Goal: Task Accomplishment & Management: Manage account settings

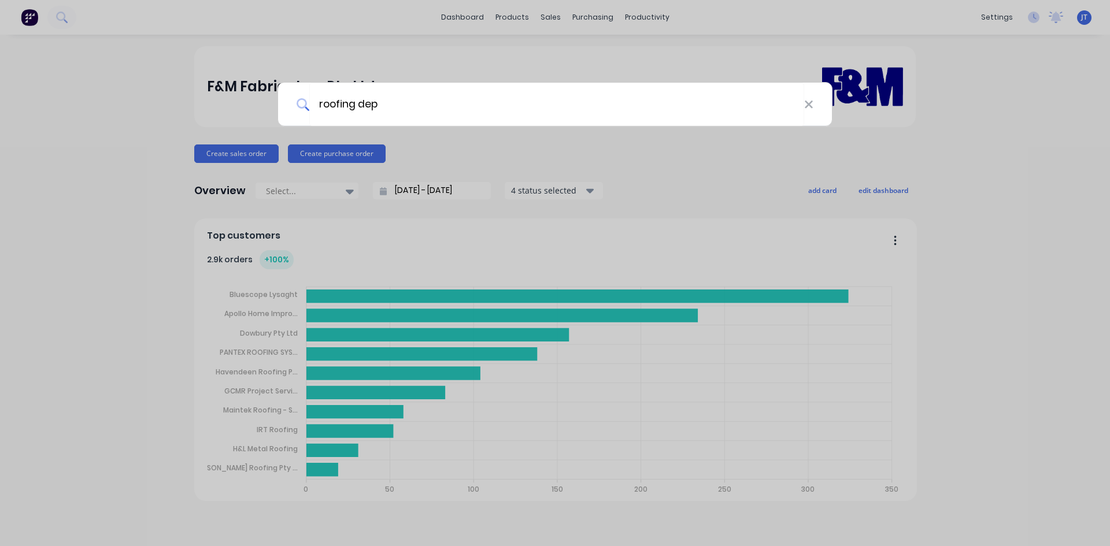
type input "roofing dep"
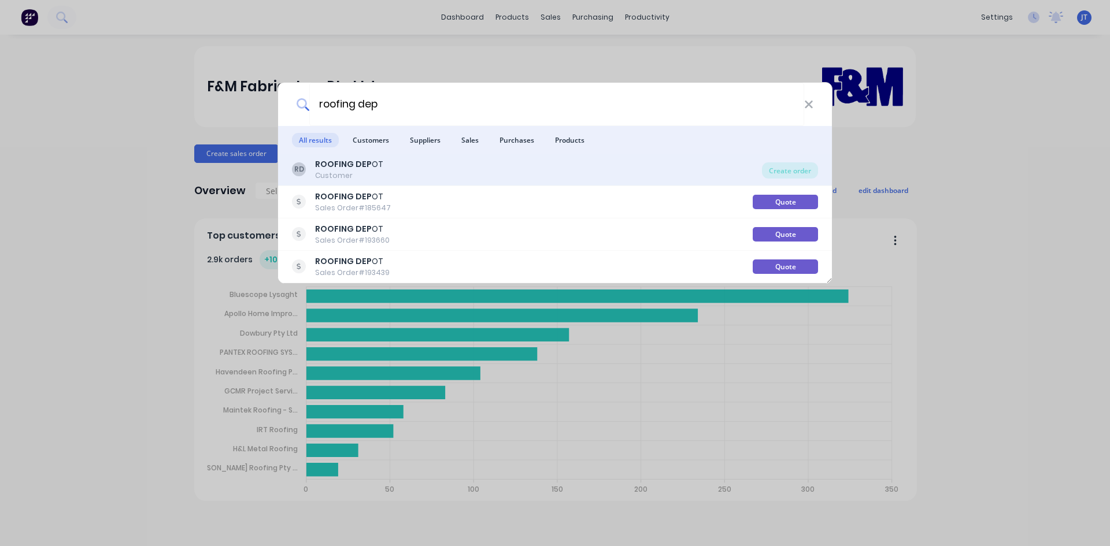
click at [448, 162] on div "RD ROOFING DEP OT Customer" at bounding box center [527, 169] width 470 height 23
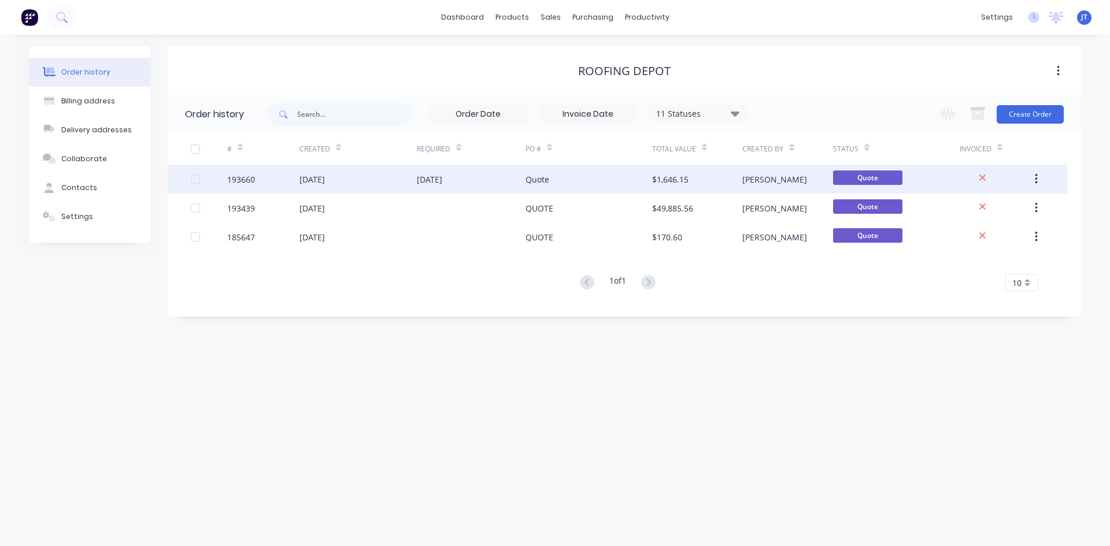
click at [517, 180] on div "[DATE]" at bounding box center [471, 179] width 109 height 29
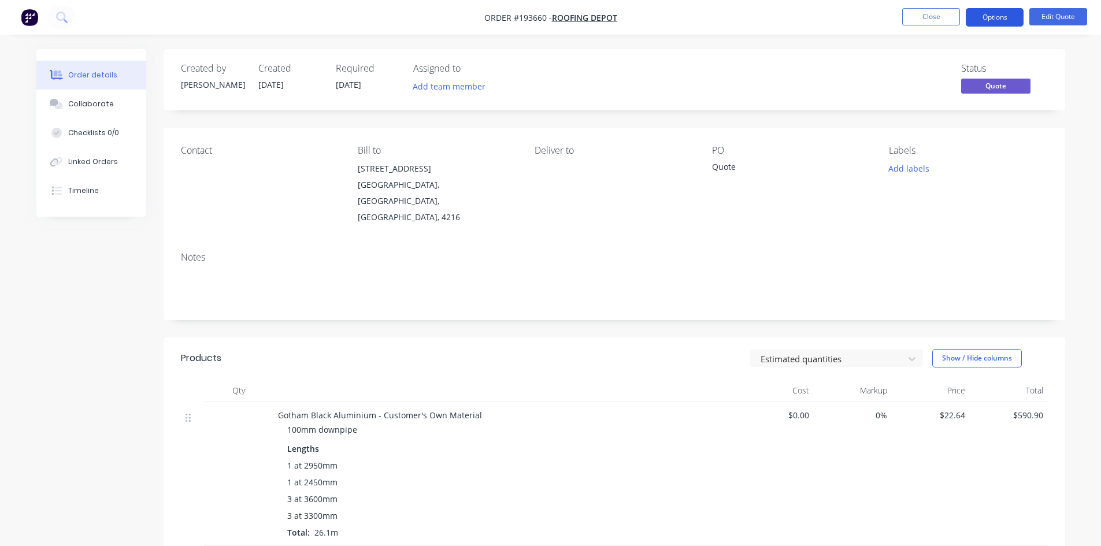
click at [989, 10] on button "Options" at bounding box center [995, 17] width 58 height 19
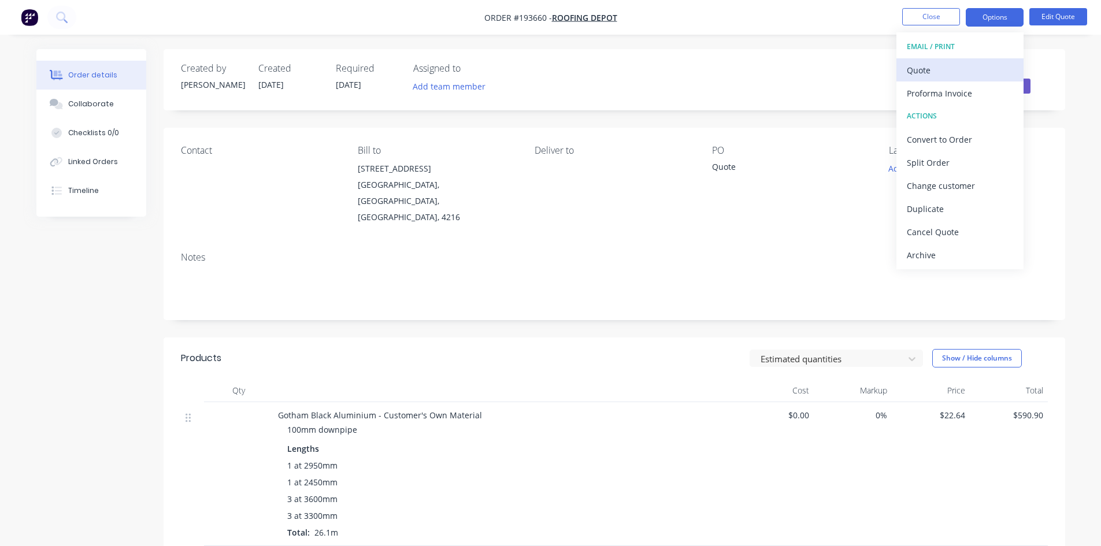
click at [972, 66] on div "Quote" at bounding box center [960, 70] width 106 height 17
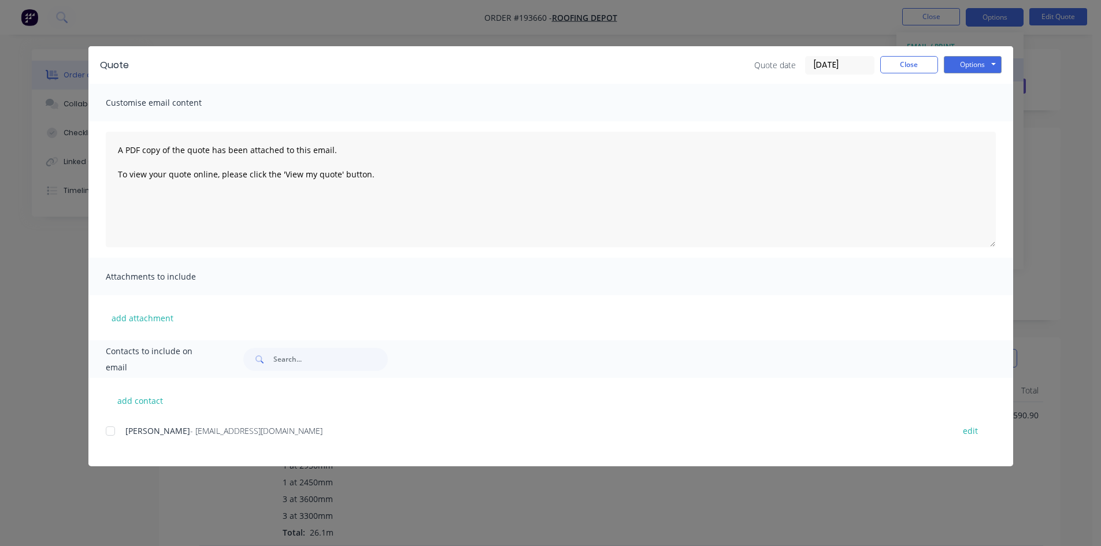
click at [989, 53] on div "Quote Quote date [DATE] Close Options Preview Print Email" at bounding box center [550, 65] width 925 height 38
click at [987, 60] on button "Options" at bounding box center [973, 64] width 58 height 17
click at [982, 79] on button "Preview" at bounding box center [981, 85] width 74 height 19
click at [62, 14] on div "Quote Quote date [DATE] Close Options Preview Print Email Customise email conte…" at bounding box center [550, 273] width 1101 height 546
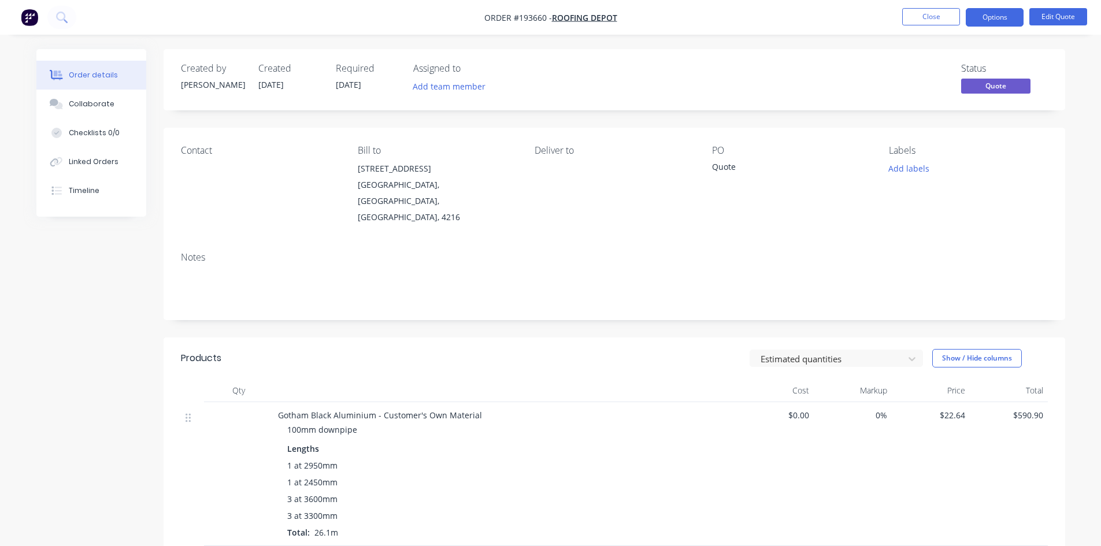
click at [62, 15] on icon at bounding box center [61, 17] width 11 height 11
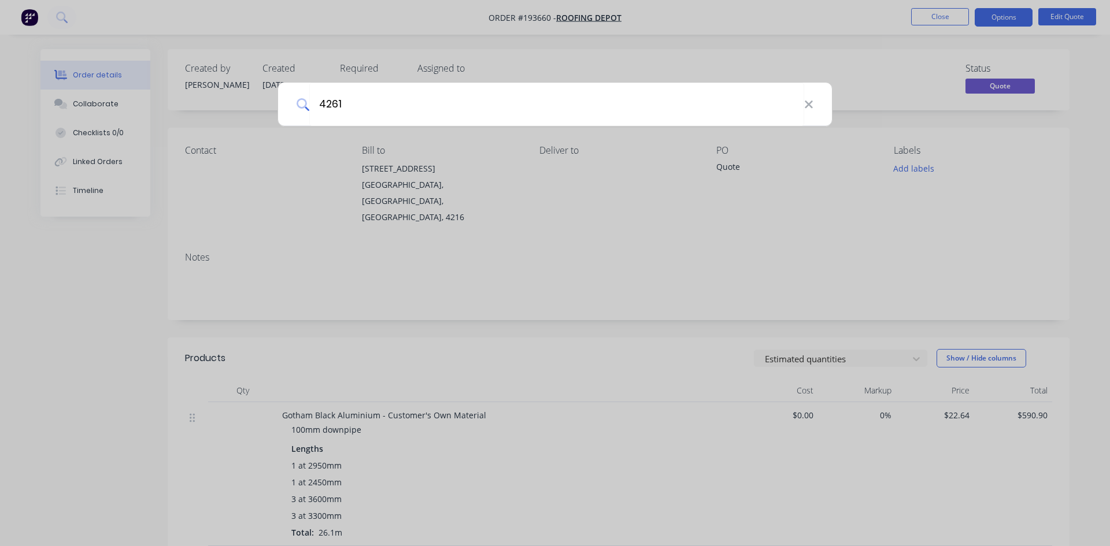
type input "4261"
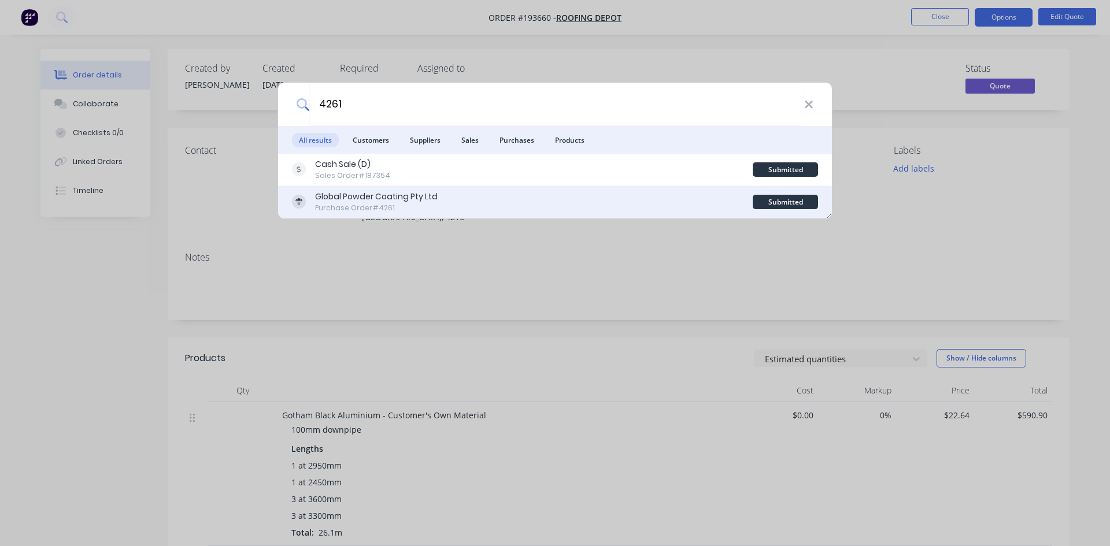
click at [530, 200] on div "Global Powder Coating Pty Ltd Purchase Order #4261" at bounding box center [522, 202] width 461 height 23
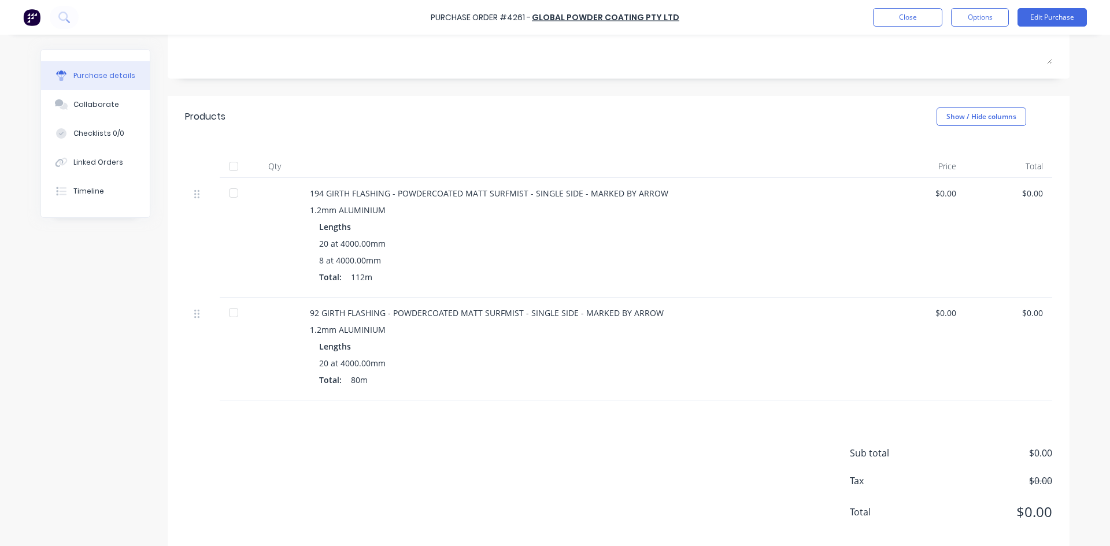
scroll to position [193, 0]
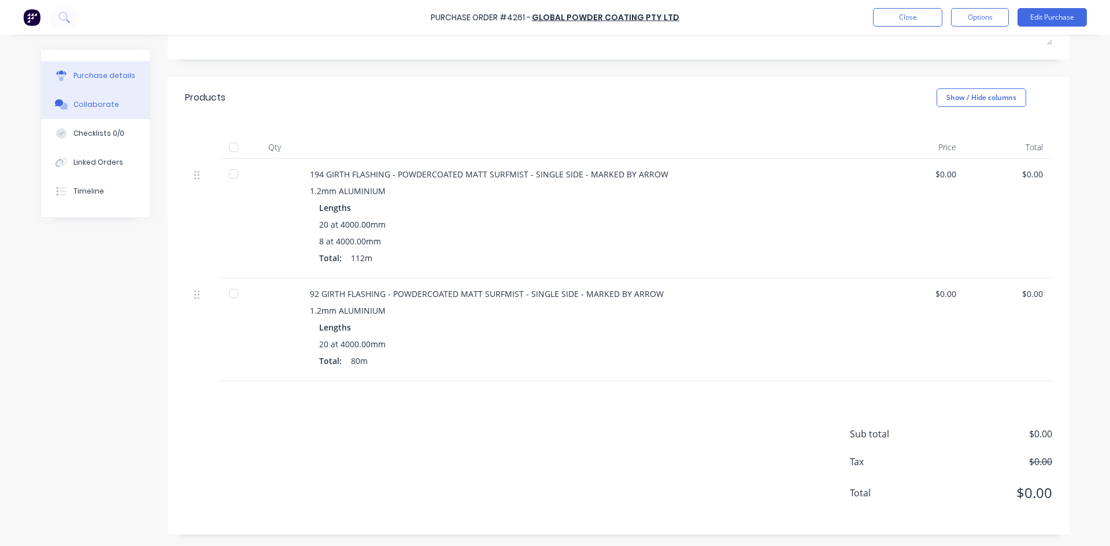
click at [99, 117] on button "Collaborate" at bounding box center [95, 104] width 109 height 29
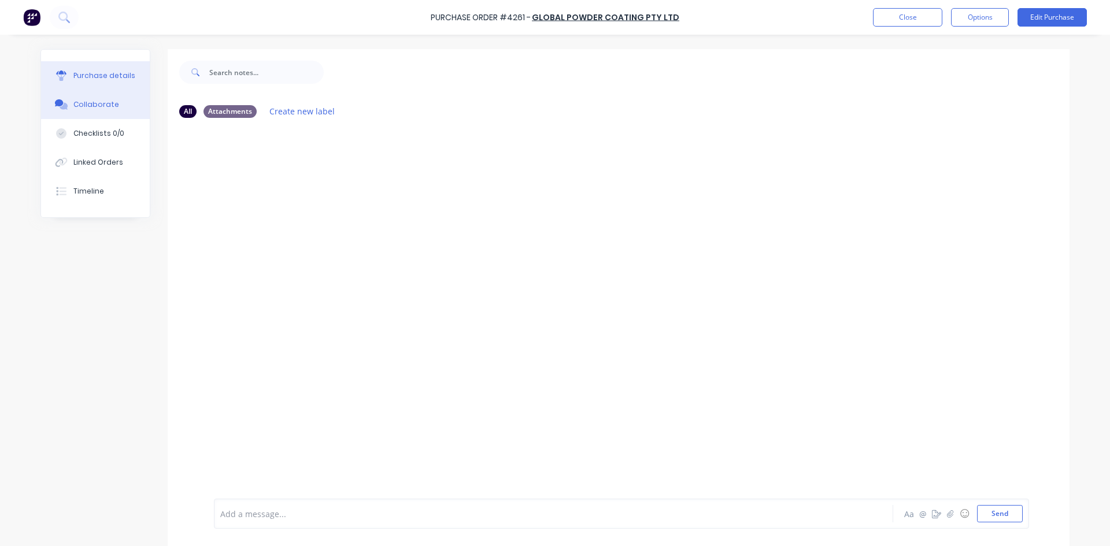
click at [128, 82] on button "Purchase details" at bounding box center [95, 75] width 109 height 29
type textarea "x"
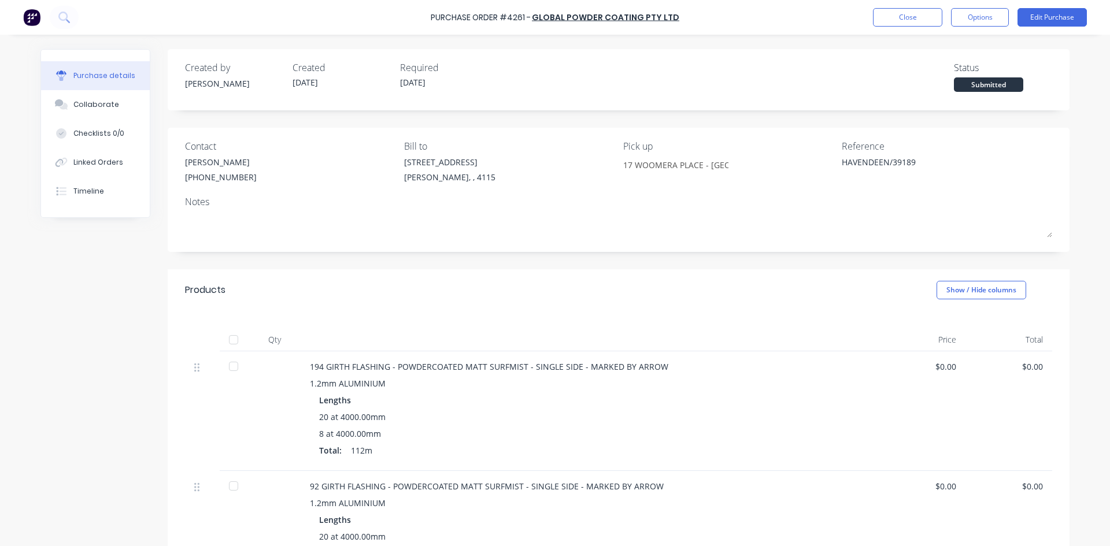
click at [32, 20] on img at bounding box center [31, 17] width 17 height 17
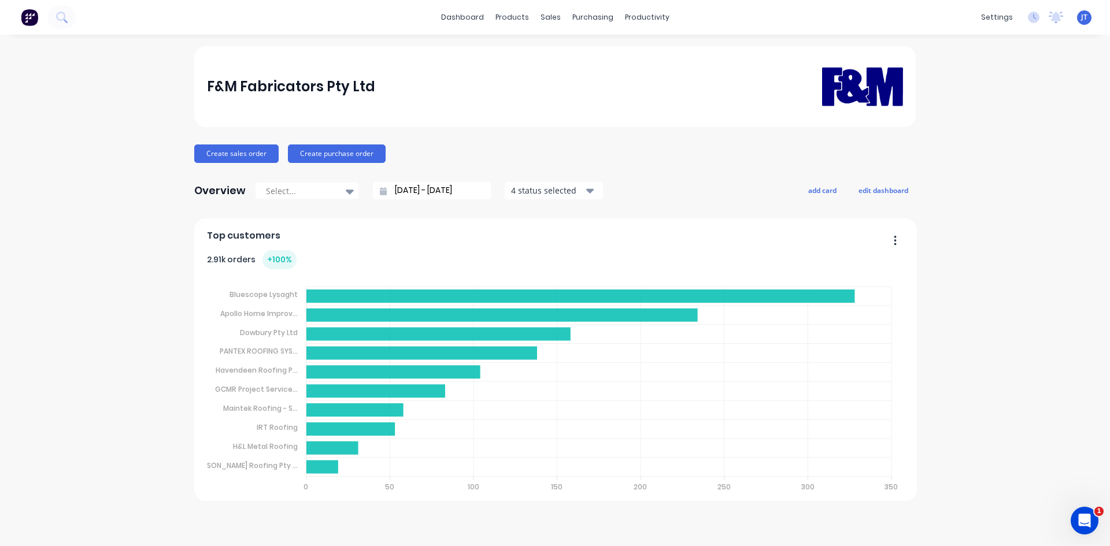
click at [82, 23] on div "dashboard products sales purchasing productivity dashboard products Product Cat…" at bounding box center [555, 17] width 1110 height 35
click at [65, 22] on icon at bounding box center [61, 17] width 11 height 11
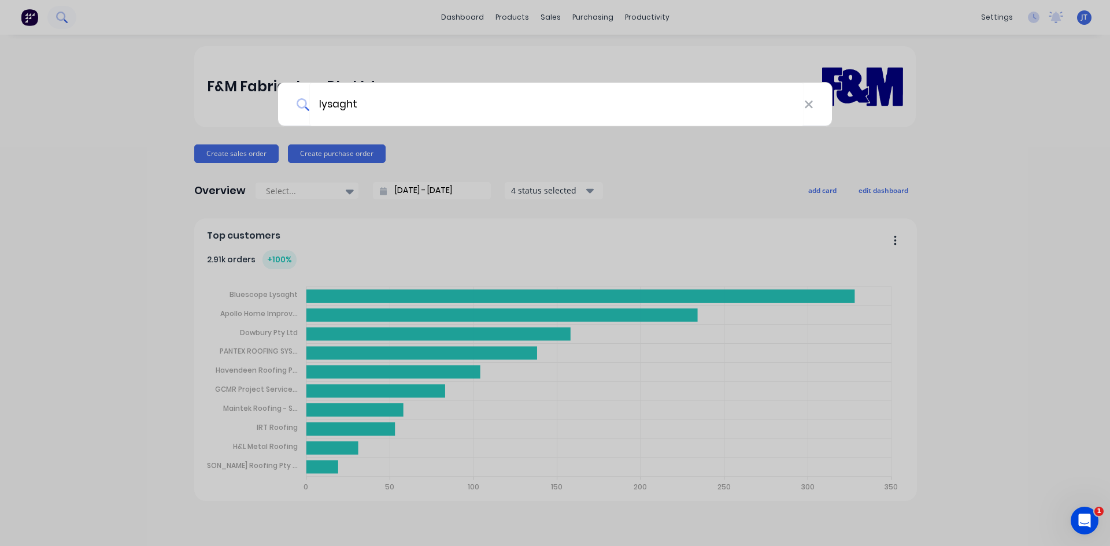
type input "lysaght"
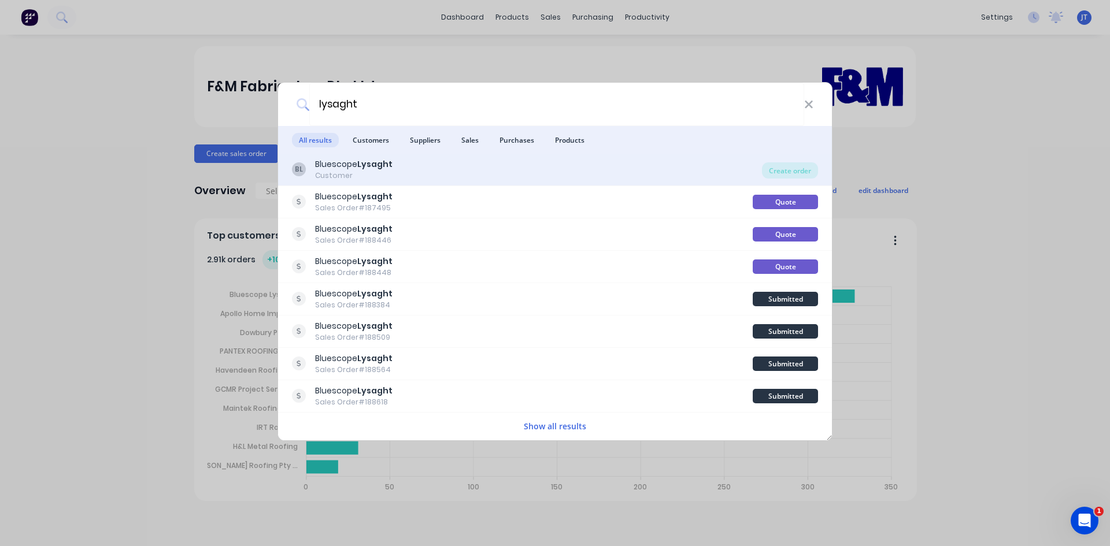
click at [574, 179] on div "BL Bluescope Lysaght Customer" at bounding box center [527, 169] width 470 height 23
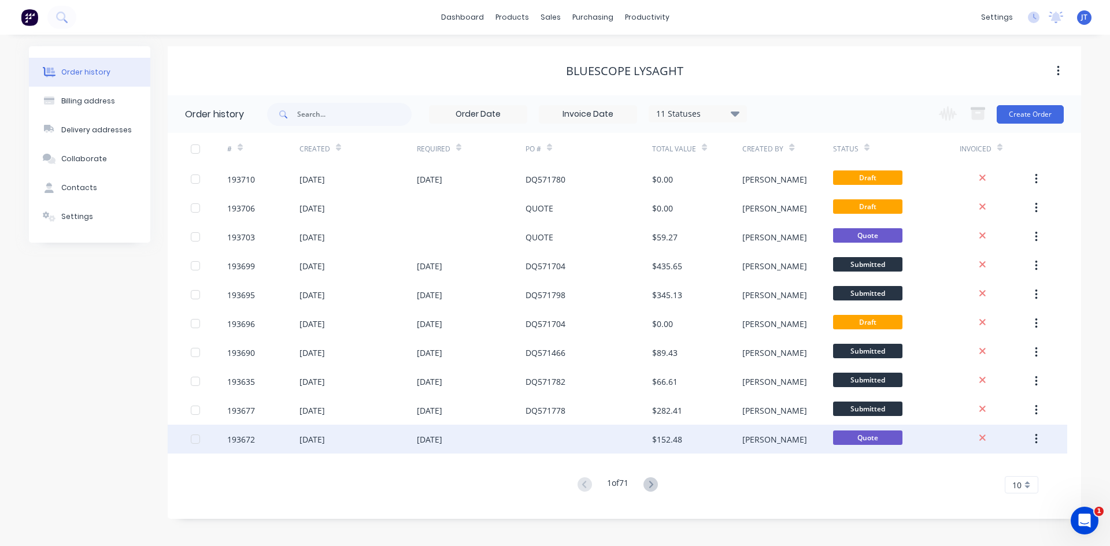
click at [664, 438] on div "$152.48" at bounding box center [667, 440] width 30 height 12
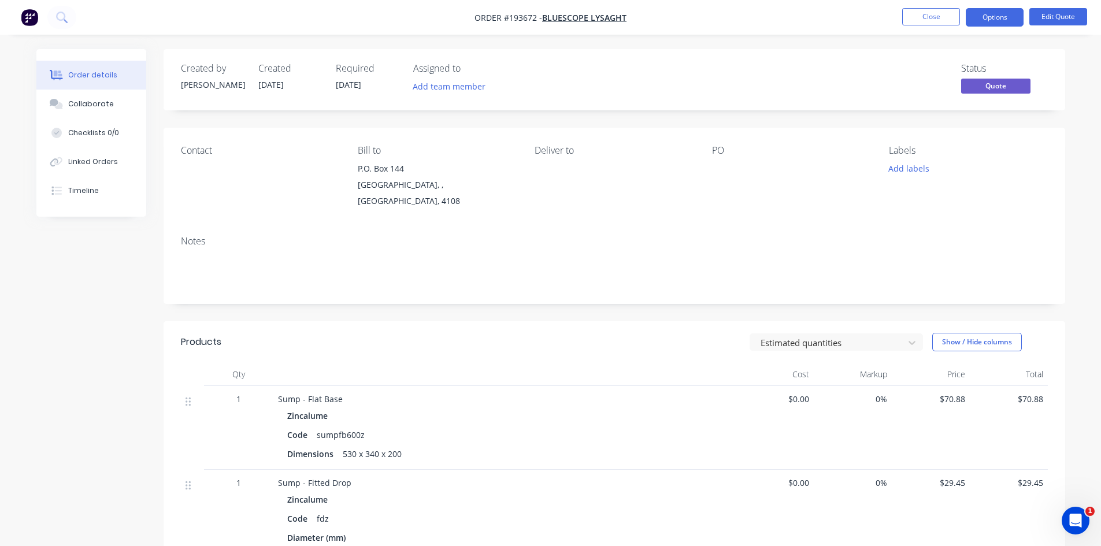
scroll to position [193, 0]
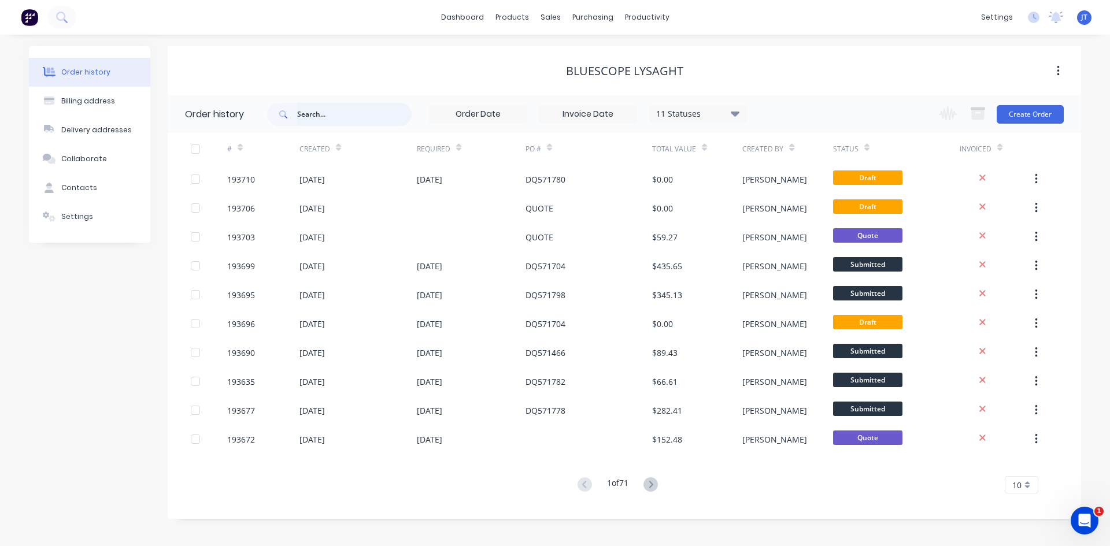
click at [317, 109] on input "text" at bounding box center [354, 114] width 114 height 23
type input "1935673"
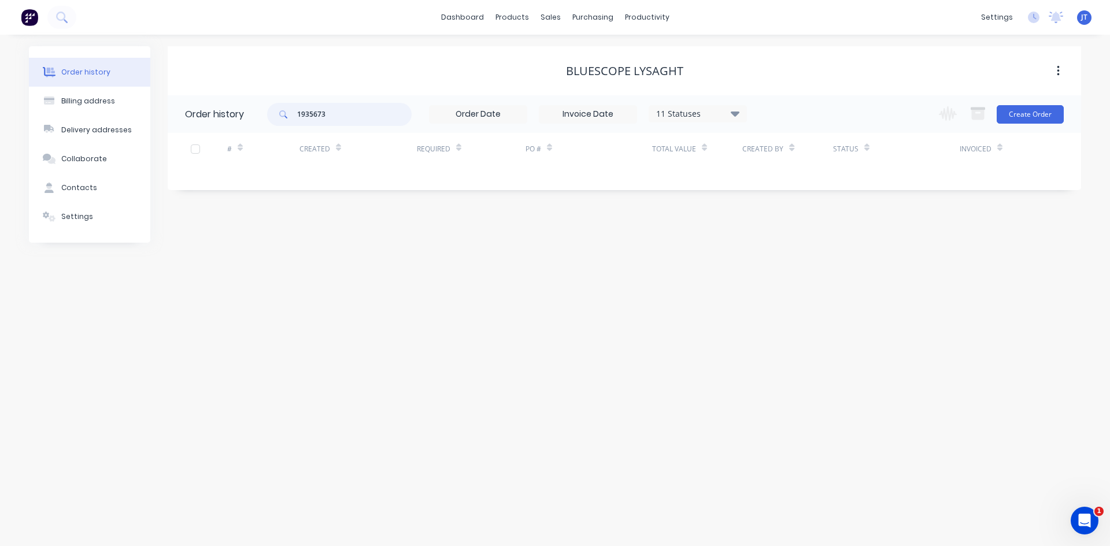
click at [376, 113] on input "1935673" at bounding box center [354, 114] width 114 height 23
type input "193567"
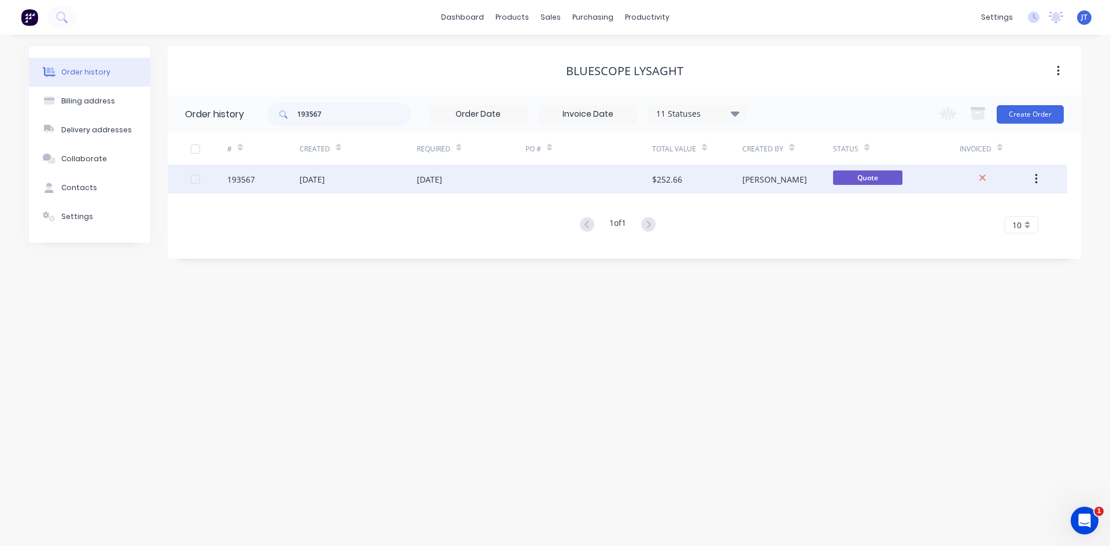
click at [347, 185] on div "[DATE]" at bounding box center [357, 179] width 117 height 29
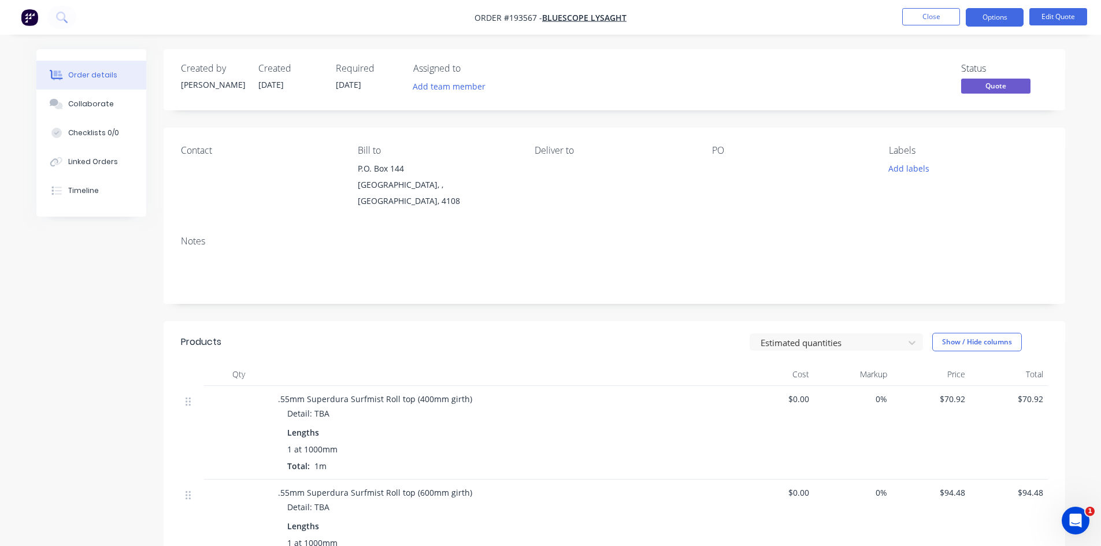
click at [1052, 5] on nav "Order #193567 - Bluescope Lysaght Close Options Edit Quote" at bounding box center [550, 17] width 1101 height 35
click at [1049, 19] on button "Edit Quote" at bounding box center [1059, 16] width 58 height 17
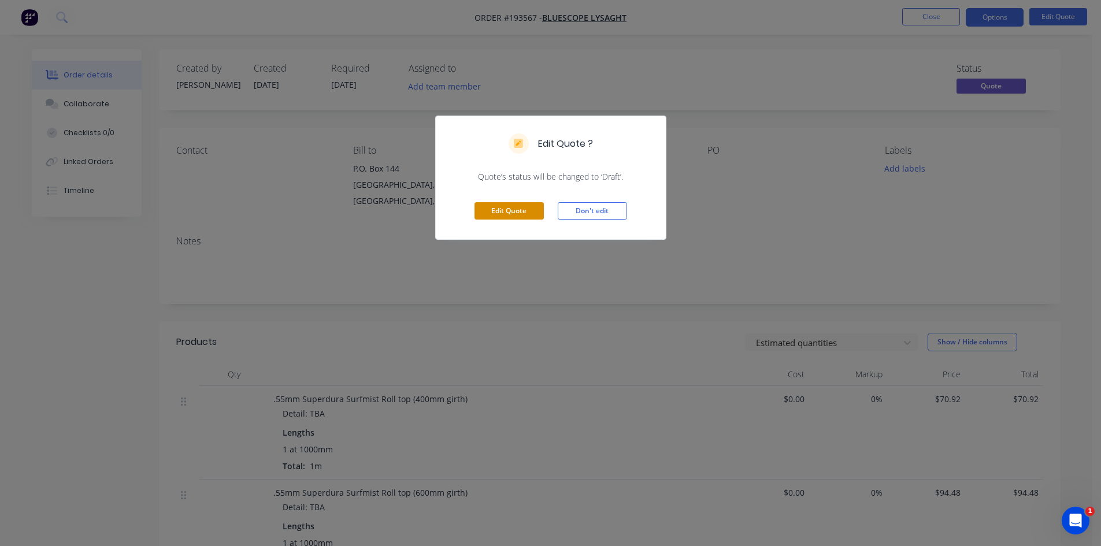
click at [514, 209] on button "Edit Quote" at bounding box center [509, 210] width 69 height 17
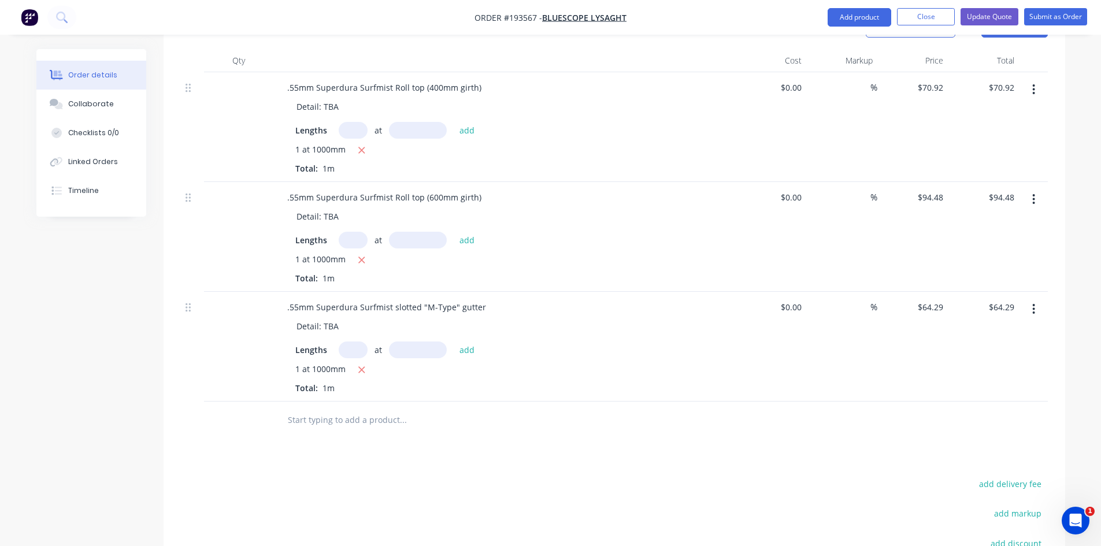
scroll to position [386, 0]
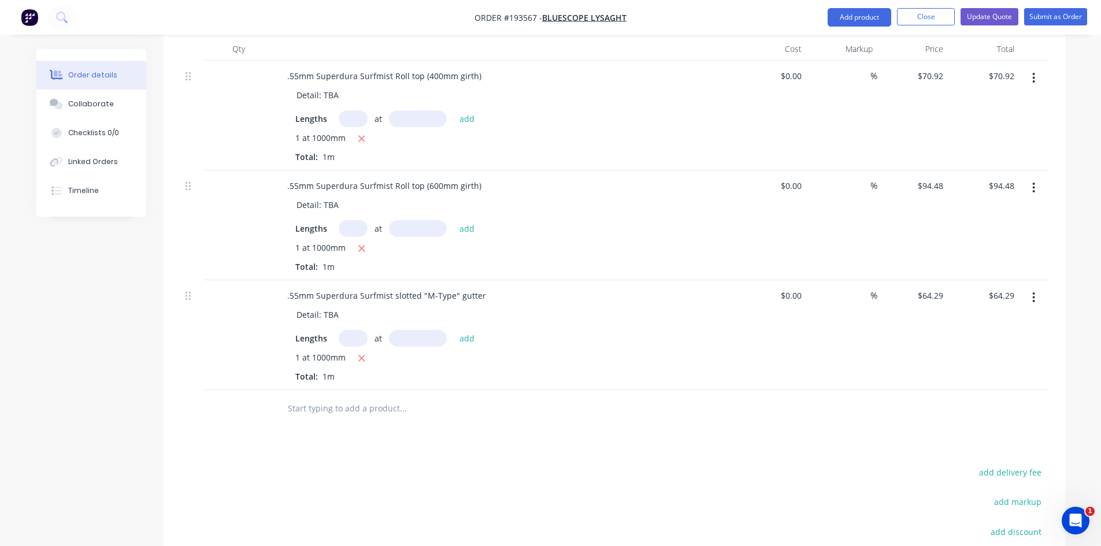
click at [1035, 291] on icon "button" at bounding box center [1034, 297] width 3 height 13
click at [986, 343] on div "Duplicate" at bounding box center [993, 351] width 89 height 17
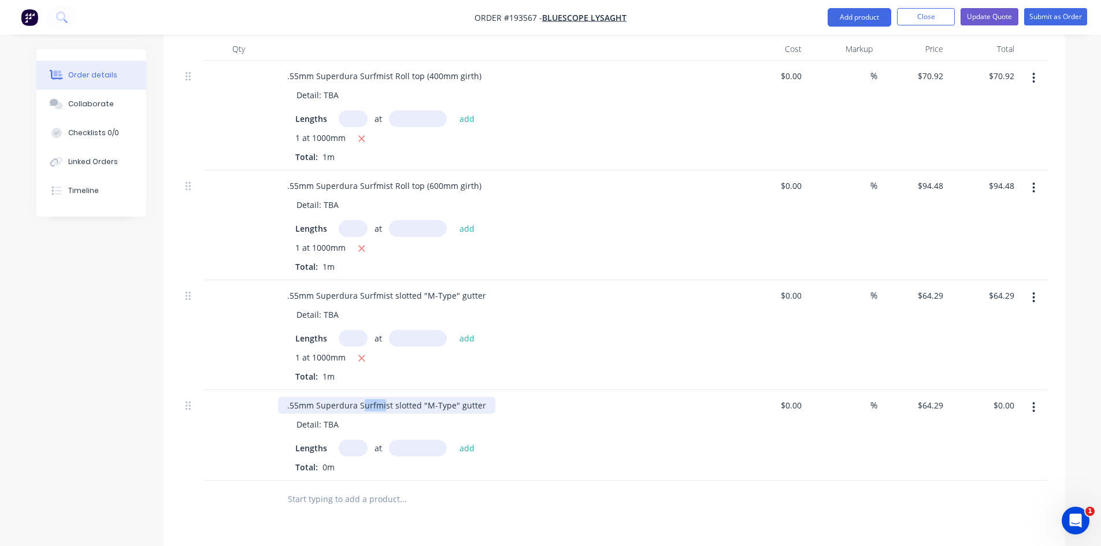
drag, startPoint x: 360, startPoint y: 391, endPoint x: 383, endPoint y: 392, distance: 23.7
click at [383, 397] on div ".55mm Superdura Surfmist slotted "M-Type" gutter" at bounding box center [386, 405] width 217 height 17
click at [361, 397] on div ".55mm Superdura Surfmist slotted "M-Type" gutter" at bounding box center [386, 405] width 217 height 17
click at [408, 397] on div ".55mm Superdura Surfmist slotted "M-Type" gutter" at bounding box center [386, 405] width 217 height 17
drag, startPoint x: 393, startPoint y: 389, endPoint x: 546, endPoint y: 401, distance: 153.7
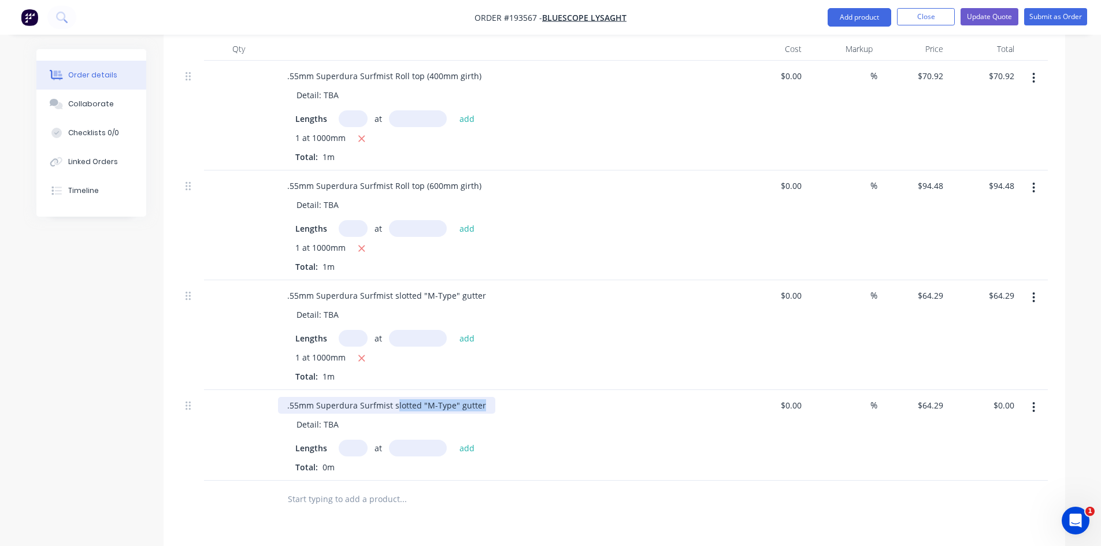
click at [546, 401] on div ".55mm Superdura Surfmist slotted "M-Type" gutter Detail: TBA Lengths at add Tot…" at bounding box center [504, 435] width 463 height 91
click at [334, 416] on div "Detail: TBA" at bounding box center [317, 424] width 61 height 17
click at [333, 416] on div "Detail: TBA" at bounding box center [317, 424] width 61 height 17
click at [339, 416] on div "Detail: TBA" at bounding box center [317, 424] width 61 height 17
click at [596, 416] on div "Detail: TBA (300mm - 400mm)" at bounding box center [509, 424] width 444 height 17
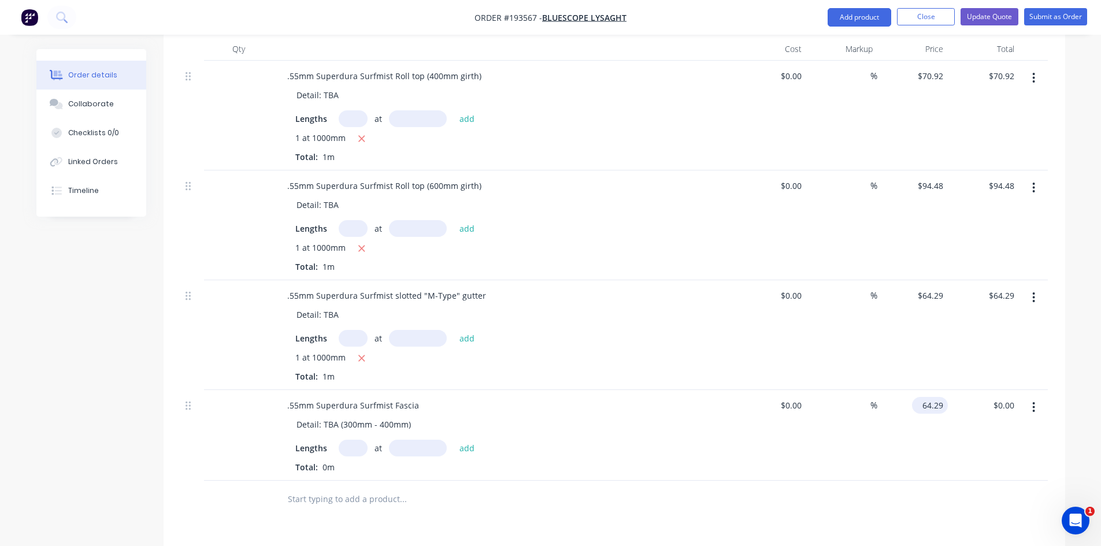
click at [938, 397] on input "64.29" at bounding box center [932, 405] width 31 height 17
type input "$64.30"
click at [913, 420] on div "$64.30 64.30" at bounding box center [913, 435] width 71 height 91
click at [364, 440] on input "text" at bounding box center [353, 448] width 29 height 17
type input "1"
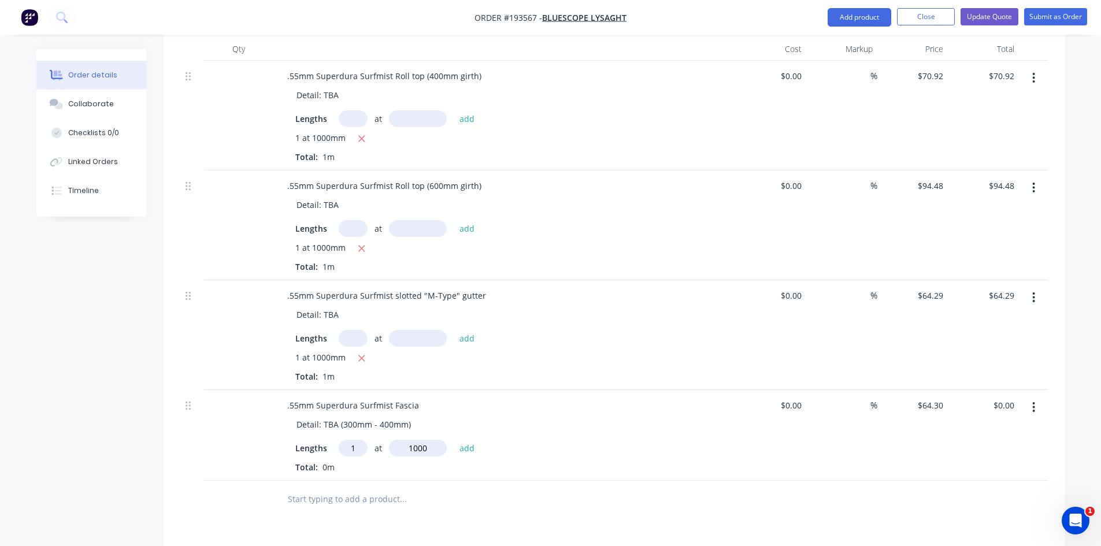
type input "1000"
click at [454, 440] on button "add" at bounding box center [467, 448] width 27 height 16
type input "$64.30"
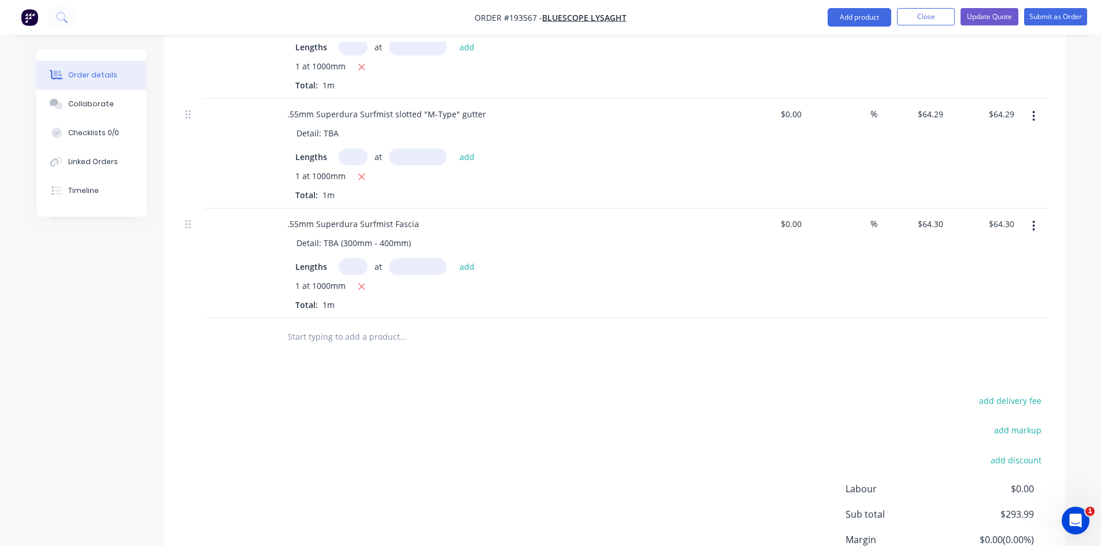
scroll to position [578, 0]
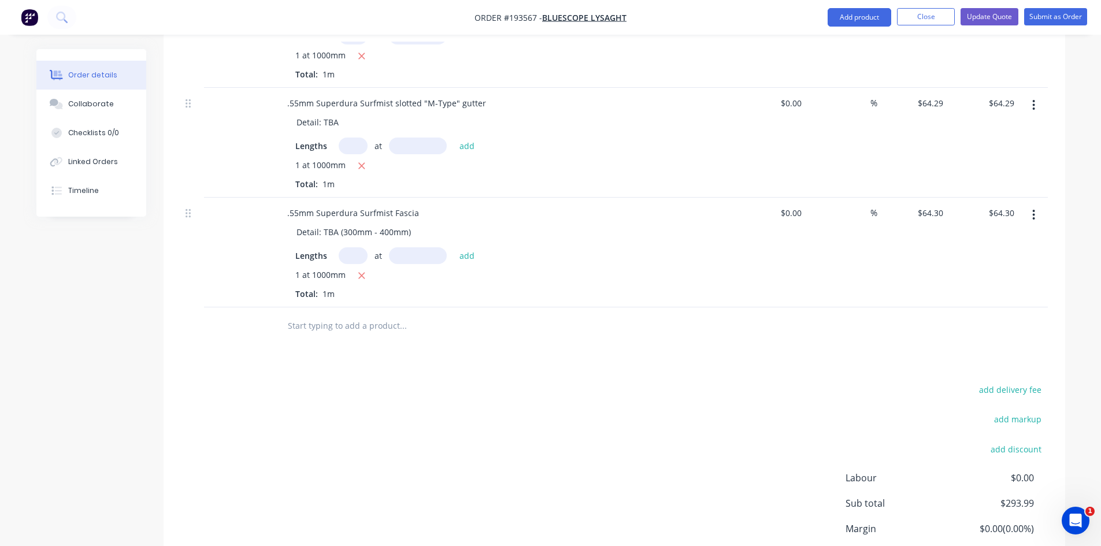
drag, startPoint x: 371, startPoint y: 318, endPoint x: 365, endPoint y: 305, distance: 14.2
click at [371, 315] on input "text" at bounding box center [402, 326] width 231 height 23
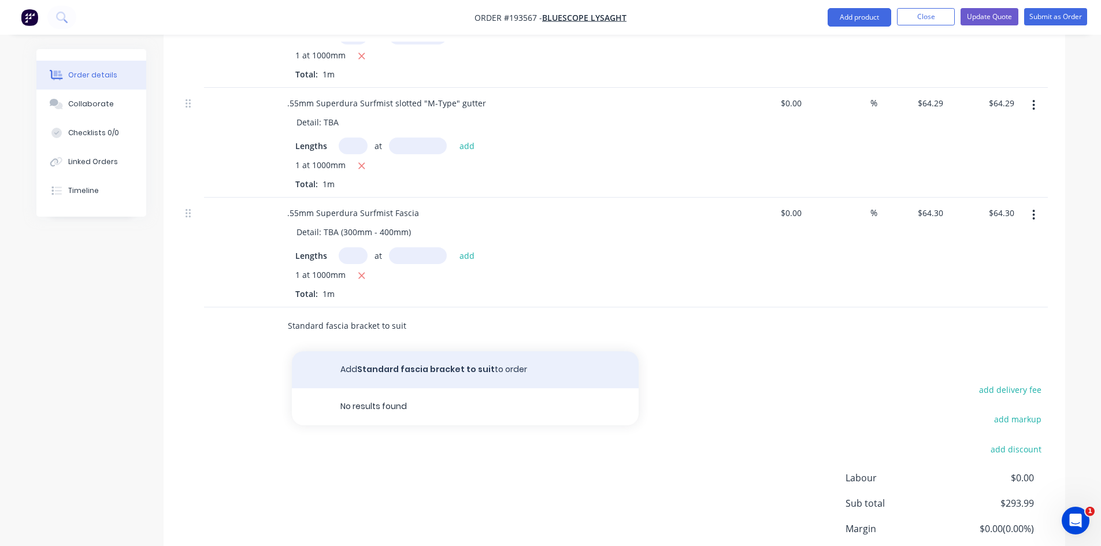
type input "Standard fascia bracket to suit"
click at [360, 352] on button "Add Standard fascia bracket to suit to order" at bounding box center [465, 370] width 347 height 37
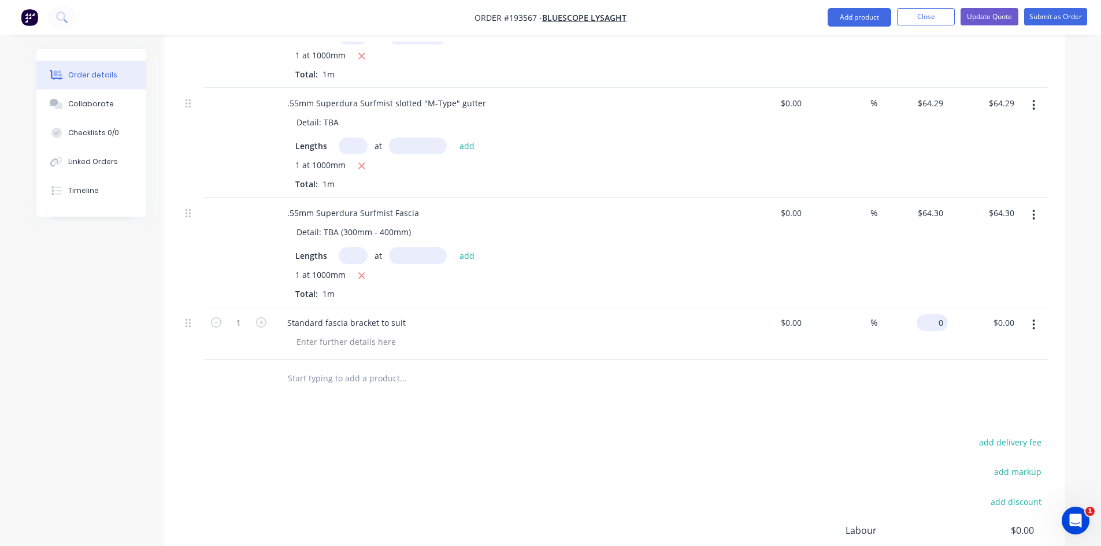
click at [935, 315] on div "0 $0.00" at bounding box center [935, 323] width 27 height 17
type input "$8.28"
click at [957, 372] on div at bounding box center [614, 379] width 867 height 38
click at [1037, 315] on button "button" at bounding box center [1033, 325] width 27 height 21
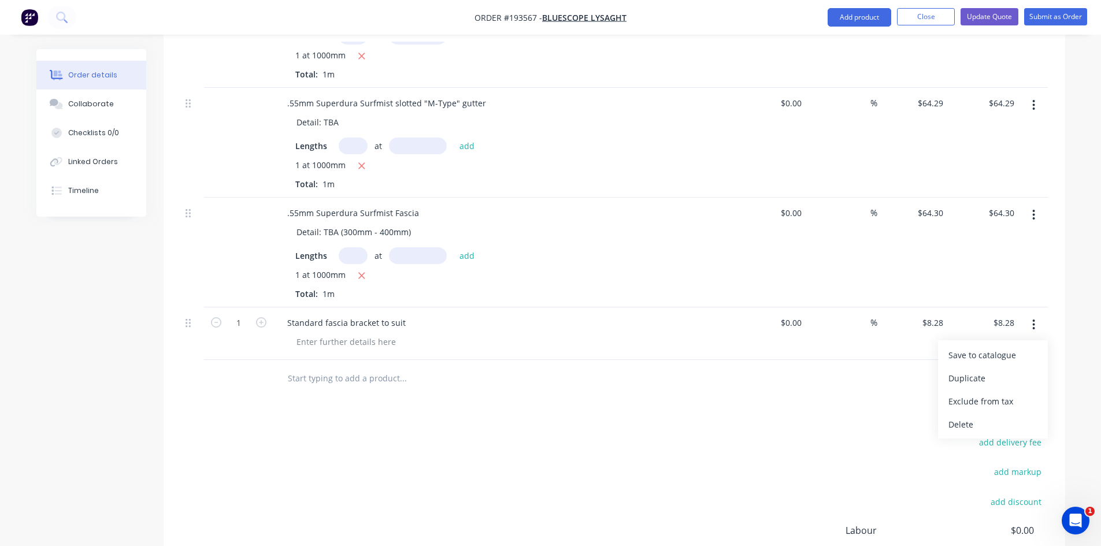
click at [724, 338] on div "Standard fascia bracket to suit" at bounding box center [504, 334] width 463 height 53
click at [357, 334] on div at bounding box center [346, 342] width 118 height 17
click at [907, 360] on div at bounding box center [614, 379] width 867 height 38
click at [939, 315] on input "8.28" at bounding box center [937, 323] width 22 height 17
type input "$16.56"
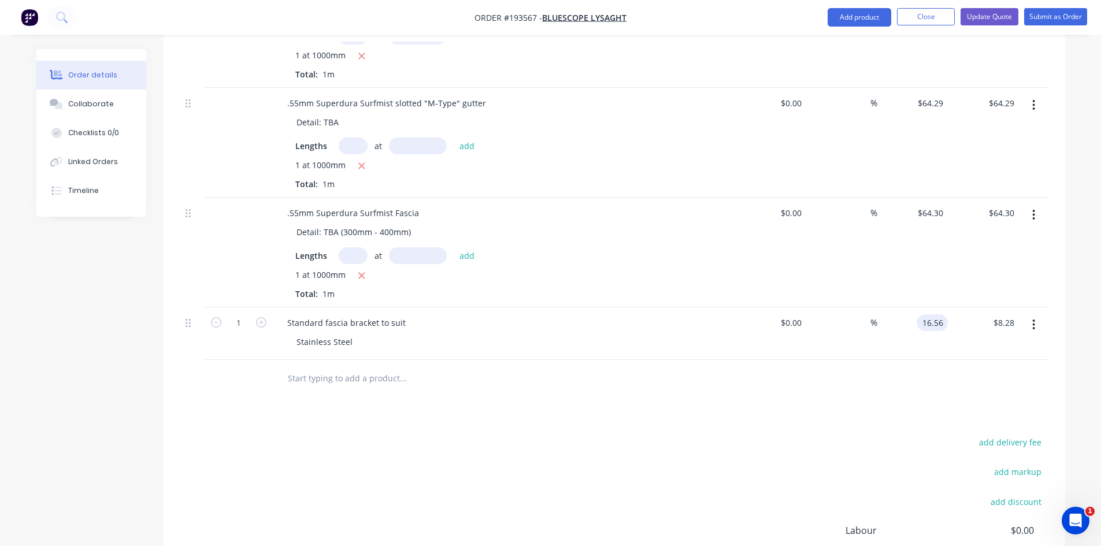
type input "$16.56"
click at [874, 360] on div at bounding box center [614, 379] width 867 height 38
click at [1035, 319] on icon "button" at bounding box center [1034, 325] width 3 height 13
click at [1013, 370] on div "Duplicate" at bounding box center [993, 378] width 89 height 17
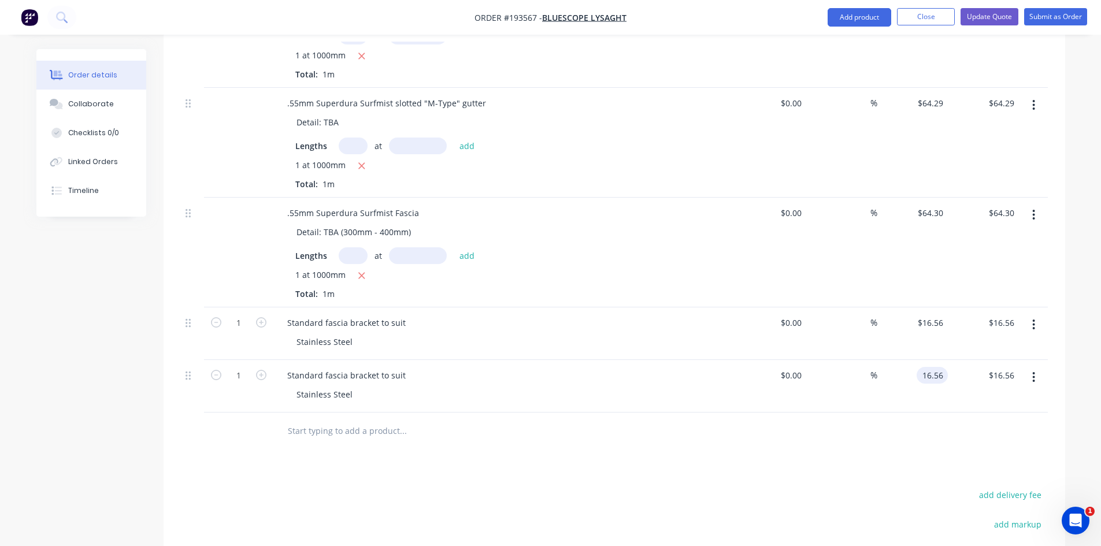
click at [937, 367] on input "16.56" at bounding box center [935, 375] width 27 height 17
type input "$19.00"
click at [841, 441] on div "Drawings Add drawing Products Show / Hide columns Add product Qty Cost Markup P…" at bounding box center [615, 245] width 902 height 966
drag, startPoint x: 324, startPoint y: 361, endPoint x: 212, endPoint y: 368, distance: 111.8
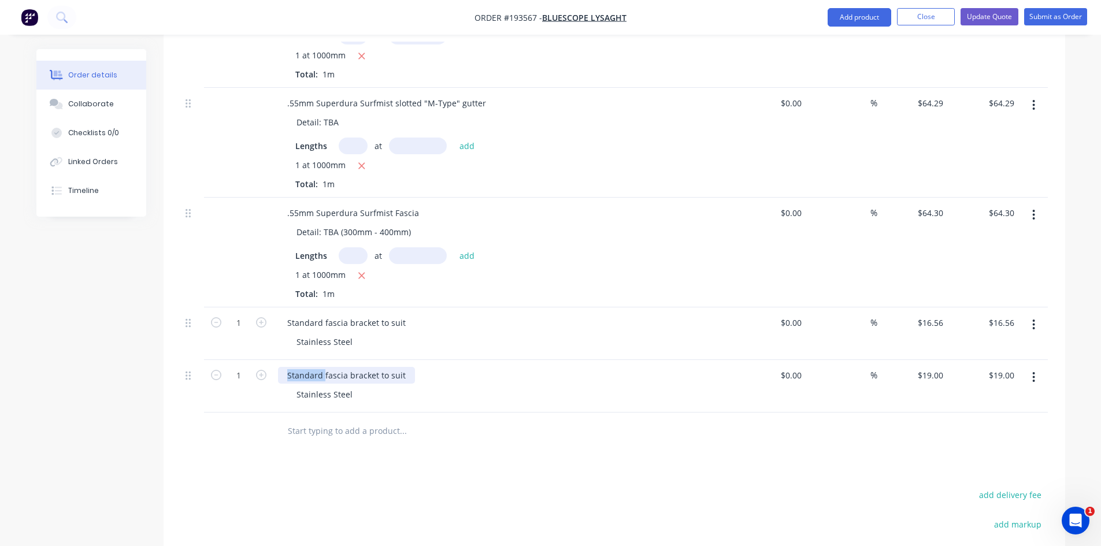
click at [212, 368] on div "1 Standard fascia bracket to suit Stainless Steel $0.00 $0.00 % $19.00 $19.00 $…" at bounding box center [614, 386] width 867 height 53
click at [342, 434] on div at bounding box center [481, 432] width 416 height 38
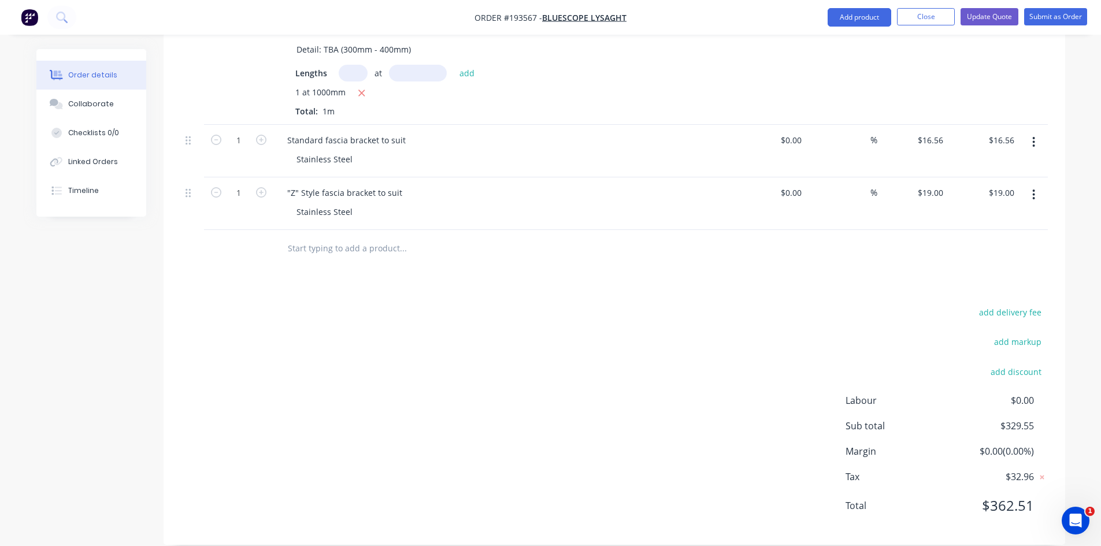
scroll to position [568, 0]
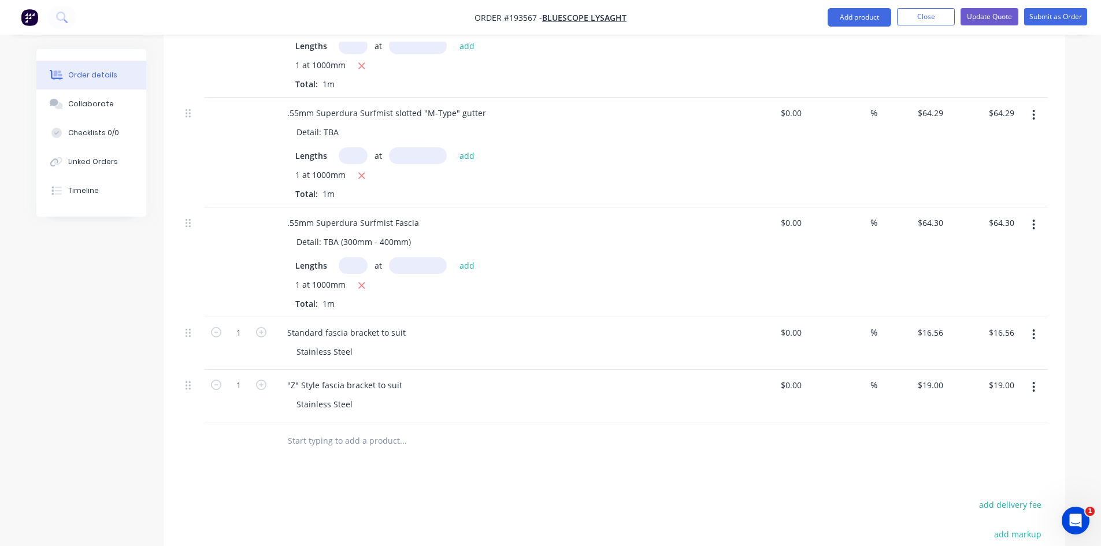
click at [1036, 377] on button "button" at bounding box center [1033, 387] width 27 height 21
click at [1007, 432] on div "Duplicate" at bounding box center [993, 440] width 89 height 17
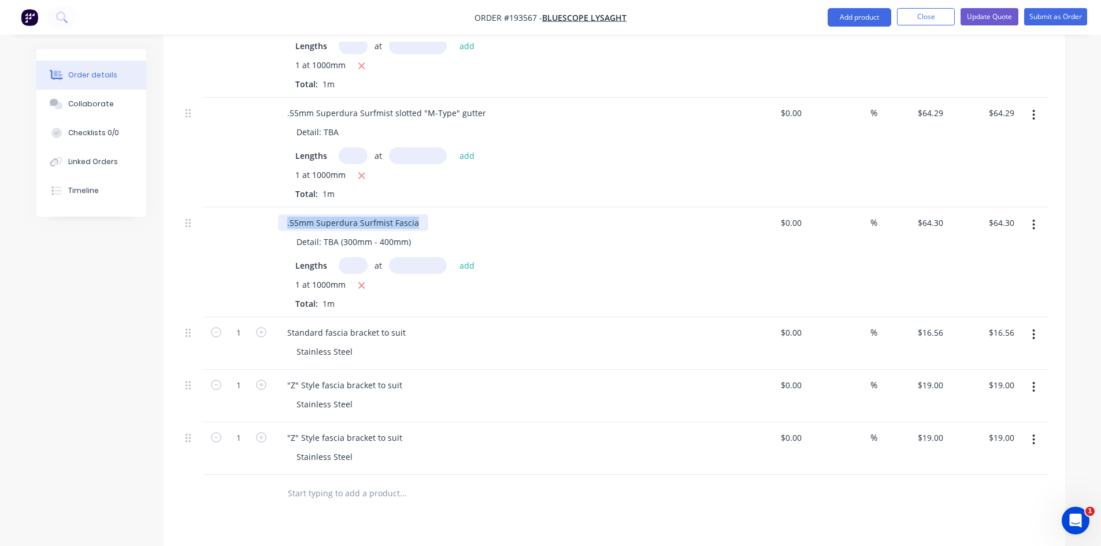
drag, startPoint x: 416, startPoint y: 206, endPoint x: 79, endPoint y: 225, distance: 338.2
click at [77, 221] on div "Created by [PERSON_NAME] Created [DATE] Required [DATE] Assigned to Add team me…" at bounding box center [550, 144] width 1029 height 1327
copy div ".55mm Superdura Surfmist Fascia"
click at [377, 449] on div "Stainless Steel" at bounding box center [509, 457] width 444 height 17
drag, startPoint x: 400, startPoint y: 423, endPoint x: 121, endPoint y: 438, distance: 279.7
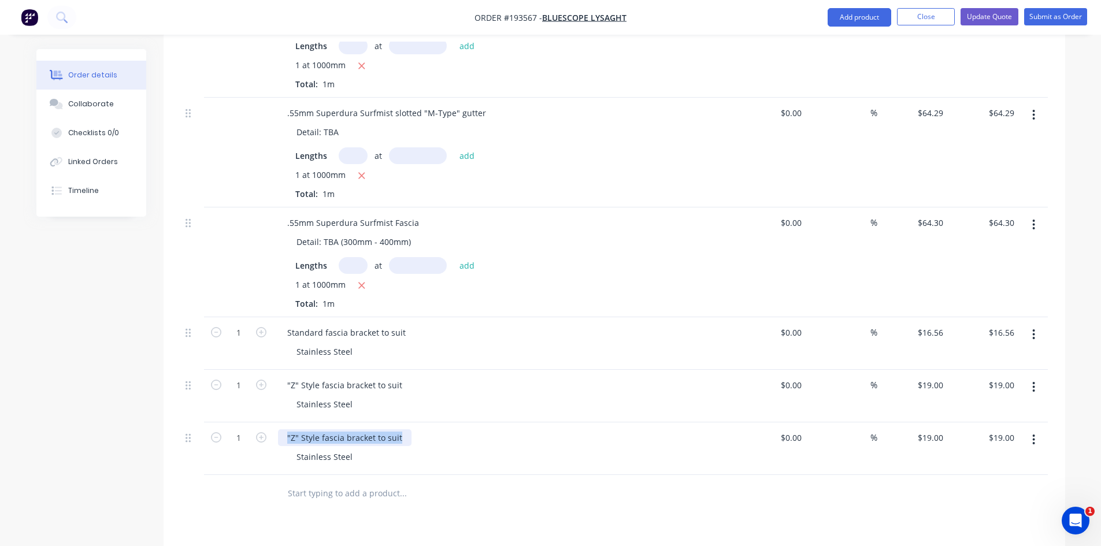
click at [121, 438] on div "Created by [PERSON_NAME] Created [DATE] Required [DATE] Assigned to Add team me…" at bounding box center [550, 144] width 1029 height 1327
paste div
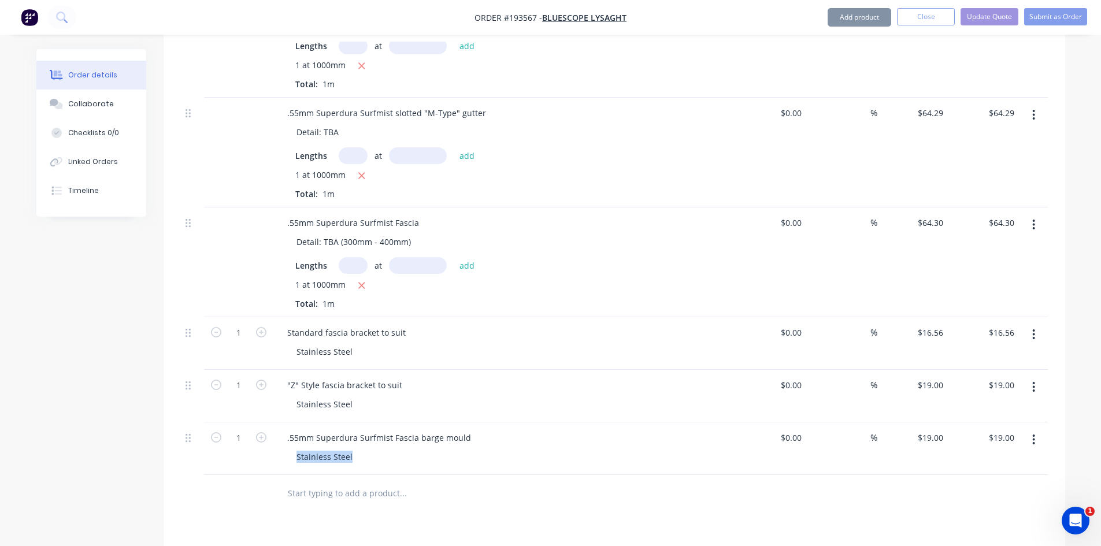
drag, startPoint x: 352, startPoint y: 440, endPoint x: 248, endPoint y: 456, distance: 105.2
click at [249, 456] on div "1 .55mm Superdura Surfmist Fascia barge mould Stainless Steel $0.00 $0.00 % $19…" at bounding box center [614, 449] width 867 height 53
click at [347, 450] on div ".55mm Superdura Surfmist Fascia barge mould Stainless Steel" at bounding box center [504, 449] width 463 height 53
drag, startPoint x: 350, startPoint y: 444, endPoint x: 249, endPoint y: 455, distance: 101.8
click at [249, 455] on div "1 .55mm Superdura Surfmist Fascia barge mould Stainless Steel $0.00 $0.00 % $19…" at bounding box center [614, 449] width 867 height 53
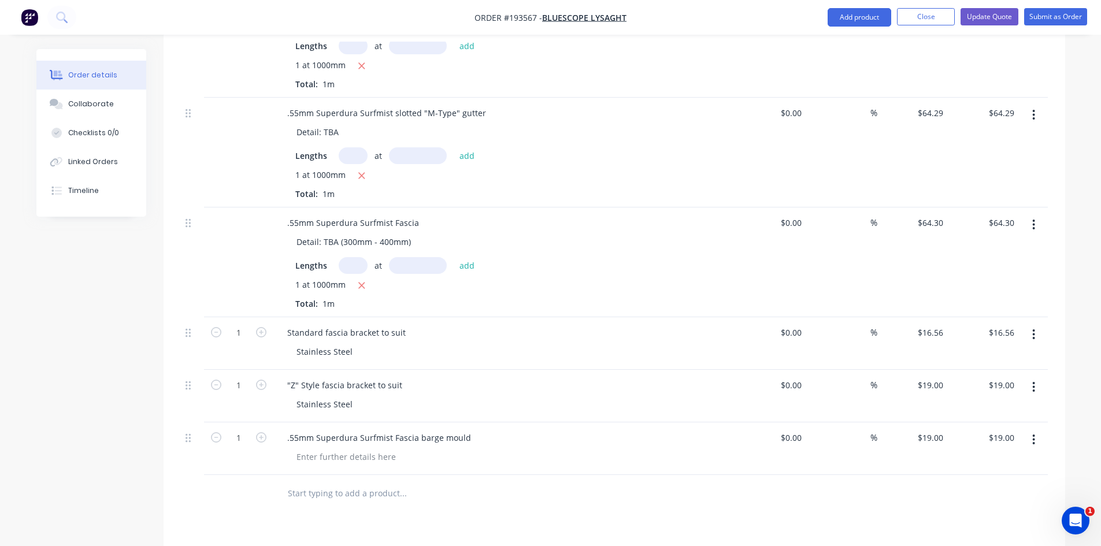
click at [418, 475] on div at bounding box center [481, 494] width 416 height 38
click at [929, 429] on div "19 $19.00" at bounding box center [913, 449] width 71 height 53
type input "$21.92"
click at [930, 440] on div "$21.92 21.92" at bounding box center [913, 449] width 71 height 53
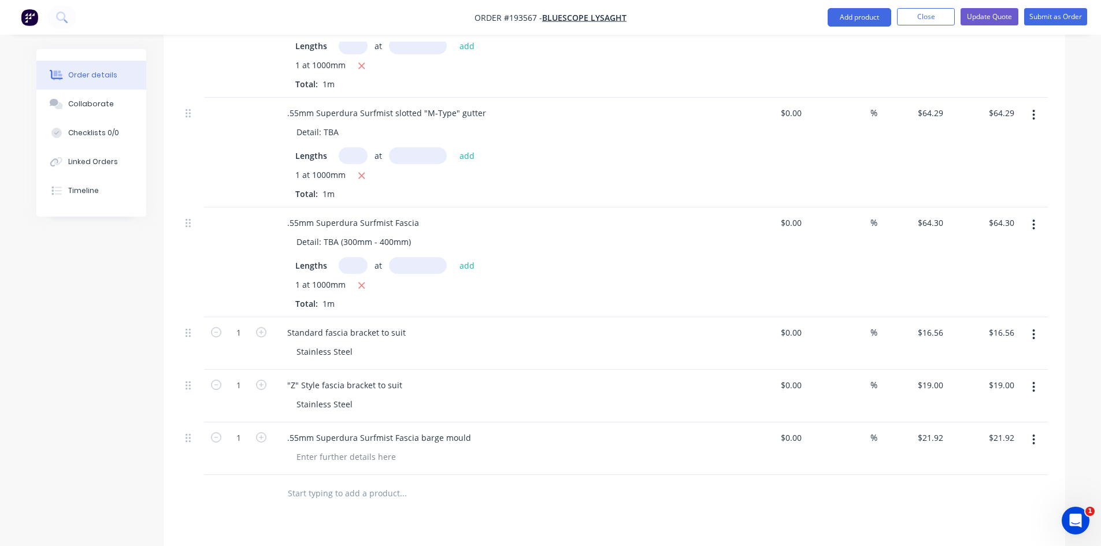
click at [1028, 430] on button "button" at bounding box center [1033, 440] width 27 height 21
click at [992, 485] on div "Duplicate" at bounding box center [993, 493] width 89 height 17
drag, startPoint x: 416, startPoint y: 474, endPoint x: 642, endPoint y: 483, distance: 225.7
click at [642, 483] on div ".55mm Superdura Surfmist Fascia barge mould" at bounding box center [504, 501] width 463 height 53
drag, startPoint x: 605, startPoint y: 473, endPoint x: 600, endPoint y: 467, distance: 7.9
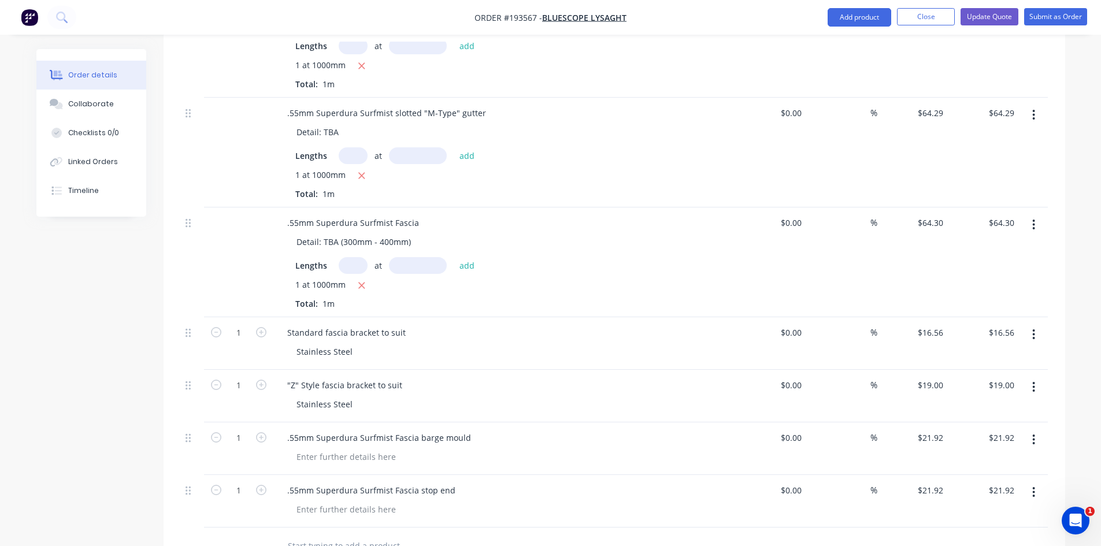
click at [600, 482] on div ".55mm Superdura Surfmist Fascia stop end" at bounding box center [504, 490] width 453 height 17
click at [993, 21] on button "Update Quote" at bounding box center [990, 16] width 58 height 17
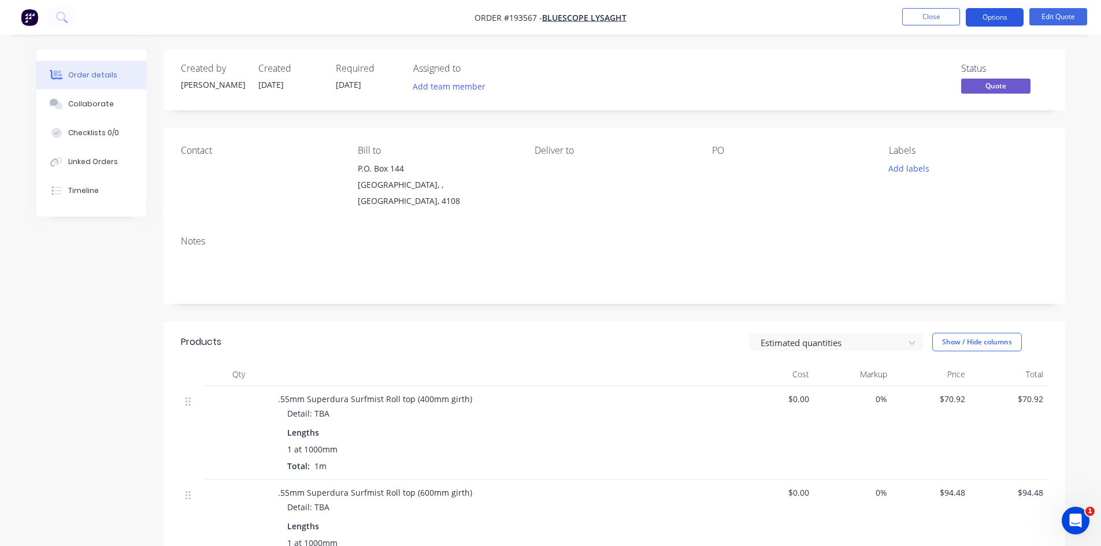
click at [1003, 14] on button "Options" at bounding box center [995, 17] width 58 height 19
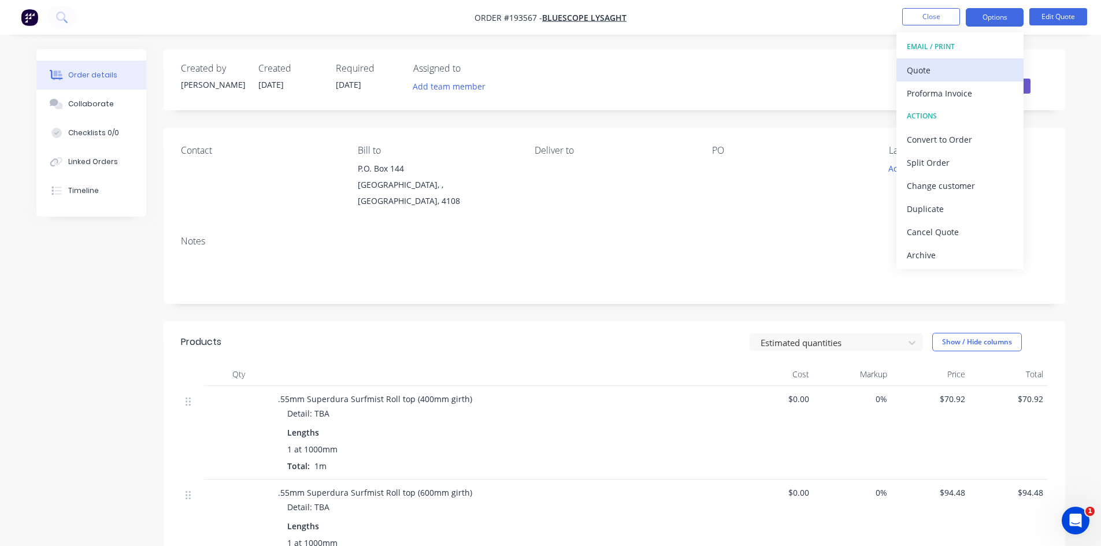
click at [983, 69] on div "Quote" at bounding box center [960, 70] width 106 height 17
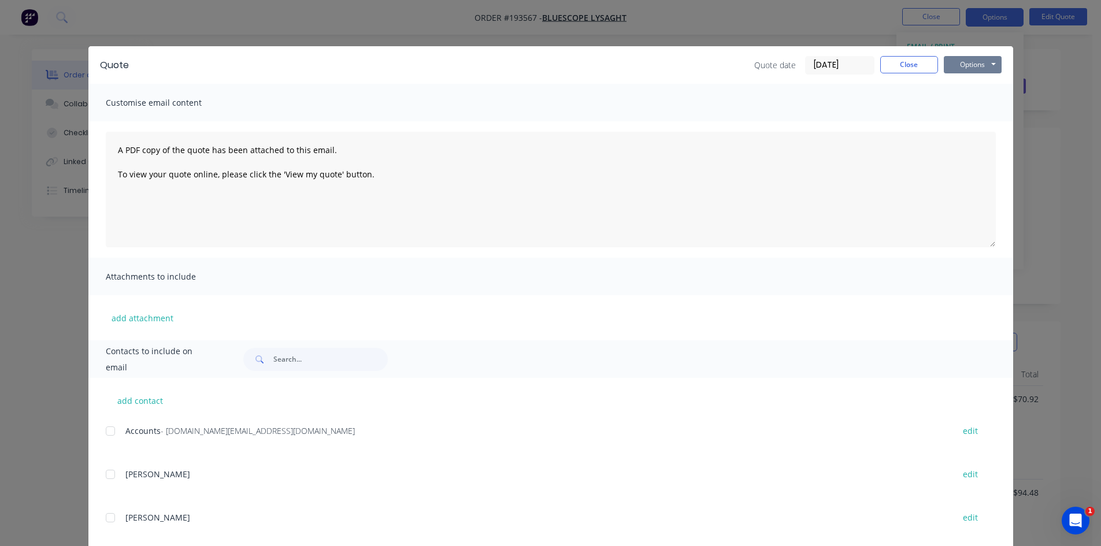
click at [982, 66] on button "Options" at bounding box center [973, 64] width 58 height 17
click at [978, 82] on button "Preview" at bounding box center [981, 85] width 74 height 19
click at [905, 62] on button "Close" at bounding box center [910, 64] width 58 height 17
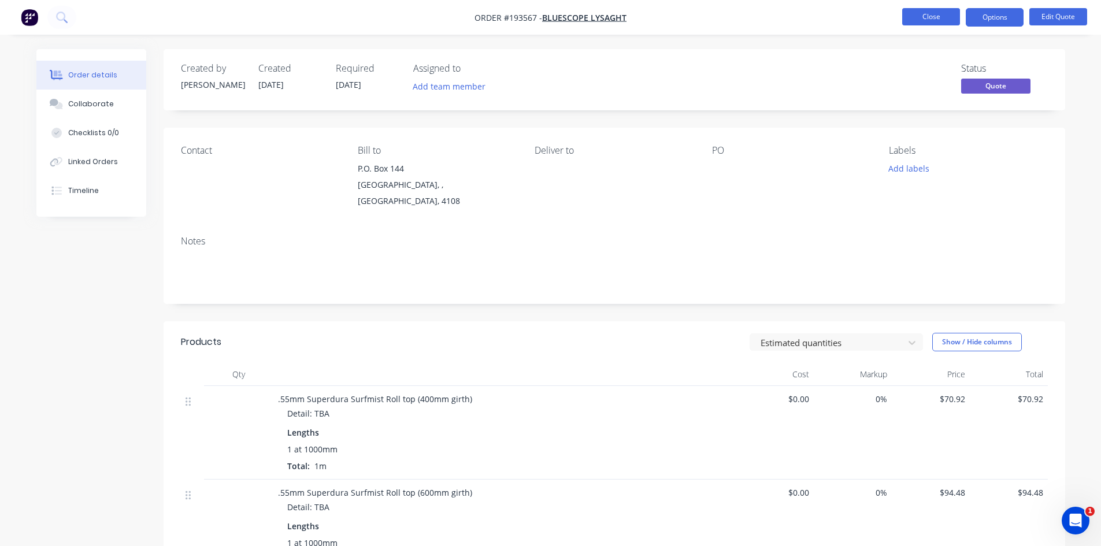
click at [937, 15] on button "Close" at bounding box center [932, 16] width 58 height 17
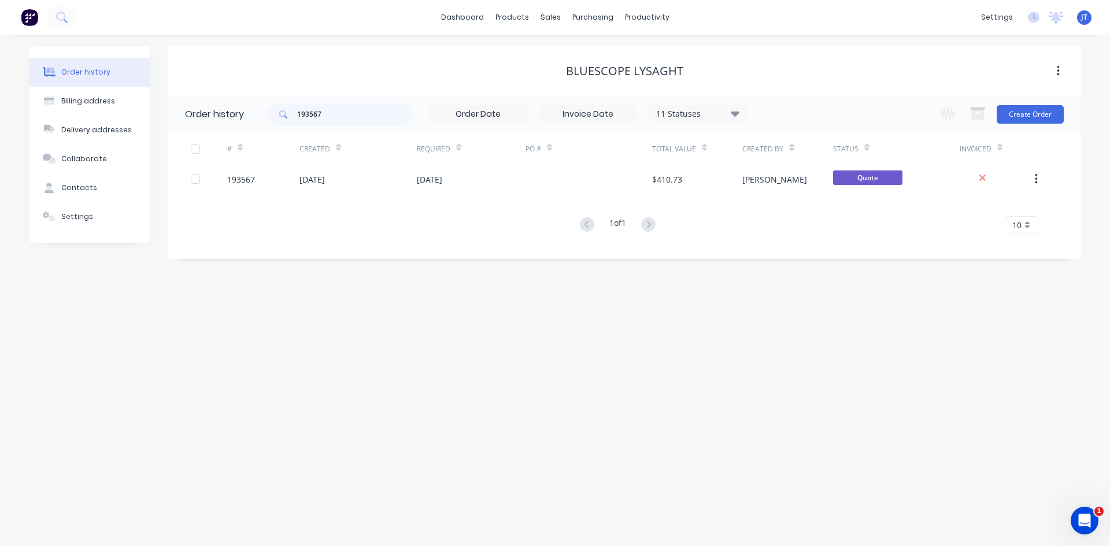
click at [23, 16] on img at bounding box center [29, 17] width 17 height 17
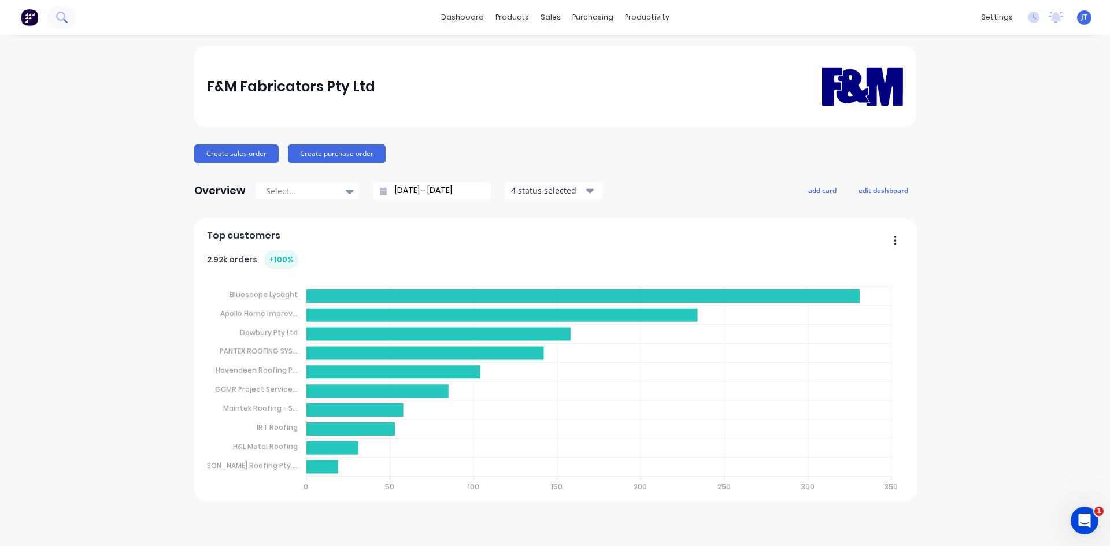
click at [56, 9] on button at bounding box center [61, 17] width 29 height 23
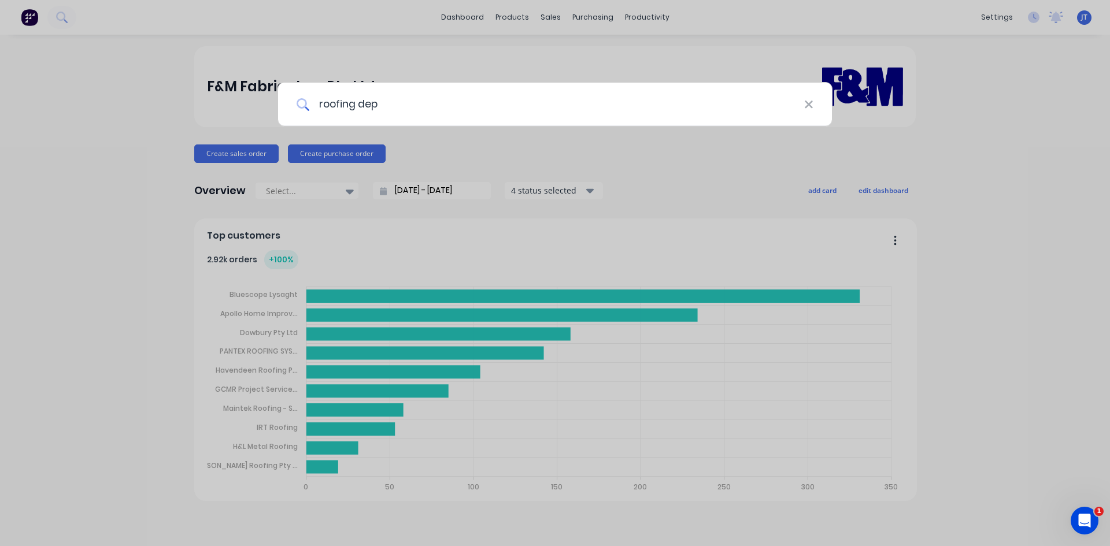
type input "roofing dep"
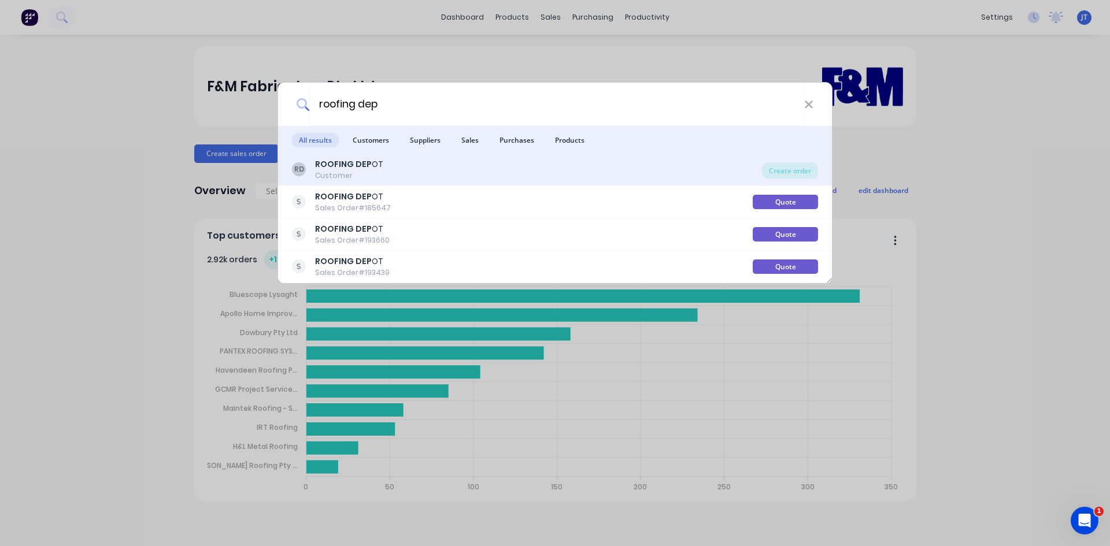
click at [439, 168] on div "RD ROOFING DEP OT Customer" at bounding box center [527, 169] width 470 height 23
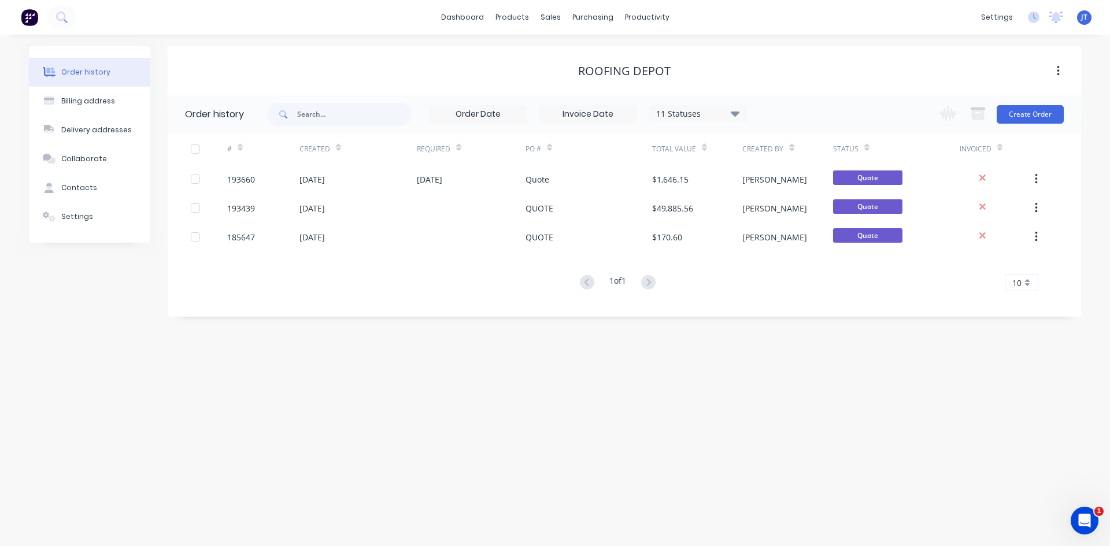
click at [461, 319] on div "Order history Billing address Delivery addresses Collaborate Contacts Settings …" at bounding box center [555, 291] width 1110 height 512
drag, startPoint x: 68, startPoint y: 14, endPoint x: 60, endPoint y: 6, distance: 10.6
click at [60, 6] on button at bounding box center [61, 17] width 29 height 23
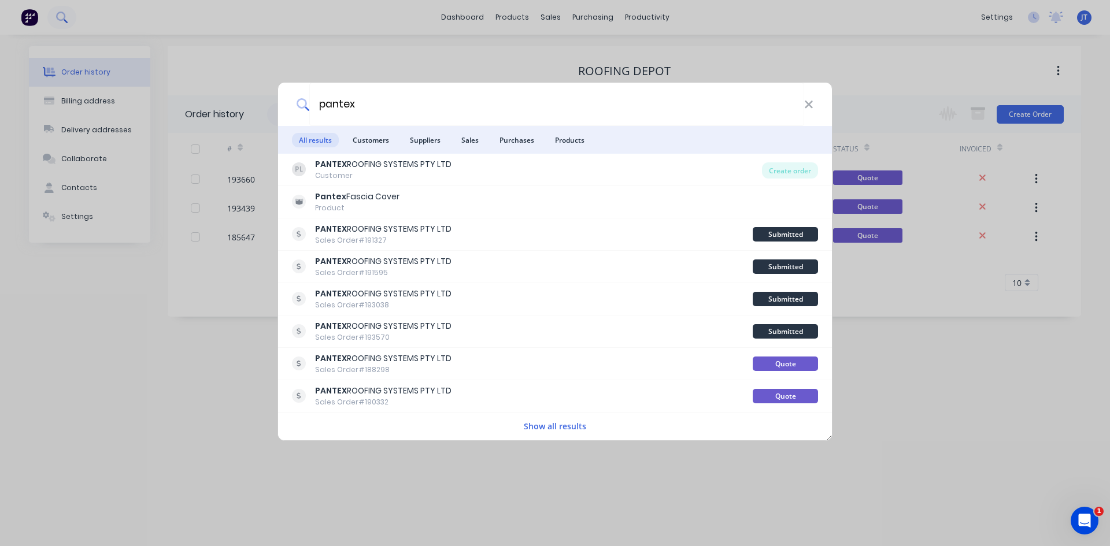
type input "pantex"
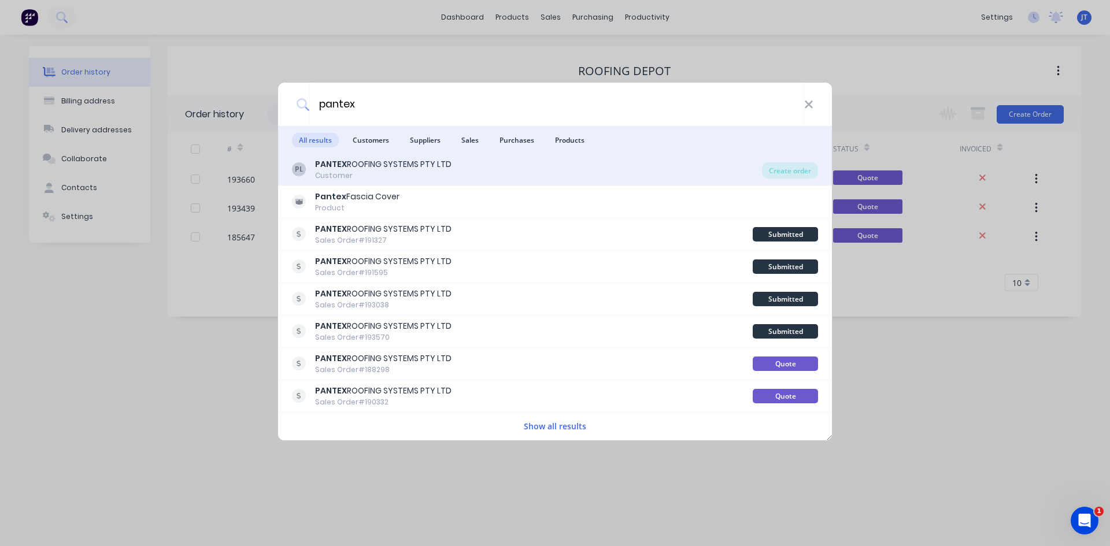
click at [471, 182] on div "PL PANTEX ROOFING SYSTEMS PTY LTD Customer Create order" at bounding box center [555, 170] width 554 height 32
click at [478, 170] on div "PL PANTEX ROOFING SYSTEMS PTY LTD Customer" at bounding box center [527, 169] width 470 height 23
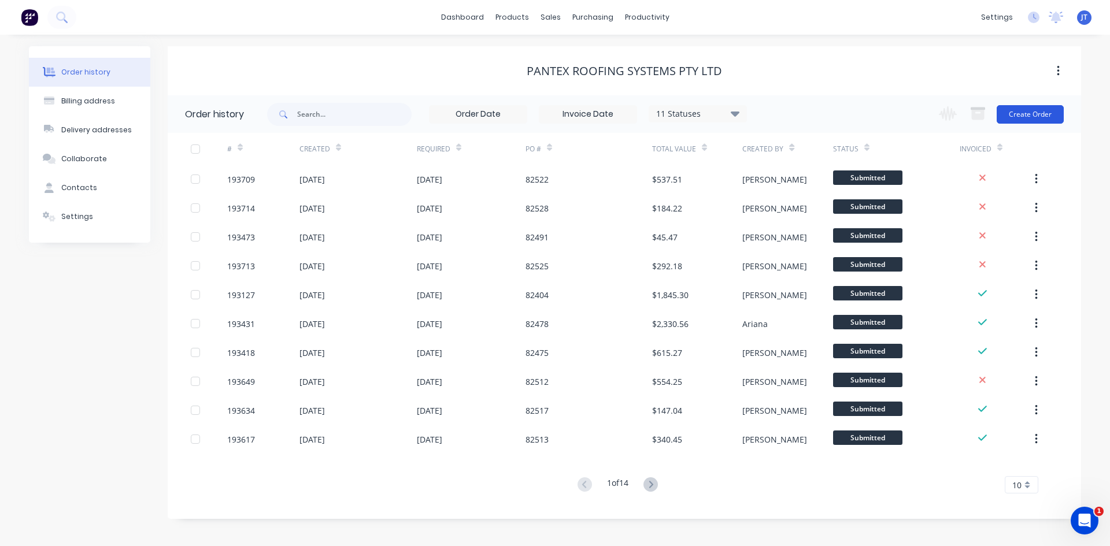
click at [1036, 110] on button "Create Order" at bounding box center [1030, 114] width 67 height 19
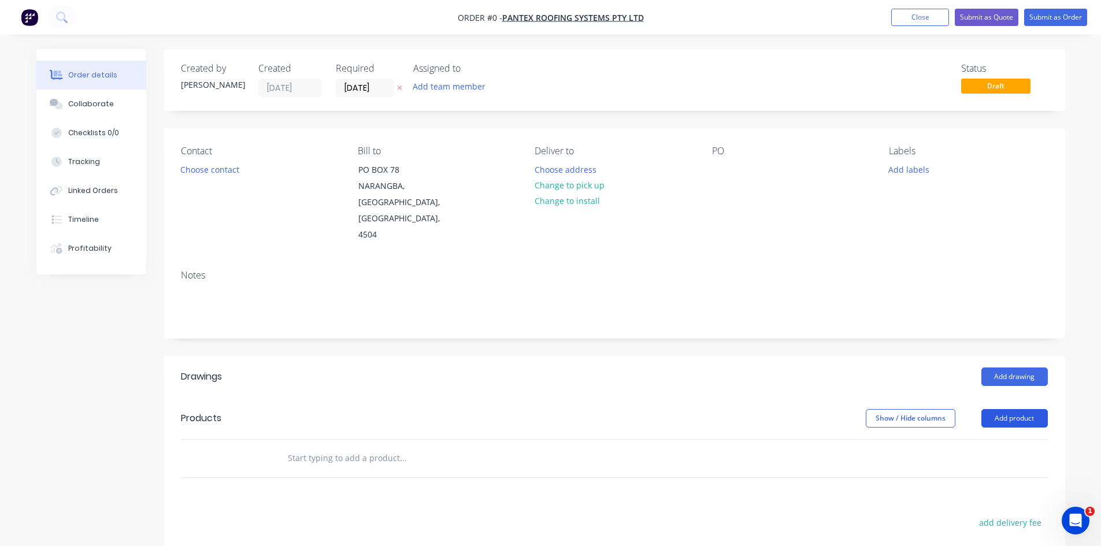
click at [1011, 409] on button "Add product" at bounding box center [1015, 418] width 66 height 19
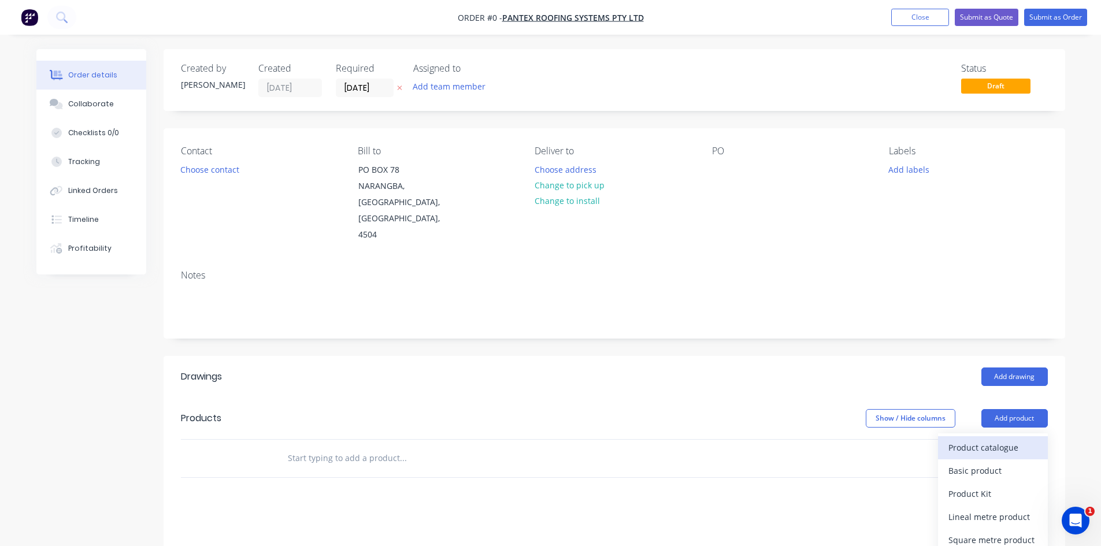
click at [996, 439] on div "Product catalogue" at bounding box center [993, 447] width 89 height 17
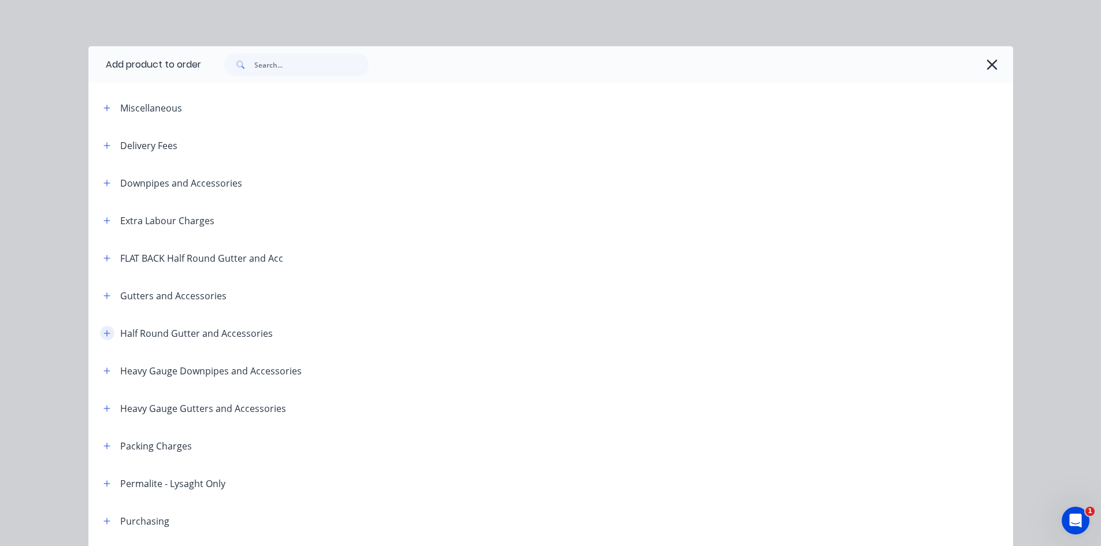
click at [104, 331] on icon "button" at bounding box center [106, 334] width 7 height 8
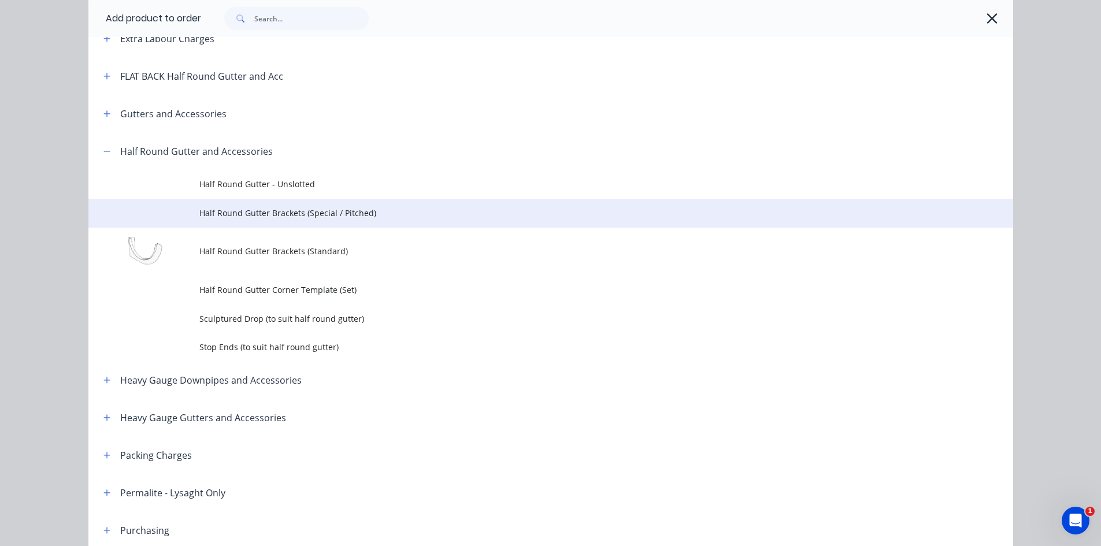
scroll to position [193, 0]
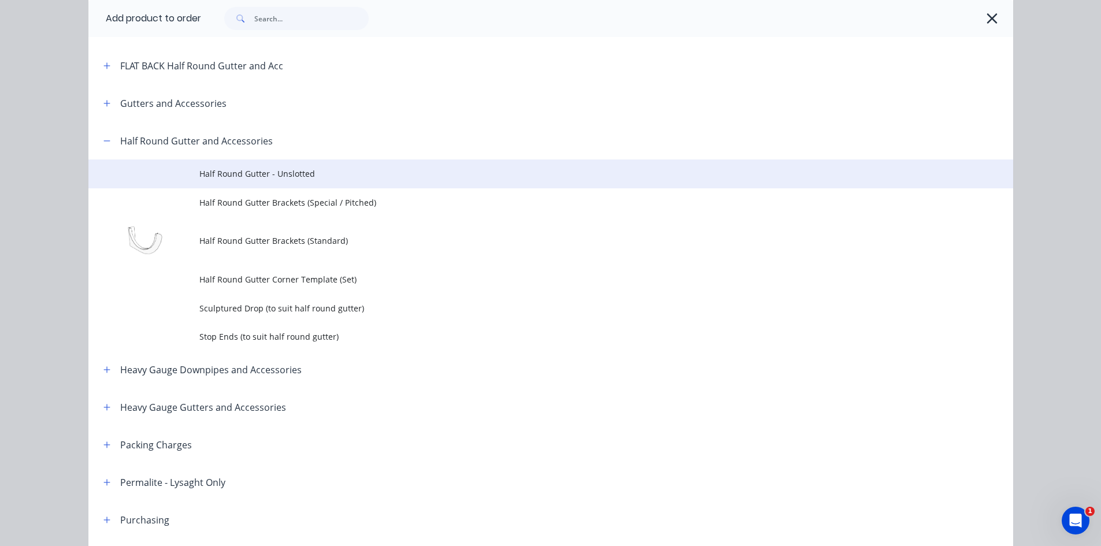
click at [335, 177] on span "Half Round Gutter - Unslotted" at bounding box center [524, 174] width 651 height 12
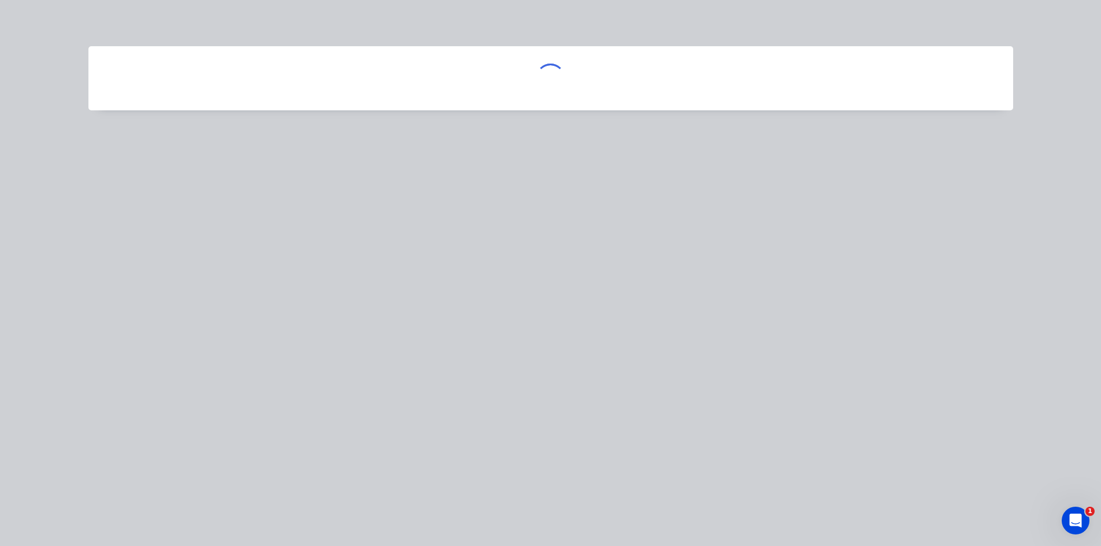
scroll to position [0, 0]
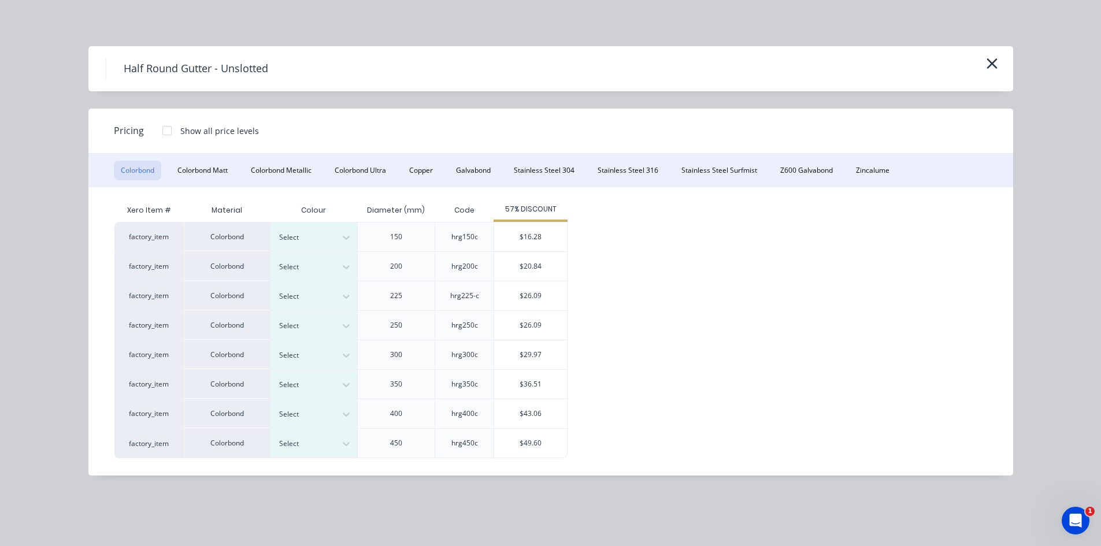
click at [156, 136] on div at bounding box center [167, 130] width 23 height 23
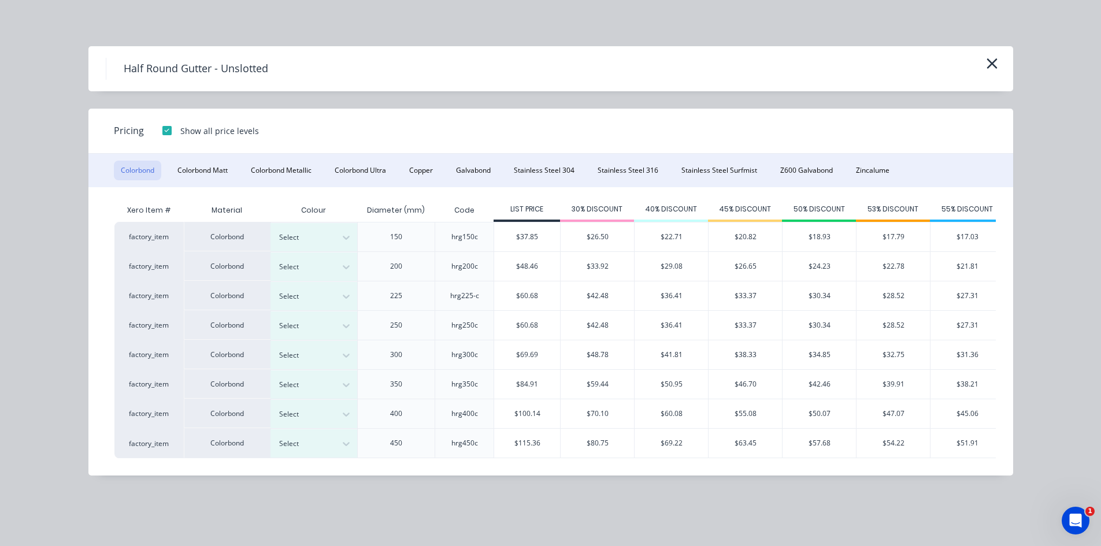
click at [160, 134] on div at bounding box center [167, 130] width 23 height 23
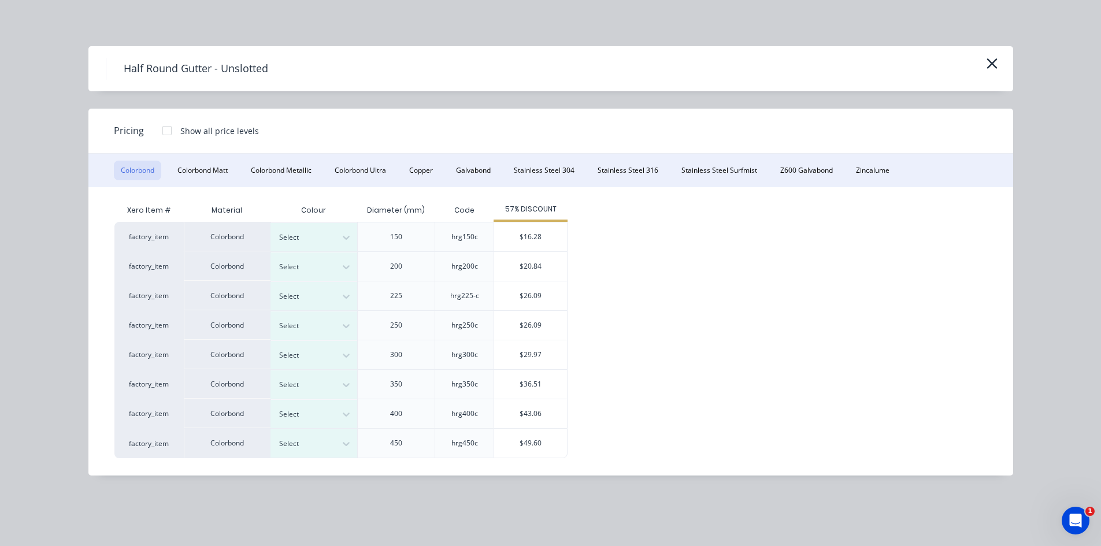
click at [160, 134] on div at bounding box center [167, 130] width 23 height 23
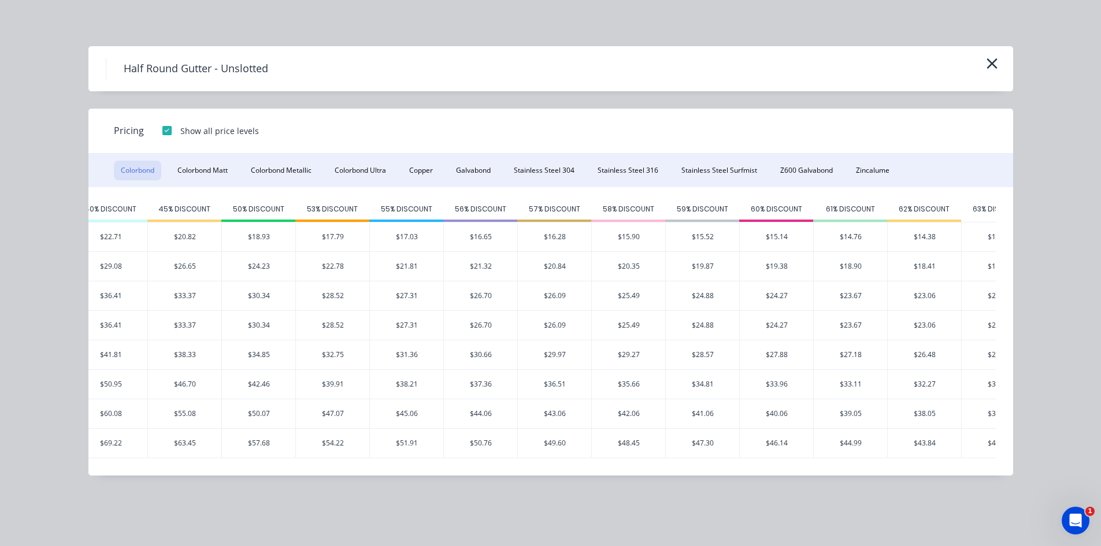
scroll to position [0, 68]
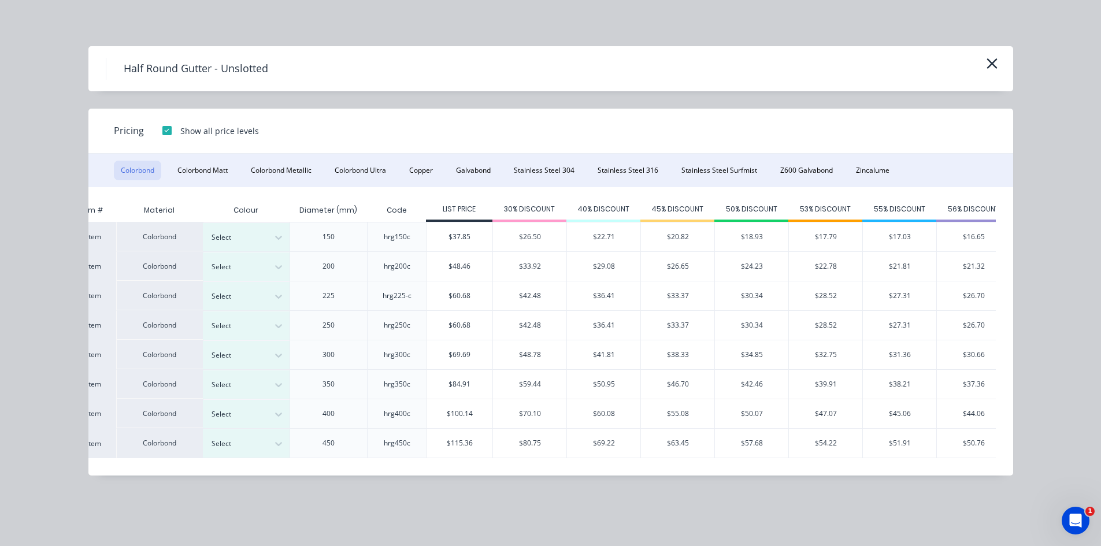
click at [162, 131] on div at bounding box center [167, 130] width 23 height 23
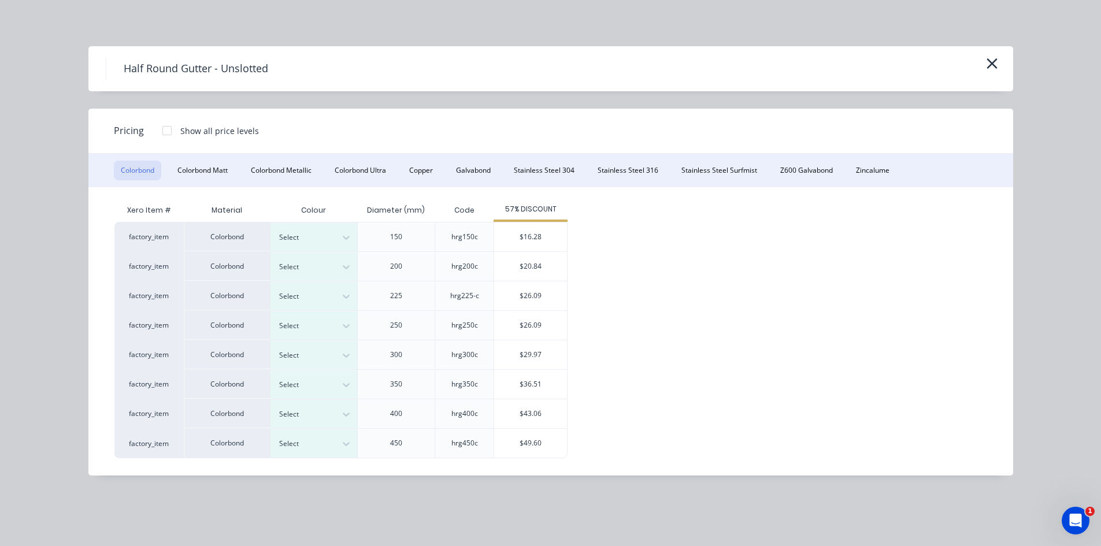
click at [162, 131] on div at bounding box center [167, 130] width 23 height 23
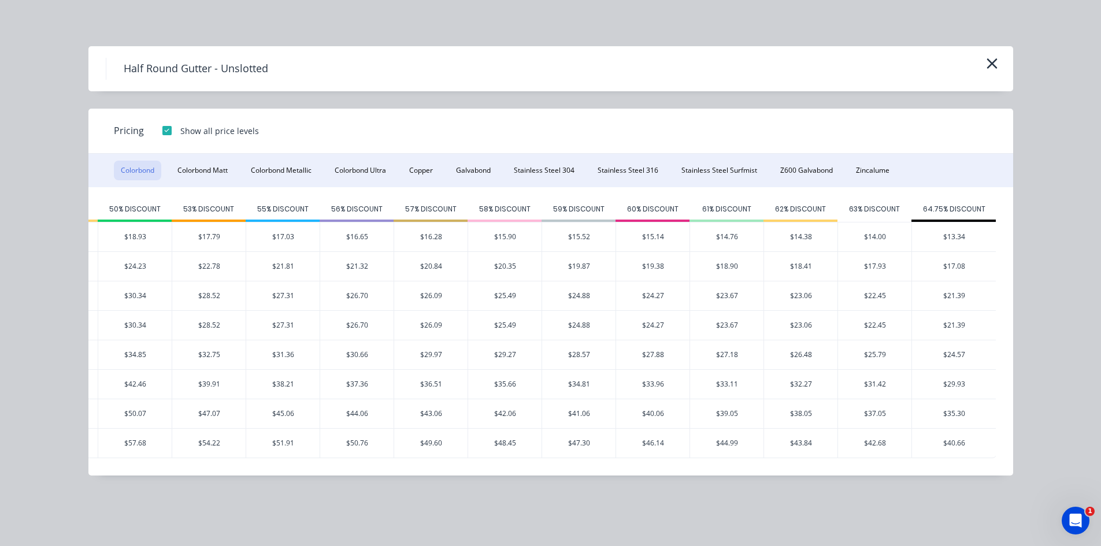
scroll to position [0, 686]
click at [657, 327] on div "$24.27" at bounding box center [651, 325] width 73 height 29
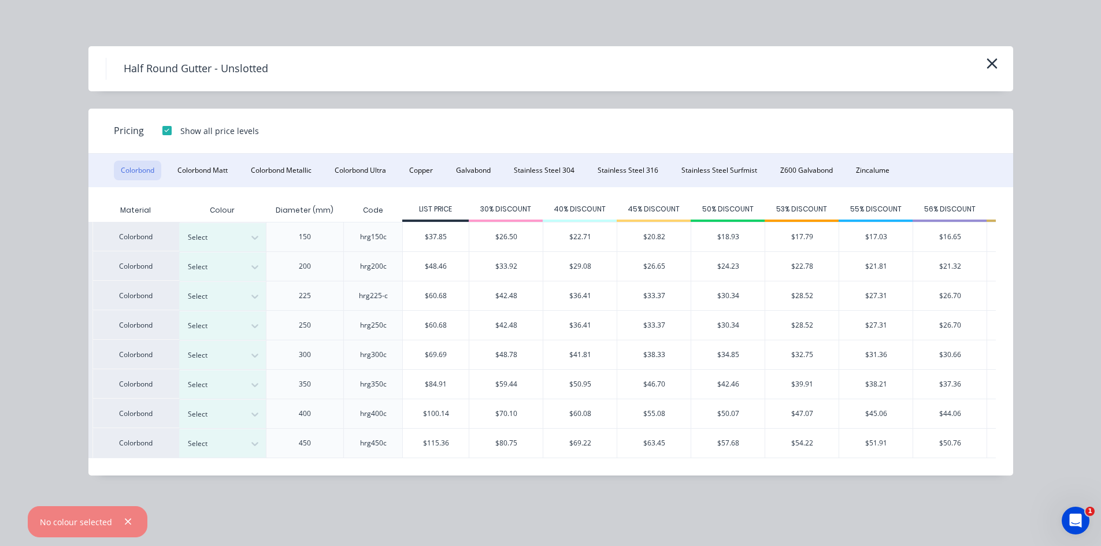
scroll to position [0, 75]
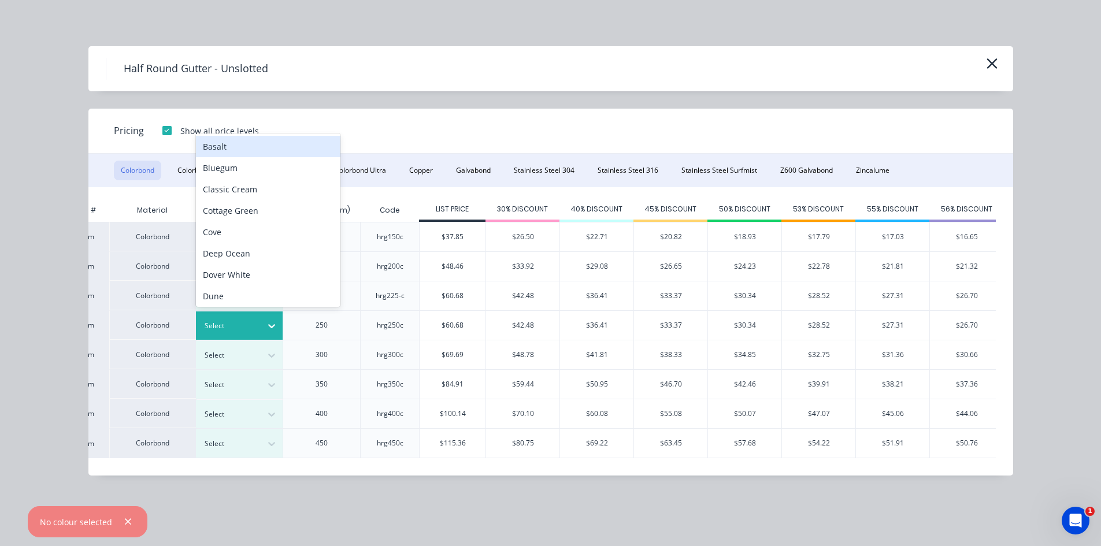
click at [229, 330] on div at bounding box center [231, 326] width 52 height 13
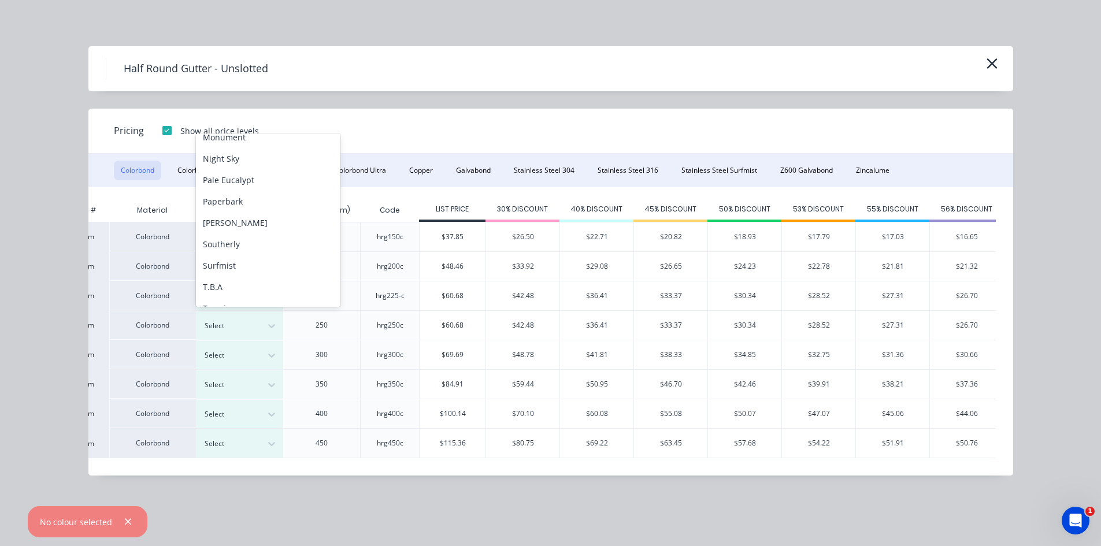
scroll to position [387, 0]
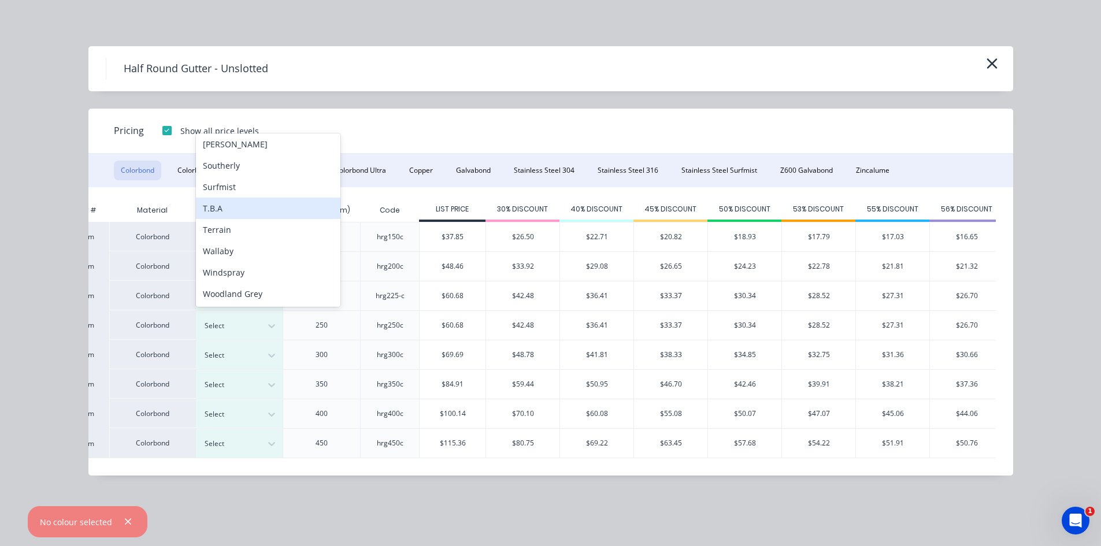
click at [262, 210] on div "T.B.A" at bounding box center [268, 208] width 145 height 21
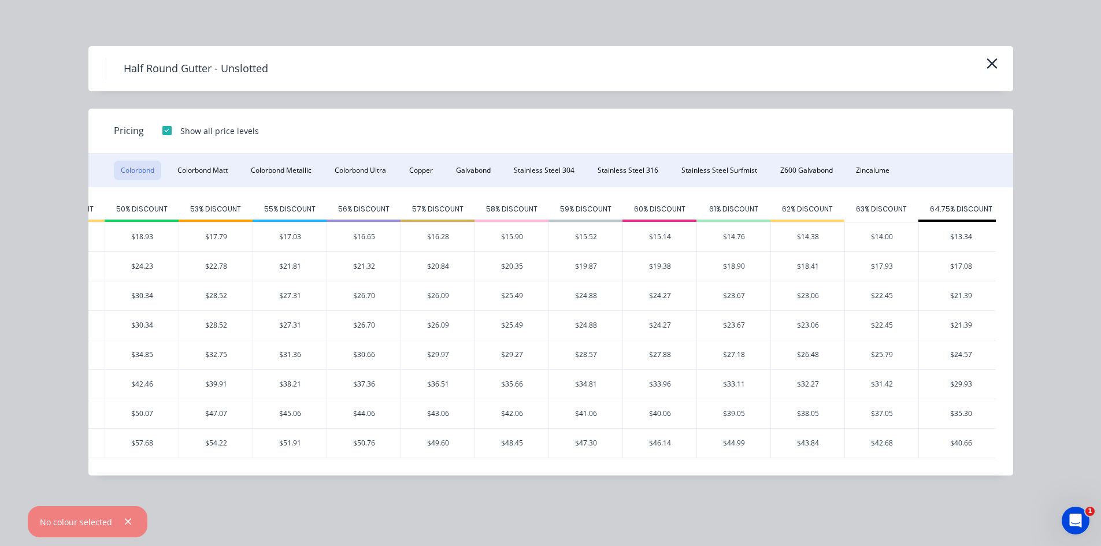
scroll to position [0, 686]
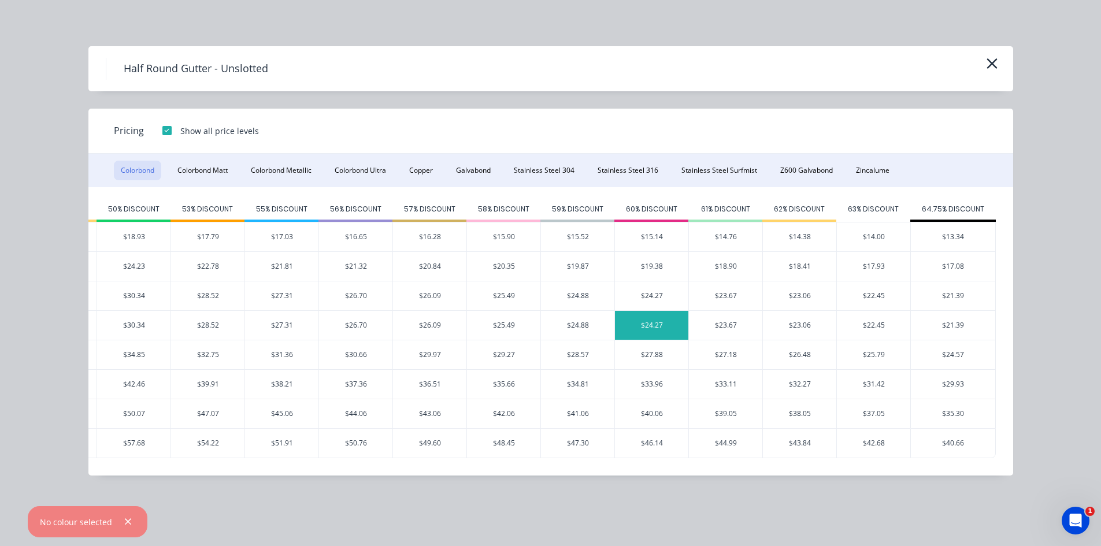
click at [666, 331] on div "$24.27" at bounding box center [651, 325] width 73 height 29
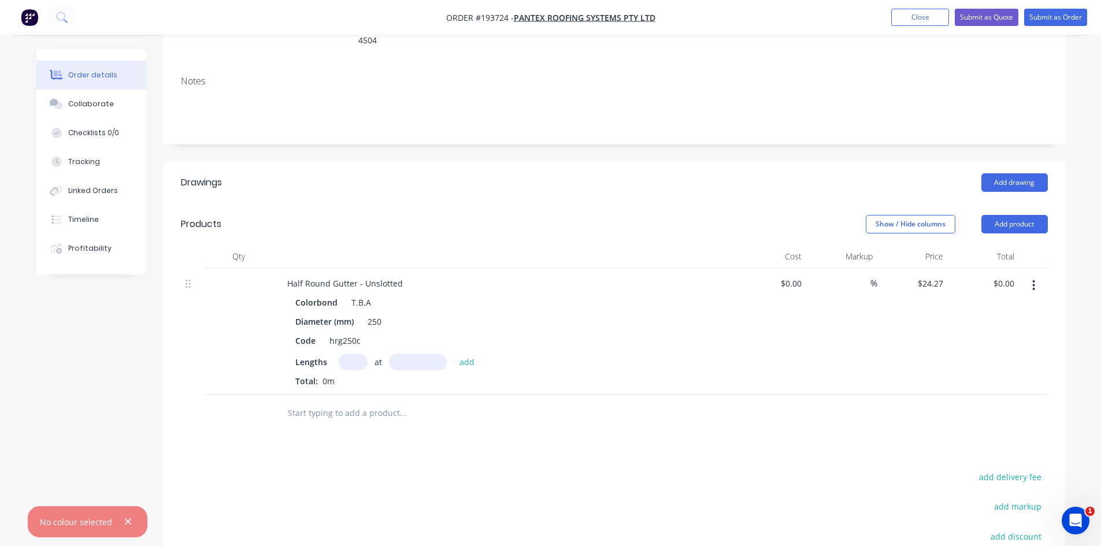
click at [356, 354] on input "text" at bounding box center [353, 362] width 29 height 17
type input "1"
type input "400000"
click at [454, 354] on button "add" at bounding box center [467, 362] width 27 height 16
type input "$9,708.00"
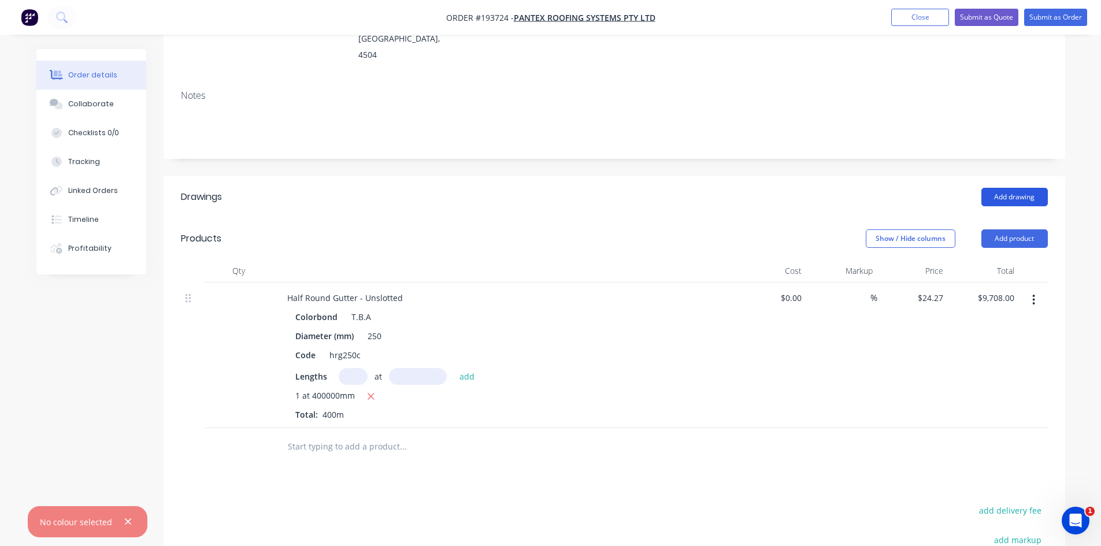
scroll to position [169, 0]
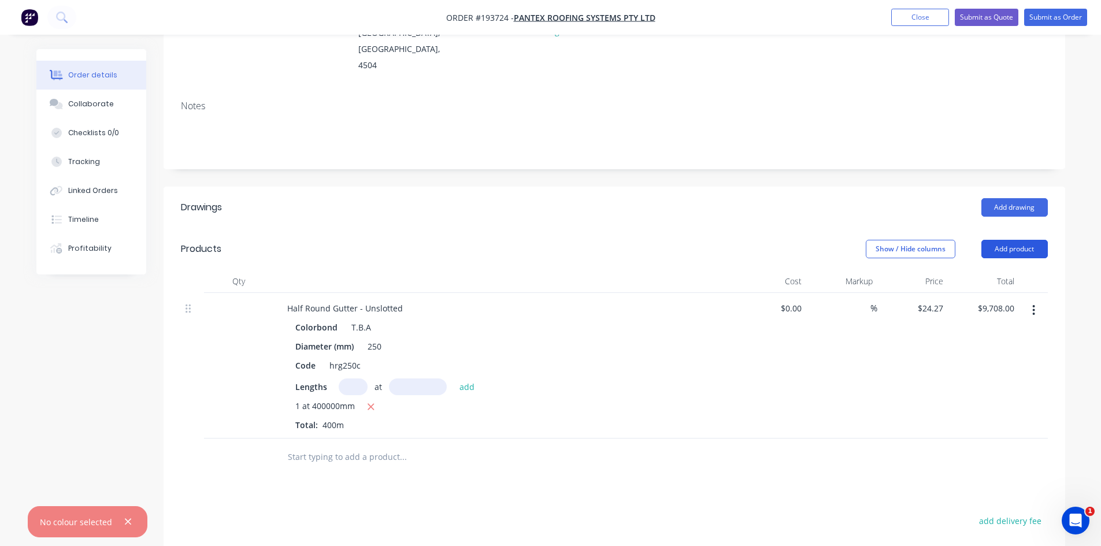
click at [1023, 240] on button "Add product" at bounding box center [1015, 249] width 66 height 19
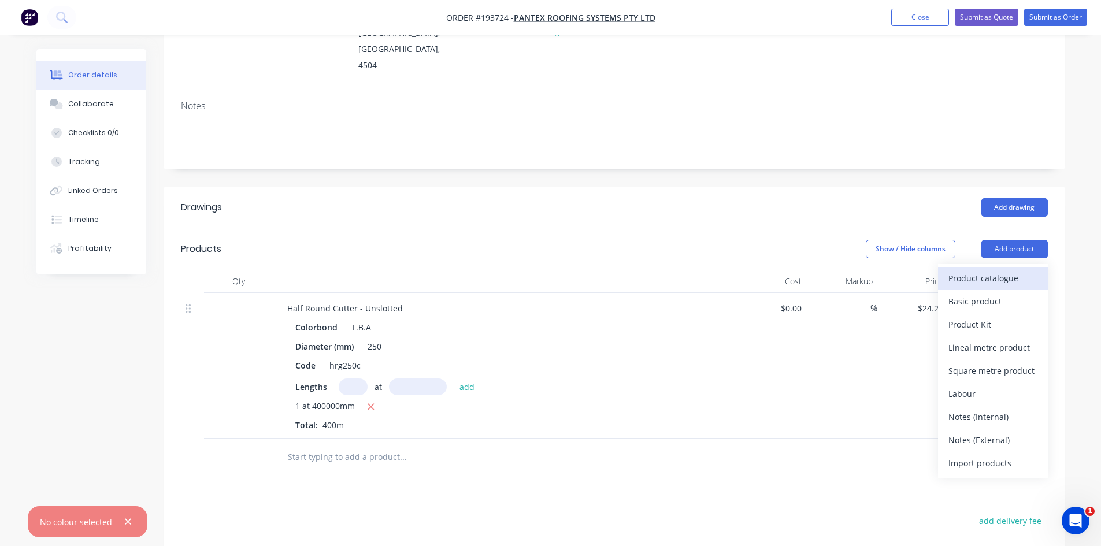
click at [1011, 270] on div "Product catalogue" at bounding box center [993, 278] width 89 height 17
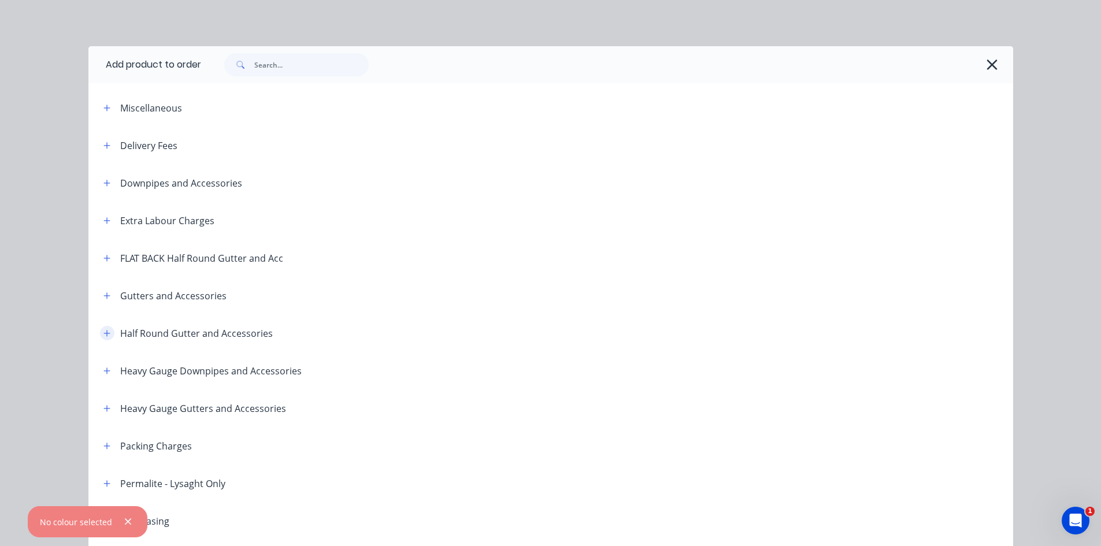
click at [105, 330] on icon "button" at bounding box center [106, 334] width 7 height 8
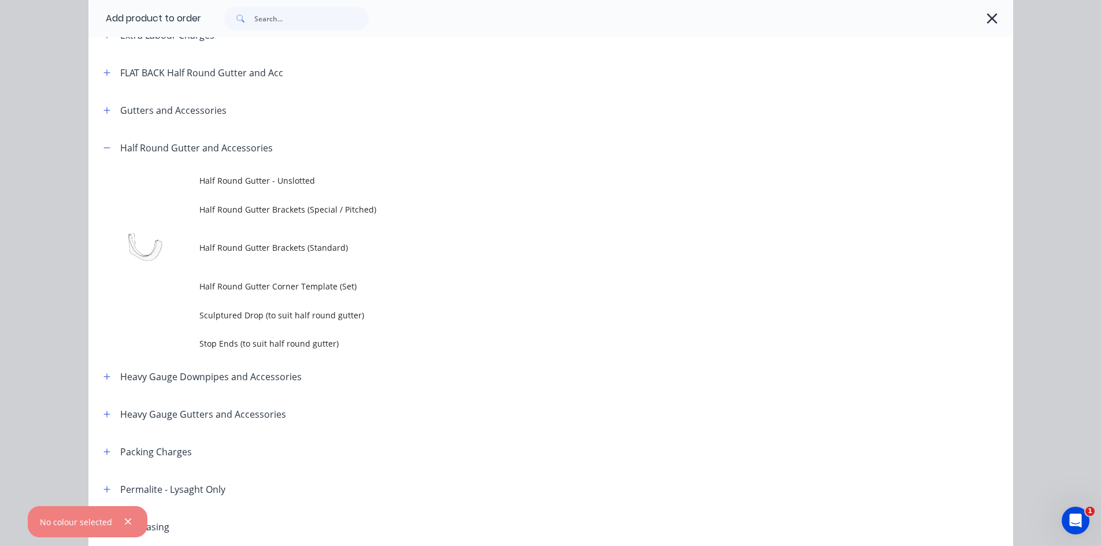
scroll to position [193, 0]
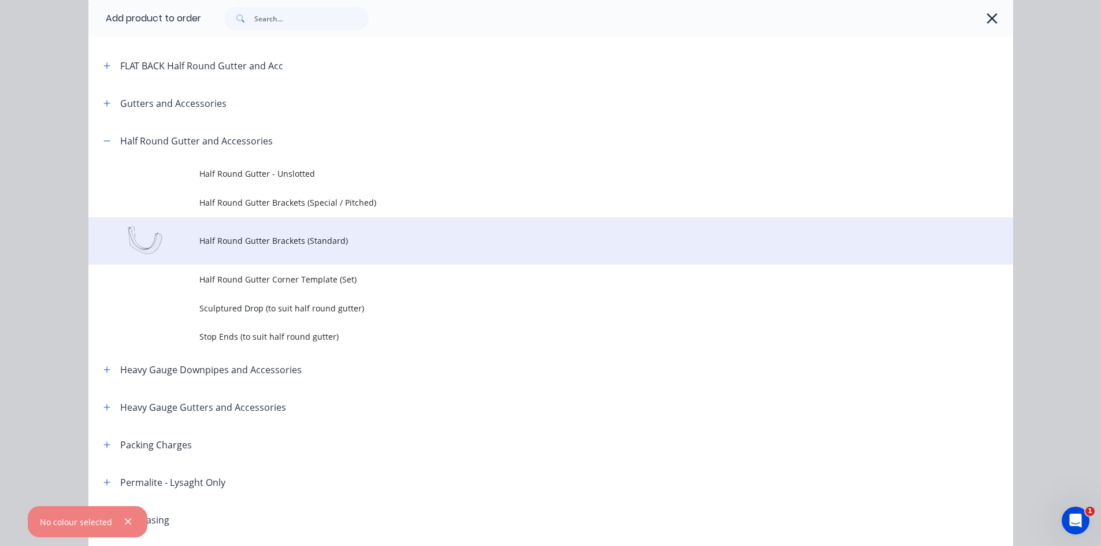
click at [315, 253] on td "Half Round Gutter Brackets (Standard)" at bounding box center [606, 241] width 814 height 48
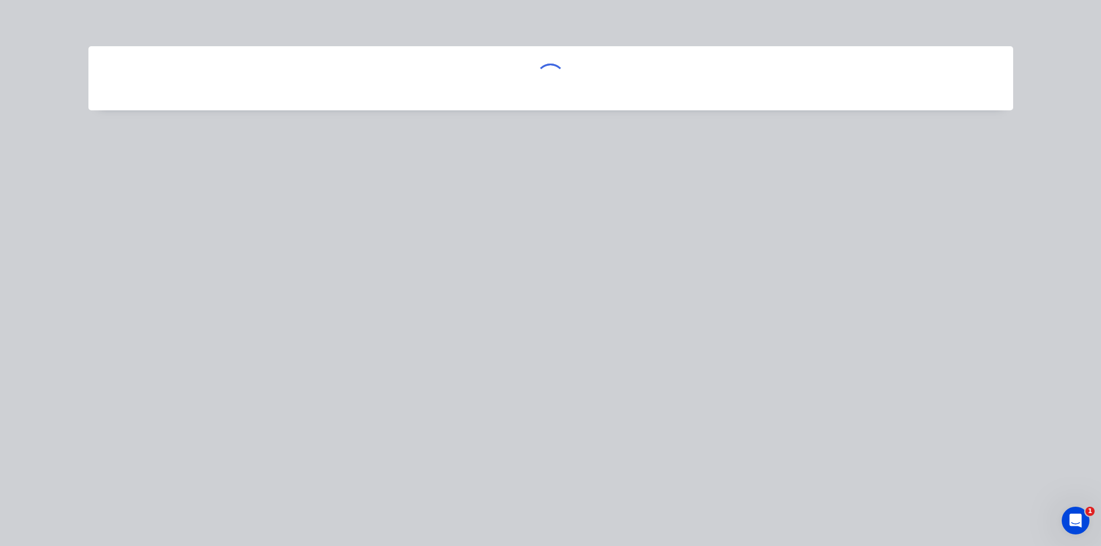
scroll to position [0, 0]
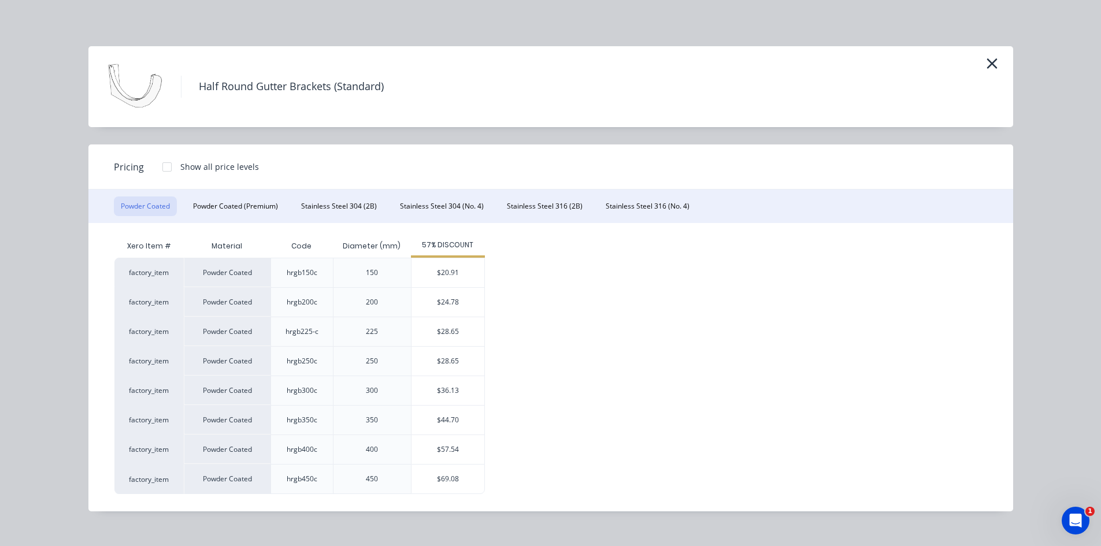
click at [171, 168] on div at bounding box center [167, 167] width 23 height 23
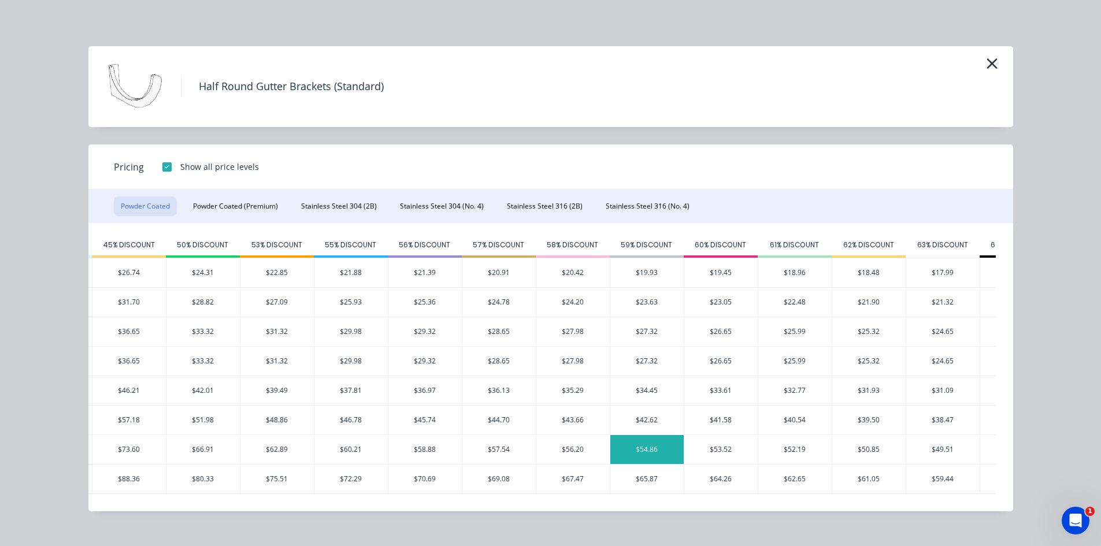
scroll to position [0, 537]
click at [741, 367] on div "$26.65" at bounding box center [718, 361] width 73 height 29
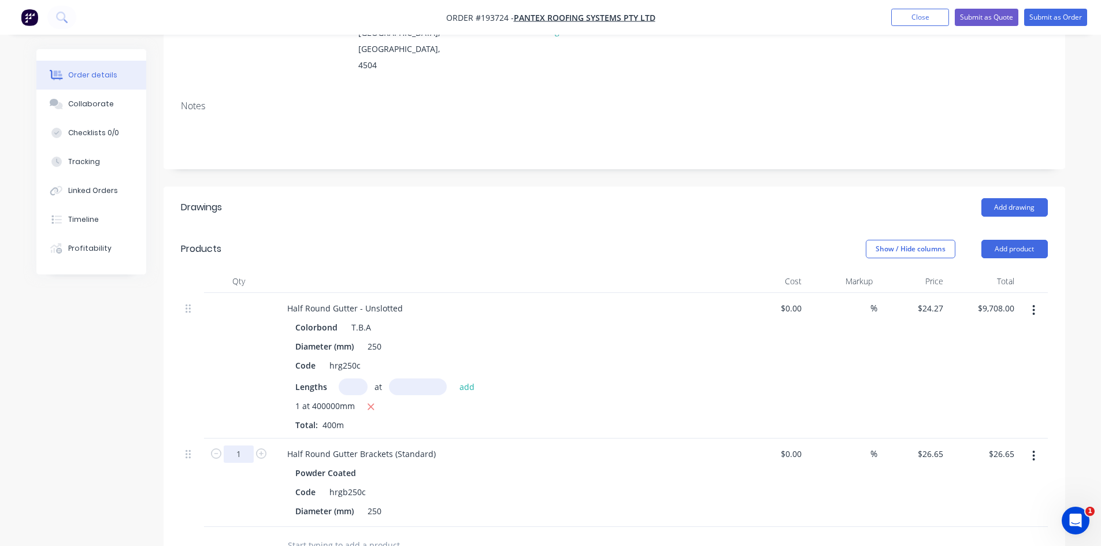
drag, startPoint x: 232, startPoint y: 424, endPoint x: 218, endPoint y: 477, distance: 55.0
click at [232, 446] on input "1" at bounding box center [239, 454] width 30 height 17
type input "350"
type input "$9,327.50"
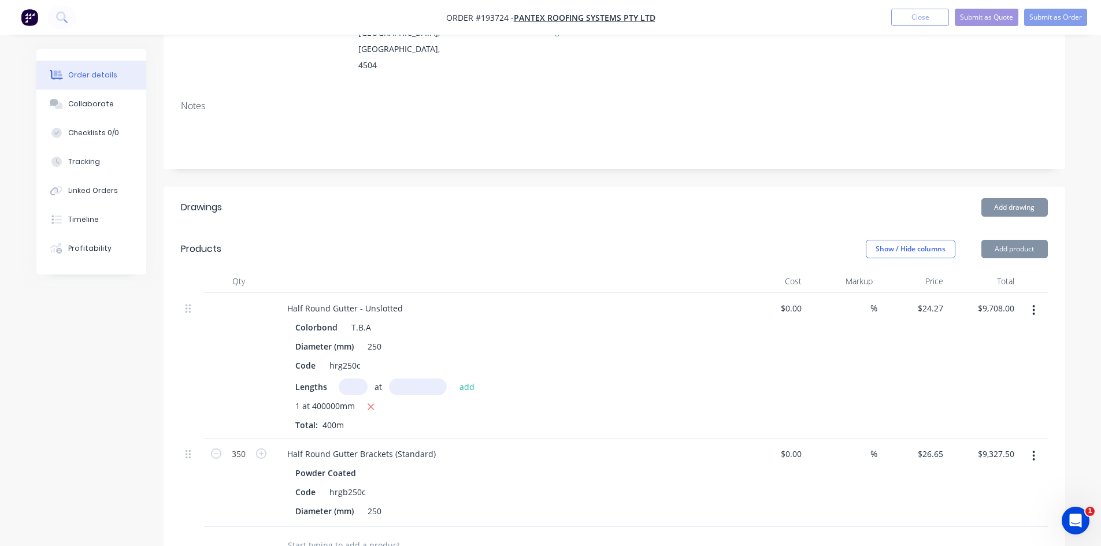
click at [127, 381] on div "Created by [PERSON_NAME] Created [DATE] Required [DATE] Assigned to Add team me…" at bounding box center [550, 370] width 1029 height 980
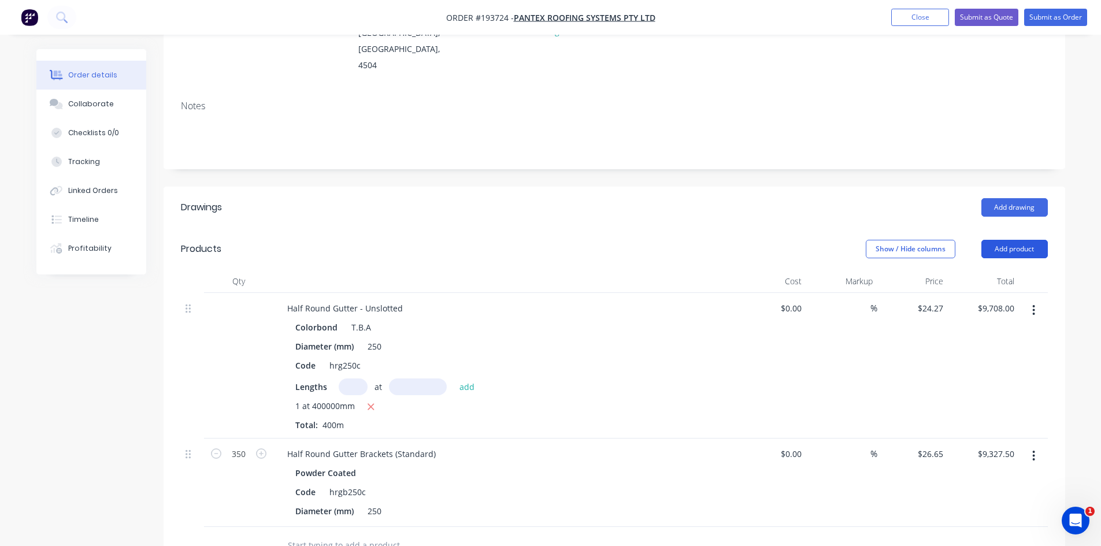
drag, startPoint x: 1035, startPoint y: 210, endPoint x: 1031, endPoint y: 216, distance: 7.9
click at [1034, 240] on button "Add product" at bounding box center [1015, 249] width 66 height 19
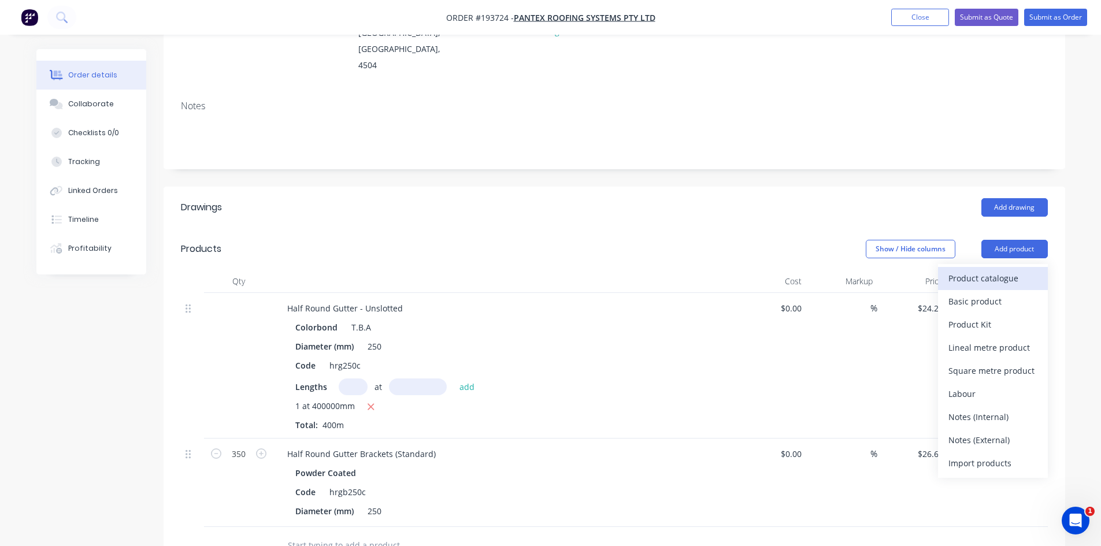
click at [1007, 270] on div "Product catalogue" at bounding box center [993, 278] width 89 height 17
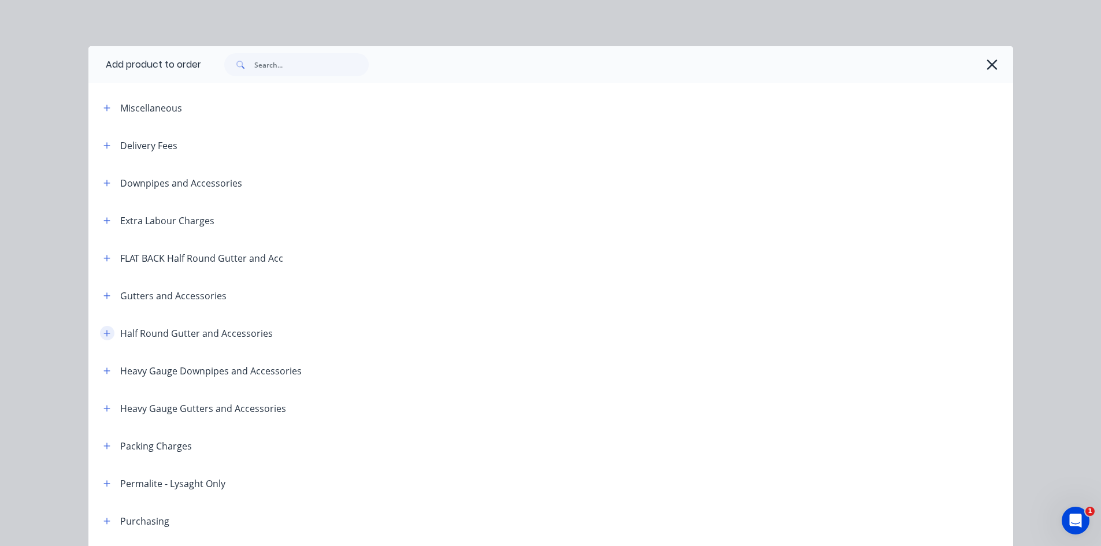
click at [103, 336] on icon "button" at bounding box center [106, 334] width 7 height 8
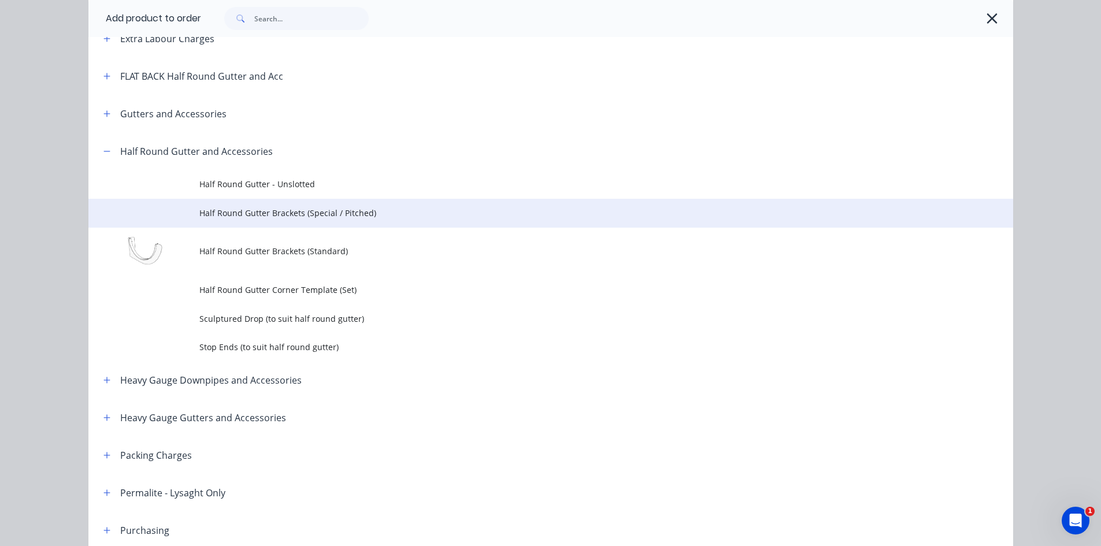
scroll to position [193, 0]
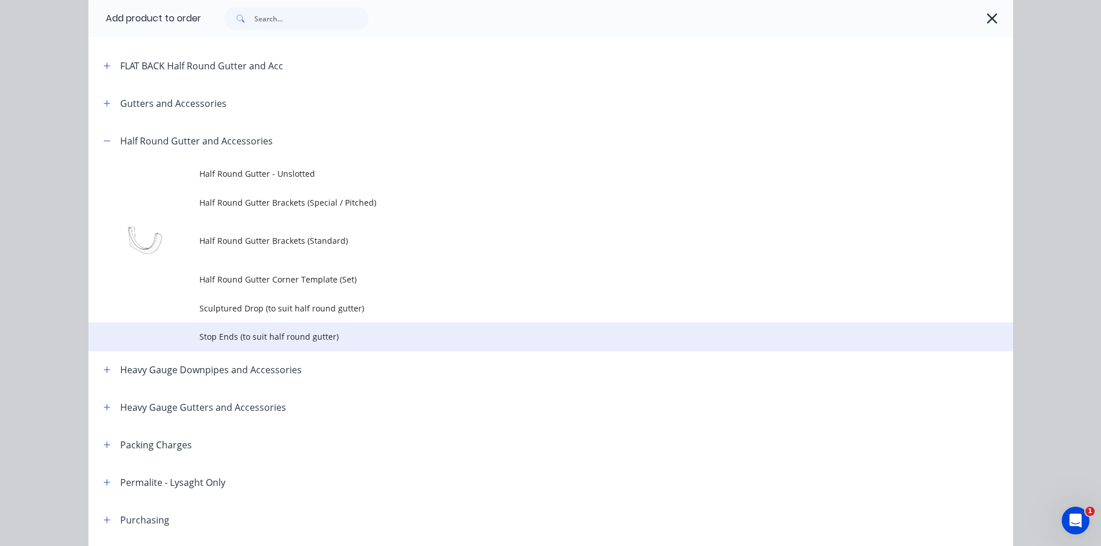
click at [320, 328] on td "Stop Ends (to suit half round gutter)" at bounding box center [606, 337] width 814 height 29
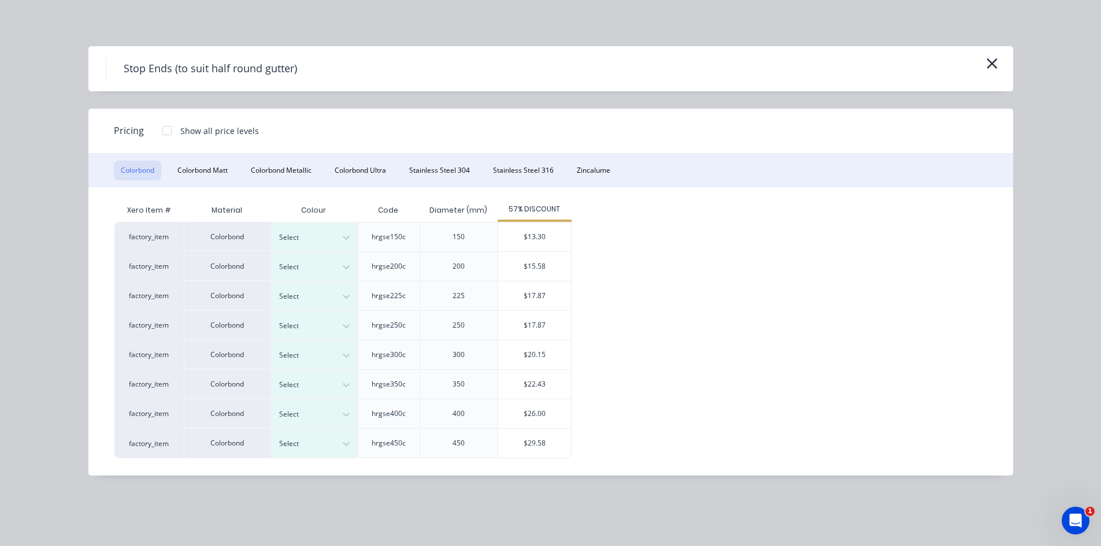
click at [170, 131] on div at bounding box center [167, 130] width 23 height 23
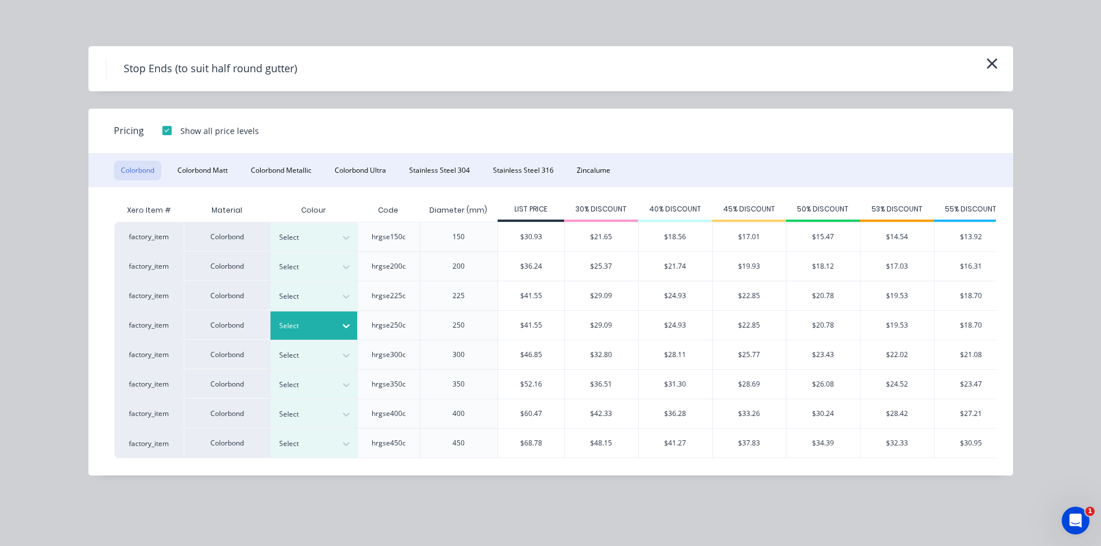
click at [321, 324] on div at bounding box center [305, 326] width 52 height 13
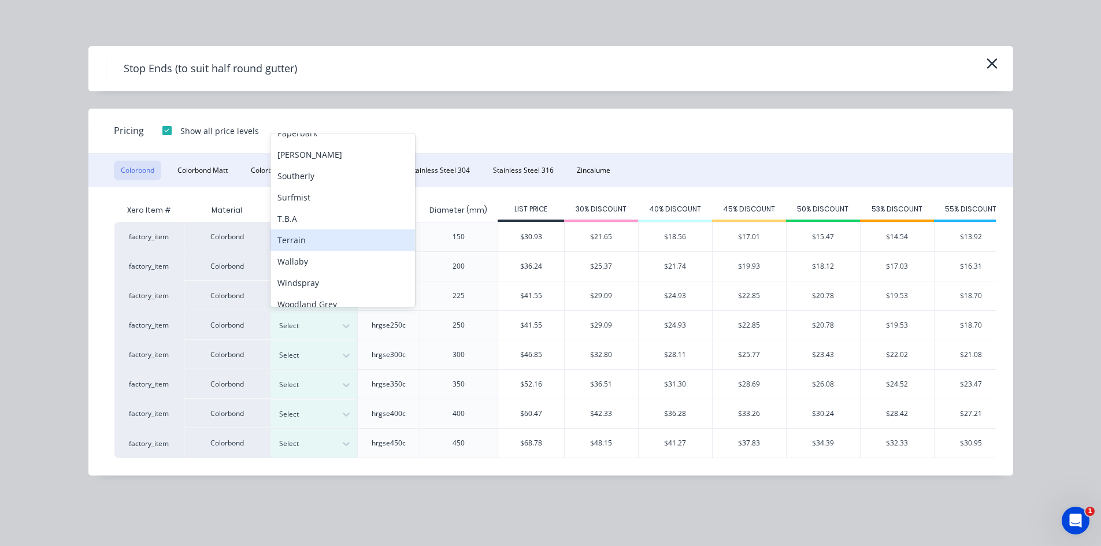
scroll to position [387, 0]
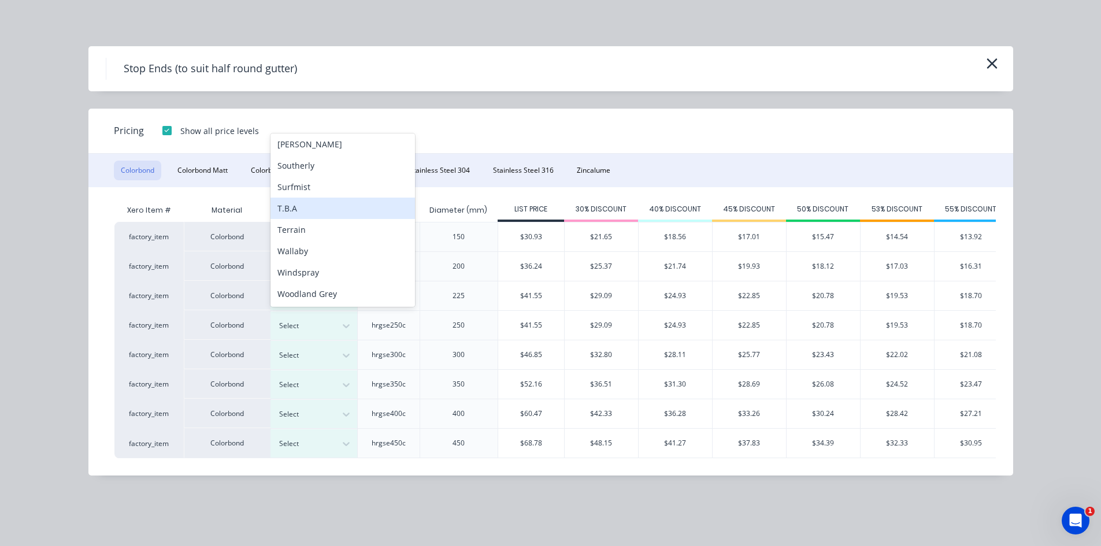
click at [327, 212] on div "T.B.A" at bounding box center [343, 208] width 145 height 21
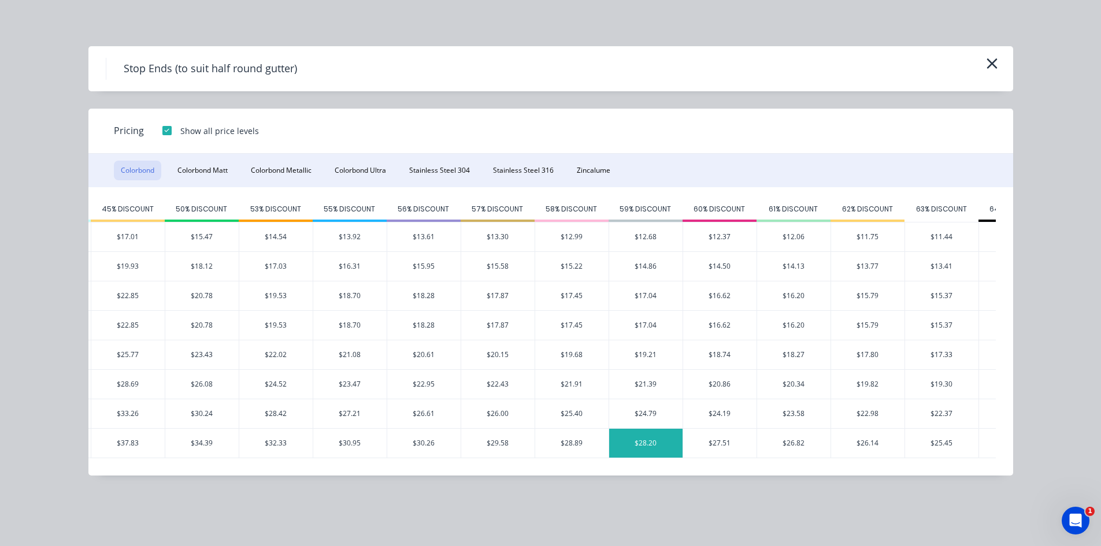
scroll to position [0, 624]
click at [726, 327] on div "$16.62" at bounding box center [717, 325] width 73 height 29
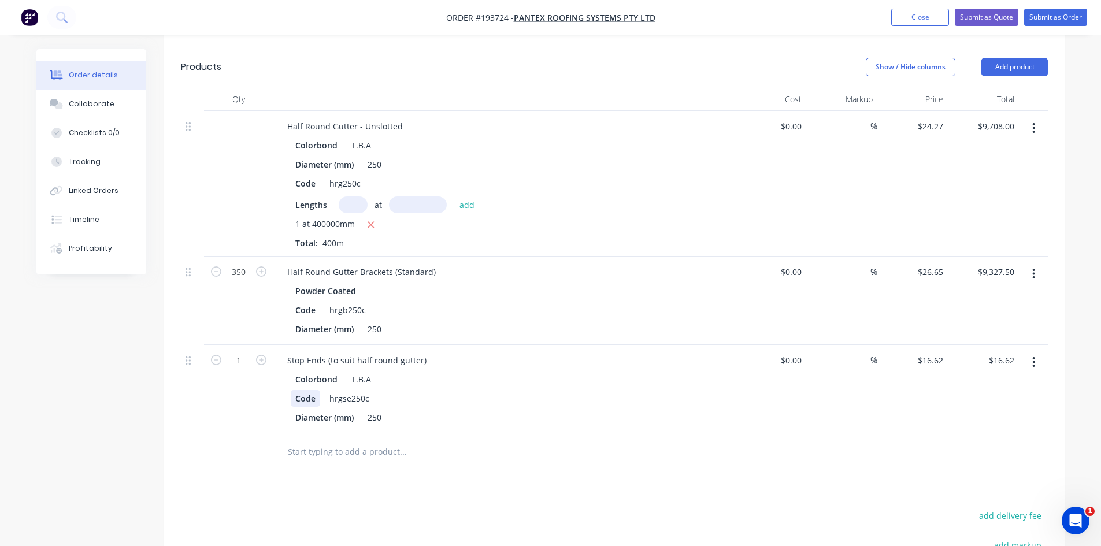
scroll to position [362, 0]
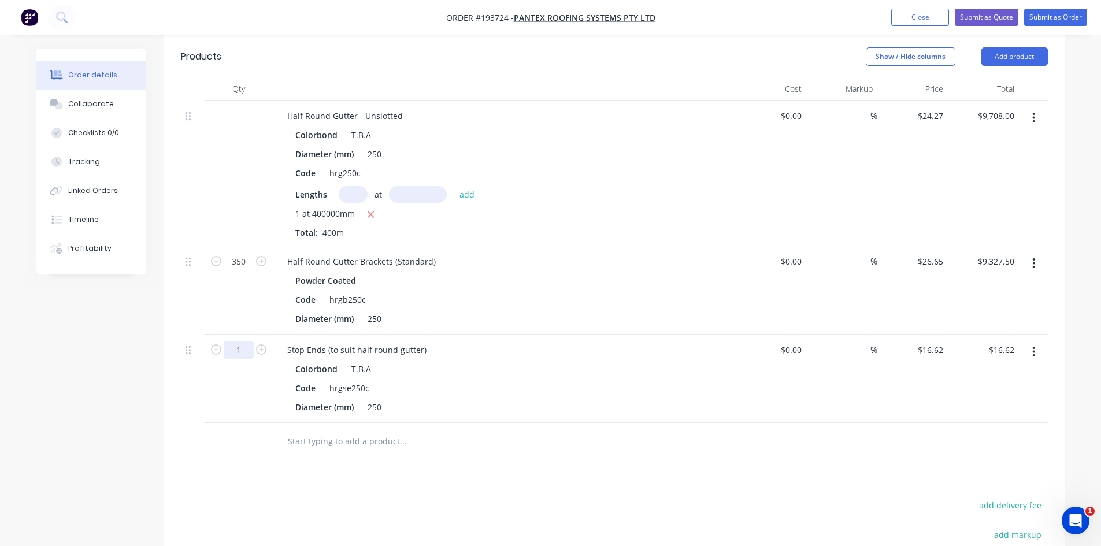
click at [244, 342] on input "1" at bounding box center [239, 350] width 30 height 17
type input "20"
type input "$332.40"
click at [763, 441] on div "Drawings Add drawing Products Show / Hide columns Add product Qty Cost Markup P…" at bounding box center [615, 366] width 902 height 744
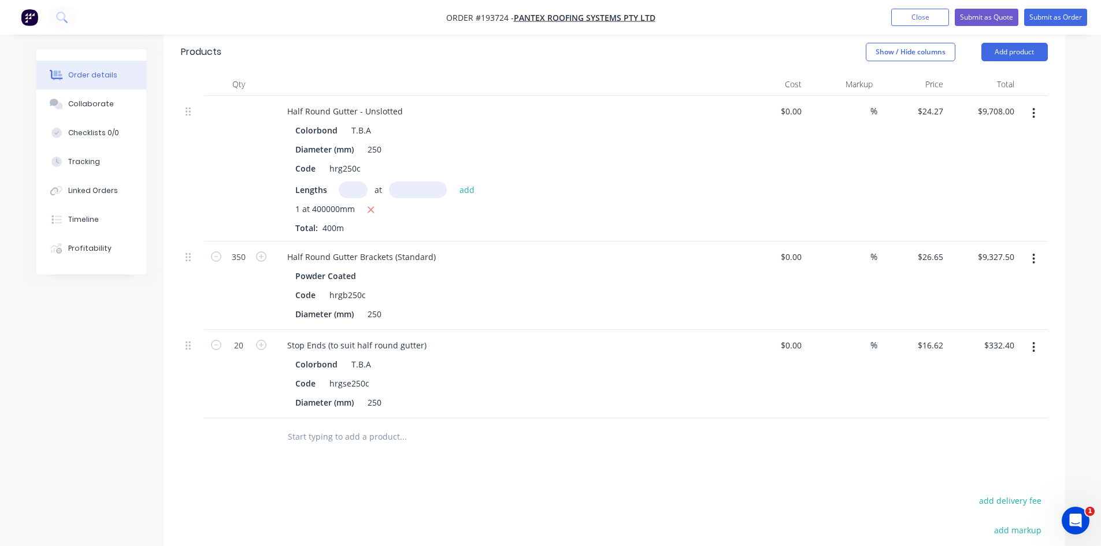
scroll to position [539, 0]
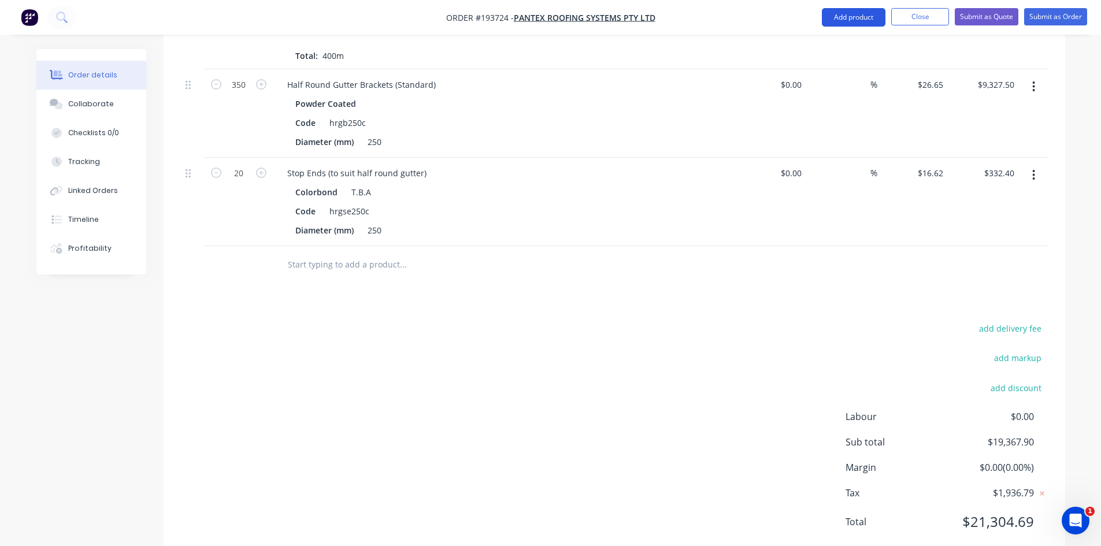
click at [857, 22] on button "Add product" at bounding box center [854, 17] width 64 height 19
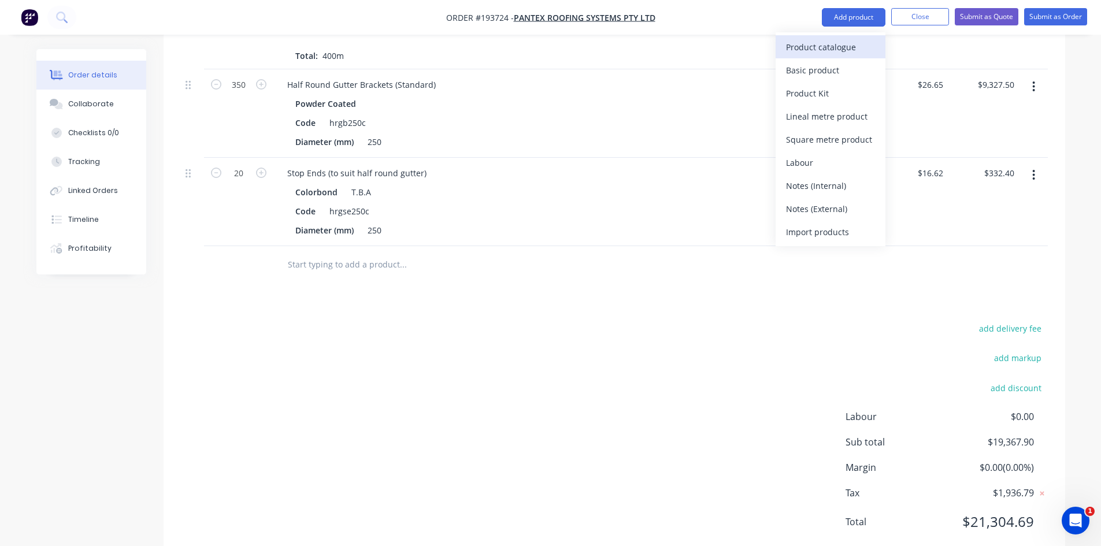
click at [840, 43] on div "Product catalogue" at bounding box center [830, 47] width 89 height 17
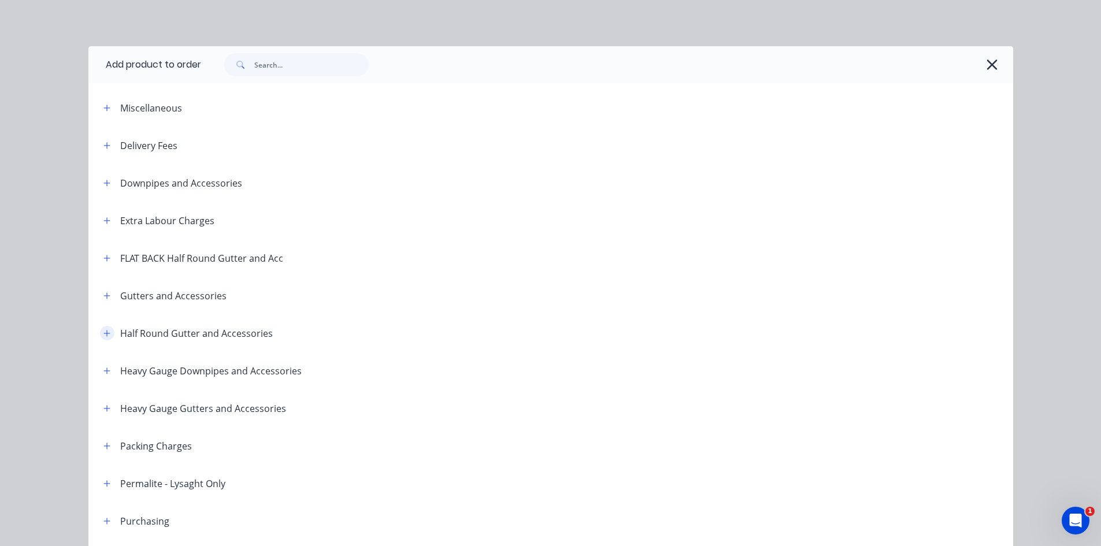
click at [100, 327] on button "button" at bounding box center [107, 333] width 14 height 14
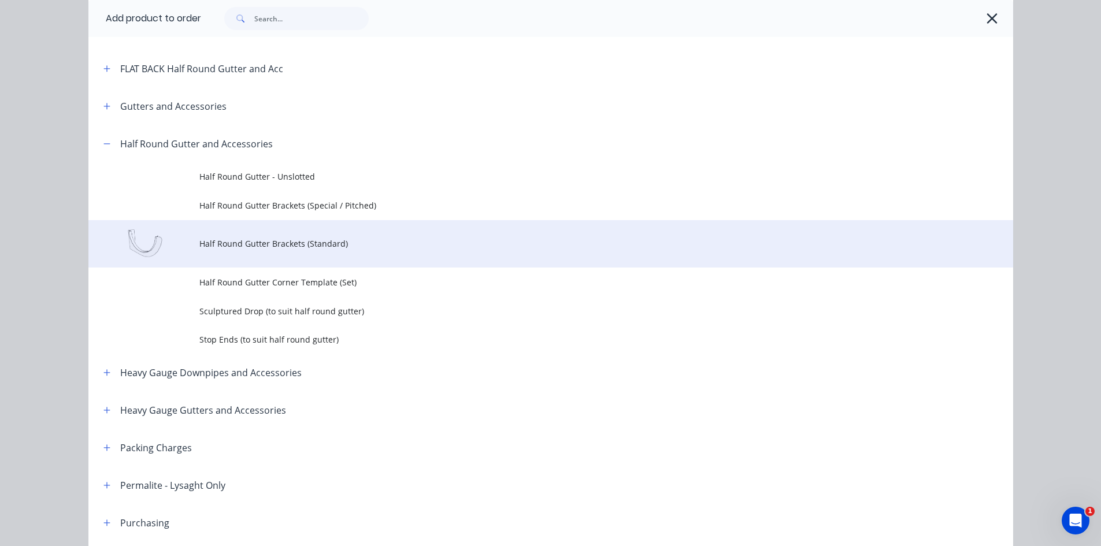
scroll to position [193, 0]
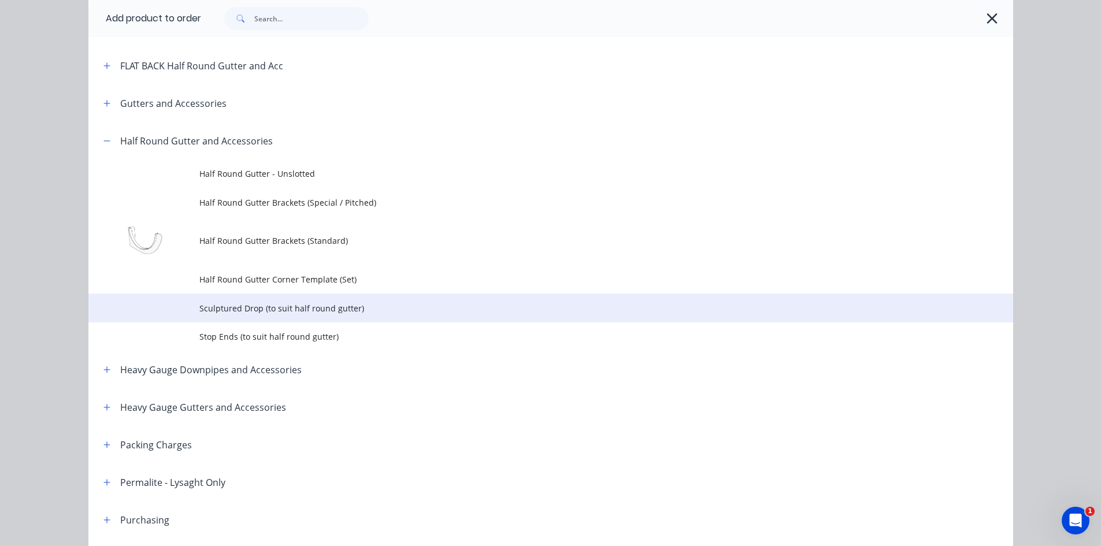
click at [254, 318] on td "Sculptured Drop (to suit half round gutter)" at bounding box center [606, 308] width 814 height 29
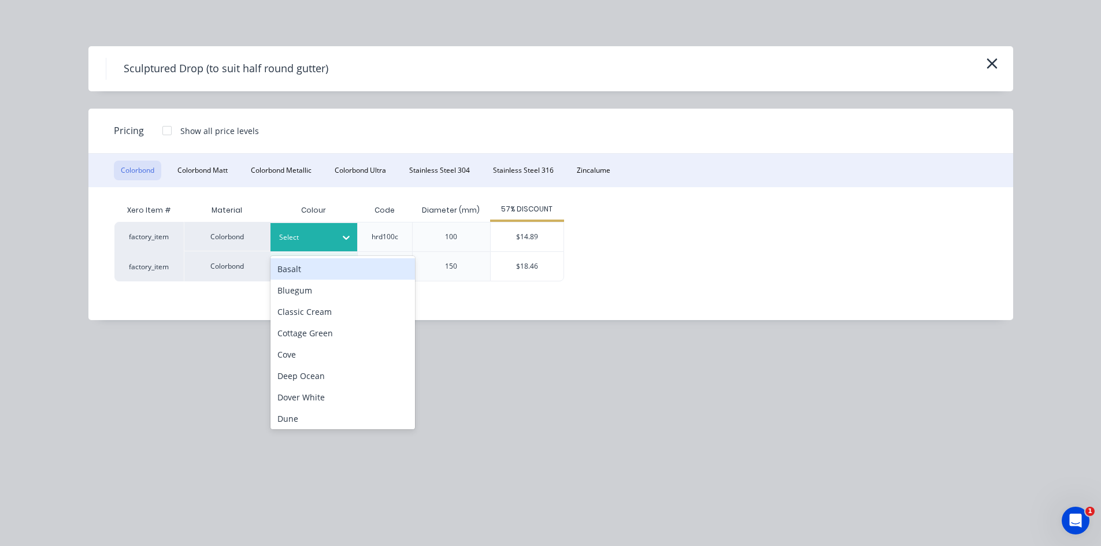
click at [316, 230] on div "Select" at bounding box center [314, 237] width 87 height 28
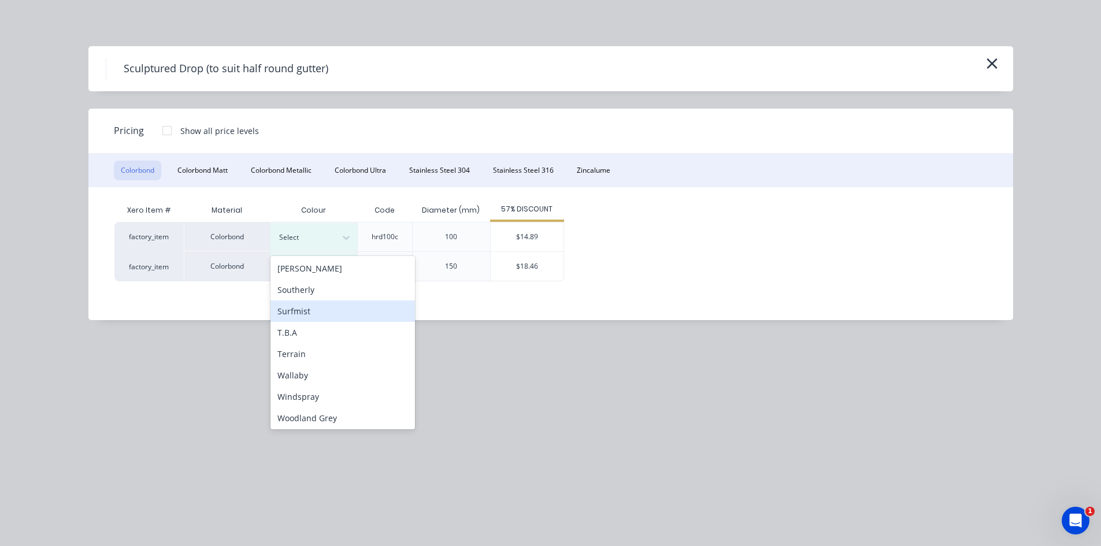
scroll to position [387, 0]
click at [329, 326] on div "T.B.A" at bounding box center [343, 330] width 145 height 21
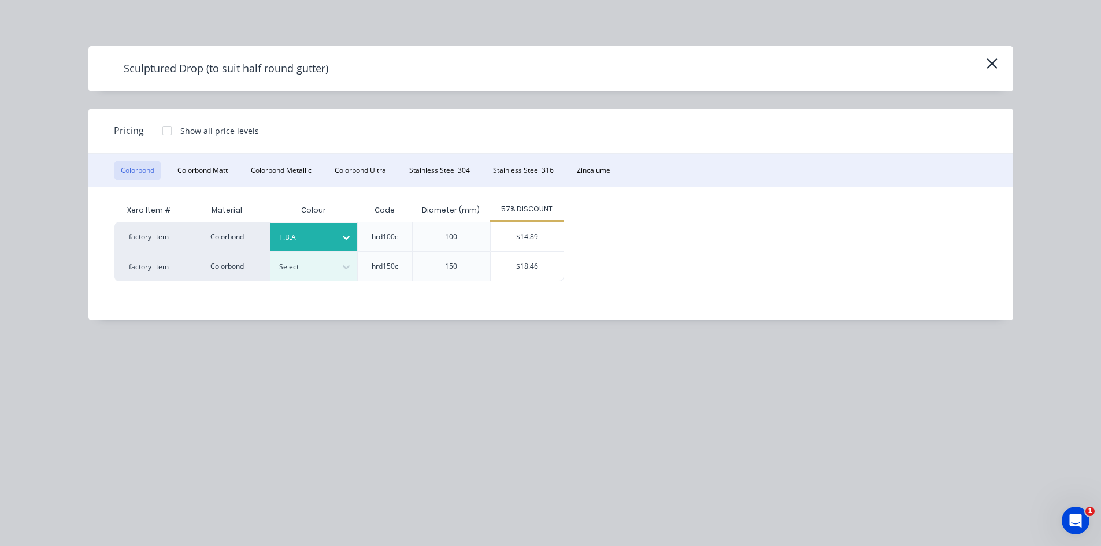
click at [539, 242] on div "$14.89" at bounding box center [527, 237] width 73 height 29
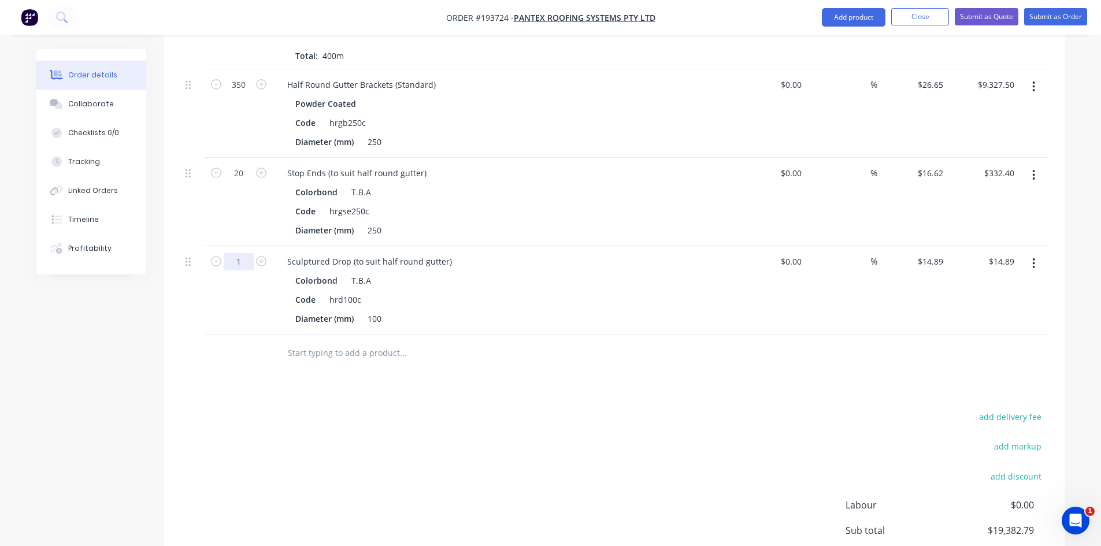
click at [241, 253] on input "1" at bounding box center [239, 261] width 30 height 17
type input "30"
type input "$446.70"
click at [601, 409] on div "add delivery fee add markup add discount Labour $0.00 Sub total $19,814.60 Marg…" at bounding box center [614, 520] width 867 height 223
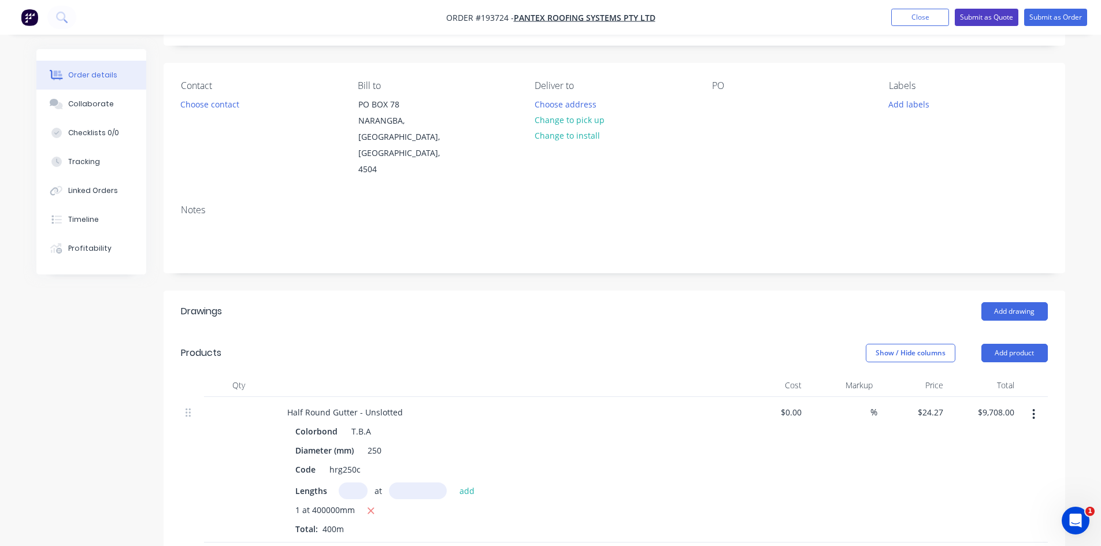
scroll to position [49, 0]
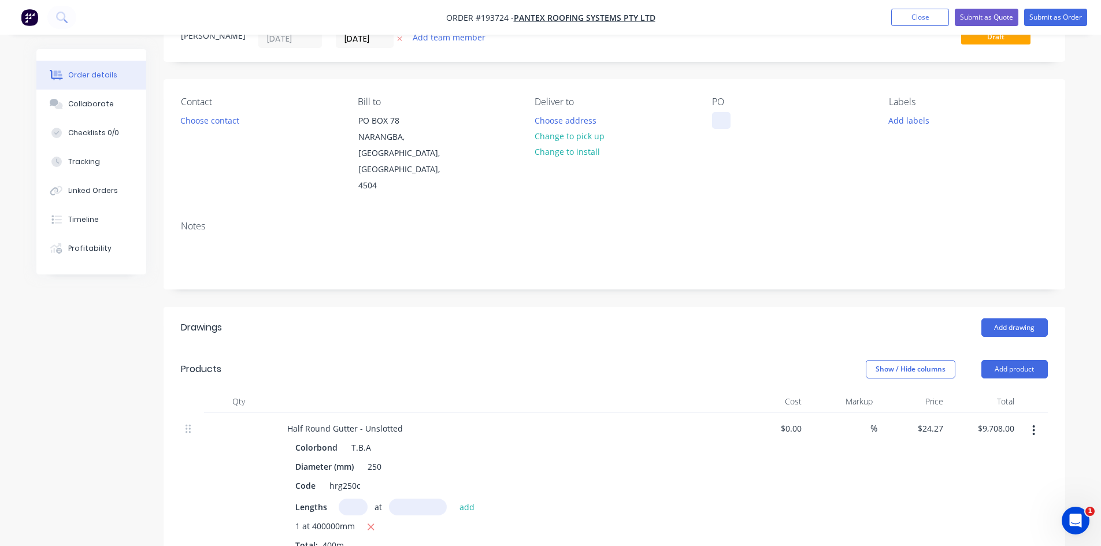
click at [715, 123] on div at bounding box center [721, 120] width 19 height 17
click at [858, 172] on div "Contact Choose contact [PERSON_NAME] to PO [GEOGRAPHIC_DATA] Deliver to Choose …" at bounding box center [615, 145] width 902 height 132
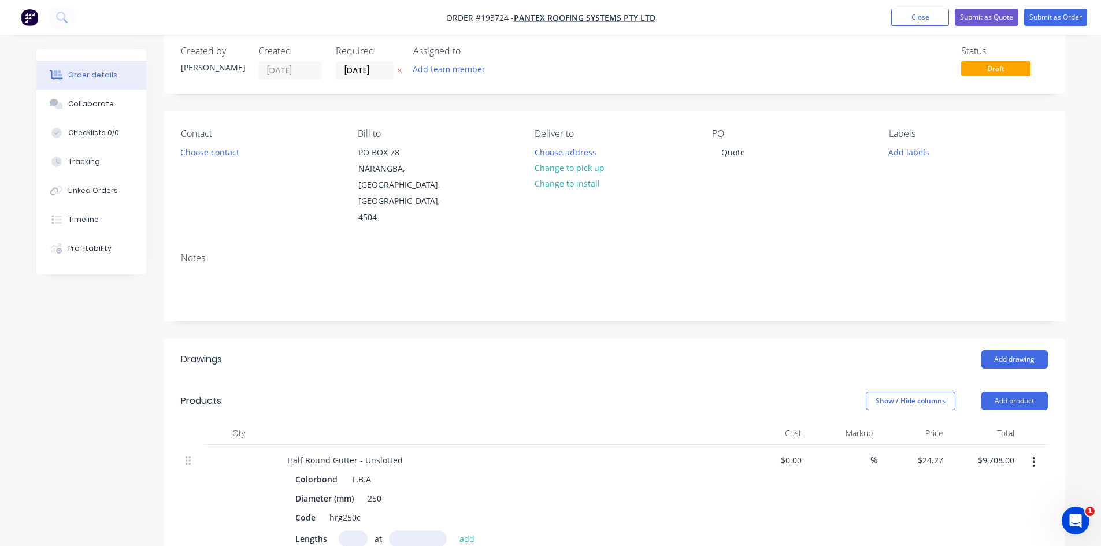
scroll to position [0, 0]
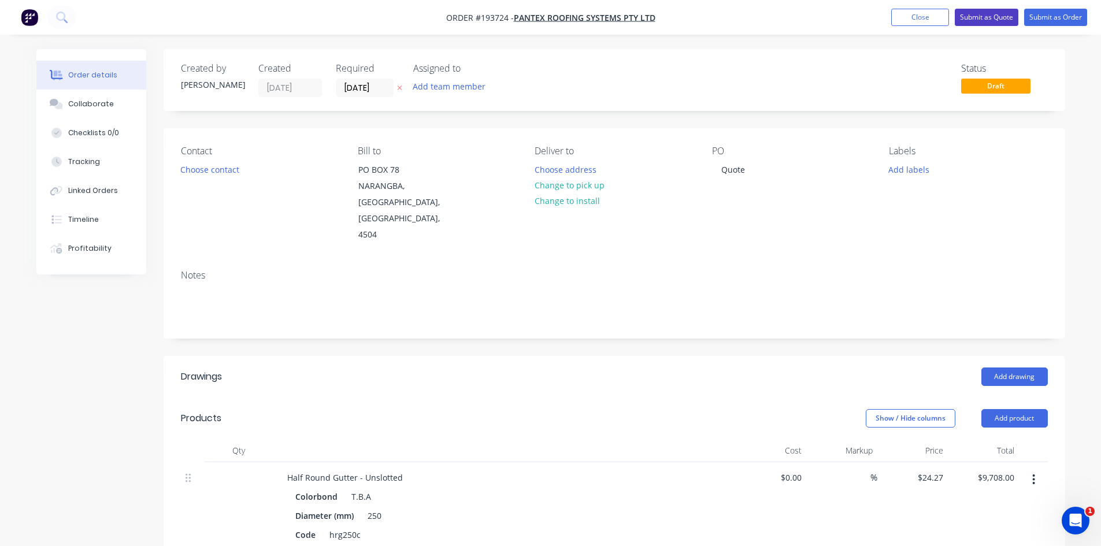
click at [998, 21] on button "Submit as Quote" at bounding box center [987, 17] width 64 height 17
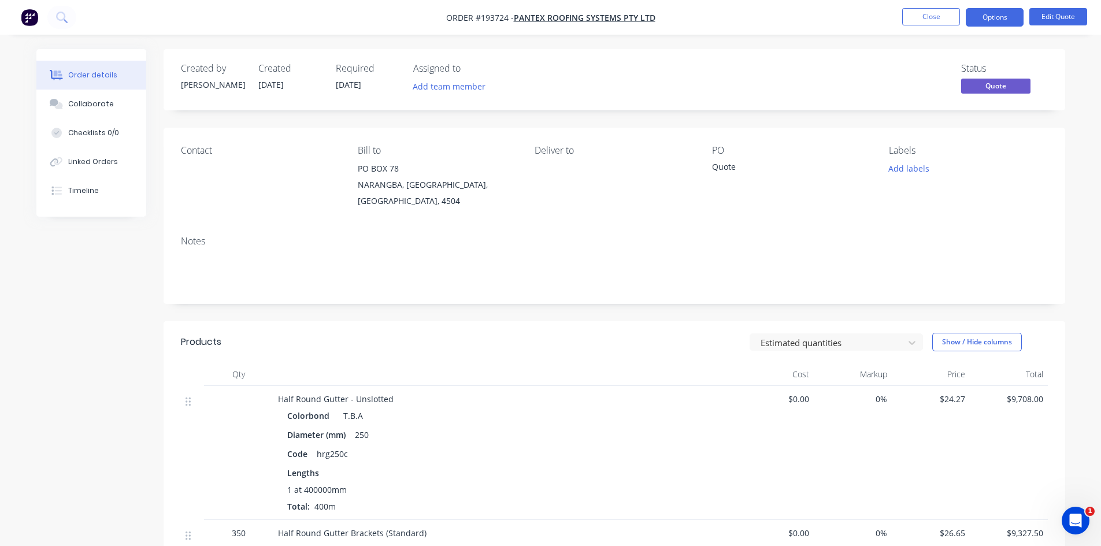
drag, startPoint x: 986, startPoint y: 21, endPoint x: 986, endPoint y: 27, distance: 6.4
click at [986, 20] on button "Options" at bounding box center [995, 17] width 58 height 19
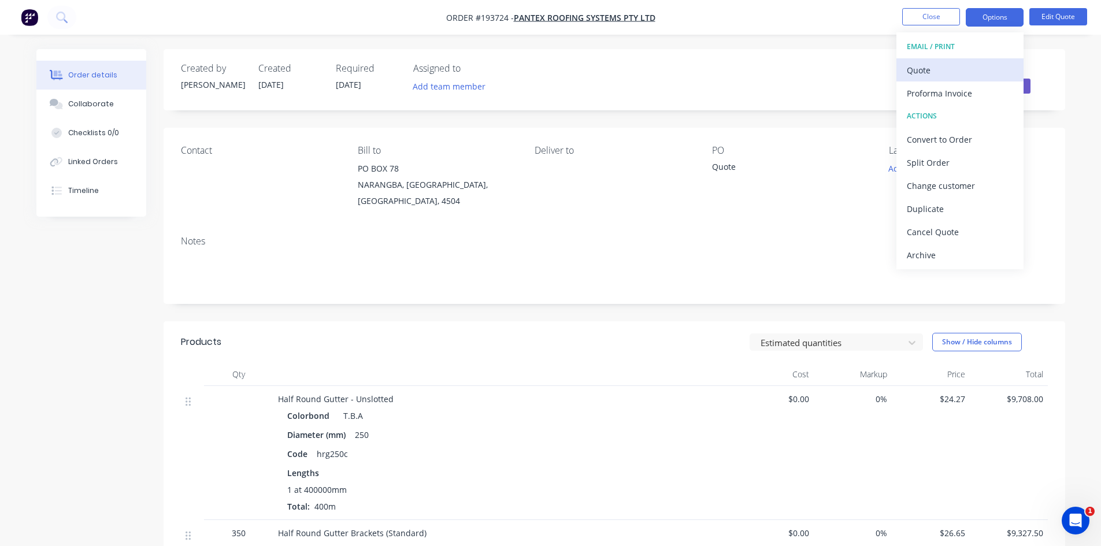
click at [964, 62] on div "Quote" at bounding box center [960, 70] width 106 height 17
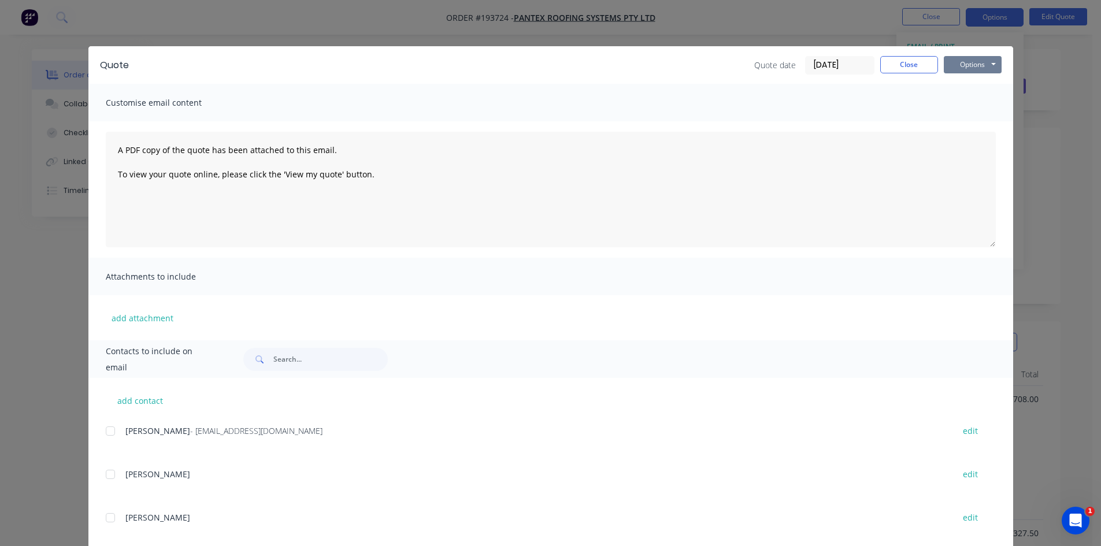
click at [966, 58] on button "Options" at bounding box center [973, 64] width 58 height 17
click at [975, 79] on button "Preview" at bounding box center [981, 85] width 74 height 19
click at [887, 73] on button "Close" at bounding box center [910, 64] width 58 height 17
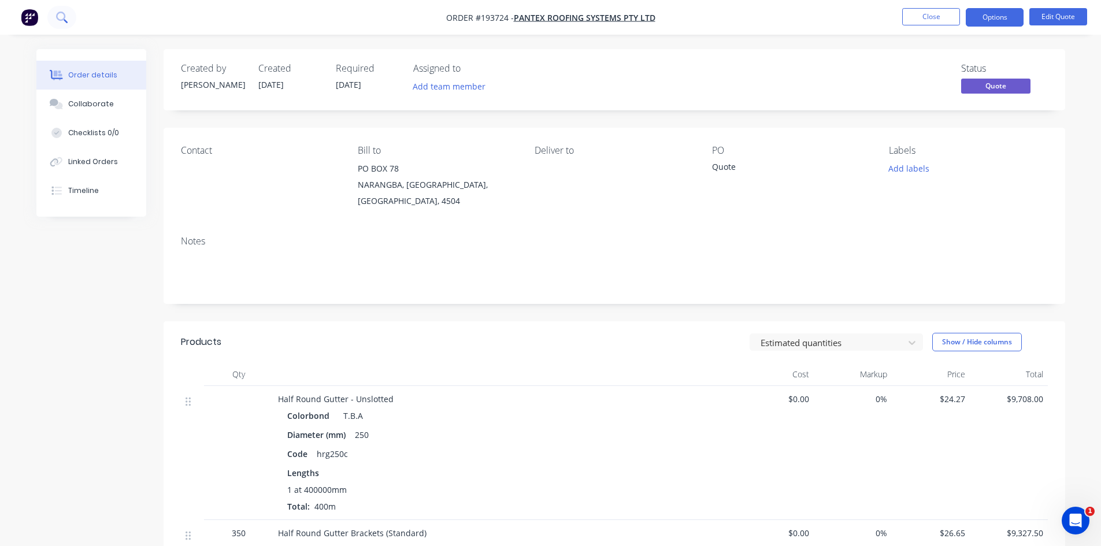
click at [58, 6] on button at bounding box center [61, 17] width 29 height 23
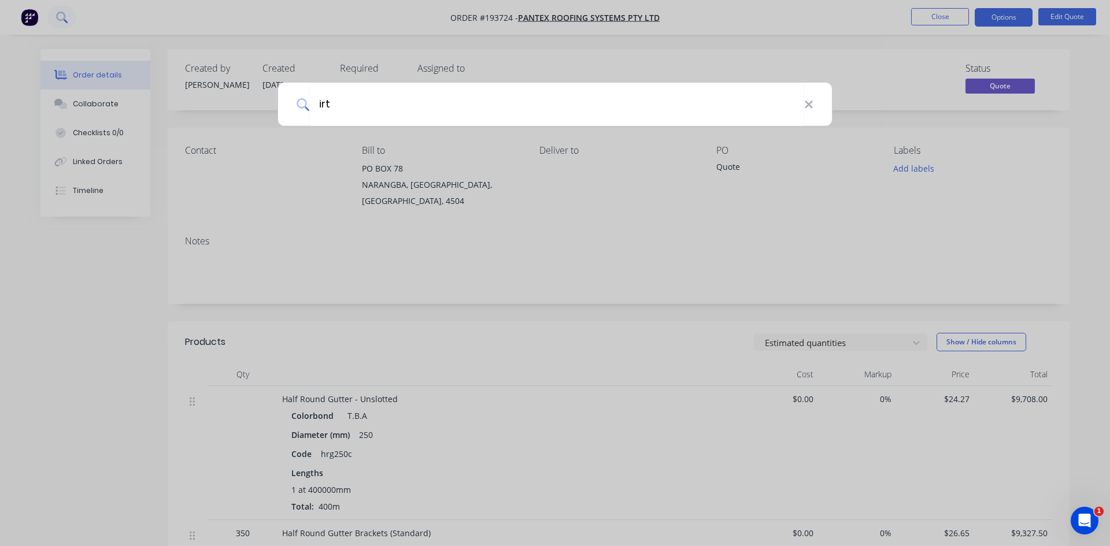
type input "irt"
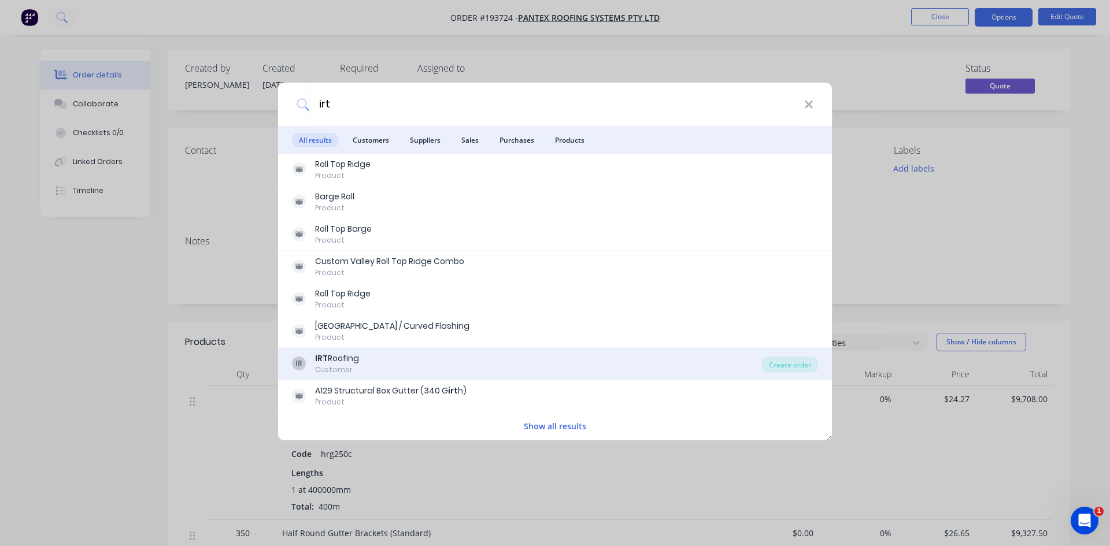
click at [401, 373] on div "IR IRT Roofing Customer" at bounding box center [527, 364] width 470 height 23
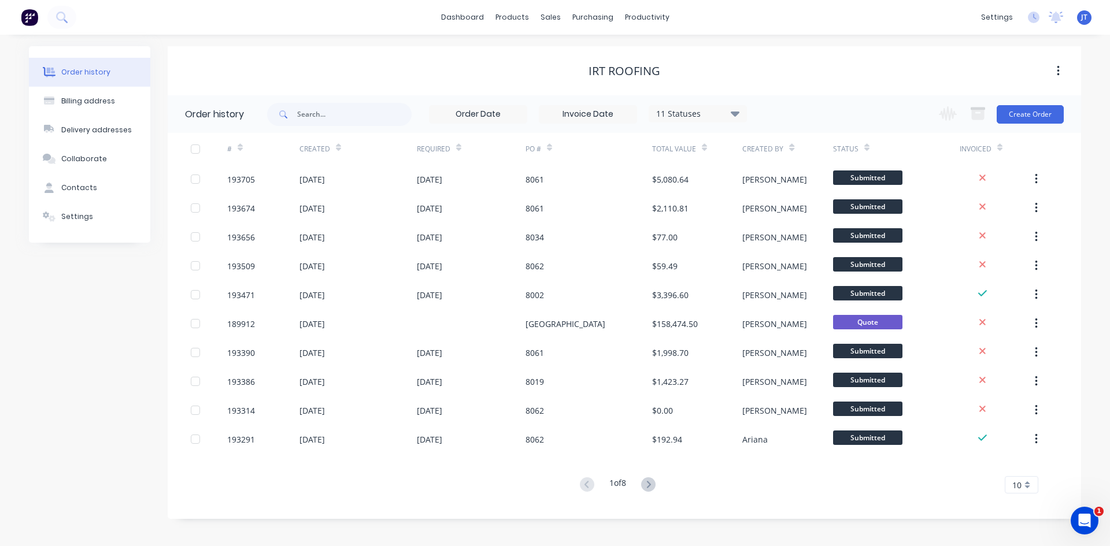
click at [657, 487] on button at bounding box center [648, 485] width 21 height 17
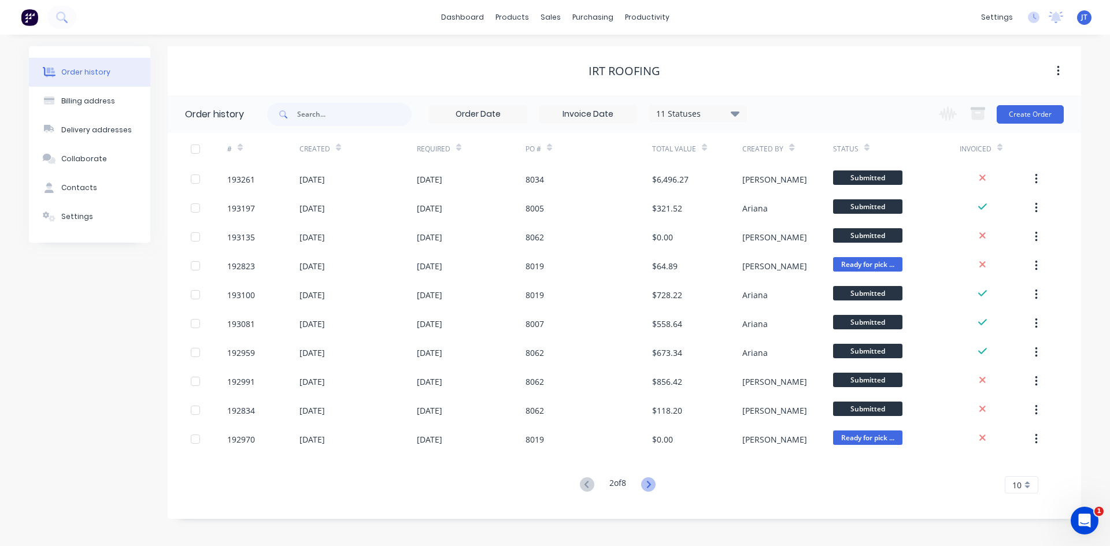
click at [649, 483] on icon at bounding box center [648, 485] width 14 height 14
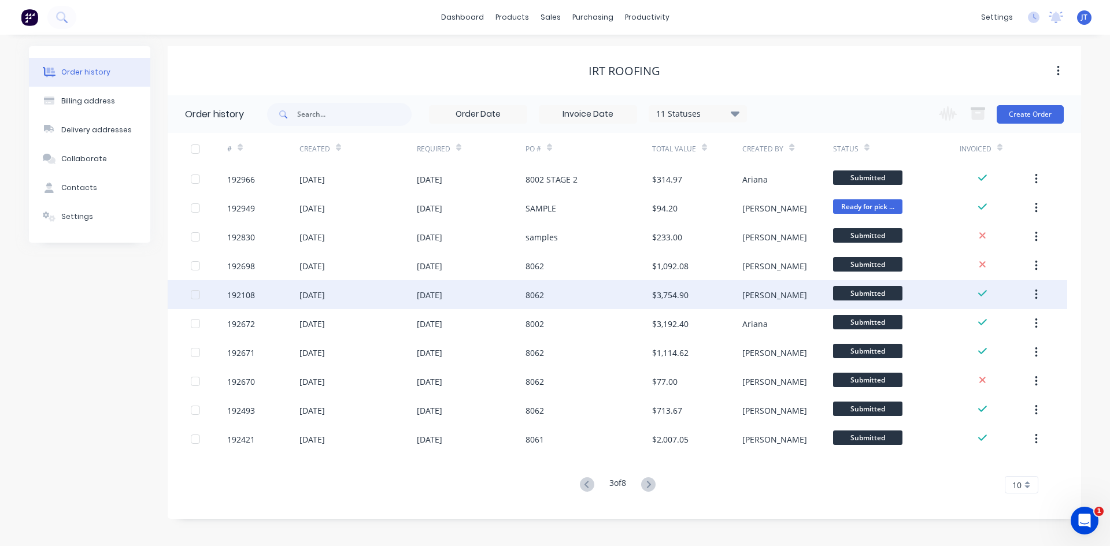
click at [693, 295] on div "$3,754.90" at bounding box center [697, 294] width 90 height 29
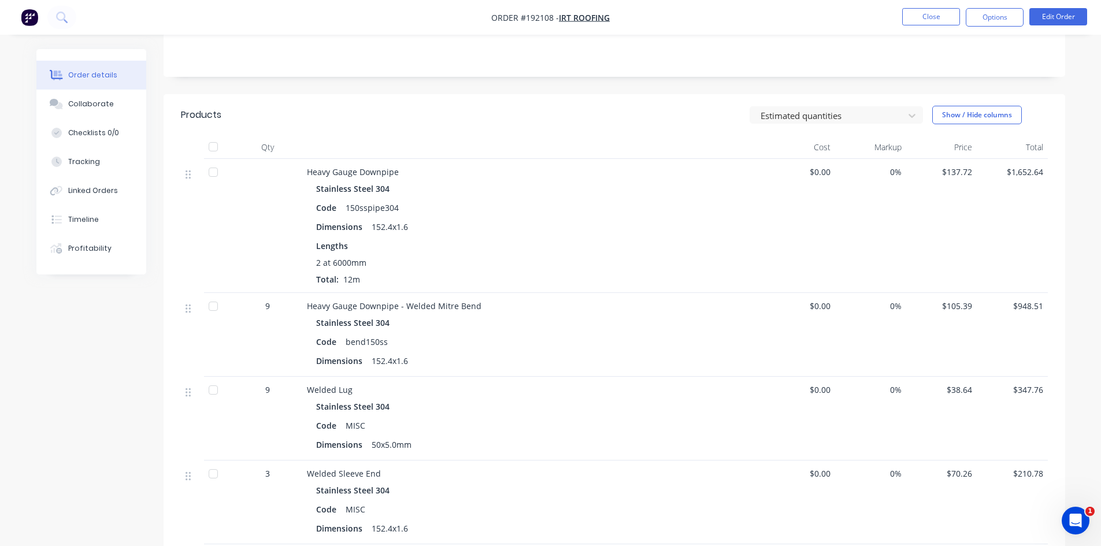
scroll to position [386, 0]
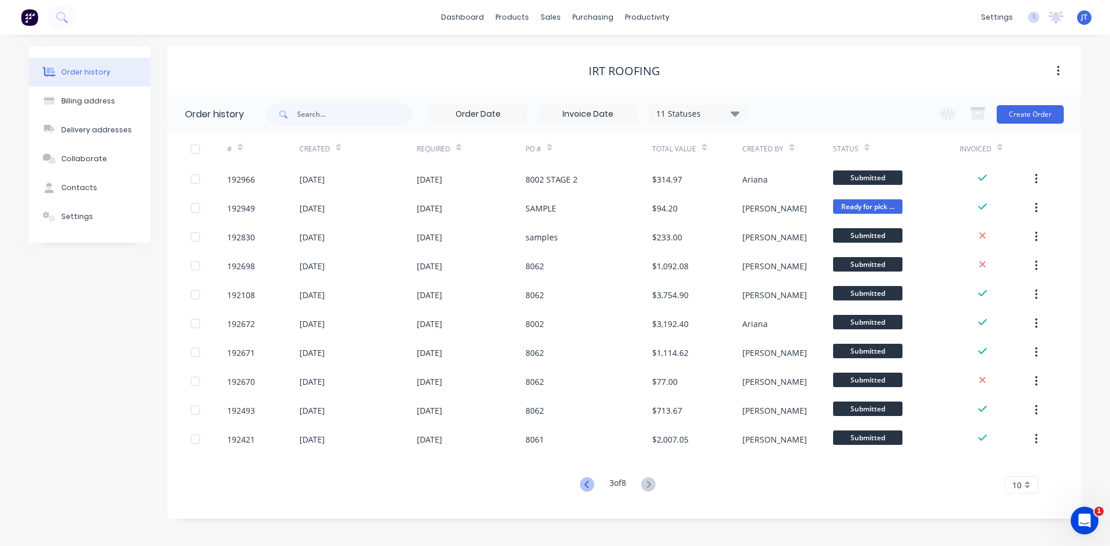
click at [582, 490] on icon at bounding box center [587, 485] width 14 height 14
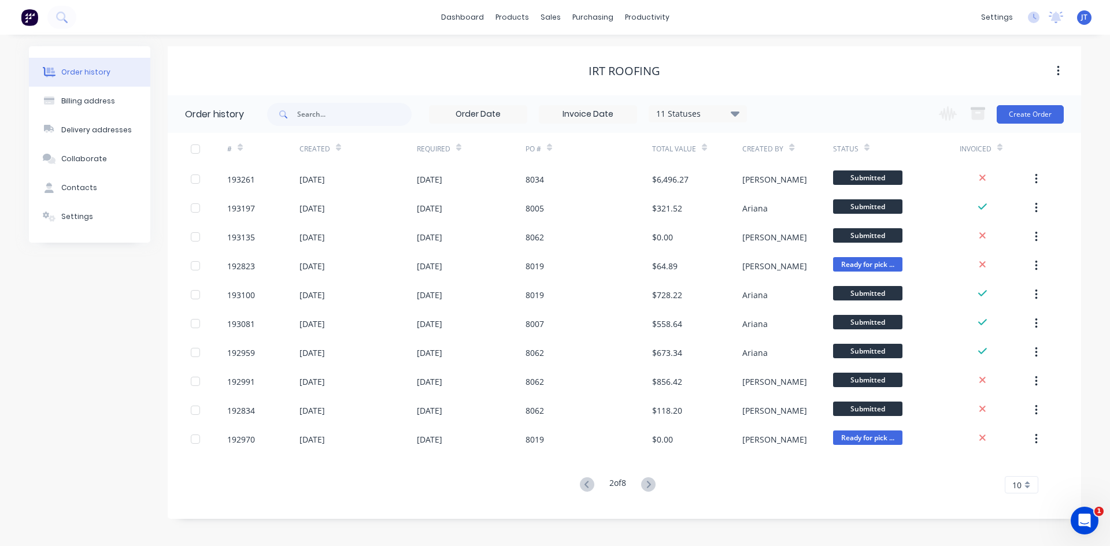
click at [582, 490] on icon at bounding box center [587, 485] width 14 height 14
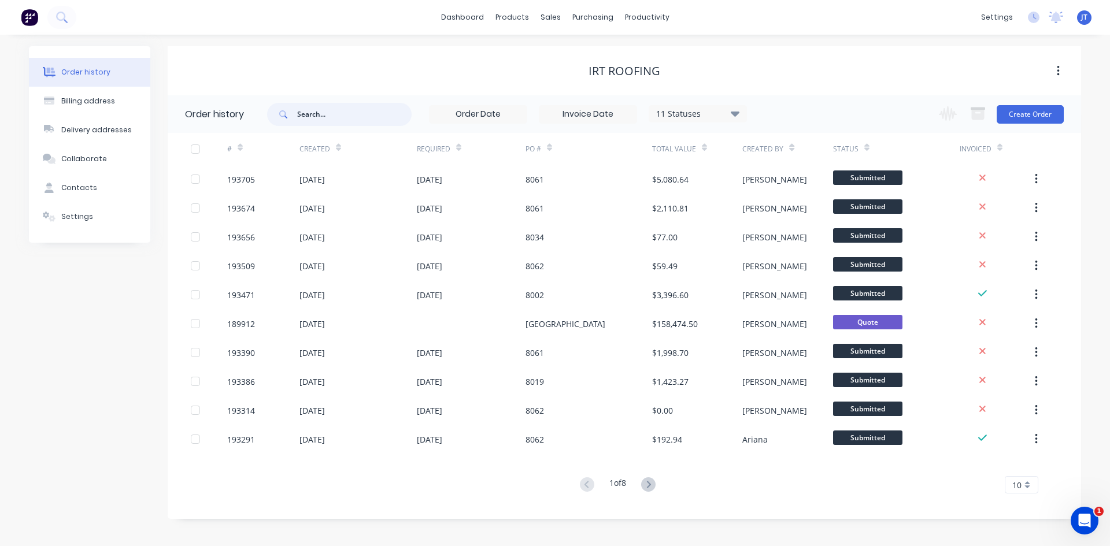
click at [324, 103] on input "text" at bounding box center [354, 114] width 114 height 23
type input "[PERSON_NAME]"
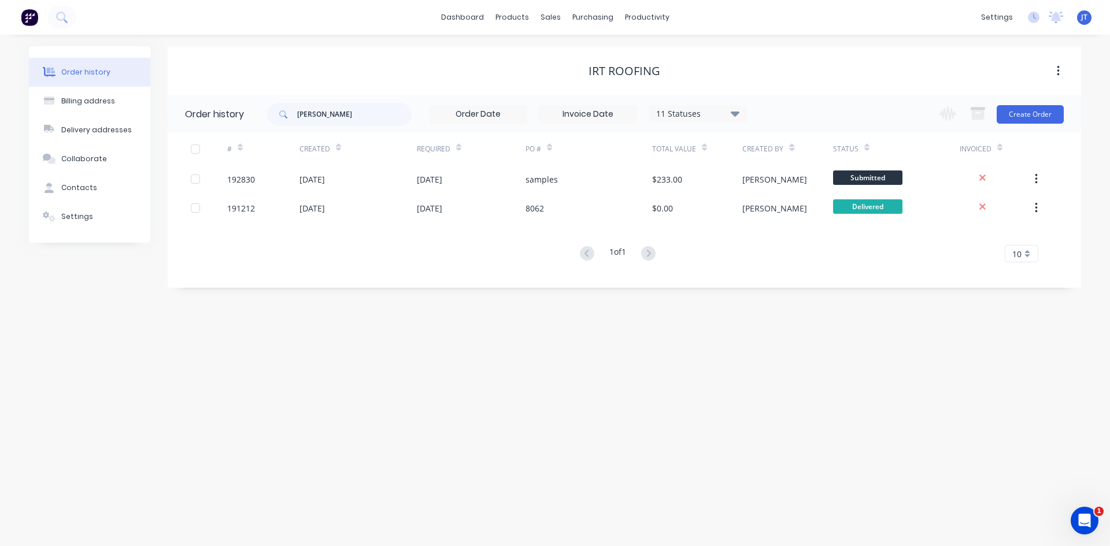
click at [489, 65] on div "IRT Roofing" at bounding box center [625, 71] width 914 height 14
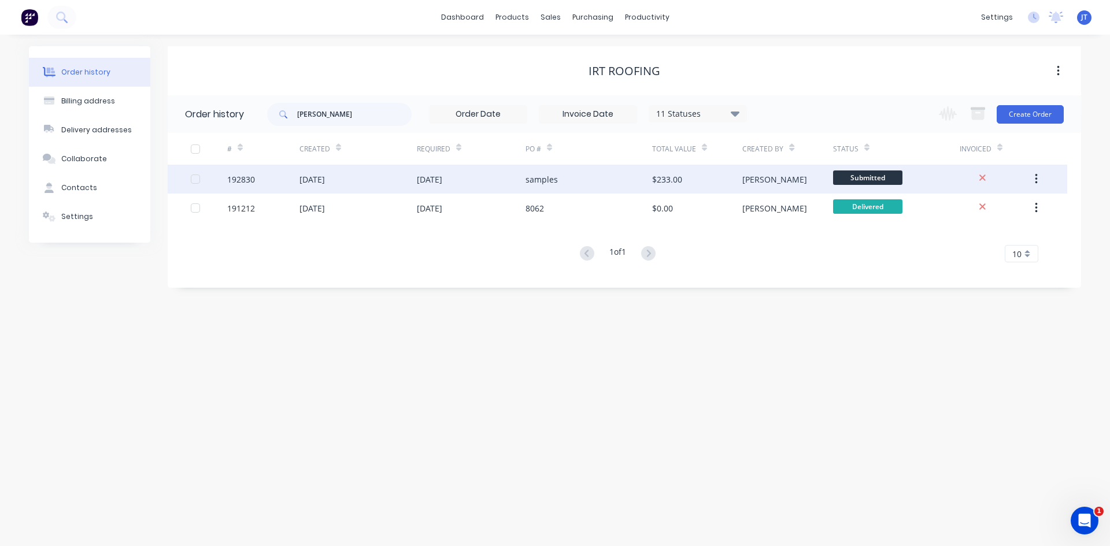
click at [570, 188] on div "samples" at bounding box center [589, 179] width 127 height 29
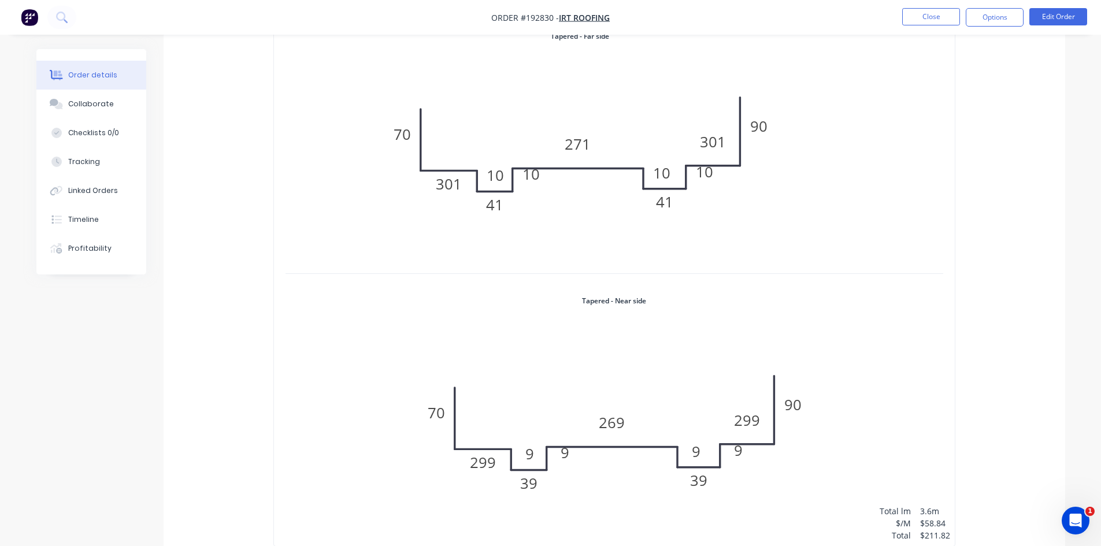
scroll to position [386, 0]
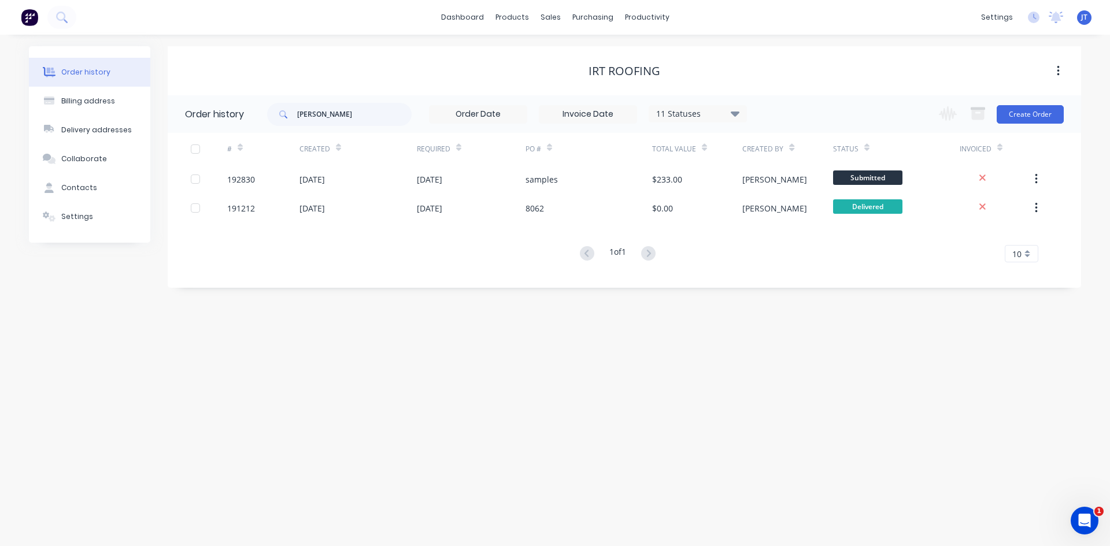
click at [708, 122] on div "11 Statuses Invoice Status Invoiced Not Invoiced Partial Order Status All Archi…" at bounding box center [698, 113] width 98 height 17
click at [721, 114] on div "11 Statuses" at bounding box center [697, 114] width 97 height 13
click at [793, 247] on label at bounding box center [793, 247] width 0 height 0
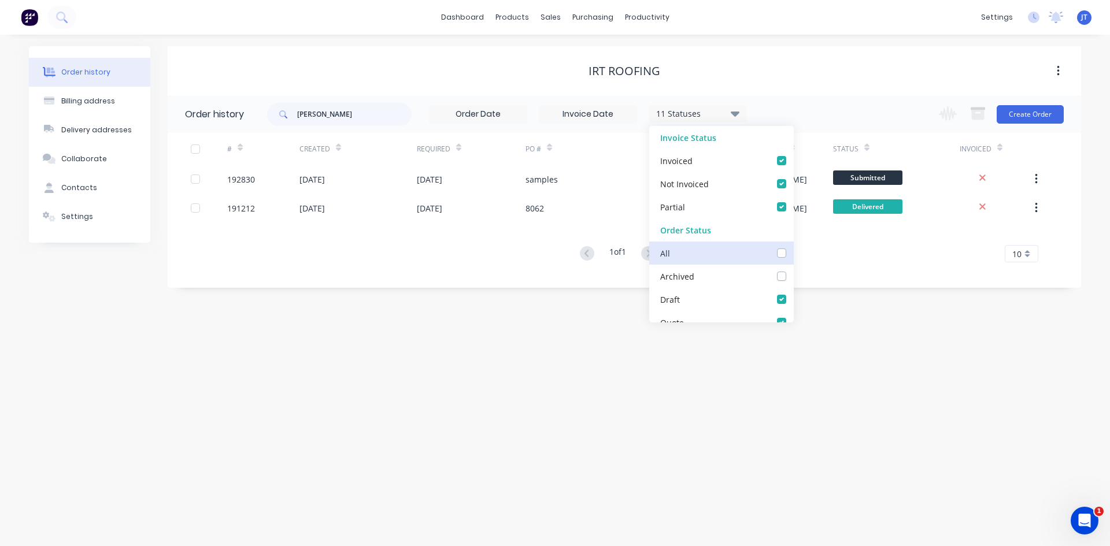
click at [793, 252] on input "checkbox" at bounding box center [797, 252] width 9 height 11
checkbox input "true"
click at [839, 314] on div "Order history Billing address Delivery addresses Collaborate Contacts Settings …" at bounding box center [555, 291] width 1110 height 512
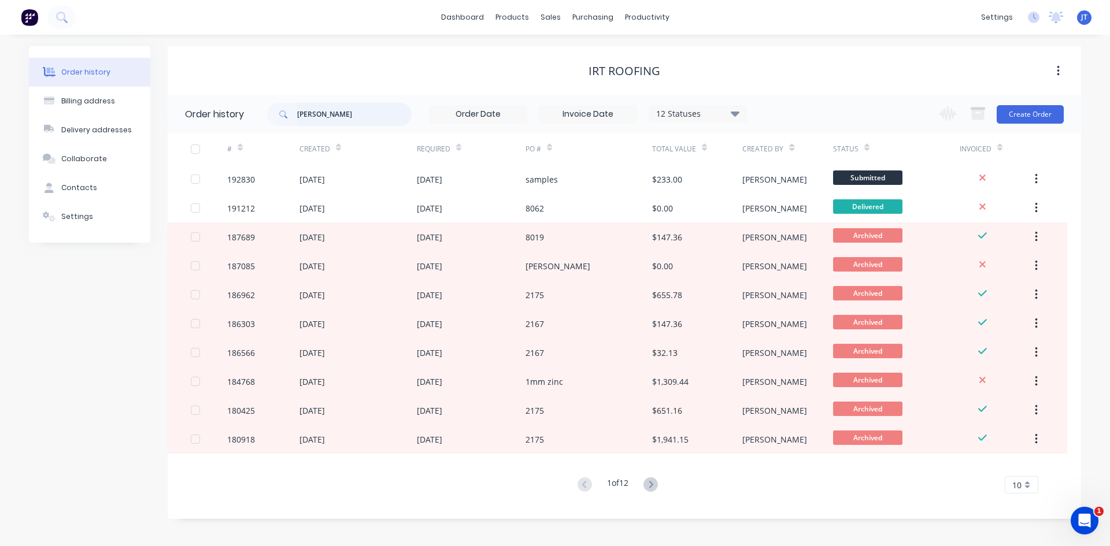
drag, startPoint x: 338, startPoint y: 119, endPoint x: 260, endPoint y: 115, distance: 78.1
click at [260, 115] on header "Order history [PERSON_NAME] 12 Statuses Invoice Status Invoiced Not Invoiced Pa…" at bounding box center [625, 114] width 914 height 38
click at [486, 72] on div "IRT Roofing" at bounding box center [625, 71] width 914 height 14
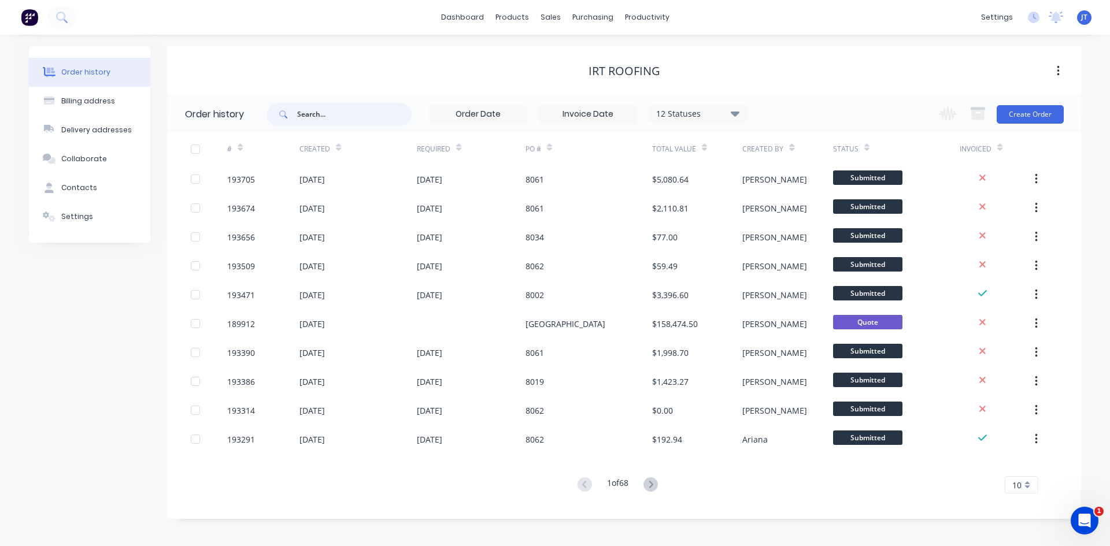
click at [367, 109] on input "text" at bounding box center [354, 114] width 114 height 23
type input "ensea"
type input "[PERSON_NAME]"
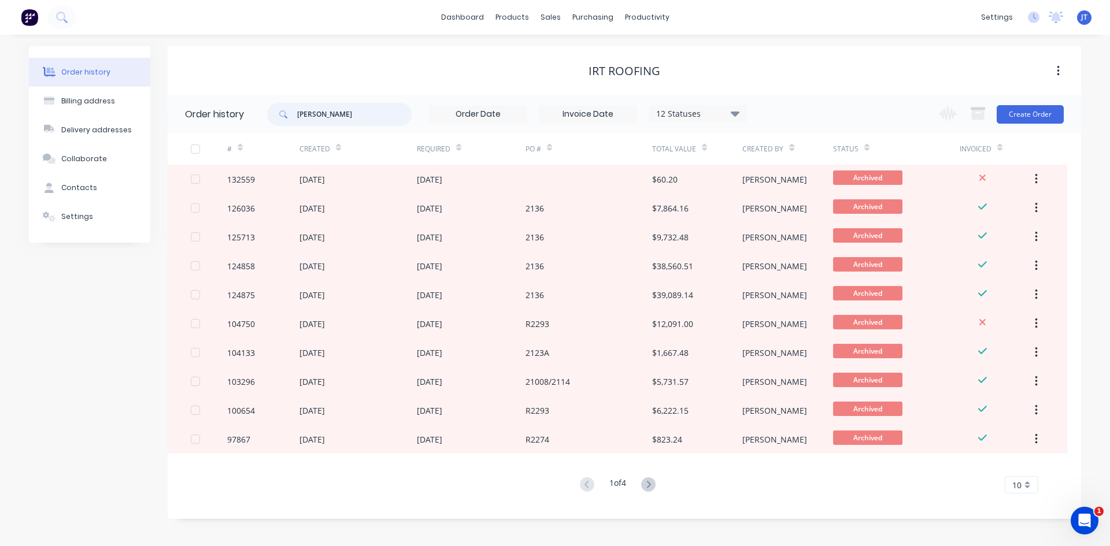
drag, startPoint x: 371, startPoint y: 115, endPoint x: 271, endPoint y: 101, distance: 101.0
click at [236, 119] on header "Order history [PERSON_NAME] 12 Statuses Invoice Status Invoiced Not Invoiced Pa…" at bounding box center [625, 114] width 914 height 38
click at [522, 70] on div "IRT Roofing" at bounding box center [625, 71] width 914 height 14
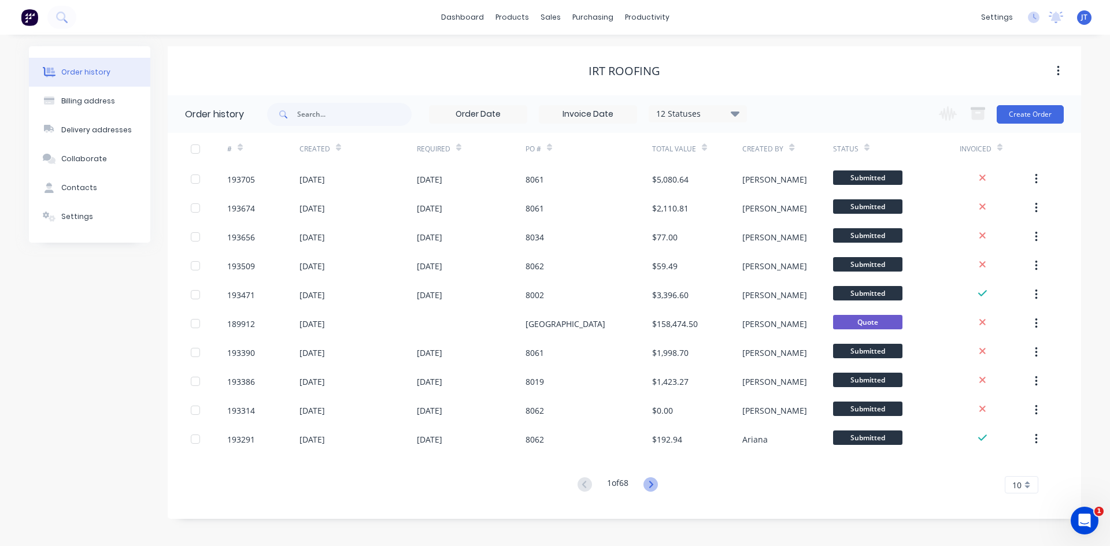
click at [656, 485] on icon at bounding box center [650, 485] width 14 height 14
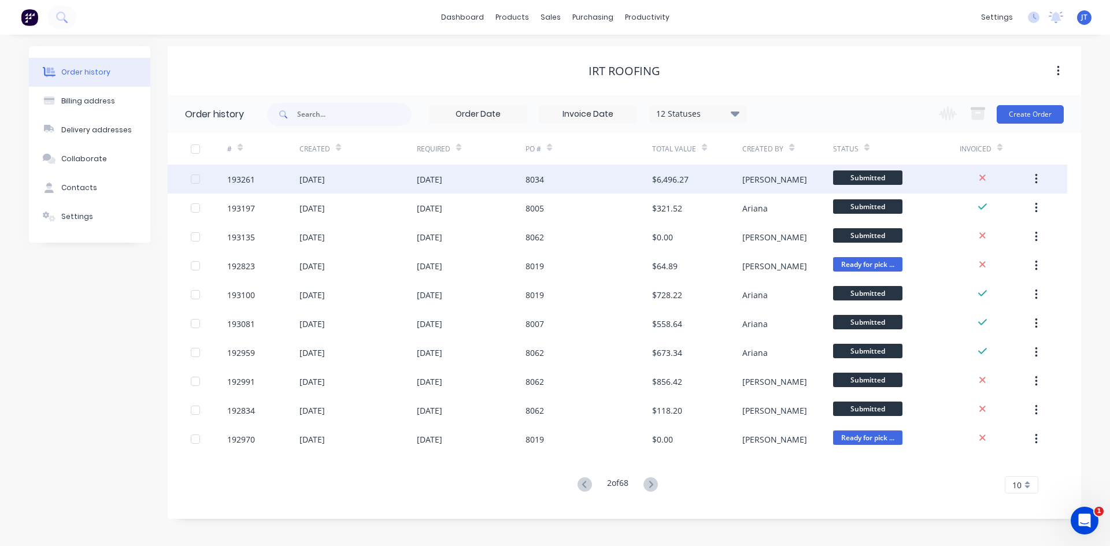
click at [679, 182] on div "$6,496.27" at bounding box center [670, 179] width 36 height 12
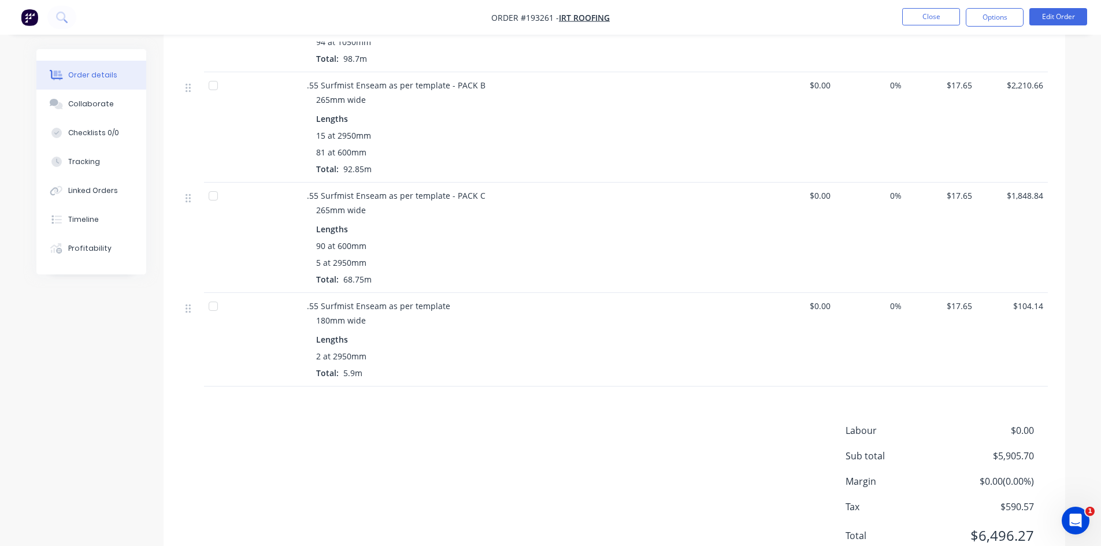
scroll to position [442, 0]
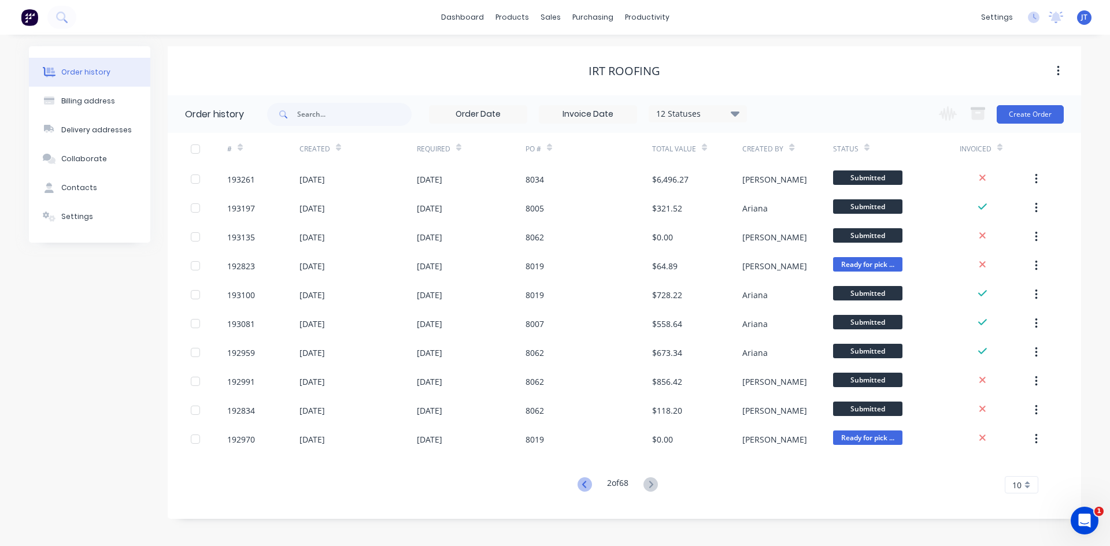
click at [583, 487] on icon at bounding box center [584, 484] width 4 height 7
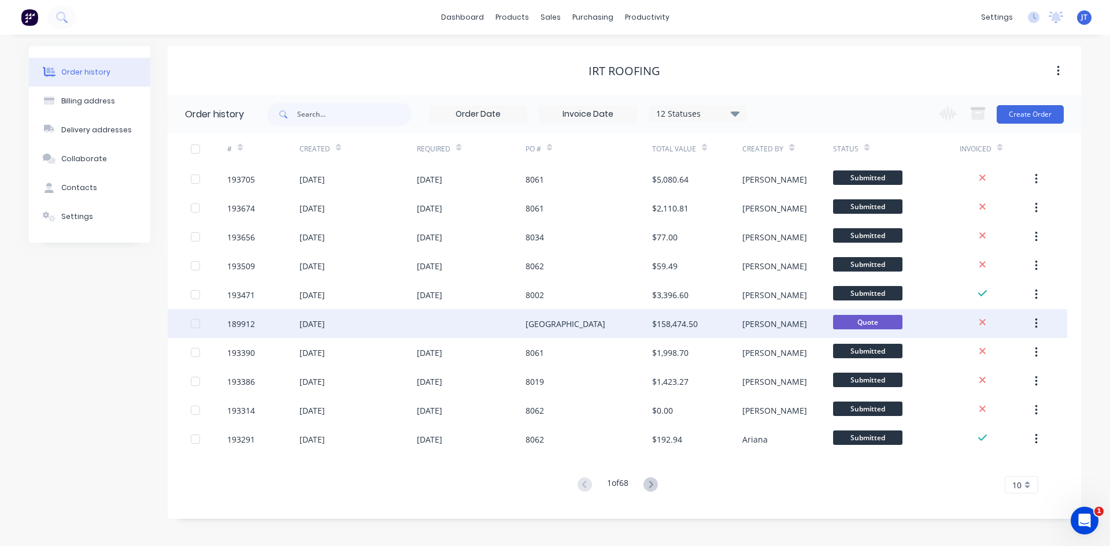
click at [681, 328] on div "$158,474.50" at bounding box center [675, 324] width 46 height 12
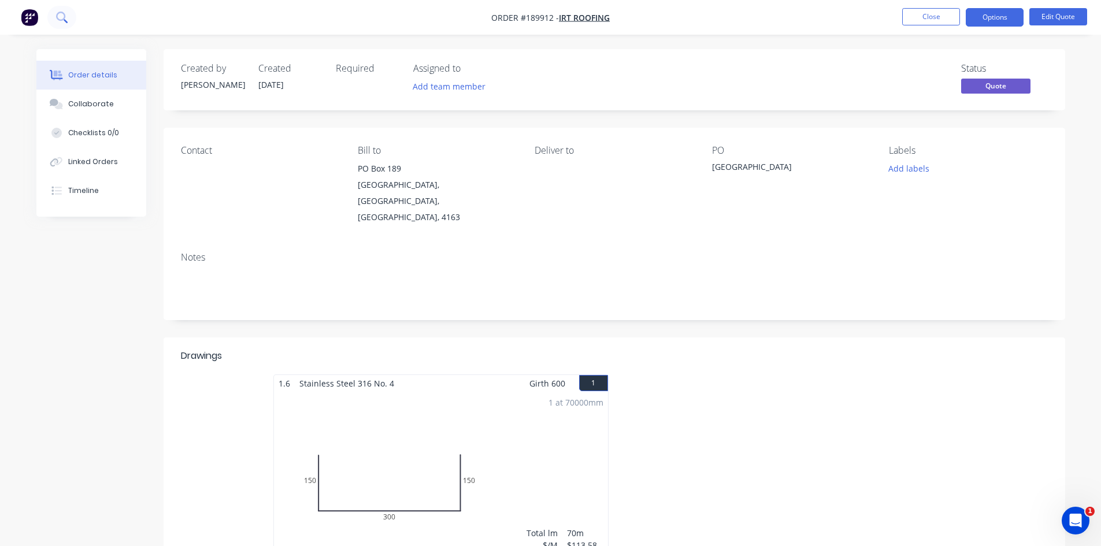
click at [74, 13] on button at bounding box center [61, 17] width 29 height 23
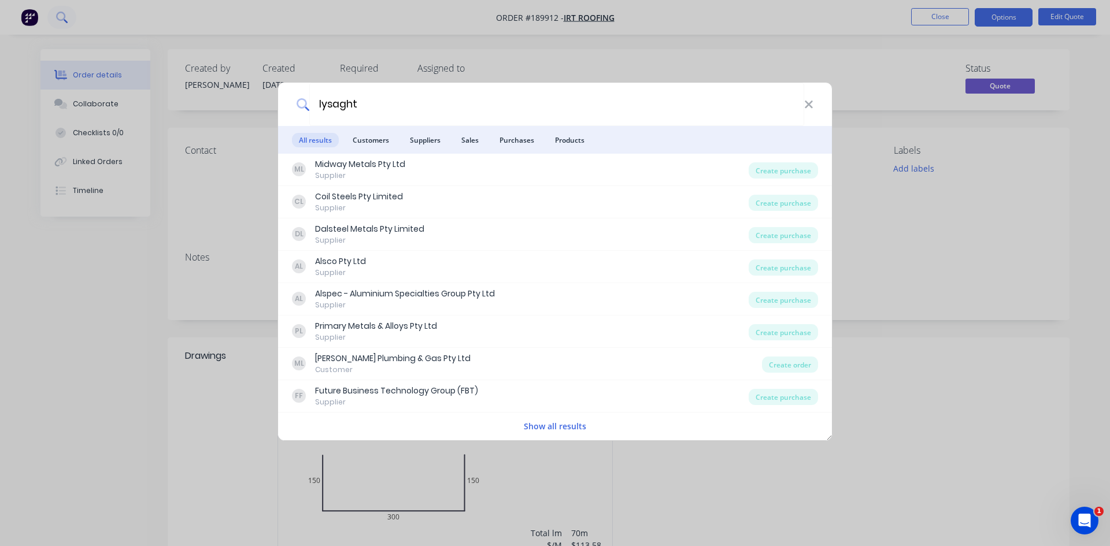
type input "lysaght"
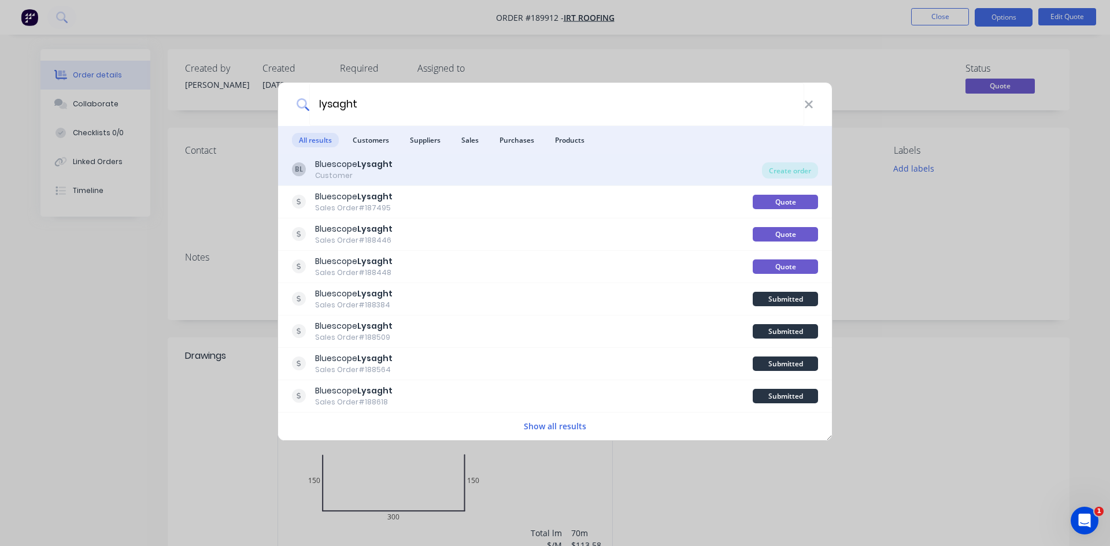
click at [505, 164] on div "BL Bluescope Lysaght Customer" at bounding box center [527, 169] width 470 height 23
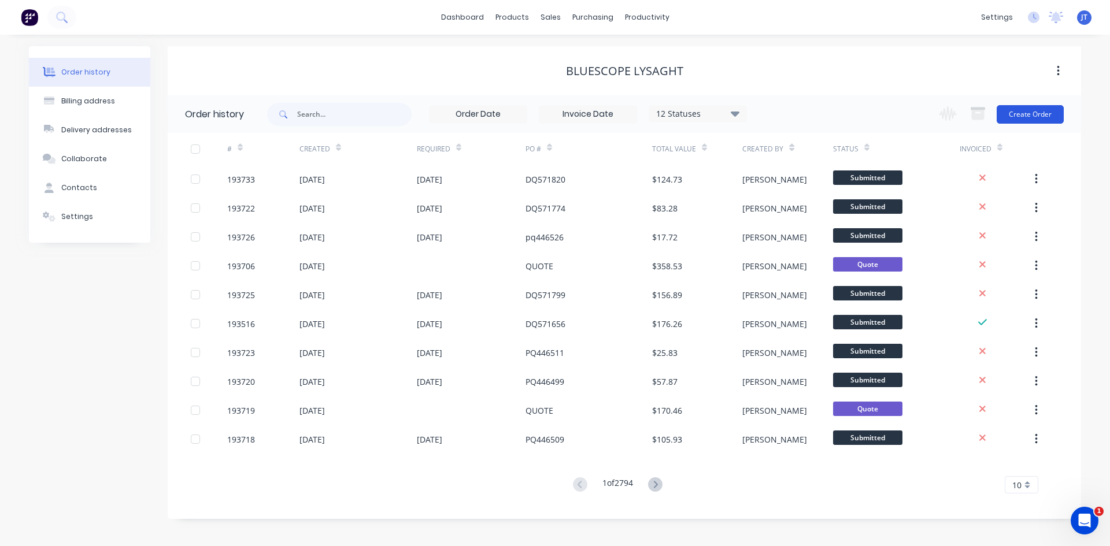
click at [1031, 119] on button "Create Order" at bounding box center [1030, 114] width 67 height 19
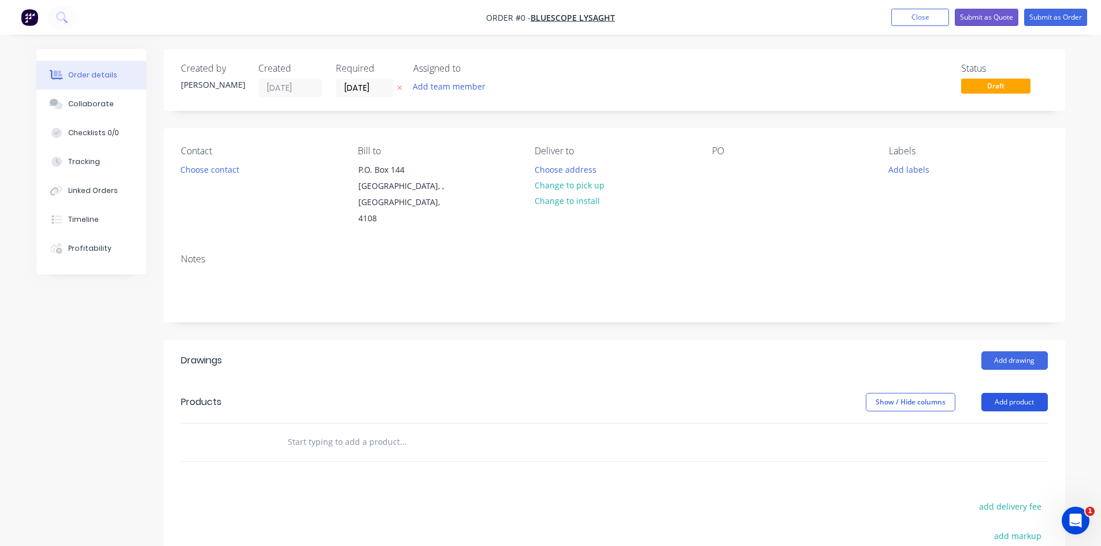
click at [1022, 393] on button "Add product" at bounding box center [1015, 402] width 66 height 19
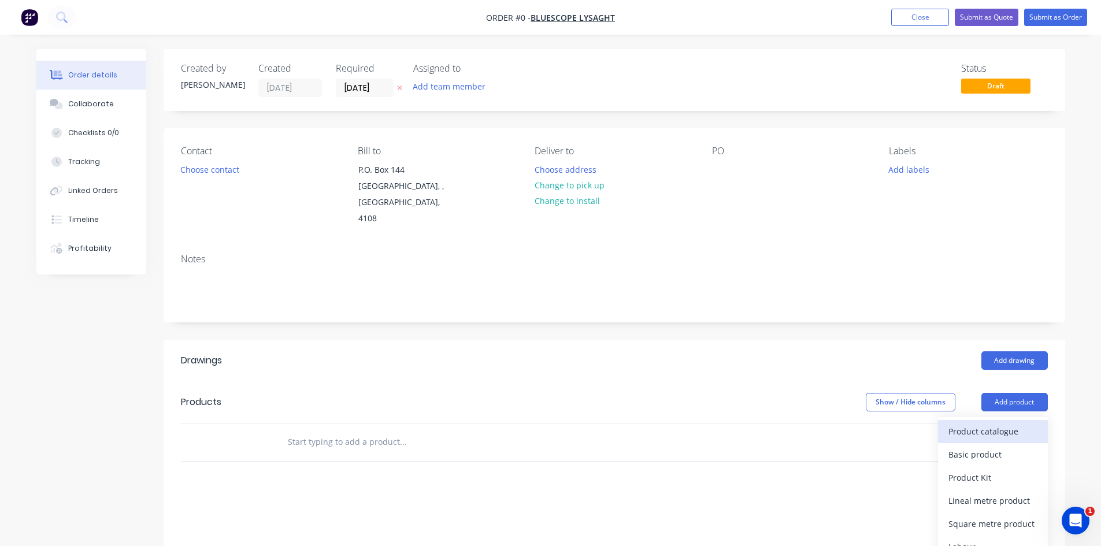
click at [1011, 423] on div "Product catalogue" at bounding box center [993, 431] width 89 height 17
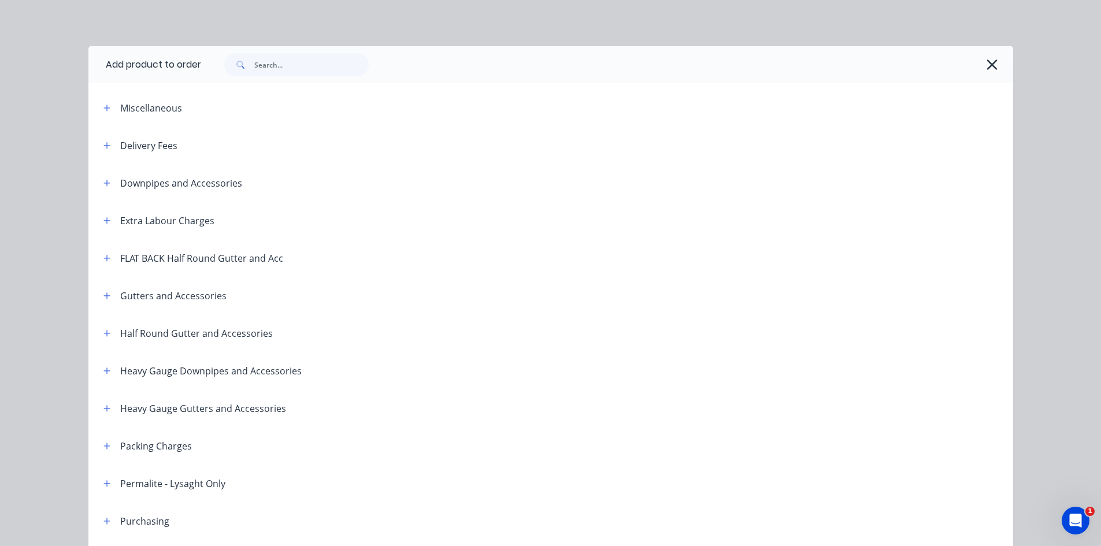
click at [94, 330] on div "Half Round Gutter and Accessories" at bounding box center [183, 333] width 179 height 14
click at [112, 331] on div "Half Round Gutter and Accessories" at bounding box center [183, 333] width 179 height 14
click at [108, 333] on button "button" at bounding box center [107, 333] width 14 height 14
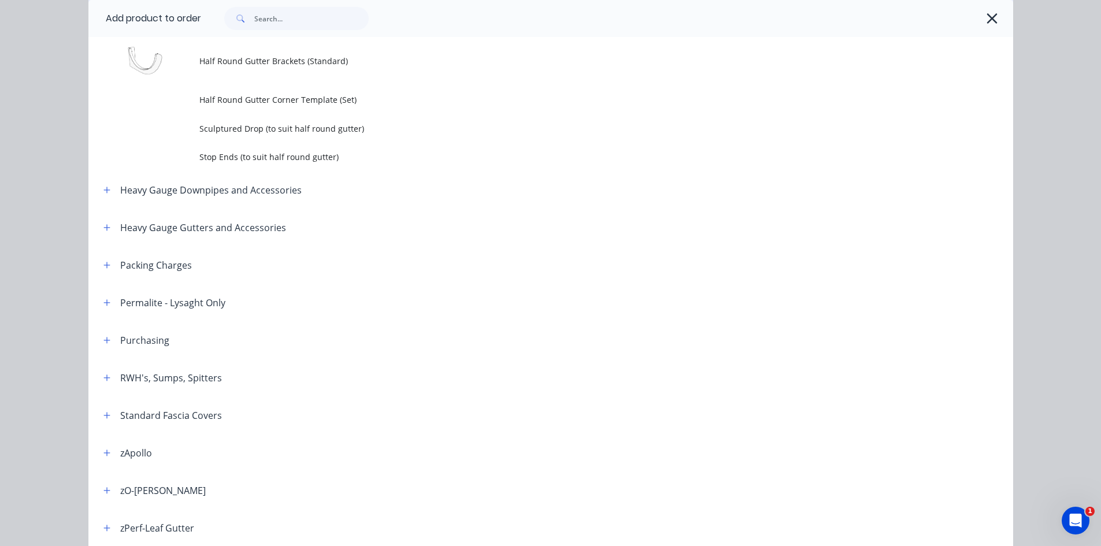
scroll to position [386, 0]
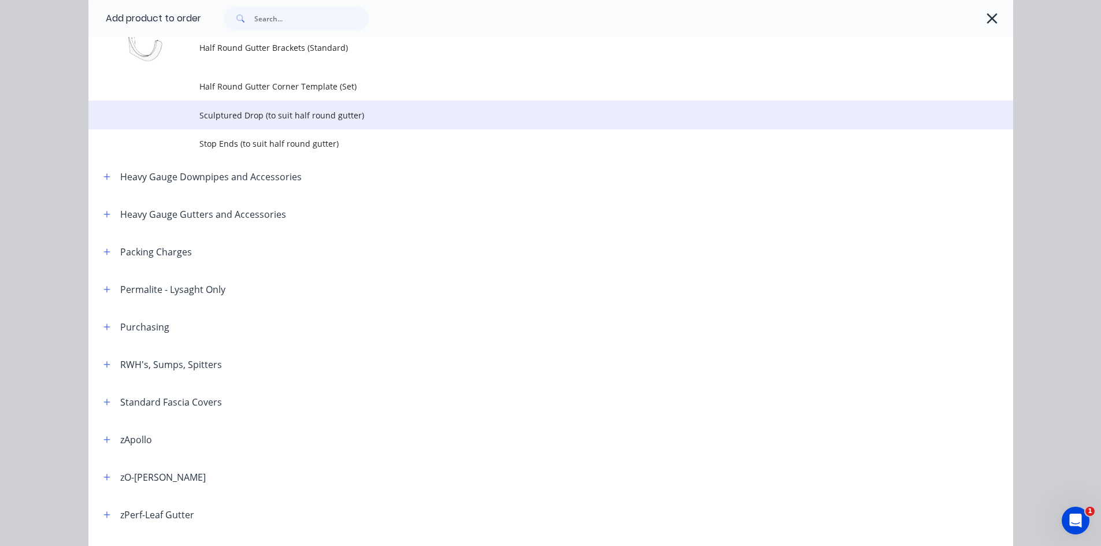
click at [313, 123] on td "Sculptured Drop (to suit half round gutter)" at bounding box center [606, 115] width 814 height 29
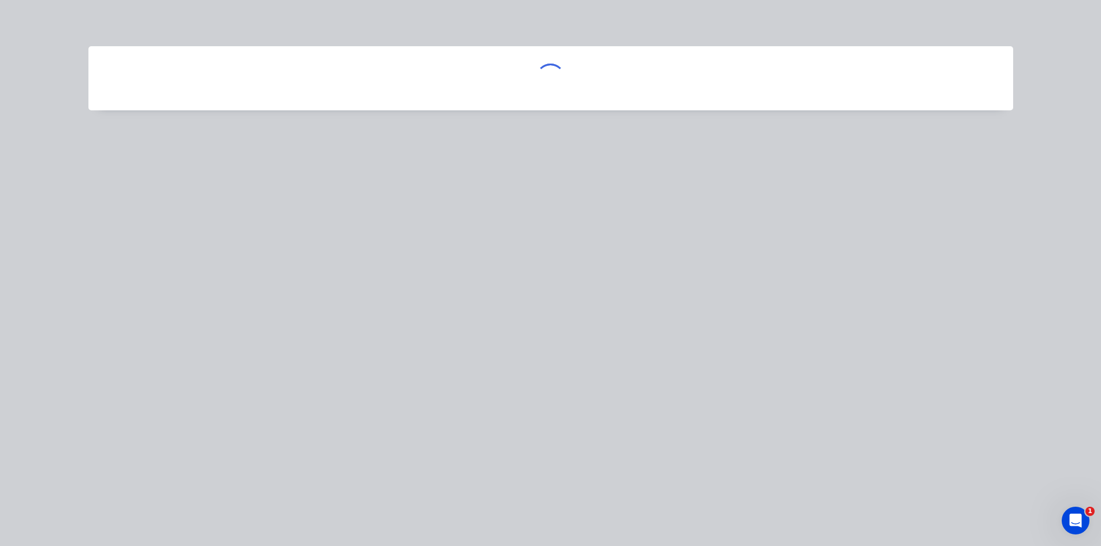
scroll to position [0, 0]
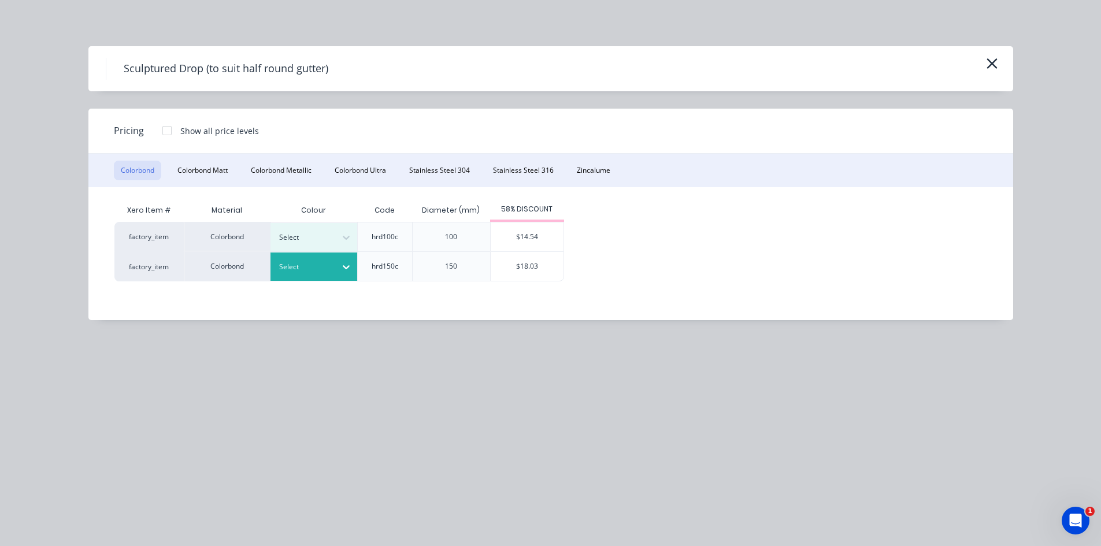
click at [321, 273] on div "Select" at bounding box center [303, 267] width 65 height 15
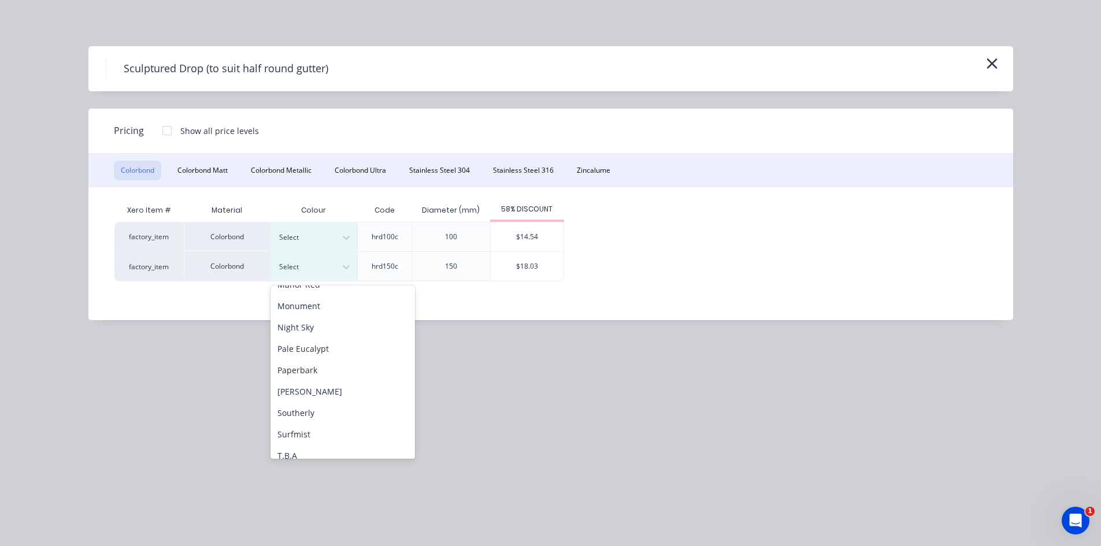
scroll to position [387, 0]
click at [351, 439] on div "Woodland Grey" at bounding box center [343, 445] width 145 height 21
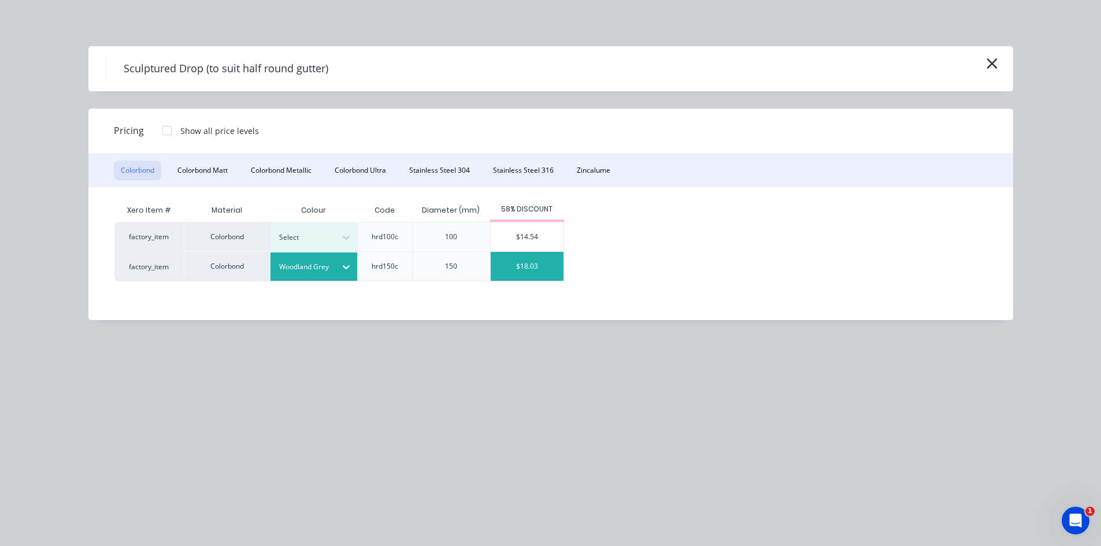
click at [519, 275] on div "$18.03" at bounding box center [527, 266] width 73 height 29
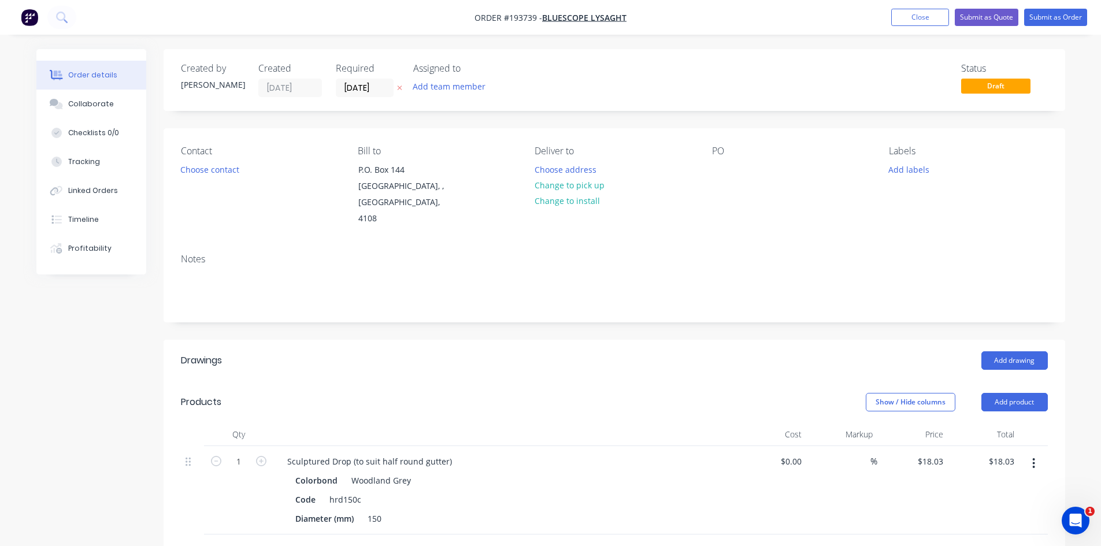
click at [441, 311] on div "Created by [PERSON_NAME] Created [DATE] Required [DATE] Assigned to Add team me…" at bounding box center [615, 449] width 902 height 801
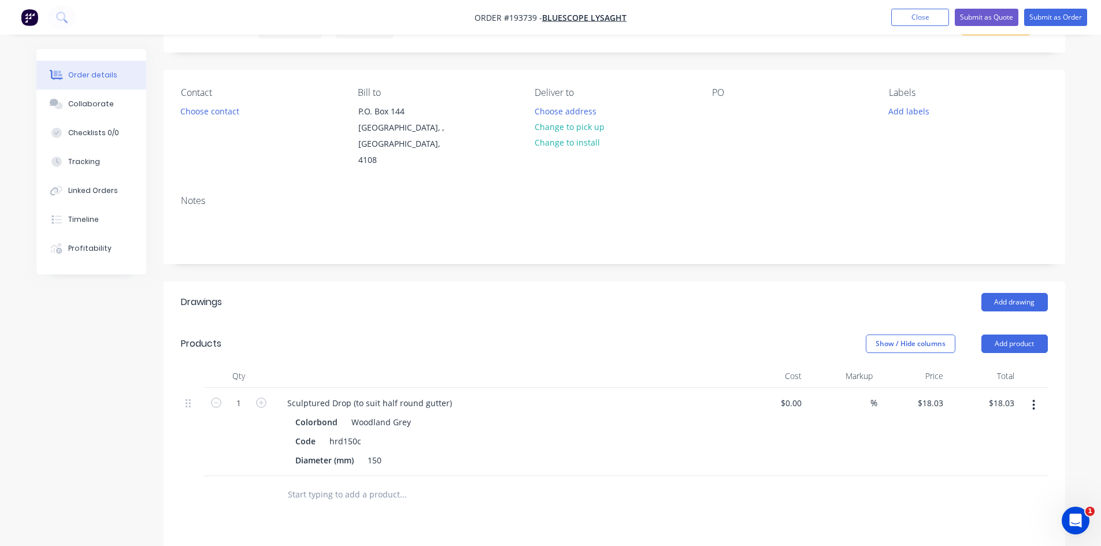
scroll to position [305, 0]
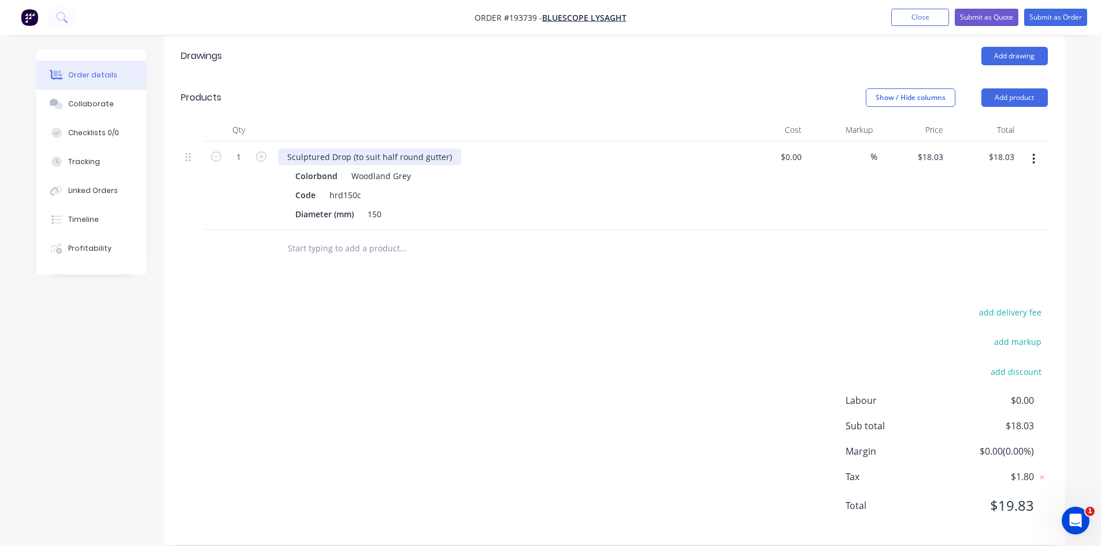
drag, startPoint x: 449, startPoint y: 143, endPoint x: 461, endPoint y: 145, distance: 12.3
click at [449, 149] on div "Sculptured Drop (to suit half round gutter)" at bounding box center [369, 157] width 183 height 17
click at [889, 249] on div "Drawings Add drawing Products Show / Hide columns Add product Qty Cost Markup P…" at bounding box center [615, 290] width 902 height 510
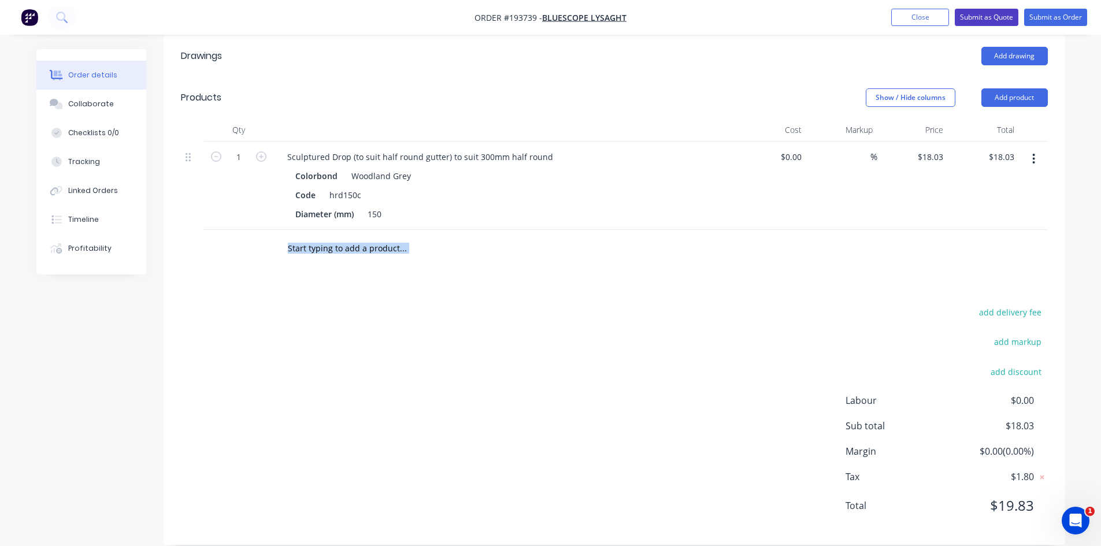
click at [975, 21] on button "Submit as Quote" at bounding box center [987, 17] width 64 height 17
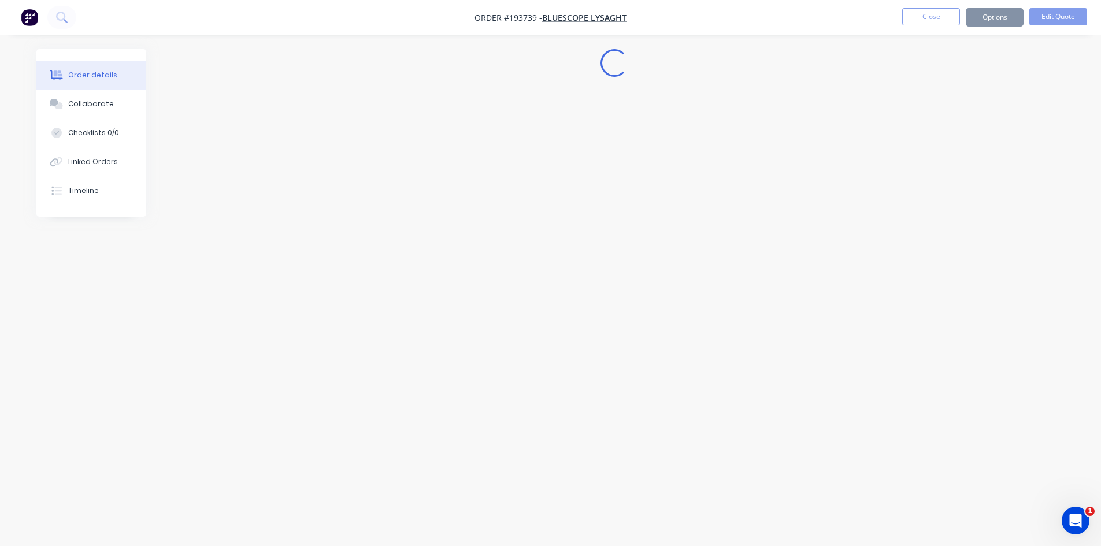
scroll to position [0, 0]
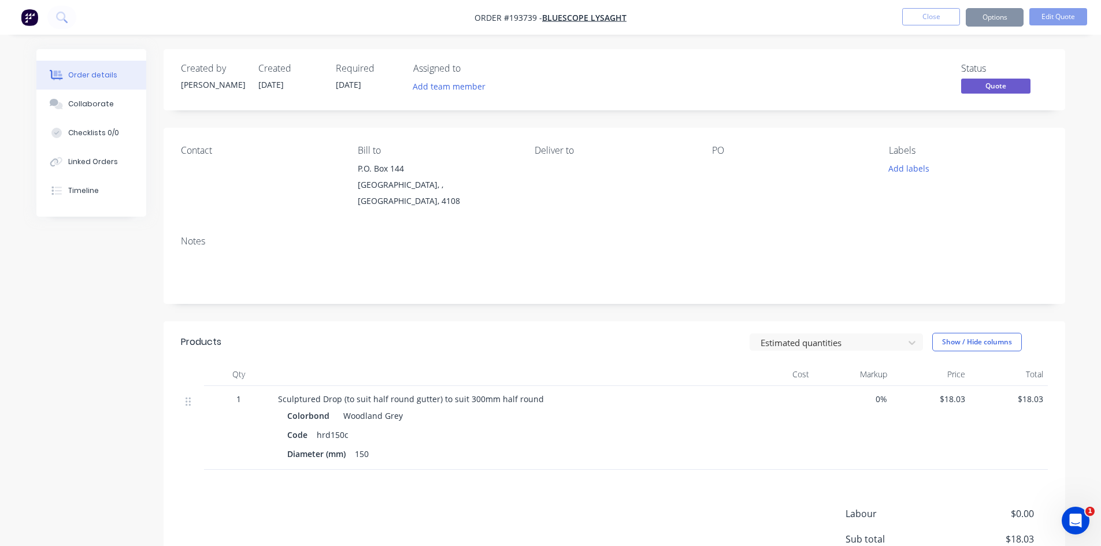
click at [1001, 20] on button "Options" at bounding box center [995, 17] width 58 height 19
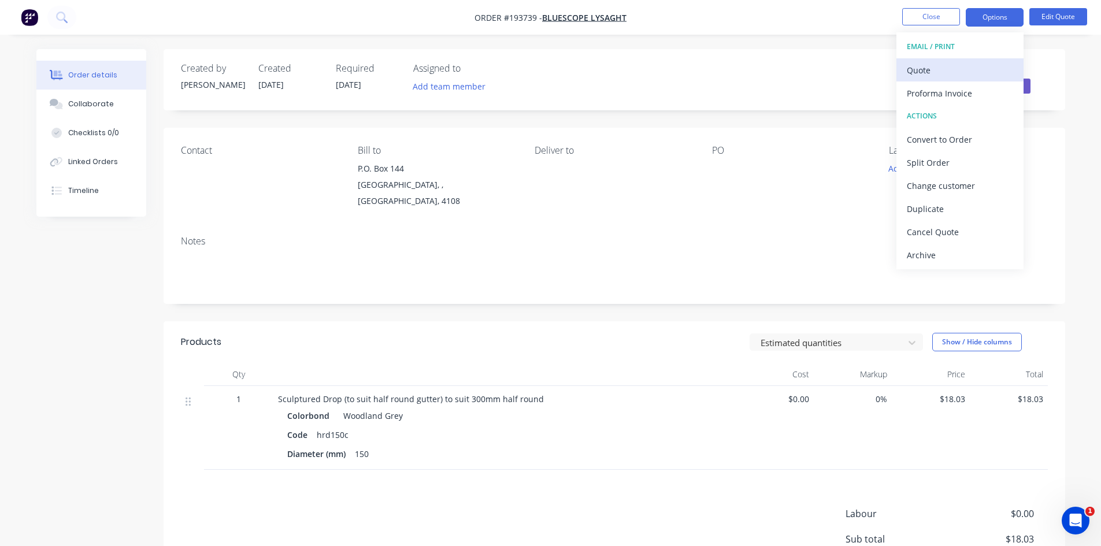
click at [973, 62] on div "Quote" at bounding box center [960, 70] width 106 height 17
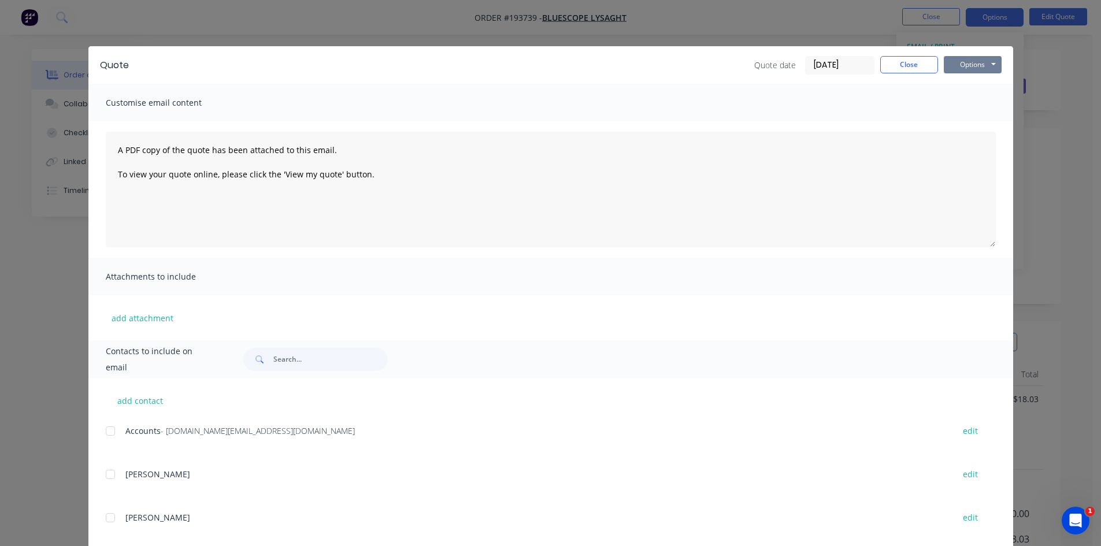
click at [981, 68] on button "Options" at bounding box center [973, 64] width 58 height 17
click at [979, 91] on button "Preview" at bounding box center [981, 85] width 74 height 19
click at [126, 44] on div "Quote Quote date [DATE] Close Options Preview Print Email Customise email conte…" at bounding box center [550, 273] width 1101 height 546
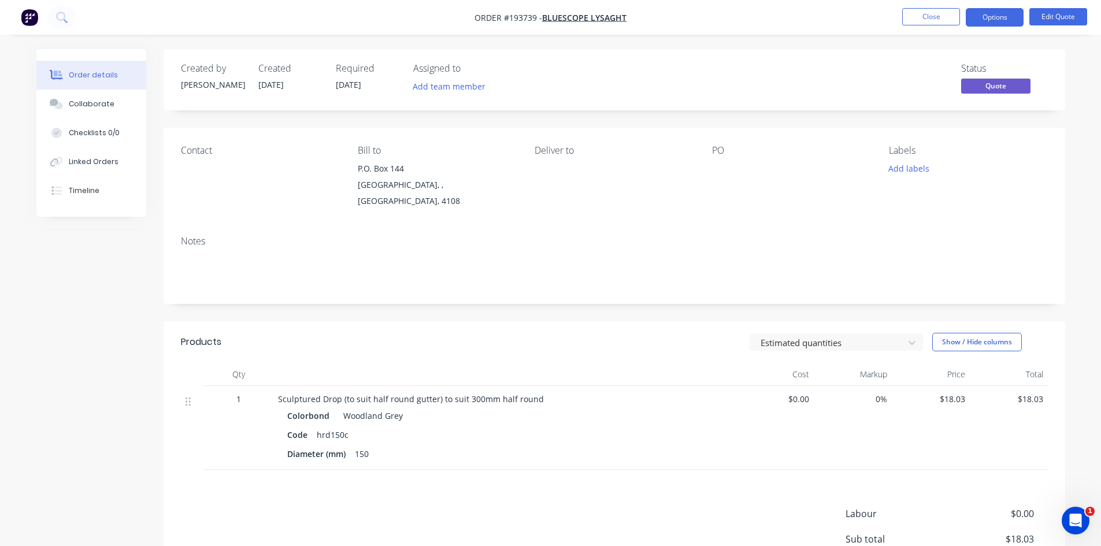
click at [611, 10] on nav "Order #193739 - Bluescope Lysaght Close Options Edit Quote" at bounding box center [550, 17] width 1101 height 35
click at [624, 20] on span "Bluescope Lysaght" at bounding box center [584, 17] width 84 height 11
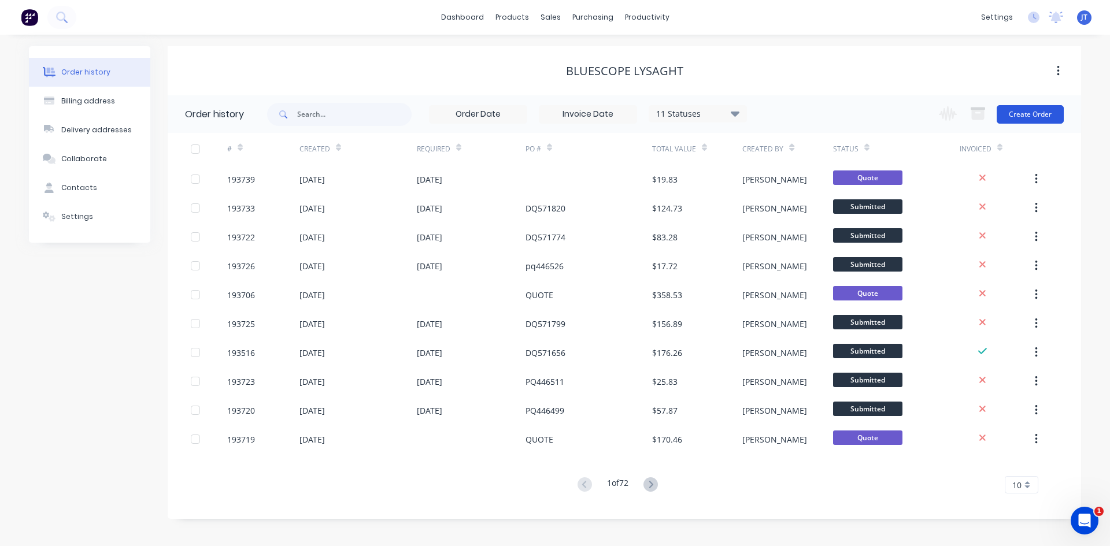
click at [1016, 123] on button "Create Order" at bounding box center [1030, 114] width 67 height 19
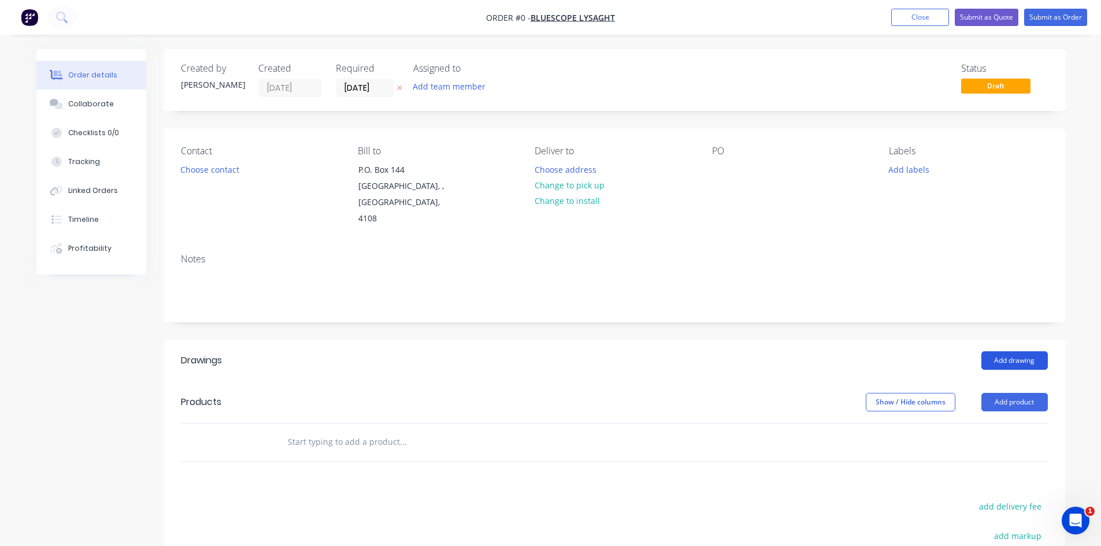
click at [1001, 352] on button "Add drawing" at bounding box center [1015, 361] width 66 height 19
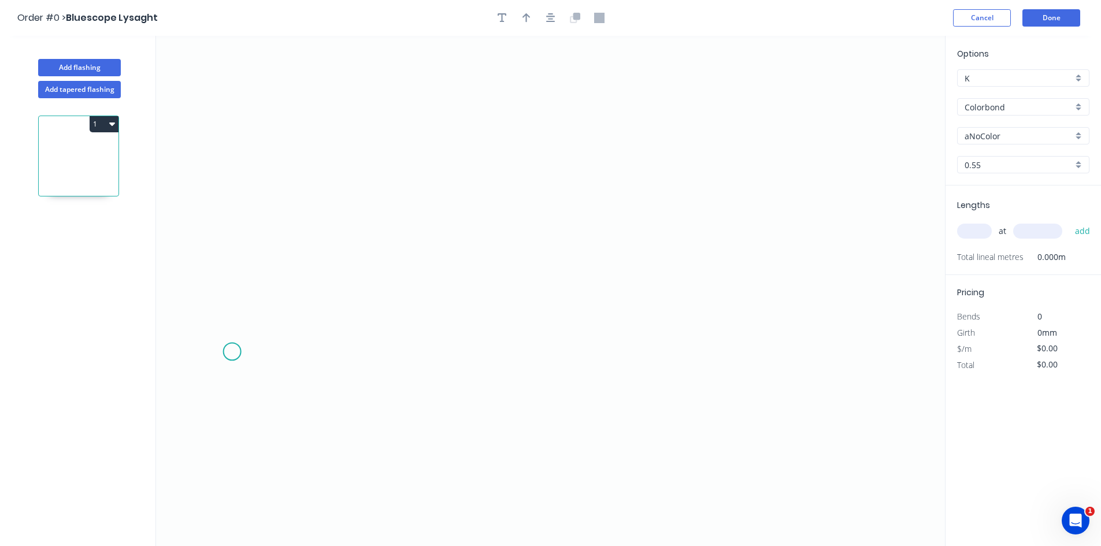
click at [214, 339] on icon "0" at bounding box center [550, 291] width 789 height 511
click at [254, 301] on icon "0" at bounding box center [550, 291] width 789 height 511
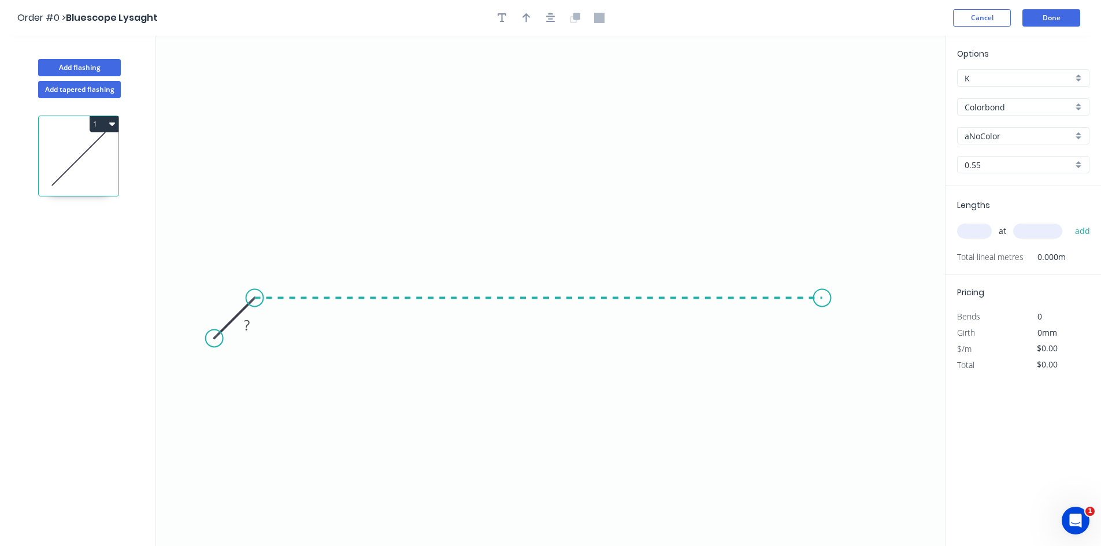
click at [832, 300] on icon "0 ?" at bounding box center [550, 291] width 789 height 511
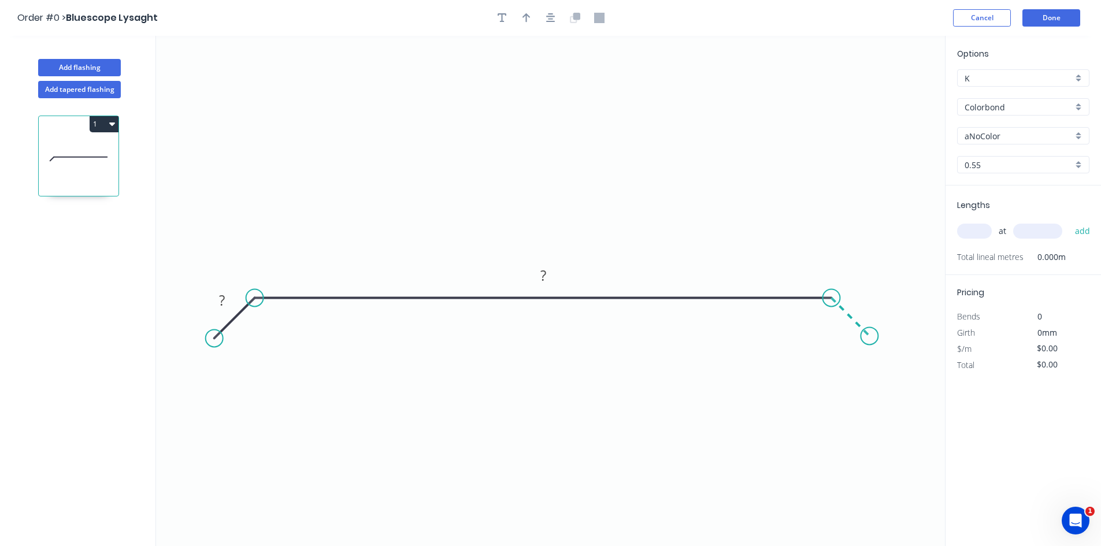
click at [870, 339] on icon "0 ? ?" at bounding box center [550, 291] width 789 height 511
click at [495, 19] on button "button" at bounding box center [502, 17] width 17 height 17
click at [201, 65] on textarea at bounding box center [231, 81] width 94 height 43
click at [485, 85] on icon "110mm upstand ? ? ?" at bounding box center [550, 291] width 789 height 511
type textarea "110mm upstand"
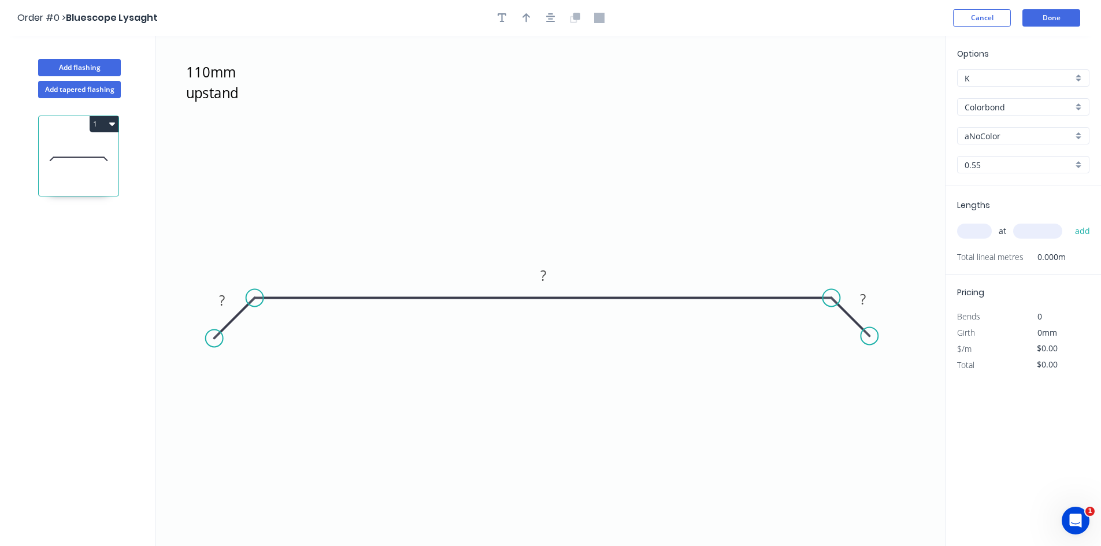
click at [981, 140] on input "aNoColor" at bounding box center [1019, 136] width 108 height 12
click at [1014, 244] on div "Monument" at bounding box center [1023, 249] width 131 height 20
type input "Monument"
drag, startPoint x: 981, startPoint y: 230, endPoint x: 837, endPoint y: 266, distance: 148.4
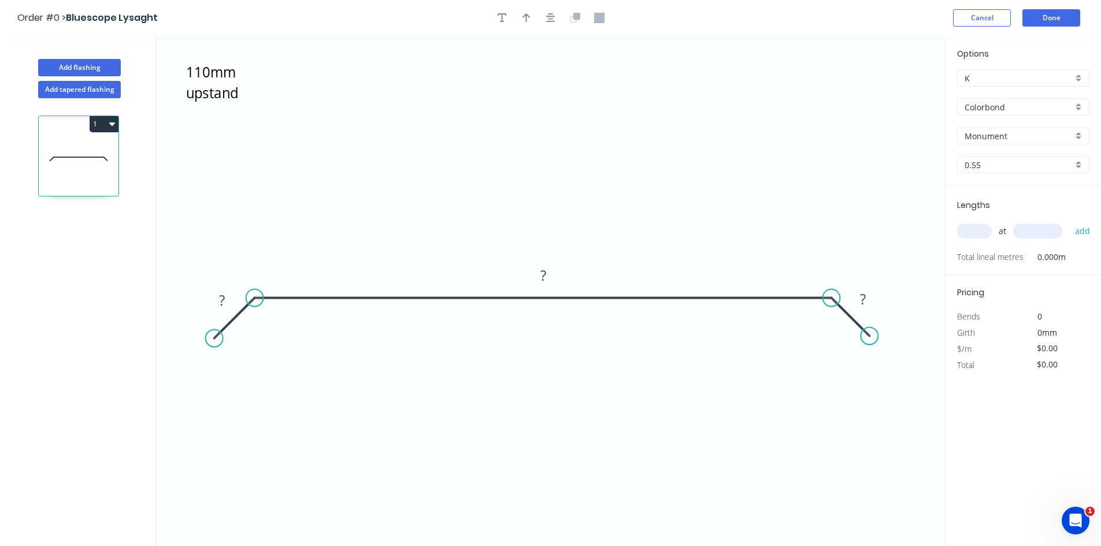
click at [979, 231] on input "text" at bounding box center [974, 231] width 35 height 15
type input "1"
type input "1633"
click at [1070, 221] on button "add" at bounding box center [1083, 231] width 27 height 20
click at [212, 297] on rect at bounding box center [221, 301] width 23 height 16
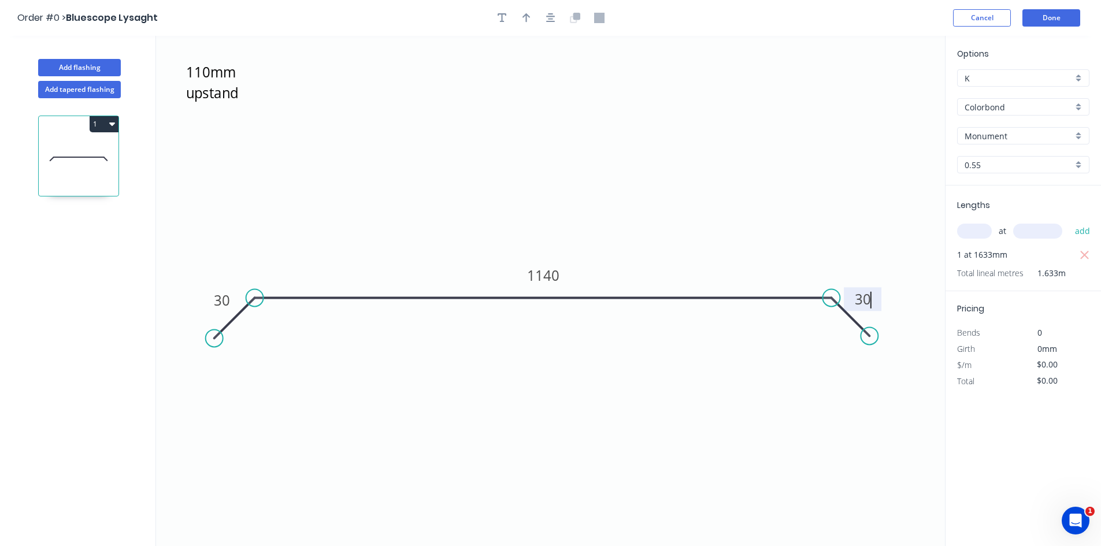
type input "$25.97"
type input "$42.41"
drag, startPoint x: 1067, startPoint y: 379, endPoint x: 956, endPoint y: 397, distance: 113.1
click at [956, 397] on div "Options K K Colorbond Colorbond Colorbond (Premium) Colorbond Coolmax Colorbond…" at bounding box center [1023, 292] width 156 height 512
click at [981, 232] on input "text" at bounding box center [974, 231] width 35 height 15
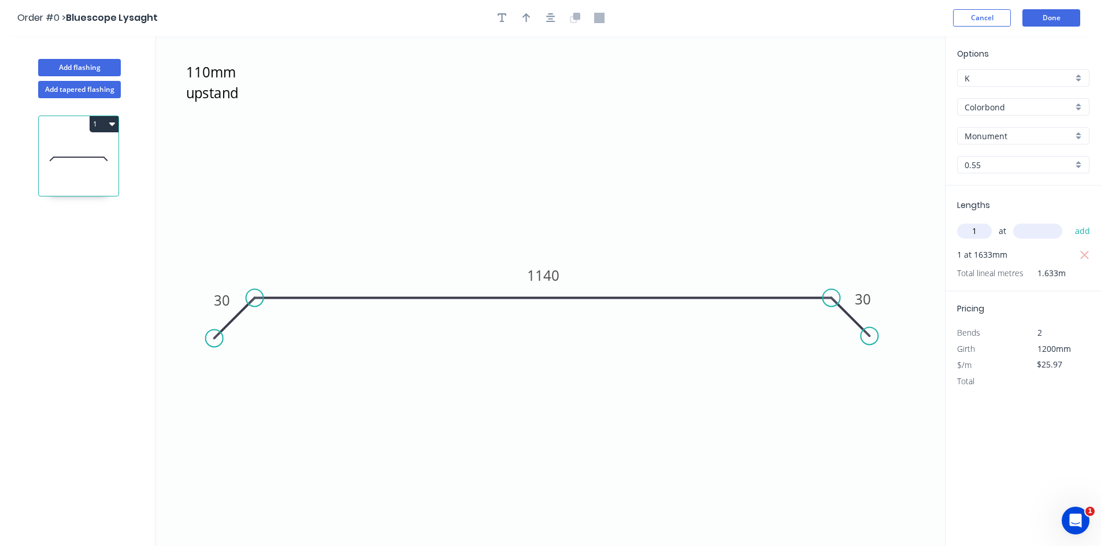
type input "1"
type input "1090"
click at [1070, 221] on button "add" at bounding box center [1083, 231] width 27 height 20
click at [1084, 255] on icon "button" at bounding box center [1085, 255] width 9 height 9
type input "$28.31"
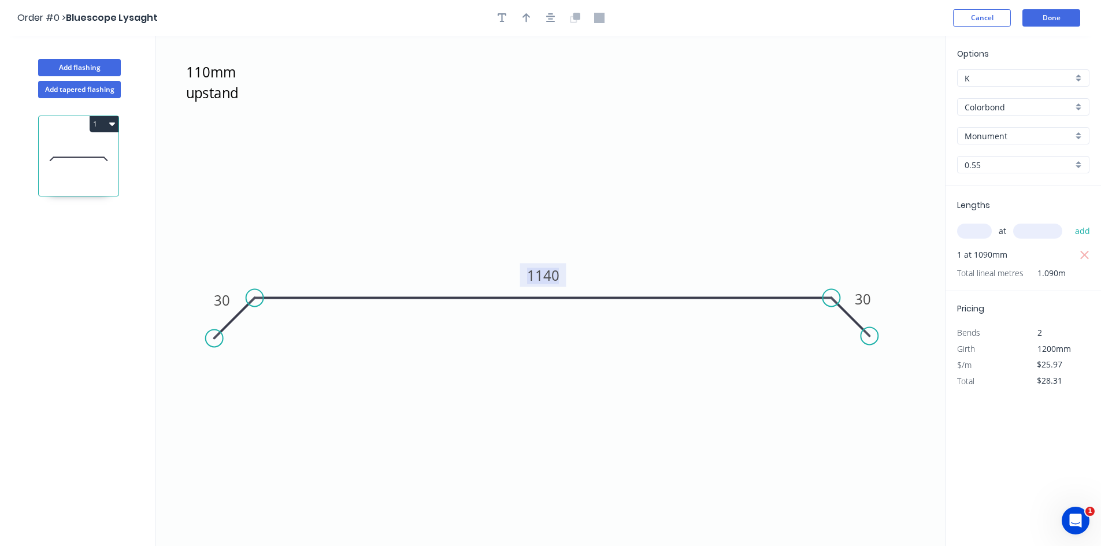
click at [556, 273] on tspan "1140" at bounding box center [543, 275] width 32 height 19
click at [653, 171] on icon "110mm upstand 30 1573 30" at bounding box center [550, 291] width 789 height 511
type input "$0.00"
click at [1056, 385] on input "$0.00" at bounding box center [1056, 381] width 39 height 16
drag, startPoint x: 1052, startPoint y: 382, endPoint x: 955, endPoint y: 387, distance: 97.8
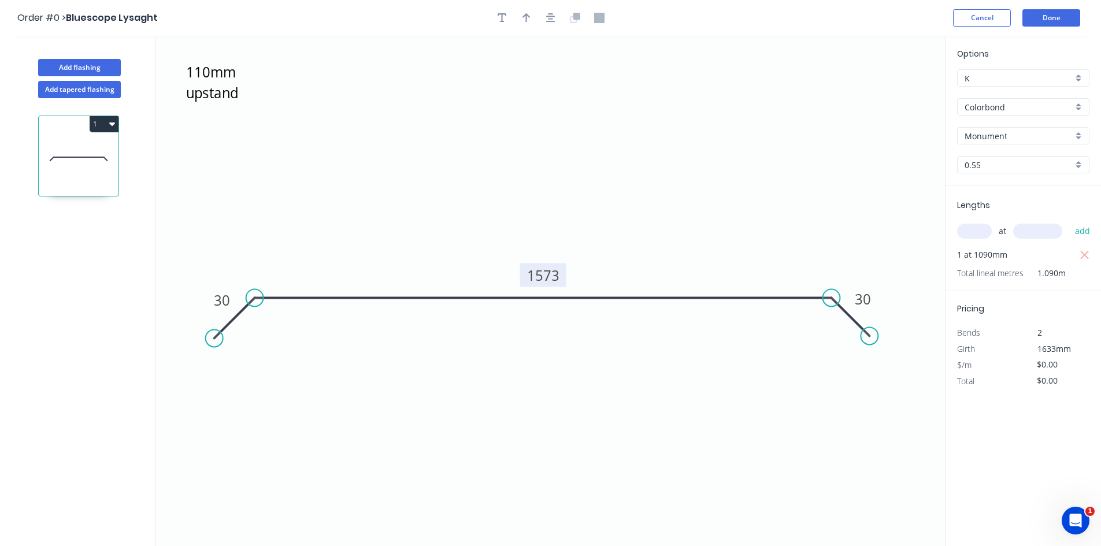
click at [956, 387] on div "Total $0.00" at bounding box center [1024, 381] width 150 height 16
paste input "42.41"
type input "$42.41"
click at [113, 128] on icon "button" at bounding box center [112, 123] width 6 height 9
click at [99, 160] on div "Duplicate" at bounding box center [63, 153] width 89 height 17
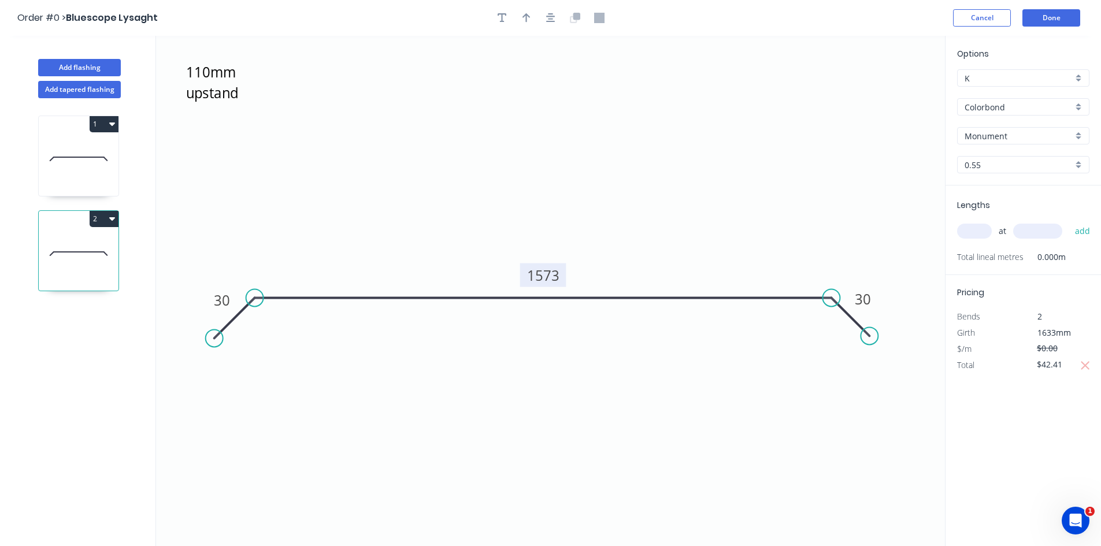
click at [534, 273] on tspan "1573" at bounding box center [543, 275] width 32 height 19
click at [500, 449] on icon "110mm upstand 30 1580 30" at bounding box center [550, 291] width 789 height 511
drag, startPoint x: 1011, startPoint y: 373, endPoint x: 1004, endPoint y: 377, distance: 7.5
click at [1005, 376] on div "Options K K Colorbond Colorbond Colorbond (Premium) Colorbond Coolmax Colorbond…" at bounding box center [1023, 292] width 156 height 512
click at [103, 219] on button "2" at bounding box center [104, 219] width 29 height 16
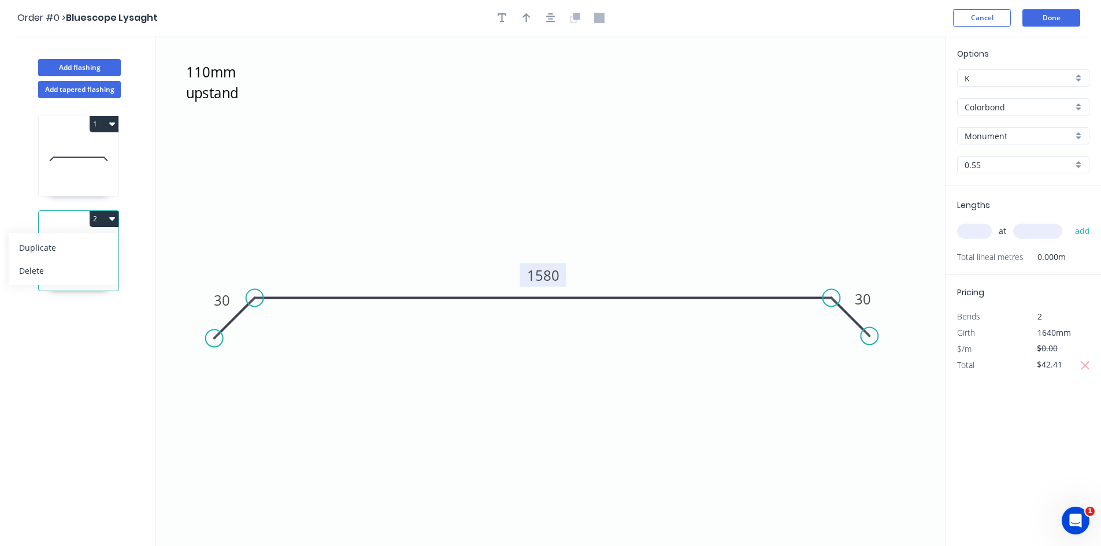
click at [90, 246] on div "Duplicate" at bounding box center [63, 247] width 89 height 17
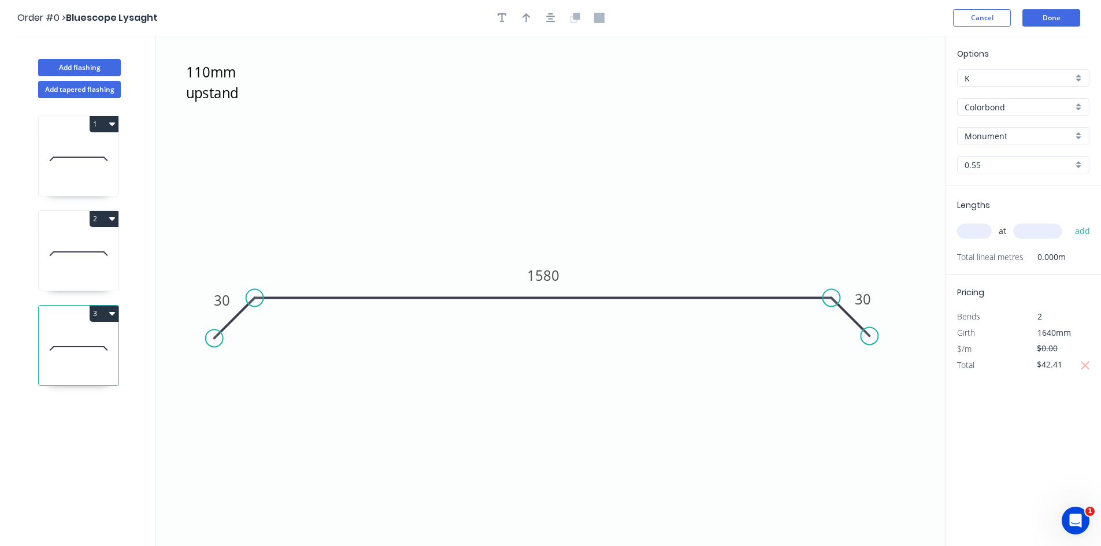
click at [911, 413] on icon "110mm upstand 30 1580 30" at bounding box center [550, 291] width 789 height 511
click at [1052, 12] on button "Done" at bounding box center [1052, 17] width 58 height 17
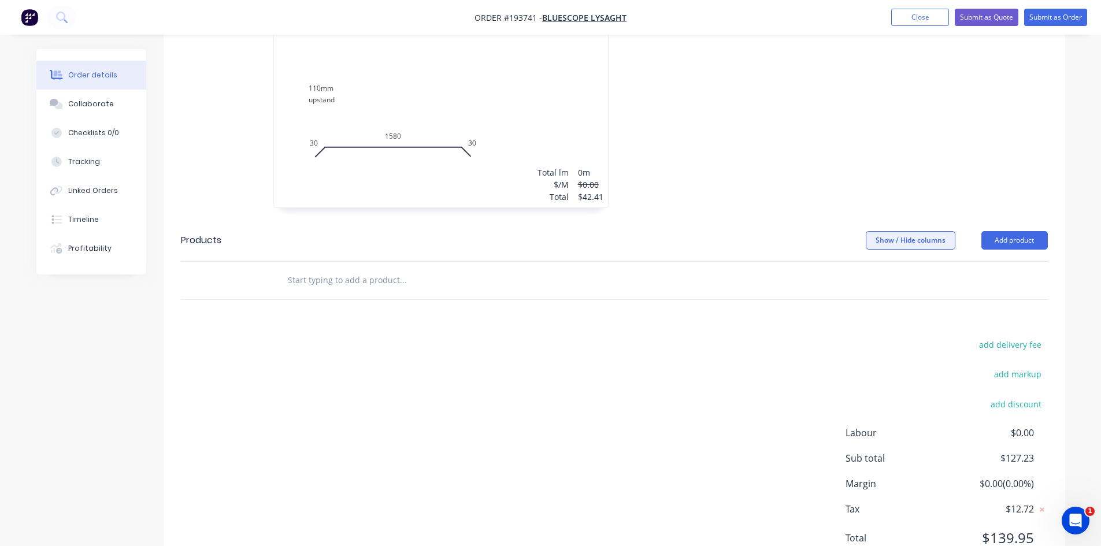
scroll to position [578, 0]
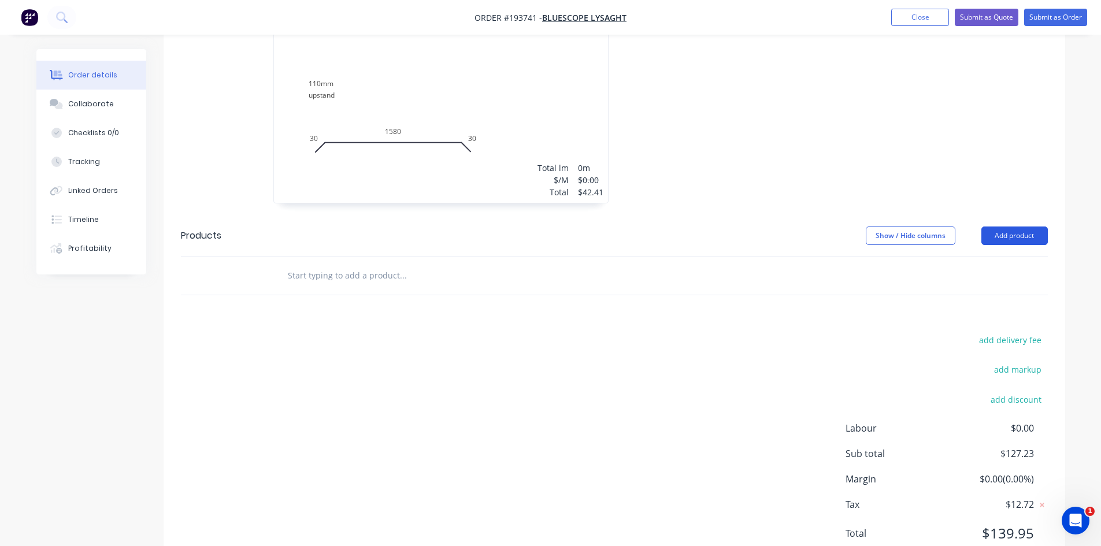
drag, startPoint x: 1003, startPoint y: 221, endPoint x: 1004, endPoint y: 233, distance: 12.3
click at [1003, 227] on button "Add product" at bounding box center [1015, 236] width 66 height 19
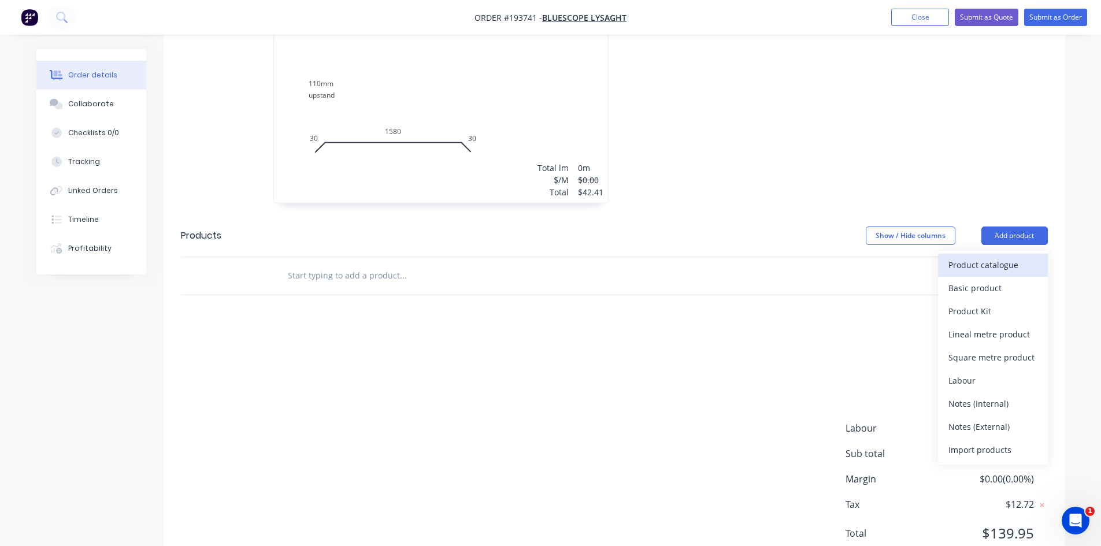
click at [1002, 257] on div "Product catalogue" at bounding box center [993, 265] width 89 height 17
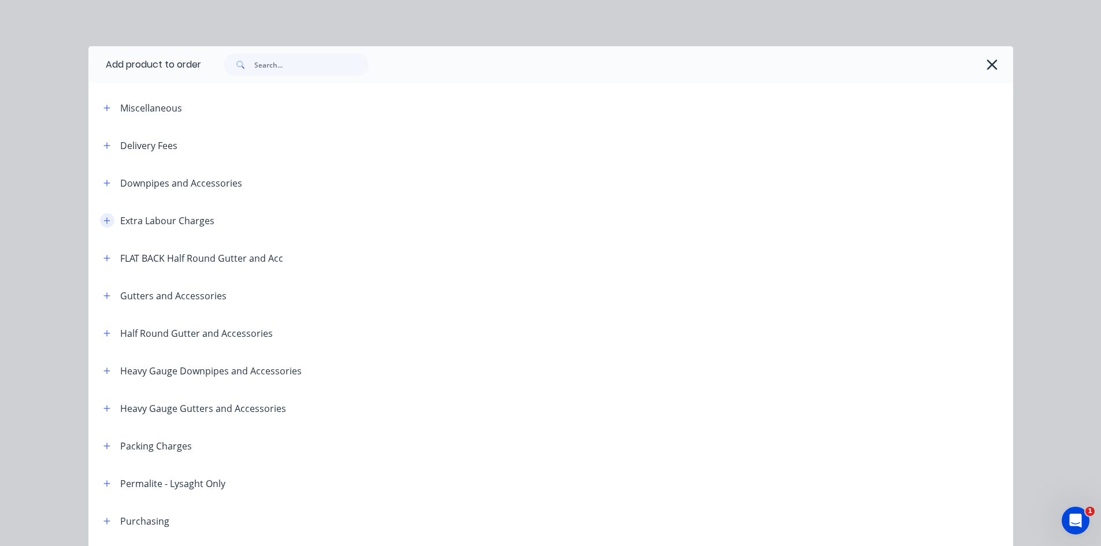
click at [105, 224] on icon "button" at bounding box center [106, 221] width 7 height 8
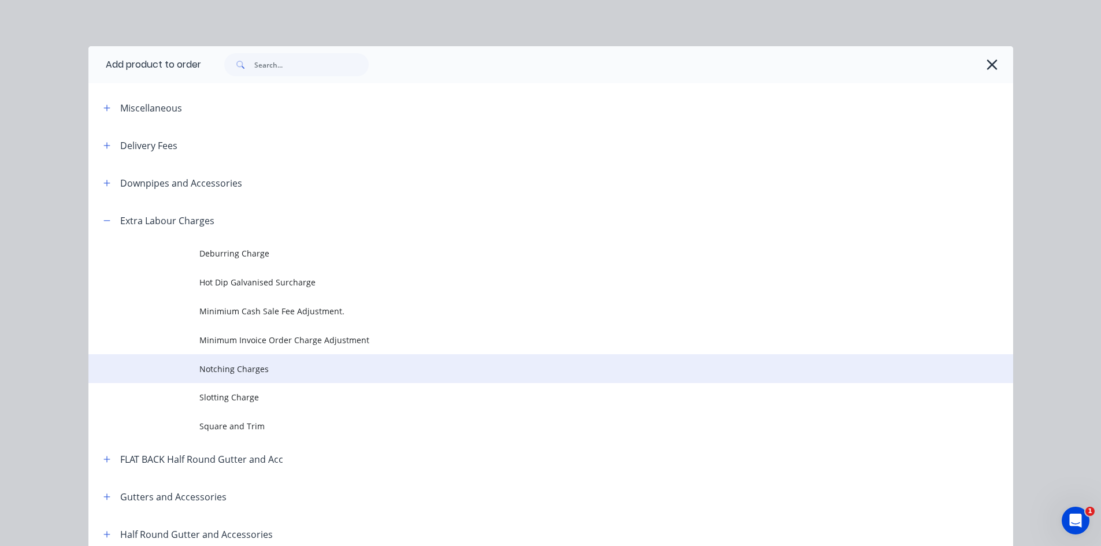
click at [289, 360] on td "Notching Charges" at bounding box center [606, 368] width 814 height 29
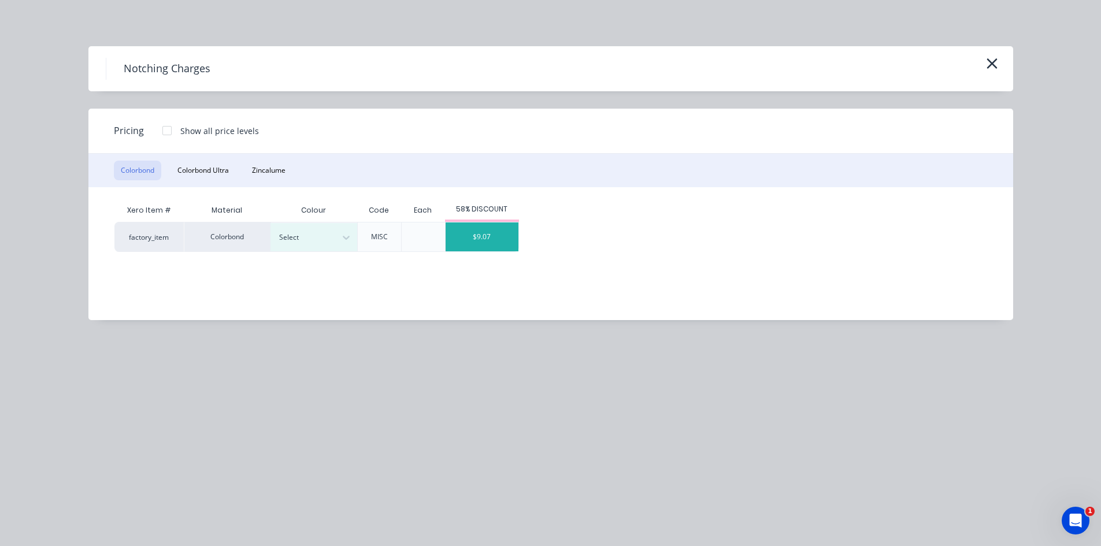
click at [495, 233] on div "$9.07" at bounding box center [482, 237] width 73 height 29
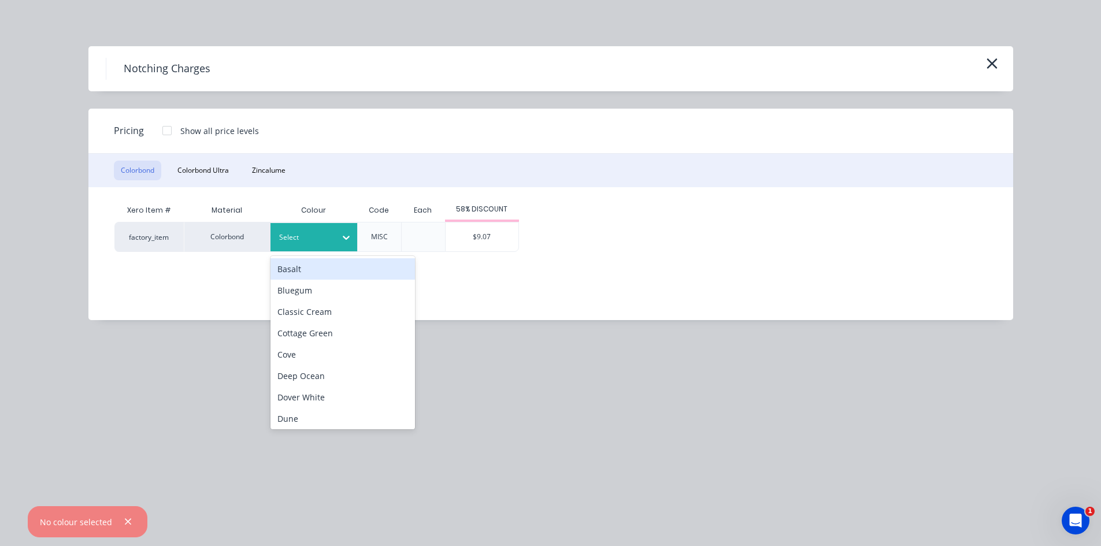
click at [309, 228] on div "Select" at bounding box center [314, 237] width 87 height 28
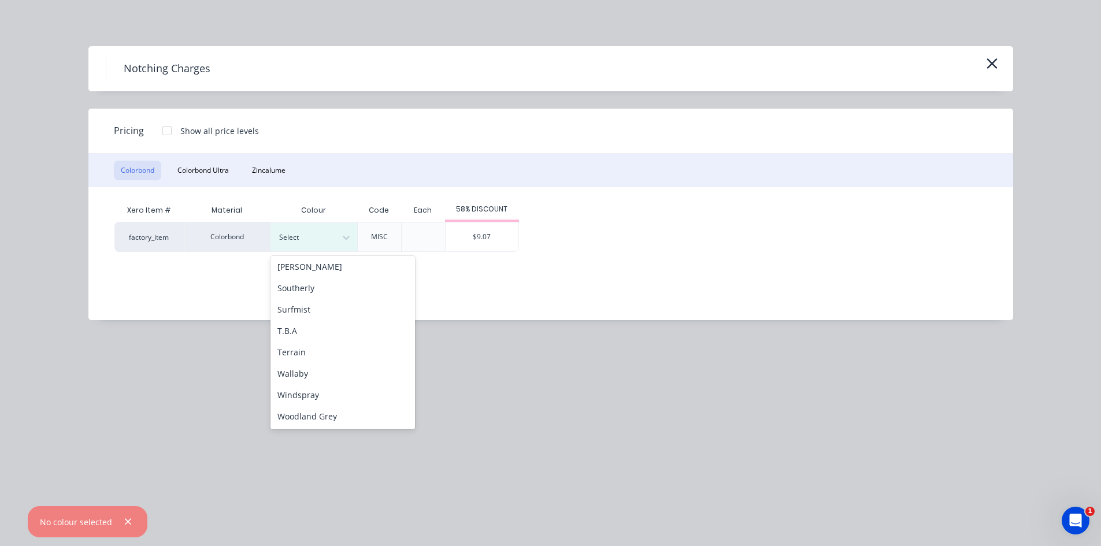
scroll to position [195, 0]
click at [298, 377] on div "Monument" at bounding box center [343, 373] width 145 height 21
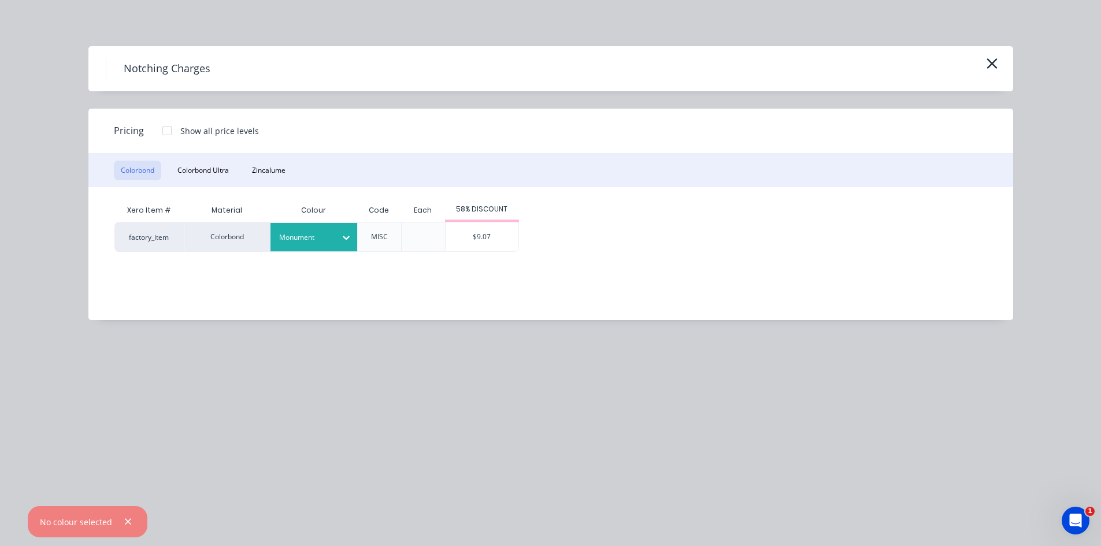
click at [486, 231] on div "$9.07" at bounding box center [482, 237] width 73 height 29
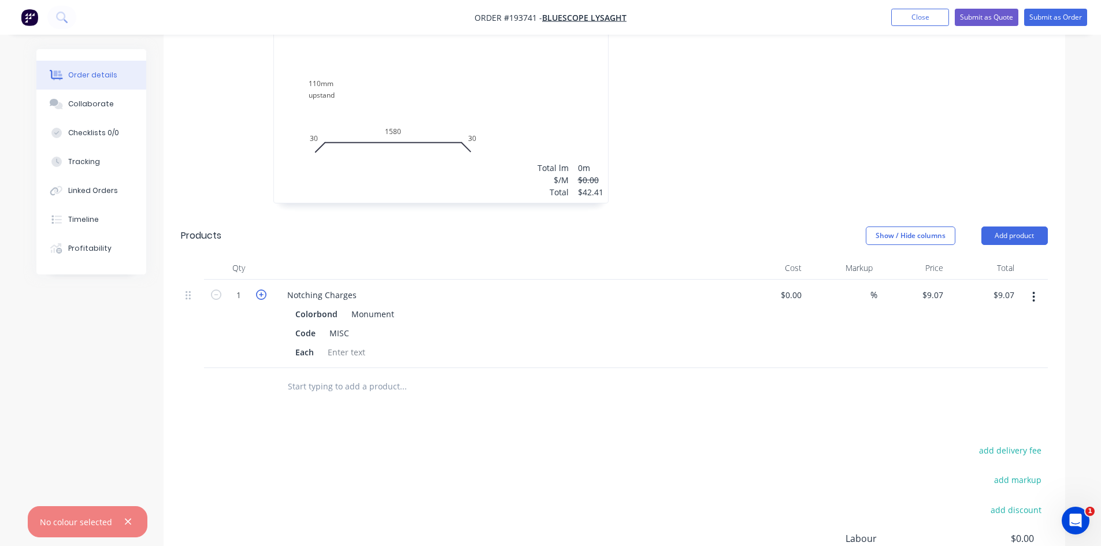
click at [263, 290] on icon "button" at bounding box center [261, 295] width 10 height 10
type input "2"
type input "$18.14"
click at [263, 290] on icon "button" at bounding box center [261, 295] width 10 height 10
type input "3"
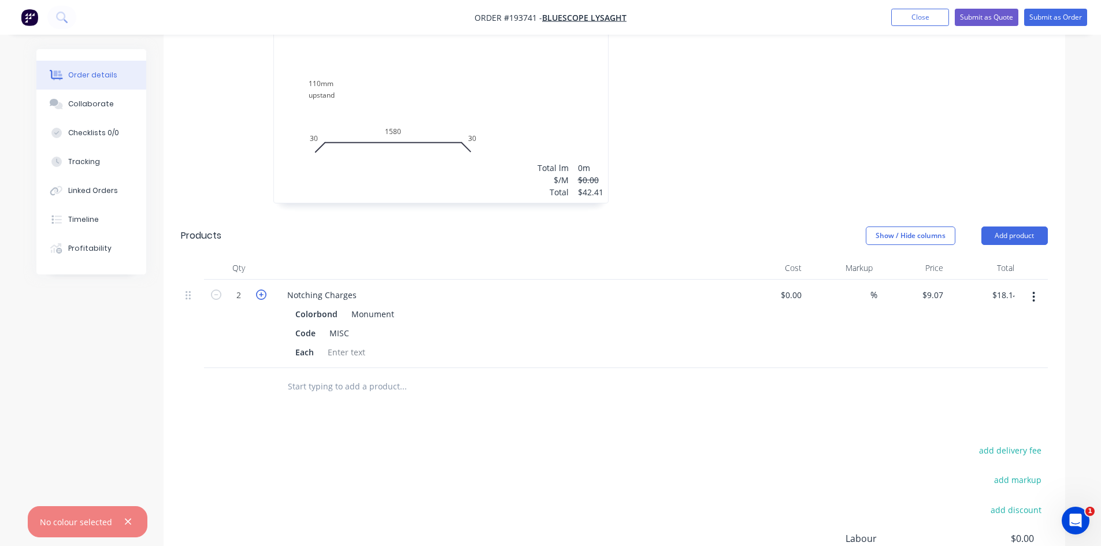
type input "$27.21"
click at [263, 290] on icon "button" at bounding box center [261, 295] width 10 height 10
type input "4"
type input "$36.28"
click at [263, 290] on icon "button" at bounding box center [261, 295] width 10 height 10
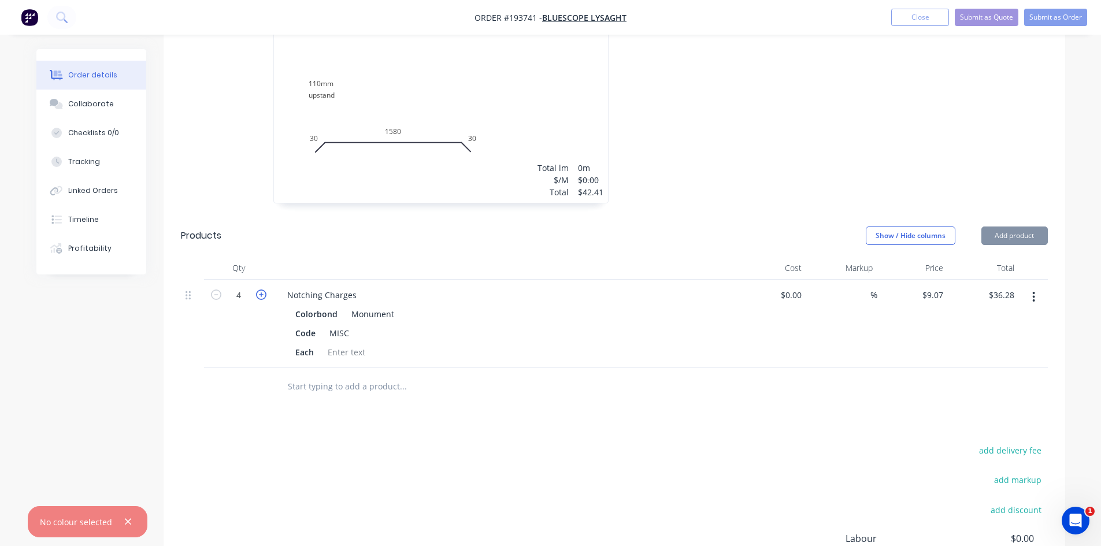
type input "5"
type input "$45.35"
click at [256, 290] on icon "button" at bounding box center [261, 295] width 10 height 10
type input "6"
type input "$54.42"
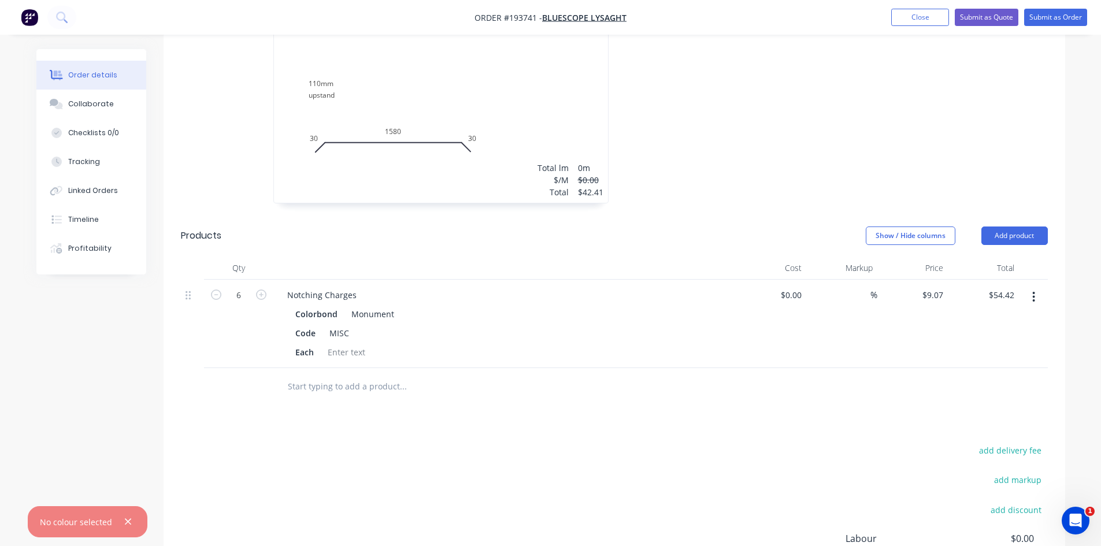
scroll to position [386, 0]
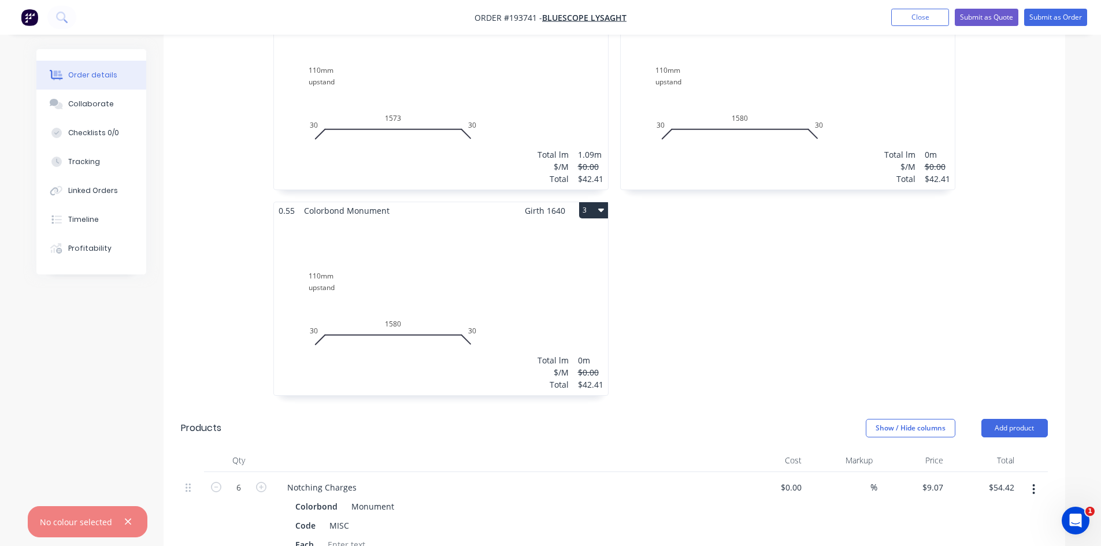
click at [860, 289] on div "0.55 Colorbond Monument Girth 1640 2 110mm upstand 30 1580 30 110mm upstand 30 …" at bounding box center [788, 202] width 347 height 412
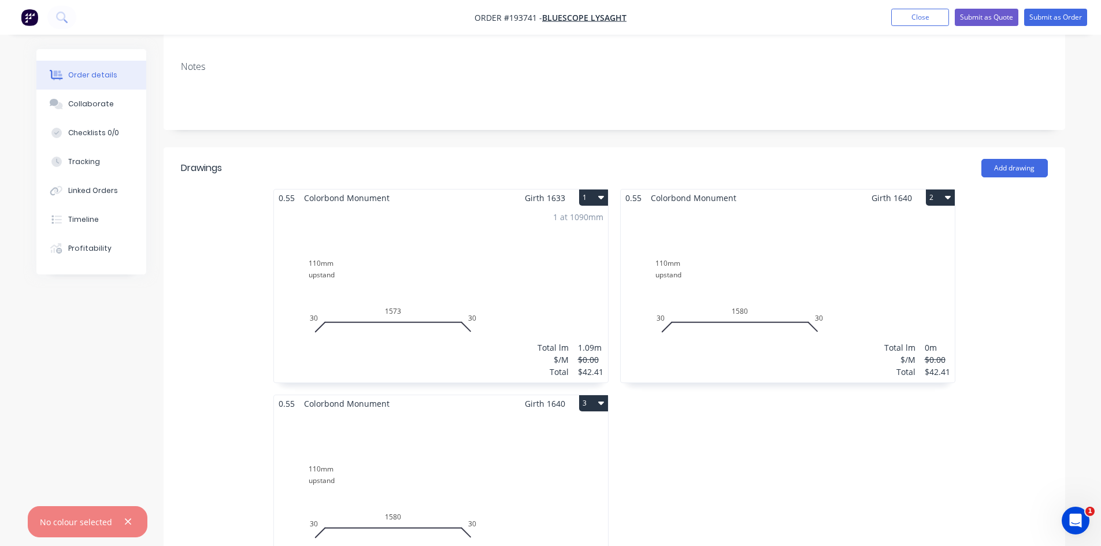
click at [822, 293] on div "Total lm $/M Total 0m $0.00 $42.41" at bounding box center [788, 294] width 334 height 176
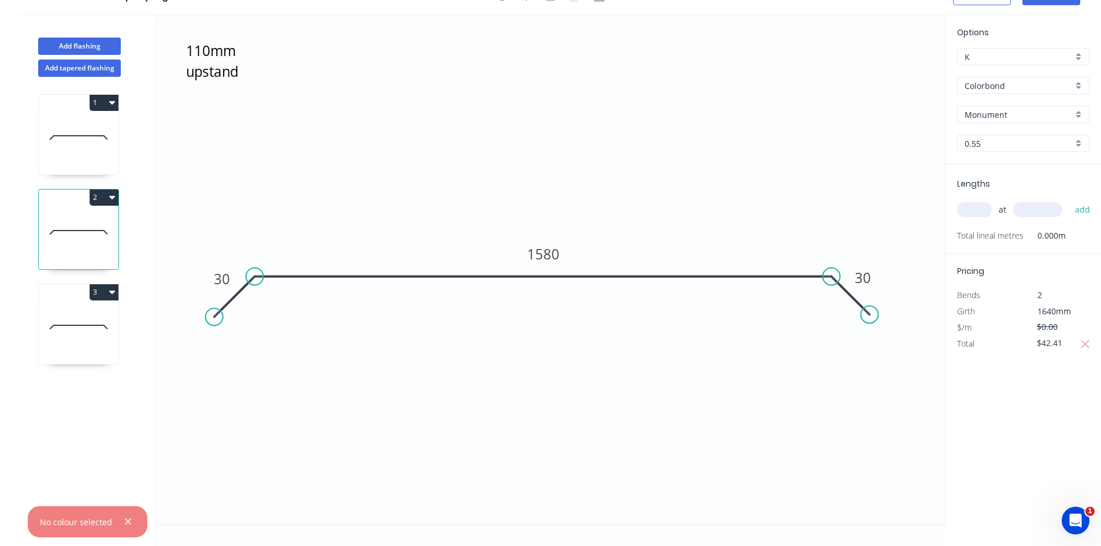
click at [94, 327] on icon at bounding box center [79, 327] width 80 height 74
click at [535, 259] on tspan "1580" at bounding box center [543, 254] width 32 height 19
click at [670, 142] on icon "110mm upstand 30 1567 30" at bounding box center [550, 269] width 789 height 511
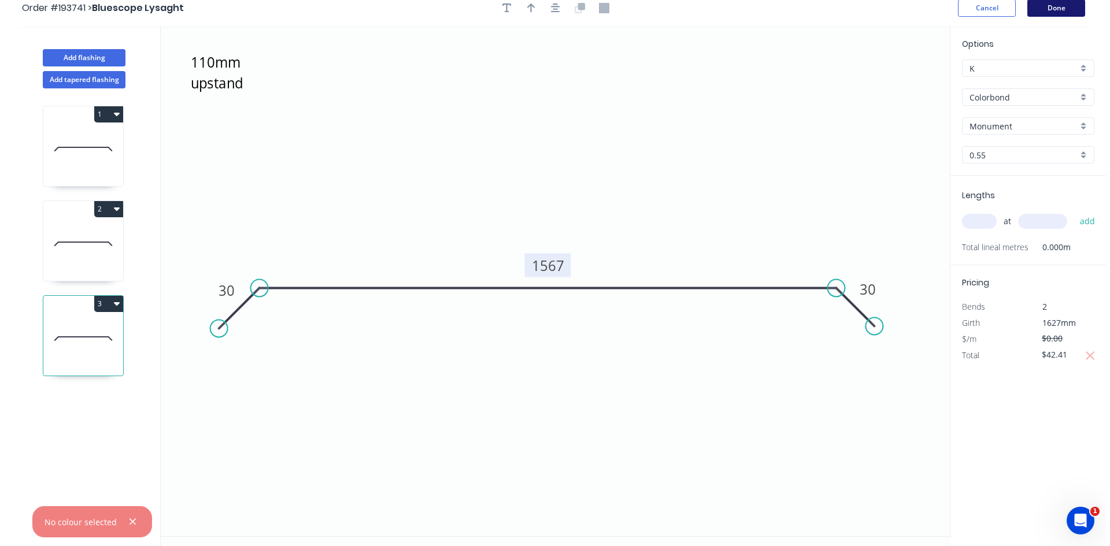
scroll to position [0, 0]
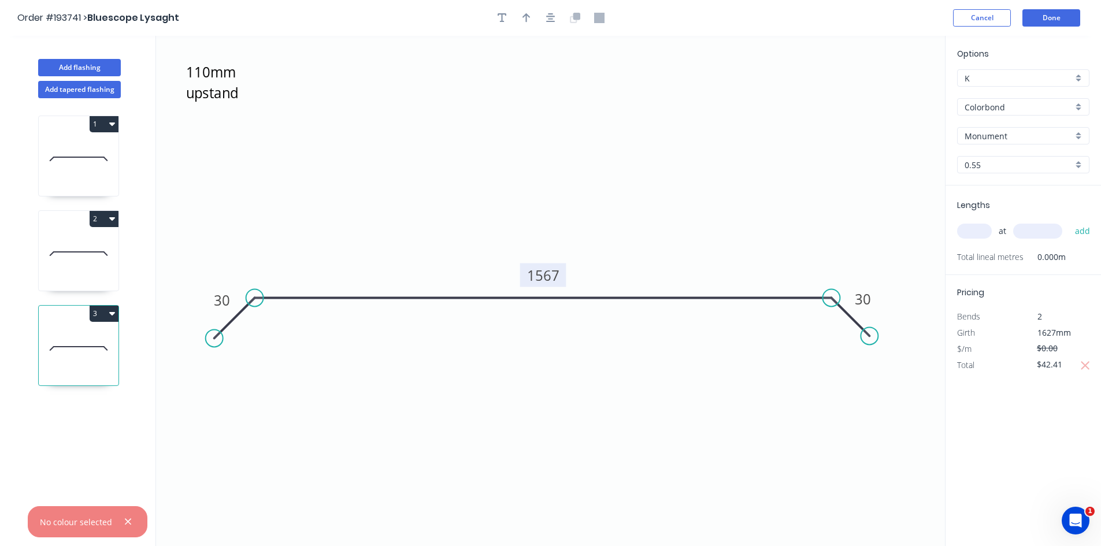
click at [72, 266] on icon at bounding box center [79, 254] width 80 height 74
click at [537, 272] on tspan "1580" at bounding box center [543, 275] width 32 height 19
type input "$25.97"
click at [982, 232] on input "text" at bounding box center [974, 231] width 35 height 15
type input "1"
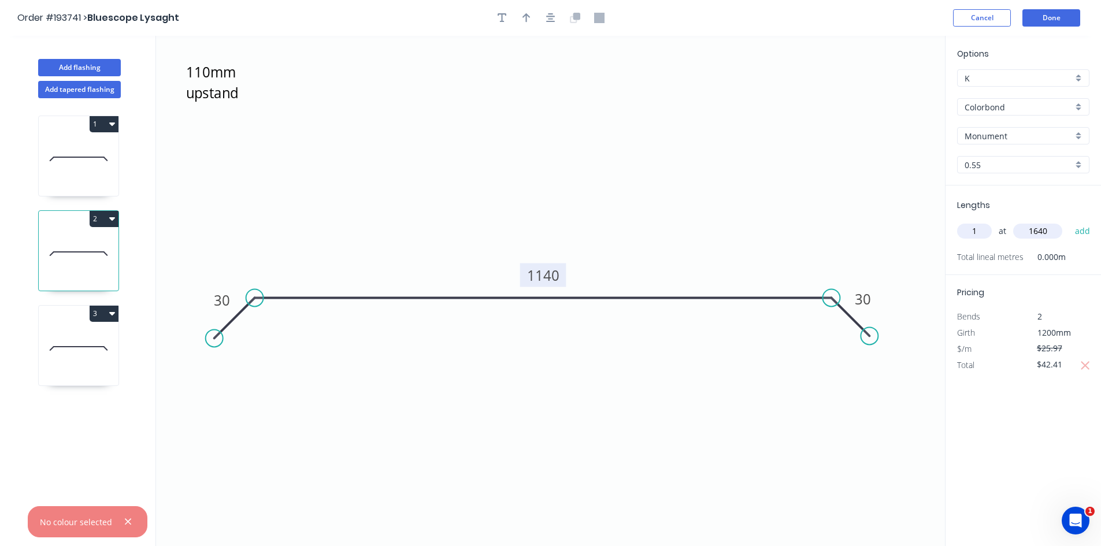
type input "1640"
click at [1070, 221] on button "add" at bounding box center [1083, 231] width 27 height 20
click at [1093, 383] on div "Total $42.41" at bounding box center [1024, 381] width 150 height 16
click at [1081, 383] on icon "button" at bounding box center [1086, 382] width 10 height 14
drag, startPoint x: 1067, startPoint y: 380, endPoint x: 1016, endPoint y: 386, distance: 51.8
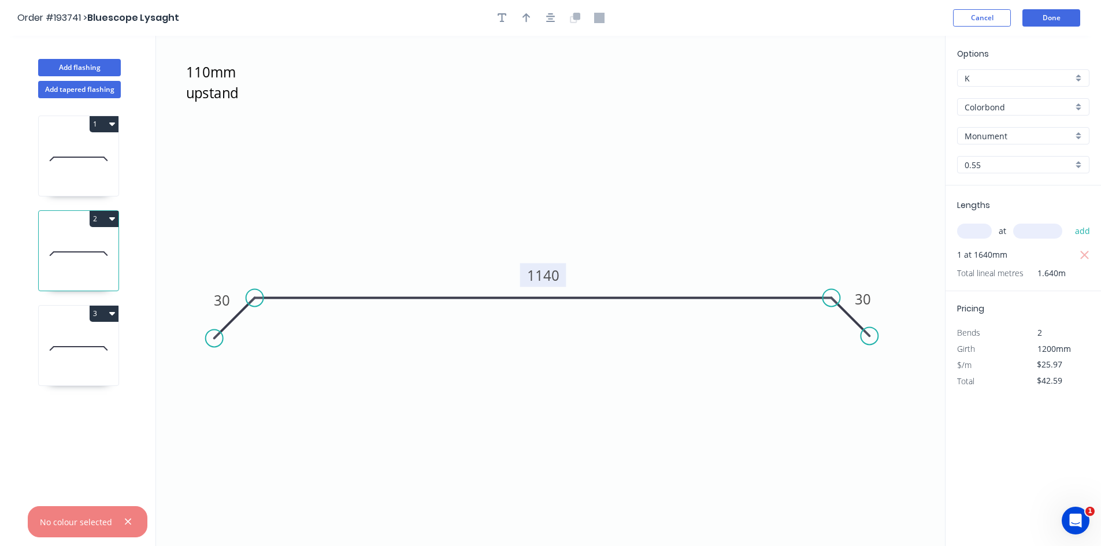
click at [1016, 386] on div "Total $42.59" at bounding box center [1024, 381] width 150 height 16
click at [1090, 247] on div "1 at 1640mm" at bounding box center [1024, 255] width 135 height 16
click at [1082, 260] on icon "button" at bounding box center [1085, 256] width 10 height 14
click at [1083, 367] on icon "button" at bounding box center [1086, 366] width 10 height 14
drag, startPoint x: 1067, startPoint y: 367, endPoint x: 976, endPoint y: 378, distance: 92.1
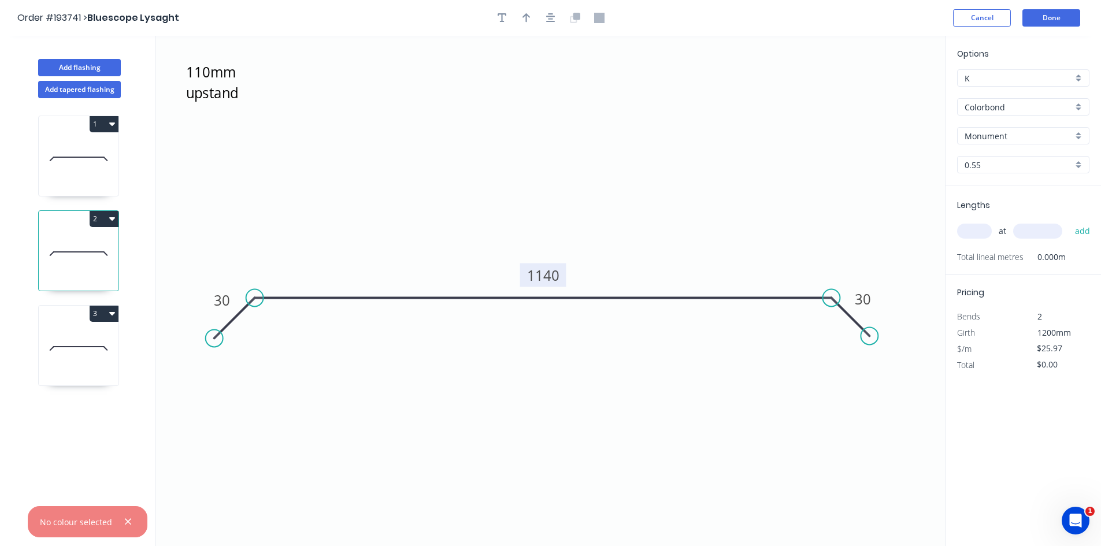
click at [978, 377] on div "Options K K Colorbond Colorbond Colorbond (Premium) Colorbond Coolmax Colorbond…" at bounding box center [1023, 292] width 156 height 512
paste input "42.59"
type input "$42.59"
click at [1003, 412] on div "Options K K Colorbond Colorbond Colorbond (Premium) Colorbond Coolmax Colorbond…" at bounding box center [1023, 292] width 156 height 512
click at [983, 233] on input "text" at bounding box center [974, 231] width 35 height 15
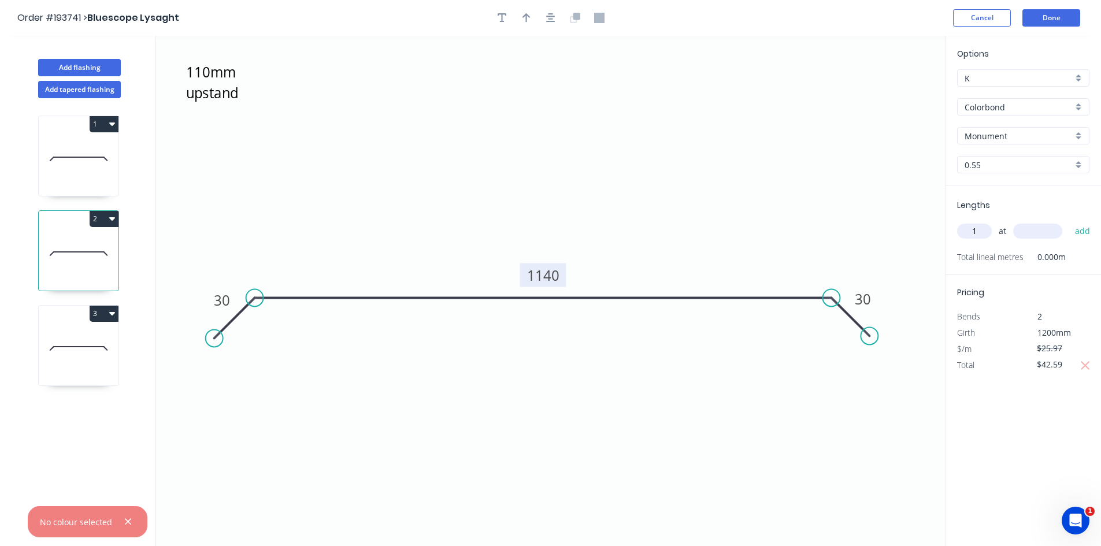
type input "1"
type input "1090"
click at [1070, 221] on button "add" at bounding box center [1083, 231] width 27 height 20
click at [549, 276] on tspan "1140" at bounding box center [543, 275] width 32 height 19
type input "$0.00"
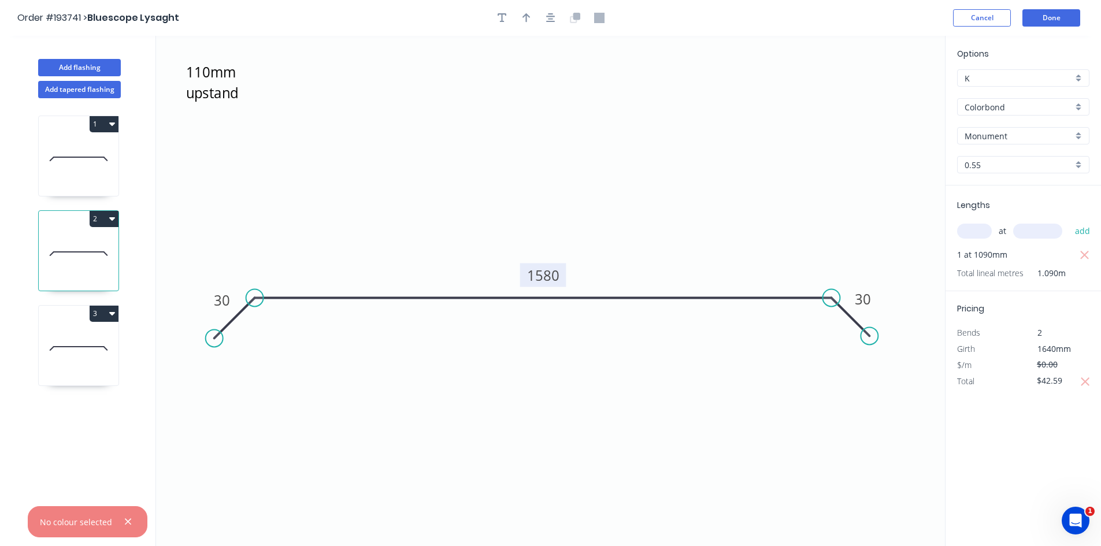
drag, startPoint x: 75, startPoint y: 360, endPoint x: 87, endPoint y: 357, distance: 13.0
click at [75, 360] on icon at bounding box center [79, 349] width 80 height 74
type input "$42.41"
click at [977, 230] on input "text" at bounding box center [974, 231] width 35 height 15
type input "1"
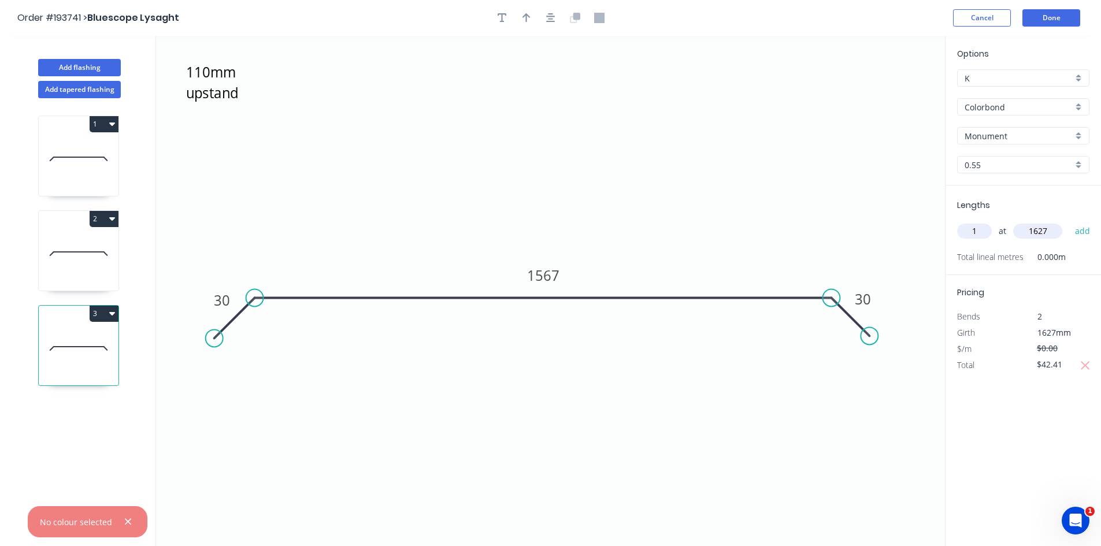
type input "1627"
click at [1070, 221] on button "add" at bounding box center [1083, 231] width 27 height 20
click at [538, 275] on tspan "1567" at bounding box center [543, 275] width 32 height 19
type input "$25.97"
click at [1087, 383] on icon "button" at bounding box center [1086, 382] width 9 height 9
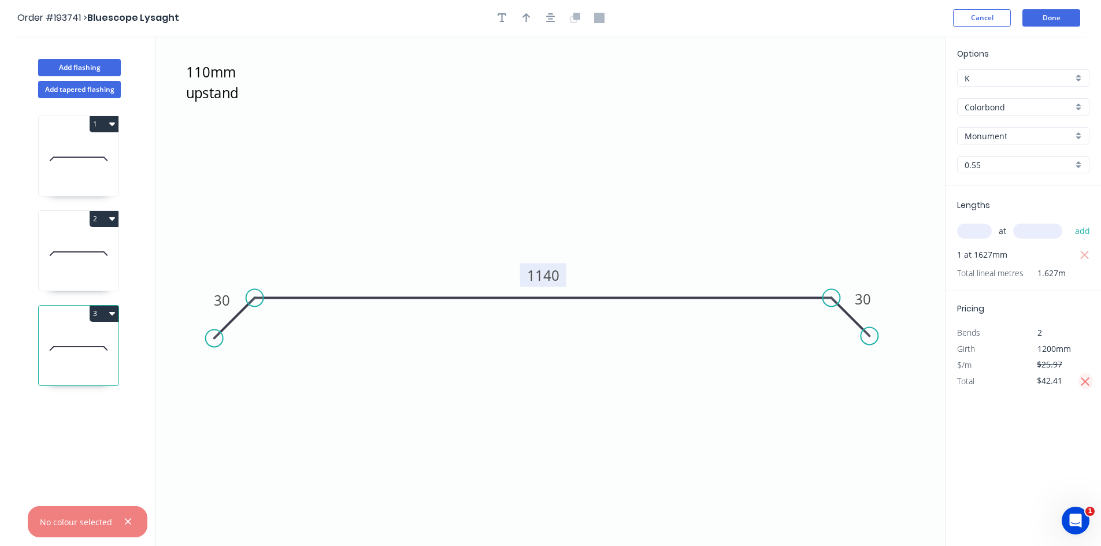
type input "$42.25"
drag, startPoint x: 1070, startPoint y: 379, endPoint x: 987, endPoint y: 398, distance: 85.4
click at [989, 397] on div "Options K K Colorbond Colorbond Colorbond (Premium) Colorbond Coolmax Colorbond…" at bounding box center [1023, 292] width 156 height 512
click at [553, 273] on tspan "1140" at bounding box center [543, 275] width 32 height 19
type input "$0.00"
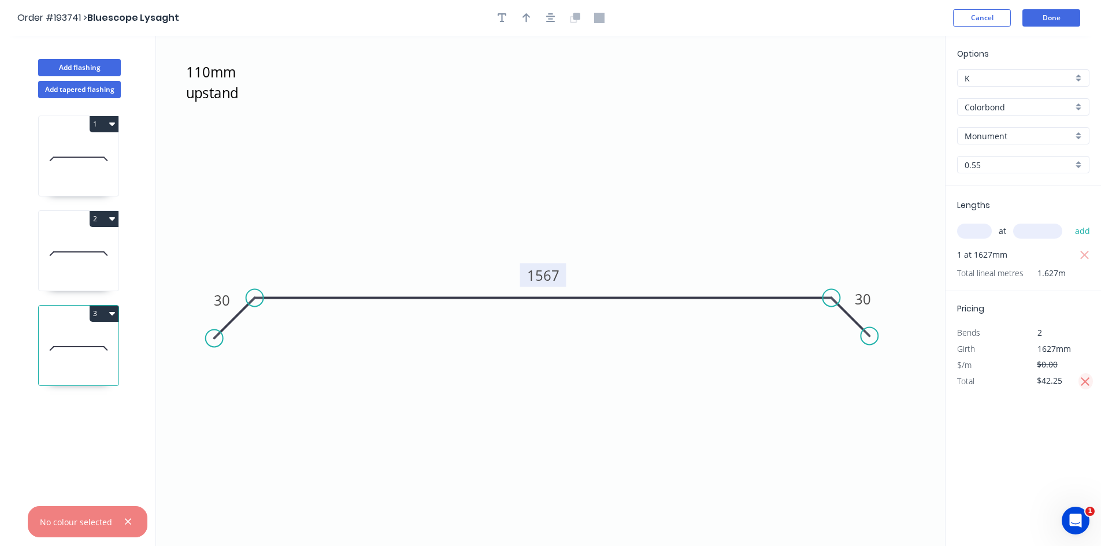
click at [1085, 382] on icon "button" at bounding box center [1086, 382] width 9 height 9
drag, startPoint x: 1061, startPoint y: 382, endPoint x: 939, endPoint y: 383, distance: 122.0
click at [941, 383] on div "Add flashing Add tapered flashing 1 2 3 110mm upstand 30 1567 30 Options K K Co…" at bounding box center [550, 302] width 1101 height 532
paste input "42.25"
type input "$42.25"
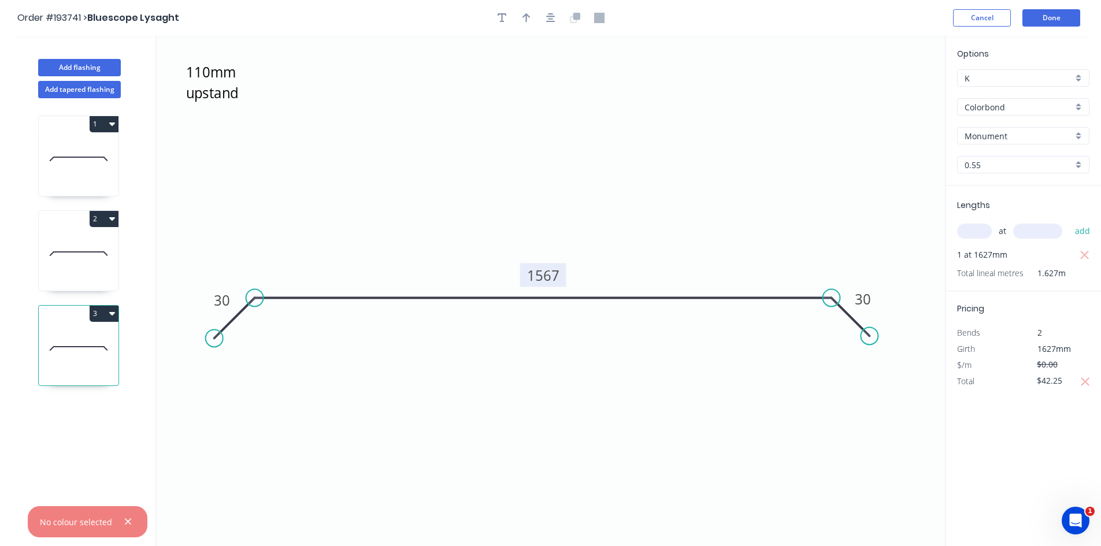
click at [1022, 431] on div "Options K K Colorbond Colorbond Colorbond (Premium) Colorbond Coolmax Colorbond…" at bounding box center [1023, 292] width 156 height 512
click at [1071, 20] on button "Done" at bounding box center [1052, 17] width 58 height 17
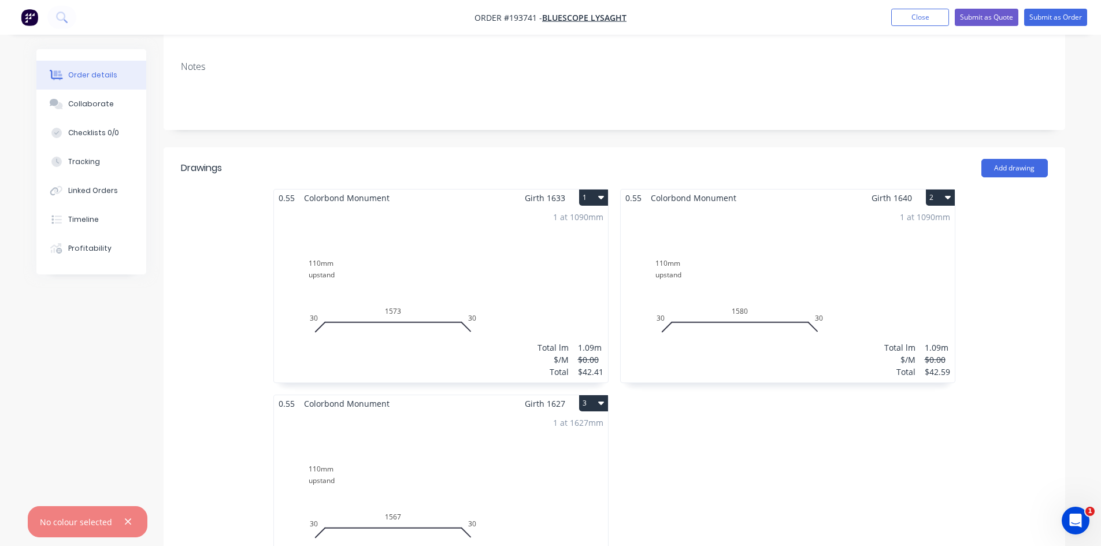
scroll to position [386, 0]
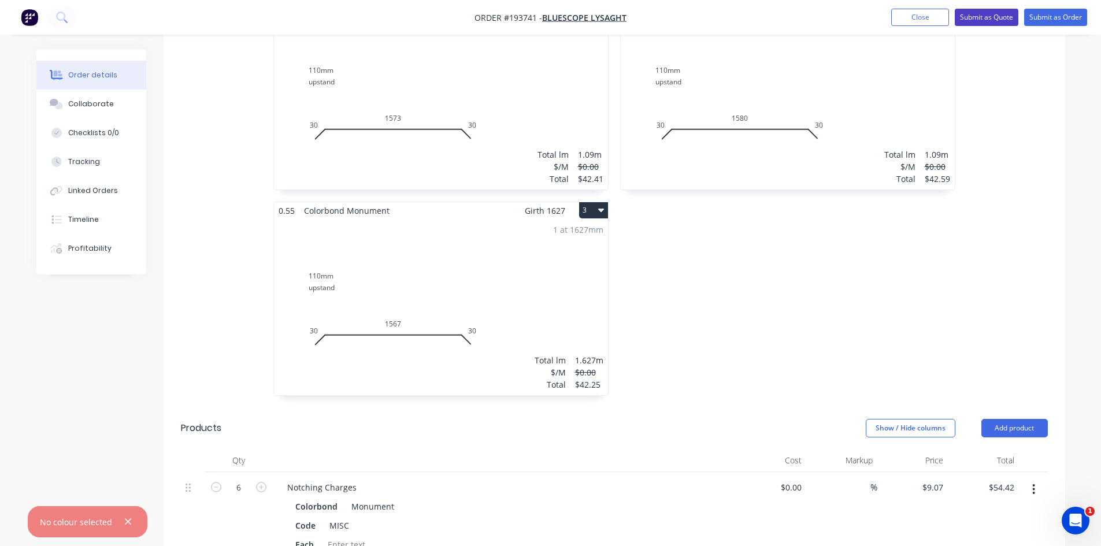
click at [992, 13] on button "Submit as Quote" at bounding box center [987, 17] width 64 height 17
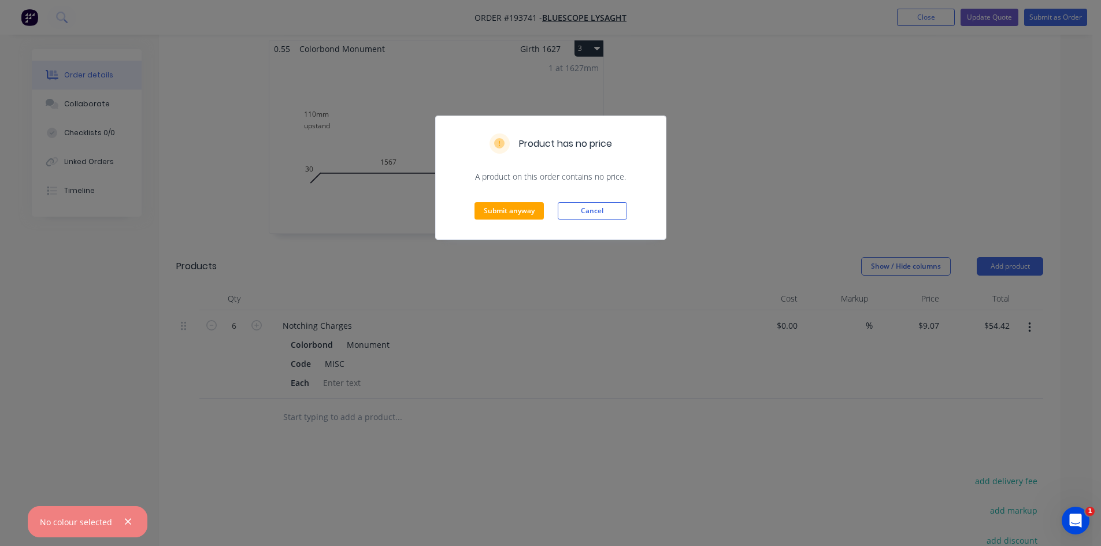
scroll to position [578, 0]
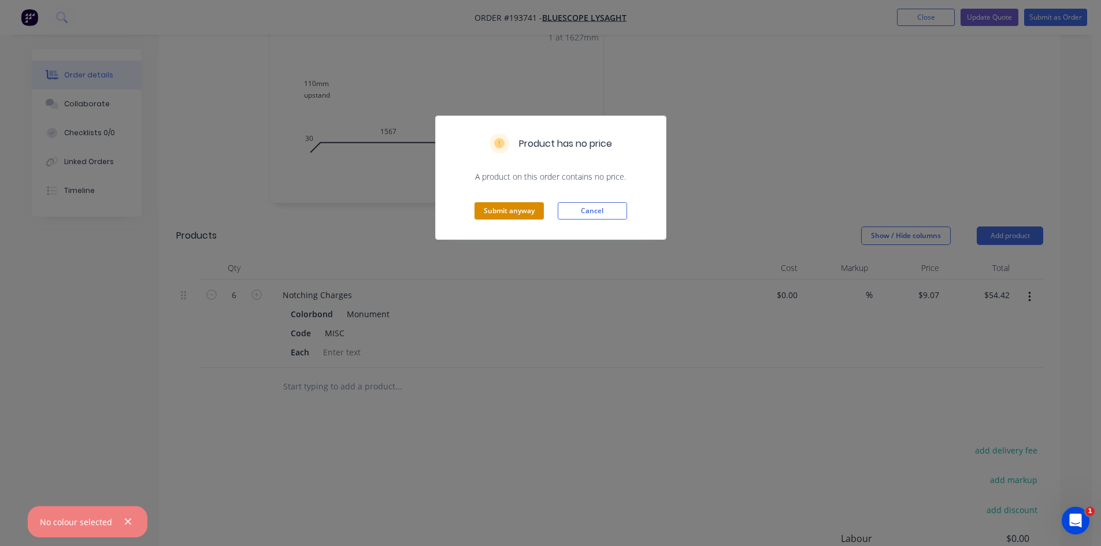
click at [537, 214] on button "Submit anyway" at bounding box center [509, 210] width 69 height 17
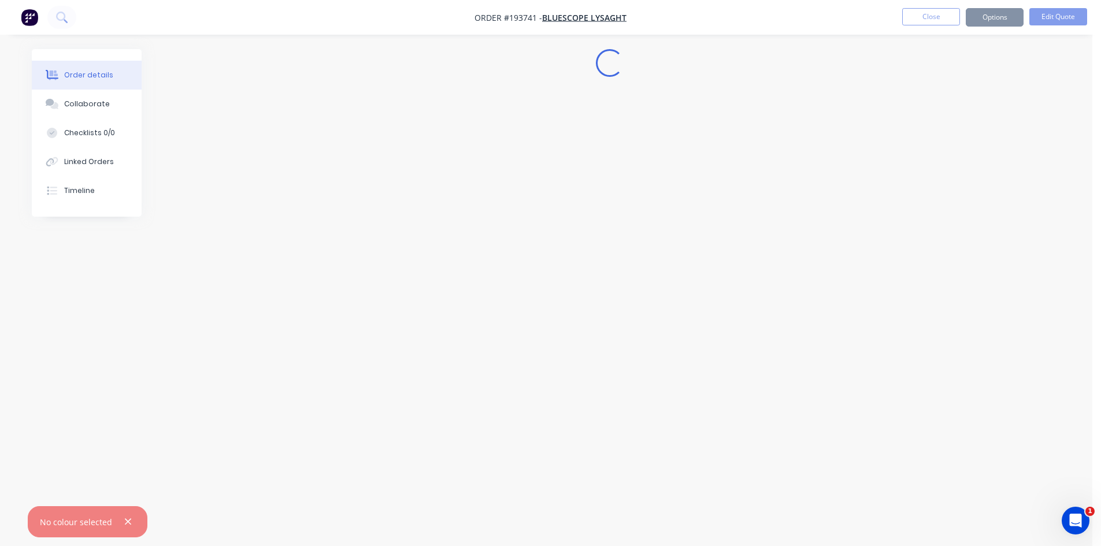
scroll to position [0, 0]
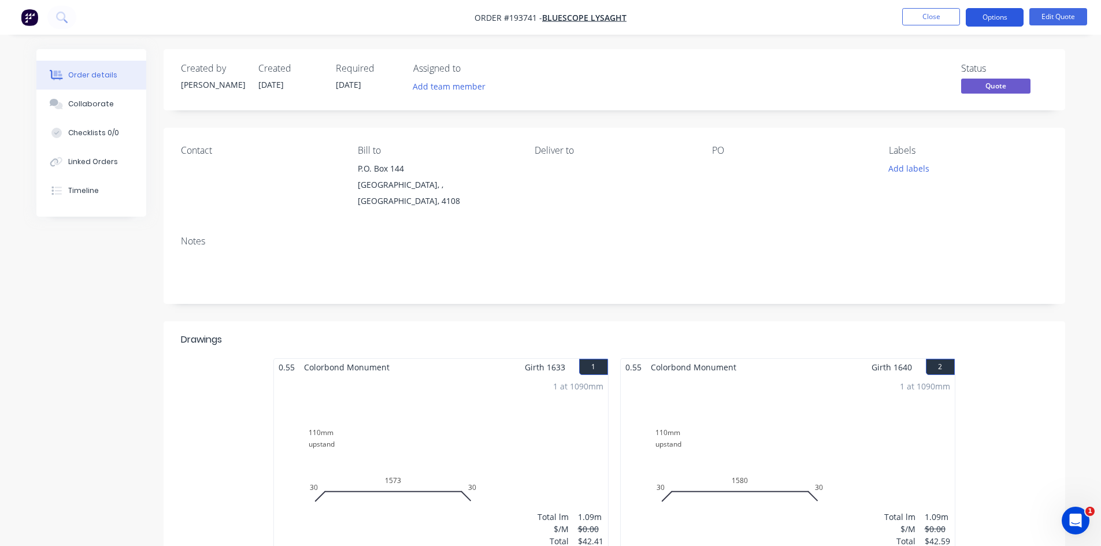
click at [997, 12] on button "Options" at bounding box center [995, 17] width 58 height 19
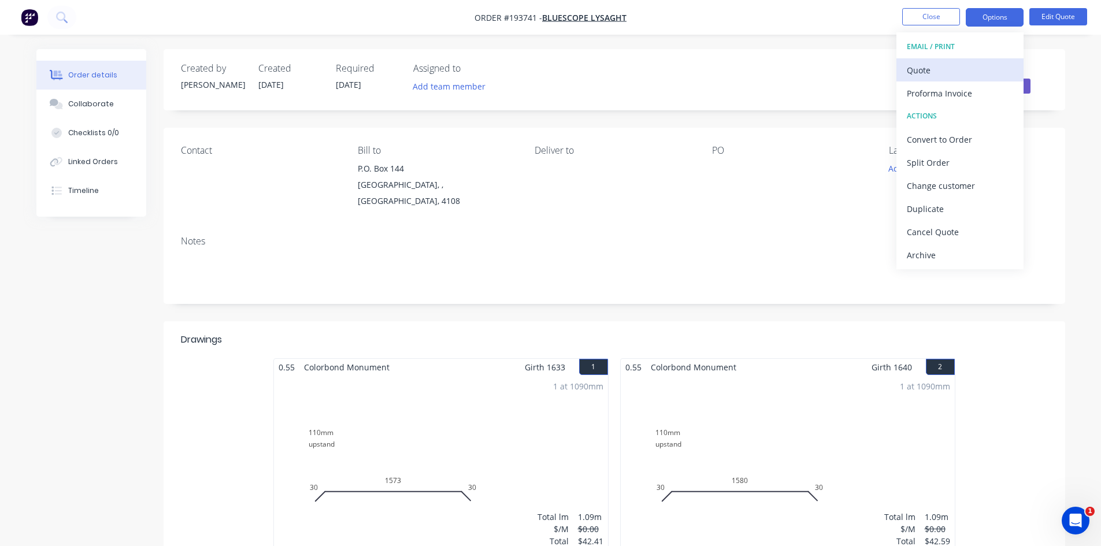
click at [964, 62] on div "Quote" at bounding box center [960, 70] width 106 height 17
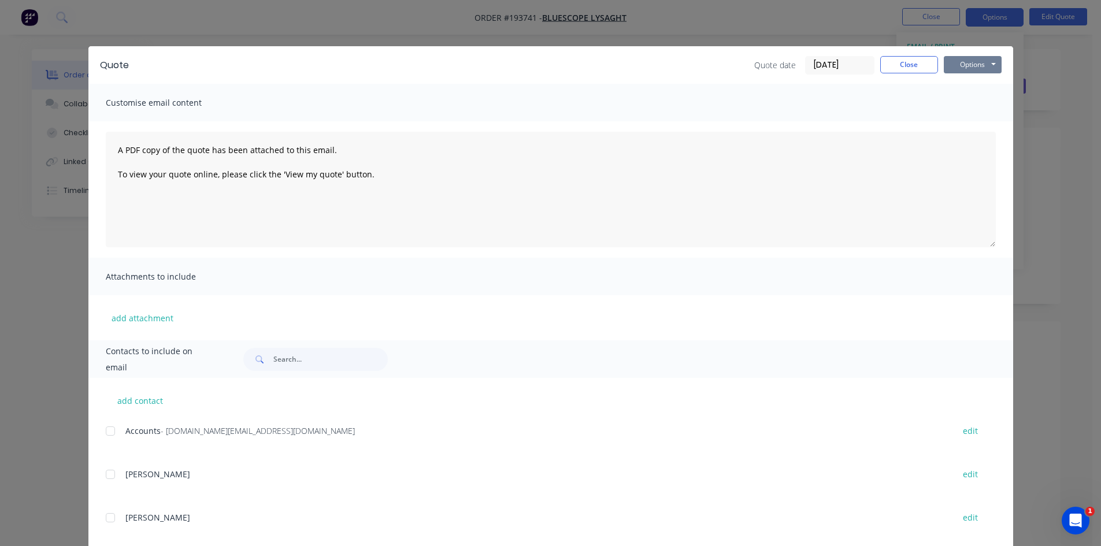
click at [986, 71] on button "Options" at bounding box center [973, 64] width 58 height 17
click at [985, 87] on button "Preview" at bounding box center [981, 85] width 74 height 19
drag, startPoint x: 927, startPoint y: 64, endPoint x: 902, endPoint y: 27, distance: 44.9
click at [927, 63] on button "Close" at bounding box center [910, 64] width 58 height 17
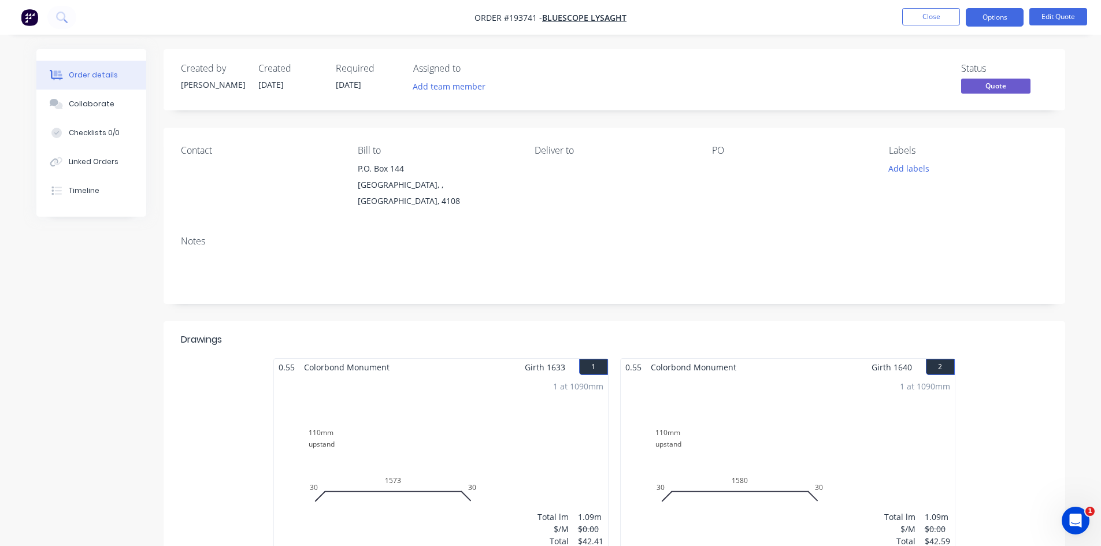
click at [917, 2] on nav "Order #193741 - Bluescope Lysaght Close Options Edit Quote" at bounding box center [550, 17] width 1101 height 35
click at [914, 19] on button "Close" at bounding box center [932, 16] width 58 height 17
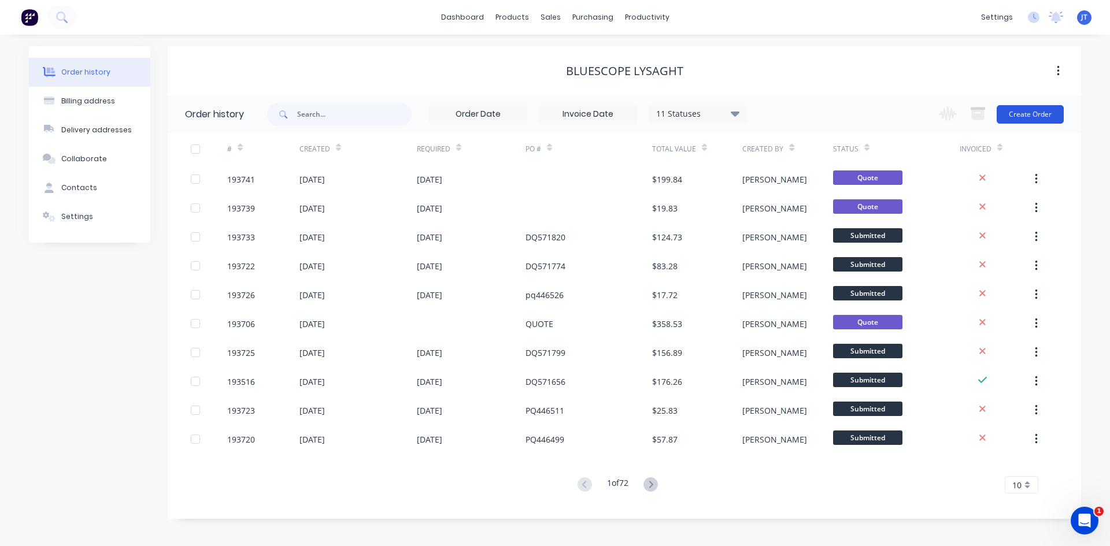
click at [1031, 105] on button "Create Order" at bounding box center [1030, 114] width 67 height 19
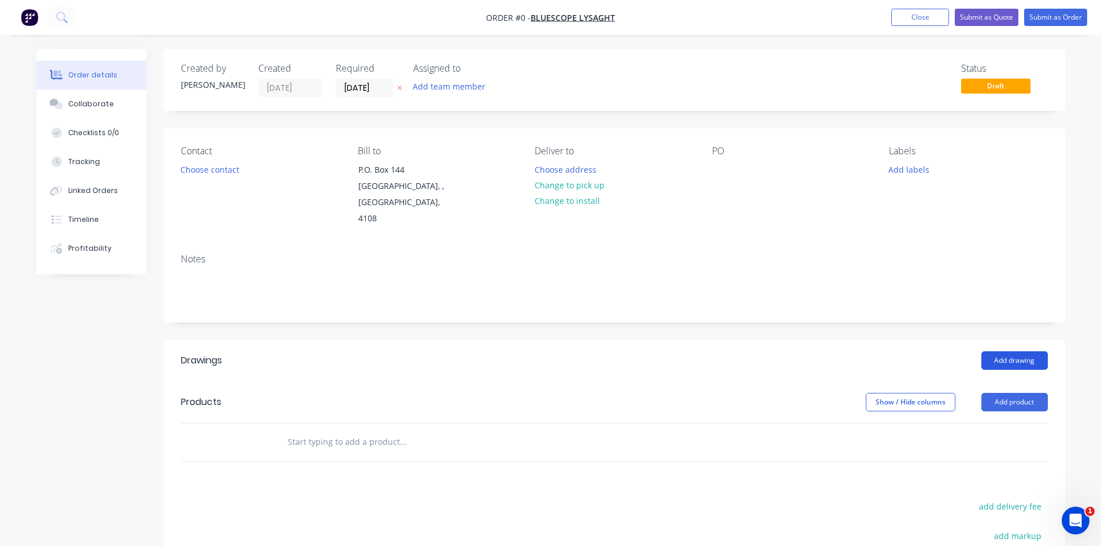
click at [1007, 352] on button "Add drawing" at bounding box center [1015, 361] width 66 height 19
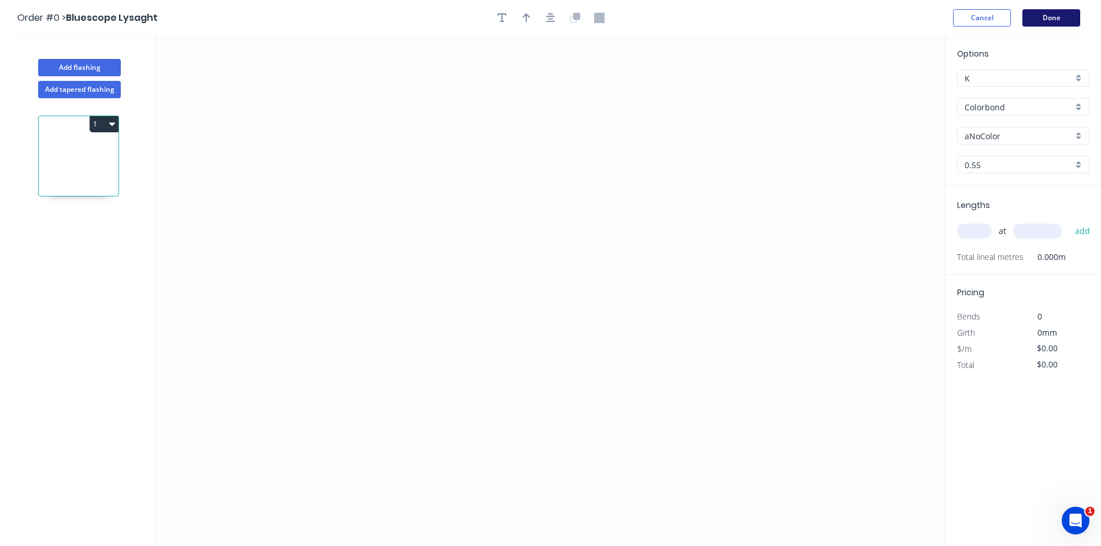
click at [1057, 25] on button "Done" at bounding box center [1052, 17] width 58 height 17
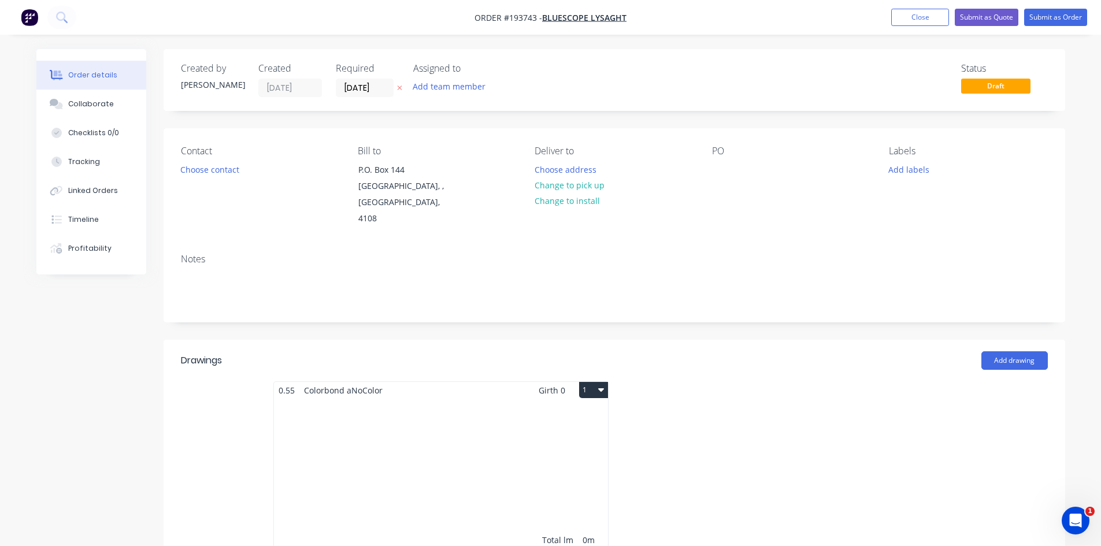
click at [597, 382] on button "1" at bounding box center [593, 390] width 29 height 16
click at [594, 456] on div "Delete" at bounding box center [553, 464] width 89 height 17
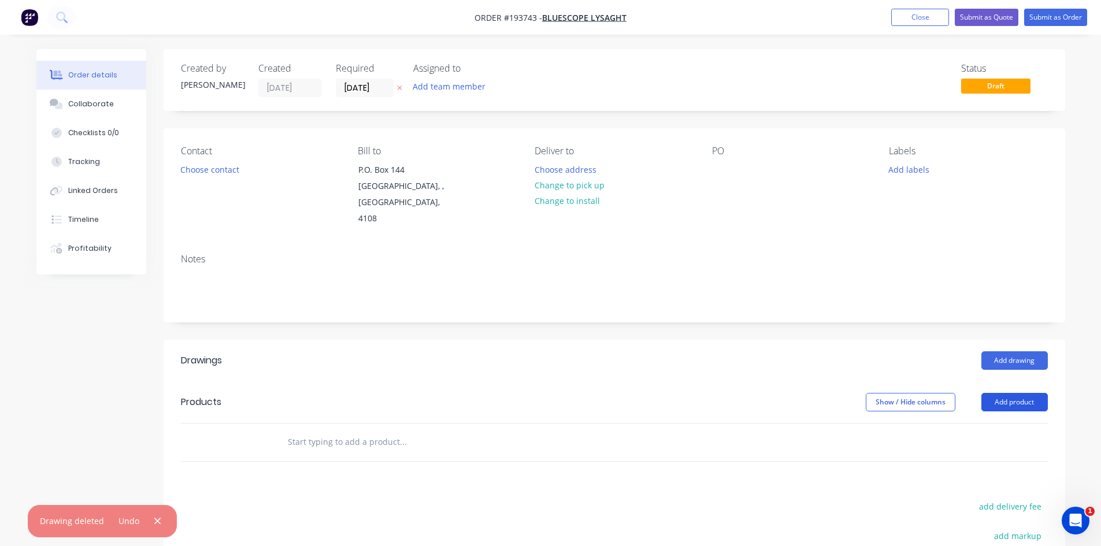
click at [1014, 393] on button "Add product" at bounding box center [1015, 402] width 66 height 19
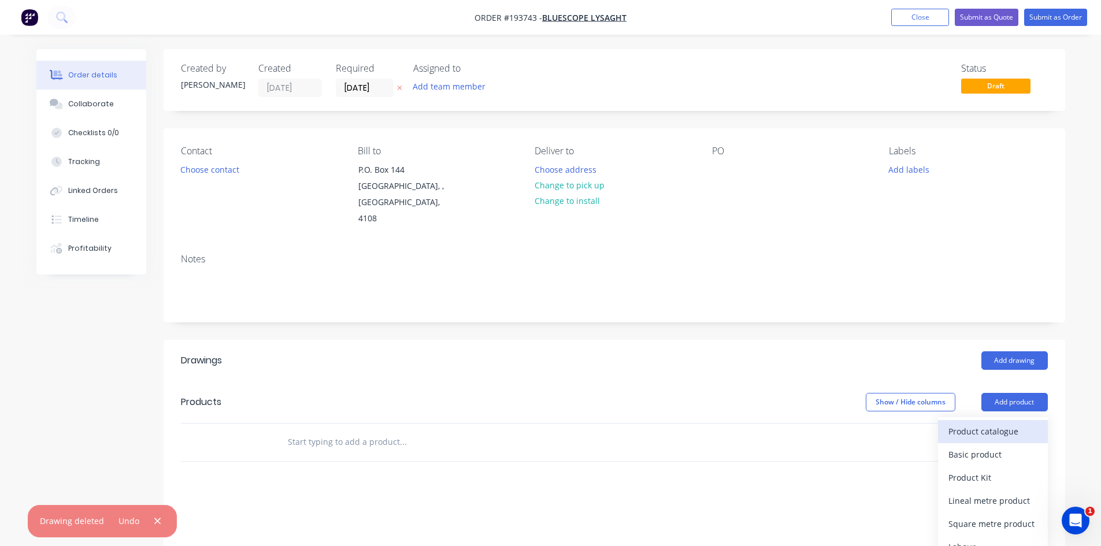
click at [1010, 423] on div "Product catalogue" at bounding box center [993, 431] width 89 height 17
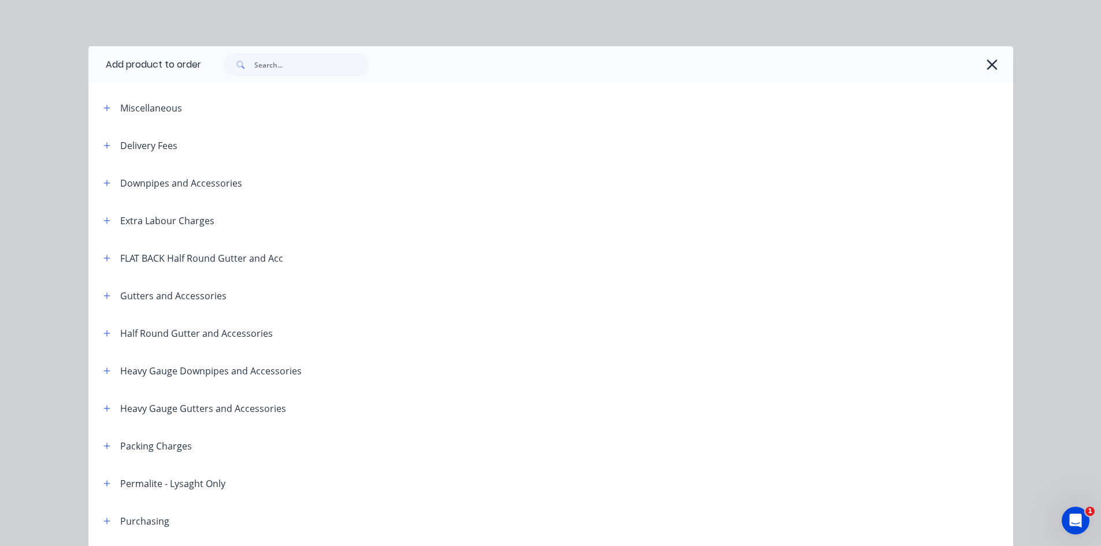
click at [94, 111] on div "Miscellaneous" at bounding box center [192, 108] width 197 height 14
click at [100, 110] on button "button" at bounding box center [107, 108] width 14 height 14
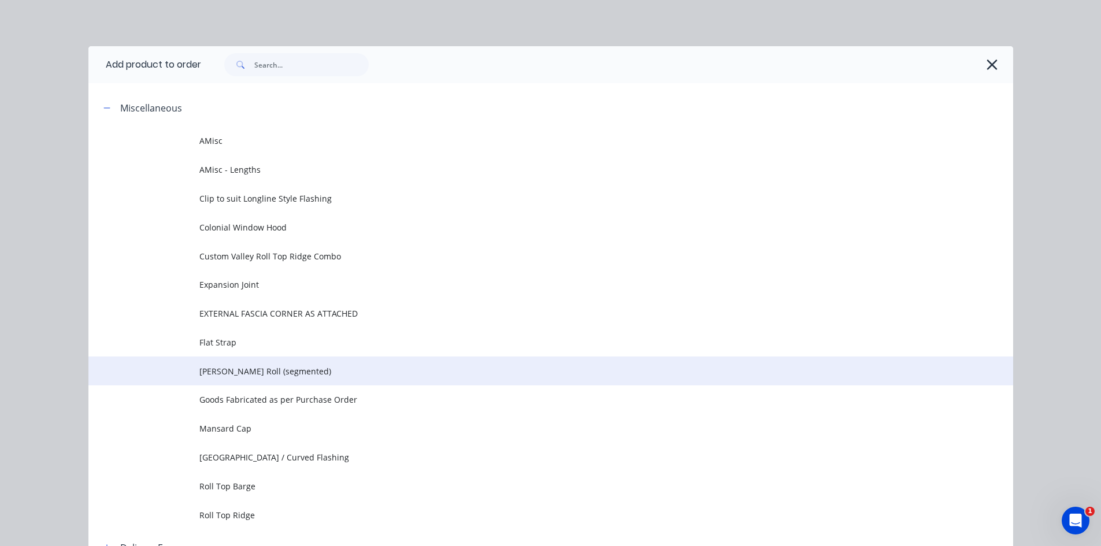
click at [311, 381] on td "[PERSON_NAME] Roll (segmented)" at bounding box center [606, 371] width 814 height 29
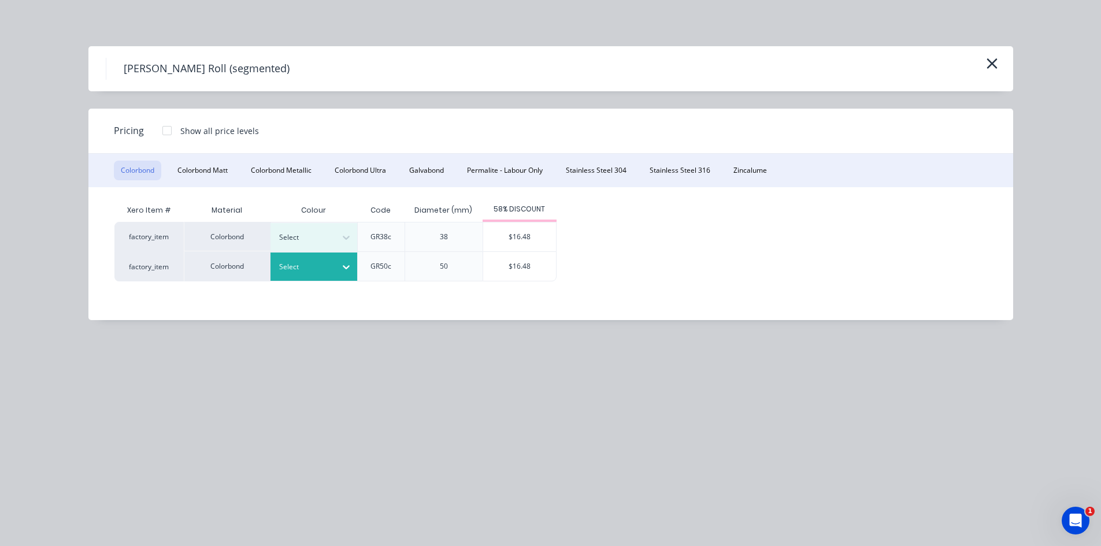
click at [332, 269] on div "Select" at bounding box center [303, 267] width 65 height 15
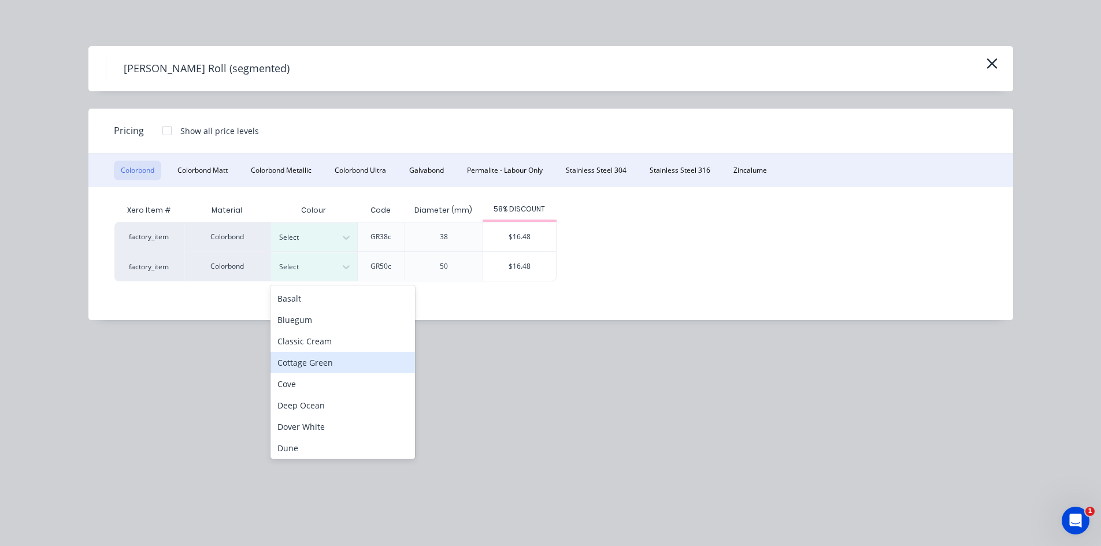
click at [355, 367] on div "Cottage Green" at bounding box center [343, 362] width 145 height 21
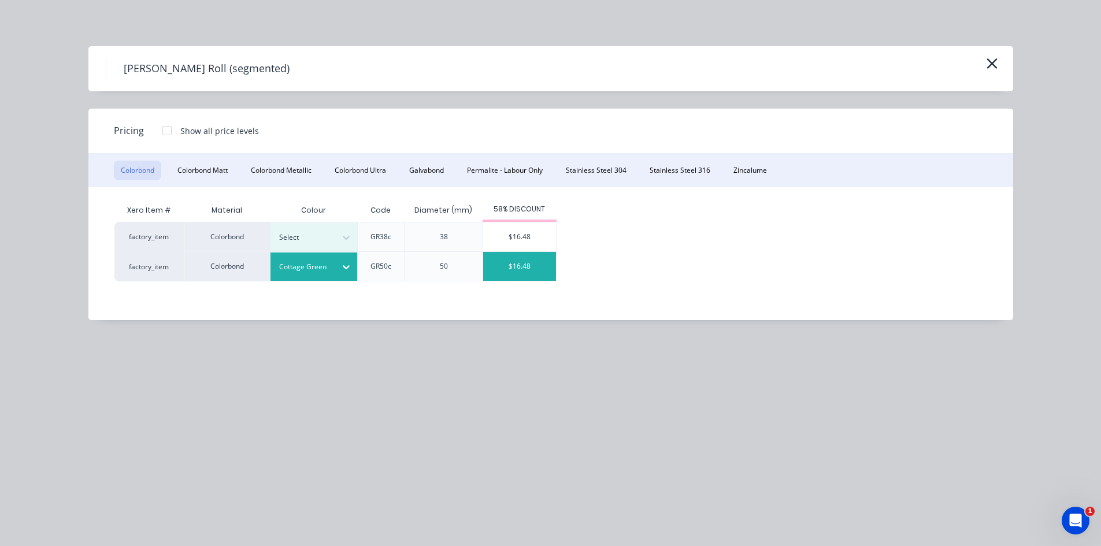
click at [545, 264] on div "$16.48" at bounding box center [519, 266] width 73 height 29
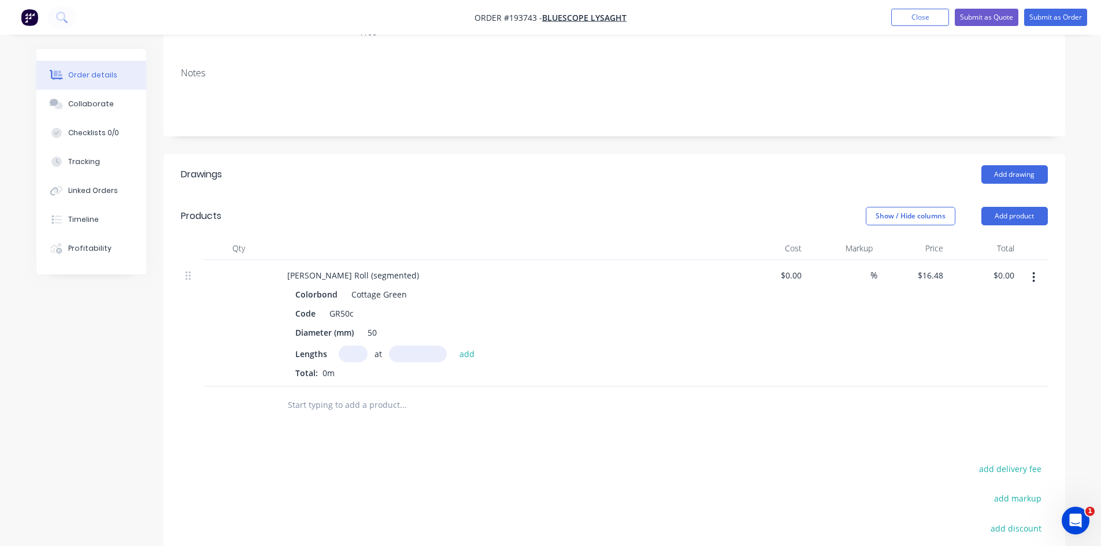
scroll to position [193, 0]
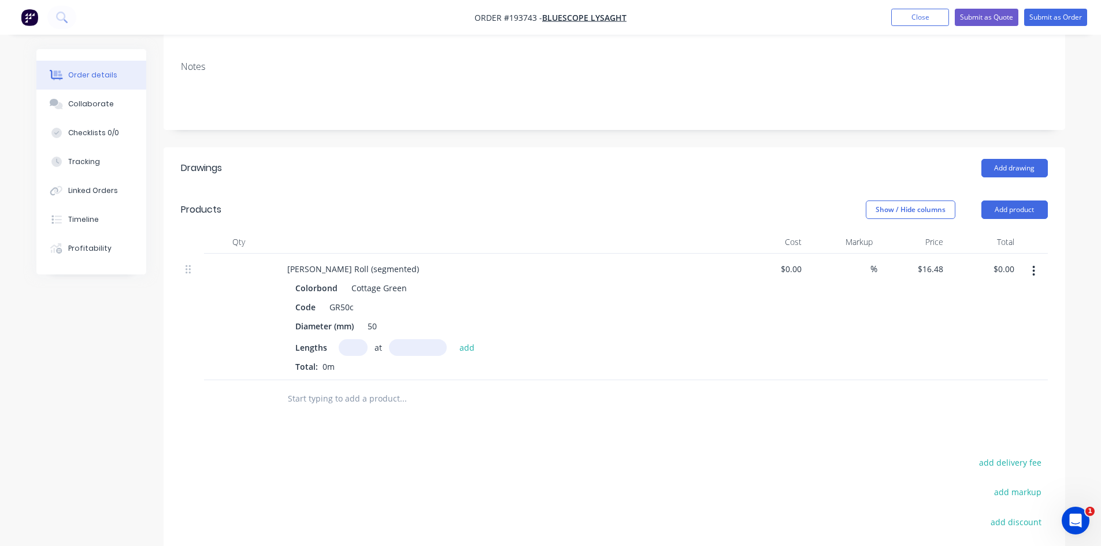
click at [341, 339] on input "text" at bounding box center [353, 347] width 29 height 17
type input "1"
type input "2100"
click at [454, 339] on button "add" at bounding box center [467, 347] width 27 height 16
type input "$34.61"
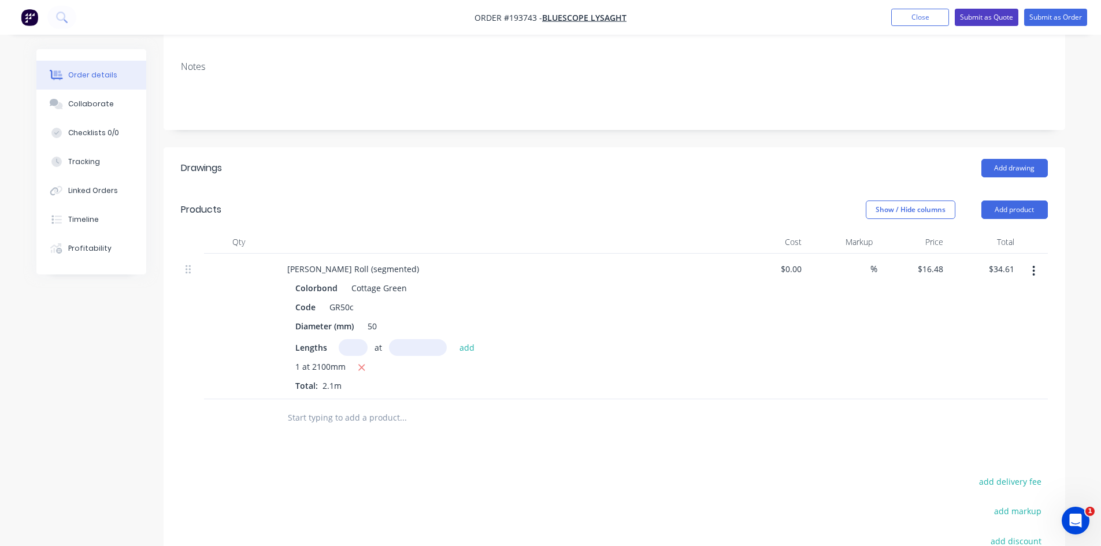
click at [993, 16] on button "Submit as Quote" at bounding box center [987, 17] width 64 height 17
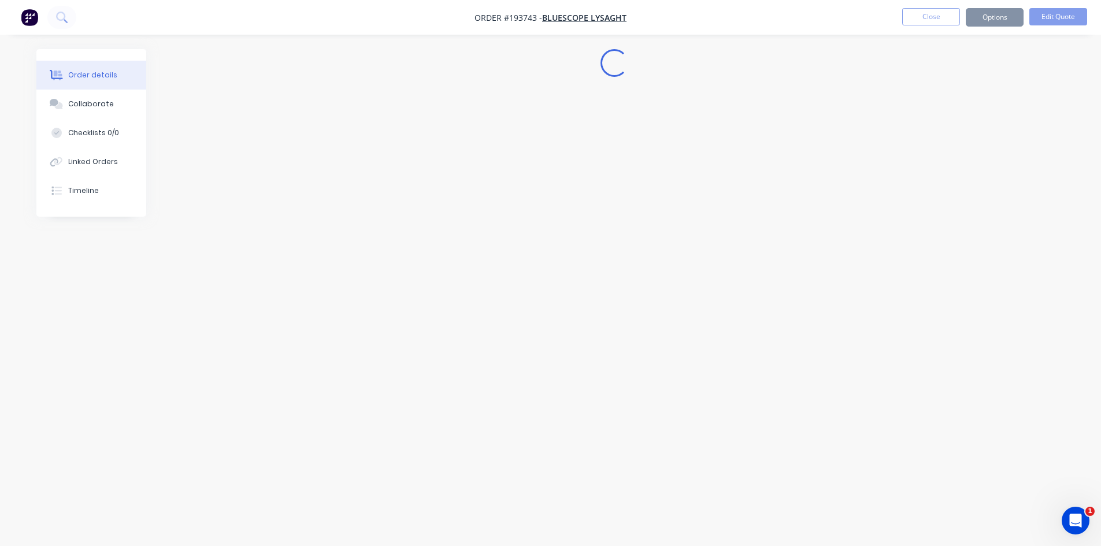
scroll to position [0, 0]
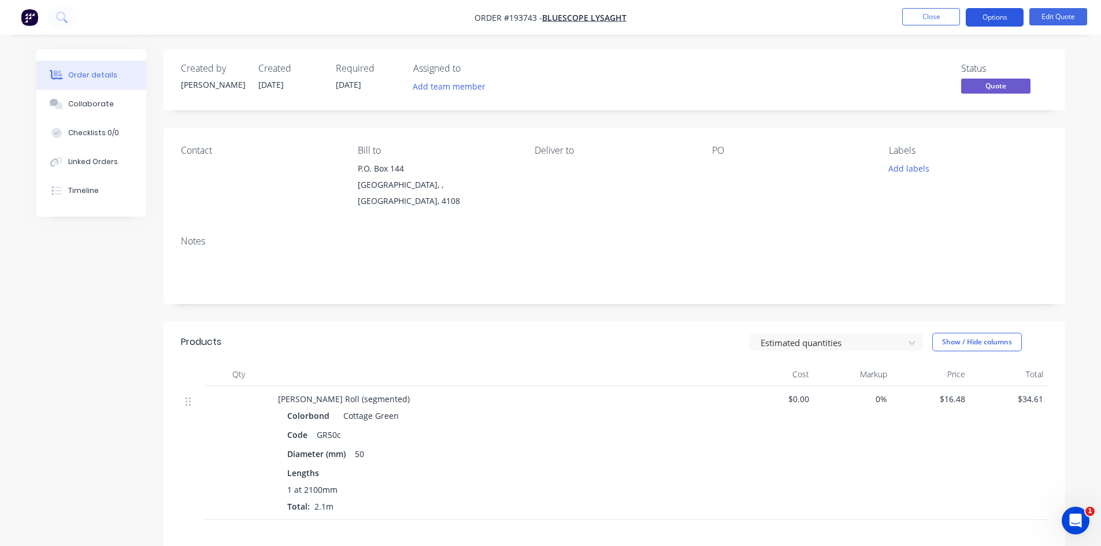
click at [993, 17] on button "Options" at bounding box center [995, 17] width 58 height 19
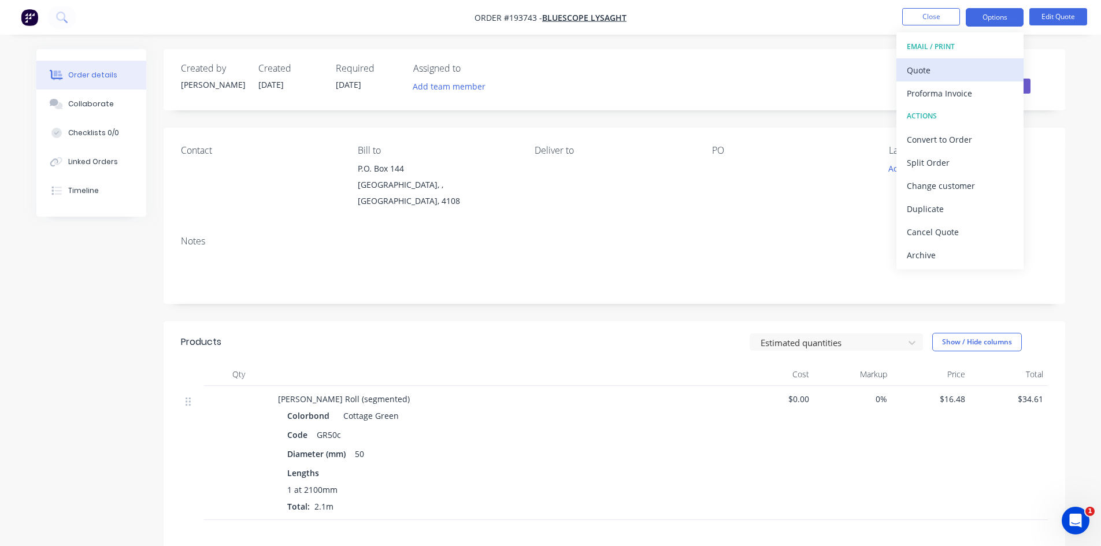
click at [971, 69] on div "Quote" at bounding box center [960, 70] width 106 height 17
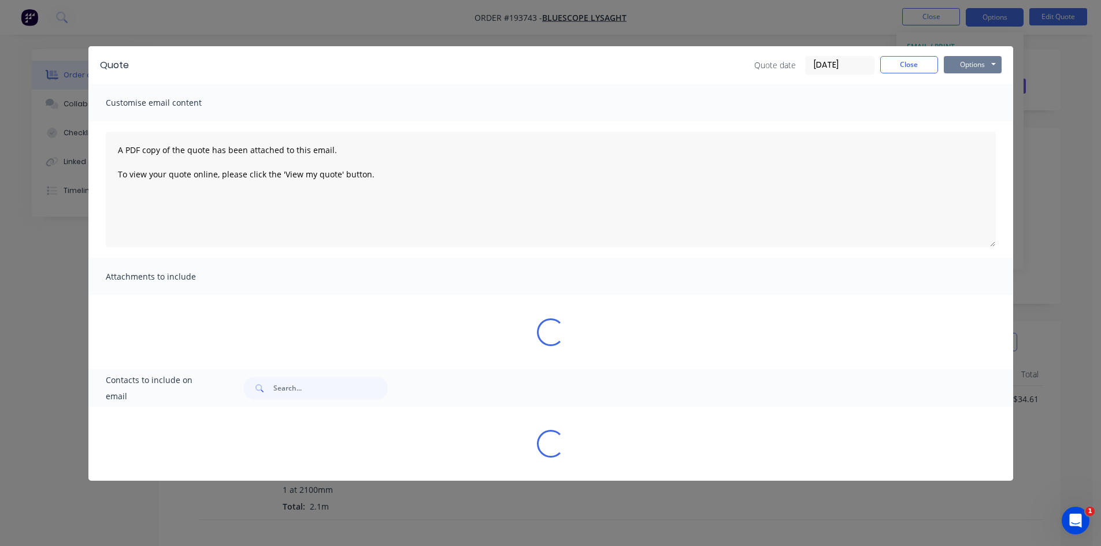
click at [978, 65] on button "Options" at bounding box center [973, 64] width 58 height 17
click at [984, 86] on button "Preview" at bounding box center [981, 85] width 74 height 19
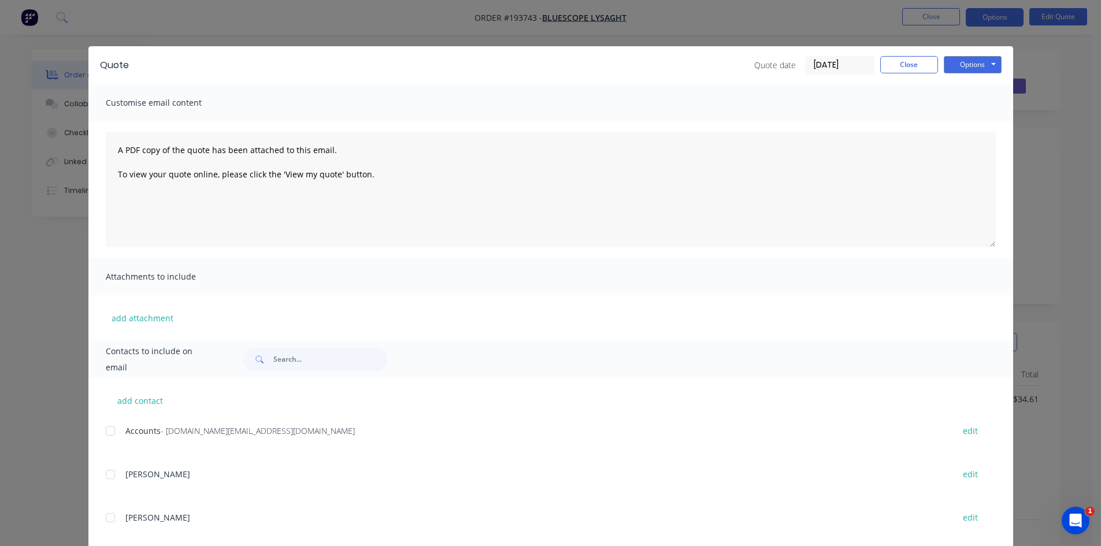
click at [339, 25] on div "Quote Quote date [DATE] Close Options Preview Print Email Customise email conte…" at bounding box center [550, 273] width 1101 height 546
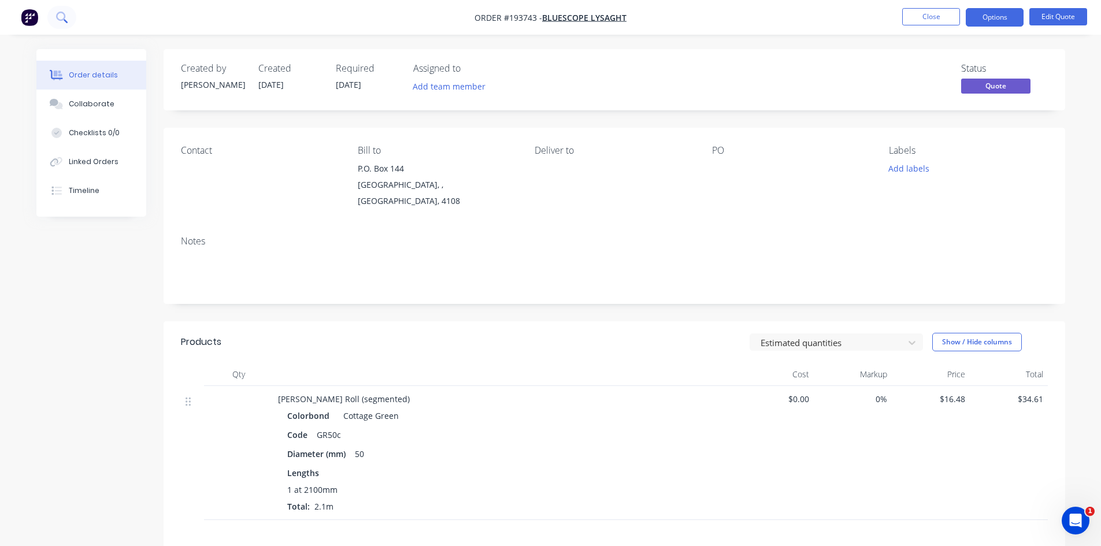
click at [61, 18] on icon at bounding box center [61, 17] width 11 height 11
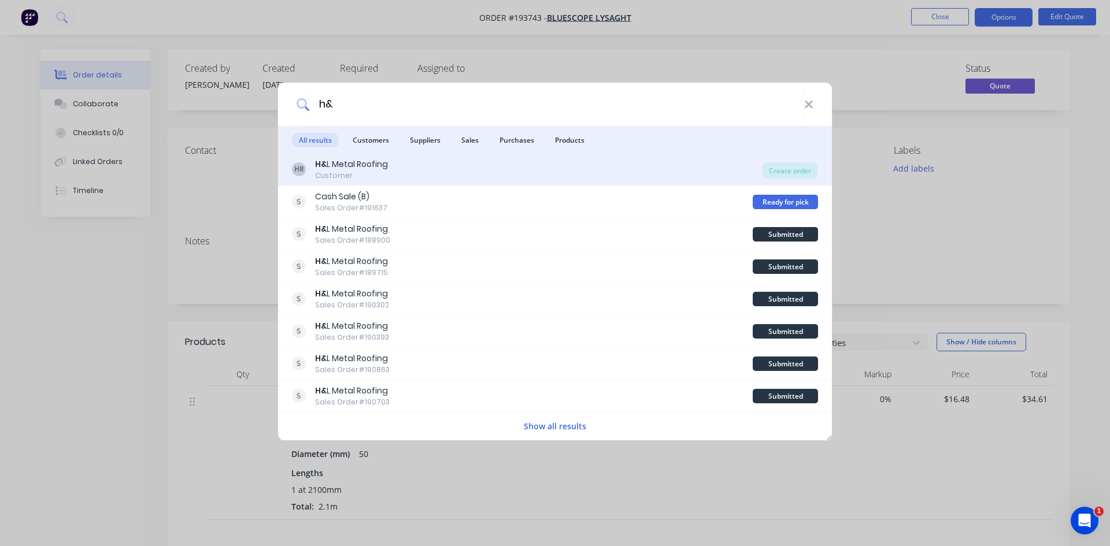
type input "h&"
click at [337, 162] on div "H& L Metal Roofing" at bounding box center [351, 164] width 73 height 12
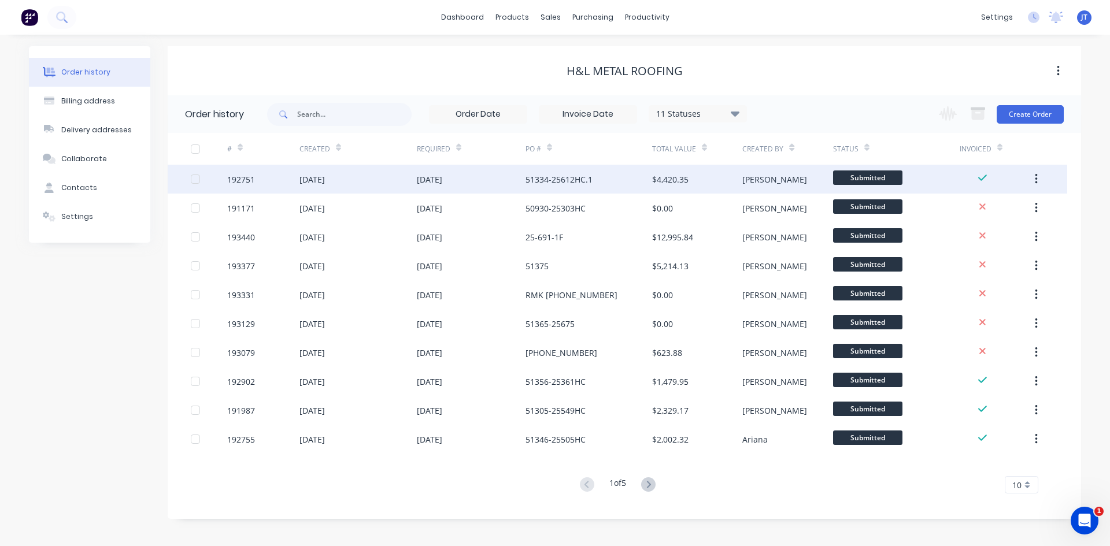
click at [709, 183] on div "$4,420.35" at bounding box center [697, 179] width 90 height 29
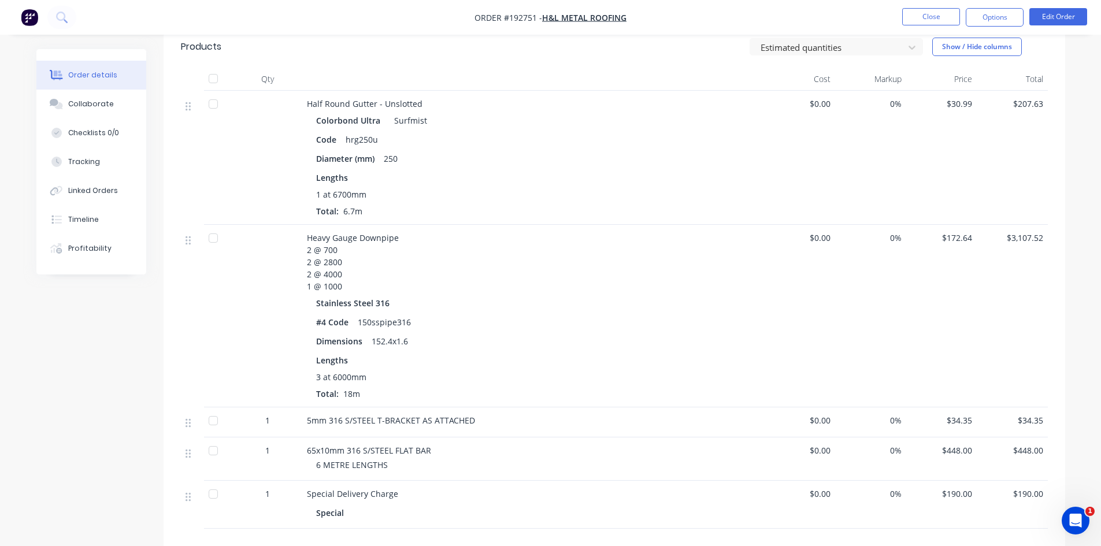
scroll to position [523, 0]
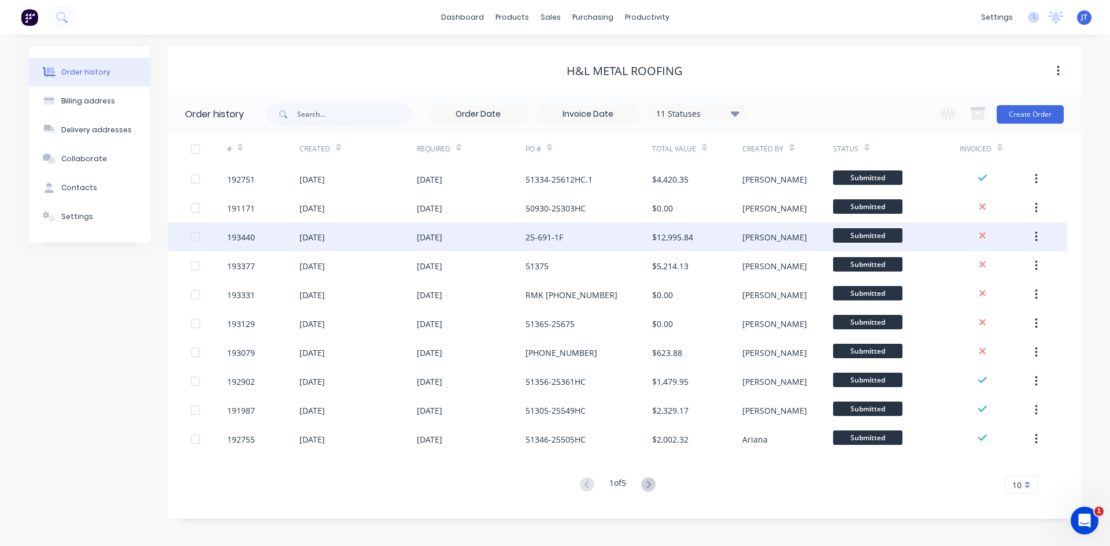
click at [659, 243] on div "$12,995.84" at bounding box center [697, 237] width 90 height 29
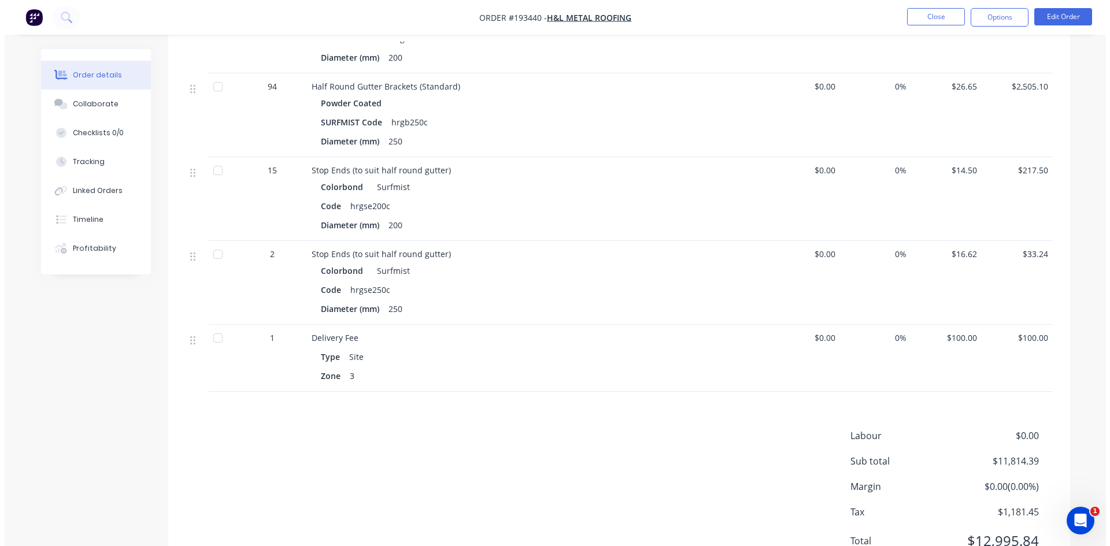
scroll to position [856, 0]
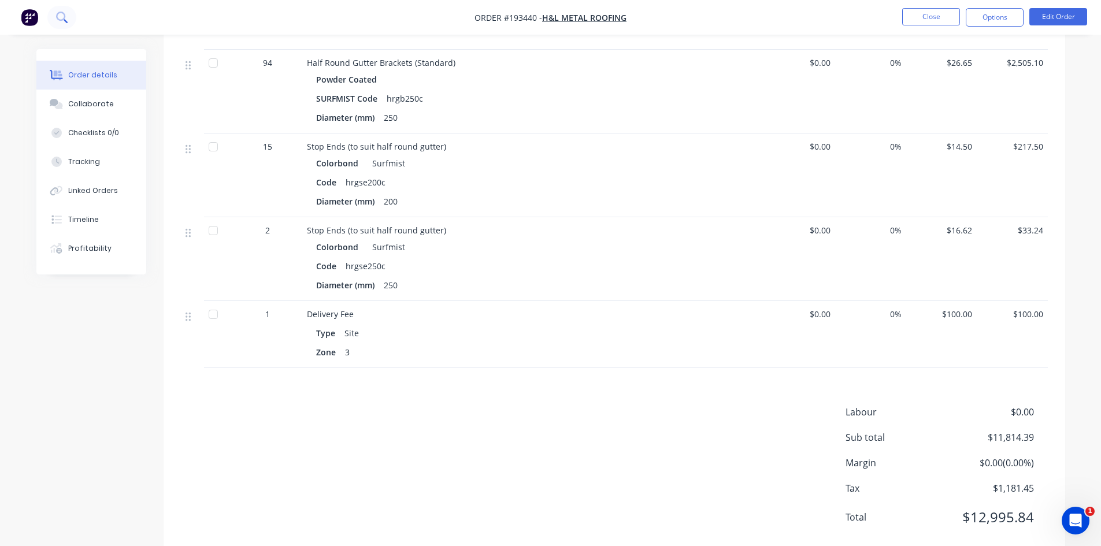
click at [61, 26] on button at bounding box center [61, 17] width 29 height 23
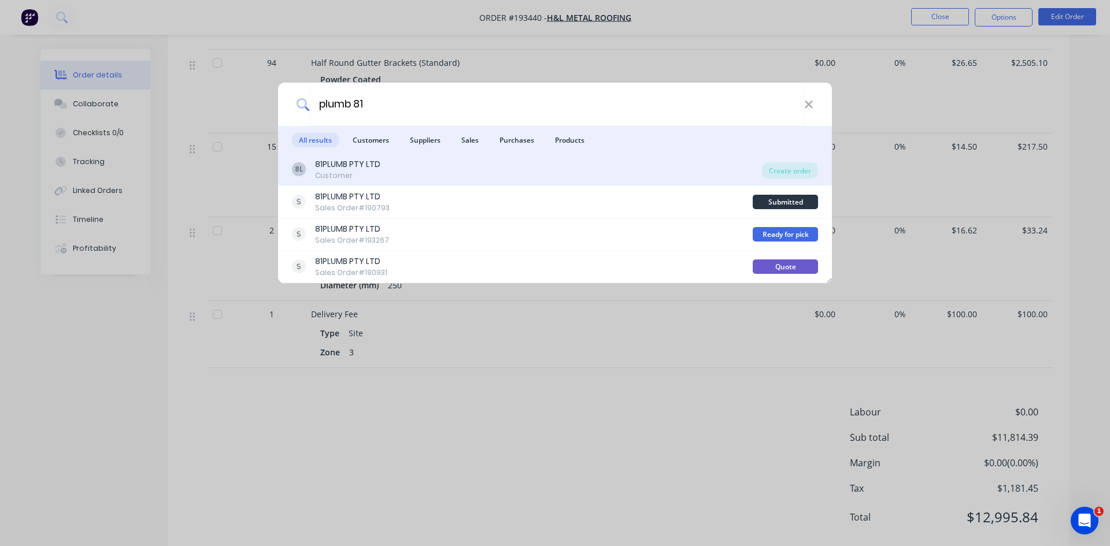
type input "plumb 81"
click at [480, 179] on div "8L 81PLUMB PTY LTD Customer" at bounding box center [527, 169] width 470 height 23
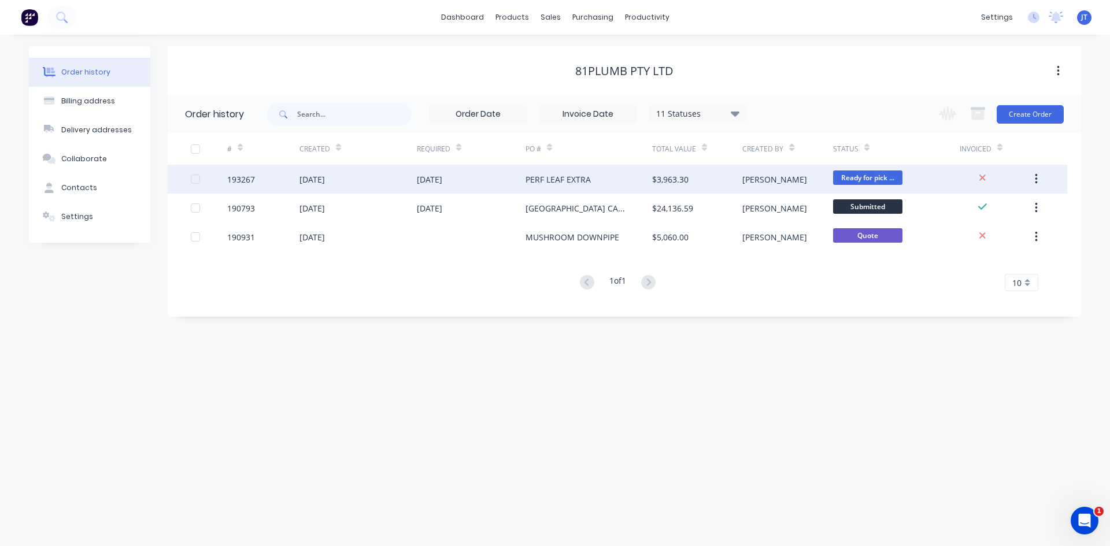
click at [632, 184] on div "PERF LEAF EXTRA" at bounding box center [589, 179] width 127 height 29
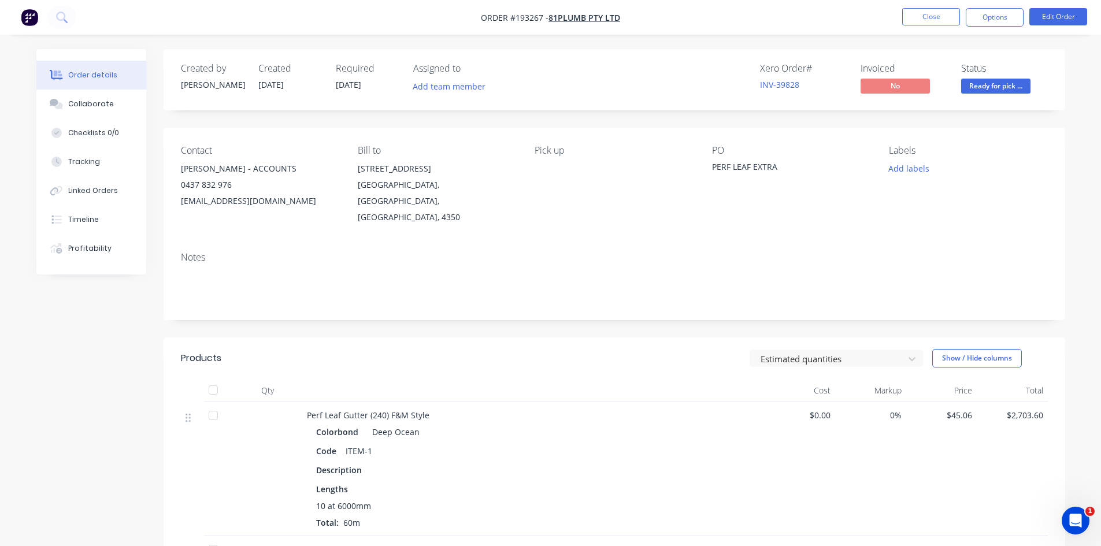
click at [580, 131] on div "Contact [PERSON_NAME] - ACCOUNTS 0437 832 976 [EMAIL_ADDRESS][DOMAIN_NAME] [PER…" at bounding box center [615, 185] width 902 height 115
click at [63, 14] on icon at bounding box center [61, 17] width 11 height 11
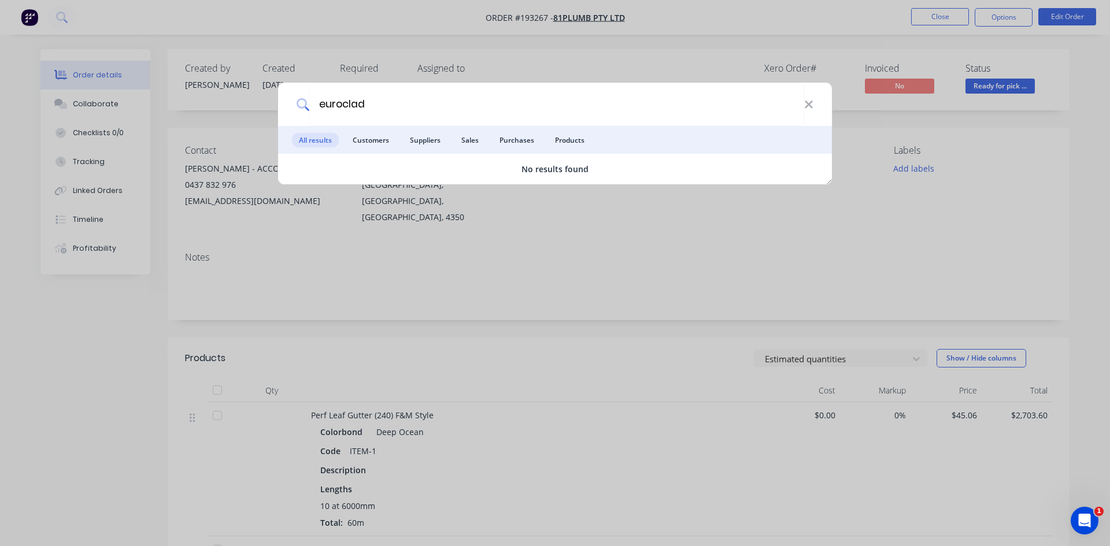
drag, startPoint x: 404, startPoint y: 106, endPoint x: 124, endPoint y: 124, distance: 281.0
click at [160, 127] on div "euroclad All results Customers Suppliers Sales Purchases Products No results fo…" at bounding box center [555, 273] width 1110 height 546
type input "roofing dep"
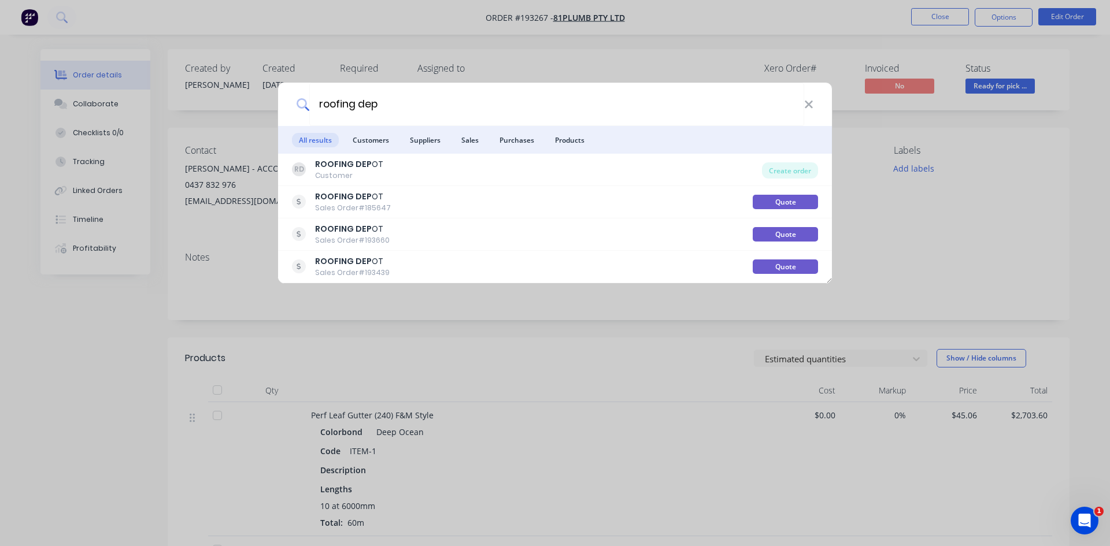
click at [271, 55] on div "roofing dep All results Customers Suppliers Sales Purchases Products RD ROOFING…" at bounding box center [555, 273] width 1110 height 546
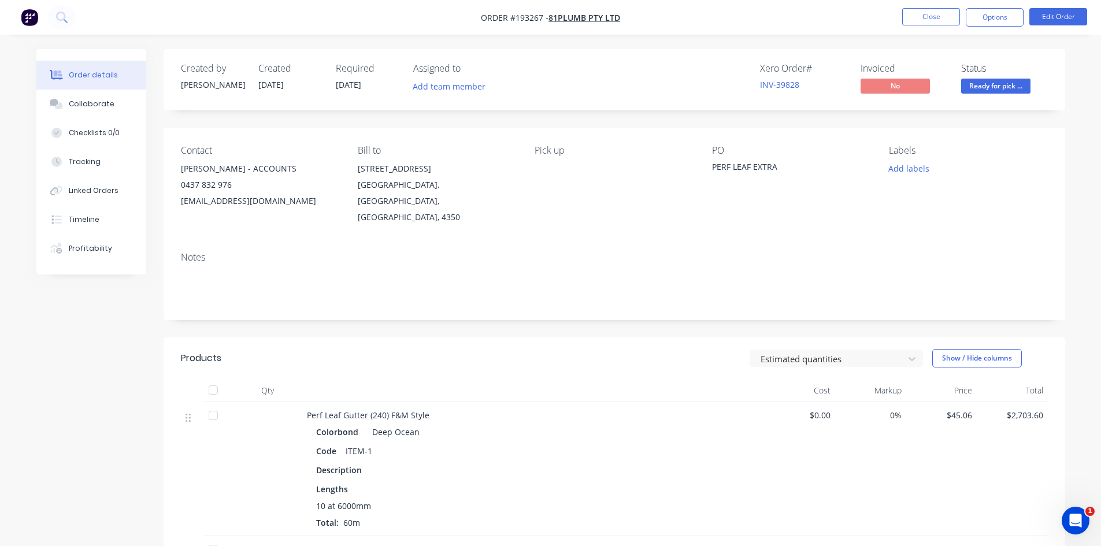
click at [72, 3] on nav "Order #193267 - 81PLUMB PTY LTD Close Options Edit Order" at bounding box center [550, 17] width 1101 height 35
click at [53, 23] on button at bounding box center [61, 17] width 29 height 23
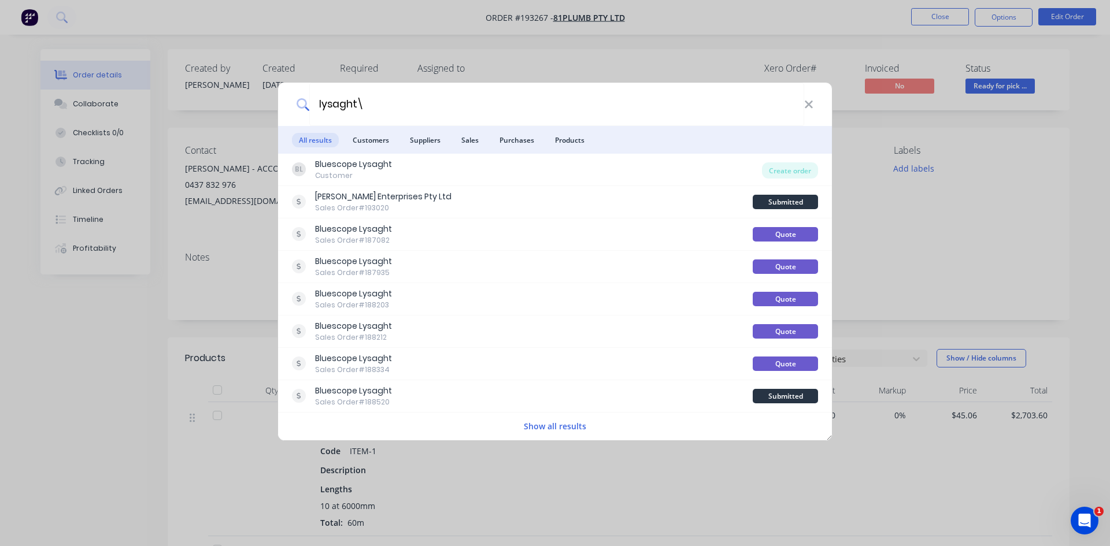
type input "lysaght"
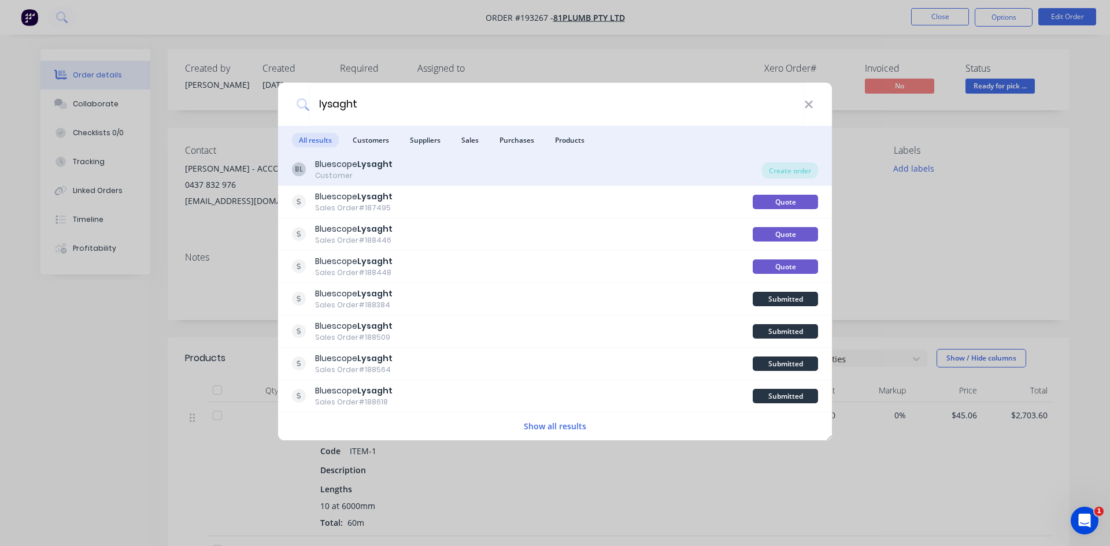
click at [383, 166] on b "Lysaght" at bounding box center [374, 164] width 35 height 12
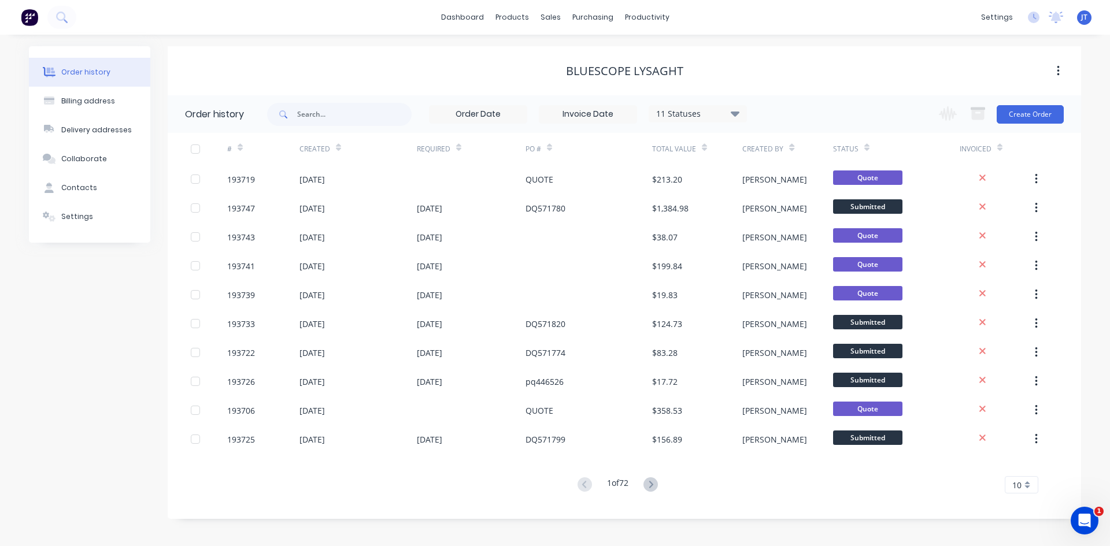
click at [1014, 99] on div "Change order status Submitted Manufactured Ready for pick up Slitting Delivered…" at bounding box center [998, 114] width 132 height 38
click at [1016, 109] on button "Create Order" at bounding box center [1030, 114] width 67 height 19
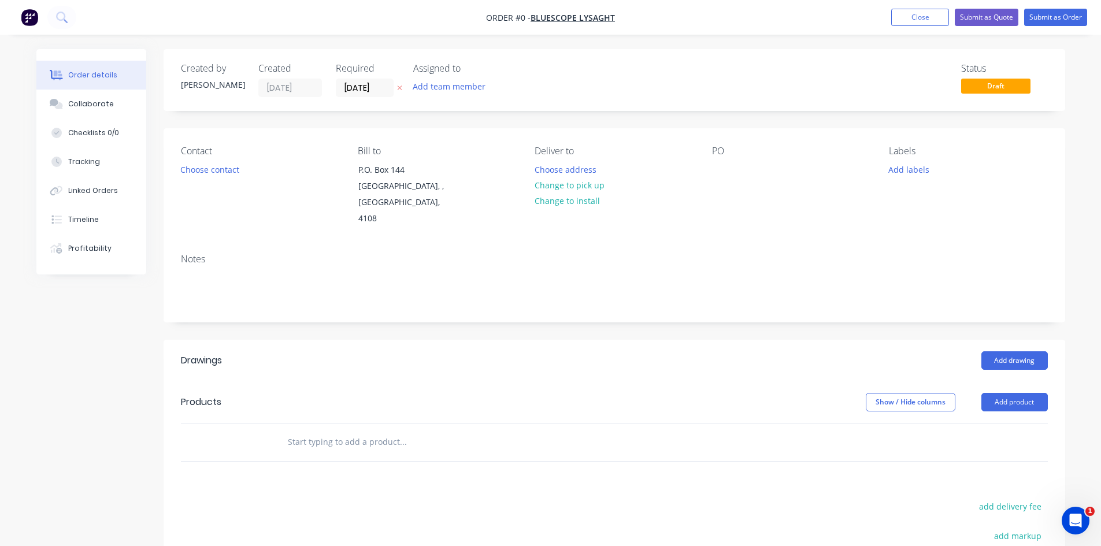
drag, startPoint x: 1016, startPoint y: 388, endPoint x: 1016, endPoint y: 397, distance: 9.3
click at [1016, 393] on button "Add product" at bounding box center [1015, 402] width 66 height 19
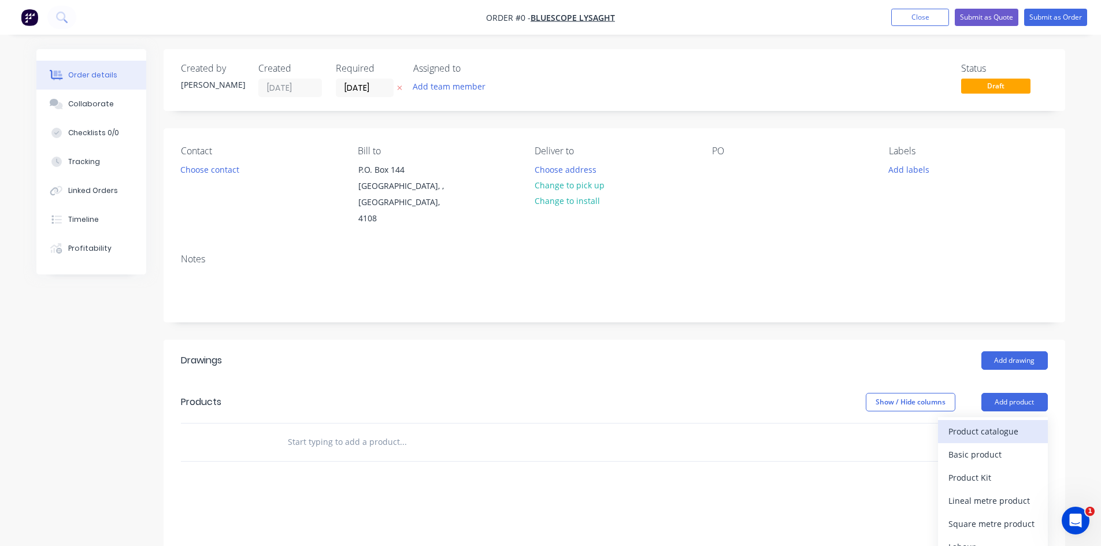
click at [1012, 423] on div "Product catalogue" at bounding box center [993, 431] width 89 height 17
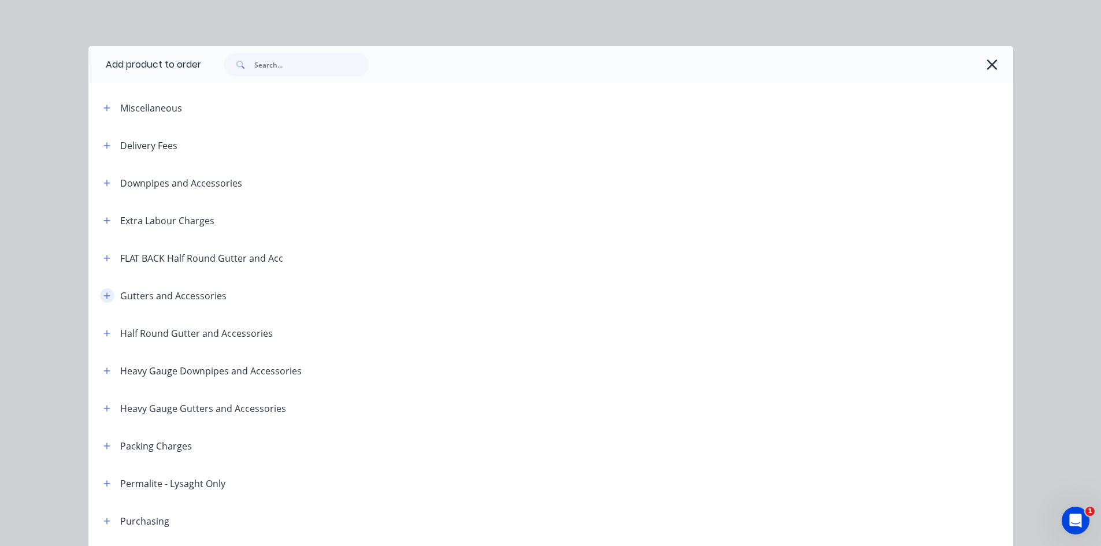
click at [100, 291] on button "button" at bounding box center [107, 296] width 14 height 14
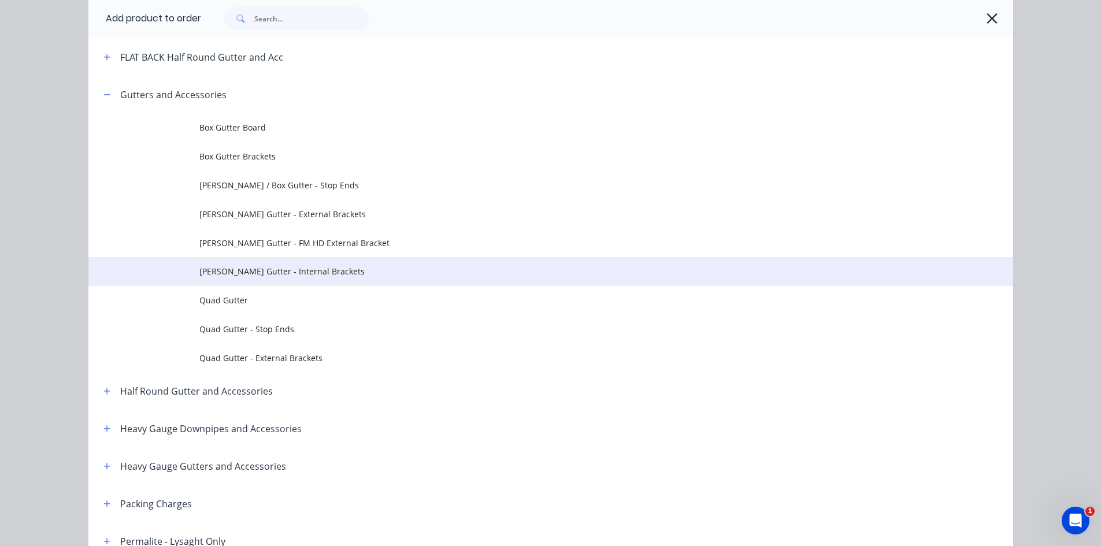
scroll to position [193, 0]
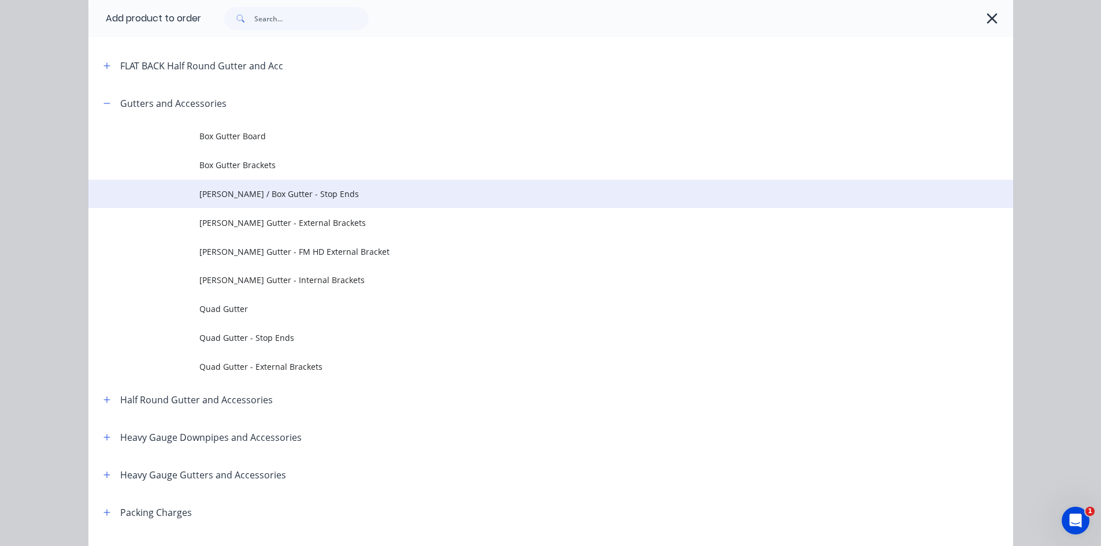
click at [358, 197] on span "[PERSON_NAME] / Box Gutter - Stop Ends" at bounding box center [524, 194] width 651 height 12
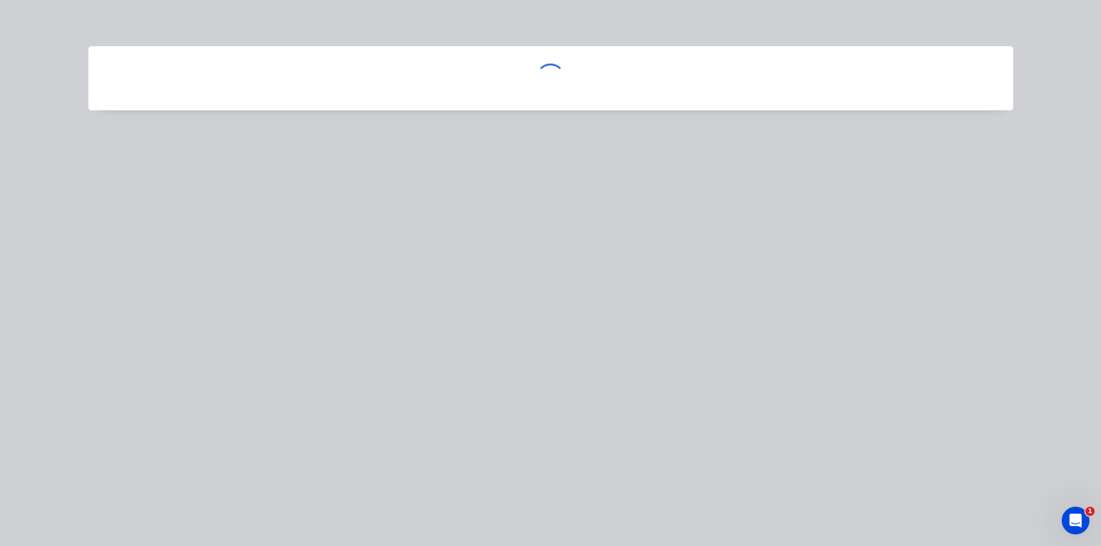
scroll to position [0, 0]
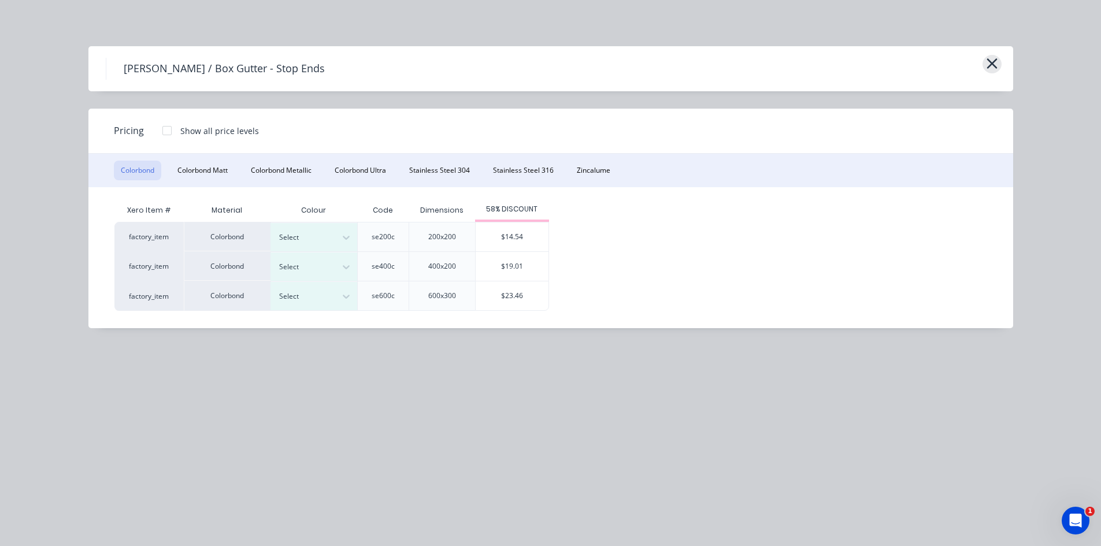
click at [996, 64] on icon "button" at bounding box center [992, 64] width 12 height 16
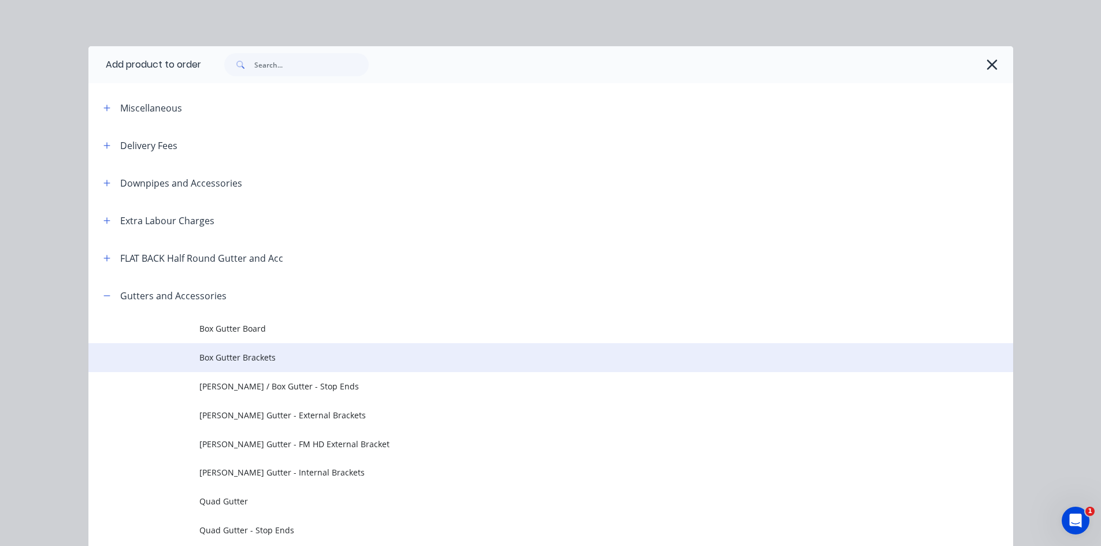
scroll to position [277, 0]
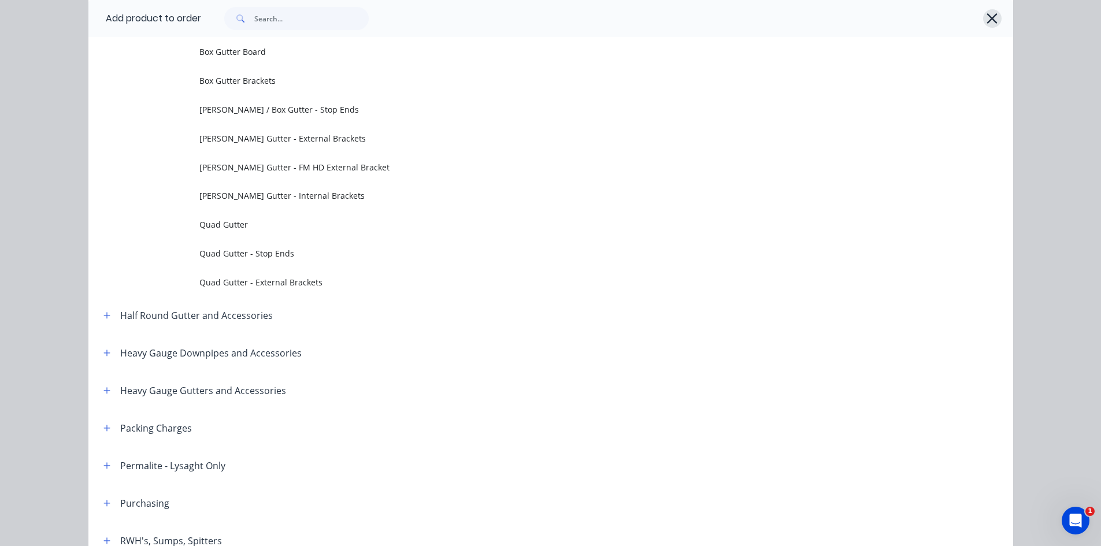
click at [986, 25] on icon "button" at bounding box center [992, 18] width 12 height 16
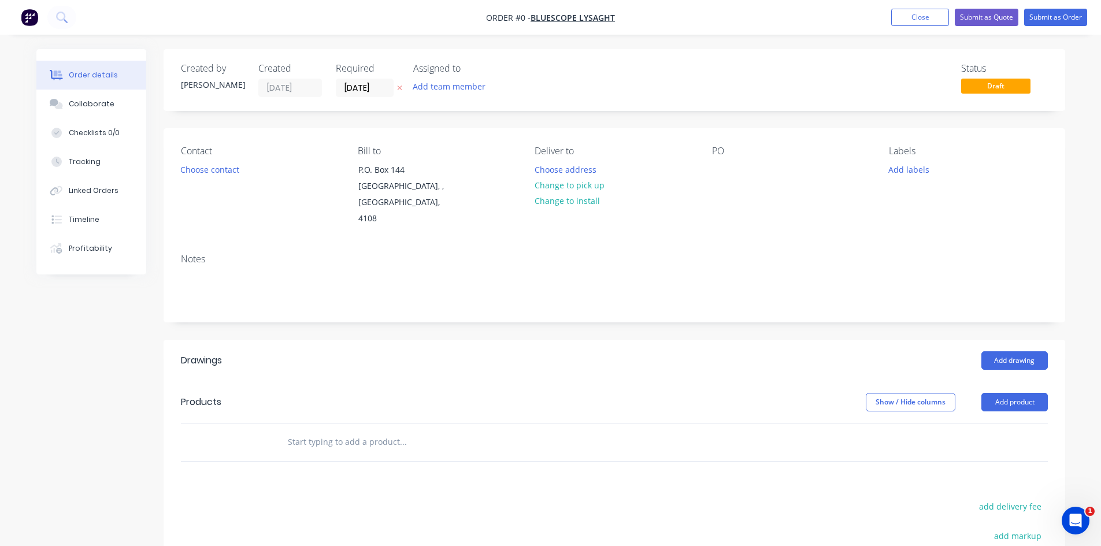
click at [356, 431] on input "text" at bounding box center [402, 442] width 231 height 23
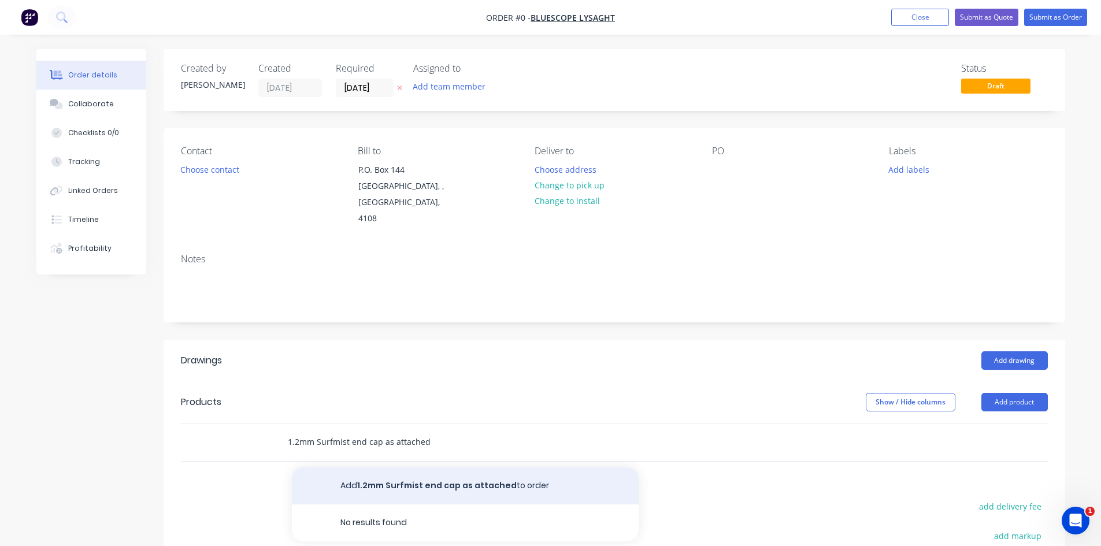
type input "1.2mm Surfmist end cap as attached"
click at [444, 468] on button "Add 1.2mm Surfmist end cap as attached to order" at bounding box center [465, 486] width 347 height 37
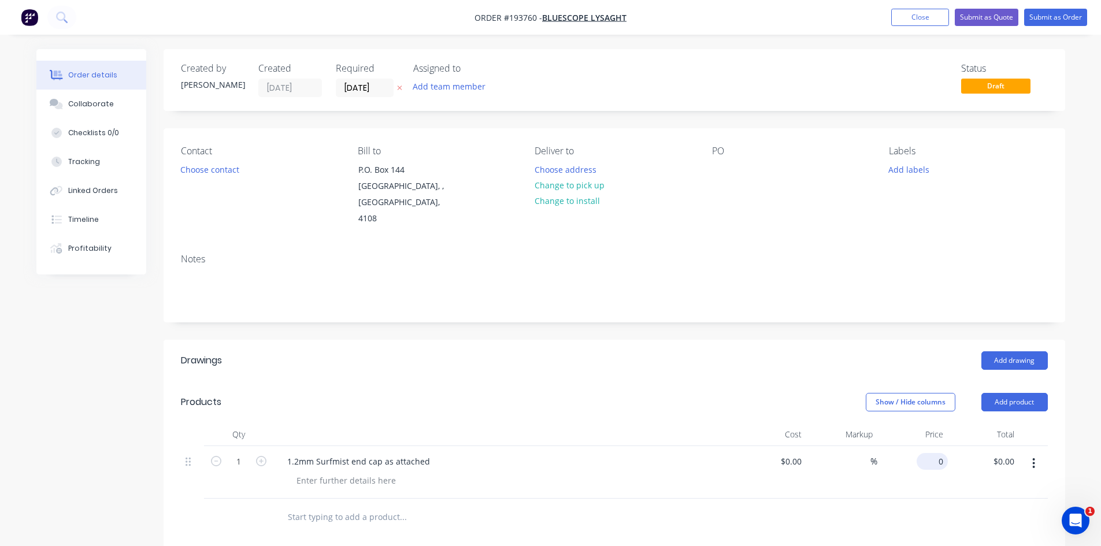
click at [940, 453] on input "0" at bounding box center [935, 461] width 27 height 17
type input "$82.95"
click at [800, 254] on div "Notes" at bounding box center [614, 259] width 867 height 11
drag, startPoint x: 727, startPoint y: 164, endPoint x: 722, endPoint y: 168, distance: 6.6
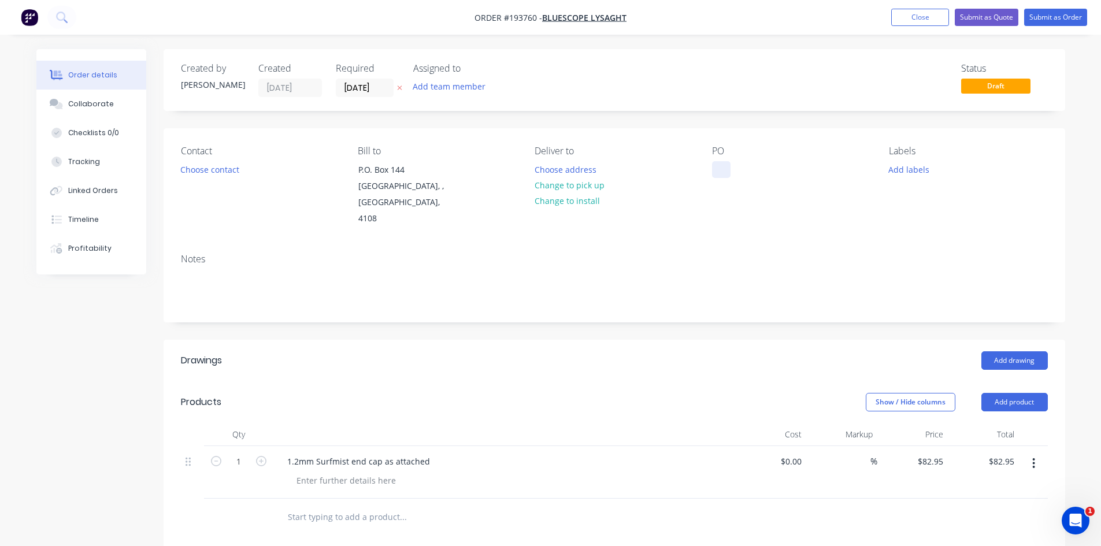
click at [726, 167] on div at bounding box center [721, 169] width 19 height 17
click at [720, 134] on div "Contact Choose contact [PERSON_NAME] to P.O. [GEOGRAPHIC_DATA] Deliver to Choos…" at bounding box center [615, 186] width 902 height 116
click at [989, 19] on button "Submit as Quote" at bounding box center [987, 17] width 64 height 17
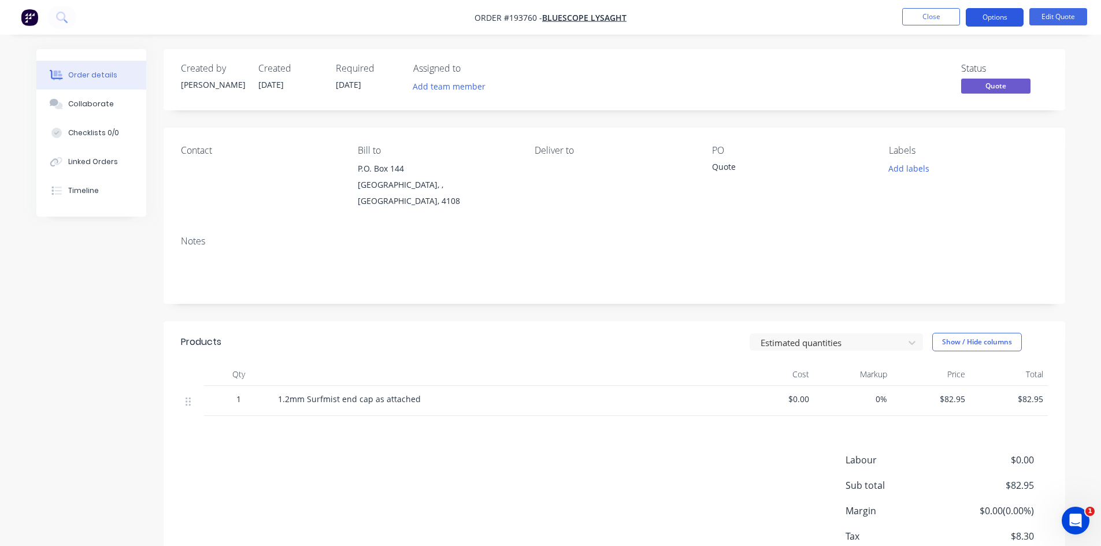
click at [1004, 10] on button "Options" at bounding box center [995, 17] width 58 height 19
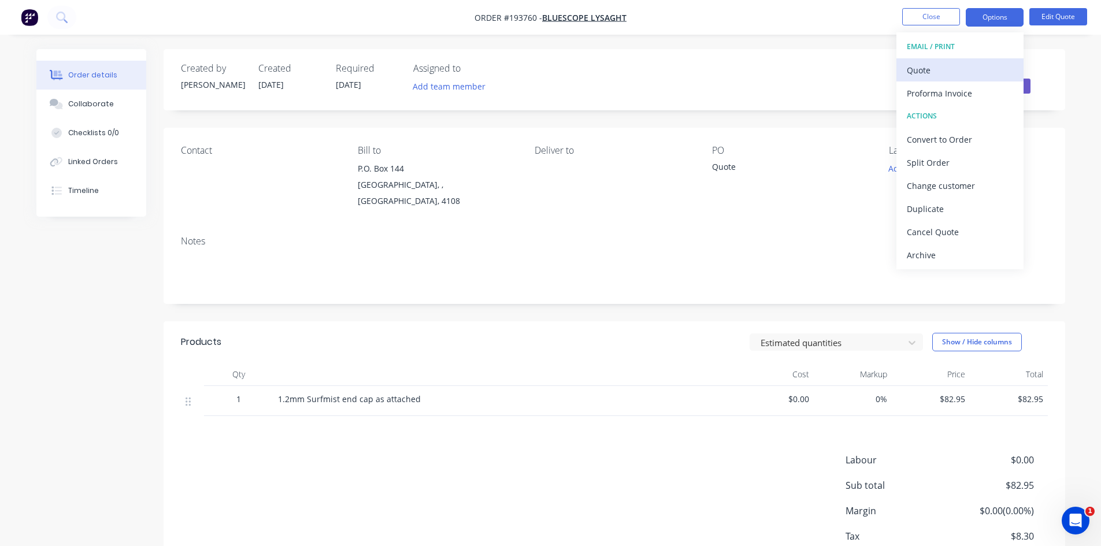
click at [978, 69] on div "Quote" at bounding box center [960, 70] width 106 height 17
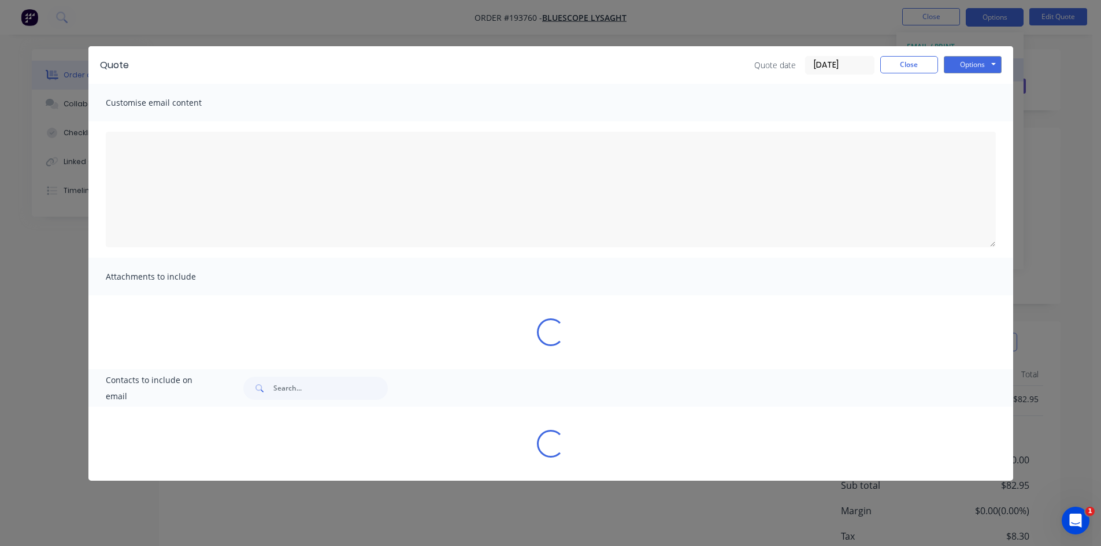
type textarea "A PDF copy of the quote has been attached to this email. To view your quote onl…"
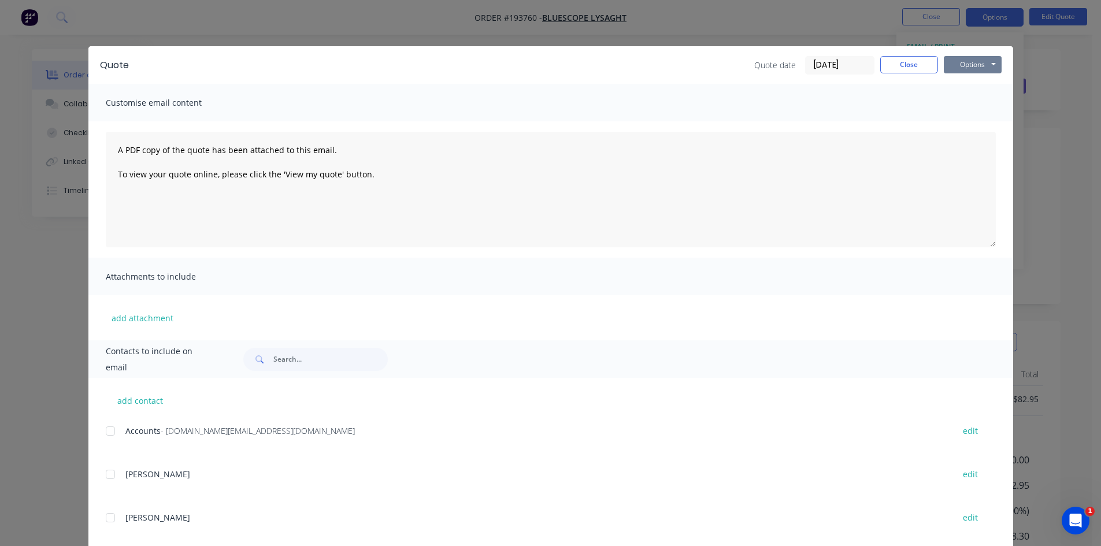
click at [983, 60] on button "Options" at bounding box center [973, 64] width 58 height 17
click at [982, 79] on button "Preview" at bounding box center [981, 85] width 74 height 19
click at [899, 68] on button "Close" at bounding box center [910, 64] width 58 height 17
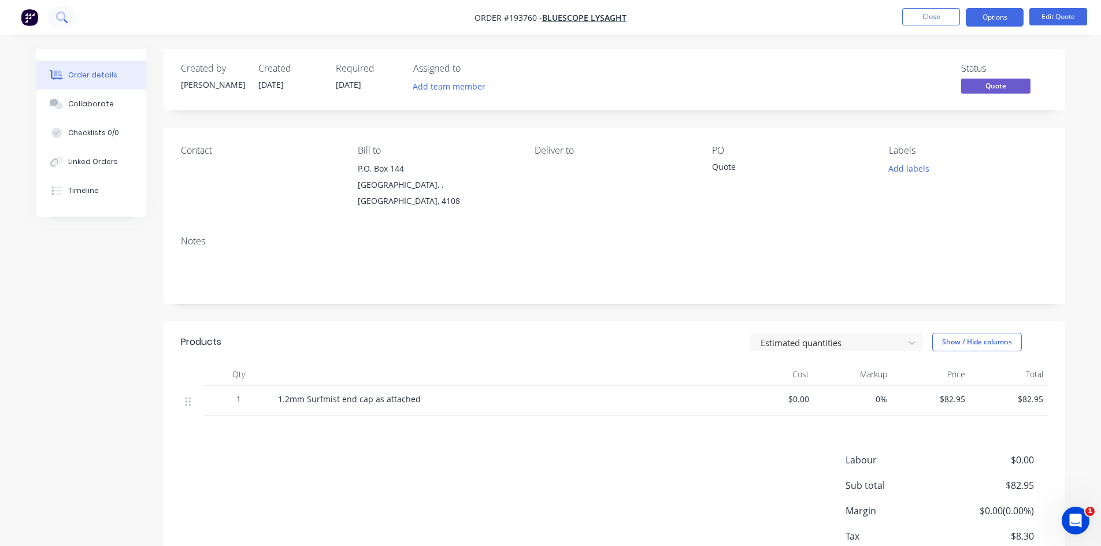
click at [71, 16] on button at bounding box center [61, 17] width 29 height 23
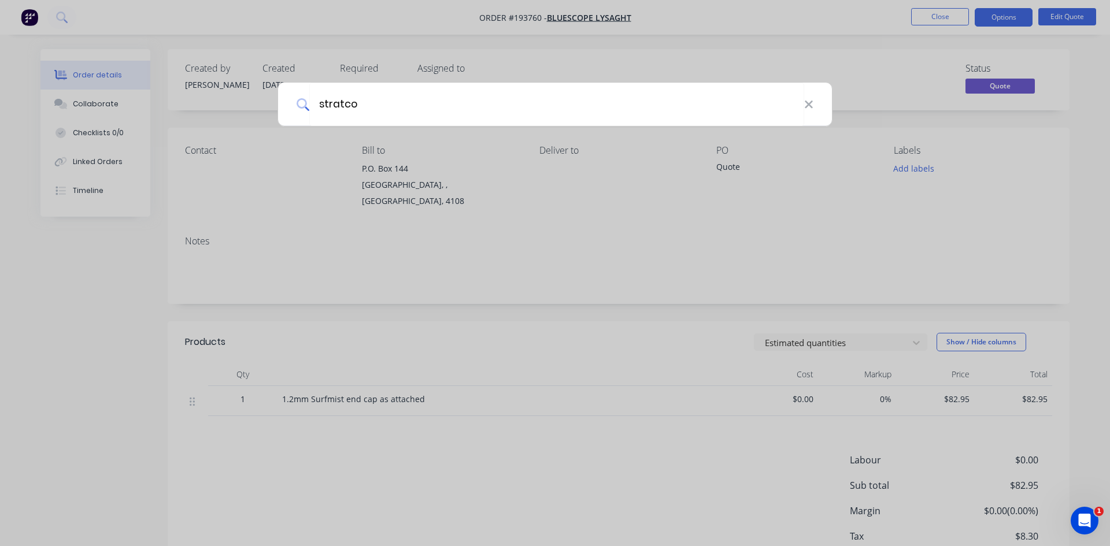
type input "stratco"
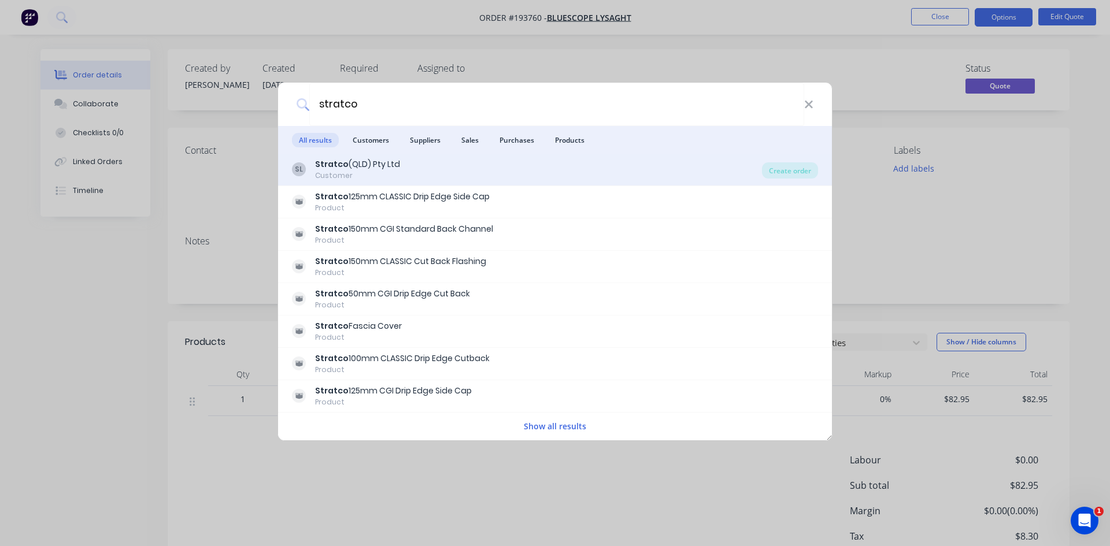
click at [561, 173] on div "SL Stratco (QLD) Pty Ltd Customer" at bounding box center [527, 169] width 470 height 23
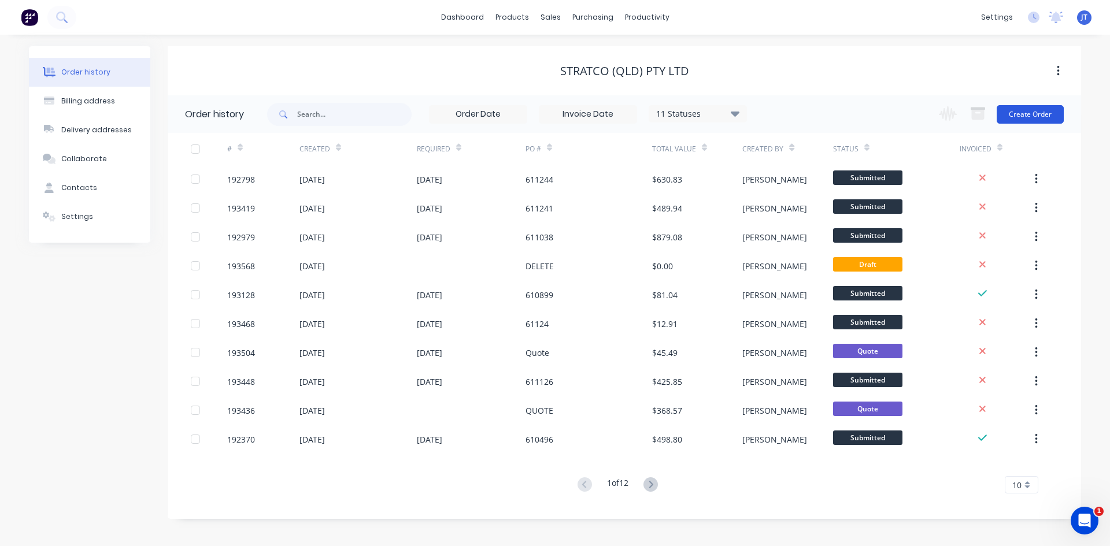
click at [1015, 119] on button "Create Order" at bounding box center [1030, 114] width 67 height 19
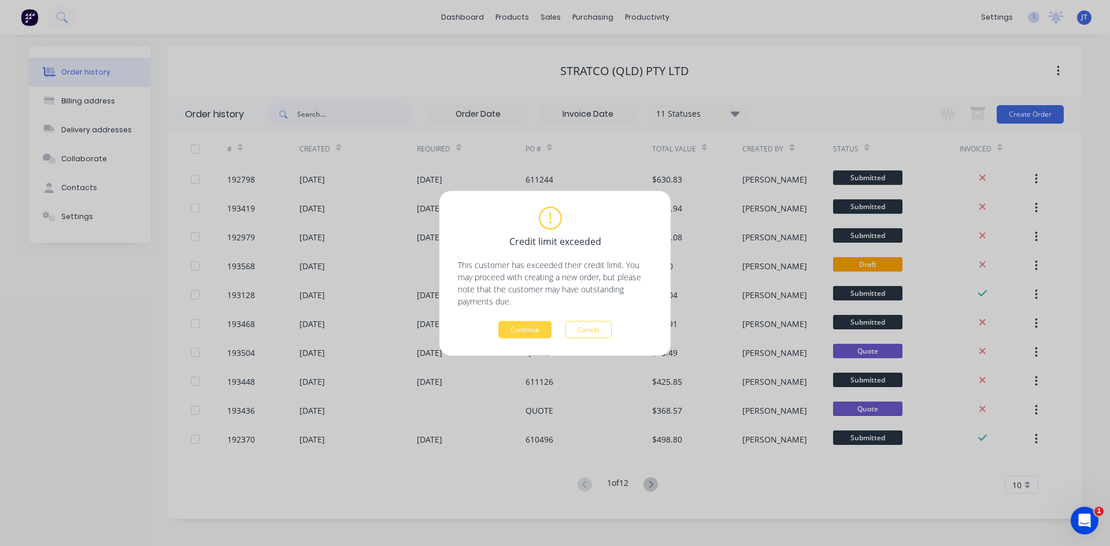
click at [524, 315] on div "Credit limit exceeded This customer has exceeded their credit limit. You may pr…" at bounding box center [555, 273] width 194 height 130
click at [524, 327] on button "Continue" at bounding box center [524, 329] width 53 height 17
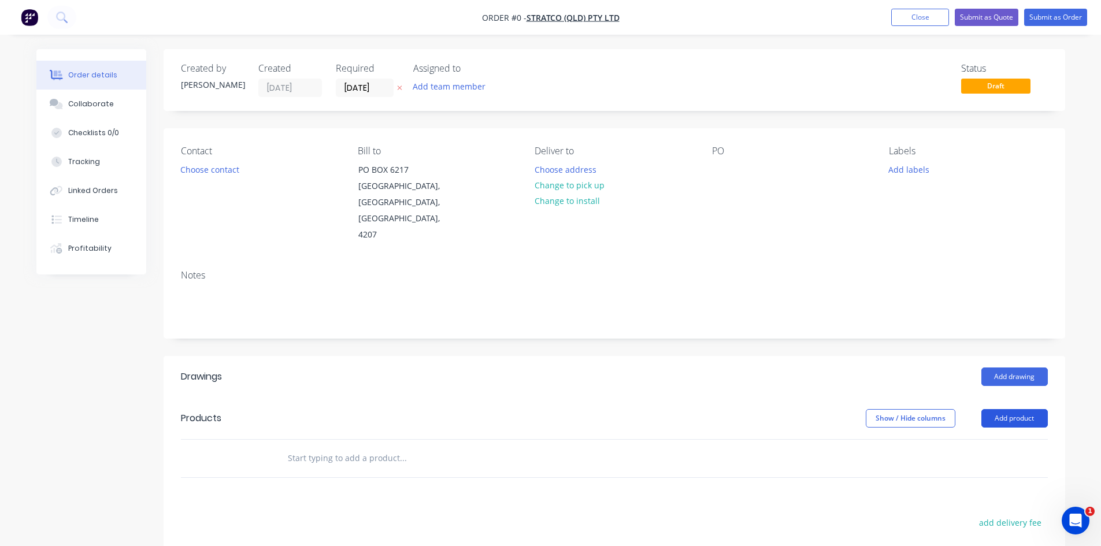
click at [1028, 409] on button "Add product" at bounding box center [1015, 418] width 66 height 19
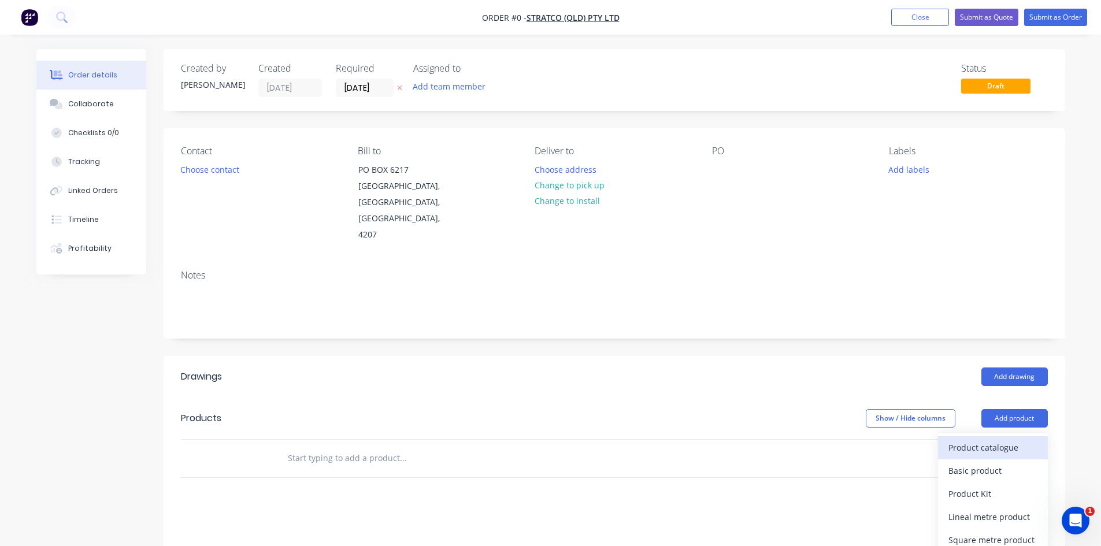
click at [1015, 439] on div "Product catalogue" at bounding box center [993, 447] width 89 height 17
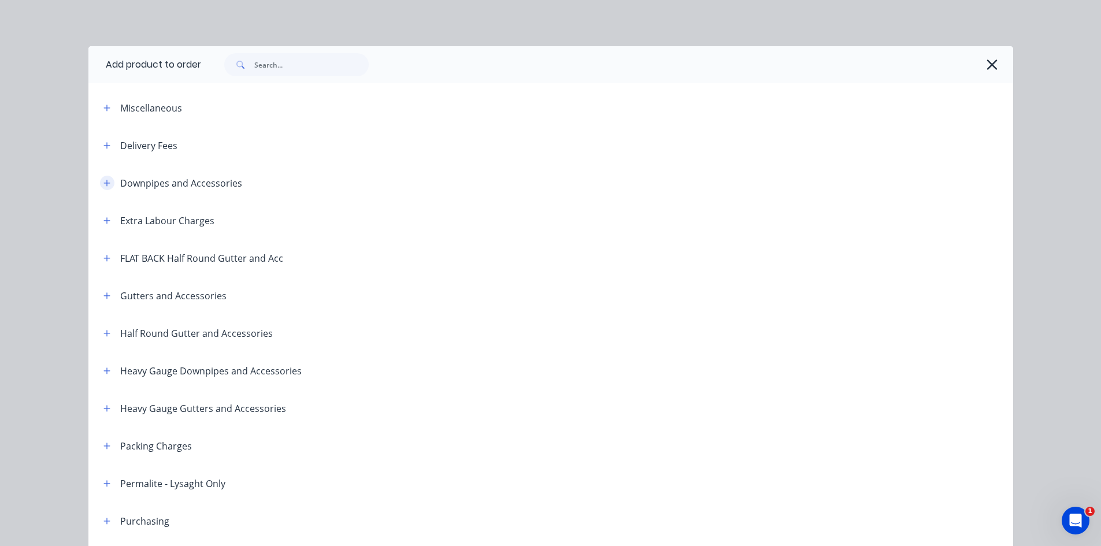
click at [100, 179] on button "button" at bounding box center [107, 183] width 14 height 14
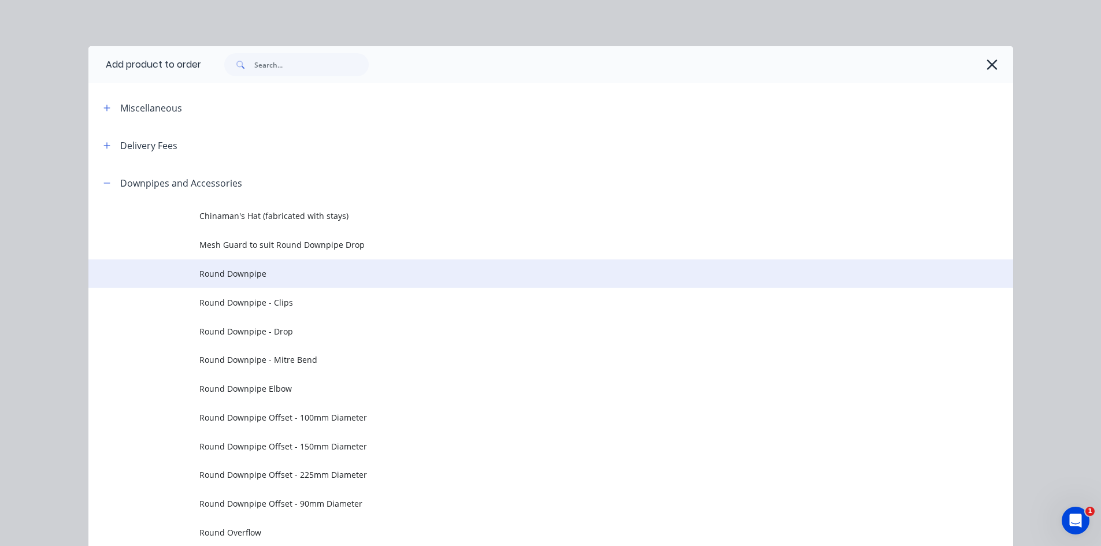
click at [256, 276] on span "Round Downpipe" at bounding box center [524, 274] width 651 height 12
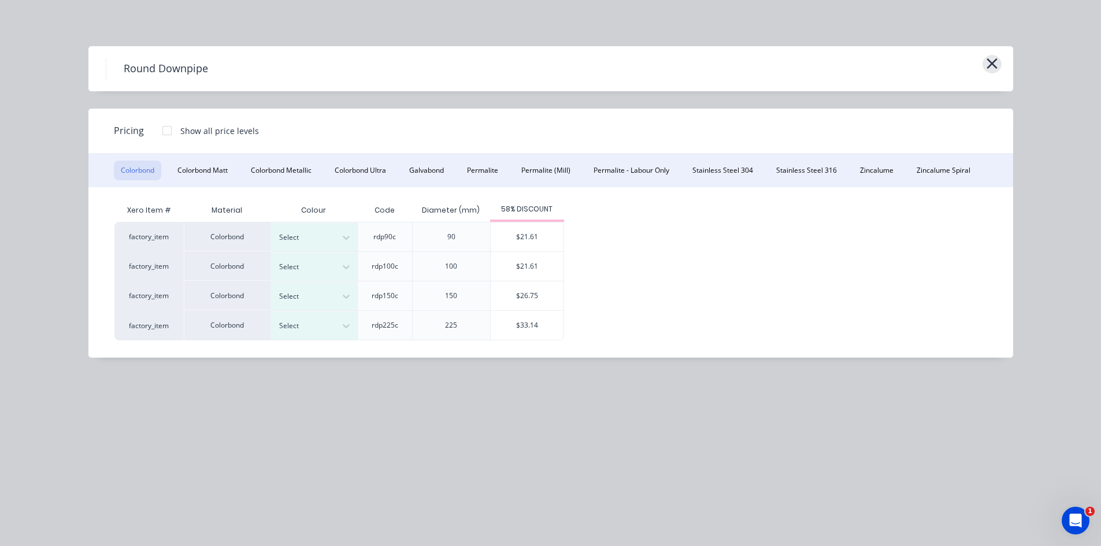
click at [995, 65] on icon "button" at bounding box center [992, 64] width 12 height 16
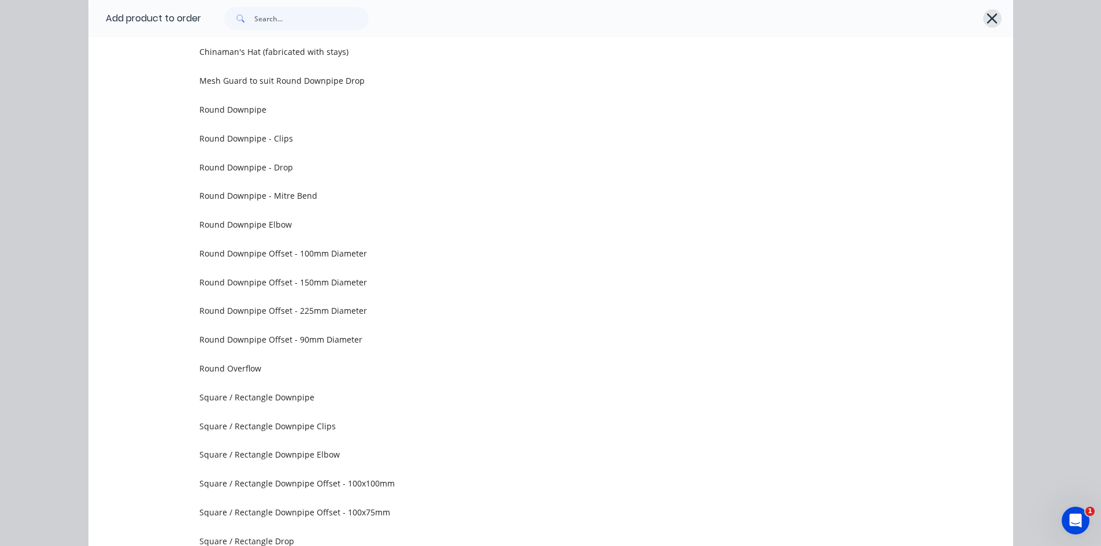
click at [986, 25] on icon "button" at bounding box center [992, 18] width 12 height 16
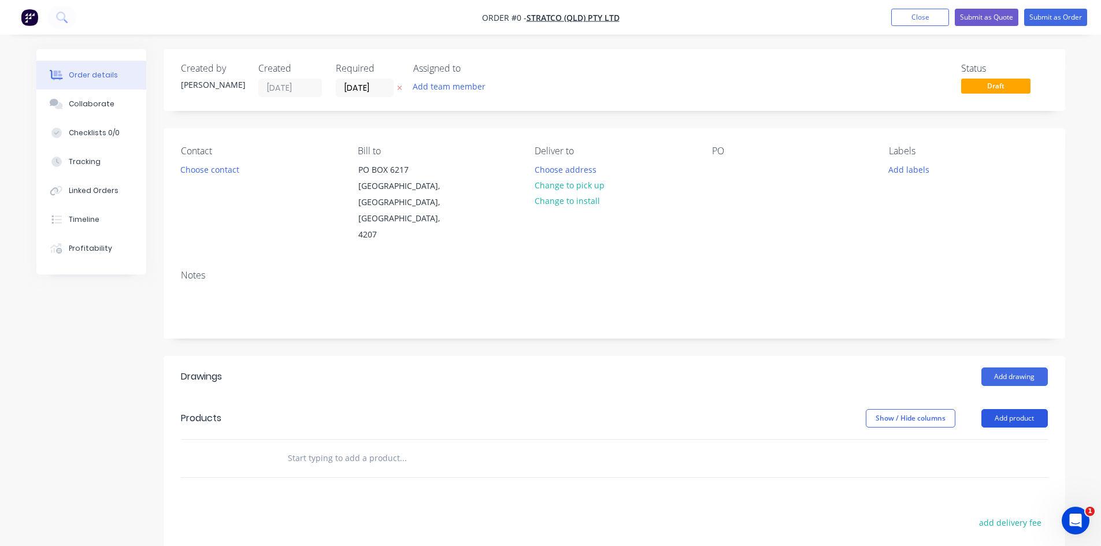
click at [1015, 409] on button "Add product" at bounding box center [1015, 418] width 66 height 19
click at [1001, 509] on div "Lineal metre product" at bounding box center [993, 517] width 89 height 17
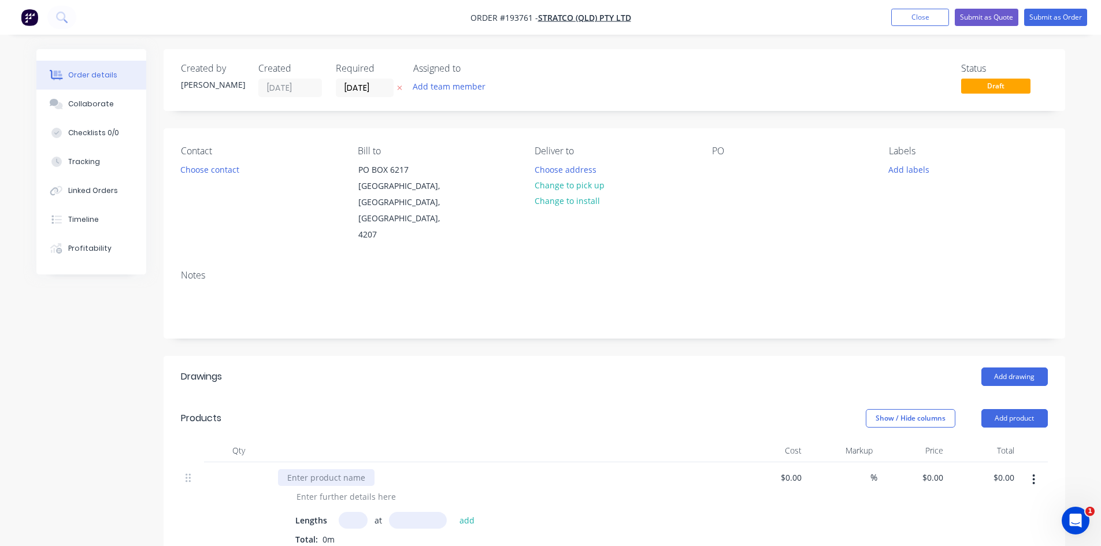
click at [343, 469] on div at bounding box center [326, 477] width 97 height 17
type input "1"
type input "3000"
click at [454, 512] on button "add" at bounding box center [467, 520] width 27 height 16
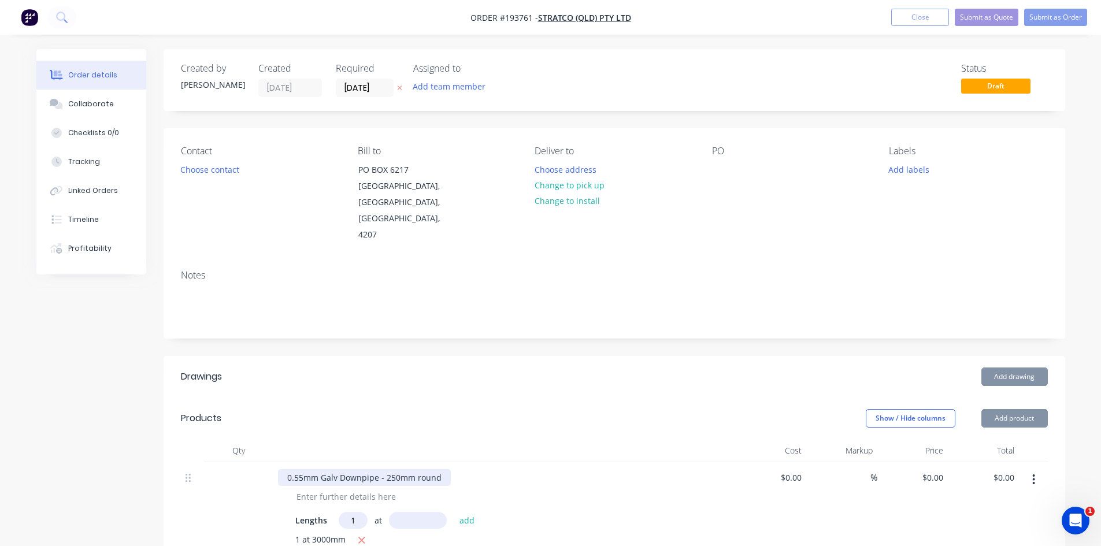
type input "1"
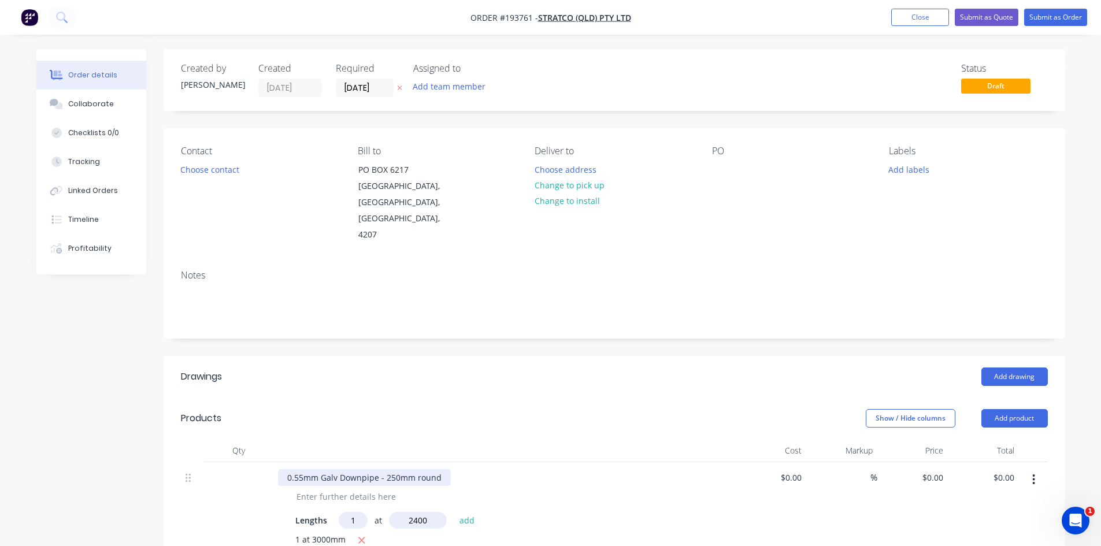
type input "2400"
click at [454, 512] on button "add" at bounding box center [467, 520] width 27 height 16
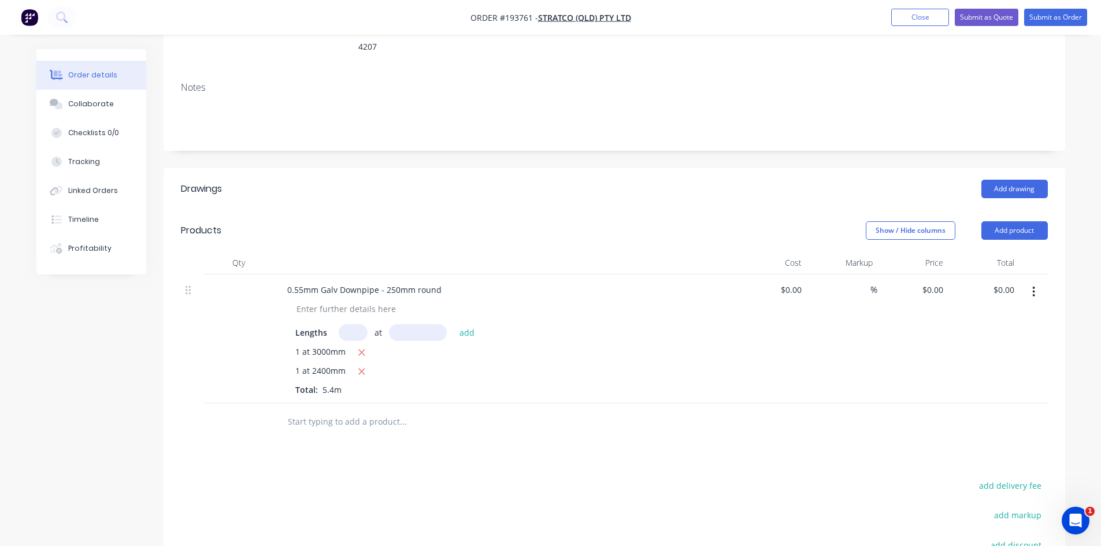
scroll to position [193, 0]
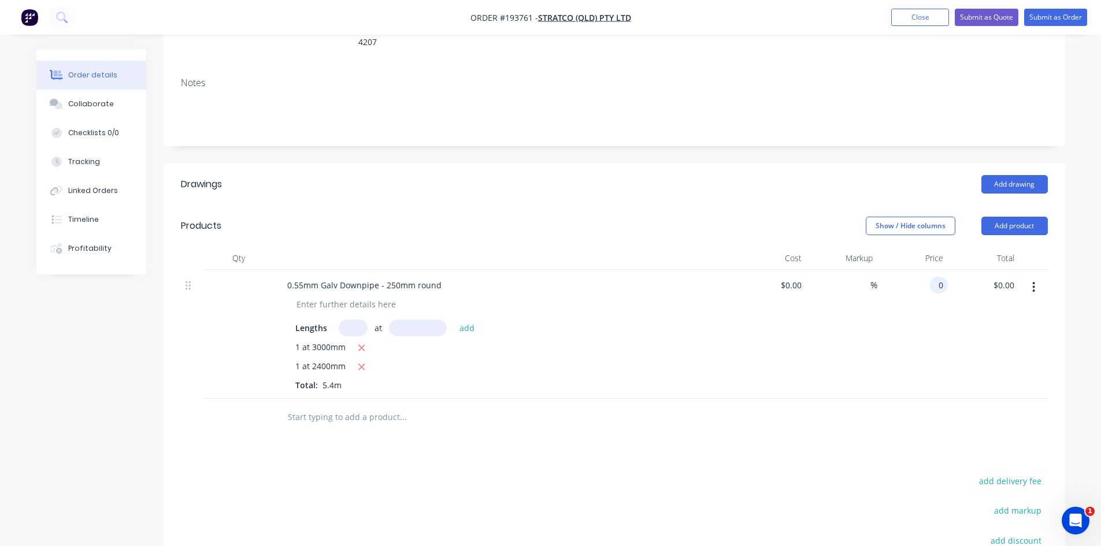
click at [926, 270] on div "0 0" at bounding box center [913, 334] width 71 height 129
type input "$36.82"
type input "$198.83"
click at [930, 282] on div "$36.82 36.82" at bounding box center [913, 334] width 71 height 129
click at [1018, 217] on button "Add product" at bounding box center [1015, 226] width 66 height 19
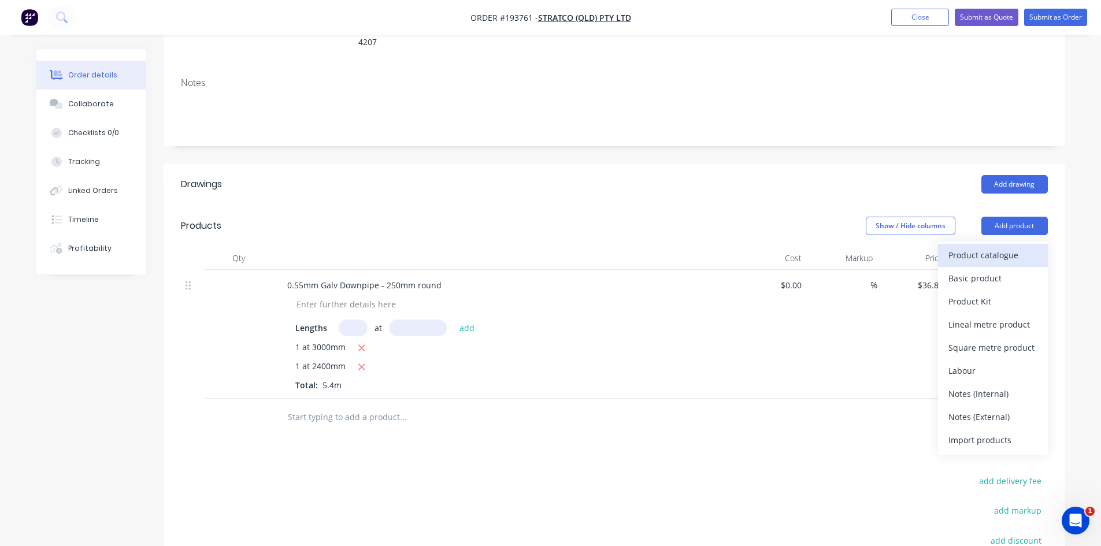
click at [1023, 247] on div "Product catalogue" at bounding box center [993, 255] width 89 height 17
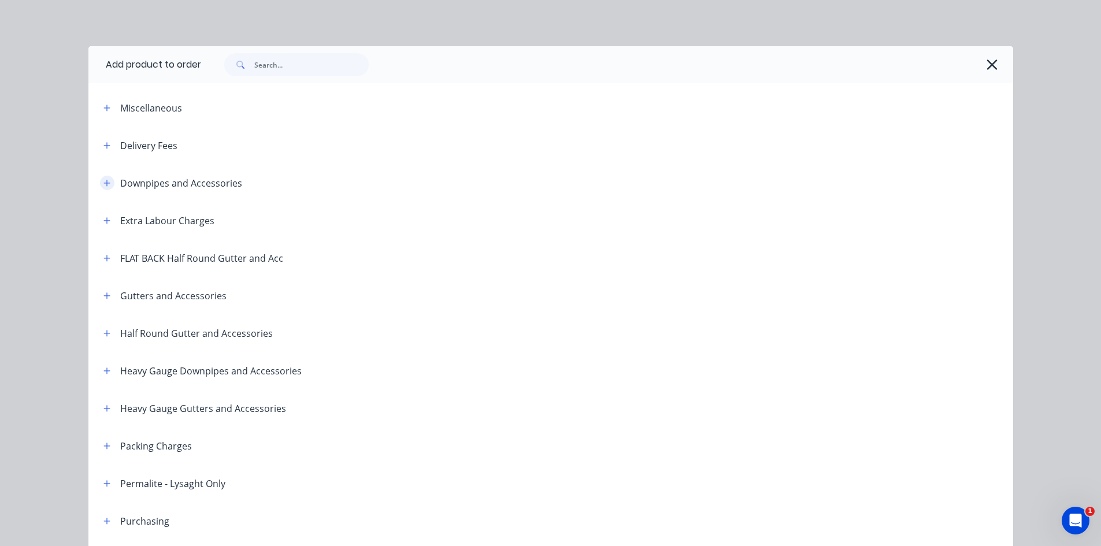
click at [103, 188] on button "button" at bounding box center [107, 183] width 14 height 14
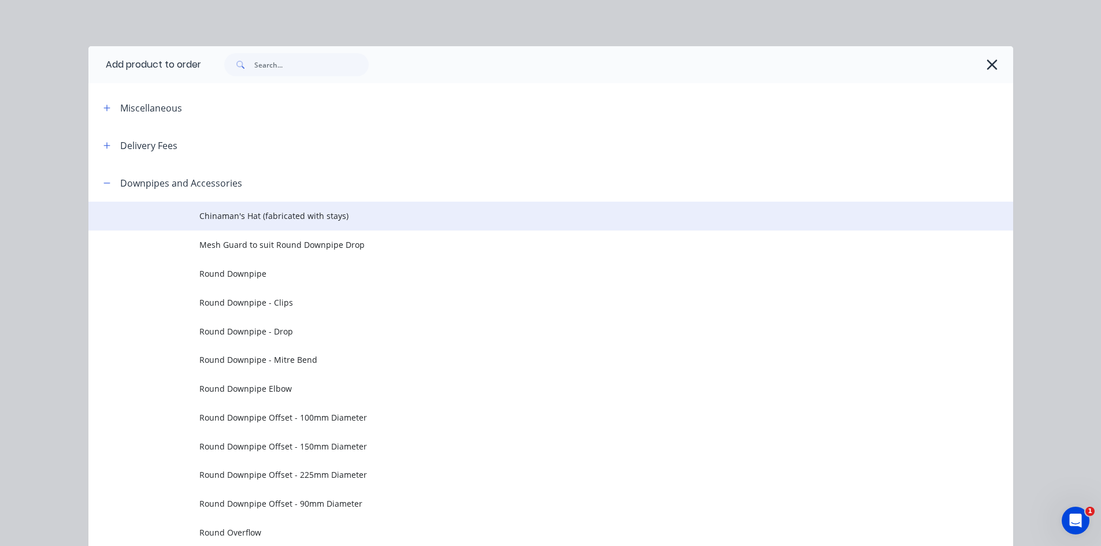
click at [332, 213] on span "Chinaman's Hat (fabricated with stays)" at bounding box center [524, 216] width 651 height 12
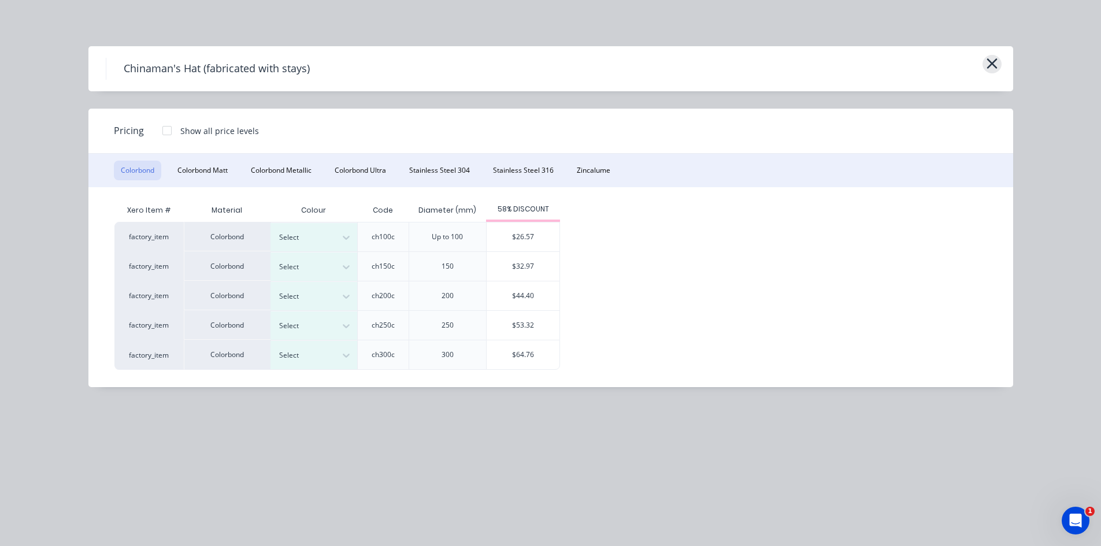
click at [988, 60] on icon "button" at bounding box center [992, 64] width 12 height 16
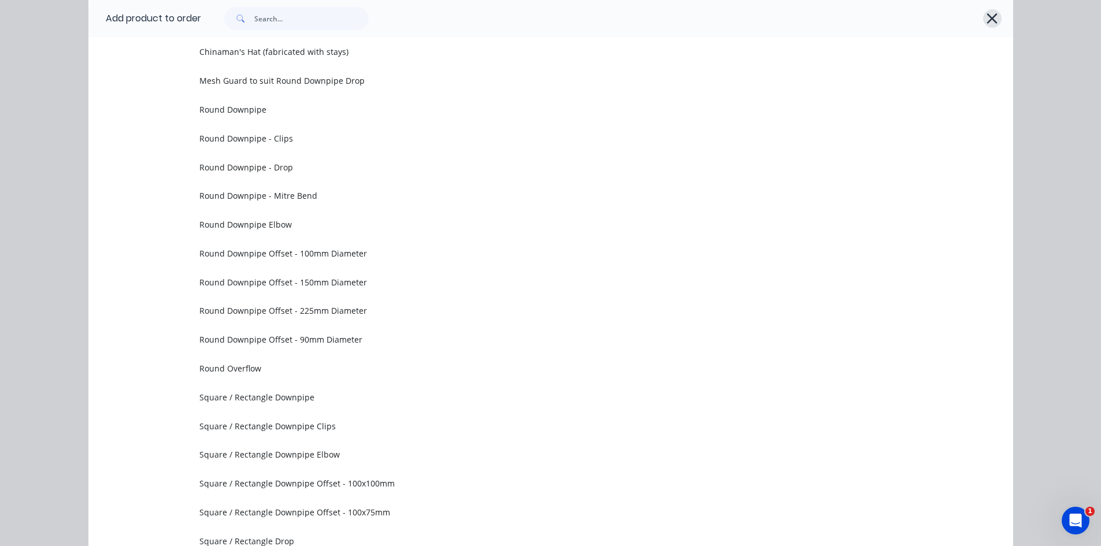
click at [986, 18] on icon "button" at bounding box center [992, 18] width 12 height 16
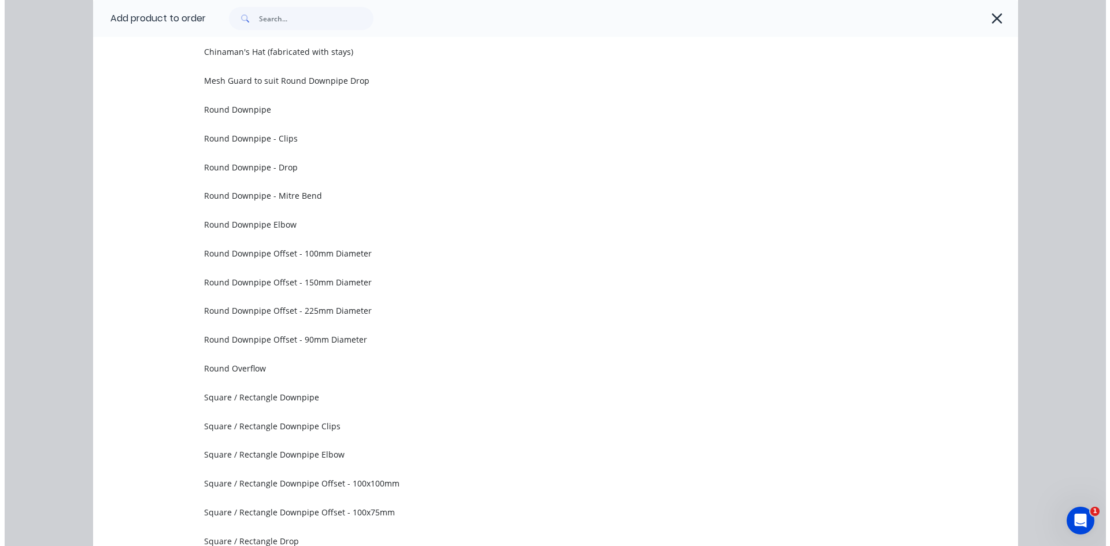
scroll to position [0, 0]
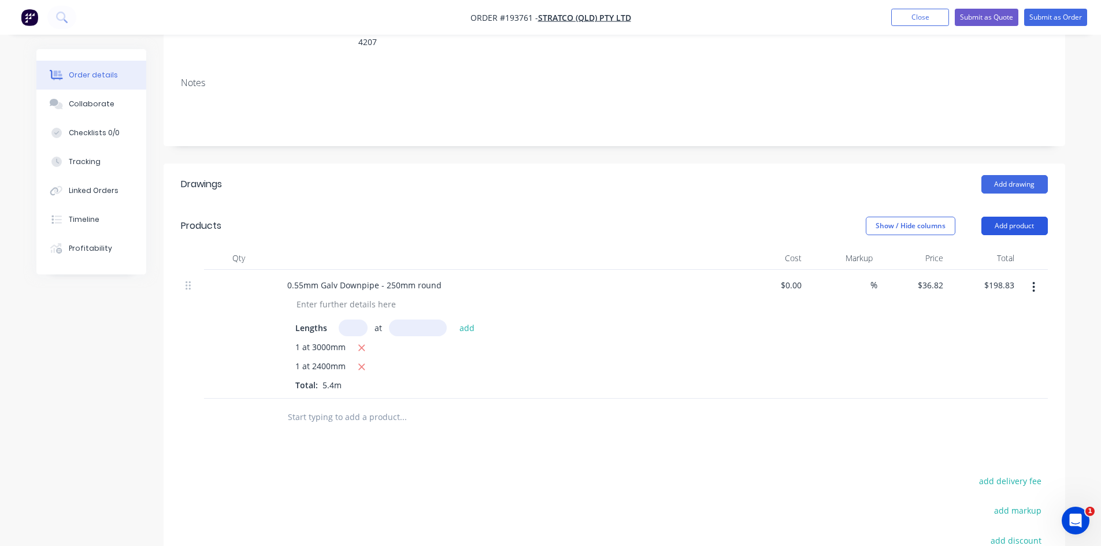
click at [1026, 217] on button "Add product" at bounding box center [1015, 226] width 66 height 19
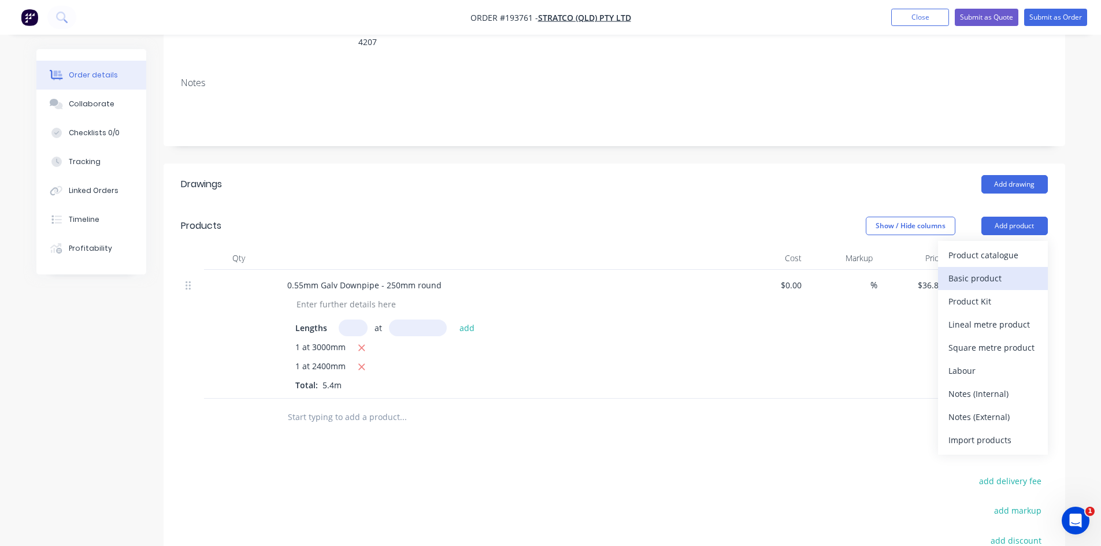
click at [1012, 270] on div "Basic product" at bounding box center [993, 278] width 89 height 17
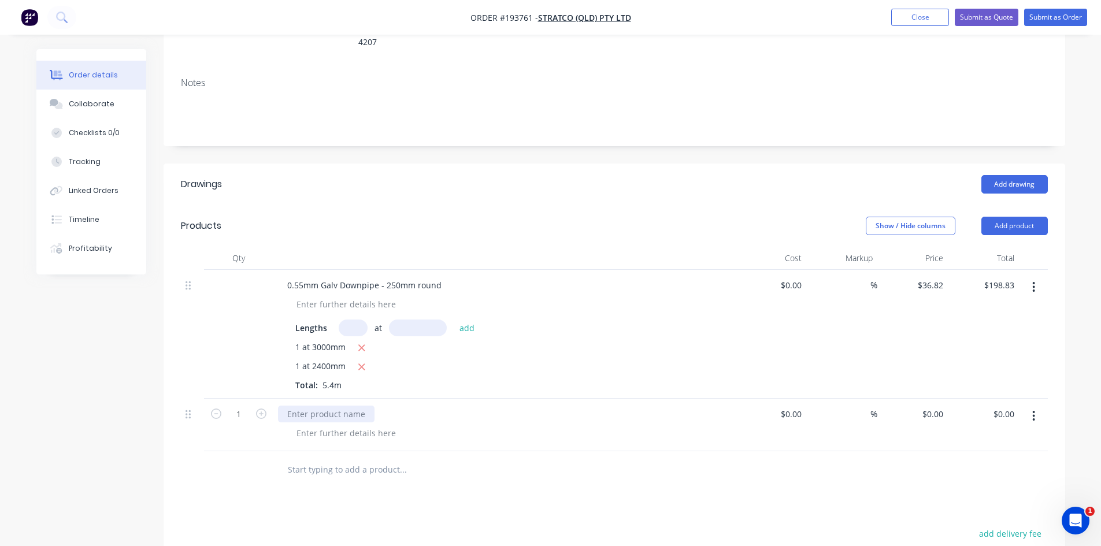
drag, startPoint x: 347, startPoint y: 379, endPoint x: 348, endPoint y: 409, distance: 30.1
click at [347, 406] on div at bounding box center [326, 414] width 97 height 17
click at [256, 405] on form "1" at bounding box center [239, 413] width 60 height 17
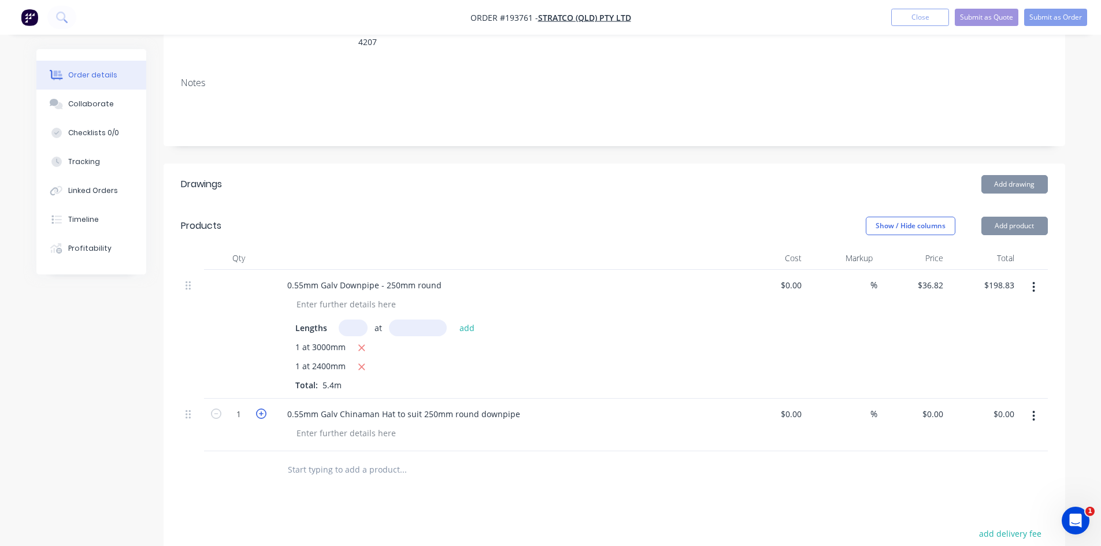
click at [264, 409] on icon "button" at bounding box center [261, 414] width 10 height 10
type input "2"
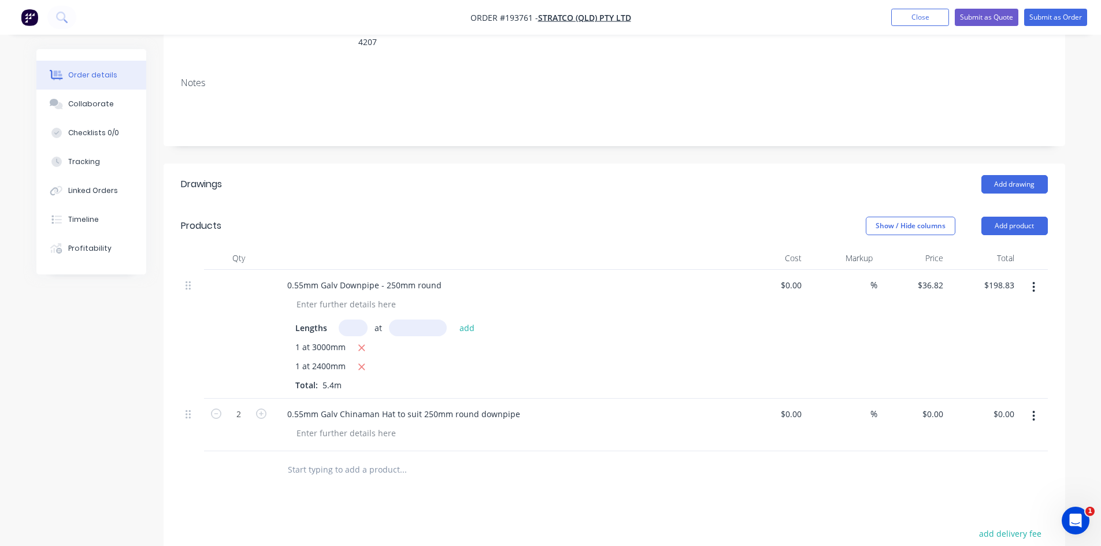
click at [539, 425] on div at bounding box center [509, 433] width 444 height 17
click at [936, 406] on input "0" at bounding box center [935, 414] width 27 height 17
type input "$53.32"
type input "$106.64"
click at [858, 467] on div "Drawings Add drawing Products Show / Hide columns Add product Qty Cost Markup P…" at bounding box center [615, 465] width 902 height 603
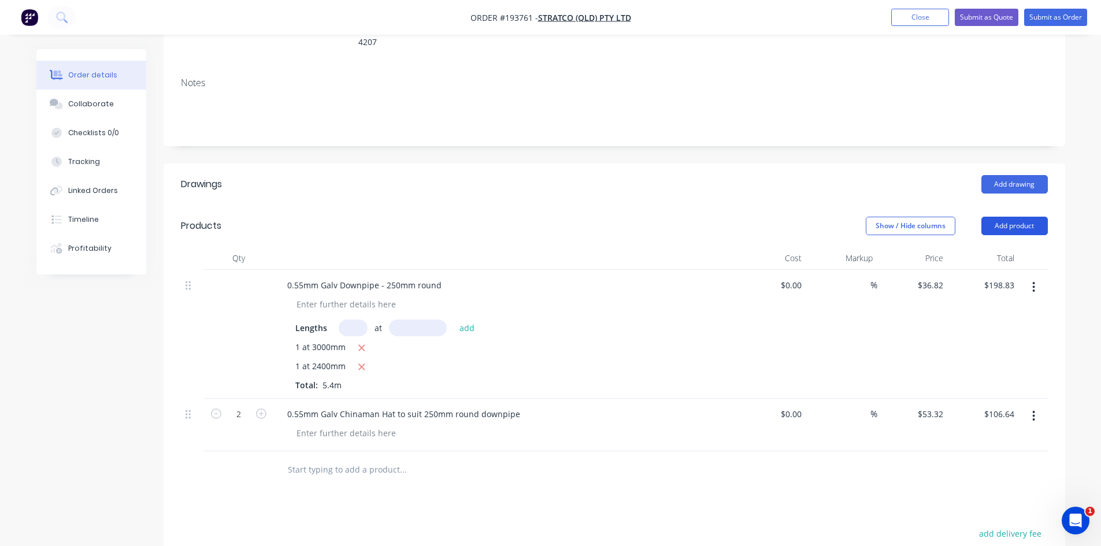
click at [1018, 217] on button "Add product" at bounding box center [1015, 226] width 66 height 19
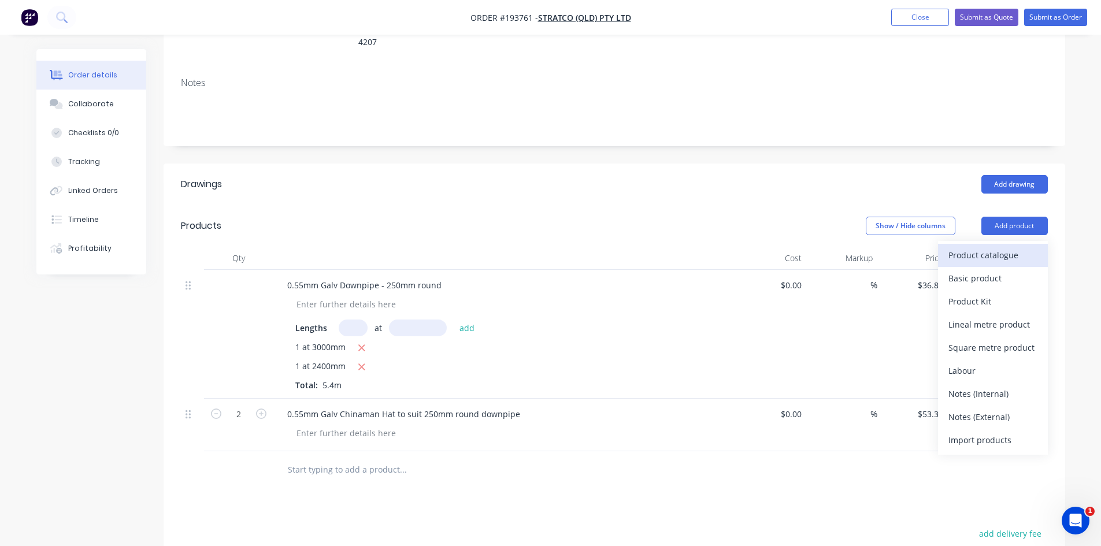
click at [1019, 247] on div "Product catalogue" at bounding box center [993, 255] width 89 height 17
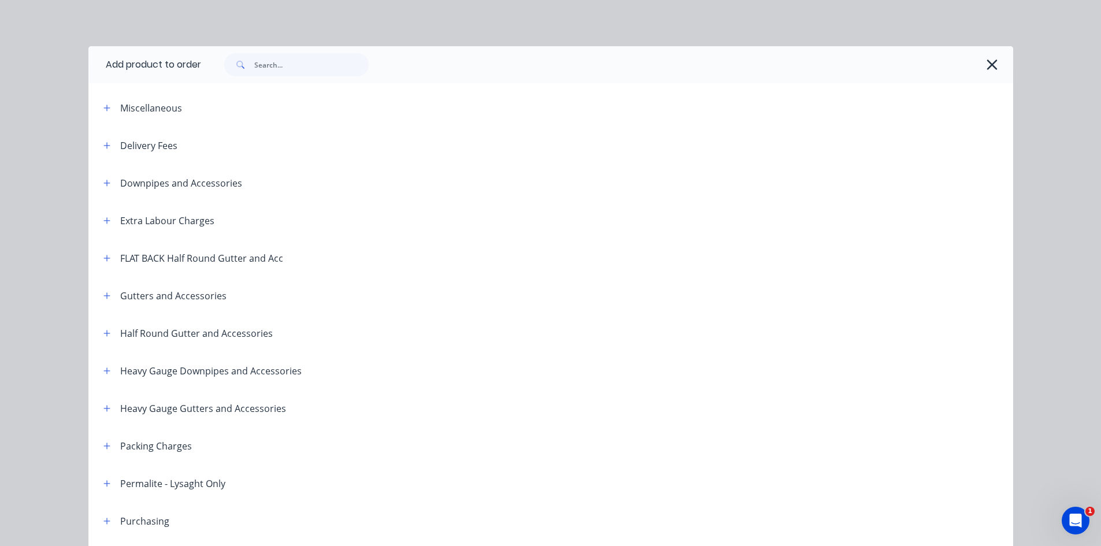
click at [989, 64] on icon "button" at bounding box center [993, 65] width 10 height 10
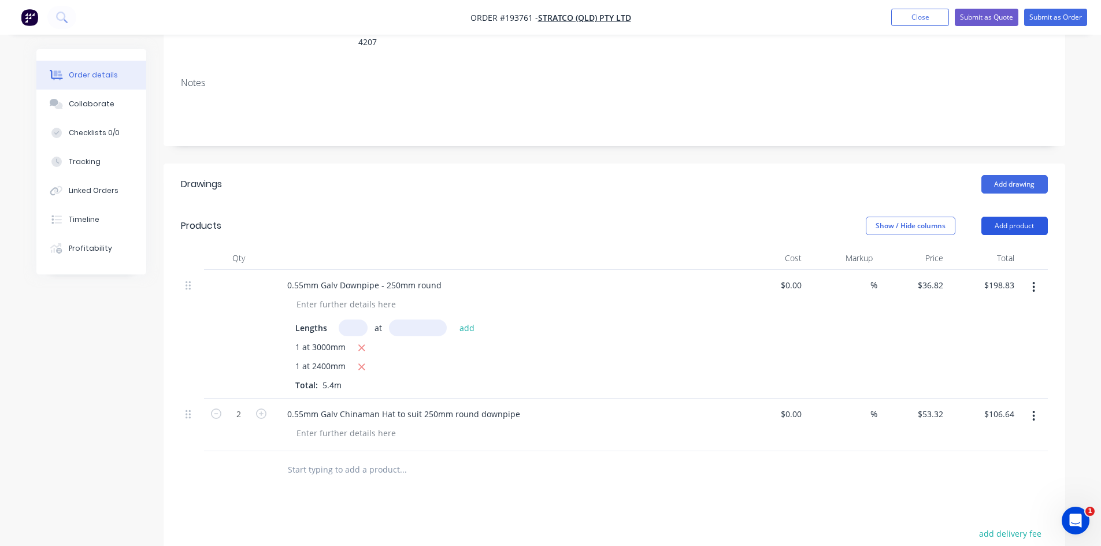
click at [994, 217] on button "Add product" at bounding box center [1015, 226] width 66 height 19
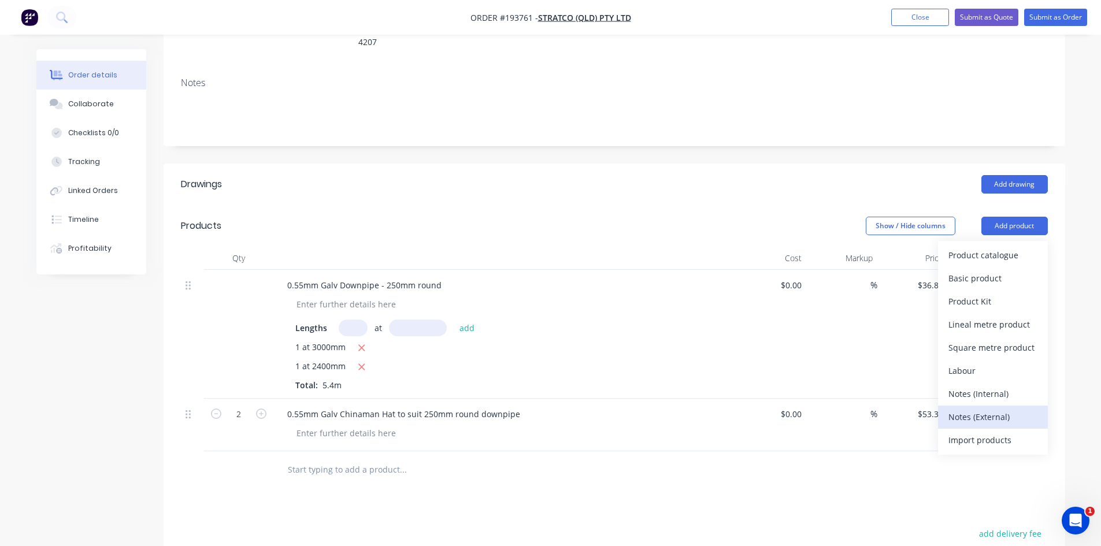
click at [1005, 409] on div "Notes (External)" at bounding box center [993, 417] width 89 height 17
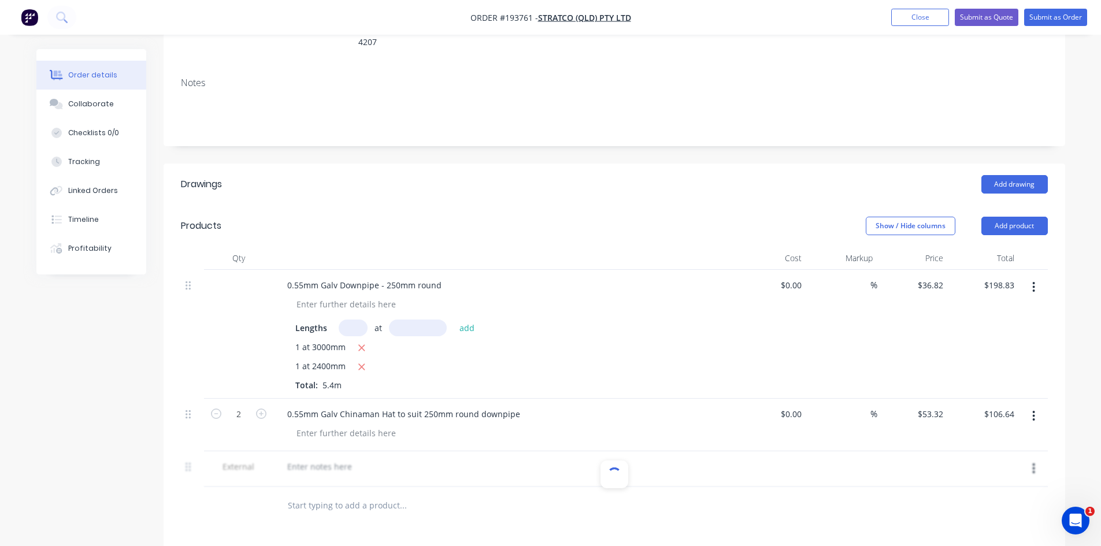
click at [303, 452] on div at bounding box center [614, 470] width 867 height 36
click at [338, 458] on div at bounding box center [319, 466] width 83 height 17
click at [648, 102] on div "Notes" at bounding box center [615, 106] width 902 height 77
click at [994, 13] on button "Submit as Quote" at bounding box center [987, 17] width 64 height 17
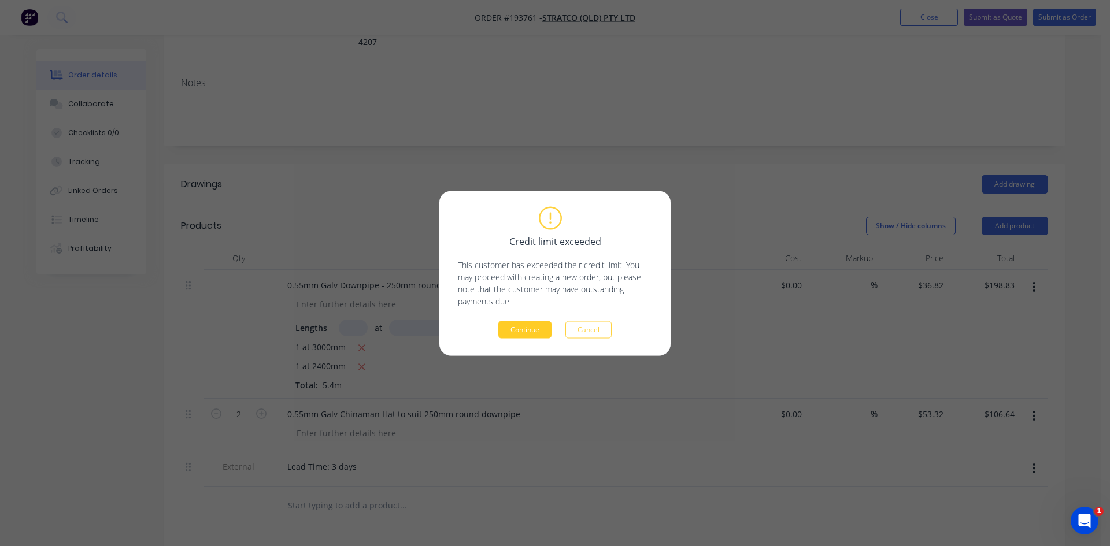
click at [525, 332] on button "Continue" at bounding box center [524, 329] width 53 height 17
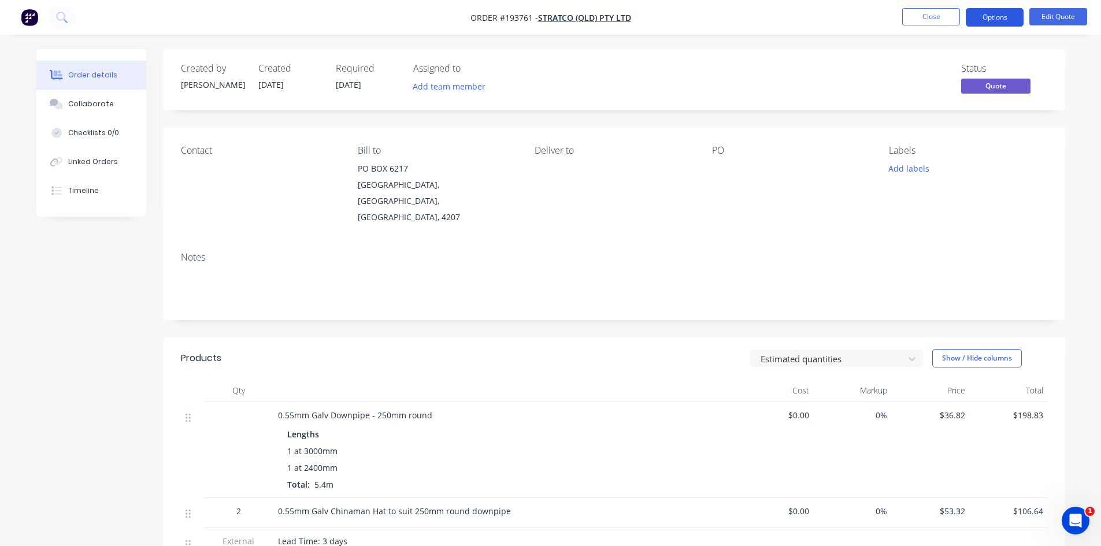
click at [1000, 19] on button "Options" at bounding box center [995, 17] width 58 height 19
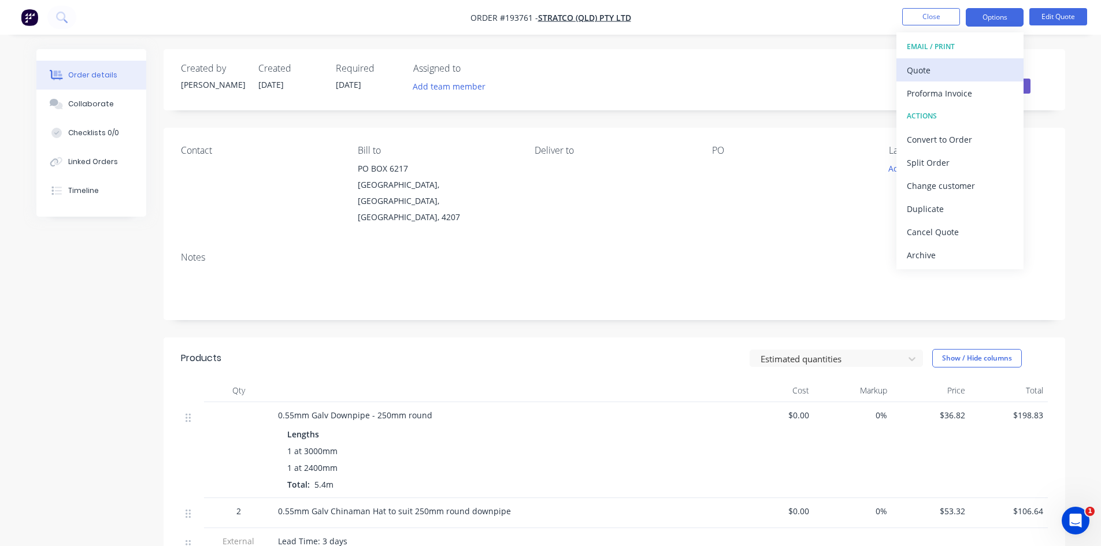
click at [972, 80] on button "Quote" at bounding box center [960, 69] width 127 height 23
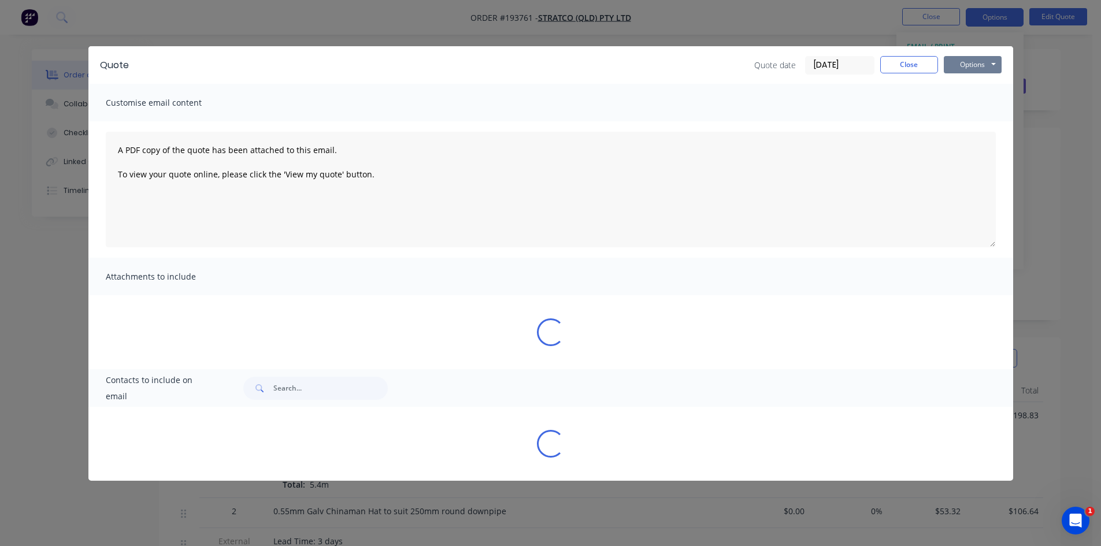
click at [980, 67] on button "Options" at bounding box center [973, 64] width 58 height 17
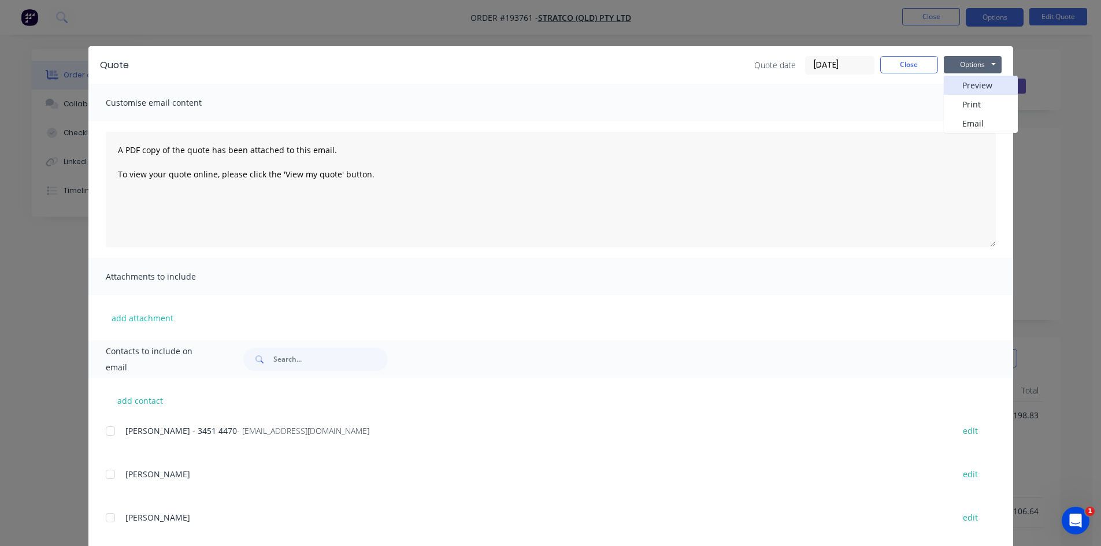
click at [975, 90] on button "Preview" at bounding box center [981, 85] width 74 height 19
click at [908, 64] on button "Close" at bounding box center [910, 64] width 58 height 17
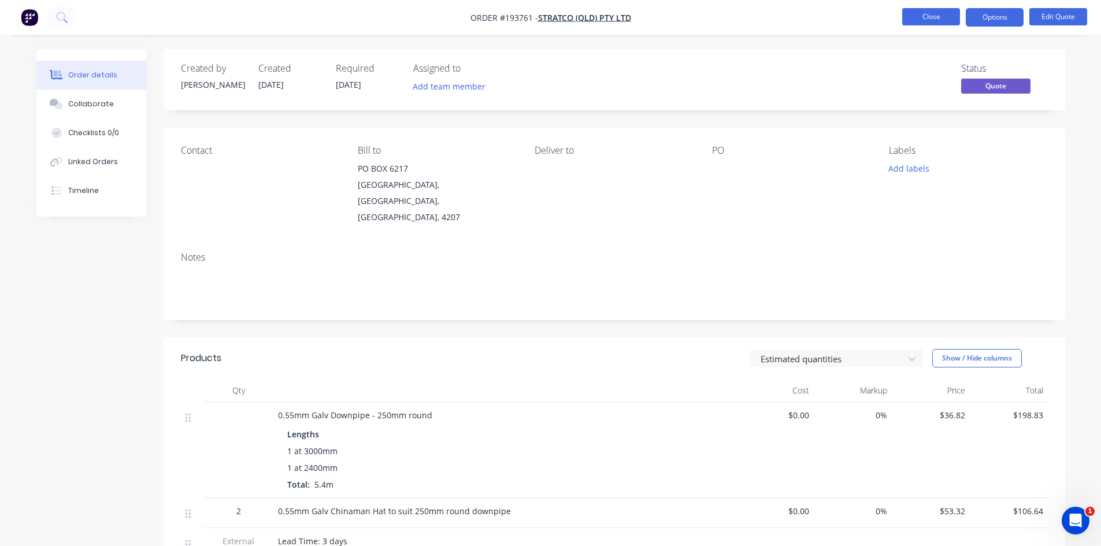
click at [916, 13] on button "Close" at bounding box center [932, 16] width 58 height 17
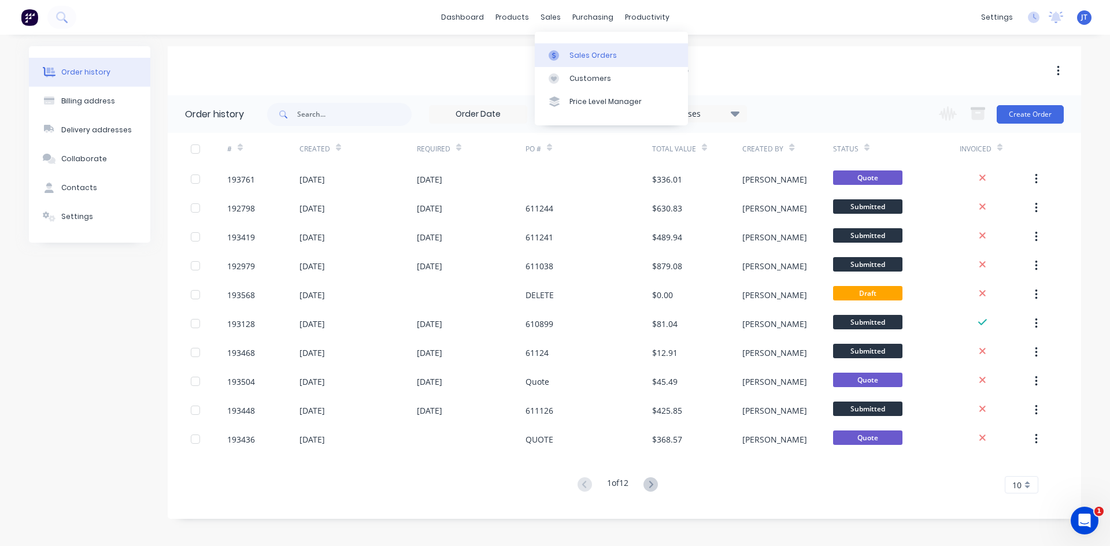
click at [554, 60] on icon at bounding box center [554, 55] width 10 height 10
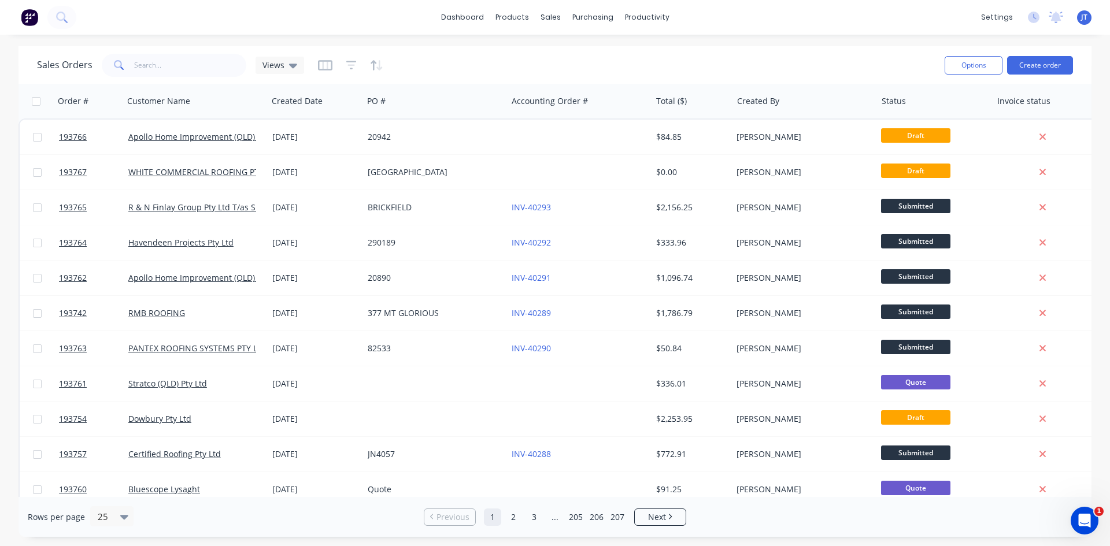
click at [356, 64] on div at bounding box center [350, 65] width 65 height 19
click at [346, 65] on icon "button" at bounding box center [351, 66] width 10 height 12
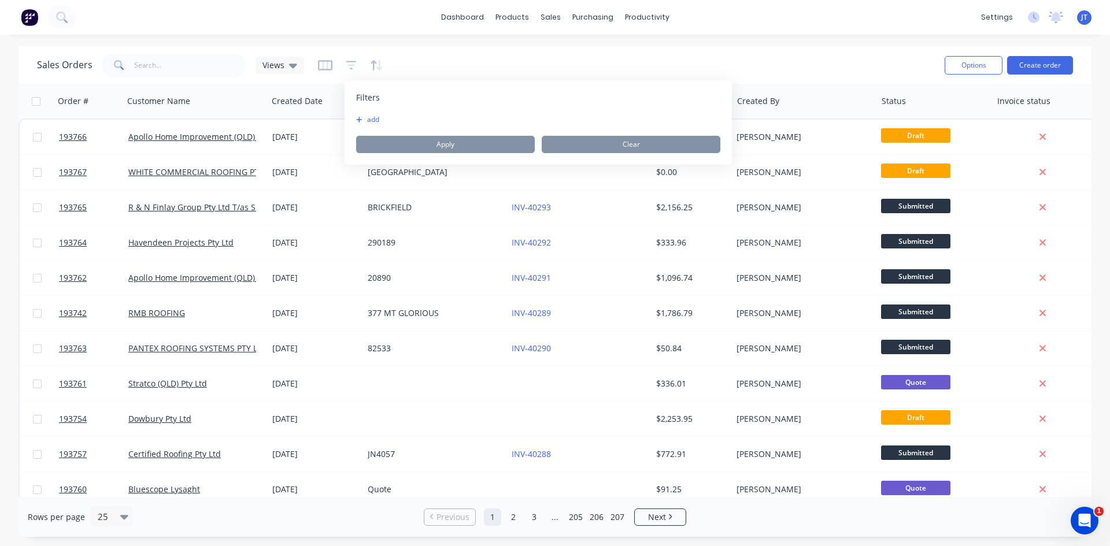
click at [367, 116] on button "add" at bounding box center [370, 119] width 29 height 9
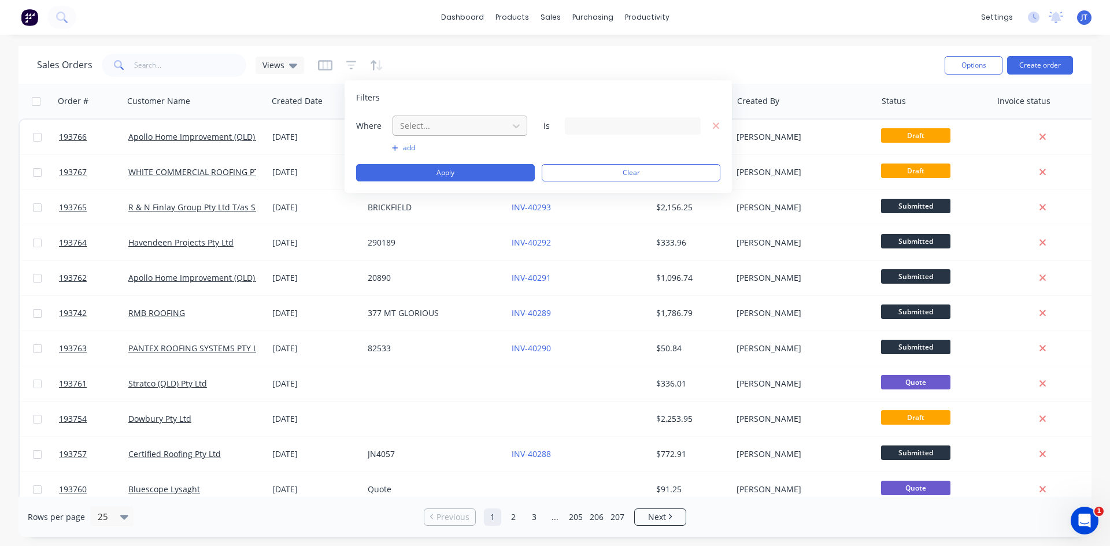
click at [469, 132] on div at bounding box center [450, 126] width 103 height 14
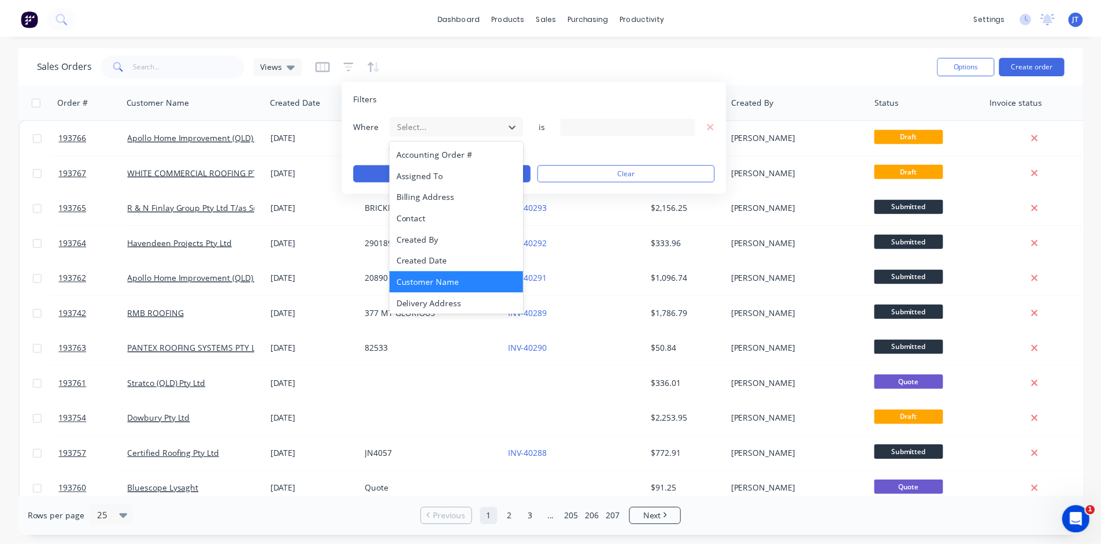
scroll to position [280, 0]
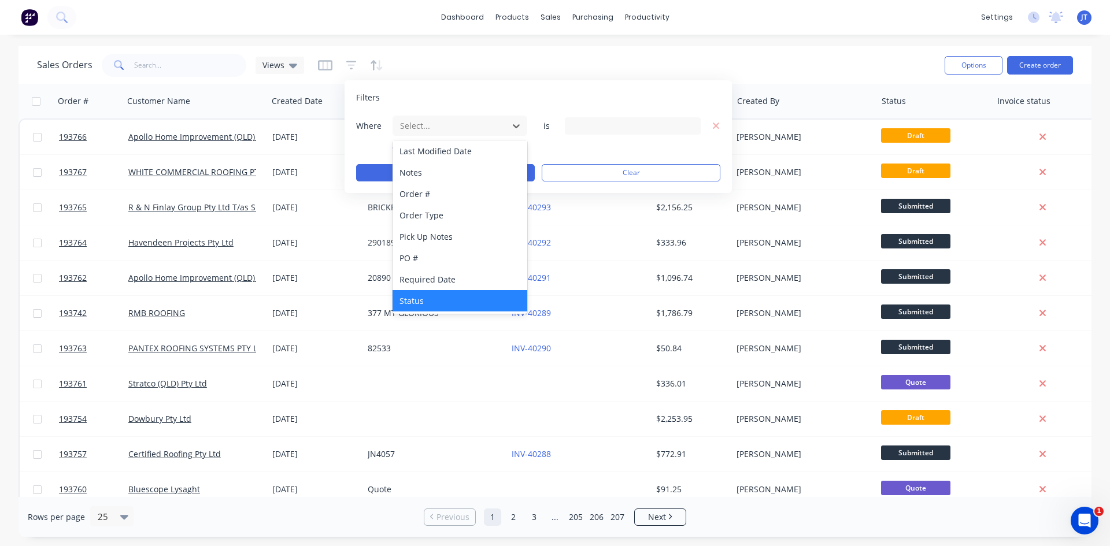
click at [462, 296] on div "Status" at bounding box center [460, 300] width 135 height 21
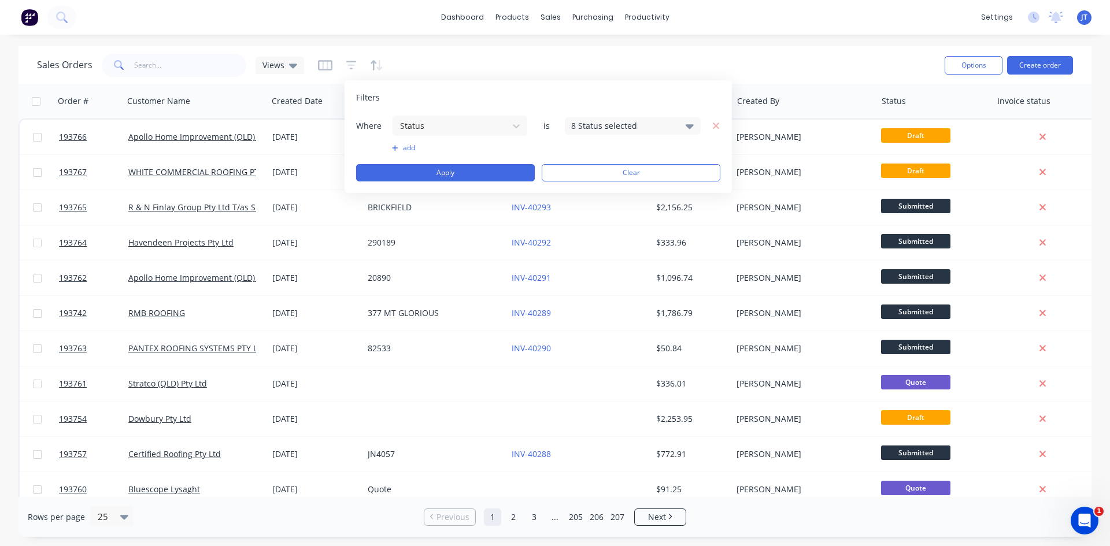
click at [617, 118] on div "8 Status selected" at bounding box center [633, 125] width 136 height 17
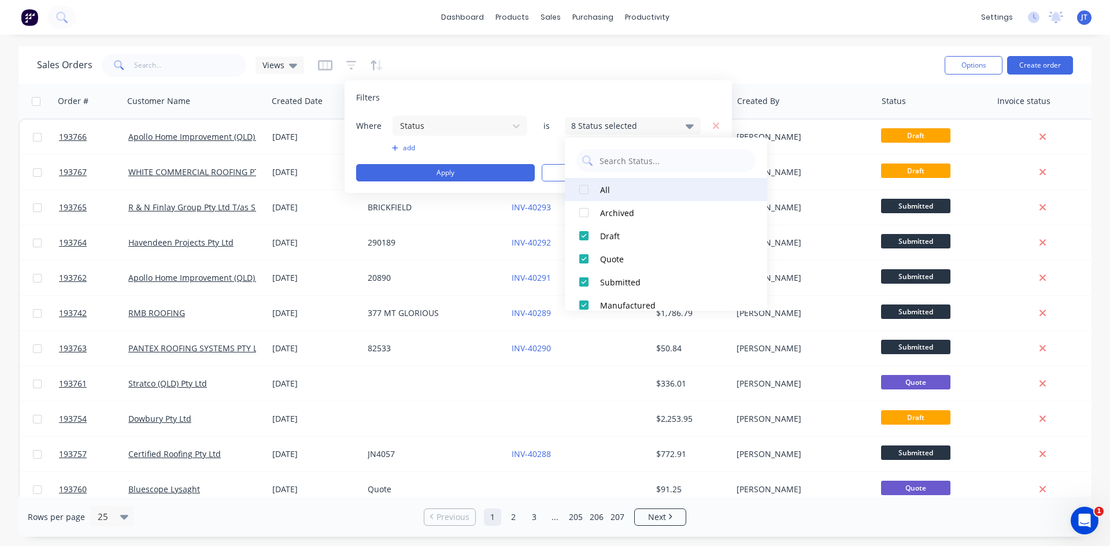
click at [582, 184] on div at bounding box center [583, 189] width 23 height 23
click at [453, 172] on button "Apply" at bounding box center [445, 172] width 179 height 17
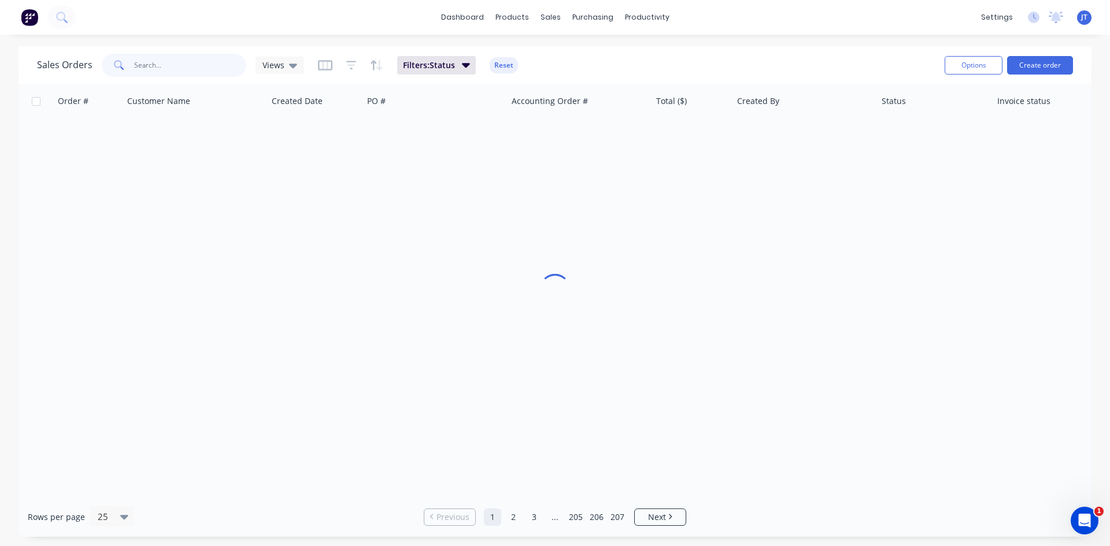
click at [213, 67] on input "text" at bounding box center [190, 65] width 113 height 23
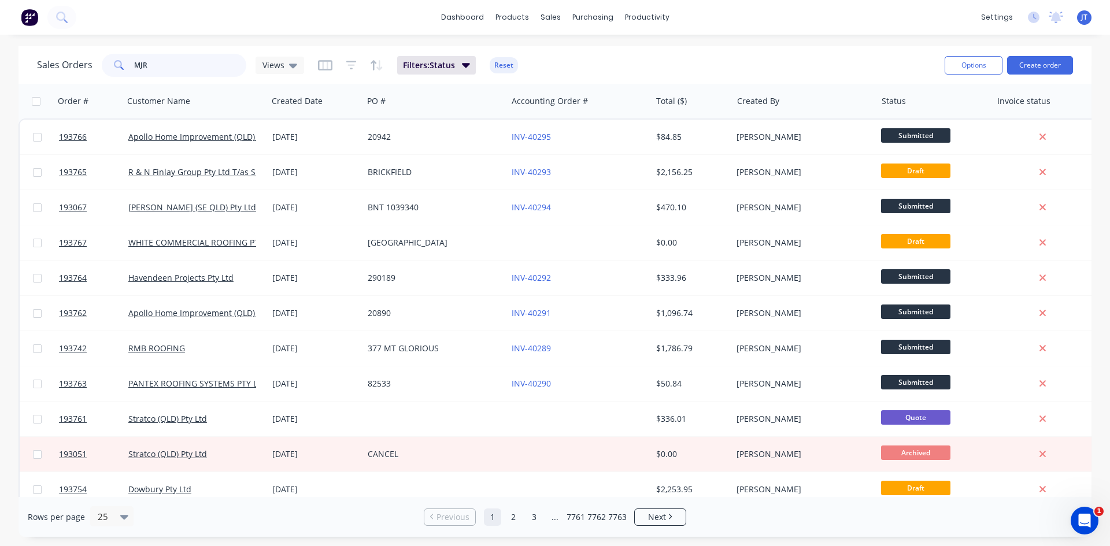
type input "MJR"
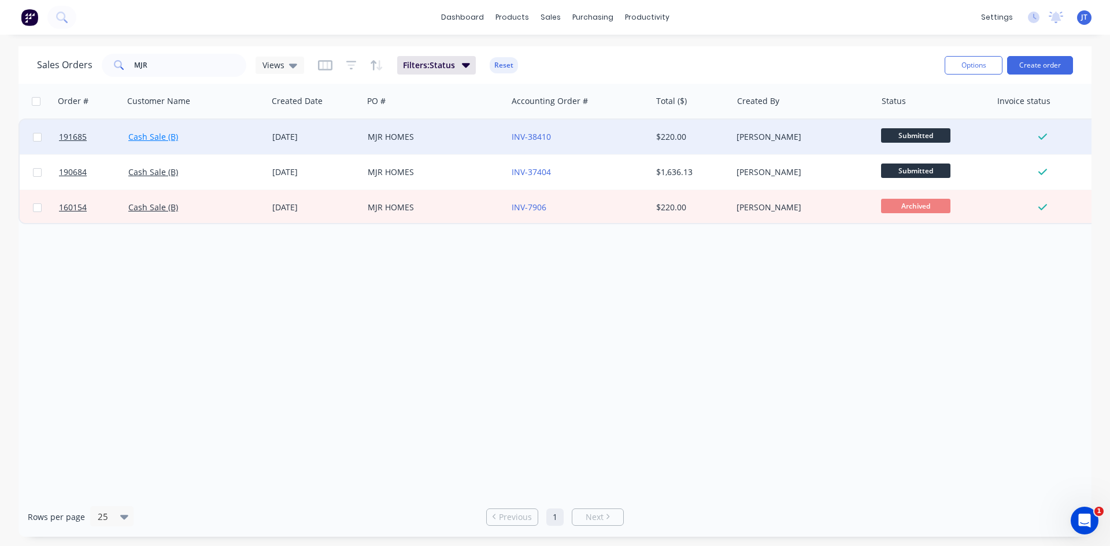
click at [162, 138] on link "Cash Sale (B)" at bounding box center [153, 136] width 50 height 11
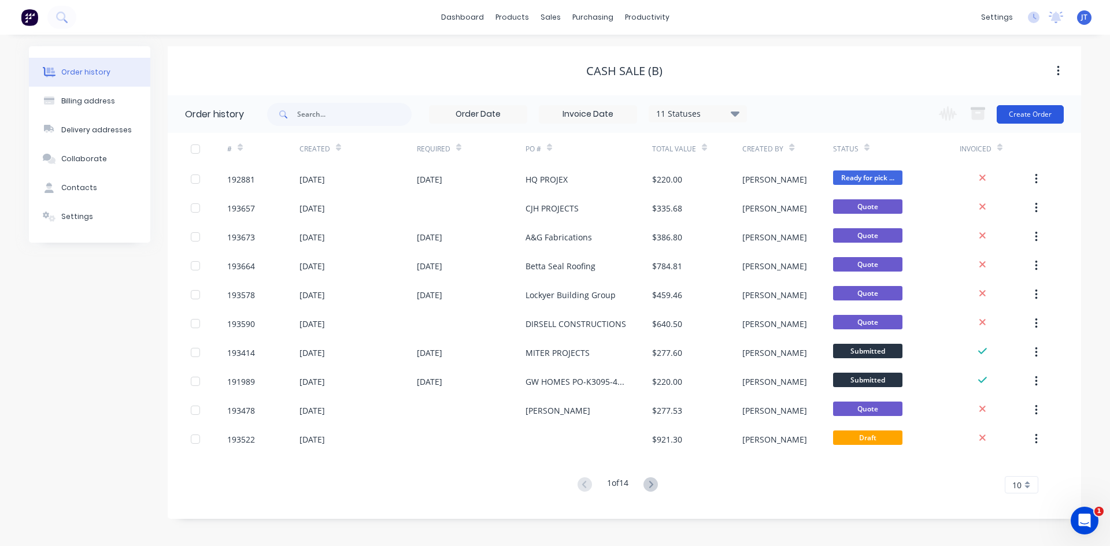
click at [1031, 103] on div "Change order status Submitted Manufactured Ready for pick up Slitting Delivered…" at bounding box center [998, 114] width 132 height 38
click at [1032, 118] on button "Create Order" at bounding box center [1030, 114] width 67 height 19
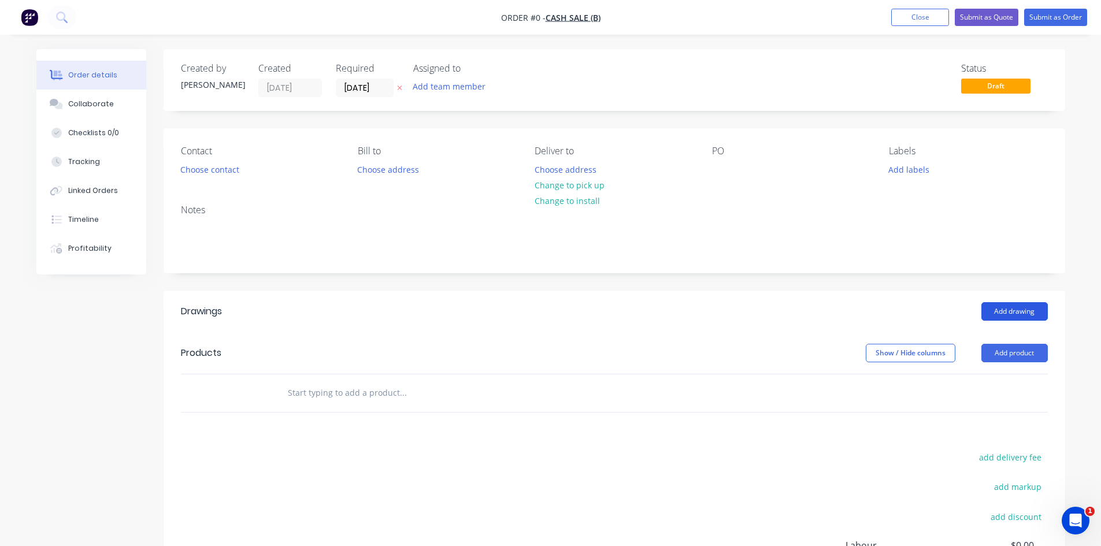
click at [1025, 309] on button "Add drawing" at bounding box center [1015, 311] width 66 height 19
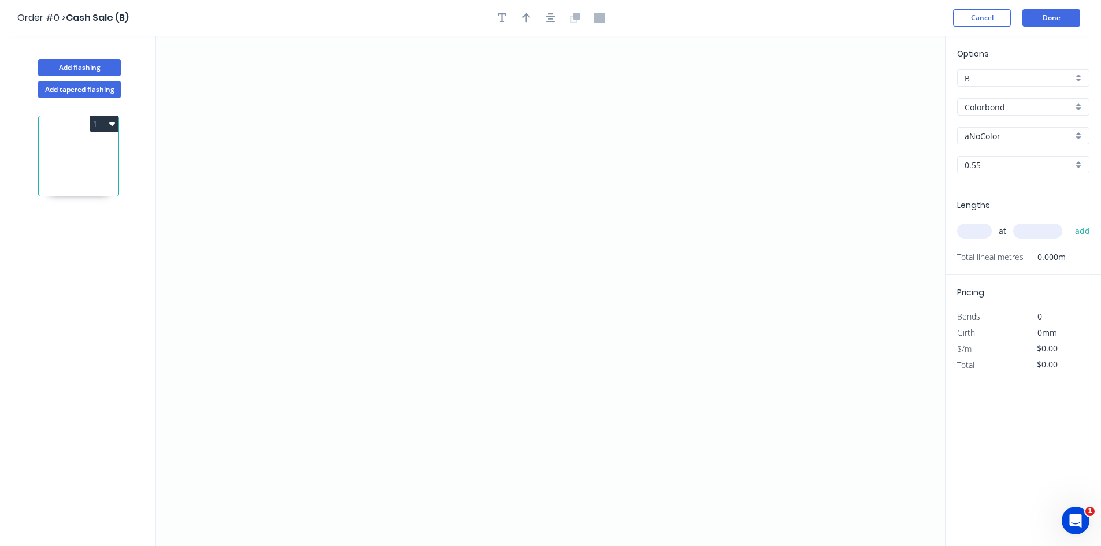
click at [1048, 139] on input "aNoColor" at bounding box center [1019, 136] width 108 height 12
click at [1029, 160] on div "Surfmist" at bounding box center [1023, 156] width 131 height 20
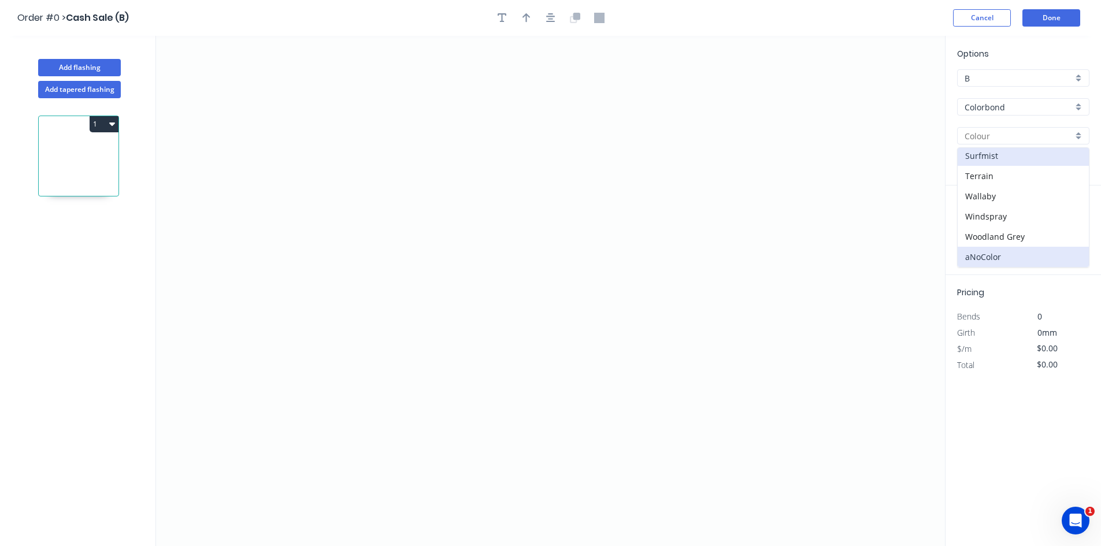
type input "Surfmist"
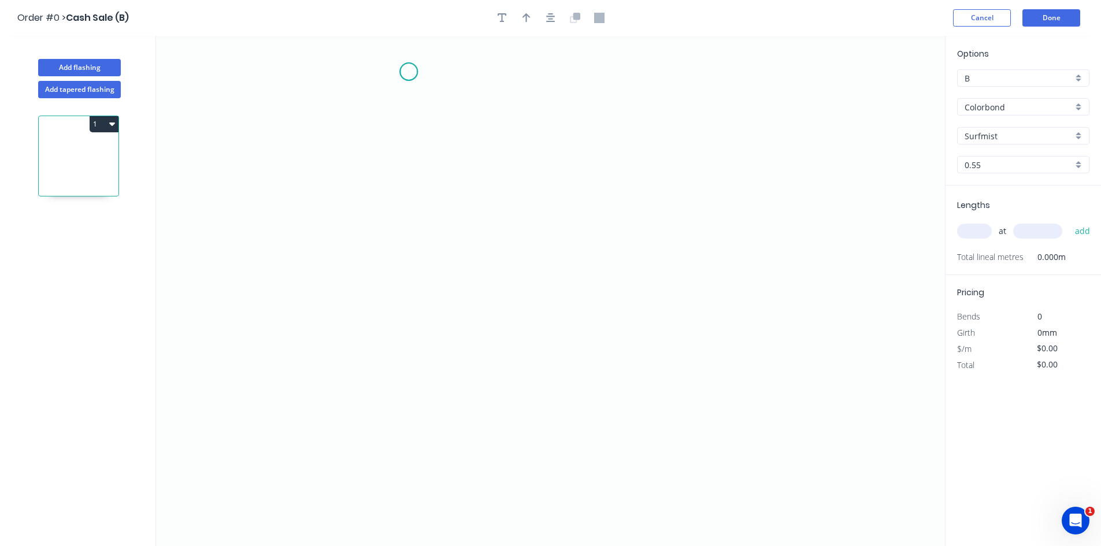
click at [409, 72] on icon "0" at bounding box center [550, 291] width 789 height 511
click at [401, 368] on icon "0" at bounding box center [550, 291] width 789 height 511
click at [691, 381] on icon "0 ?" at bounding box center [550, 291] width 789 height 511
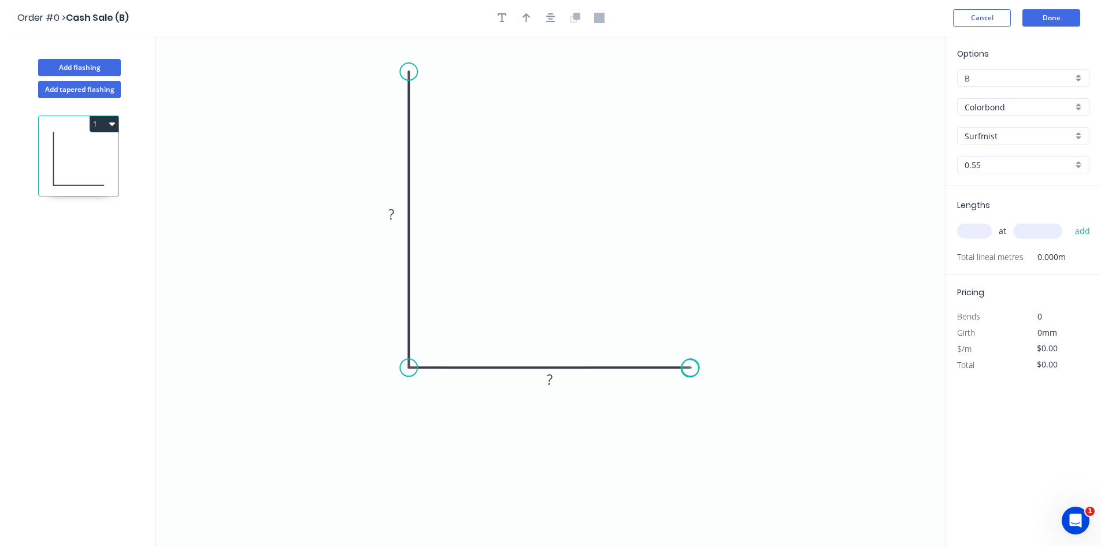
click at [690, 369] on circle at bounding box center [690, 367] width 17 height 17
drag, startPoint x: 690, startPoint y: 369, endPoint x: 552, endPoint y: 371, distance: 138.2
click at [552, 371] on circle at bounding box center [551, 367] width 17 height 17
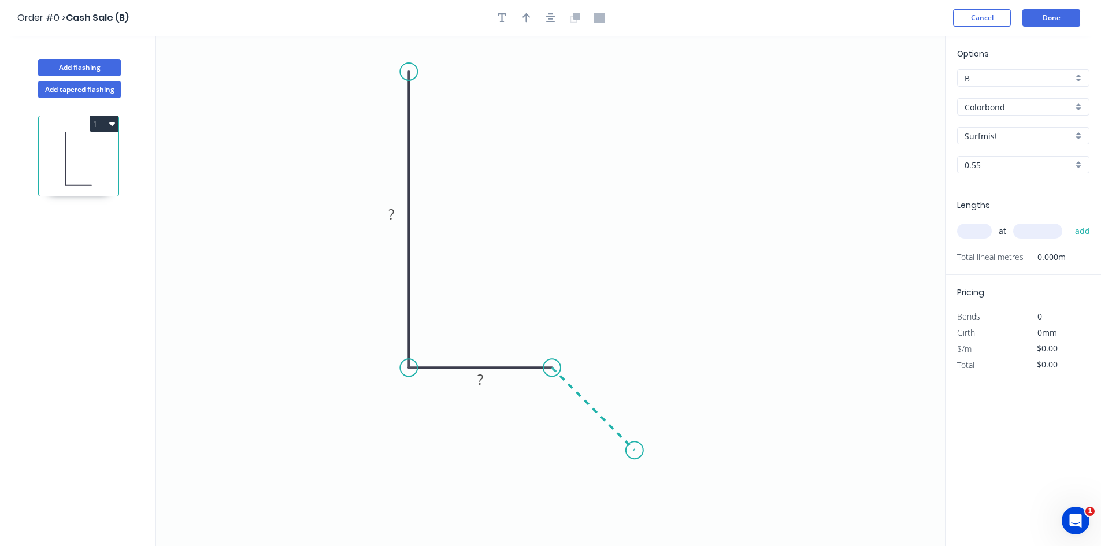
click at [635, 456] on icon "0 ? ?" at bounding box center [550, 291] width 789 height 511
click at [552, 454] on icon "0 ? ? ?" at bounding box center [550, 291] width 789 height 511
click at [382, 219] on rect at bounding box center [391, 215] width 23 height 16
type input "$12.38"
click at [987, 238] on input "text" at bounding box center [974, 231] width 35 height 15
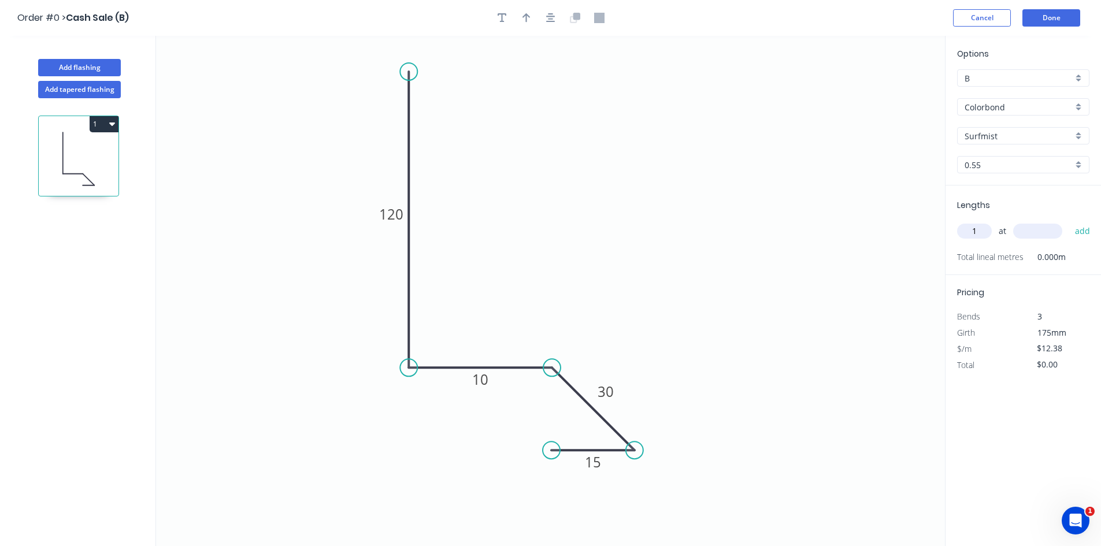
type input "1"
type input "1000"
click at [1070, 221] on button "add" at bounding box center [1083, 231] width 27 height 20
type input "$12.38"
click at [1037, 17] on button "Done" at bounding box center [1052, 17] width 58 height 17
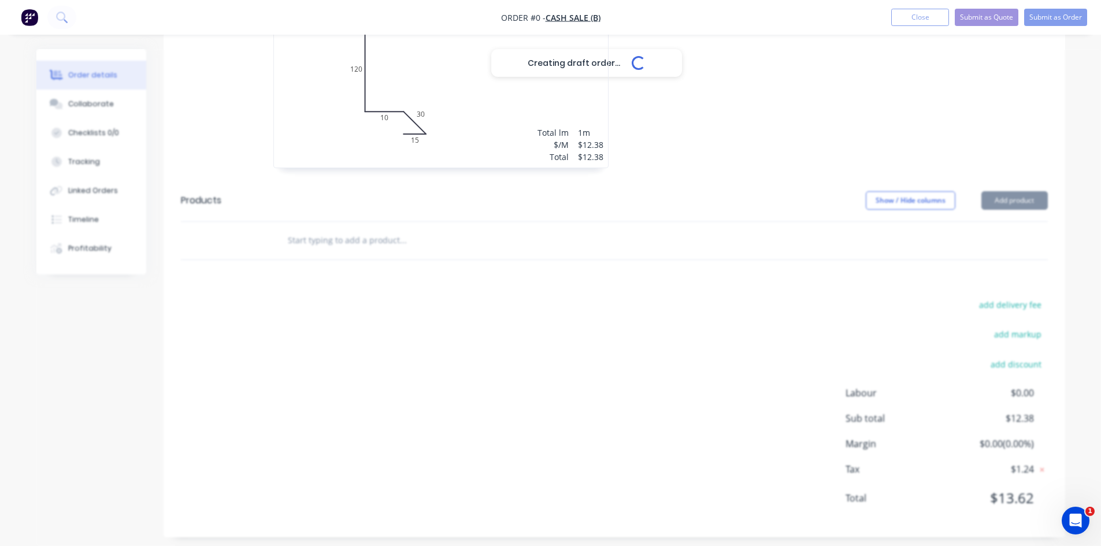
scroll to position [367, 0]
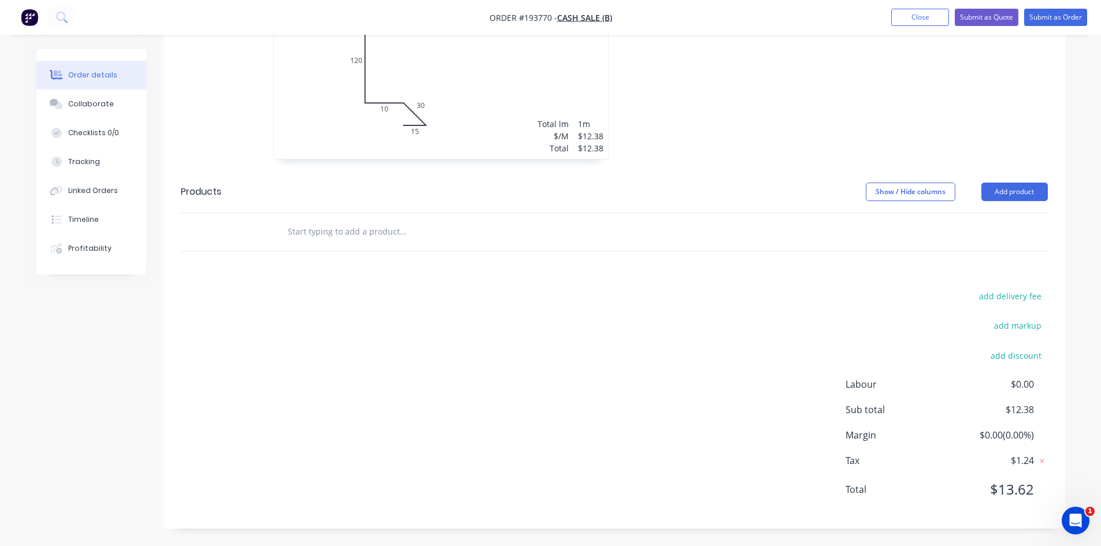
click at [1025, 196] on button "Add product" at bounding box center [1015, 192] width 66 height 19
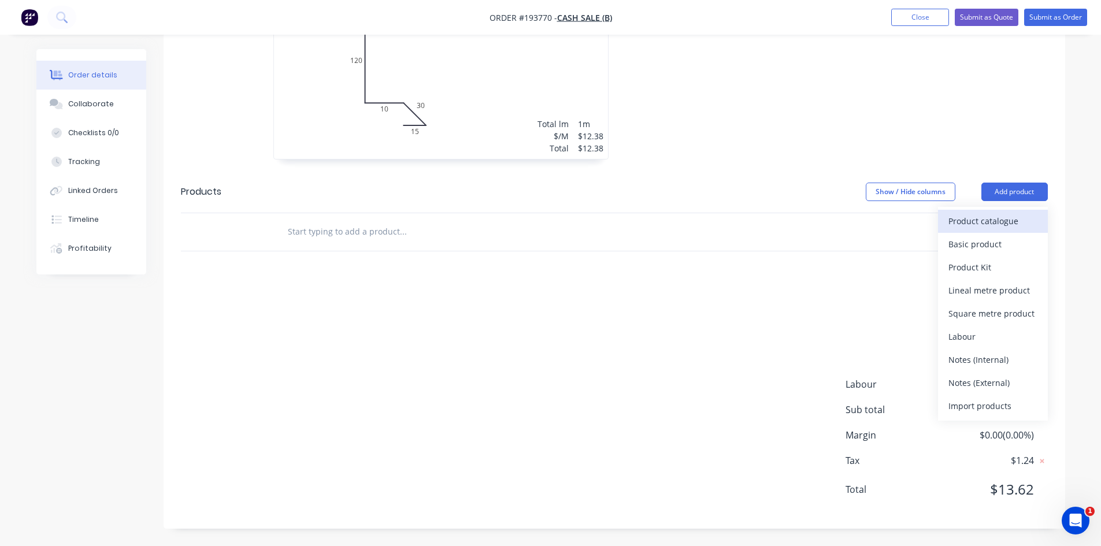
click at [1003, 231] on button "Product catalogue" at bounding box center [993, 221] width 110 height 23
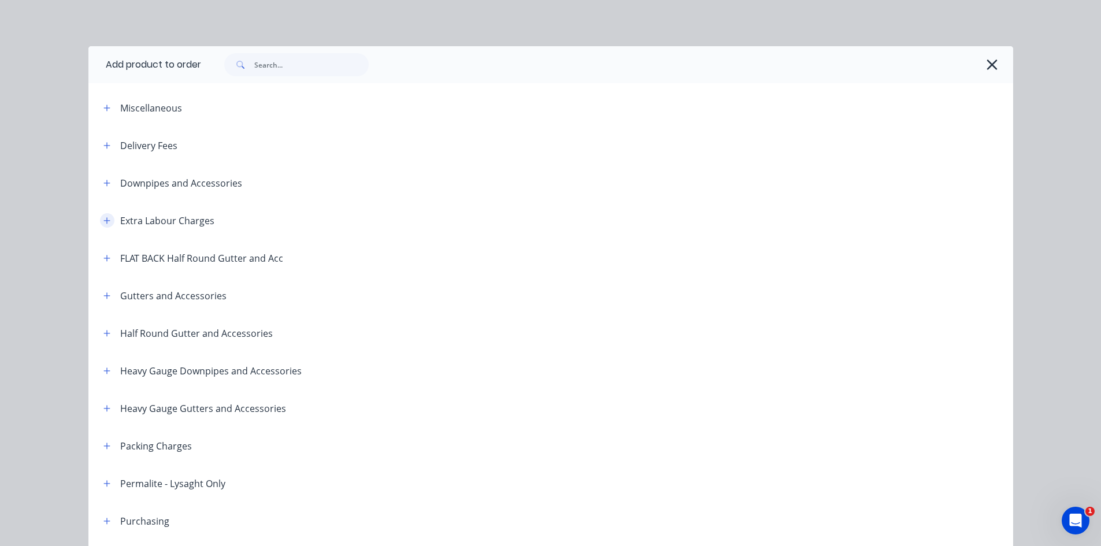
drag, startPoint x: 104, startPoint y: 229, endPoint x: 104, endPoint y: 221, distance: 7.5
click at [104, 224] on header "Extra Labour Charges" at bounding box center [550, 221] width 925 height 38
click at [104, 221] on icon "button" at bounding box center [106, 221] width 7 height 8
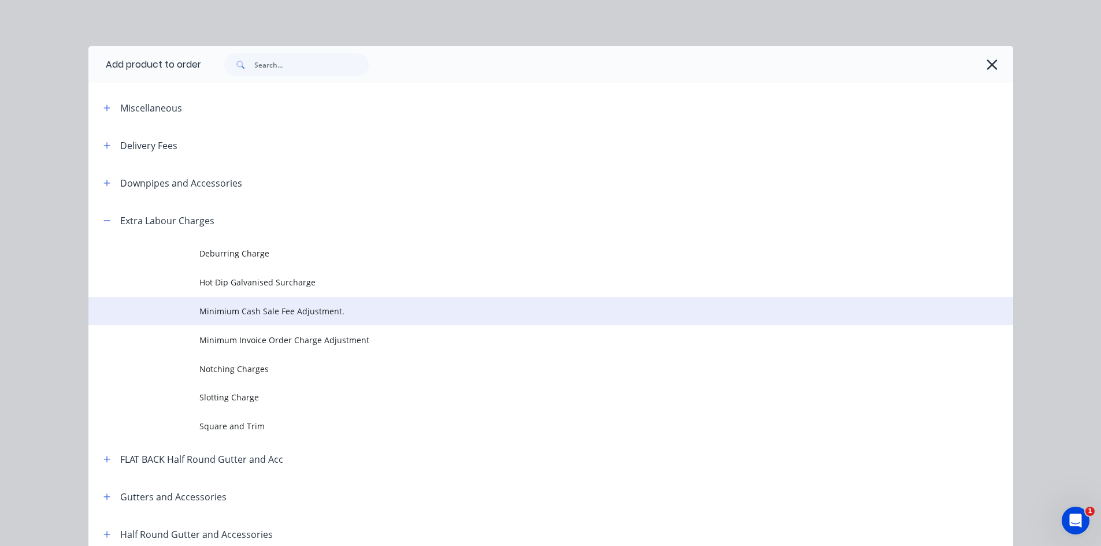
click at [302, 309] on span "Minimium Cash Sale Fee Adjustment." at bounding box center [524, 311] width 651 height 12
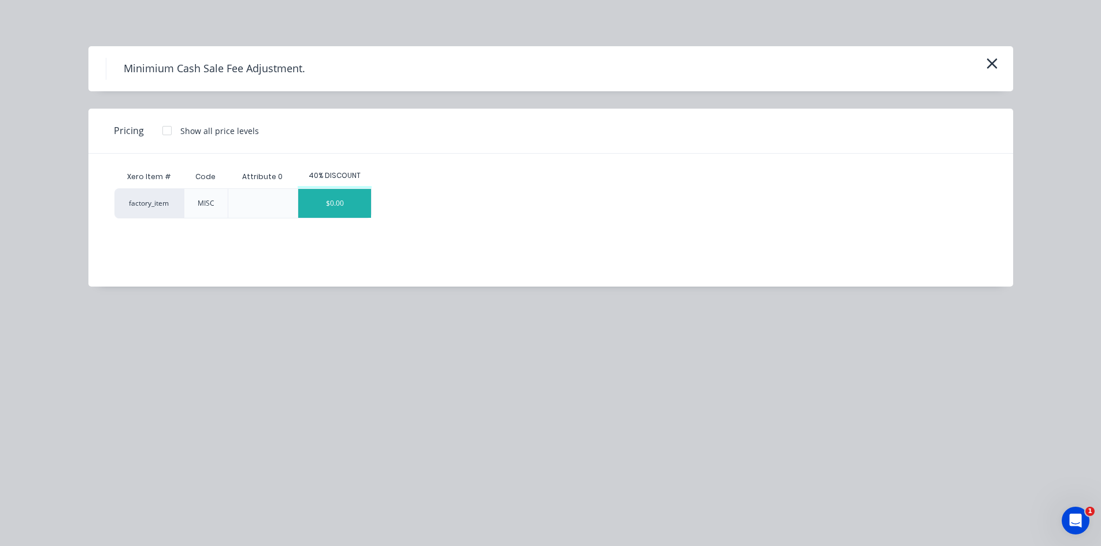
click at [333, 203] on div "$0.00" at bounding box center [334, 203] width 73 height 29
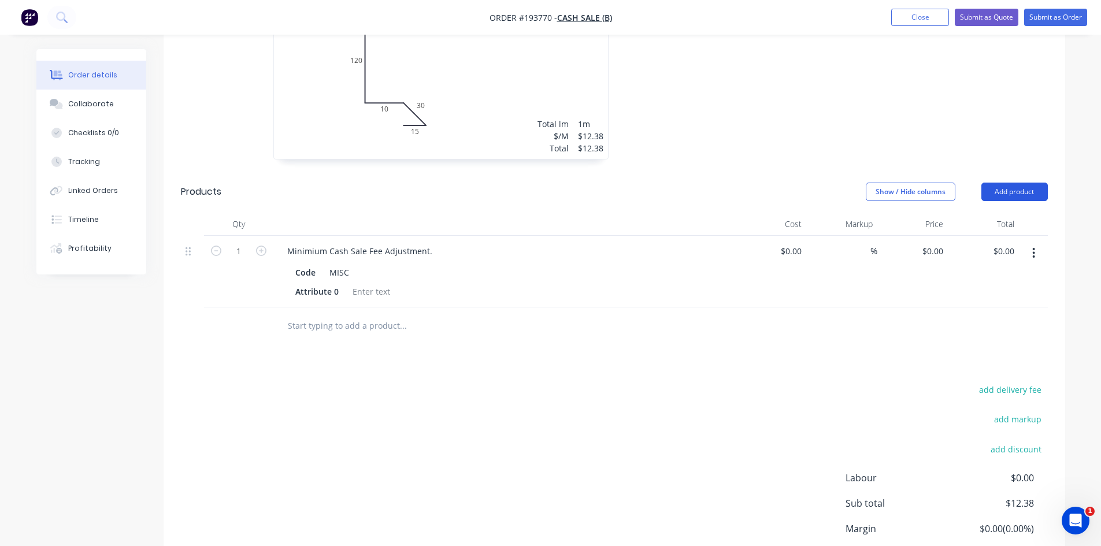
click at [1038, 183] on button "Add product" at bounding box center [1015, 192] width 66 height 19
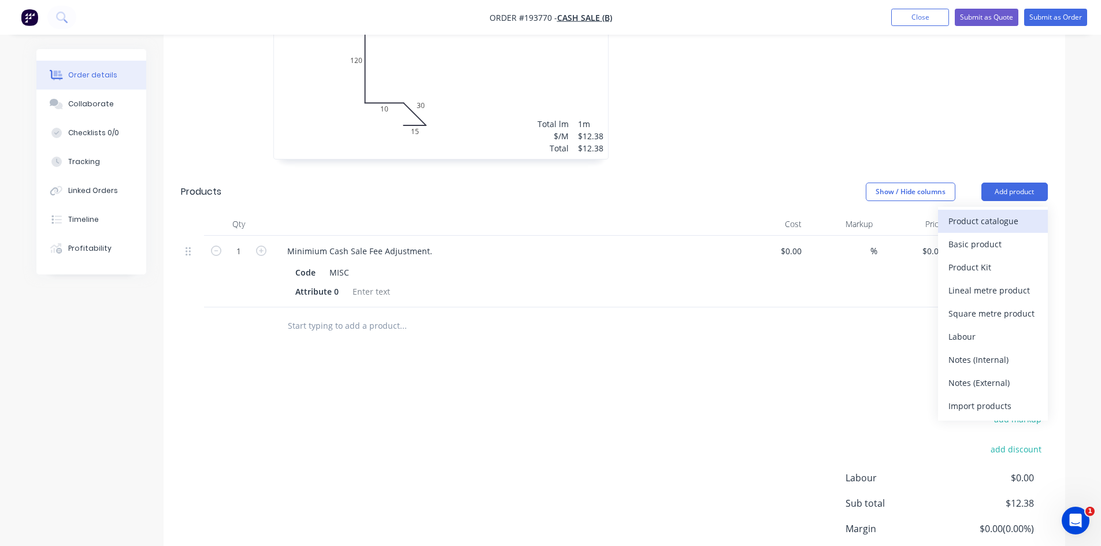
click at [1023, 210] on button "Product catalogue" at bounding box center [993, 221] width 110 height 23
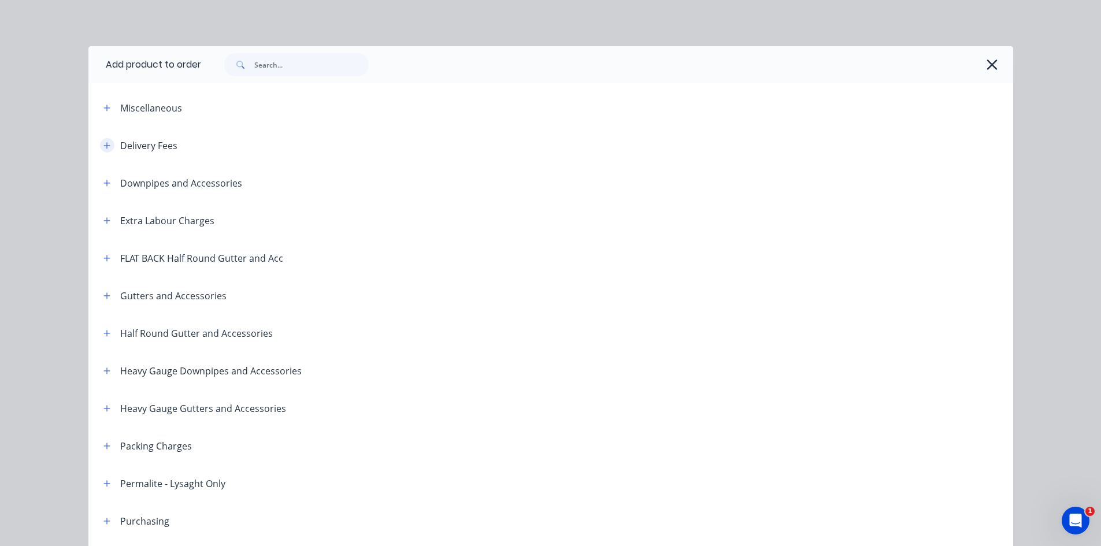
click at [103, 147] on icon "button" at bounding box center [106, 145] width 6 height 6
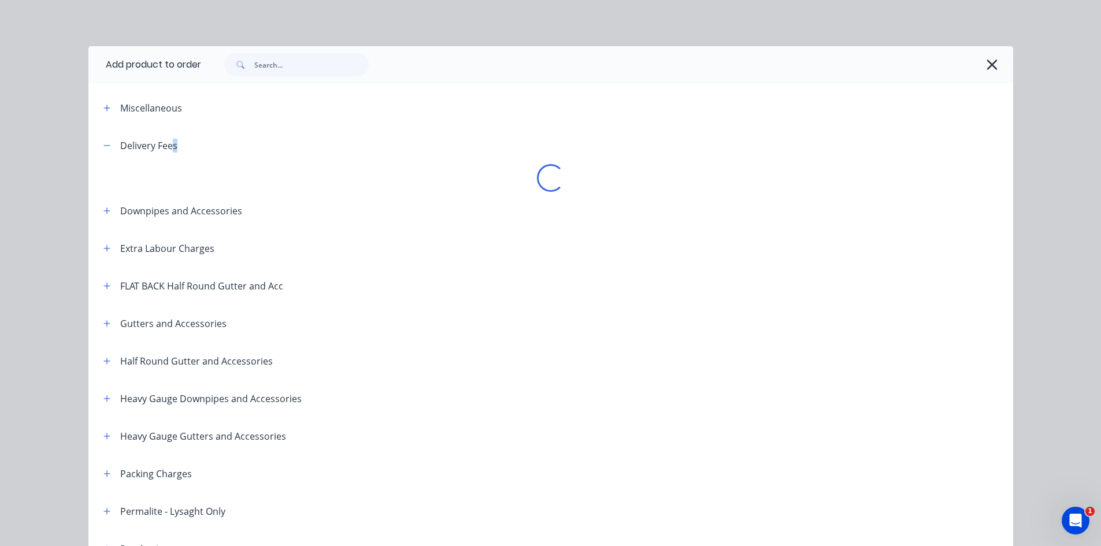
click at [170, 165] on div "Delivery Fees Loading..." at bounding box center [550, 159] width 925 height 65
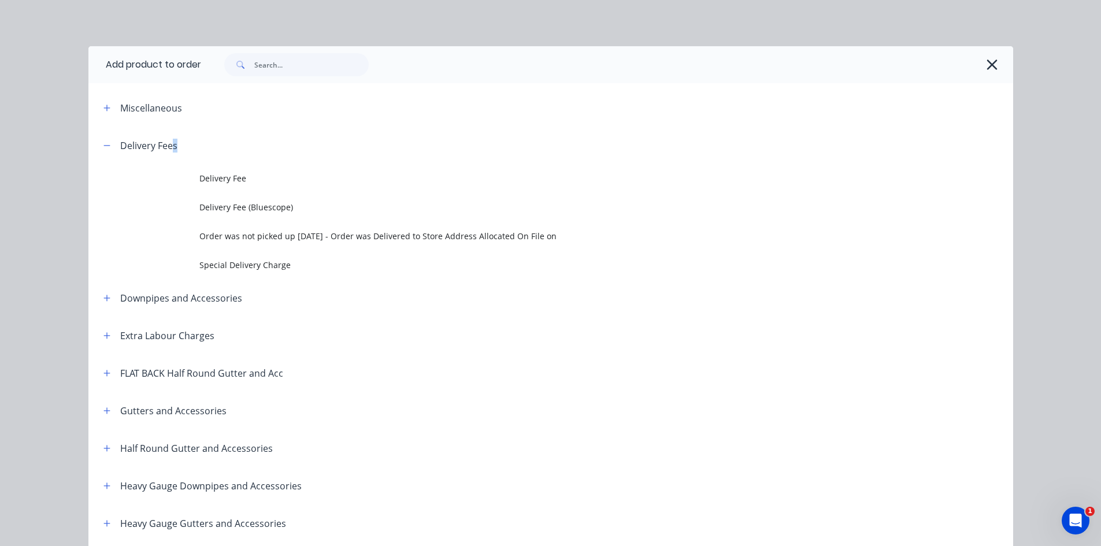
drag, startPoint x: 187, startPoint y: 172, endPoint x: 249, endPoint y: 190, distance: 65.1
click at [187, 172] on td at bounding box center [143, 178] width 111 height 29
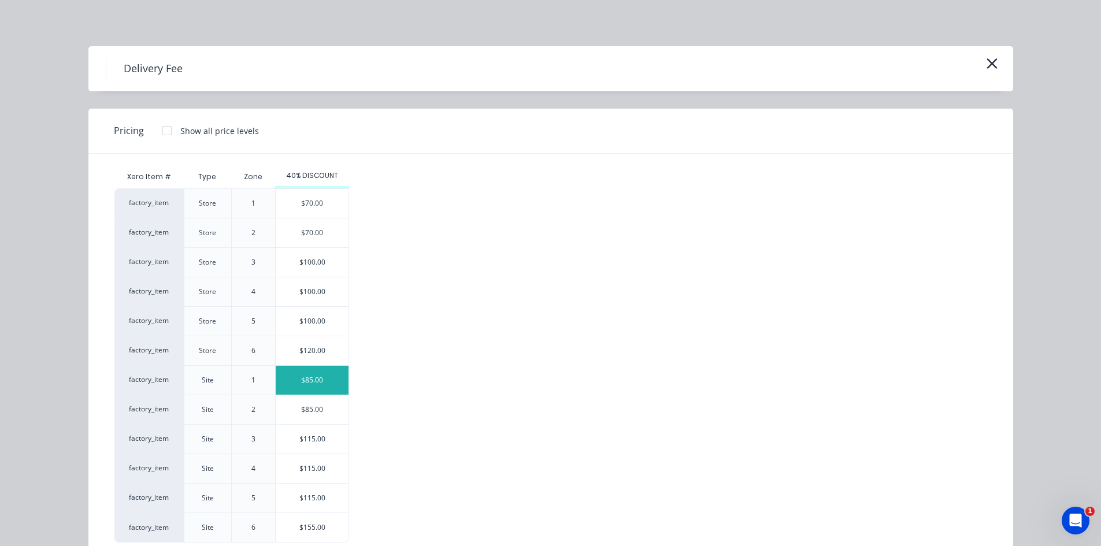
click at [329, 382] on div "$85.00" at bounding box center [312, 380] width 73 height 29
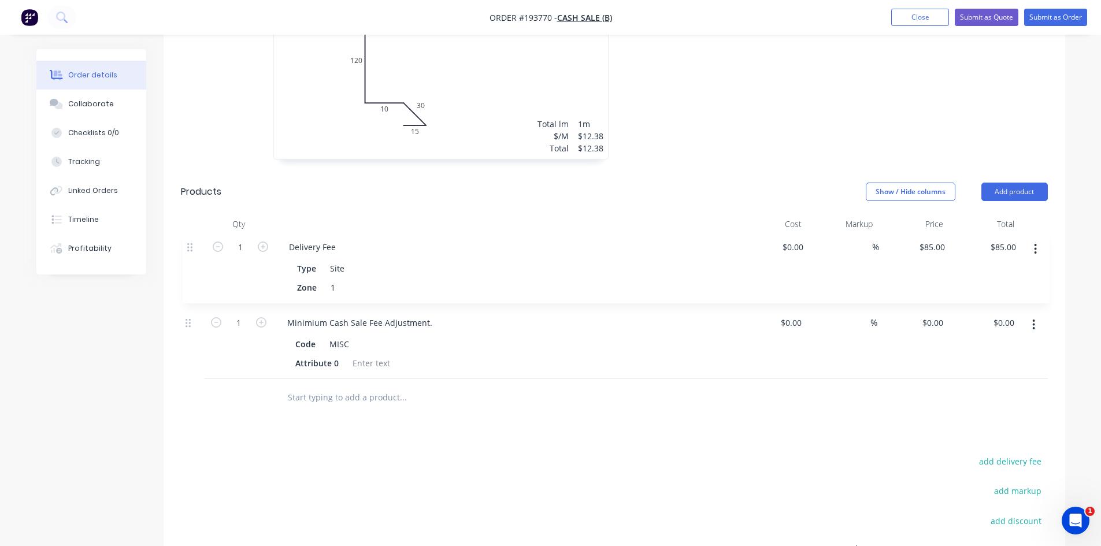
drag, startPoint x: 185, startPoint y: 326, endPoint x: 187, endPoint y: 246, distance: 79.2
click at [187, 246] on div "1 Minimium Cash Sale Fee Adjustment. Code MISC Attribute 0 $0.00 $0.00 % $0.00 …" at bounding box center [614, 307] width 867 height 143
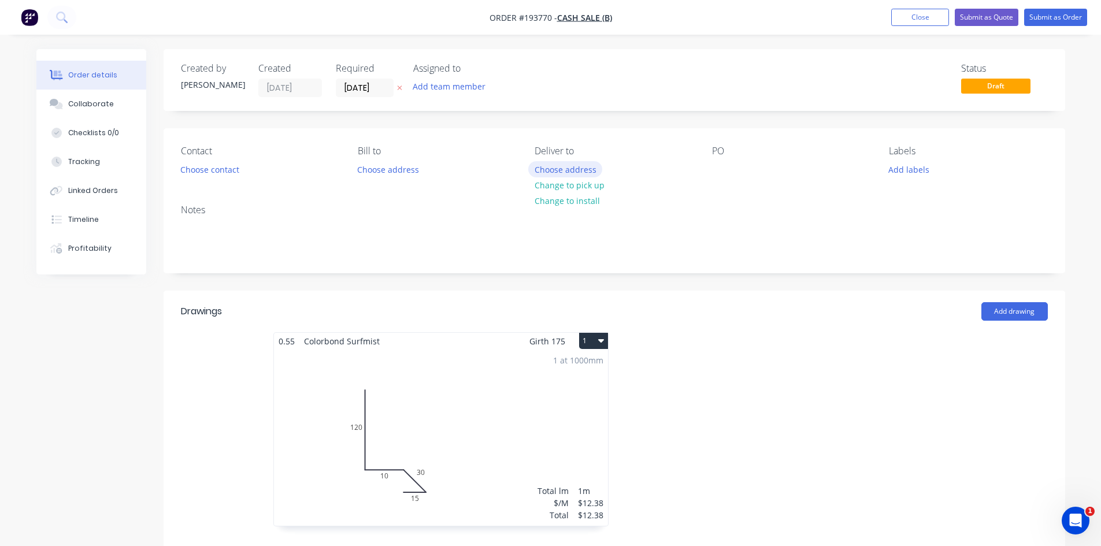
click at [587, 163] on button "Choose address" at bounding box center [565, 169] width 74 height 16
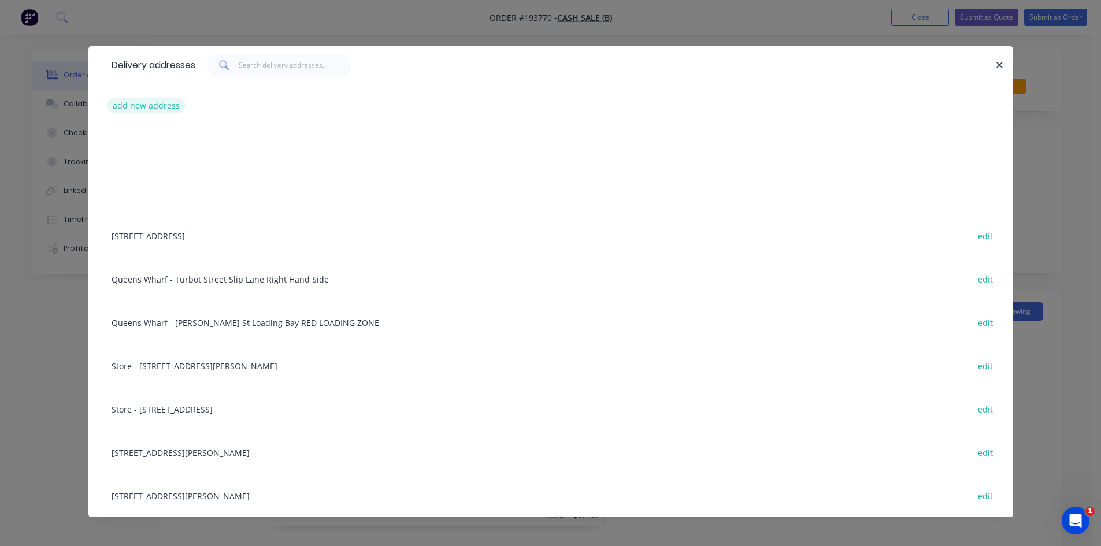
click at [145, 106] on button "add new address" at bounding box center [146, 106] width 79 height 16
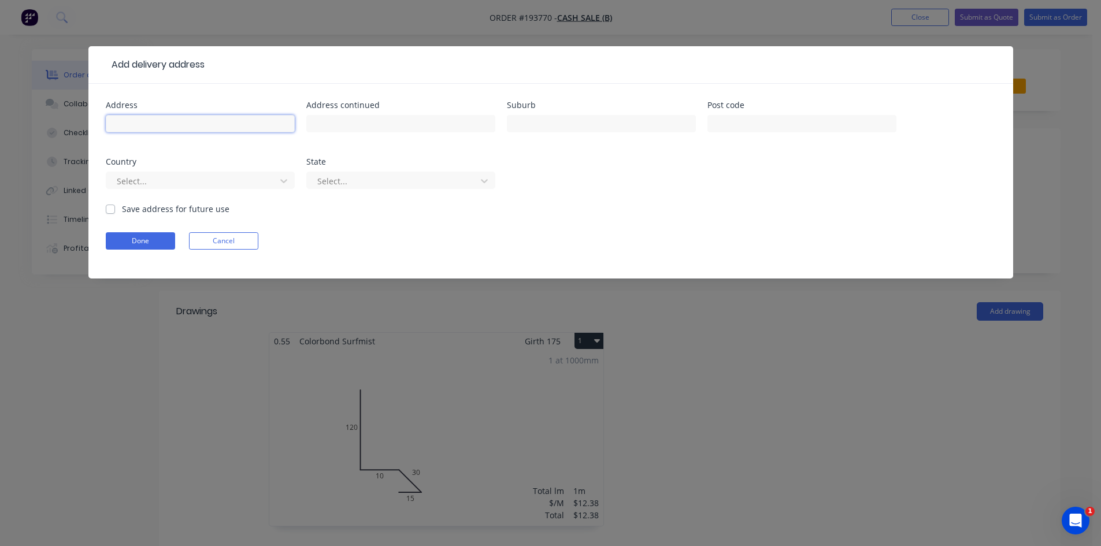
click at [183, 123] on input "text" at bounding box center [200, 123] width 189 height 17
type input "[STREET_ADDRESS][PERSON_NAME]"
type input "[GEOGRAPHIC_DATA]"
click at [126, 241] on button "Done" at bounding box center [140, 240] width 69 height 17
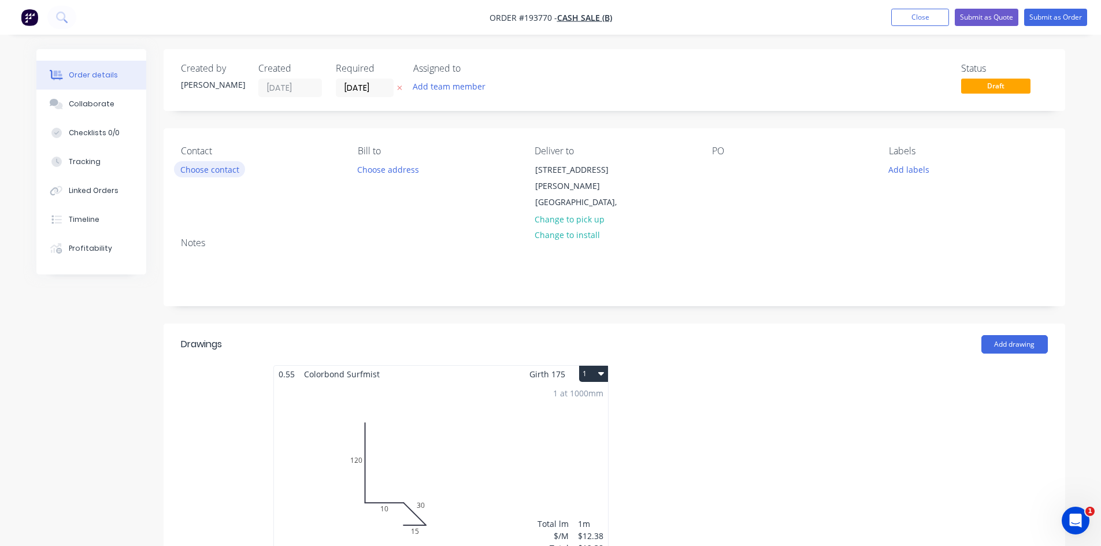
click at [238, 171] on button "Choose contact" at bounding box center [209, 169] width 71 height 16
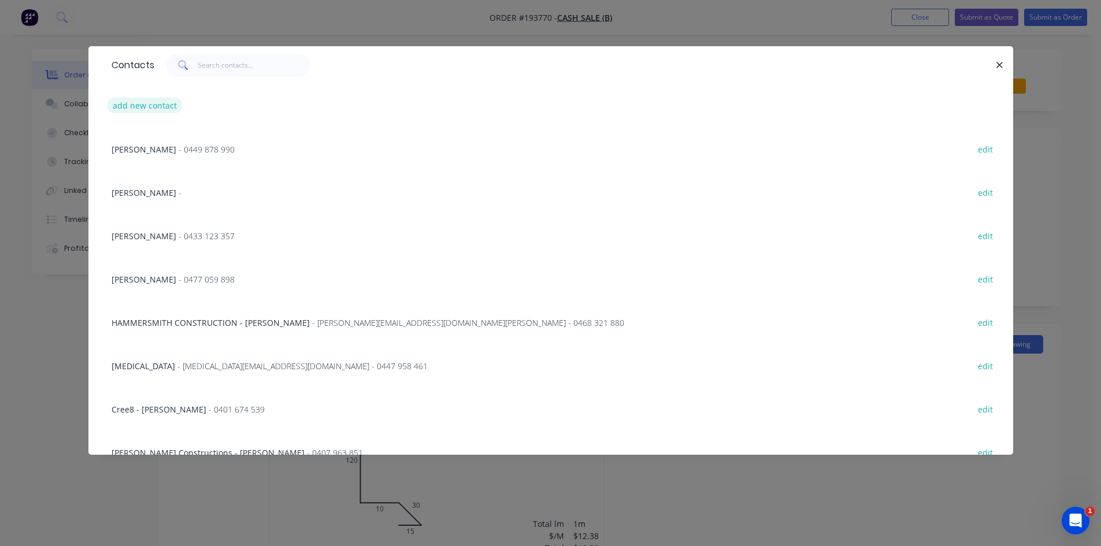
click at [154, 110] on button "add new contact" at bounding box center [145, 106] width 76 height 16
select select "AU"
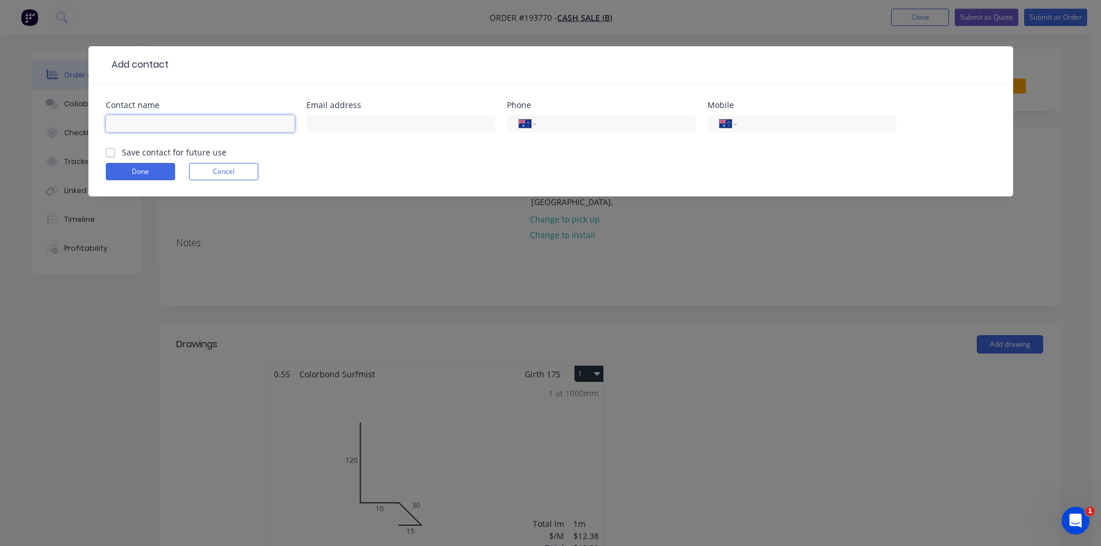
click at [156, 123] on input "text" at bounding box center [200, 123] width 189 height 17
type input "[PERSON_NAME]"
type input "0421 595 799"
click button "Done" at bounding box center [140, 171] width 69 height 17
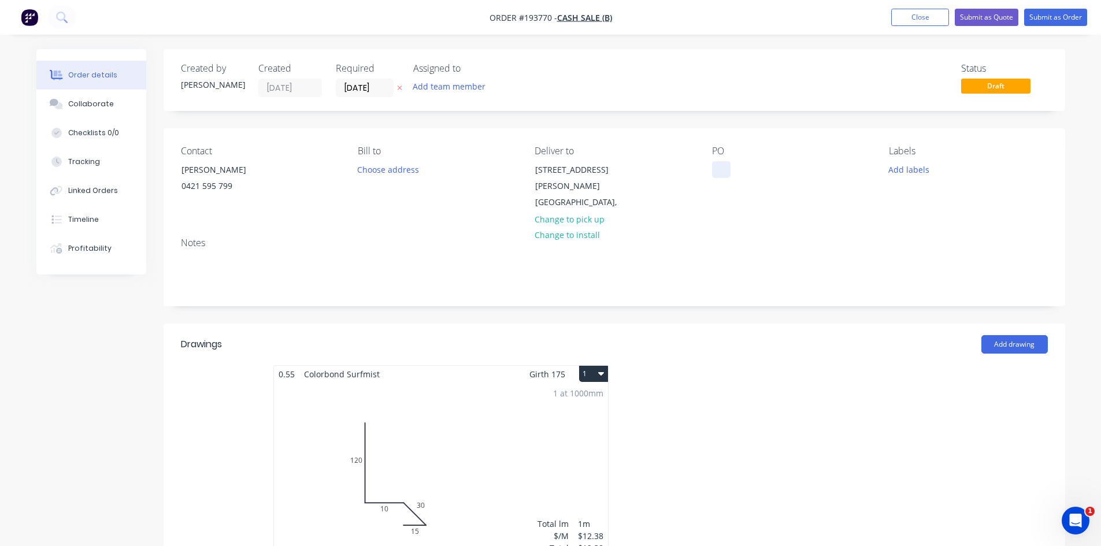
click at [727, 173] on div at bounding box center [721, 169] width 19 height 17
click at [989, 23] on button "Submit as Quote" at bounding box center [987, 17] width 64 height 17
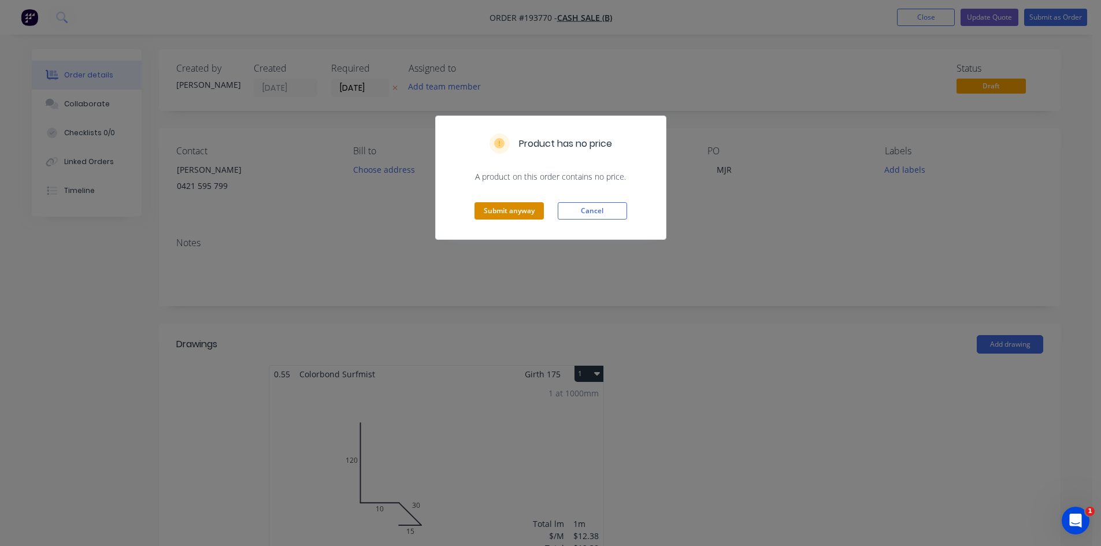
click at [516, 212] on button "Submit anyway" at bounding box center [509, 210] width 69 height 17
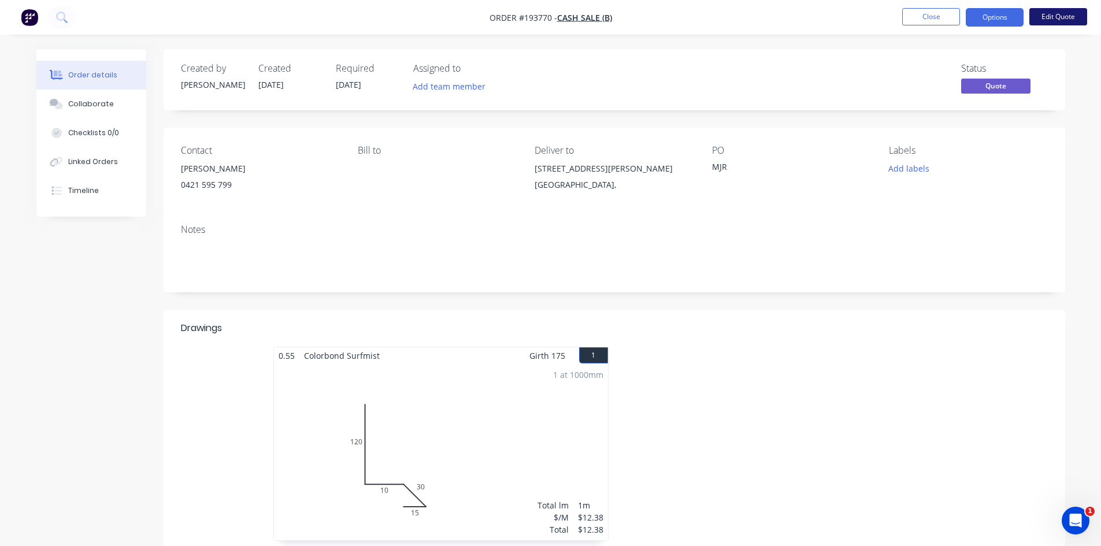
click at [1050, 12] on button "Edit Quote" at bounding box center [1059, 16] width 58 height 17
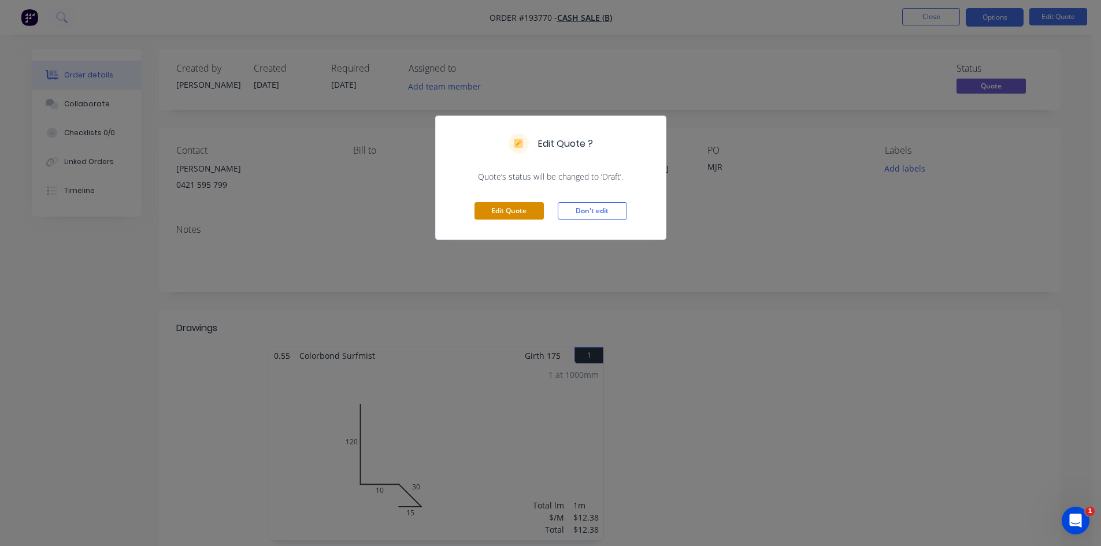
click at [498, 215] on button "Edit Quote" at bounding box center [509, 210] width 69 height 17
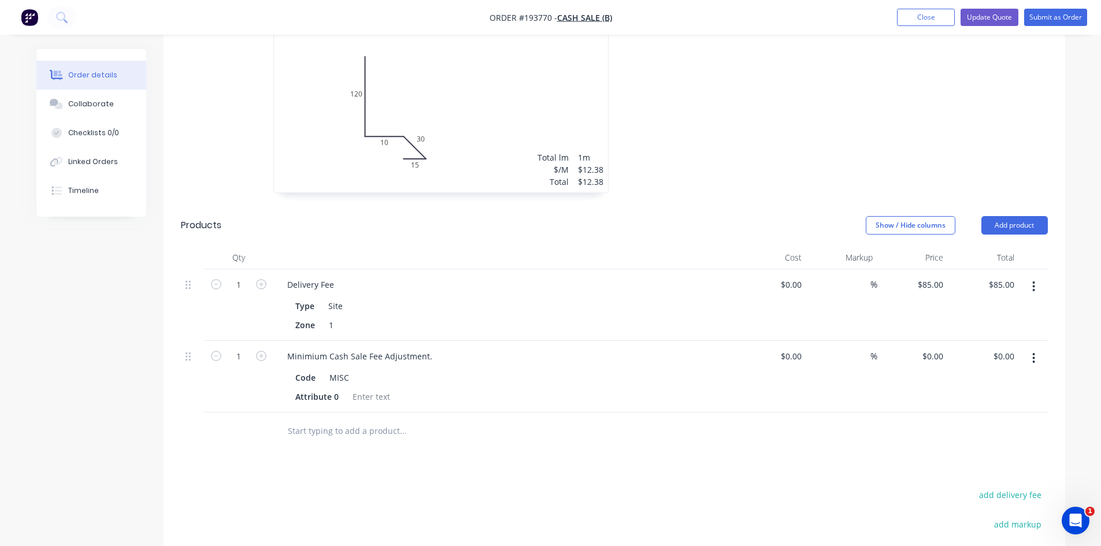
scroll to position [360, 0]
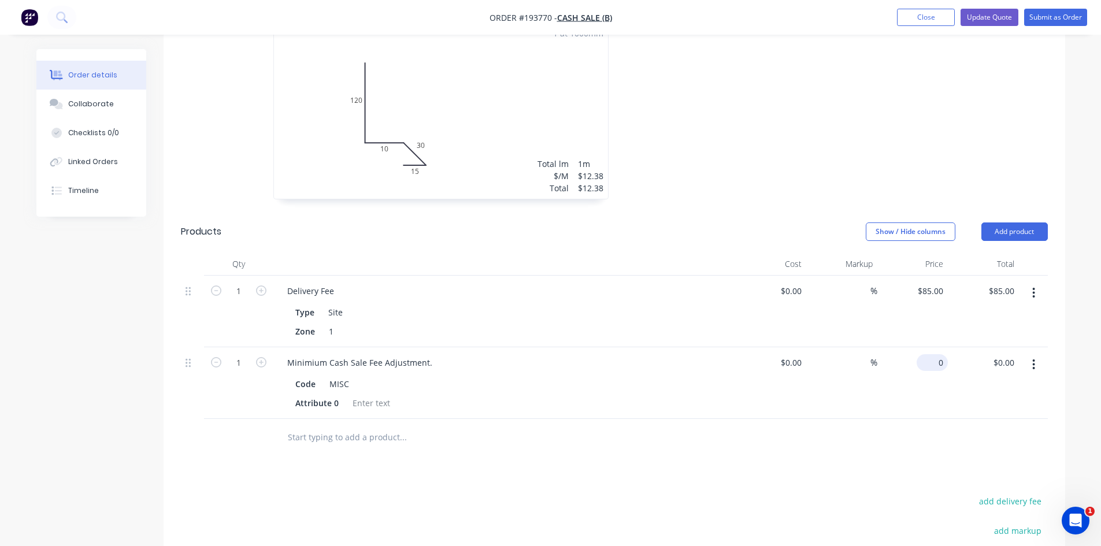
click at [933, 354] on div "0 $0.00" at bounding box center [932, 362] width 31 height 17
type input "$102.62"
click at [968, 404] on div "$102.62 $0.00" at bounding box center [983, 383] width 71 height 72
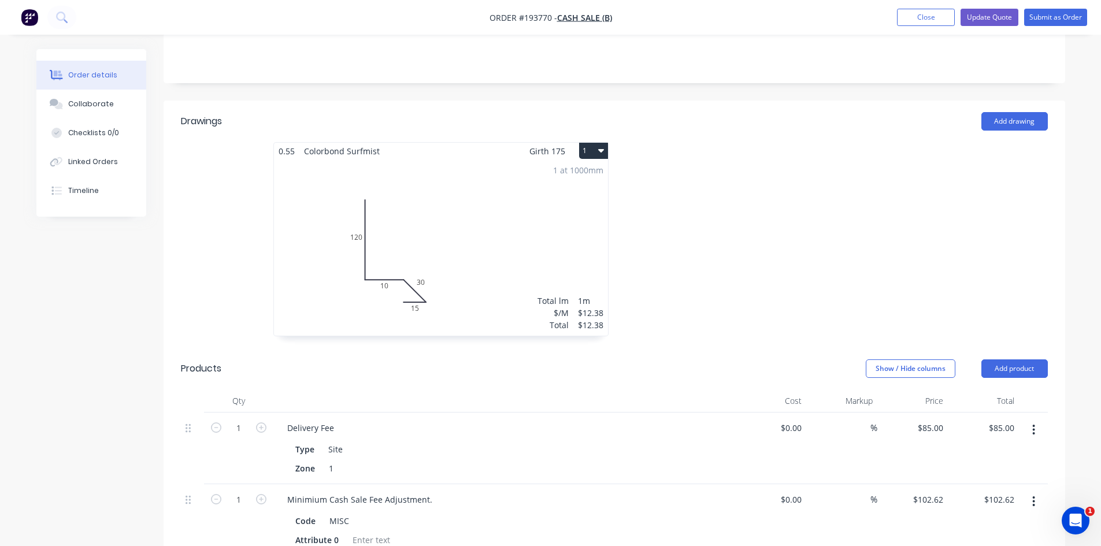
scroll to position [167, 0]
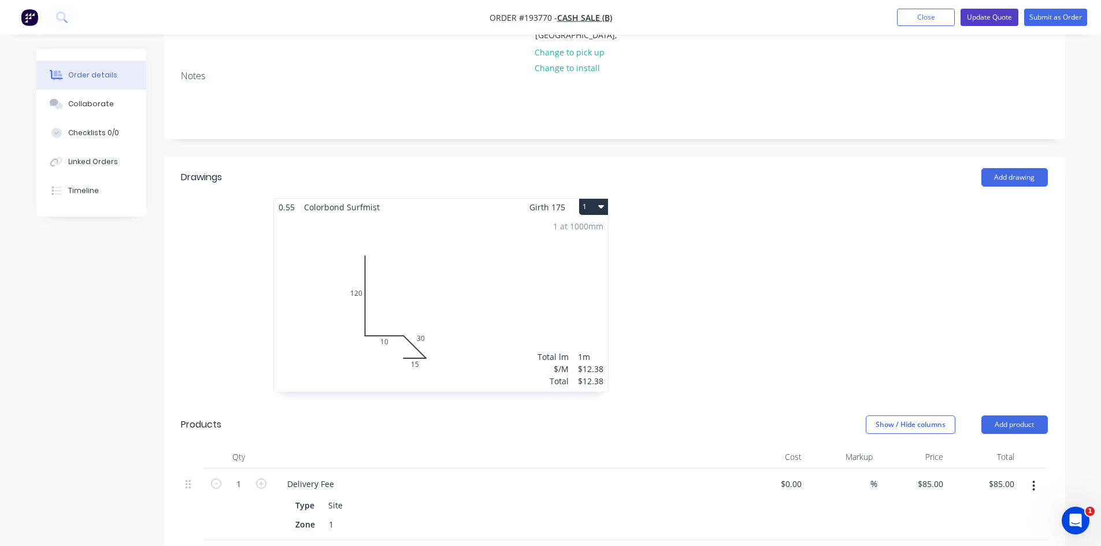
click at [981, 24] on button "Update Quote" at bounding box center [990, 17] width 58 height 17
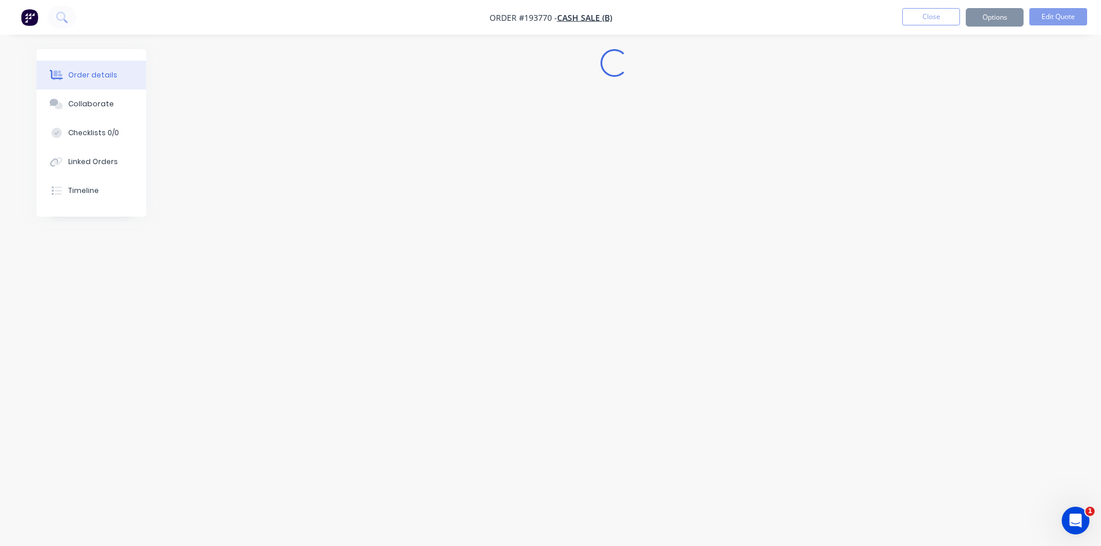
scroll to position [0, 0]
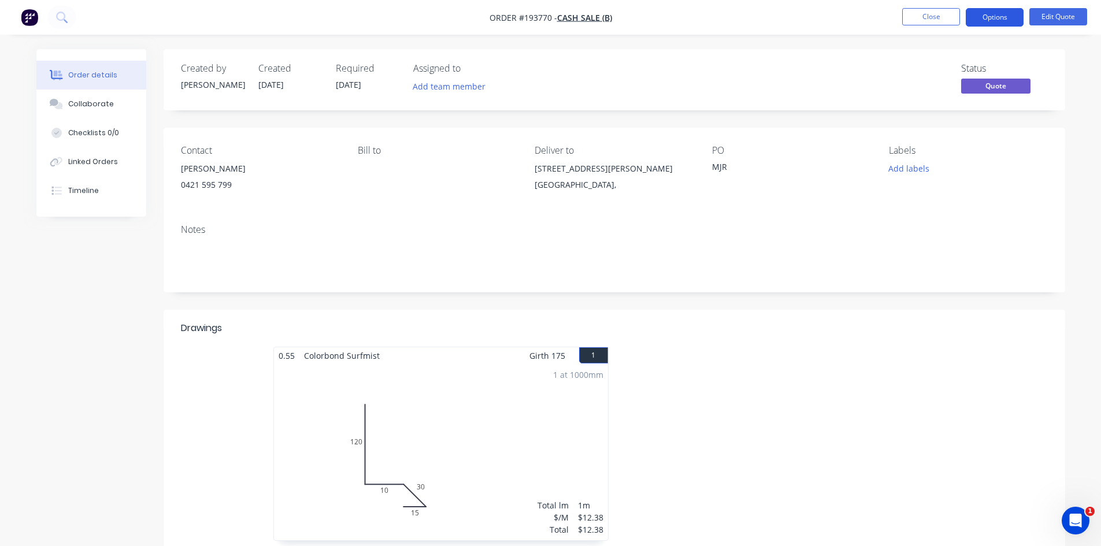
click at [994, 12] on button "Options" at bounding box center [995, 17] width 58 height 19
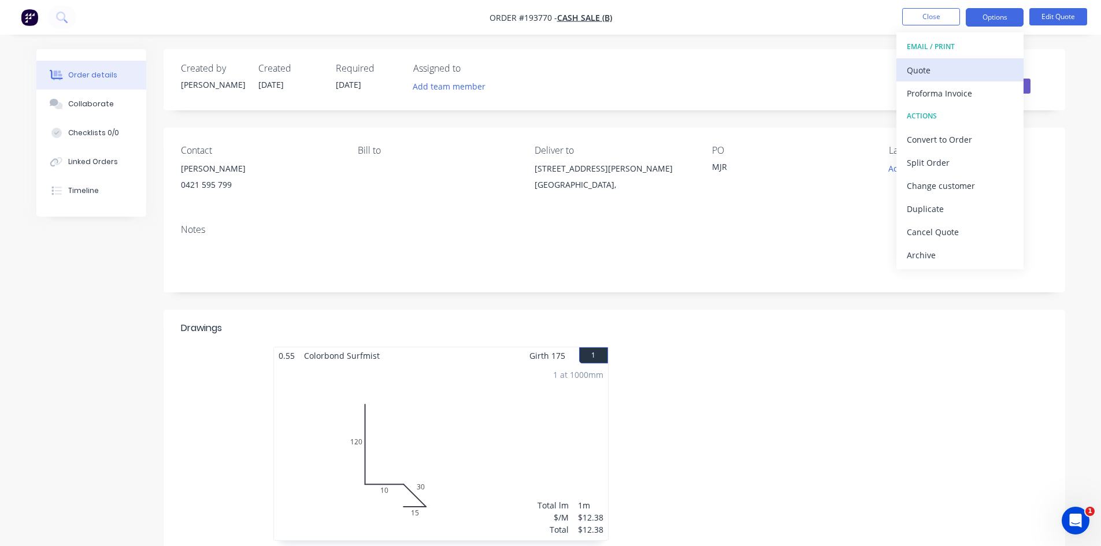
click at [953, 66] on div "Quote" at bounding box center [960, 70] width 106 height 17
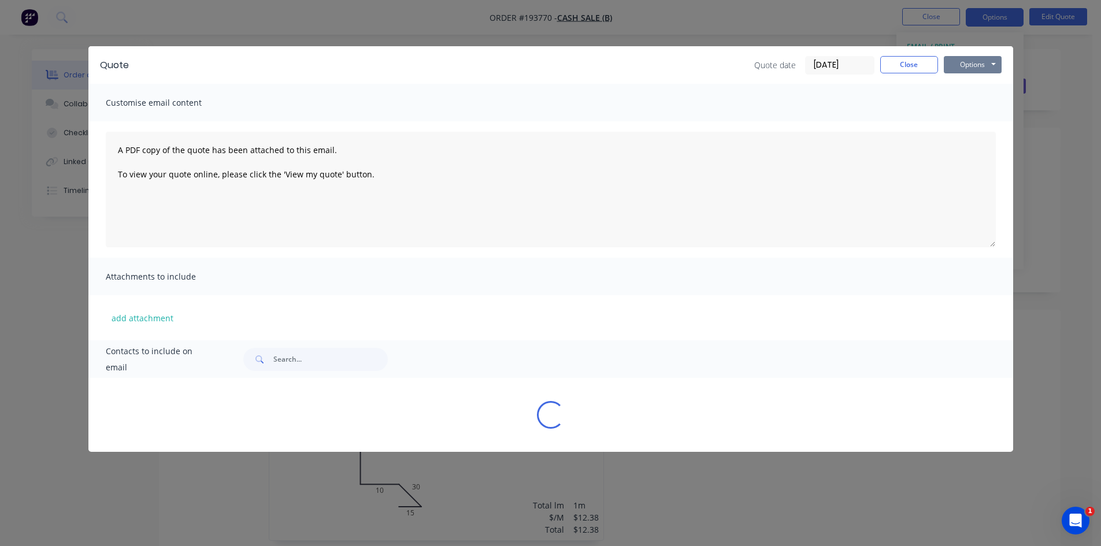
click at [962, 60] on button "Options" at bounding box center [973, 64] width 58 height 17
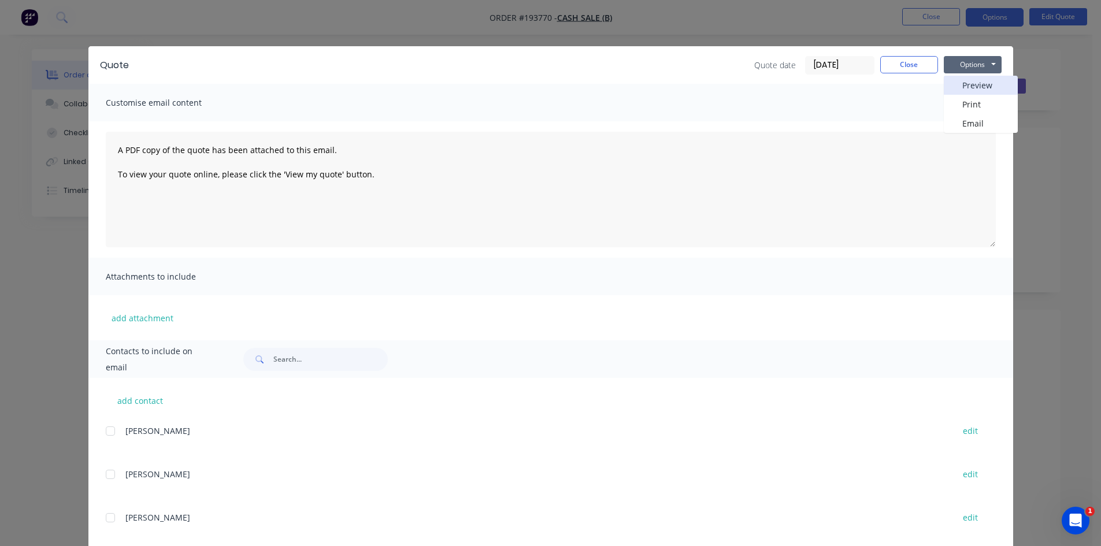
click at [975, 80] on button "Preview" at bounding box center [981, 85] width 74 height 19
click at [932, 66] on button "Close" at bounding box center [910, 64] width 58 height 17
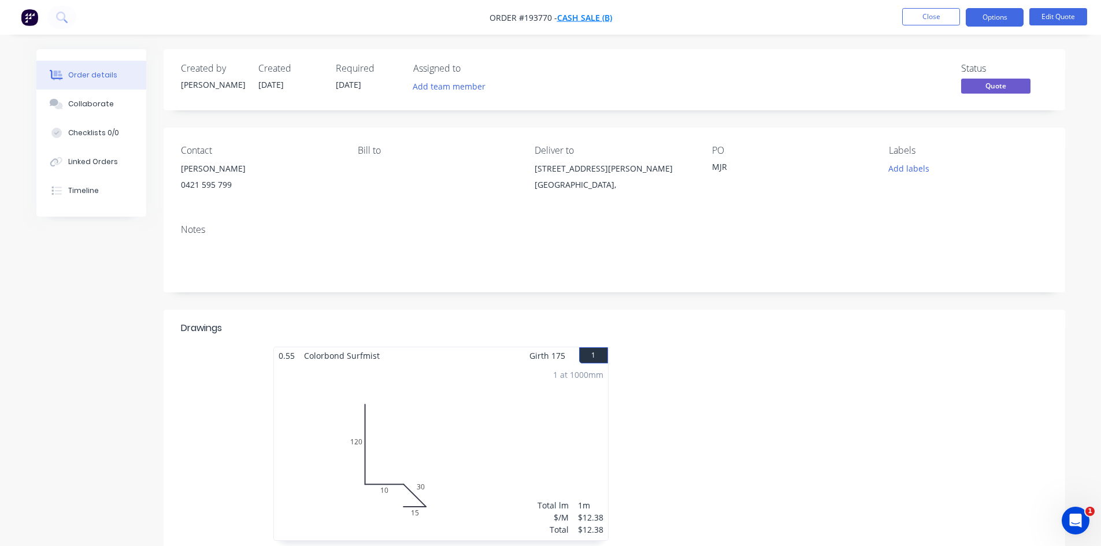
click at [574, 21] on span "Cash Sale (B)" at bounding box center [584, 17] width 55 height 11
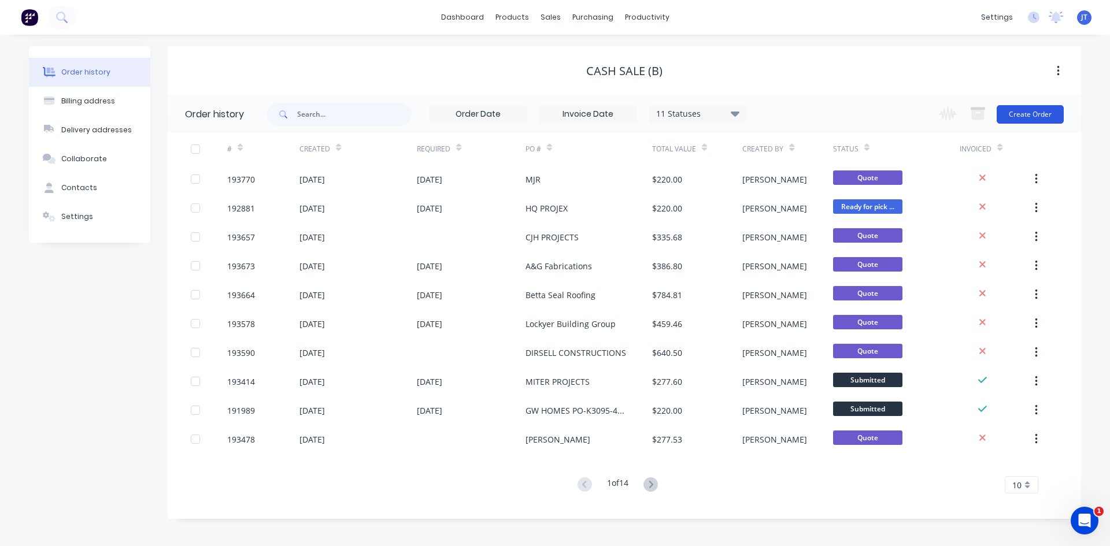
click at [1052, 120] on button "Create Order" at bounding box center [1030, 114] width 67 height 19
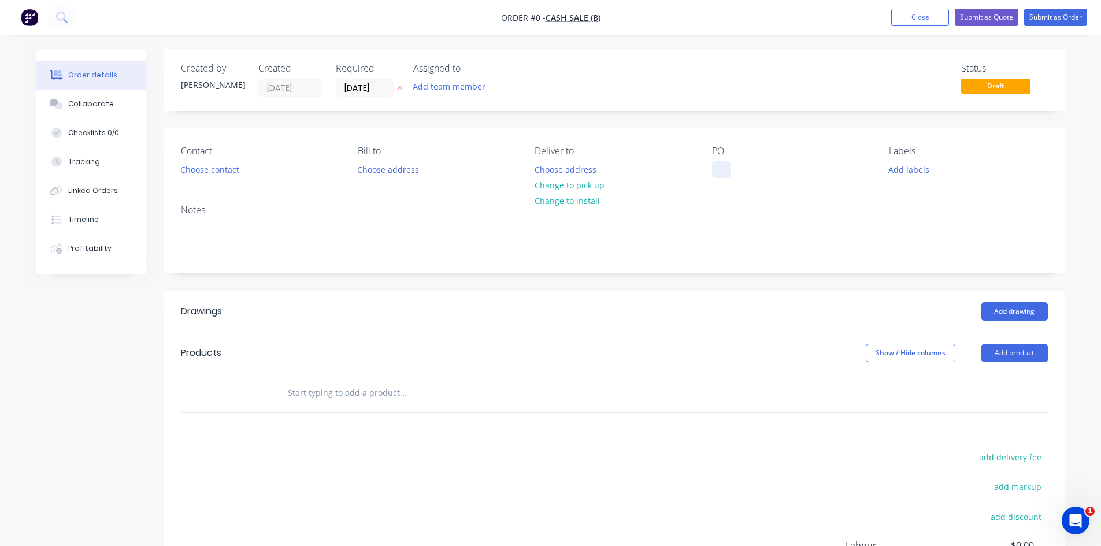
click at [713, 171] on div at bounding box center [721, 169] width 19 height 17
click at [571, 176] on div "Order details Collaborate Checklists 0/0 Tracking Linked Orders Timeline Profit…" at bounding box center [551, 378] width 1052 height 659
click at [600, 193] on button "Change to pick up" at bounding box center [569, 185] width 82 height 16
click at [187, 167] on button "Choose contact" at bounding box center [209, 169] width 71 height 16
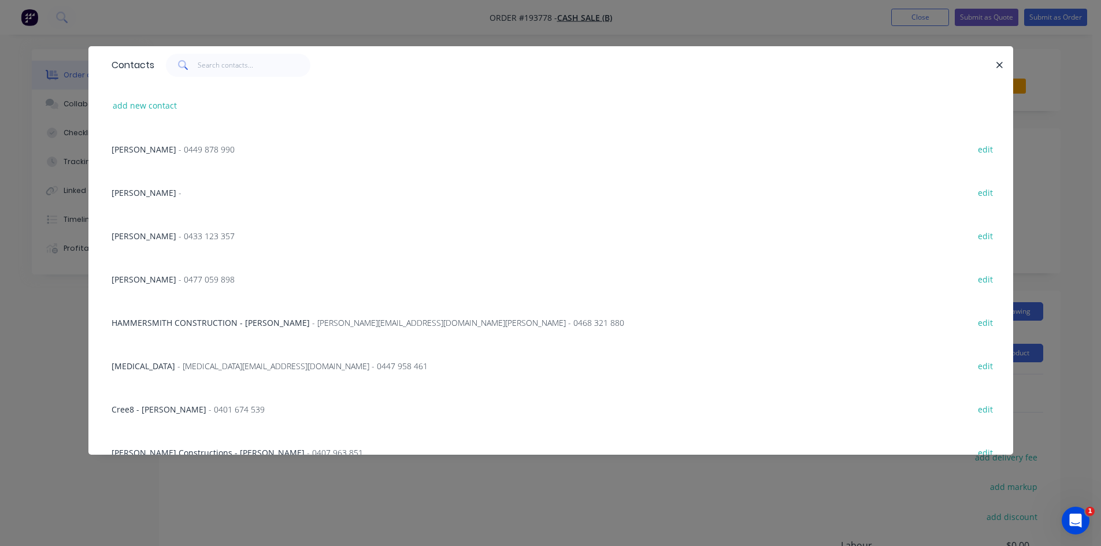
click at [161, 119] on div "add new contact" at bounding box center [551, 105] width 890 height 43
click at [161, 105] on button "add new contact" at bounding box center [145, 106] width 76 height 16
select select "AU"
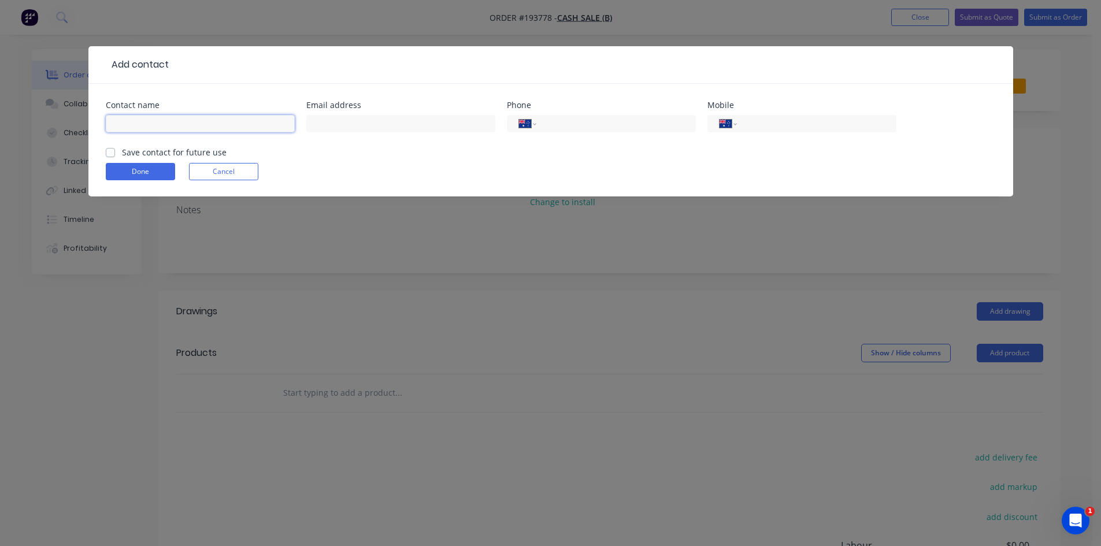
click at [181, 119] on input "text" at bounding box center [200, 123] width 189 height 17
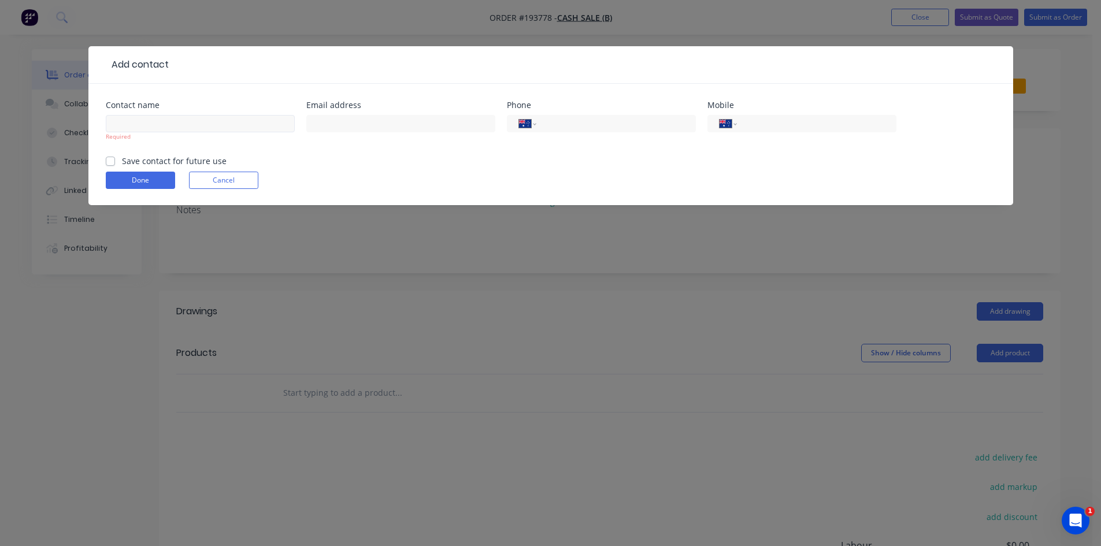
click at [239, 137] on div "Required" at bounding box center [200, 136] width 189 height 9
click at [239, 131] on input "text" at bounding box center [200, 123] width 189 height 17
type input "[PERSON_NAME]"
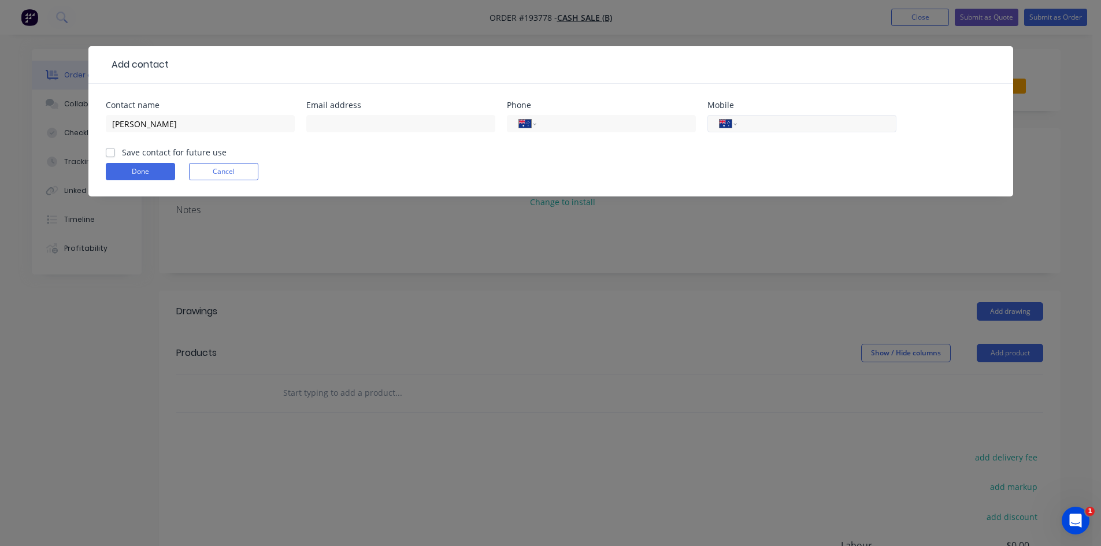
click at [744, 117] on div "International [GEOGRAPHIC_DATA] [GEOGRAPHIC_DATA] [GEOGRAPHIC_DATA] [GEOGRAPHIC…" at bounding box center [802, 123] width 189 height 17
drag, startPoint x: 805, startPoint y: 129, endPoint x: 812, endPoint y: 129, distance: 6.4
click at [806, 129] on input "tel" at bounding box center [814, 123] width 139 height 13
type input "0478 123 483"
click at [140, 161] on form "Contact name [PERSON_NAME] address Phone International [GEOGRAPHIC_DATA] [GEOGR…" at bounding box center [551, 148] width 890 height 95
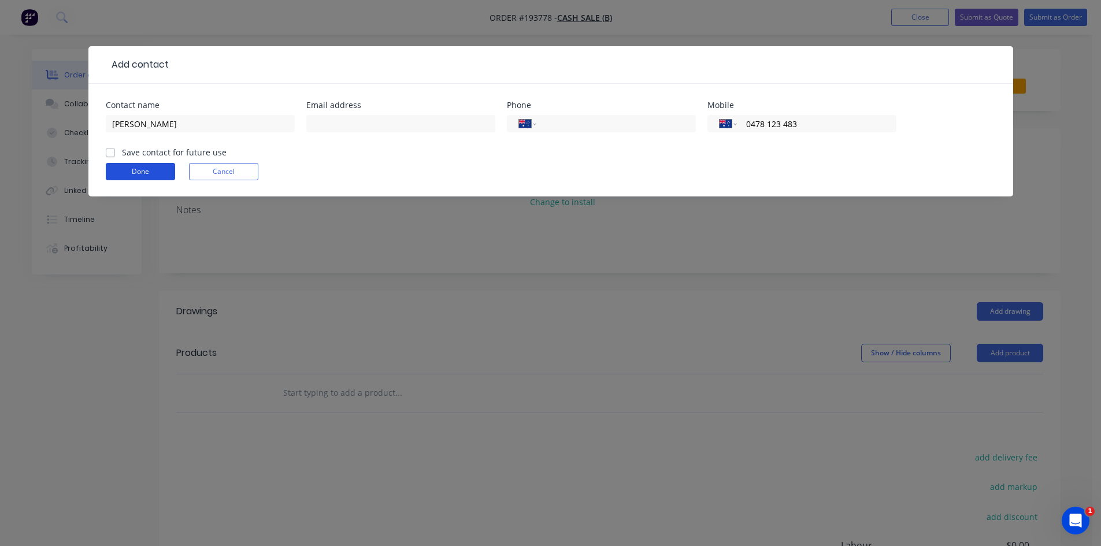
drag, startPoint x: 142, startPoint y: 165, endPoint x: 153, endPoint y: 171, distance: 12.4
click at [146, 168] on button "Done" at bounding box center [140, 171] width 69 height 17
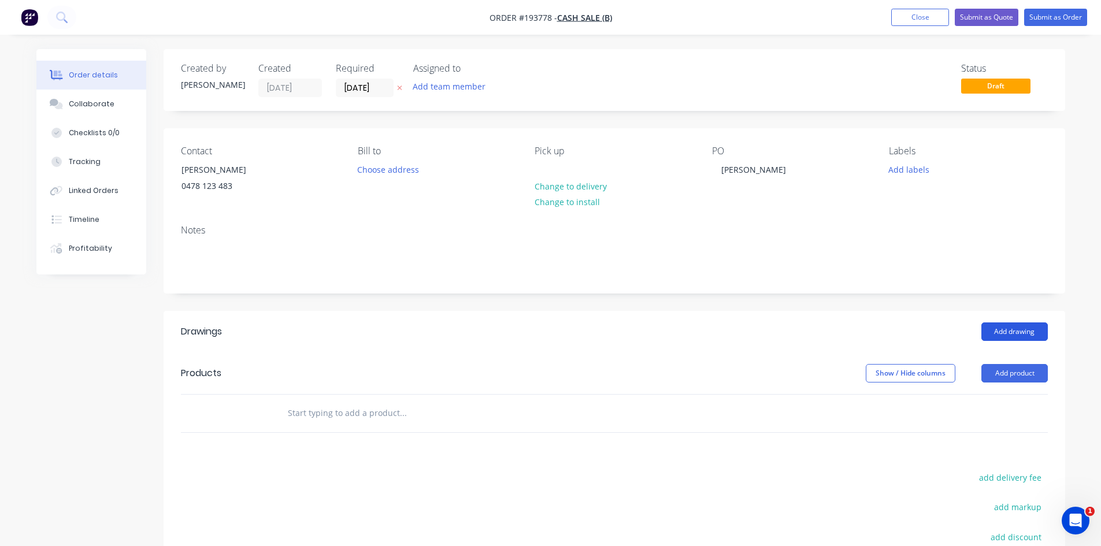
click at [1025, 323] on button "Add drawing" at bounding box center [1015, 332] width 66 height 19
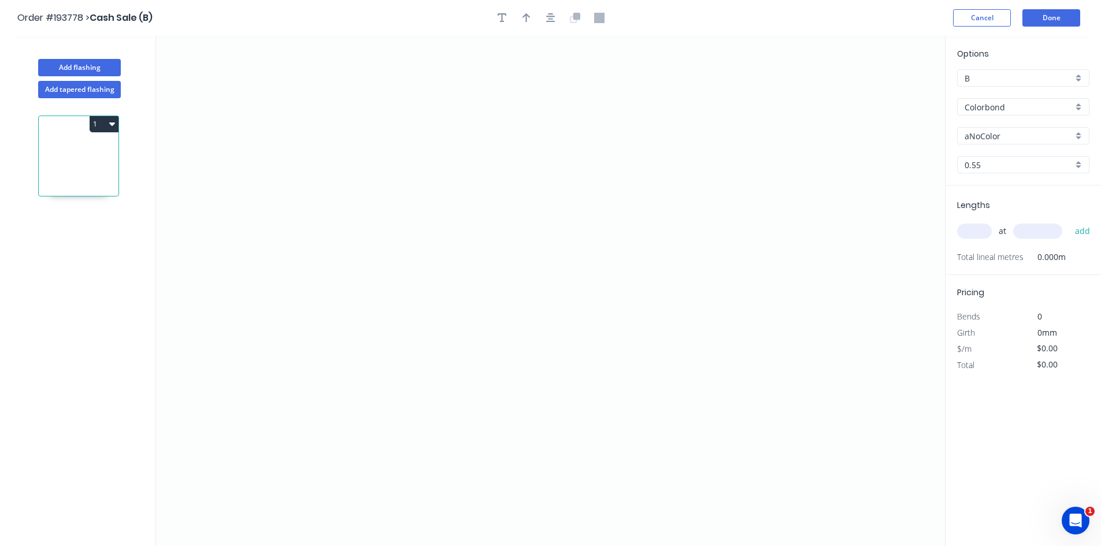
click at [1008, 142] on div "aNoColor" at bounding box center [1023, 135] width 132 height 17
click at [1030, 241] on div "Monument" at bounding box center [1023, 249] width 131 height 20
click at [62, 91] on button "Add tapered flashing" at bounding box center [79, 89] width 83 height 17
type input "aNoColor"
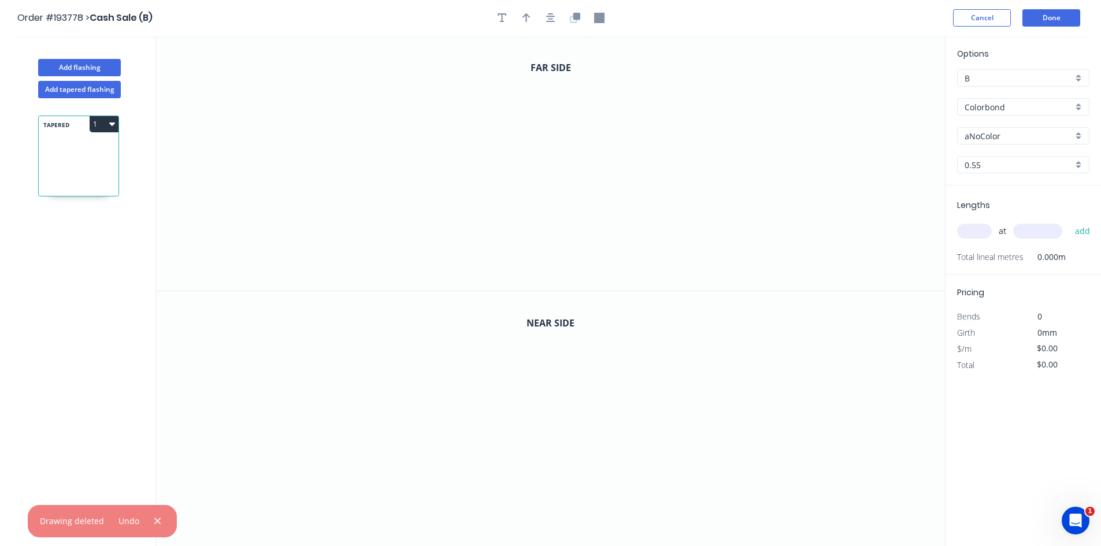
click at [1007, 136] on input "aNoColor" at bounding box center [1019, 136] width 108 height 12
click at [1003, 251] on div "Monument" at bounding box center [1023, 249] width 131 height 20
type input "Monument"
click at [341, 79] on icon "0" at bounding box center [550, 163] width 789 height 255
click at [331, 228] on icon "0" at bounding box center [550, 163] width 789 height 255
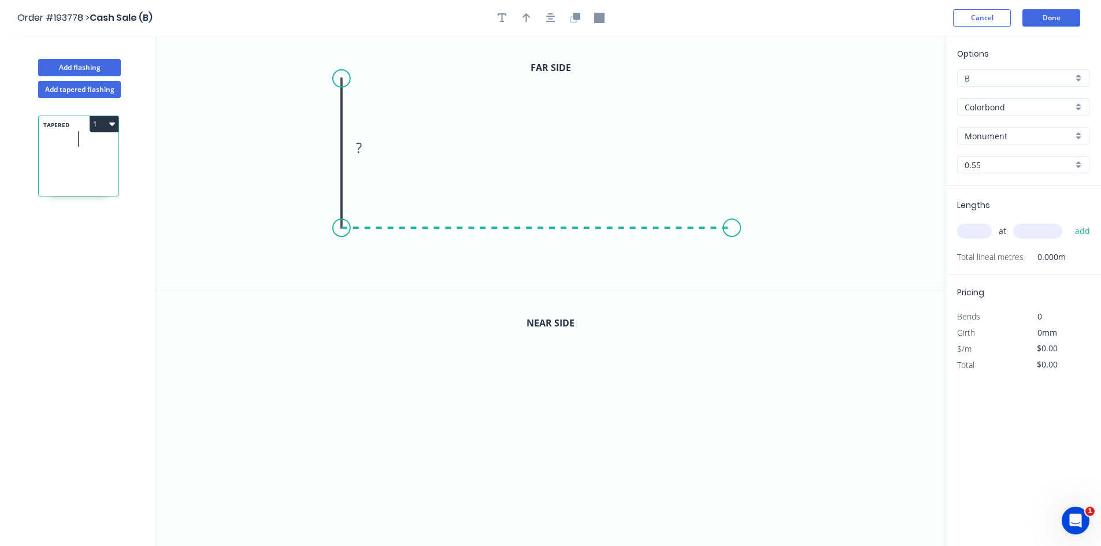
click at [733, 231] on icon "0 ?" at bounding box center [550, 163] width 789 height 255
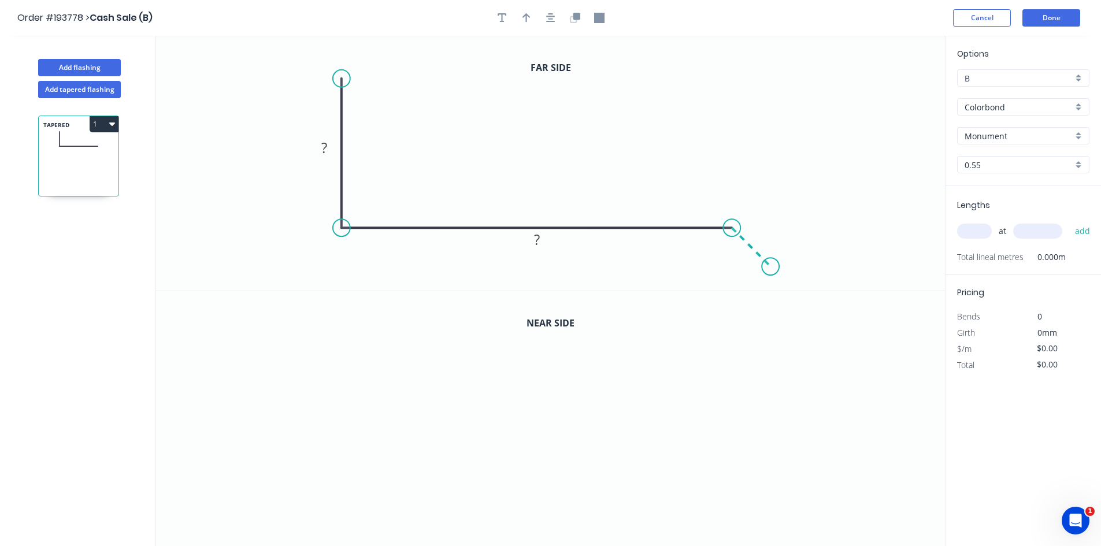
click at [774, 267] on icon "0 ? ?" at bounding box center [550, 163] width 789 height 255
click at [774, 267] on circle at bounding box center [773, 269] width 17 height 17
click at [771, 235] on rect at bounding box center [764, 232] width 23 height 16
click at [383, 119] on icon "0 ? ? 45" at bounding box center [550, 163] width 789 height 255
click at [326, 145] on tspan "?" at bounding box center [324, 147] width 6 height 19
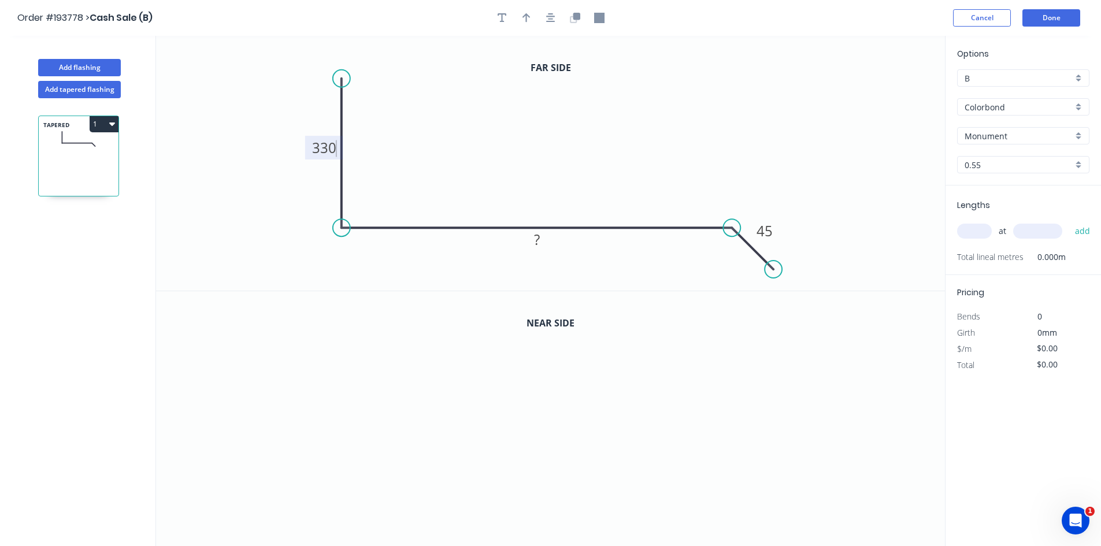
click at [515, 137] on icon "0 330 ? 45" at bounding box center [550, 163] width 789 height 255
click at [542, 239] on rect at bounding box center [537, 240] width 23 height 16
click at [546, 200] on icon "0 330 270 45" at bounding box center [550, 163] width 789 height 255
click at [553, 18] on icon "button" at bounding box center [550, 18] width 9 height 10
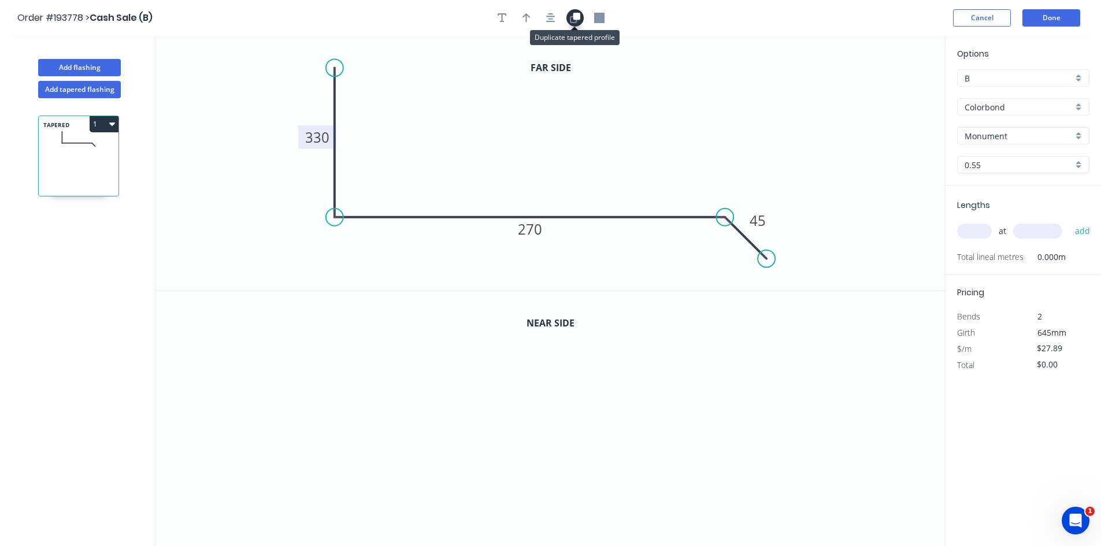
click at [571, 15] on icon "button" at bounding box center [575, 18] width 10 height 10
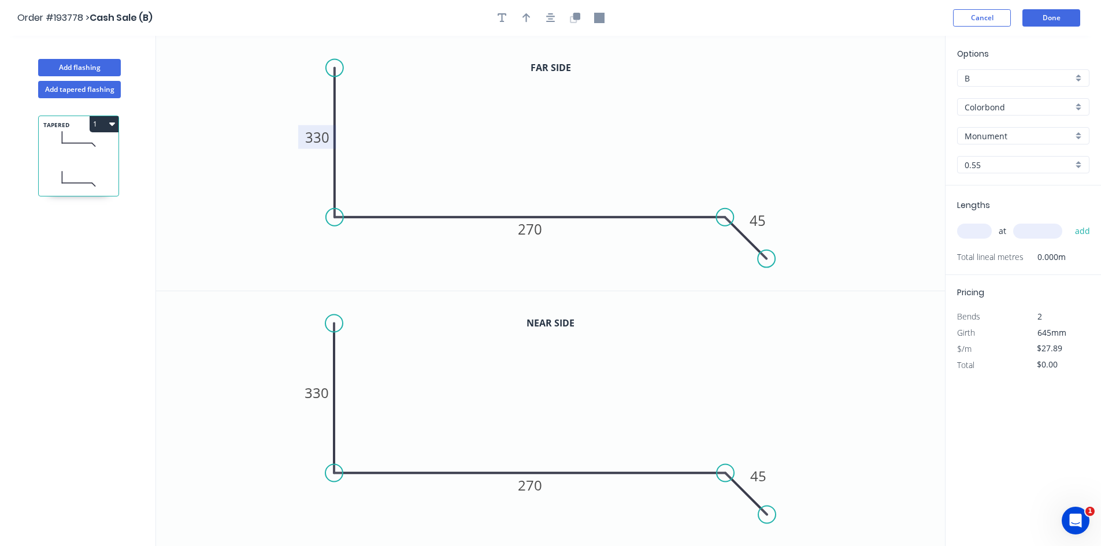
click at [326, 133] on tspan "330" at bounding box center [317, 137] width 24 height 19
click at [438, 147] on icon "0 50 270 45" at bounding box center [550, 163] width 789 height 255
type input "$30.05"
click at [968, 230] on input "text" at bounding box center [974, 231] width 35 height 15
type input "1"
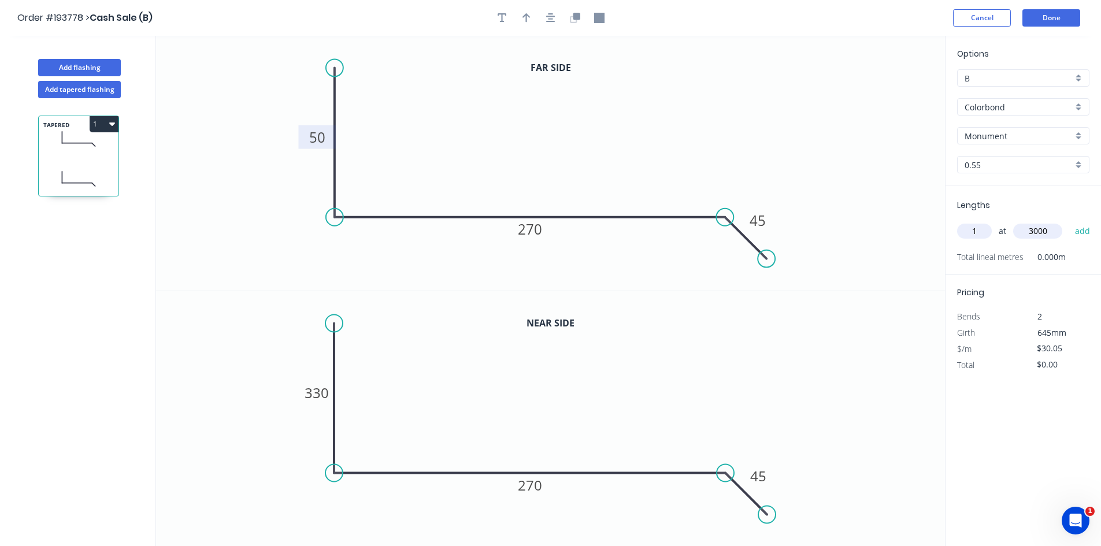
type input "3000"
click at [1070, 221] on button "add" at bounding box center [1083, 231] width 27 height 20
type input "$90.15"
click at [527, 13] on icon "button" at bounding box center [527, 18] width 8 height 10
click at [890, 91] on icon at bounding box center [887, 80] width 10 height 37
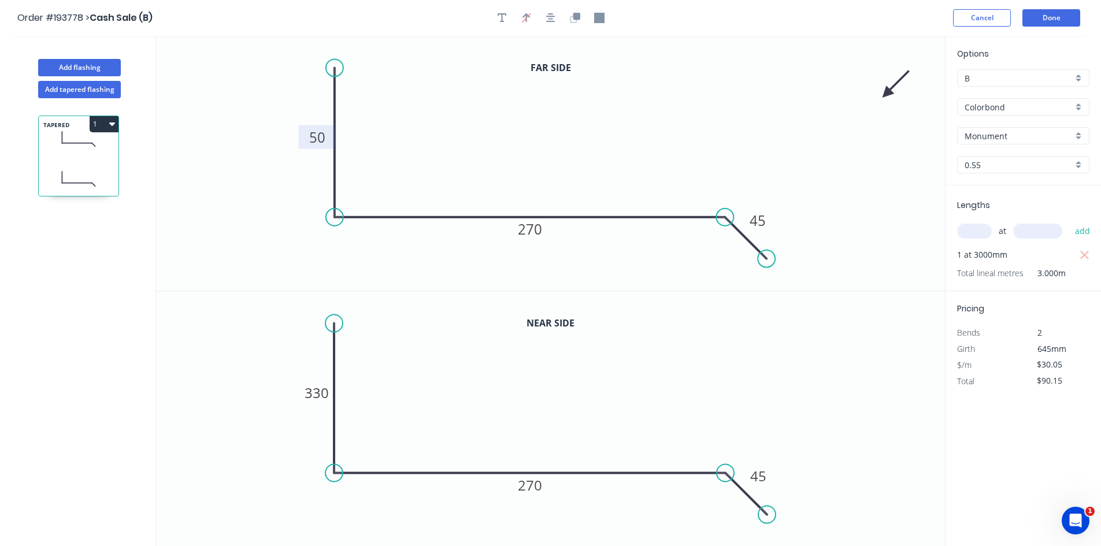
drag, startPoint x: 822, startPoint y: 102, endPoint x: 749, endPoint y: 118, distance: 74.1
click at [639, 114] on icon "0 50 270 45" at bounding box center [550, 163] width 789 height 255
drag, startPoint x: 886, startPoint y: 92, endPoint x: 700, endPoint y: 114, distance: 188.0
click at [747, 108] on icon at bounding box center [764, 109] width 34 height 34
click at [68, 87] on button "Add tapered flashing" at bounding box center [79, 89] width 83 height 17
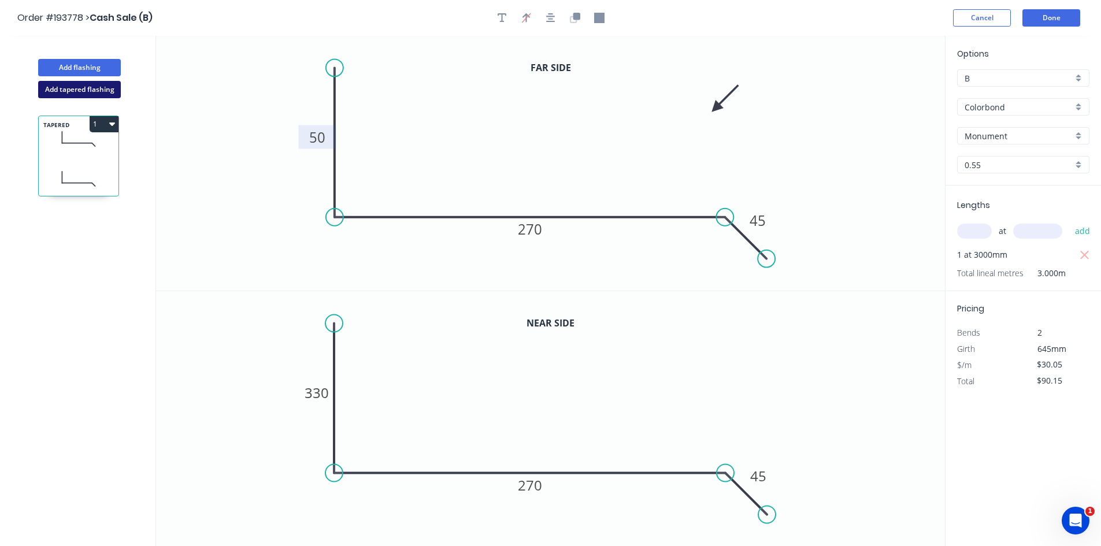
type input "$0.00"
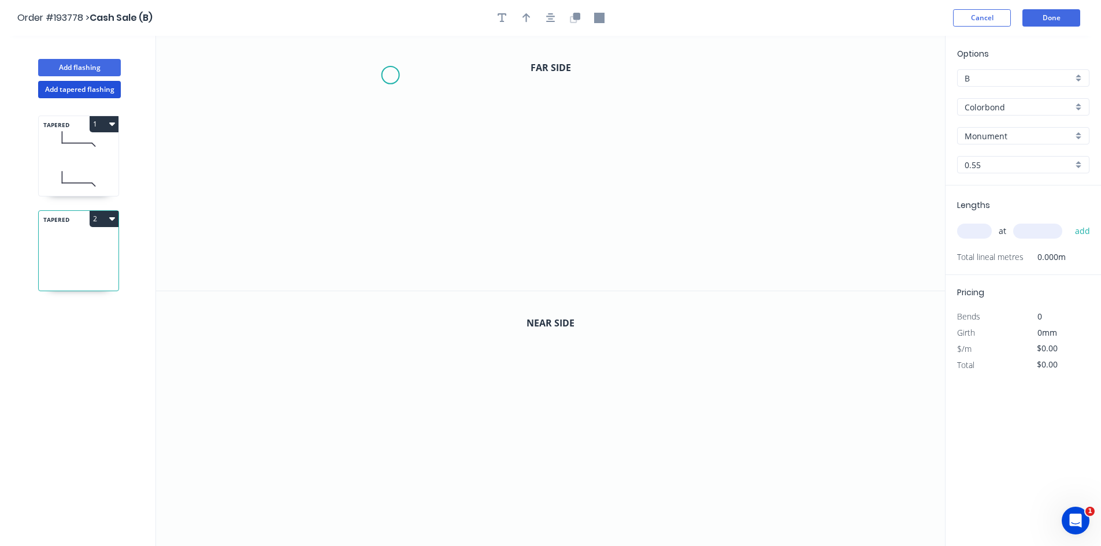
click at [390, 75] on icon "0" at bounding box center [550, 163] width 789 height 255
click at [391, 76] on circle at bounding box center [390, 74] width 17 height 17
click at [391, 233] on icon "0" at bounding box center [550, 163] width 789 height 255
click at [719, 239] on icon "0 ?" at bounding box center [550, 163] width 789 height 255
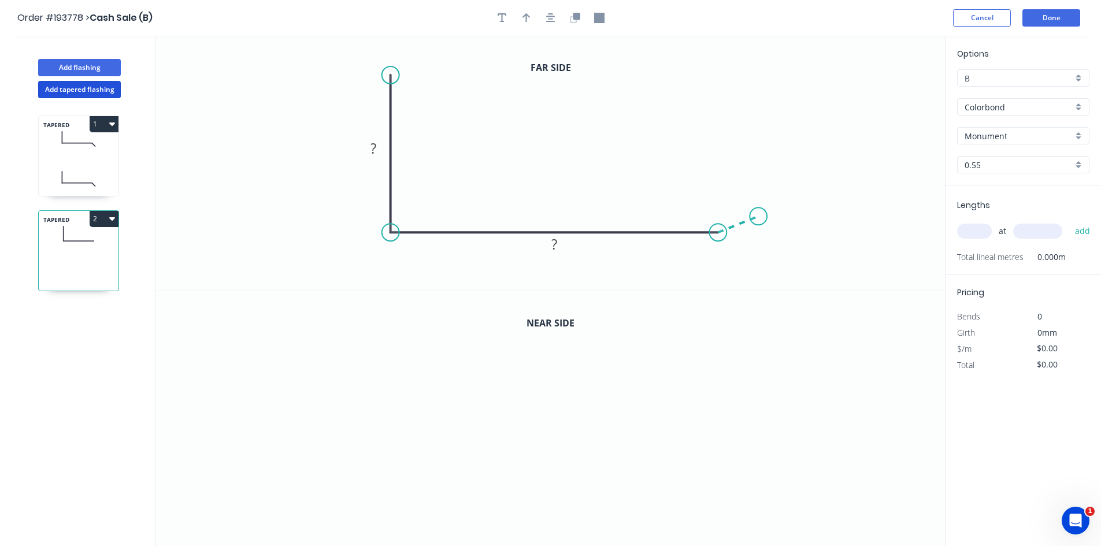
click at [759, 217] on icon "0 ? ?" at bounding box center [550, 163] width 789 height 255
click at [759, 217] on circle at bounding box center [758, 216] width 17 height 17
click at [741, 238] on div "Hide angle" at bounding box center [773, 232] width 116 height 24
click at [751, 238] on rect at bounding box center [744, 236] width 23 height 16
click at [554, 14] on icon "button" at bounding box center [550, 18] width 9 height 10
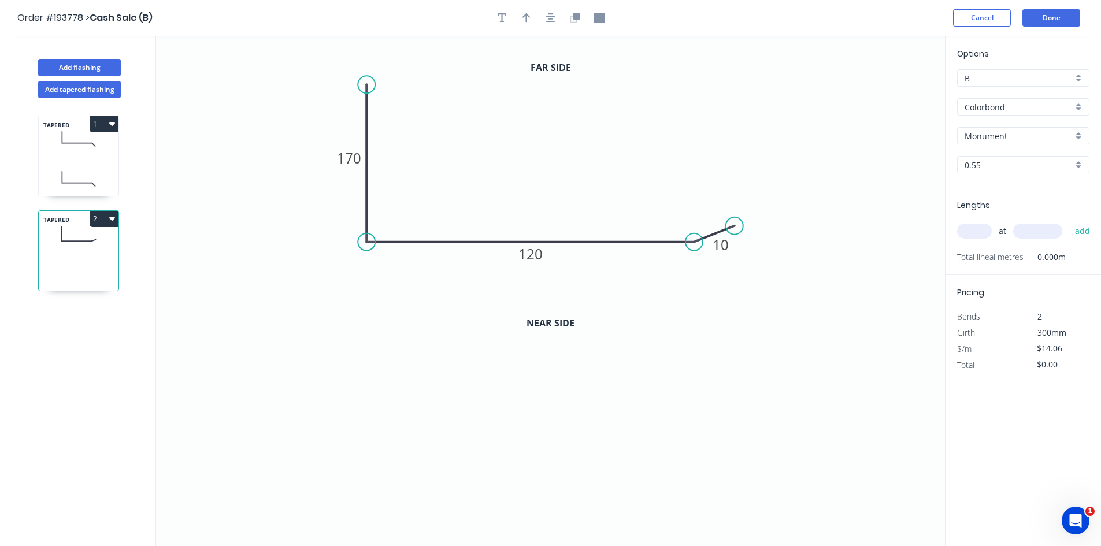
click at [590, 14] on div at bounding box center [550, 17] width 121 height 17
drag, startPoint x: 565, startPoint y: 21, endPoint x: 575, endPoint y: 20, distance: 9.9
click at [565, 21] on div at bounding box center [550, 17] width 121 height 17
drag, startPoint x: 575, startPoint y: 20, endPoint x: 579, endPoint y: 31, distance: 12.5
click at [576, 20] on icon "button" at bounding box center [576, 16] width 7 height 7
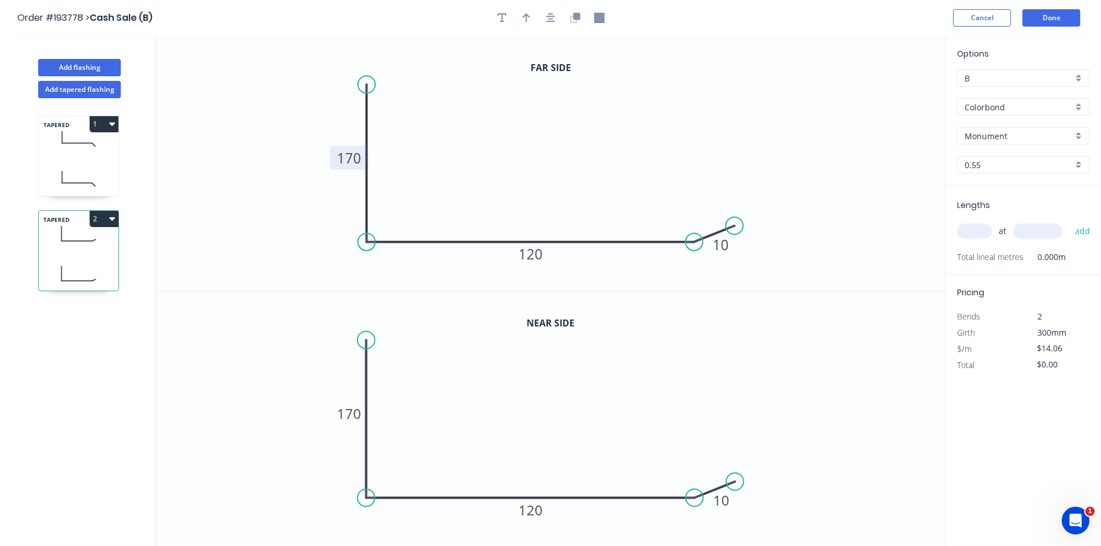
click at [351, 161] on tspan "170" at bounding box center [349, 158] width 24 height 19
type input "$16.22"
click at [778, 181] on icon "0 10 120 10" at bounding box center [550, 163] width 789 height 255
drag, startPoint x: 940, startPoint y: 231, endPoint x: 963, endPoint y: 228, distance: 24.0
click at [944, 231] on icon "0 10 120 10" at bounding box center [550, 163] width 789 height 255
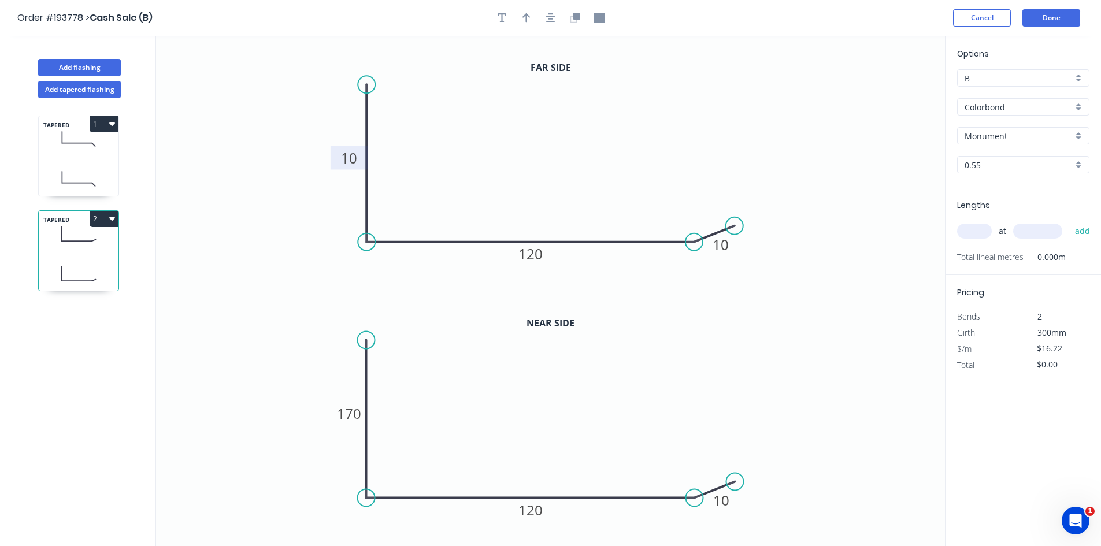
click at [964, 228] on input "text" at bounding box center [974, 231] width 35 height 15
type input "1"
type input "3000"
click at [1070, 221] on button "add" at bounding box center [1083, 231] width 27 height 20
type input "$48.66"
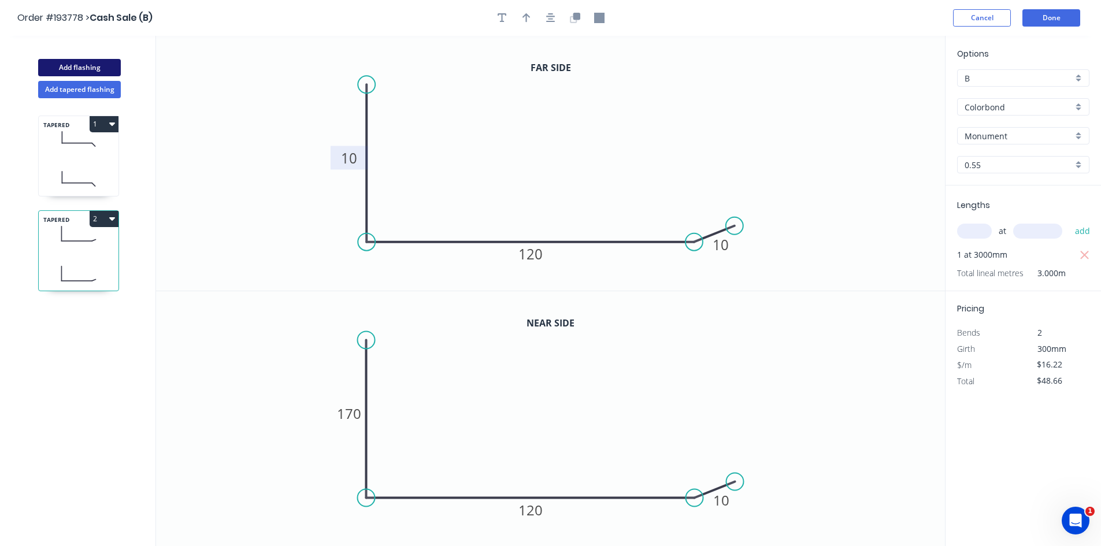
click at [75, 60] on button "Add flashing" at bounding box center [79, 67] width 83 height 17
type input "$0.00"
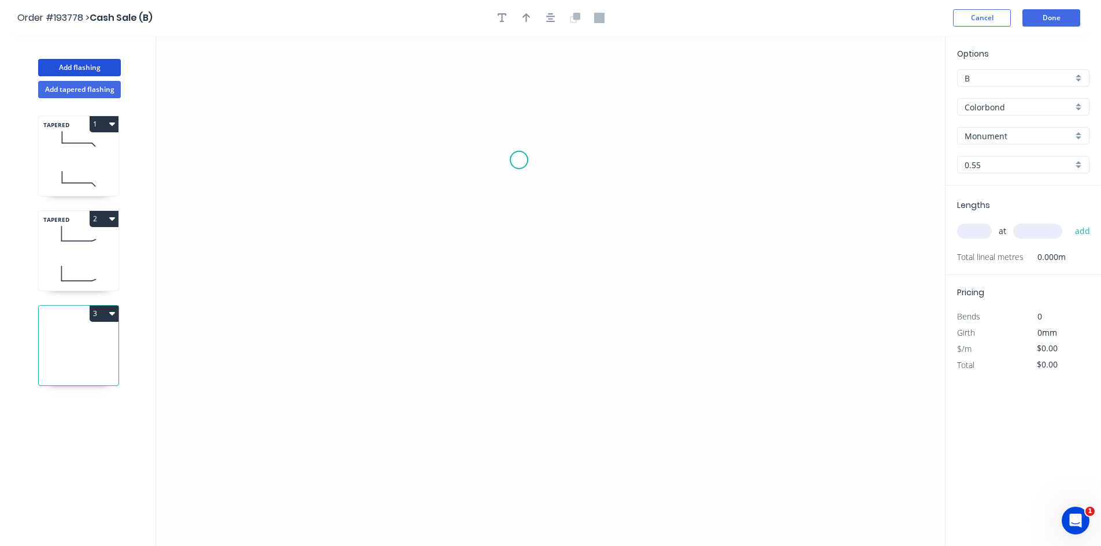
click at [522, 158] on icon "0" at bounding box center [550, 291] width 789 height 511
click at [353, 155] on icon "0" at bounding box center [550, 291] width 789 height 511
click at [352, 392] on icon "0 ?" at bounding box center [550, 291] width 789 height 511
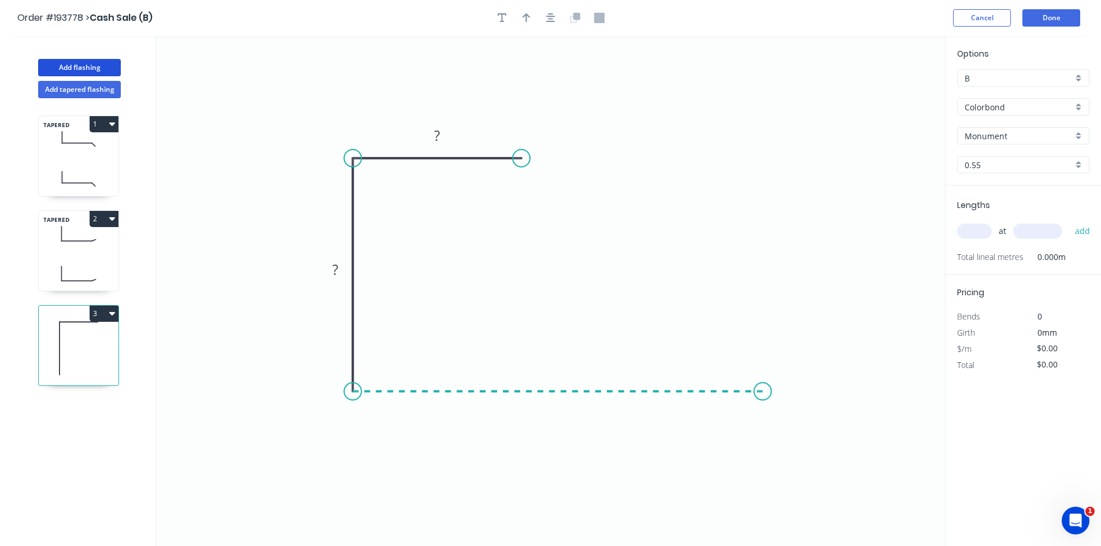
click at [763, 379] on icon "0 ? ?" at bounding box center [550, 291] width 789 height 511
click at [560, 408] on tspan "?" at bounding box center [558, 403] width 6 height 19
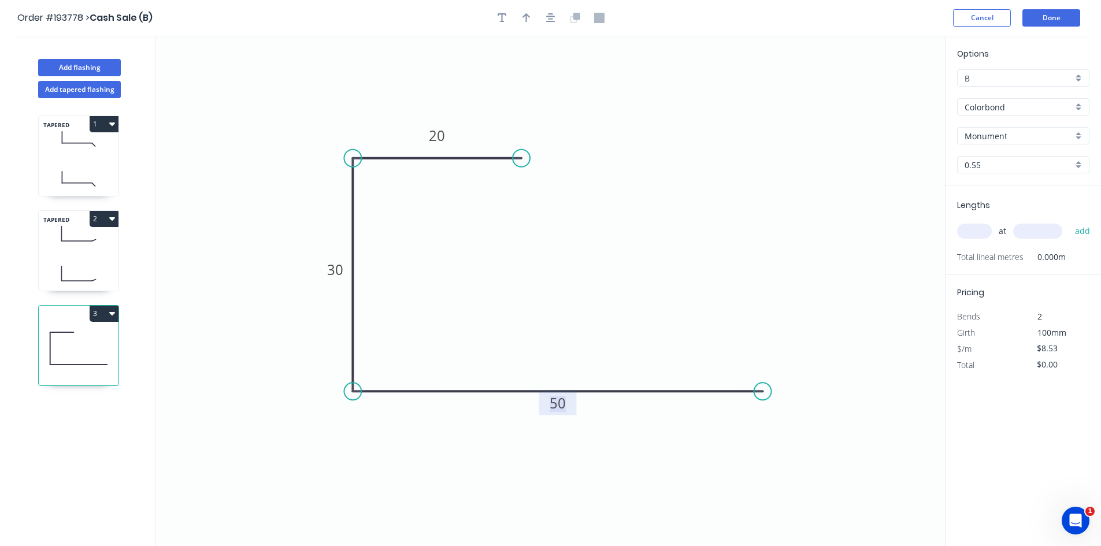
click at [537, 17] on div at bounding box center [550, 17] width 121 height 17
click at [524, 19] on icon "button" at bounding box center [527, 18] width 8 height 10
drag, startPoint x: 886, startPoint y: 93, endPoint x: 236, endPoint y: 461, distance: 747.5
click at [240, 471] on icon at bounding box center [242, 455] width 34 height 34
click at [51, 226] on div "2" at bounding box center [79, 219] width 80 height 16
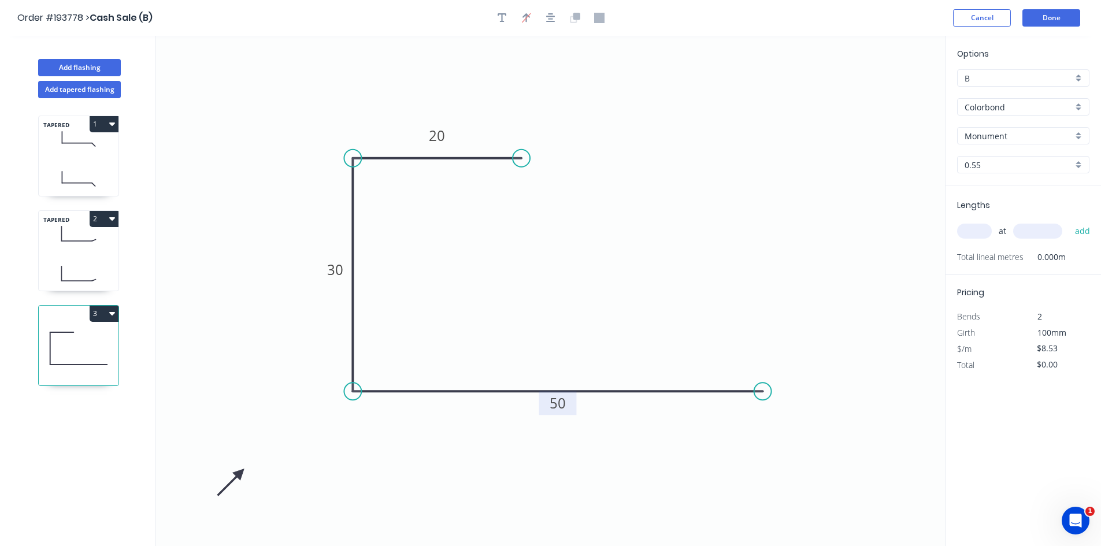
type input "$16.22"
type input "$48.66"
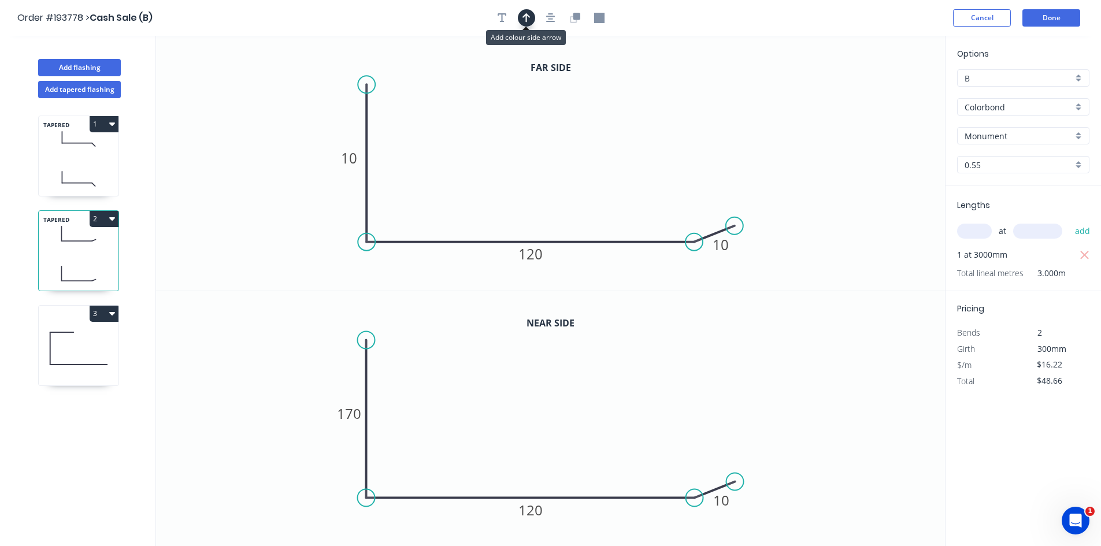
click at [531, 16] on button "button" at bounding box center [526, 17] width 17 height 17
drag, startPoint x: 886, startPoint y: 93, endPoint x: 306, endPoint y: 230, distance: 595.9
click at [306, 230] on icon at bounding box center [299, 240] width 34 height 34
click at [306, 230] on icon at bounding box center [297, 239] width 34 height 34
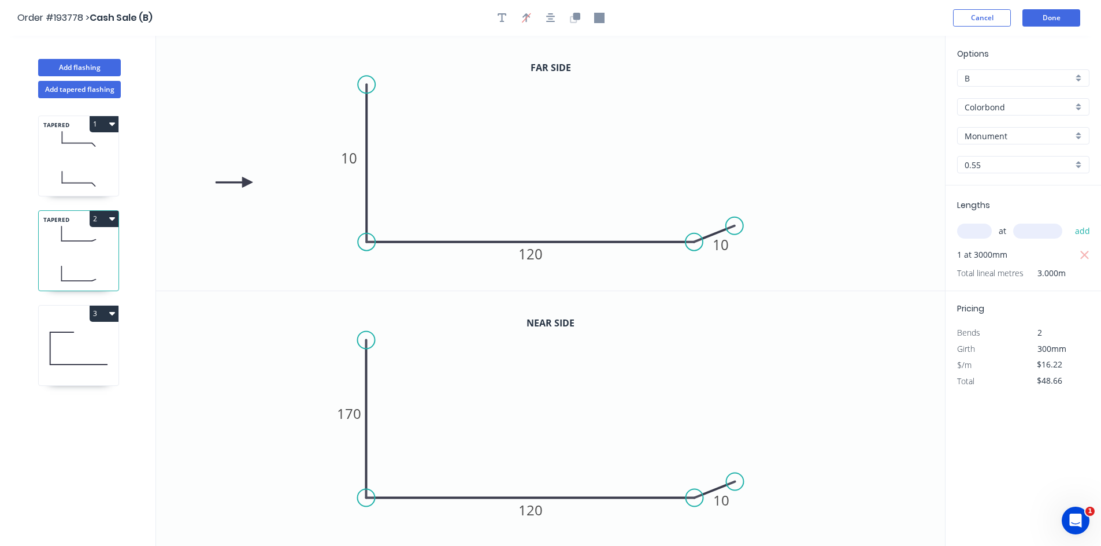
drag, startPoint x: 306, startPoint y: 230, endPoint x: 247, endPoint y: 183, distance: 75.3
click at [247, 183] on icon at bounding box center [234, 182] width 37 height 10
click at [92, 66] on button "Add flashing" at bounding box center [79, 67] width 83 height 17
type input "$0.00"
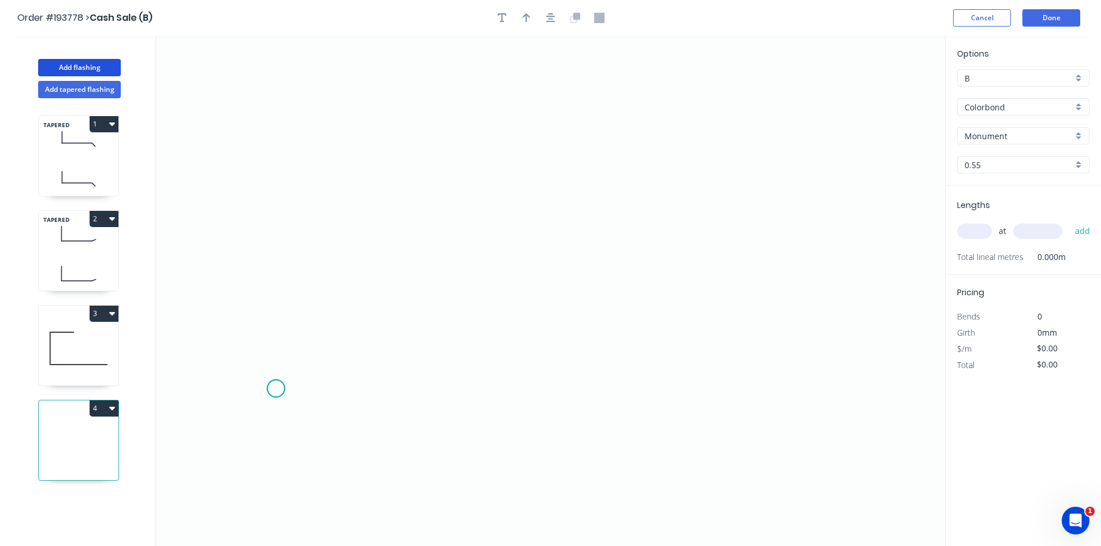
drag, startPoint x: 276, startPoint y: 389, endPoint x: 317, endPoint y: 413, distance: 48.2
click at [278, 390] on icon "0" at bounding box center [550, 291] width 789 height 511
click at [312, 403] on icon at bounding box center [294, 396] width 36 height 14
click at [756, 389] on icon "0 ?" at bounding box center [550, 291] width 789 height 511
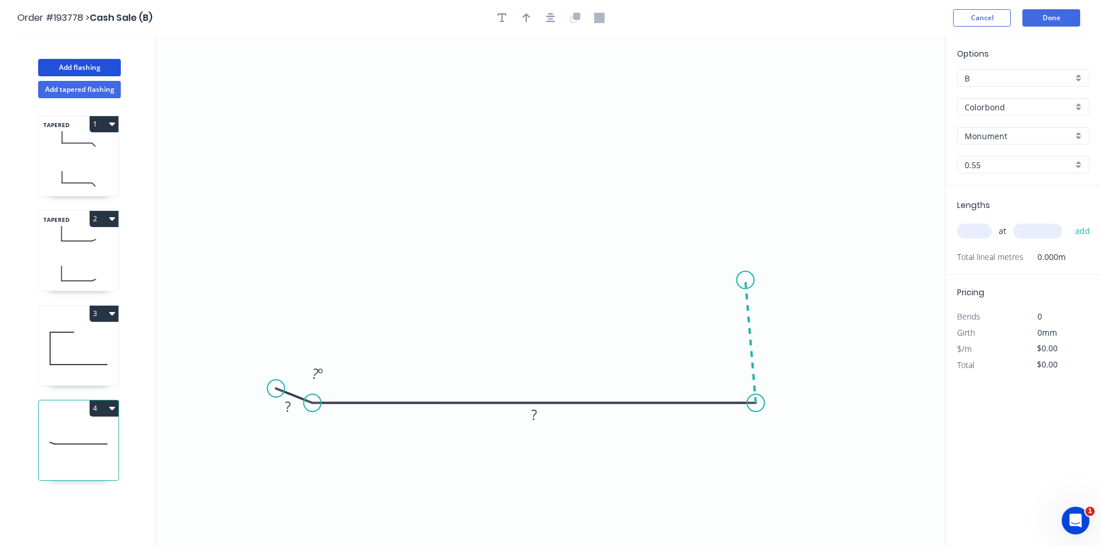
click at [746, 280] on icon "0 ? ? ? º" at bounding box center [550, 291] width 789 height 511
click at [746, 280] on circle at bounding box center [745, 280] width 17 height 17
click at [761, 277] on circle at bounding box center [756, 276] width 17 height 17
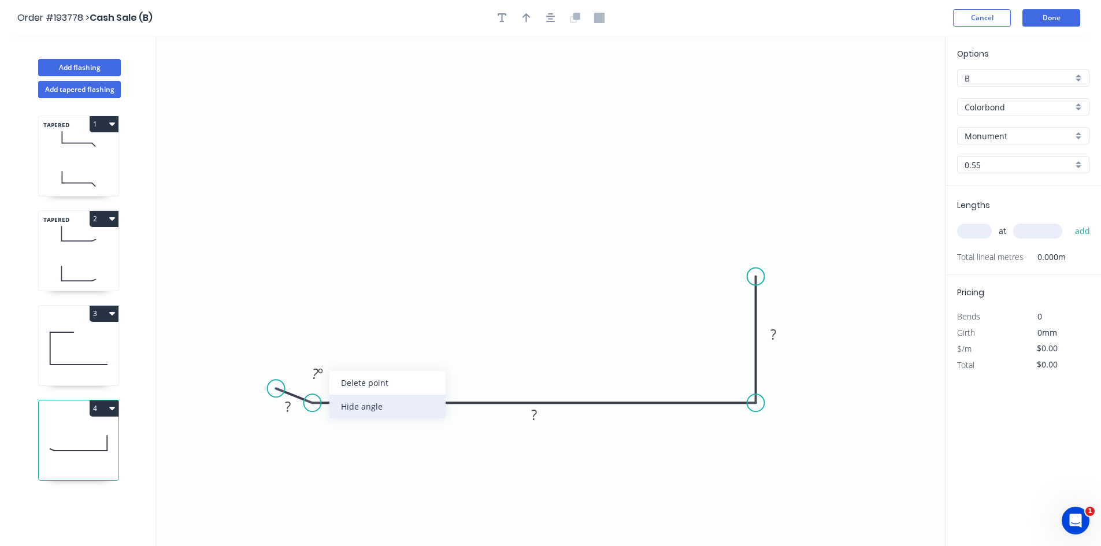
click at [367, 416] on div "Hide angle" at bounding box center [388, 407] width 116 height 24
click at [525, 16] on icon "button" at bounding box center [527, 17] width 8 height 9
click at [890, 90] on icon at bounding box center [887, 80] width 10 height 37
click at [890, 90] on icon at bounding box center [897, 85] width 34 height 34
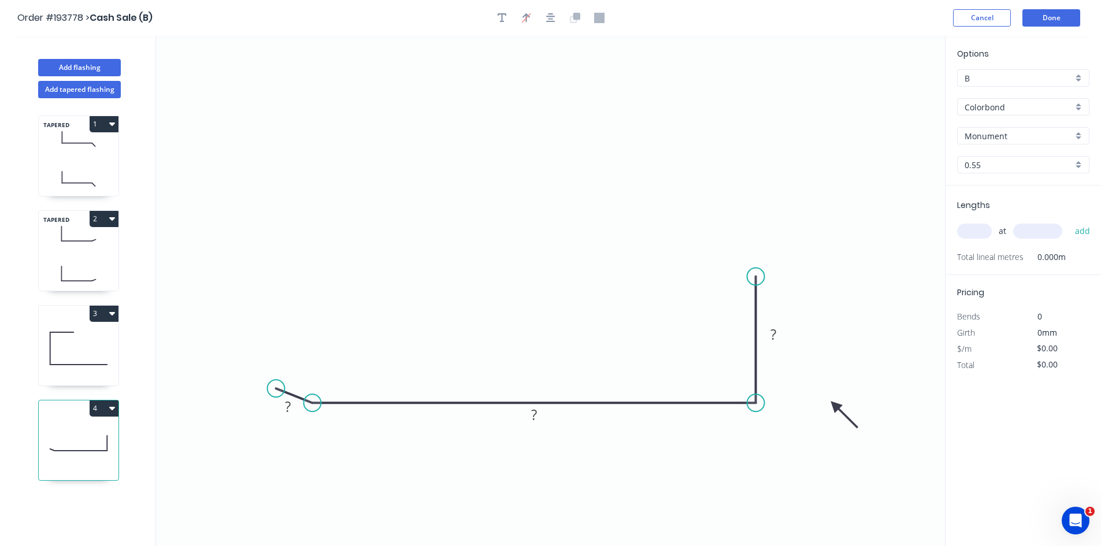
drag, startPoint x: 889, startPoint y: 94, endPoint x: 826, endPoint y: 440, distance: 352.0
click at [828, 432] on icon at bounding box center [845, 415] width 34 height 34
click at [763, 331] on rect at bounding box center [773, 335] width 23 height 16
type input "$11.30"
click at [969, 233] on input "text" at bounding box center [974, 231] width 35 height 15
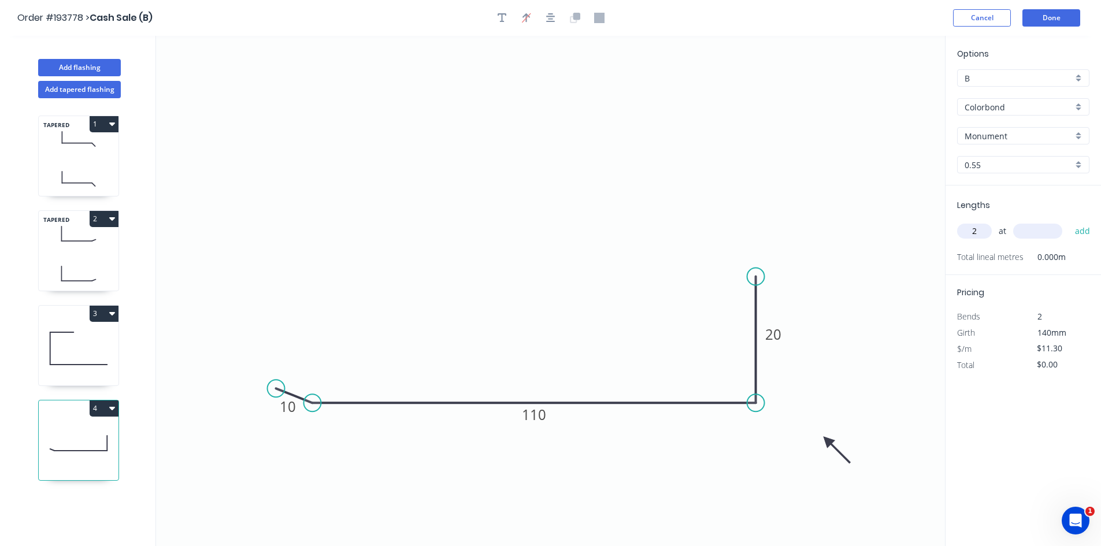
type input "2"
type input "3200"
click at [1070, 221] on button "add" at bounding box center [1083, 231] width 27 height 20
type input "$72.32"
click at [42, 359] on icon at bounding box center [79, 349] width 80 height 74
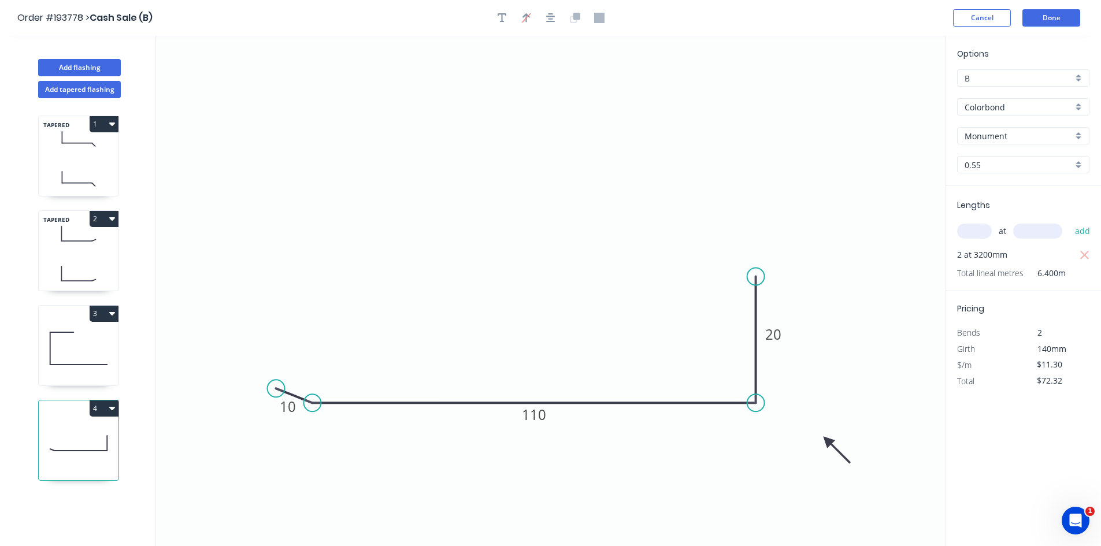
type input "$8.53"
type input "$0.00"
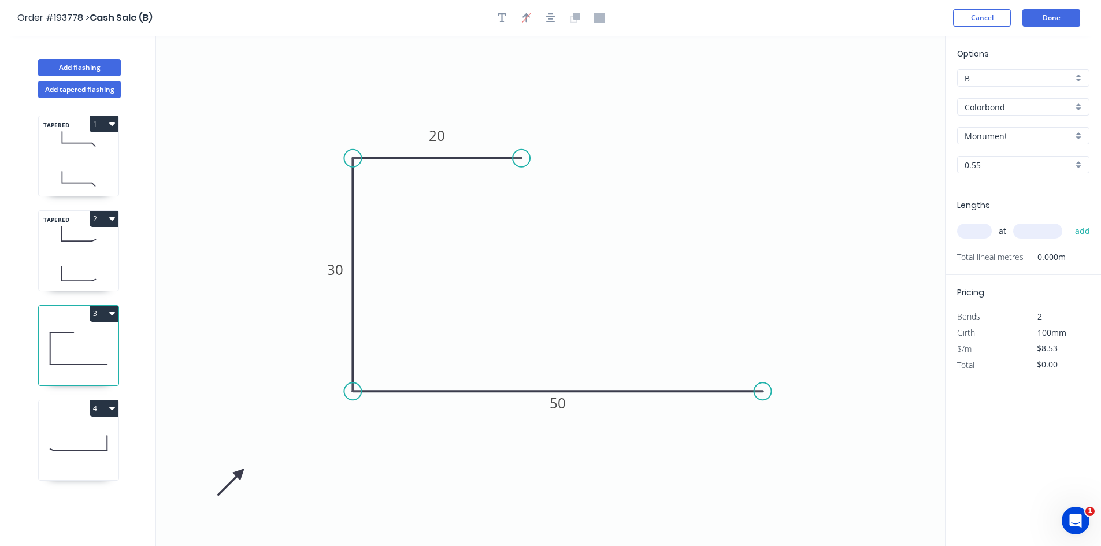
click at [970, 231] on input "text" at bounding box center [974, 231] width 35 height 15
type input "3"
type input "2000"
click at [1070, 221] on button "add" at bounding box center [1083, 231] width 27 height 20
type input "$51.18"
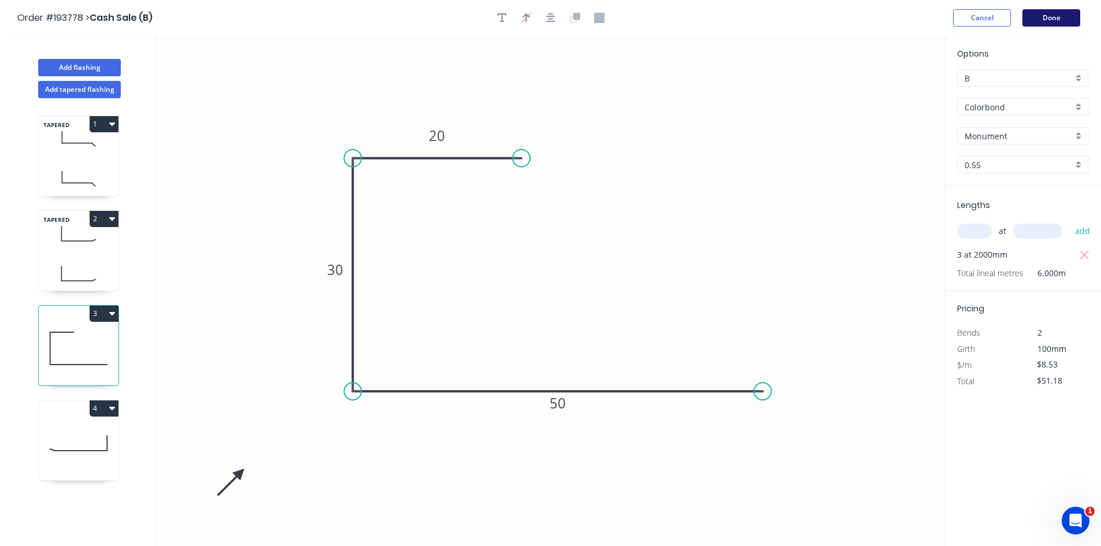
click at [1069, 16] on button "Done" at bounding box center [1052, 17] width 58 height 17
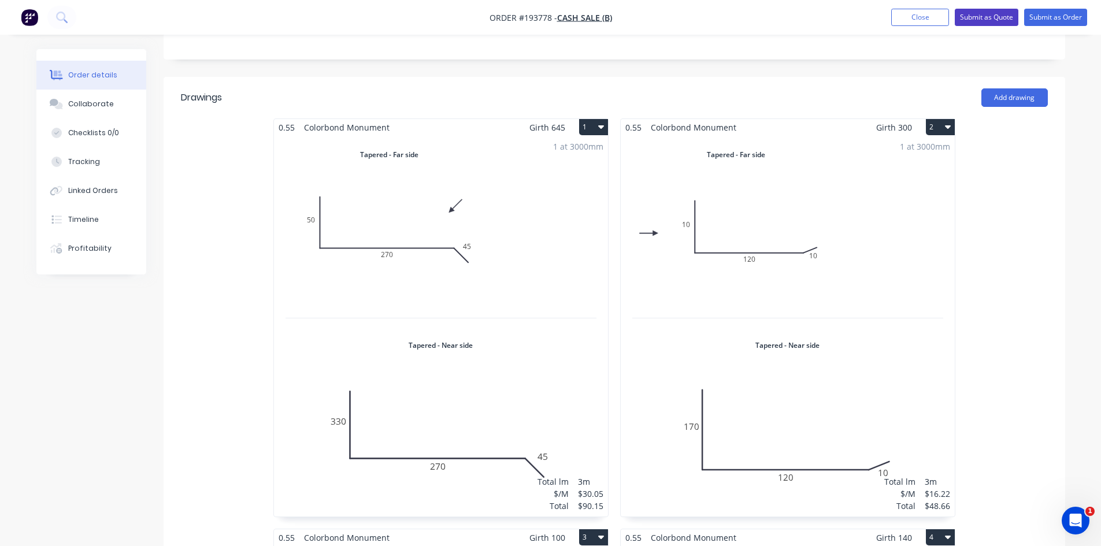
scroll to position [220, 0]
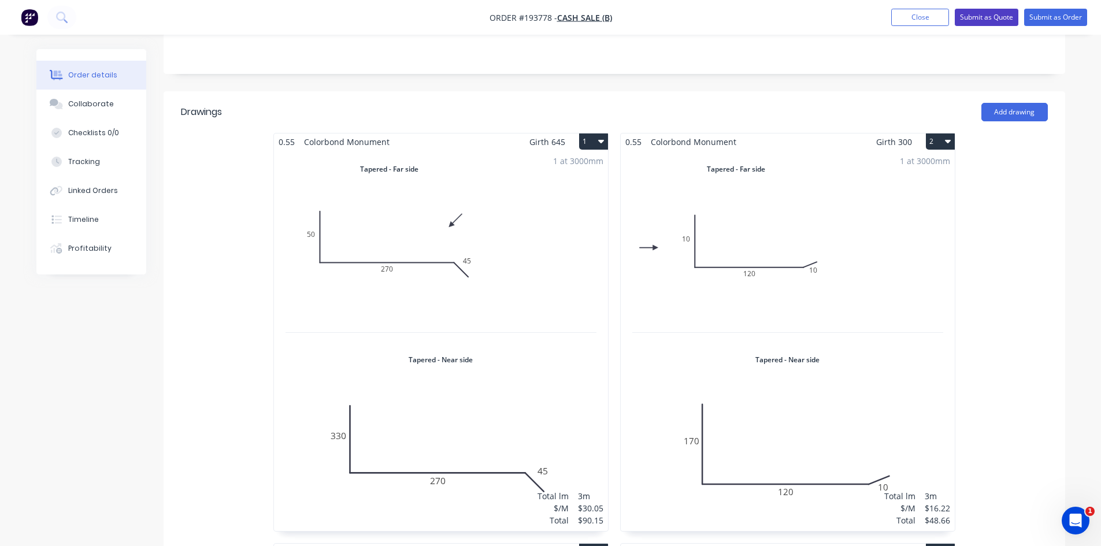
click at [983, 12] on button "Submit as Quote" at bounding box center [987, 17] width 64 height 17
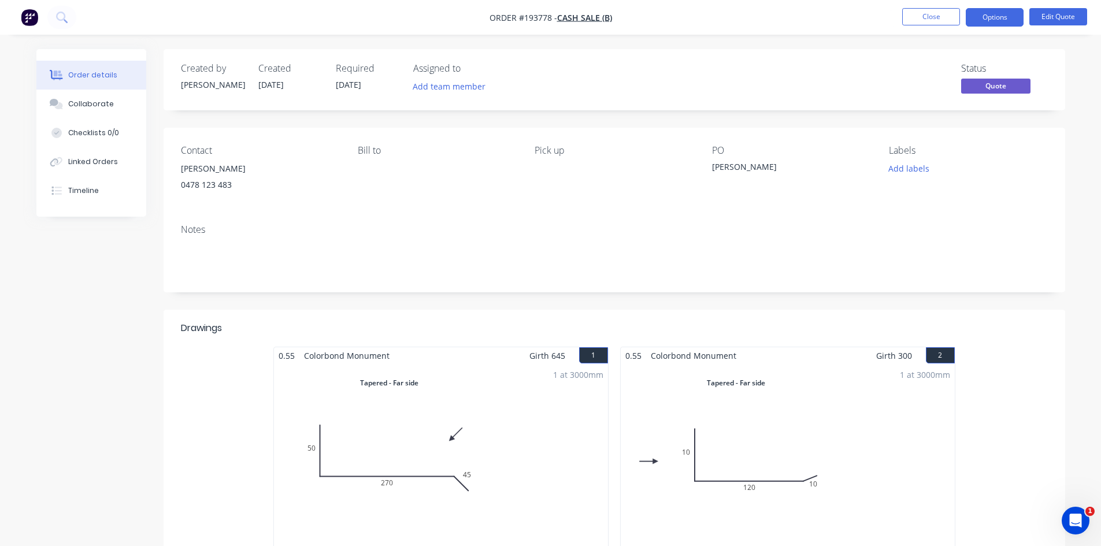
click at [990, 7] on nav "Order #193778 - Cash Sale (B) Close Options Edit Quote" at bounding box center [550, 17] width 1101 height 35
drag, startPoint x: 990, startPoint y: 19, endPoint x: 989, endPoint y: 27, distance: 8.1
click at [990, 20] on button "Options" at bounding box center [995, 17] width 58 height 19
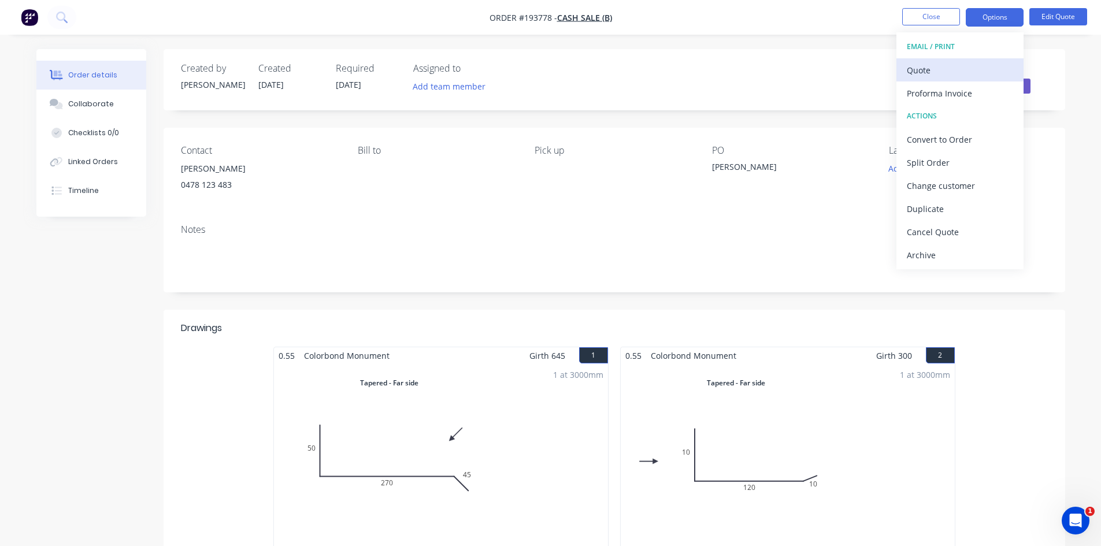
click at [966, 69] on div "Quote" at bounding box center [960, 70] width 106 height 17
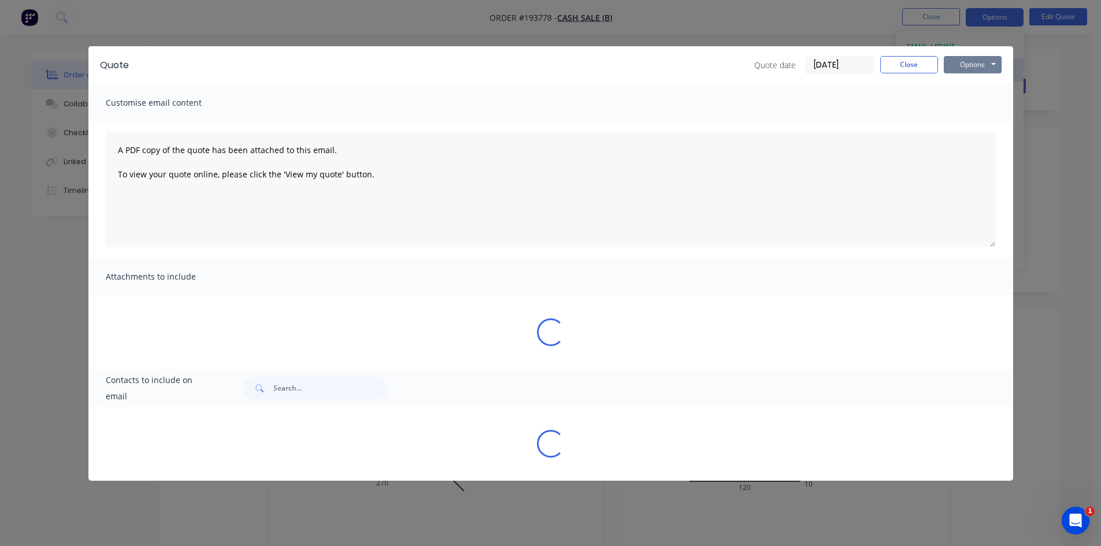
click at [989, 63] on button "Options" at bounding box center [973, 64] width 58 height 17
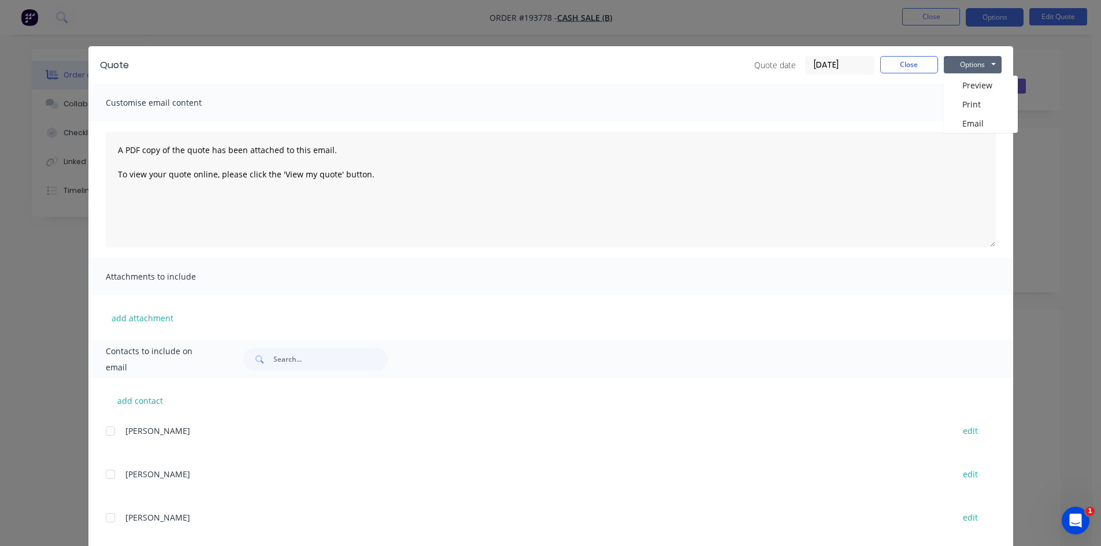
click at [989, 75] on div "Quote Quote date [DATE] Close Options Preview Print Email" at bounding box center [550, 65] width 925 height 38
click at [987, 81] on div "Quote Quote date [DATE] Close Options Preview Print Email" at bounding box center [550, 65] width 925 height 38
drag, startPoint x: 985, startPoint y: 63, endPoint x: 983, endPoint y: 75, distance: 12.2
click at [983, 65] on button "Options" at bounding box center [973, 64] width 58 height 17
click at [982, 87] on button "Preview" at bounding box center [981, 85] width 74 height 19
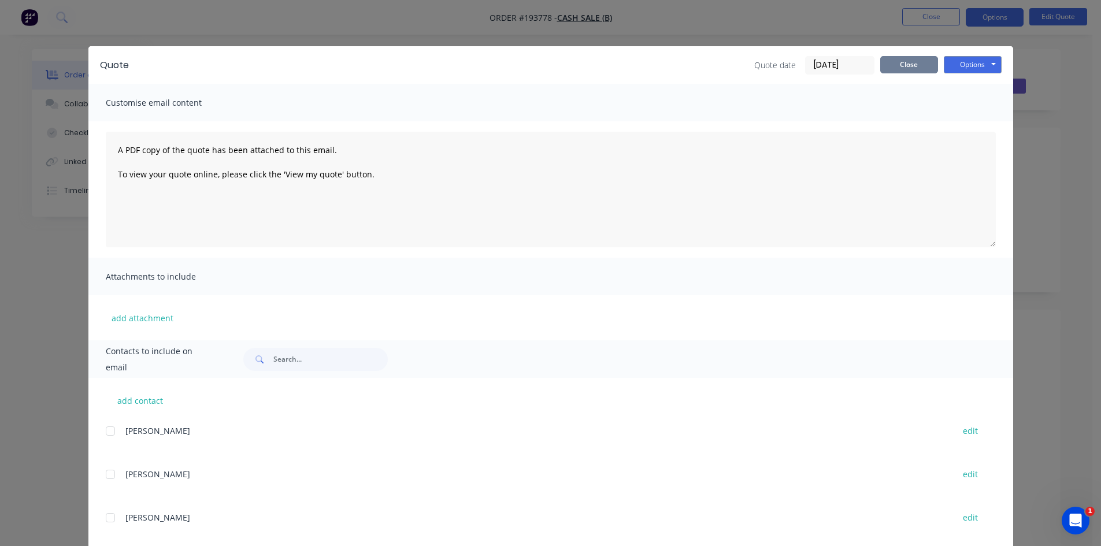
click at [912, 61] on button "Close" at bounding box center [910, 64] width 58 height 17
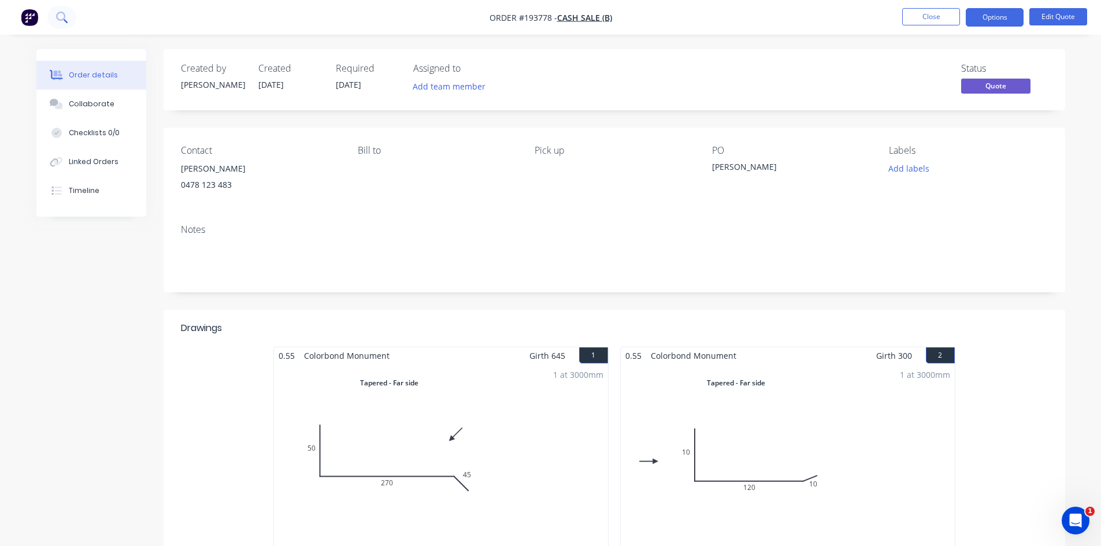
click at [60, 17] on icon at bounding box center [61, 17] width 11 height 11
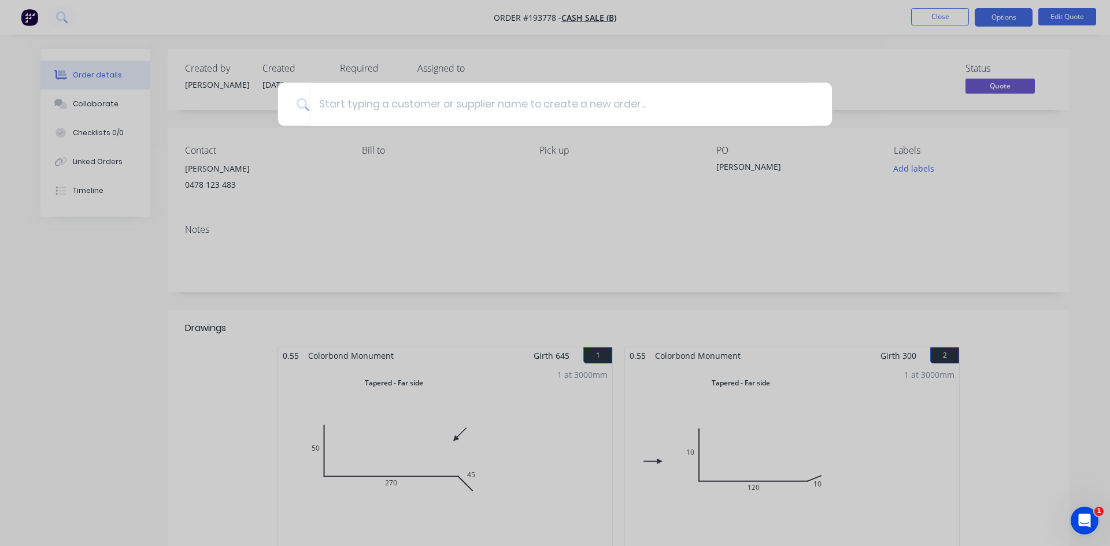
type input "s"
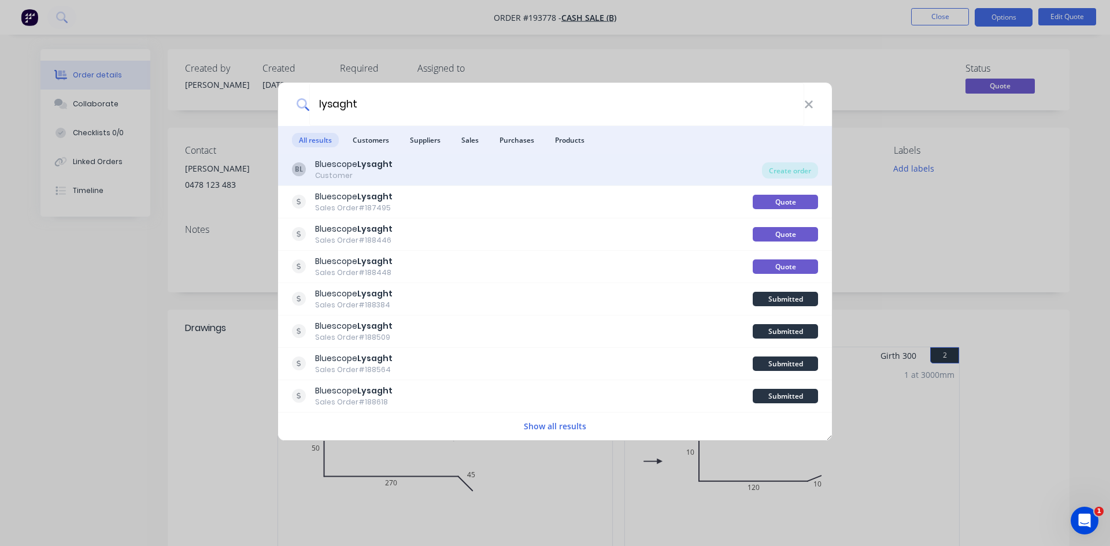
type input "lysaght"
click at [487, 175] on div "BL Bluescope Lysaght Customer" at bounding box center [527, 169] width 470 height 23
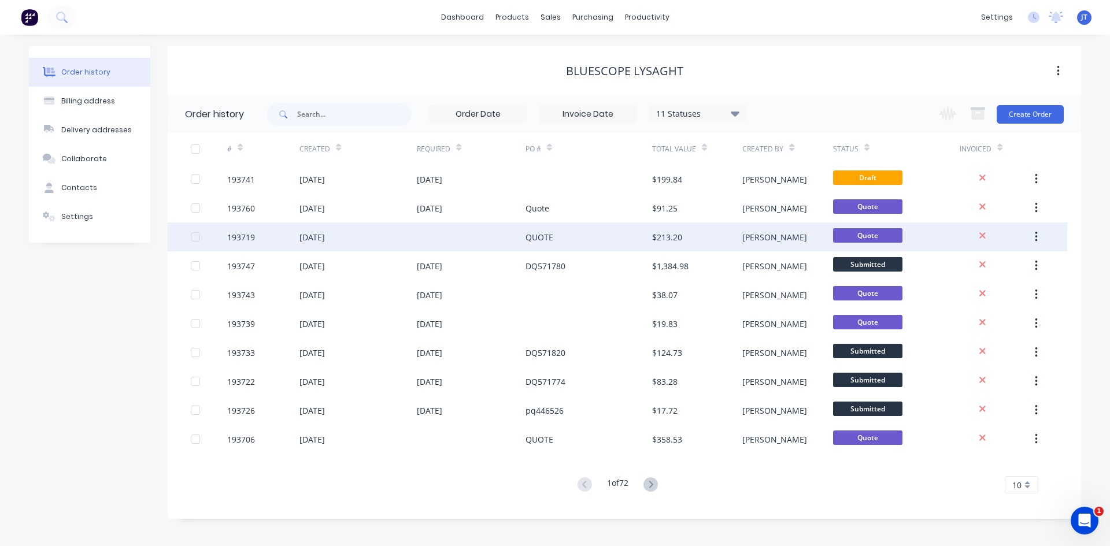
click at [711, 236] on div "$213.20" at bounding box center [697, 237] width 90 height 29
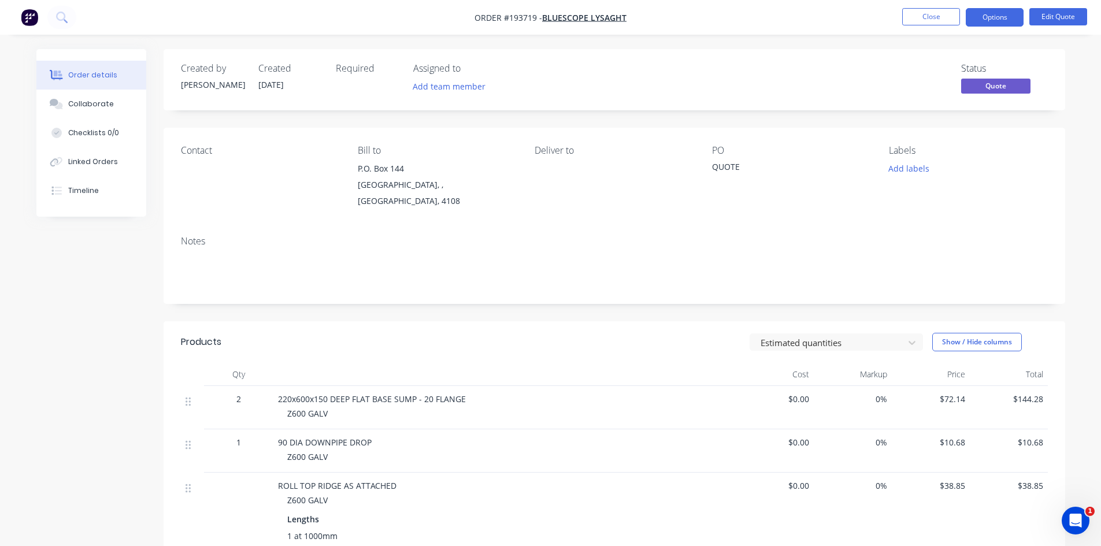
drag, startPoint x: 689, startPoint y: 310, endPoint x: 686, endPoint y: 301, distance: 9.5
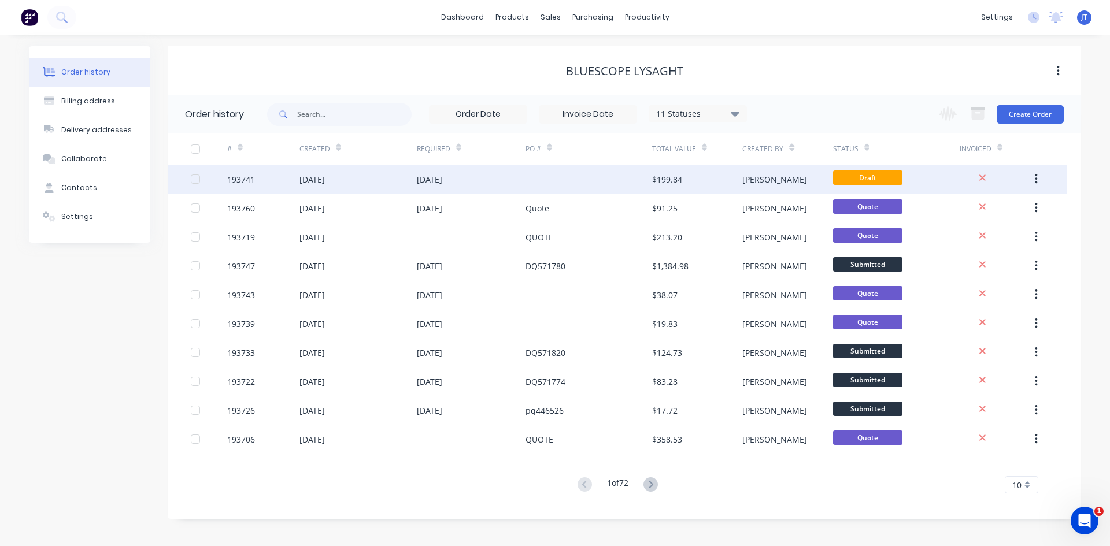
click at [762, 171] on div "[PERSON_NAME]" at bounding box center [787, 179] width 90 height 29
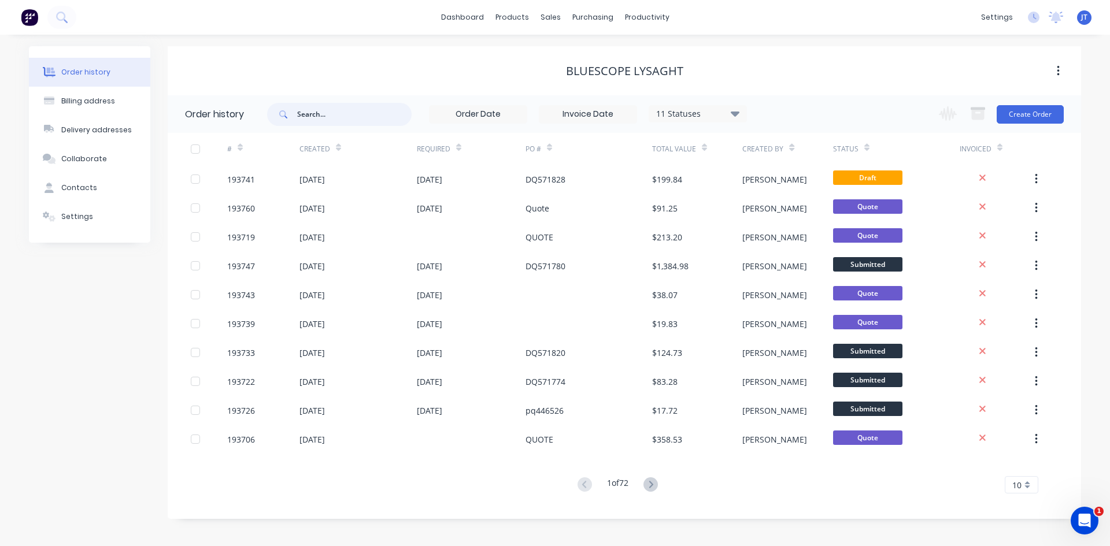
click at [347, 120] on input "text" at bounding box center [354, 114] width 114 height 23
type input "[PERSON_NAME]"
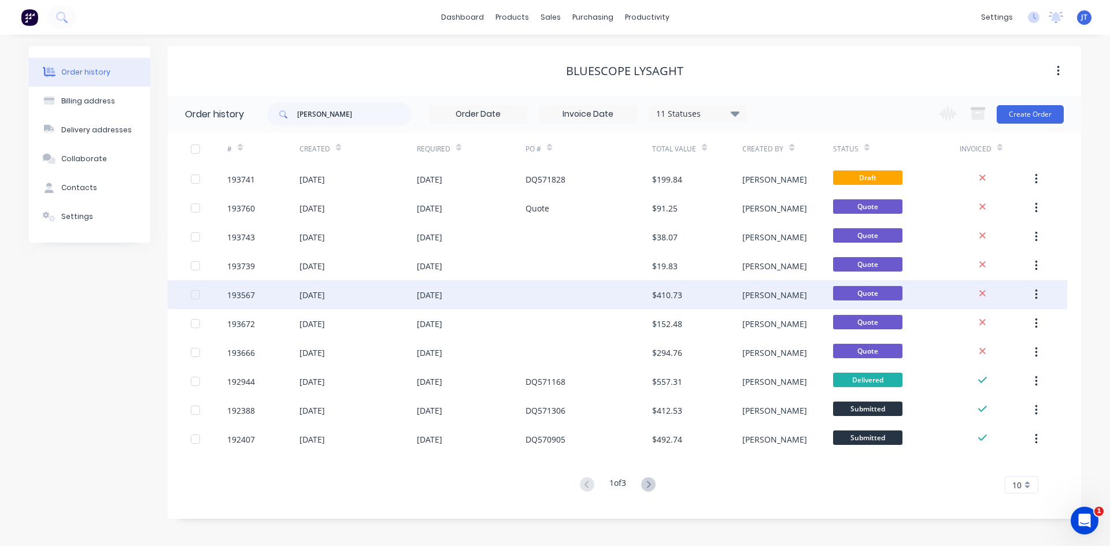
click at [749, 301] on div "[PERSON_NAME]" at bounding box center [787, 294] width 90 height 29
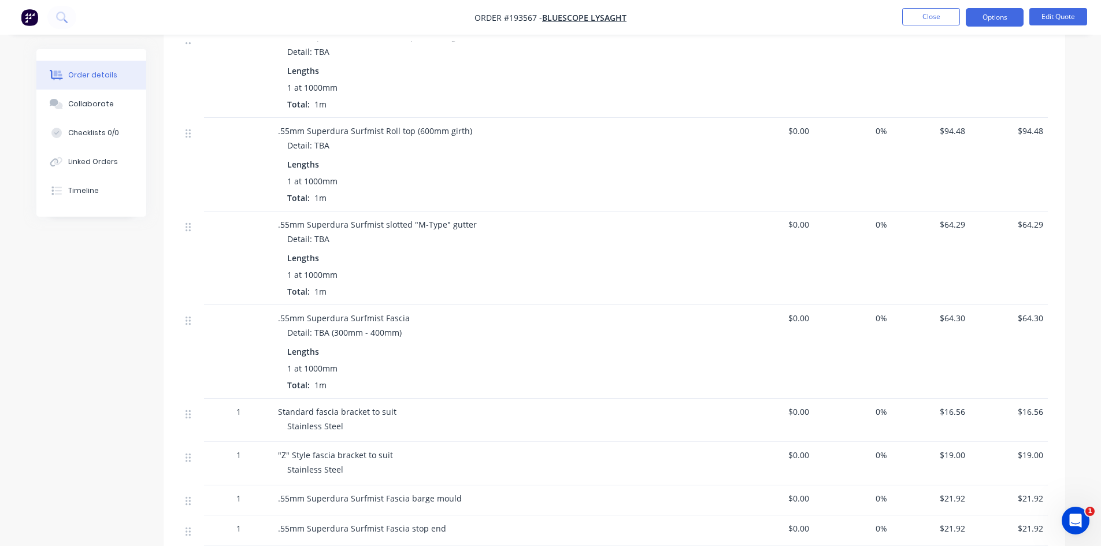
scroll to position [386, 0]
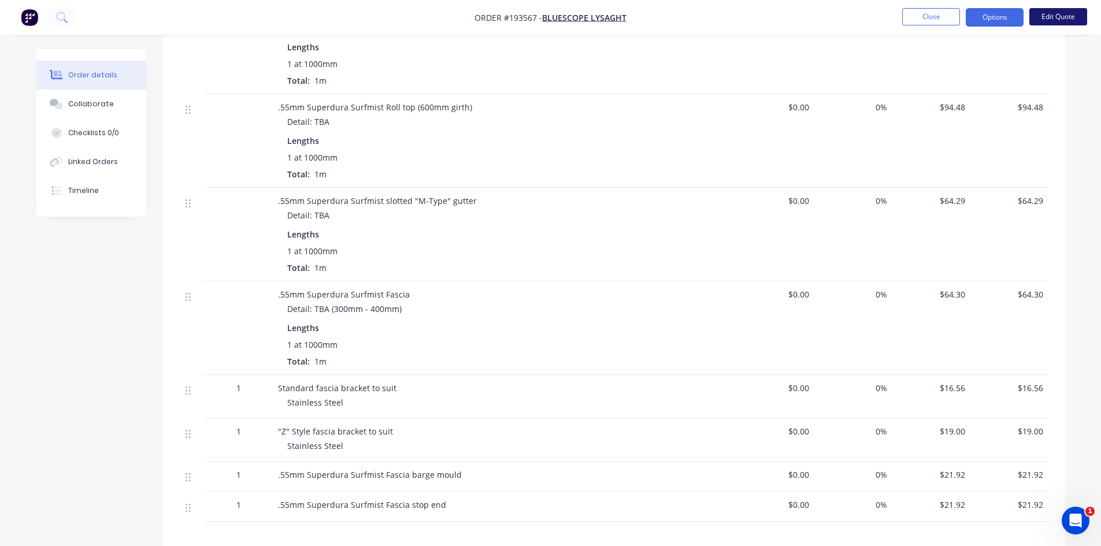
click at [1063, 19] on button "Edit Quote" at bounding box center [1059, 16] width 58 height 17
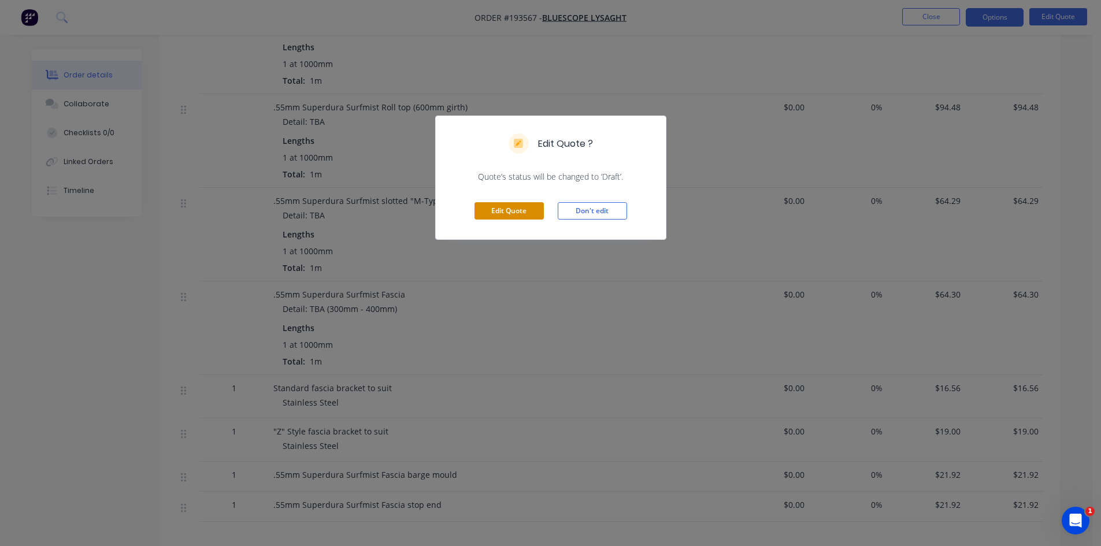
click at [519, 216] on button "Edit Quote" at bounding box center [509, 210] width 69 height 17
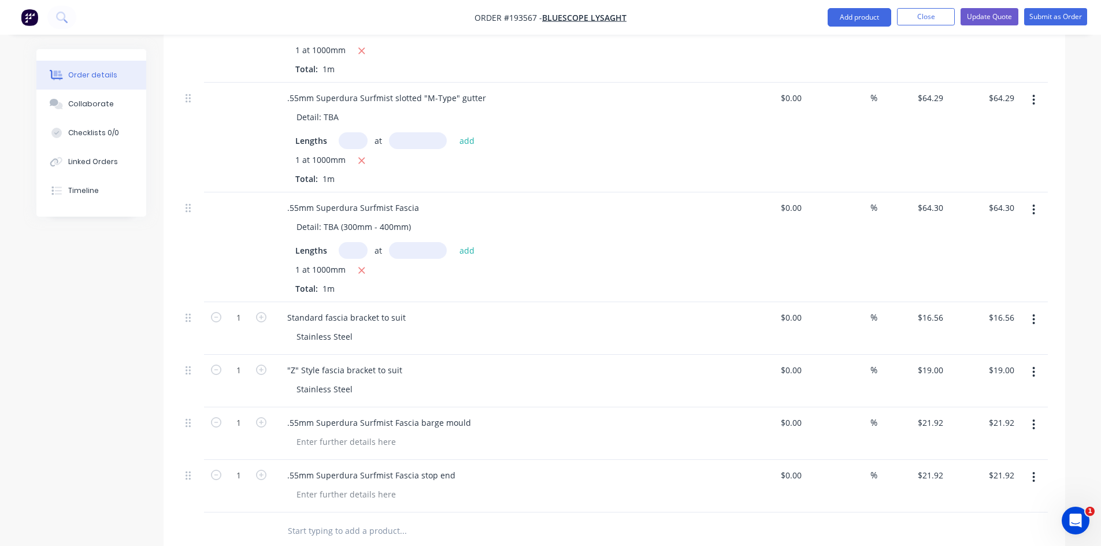
scroll to position [771, 0]
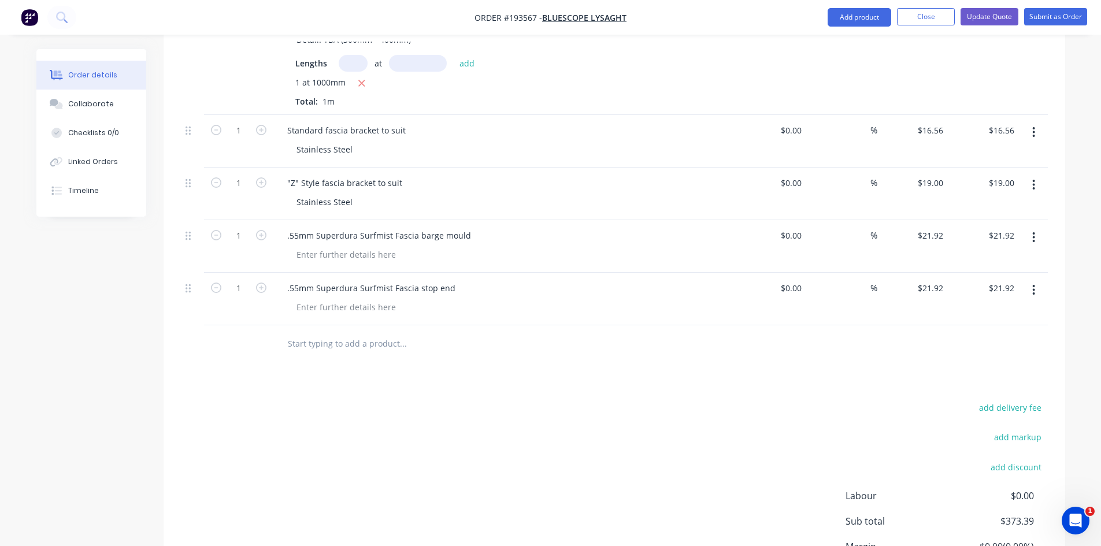
click at [1034, 227] on button "button" at bounding box center [1033, 237] width 27 height 21
drag, startPoint x: 976, startPoint y: 279, endPoint x: 868, endPoint y: 296, distance: 109.4
click at [976, 283] on div "Duplicate" at bounding box center [993, 291] width 89 height 17
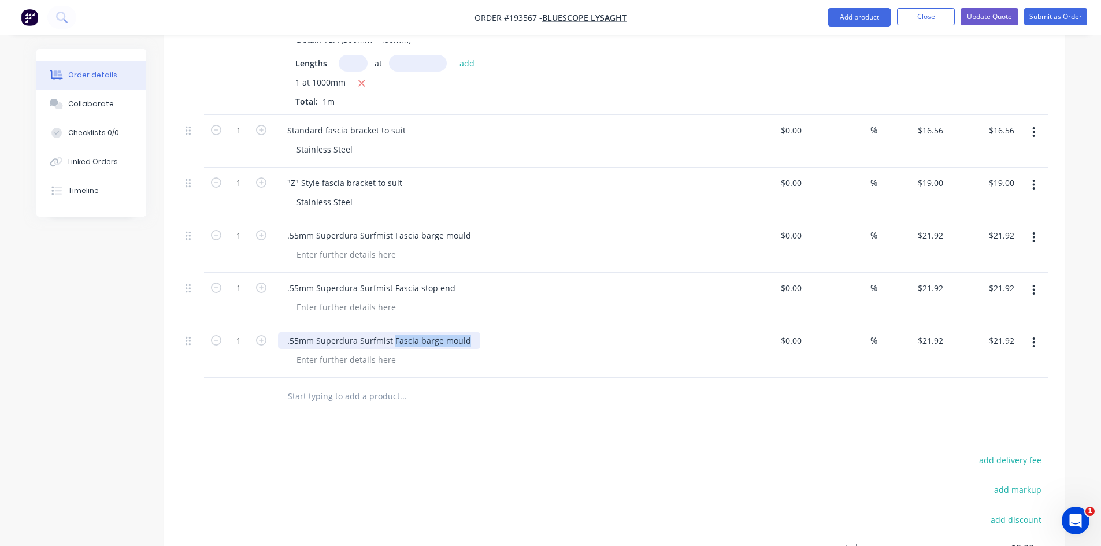
drag, startPoint x: 392, startPoint y: 325, endPoint x: 543, endPoint y: 337, distance: 151.4
click at [541, 337] on div ".55mm Superdura Surfmist Fascia barge mould" at bounding box center [504, 352] width 463 height 53
click at [584, 396] on div at bounding box center [481, 397] width 416 height 38
click at [354, 352] on div at bounding box center [346, 360] width 118 height 17
drag, startPoint x: 393, startPoint y: 324, endPoint x: 693, endPoint y: 350, distance: 300.6
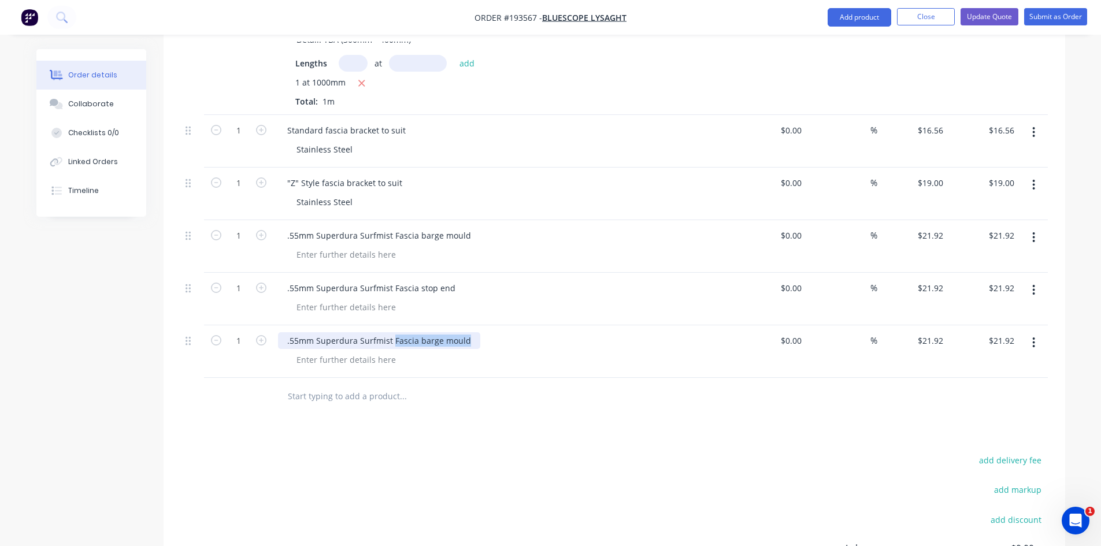
click at [696, 350] on div ".55mm Superdura Surfmist Fascia barge mould" at bounding box center [504, 352] width 463 height 53
click at [587, 389] on div at bounding box center [451, 396] width 347 height 23
click at [859, 23] on button "Add product" at bounding box center [860, 17] width 64 height 19
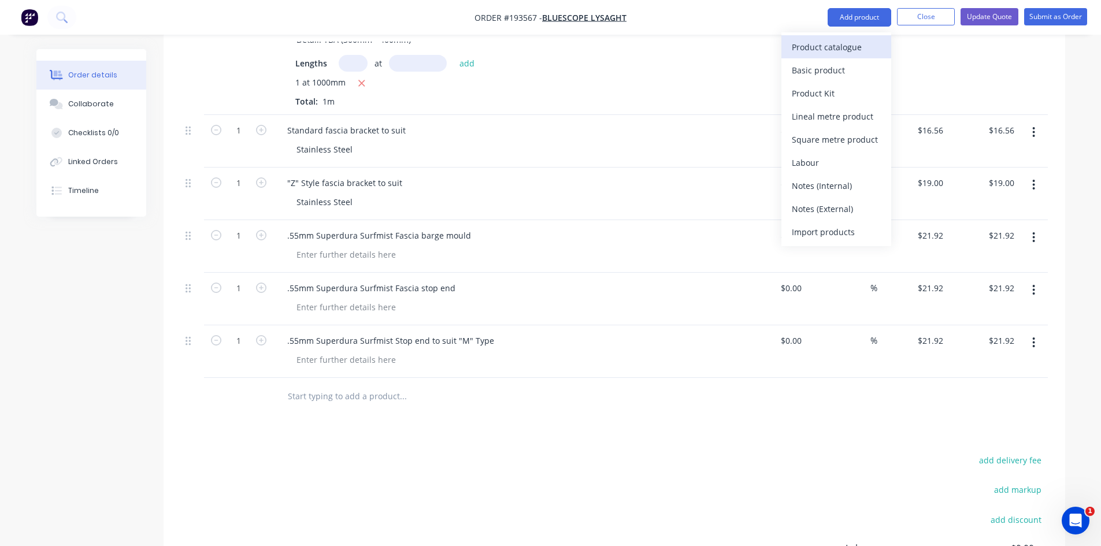
click at [854, 49] on div "Product catalogue" at bounding box center [836, 47] width 89 height 17
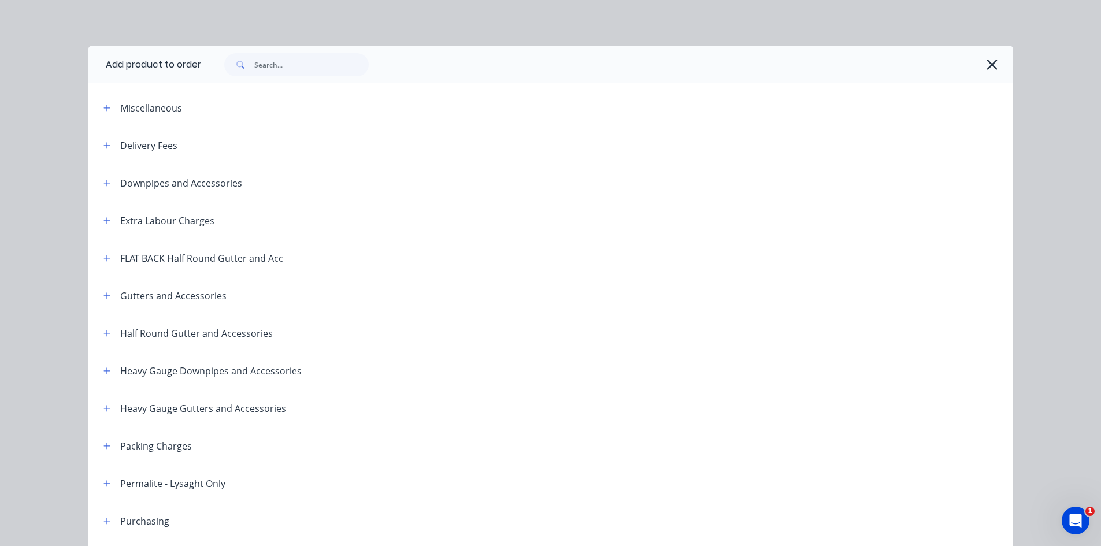
drag, startPoint x: 97, startPoint y: 298, endPoint x: 113, endPoint y: 291, distance: 17.8
click at [100, 298] on button "button" at bounding box center [107, 296] width 14 height 14
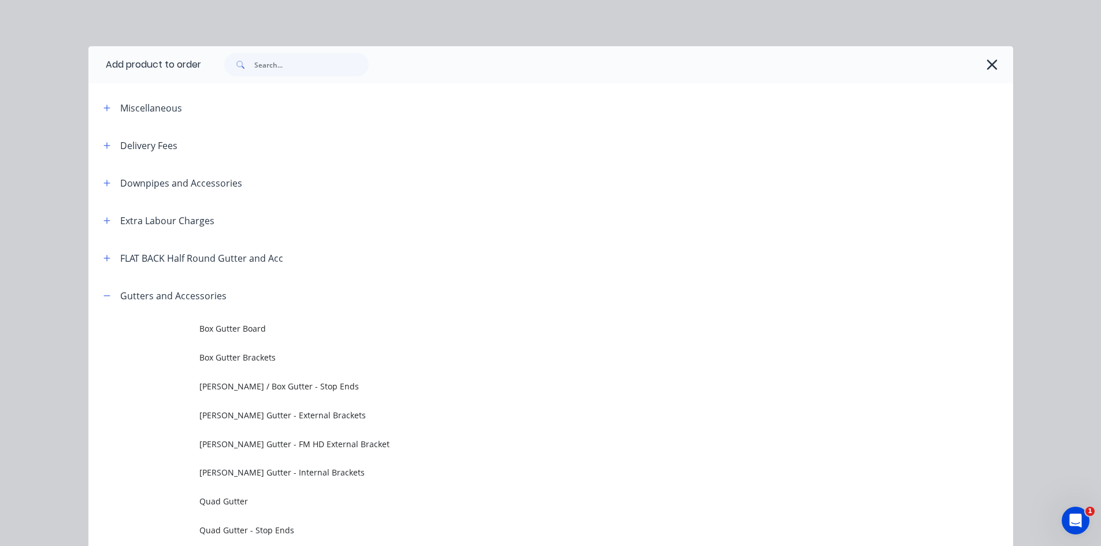
scroll to position [193, 0]
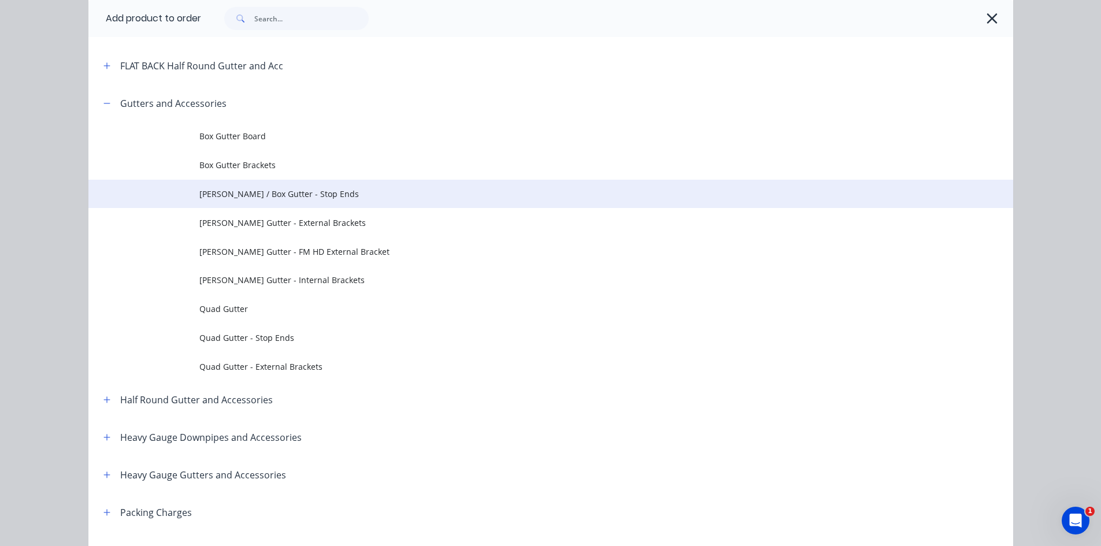
click at [345, 204] on td "[PERSON_NAME] / Box Gutter - Stop Ends" at bounding box center [606, 194] width 814 height 29
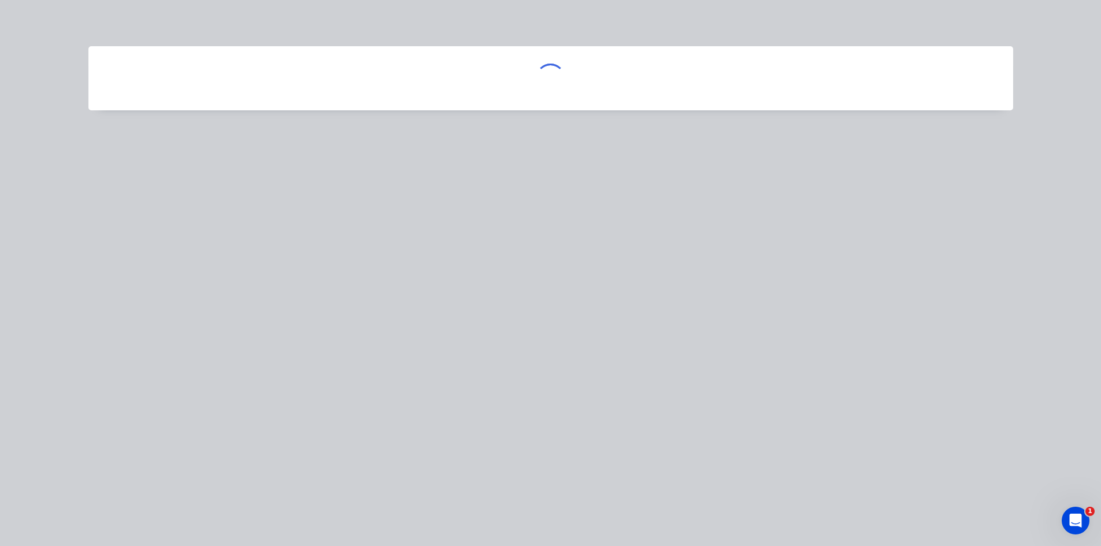
scroll to position [0, 0]
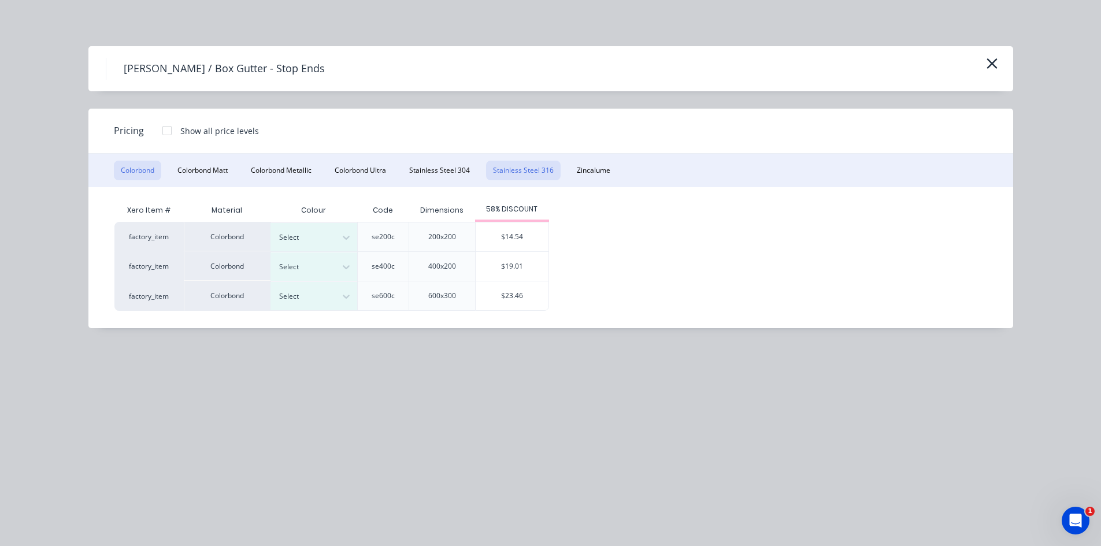
drag, startPoint x: 511, startPoint y: 168, endPoint x: 520, endPoint y: 175, distance: 12.4
click at [513, 168] on button "Stainless Steel 316" at bounding box center [523, 171] width 75 height 20
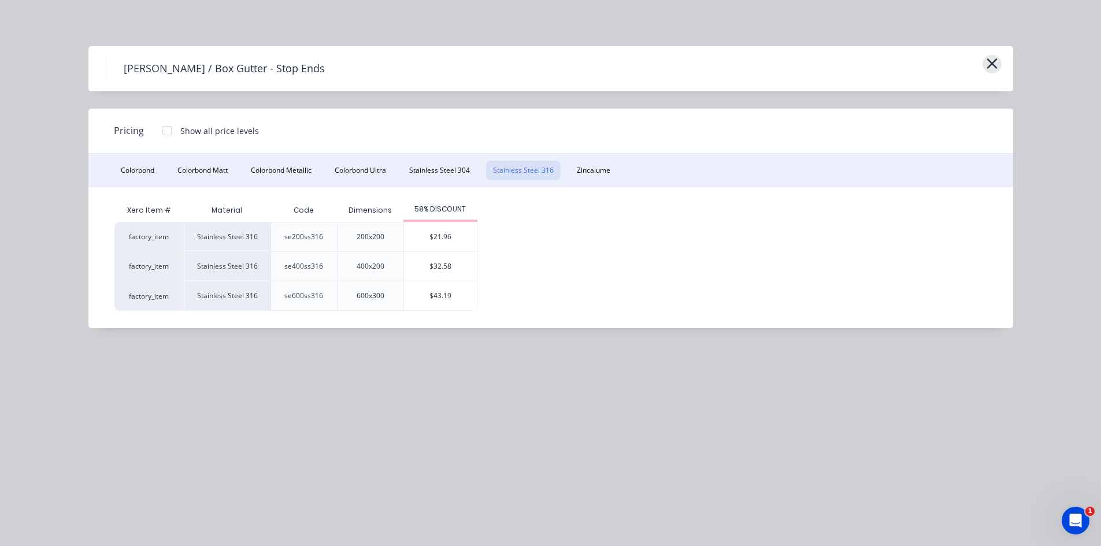
click at [994, 64] on icon "button" at bounding box center [992, 64] width 12 height 16
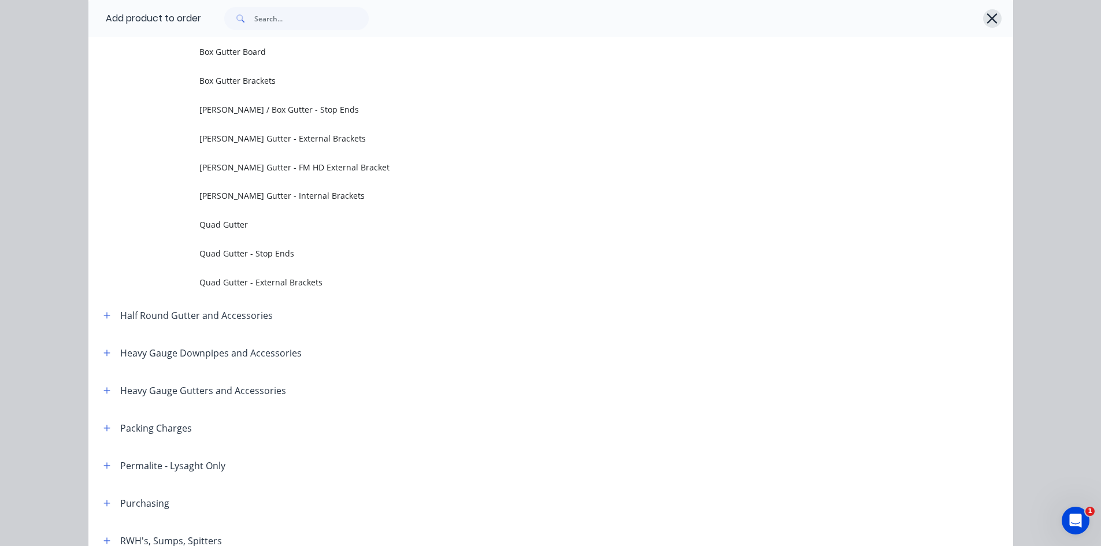
click at [996, 20] on button "button" at bounding box center [992, 18] width 19 height 19
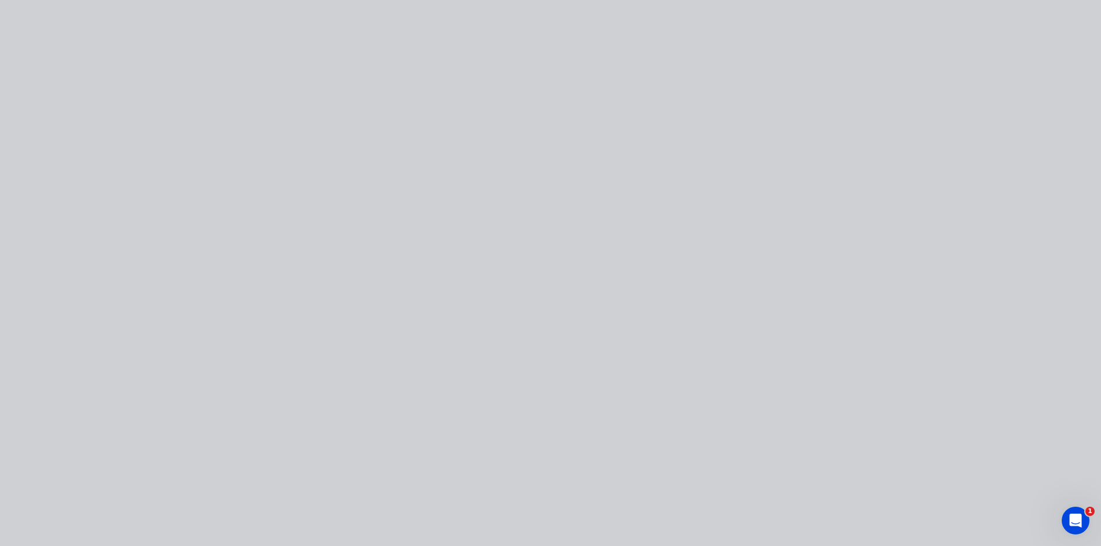
scroll to position [0, 0]
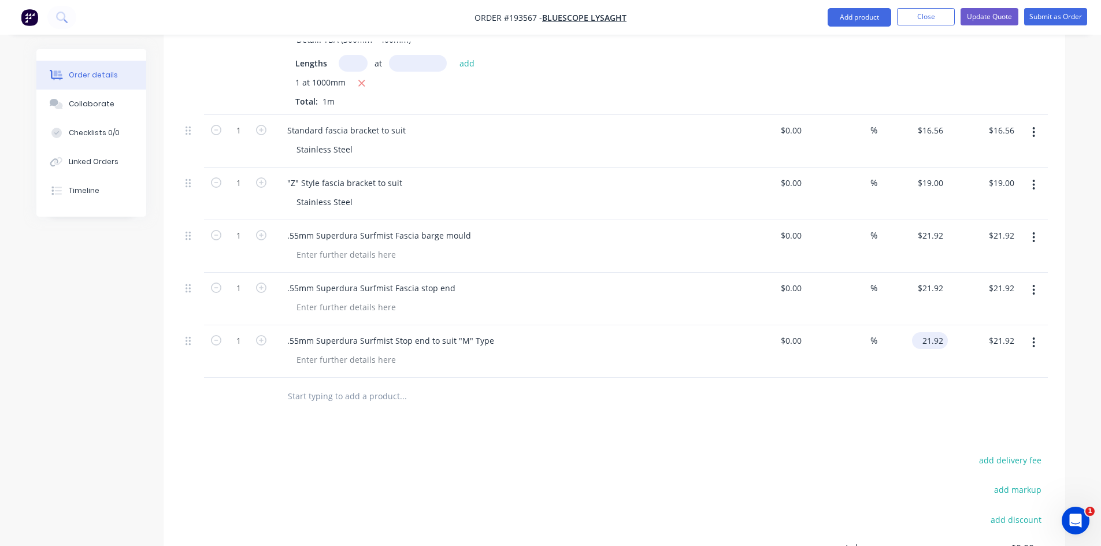
click at [932, 332] on input "21.92" at bounding box center [932, 340] width 31 height 17
type input "$29.64"
click at [879, 390] on div at bounding box center [614, 397] width 867 height 38
click at [858, 11] on button "Add product" at bounding box center [860, 17] width 64 height 19
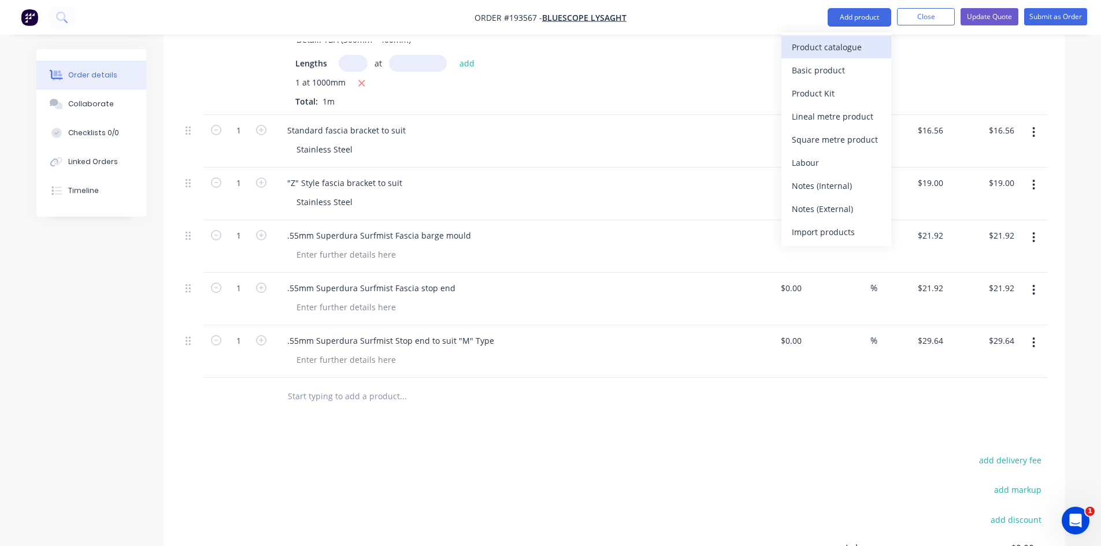
click at [844, 46] on div "Product catalogue" at bounding box center [836, 47] width 89 height 17
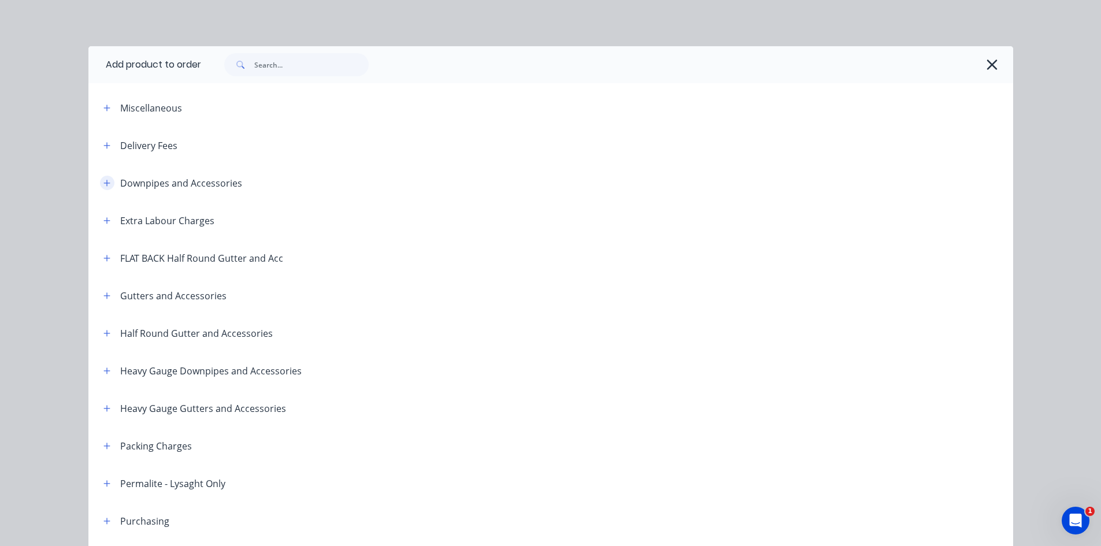
click at [103, 182] on icon "button" at bounding box center [106, 183] width 7 height 8
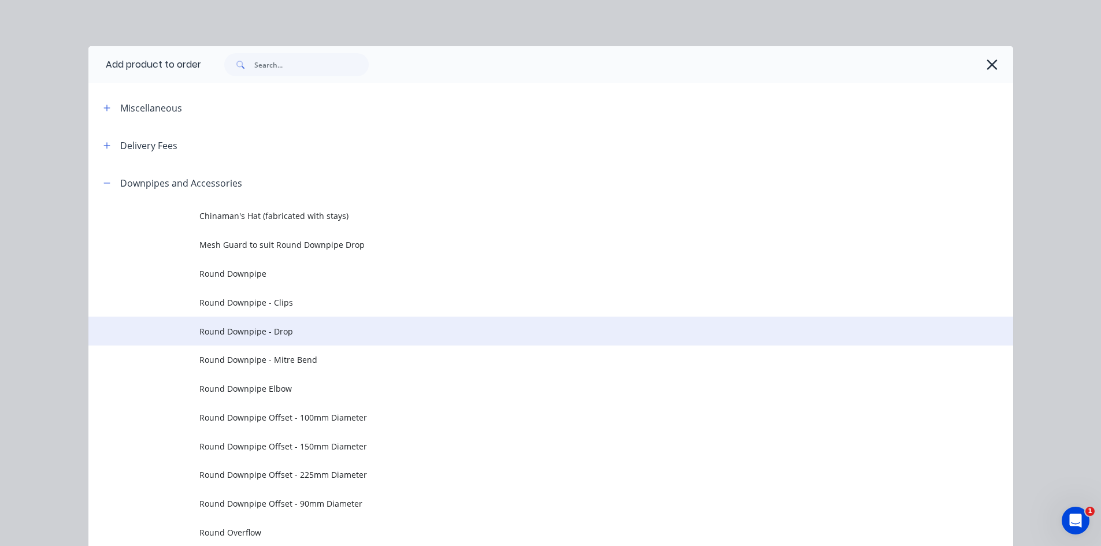
click at [328, 326] on span "Round Downpipe - Drop" at bounding box center [524, 332] width 651 height 12
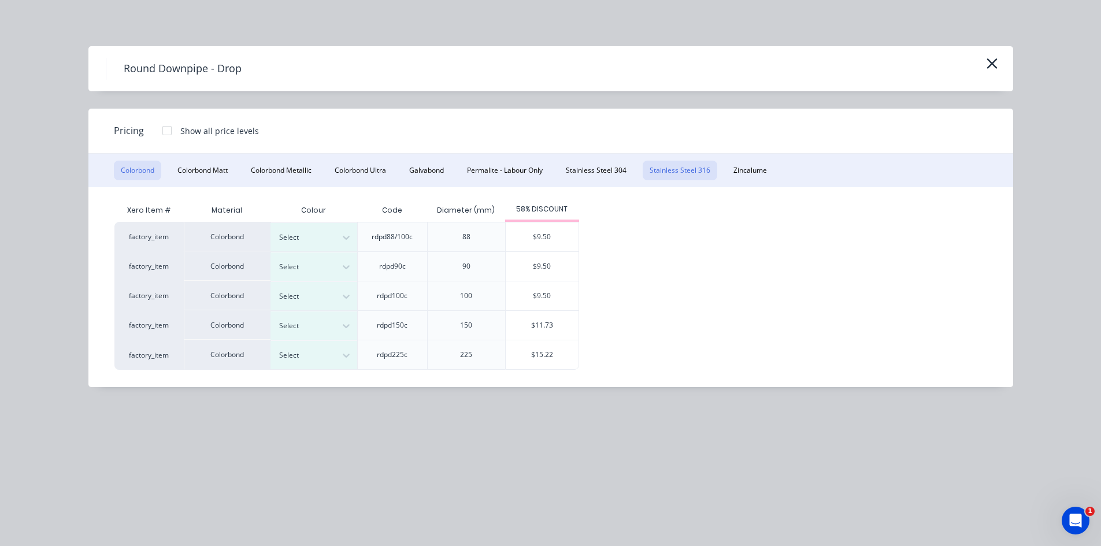
click at [676, 173] on button "Stainless Steel 316" at bounding box center [680, 171] width 75 height 20
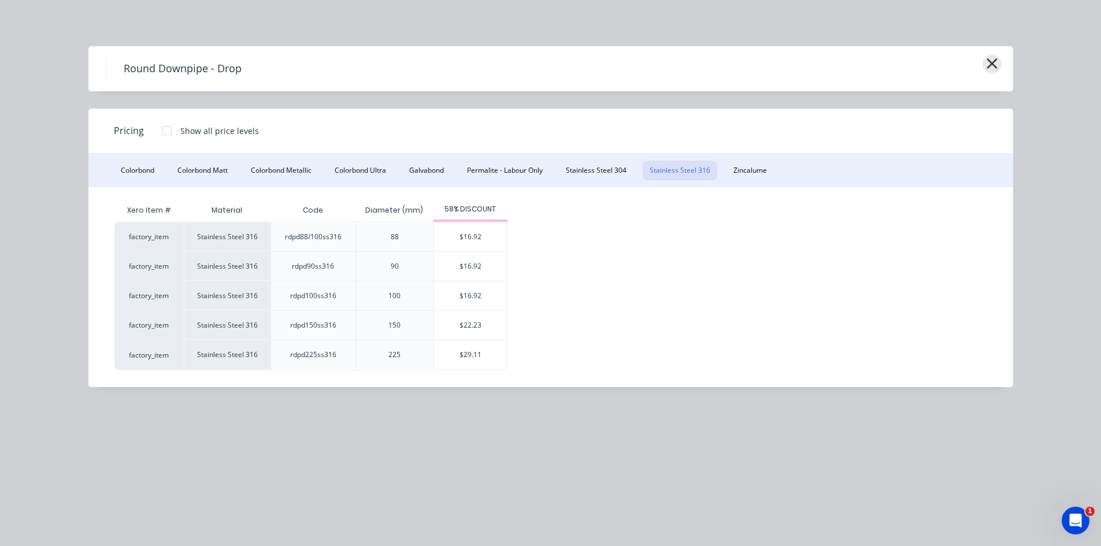
click at [988, 67] on icon "button" at bounding box center [992, 64] width 12 height 16
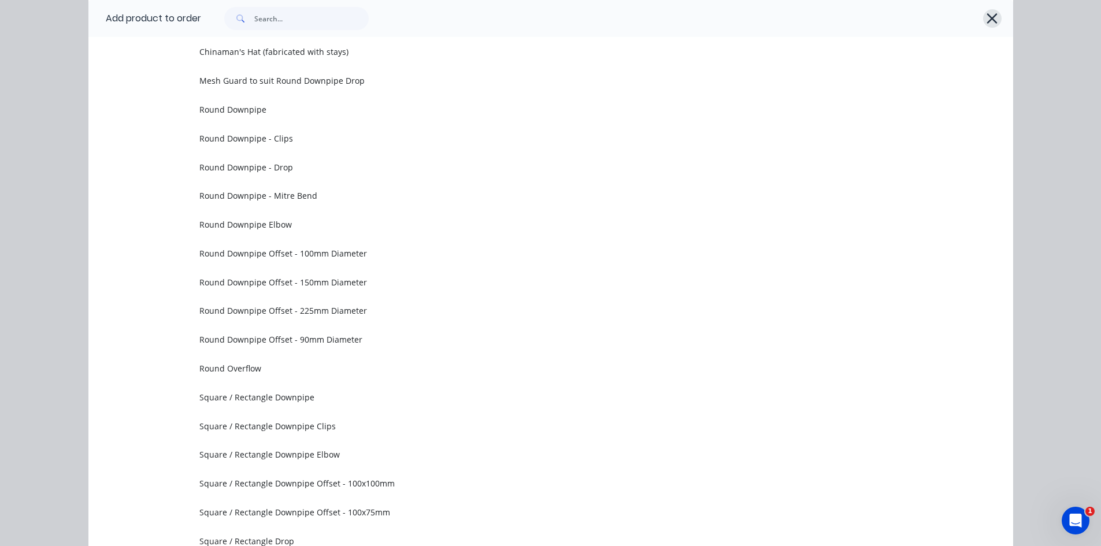
click at [995, 22] on div at bounding box center [601, 18] width 801 height 23
click at [994, 21] on icon "button" at bounding box center [992, 18] width 12 height 16
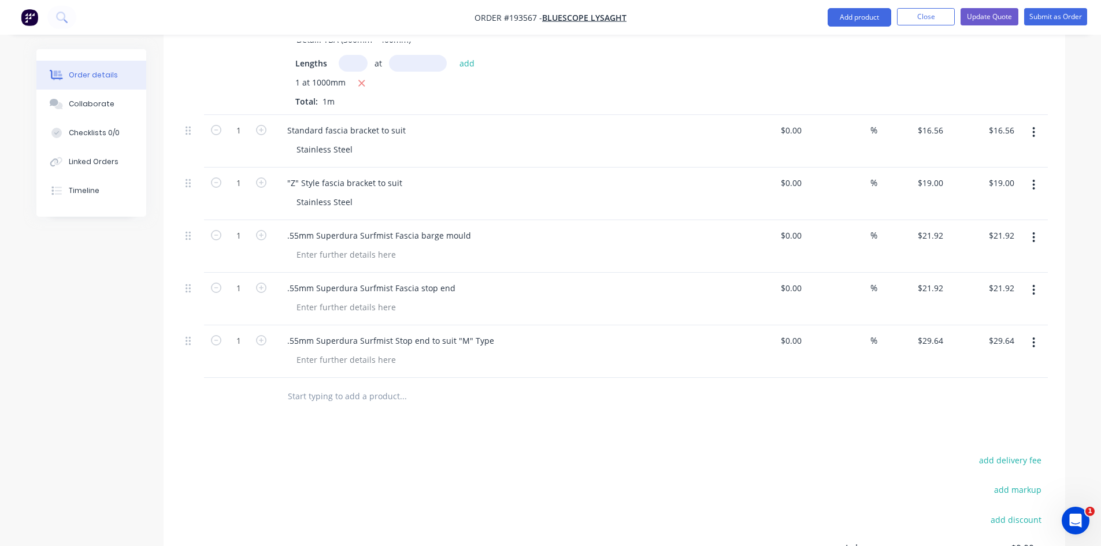
click at [1034, 336] on icon "button" at bounding box center [1034, 342] width 3 height 13
click at [998, 388] on div "Duplicate" at bounding box center [993, 396] width 89 height 17
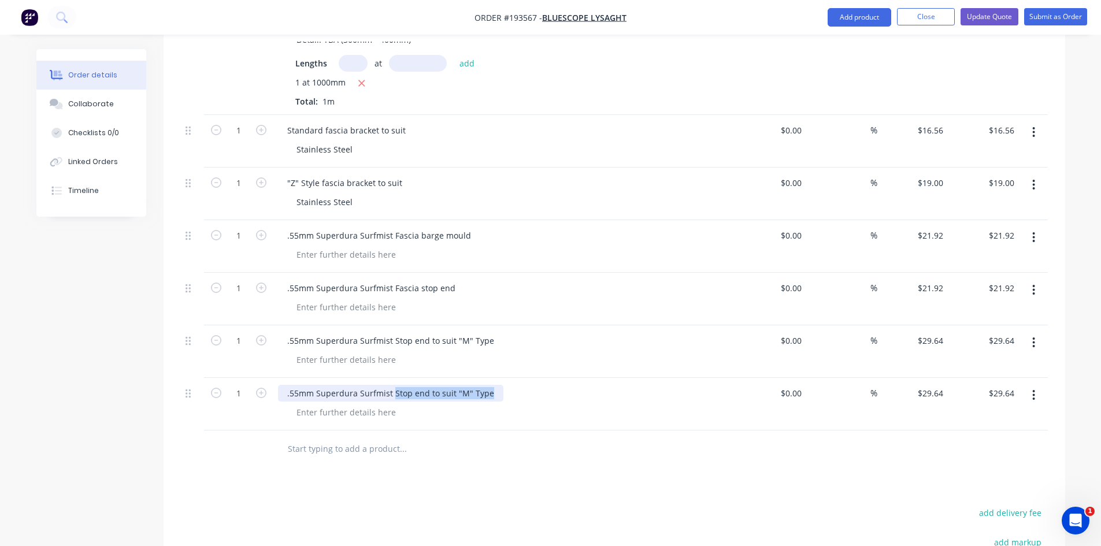
drag, startPoint x: 390, startPoint y: 375, endPoint x: 656, endPoint y: 380, distance: 266.0
click at [656, 385] on div ".55mm Superdura Surfmist Stop end to suit "M" Type" at bounding box center [504, 393] width 453 height 17
type input "$0.00"
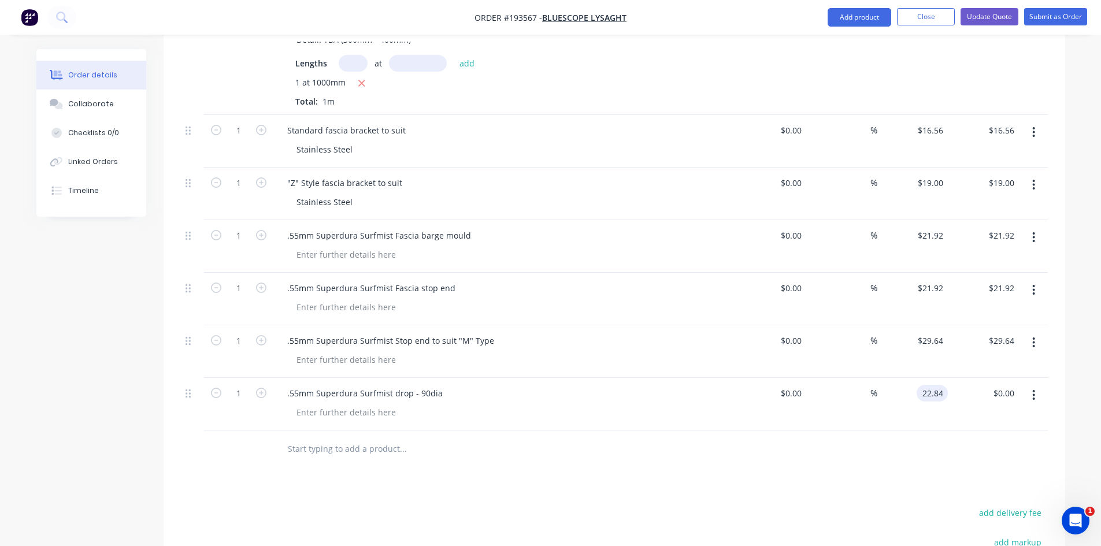
type input "$22.84"
click at [667, 431] on div at bounding box center [481, 450] width 416 height 38
click at [989, 20] on button "Update Quote" at bounding box center [990, 16] width 58 height 17
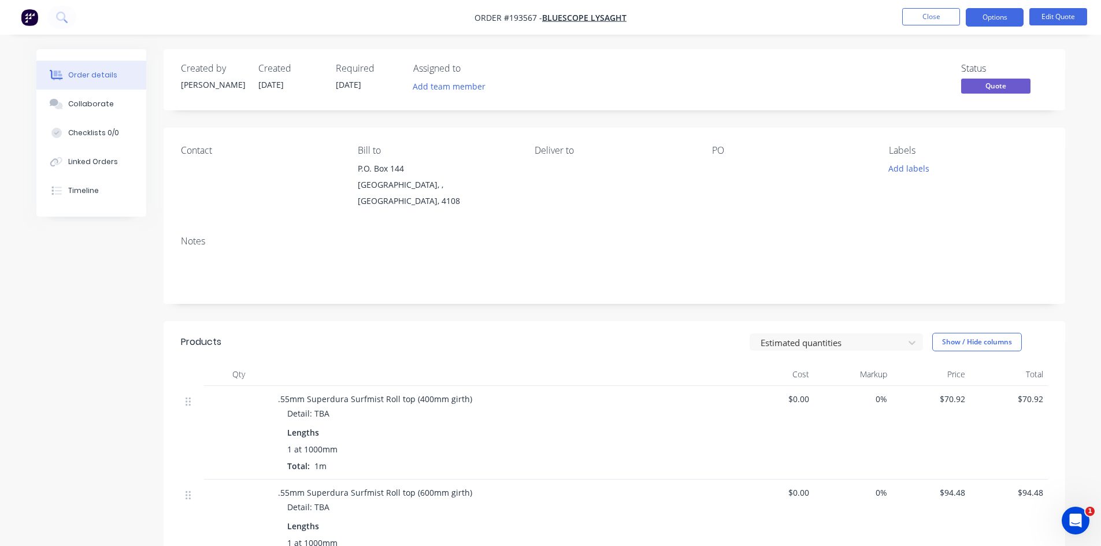
click at [995, 12] on button "Options" at bounding box center [995, 17] width 58 height 19
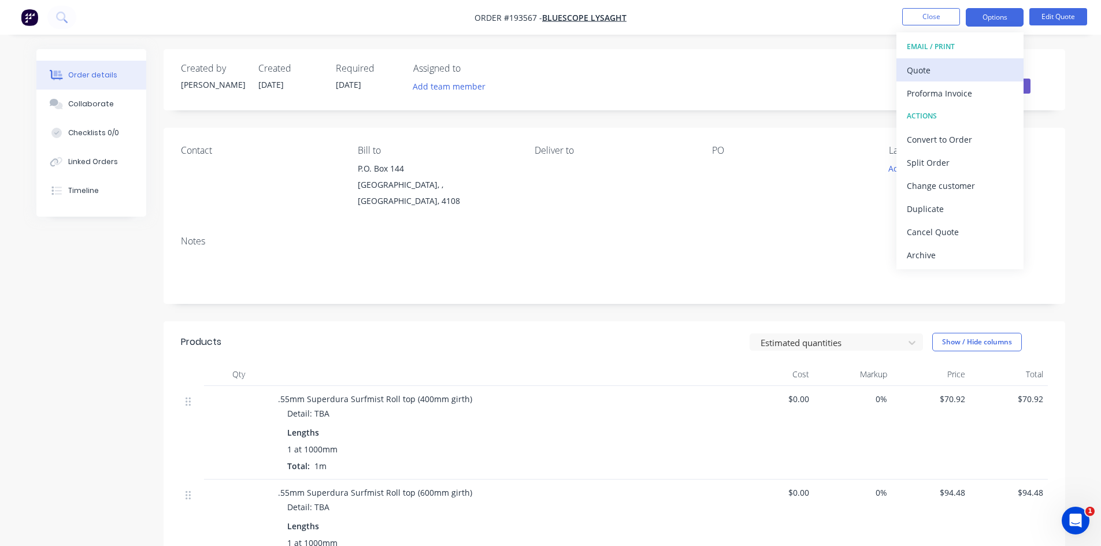
click at [977, 65] on div "Quote" at bounding box center [960, 70] width 106 height 17
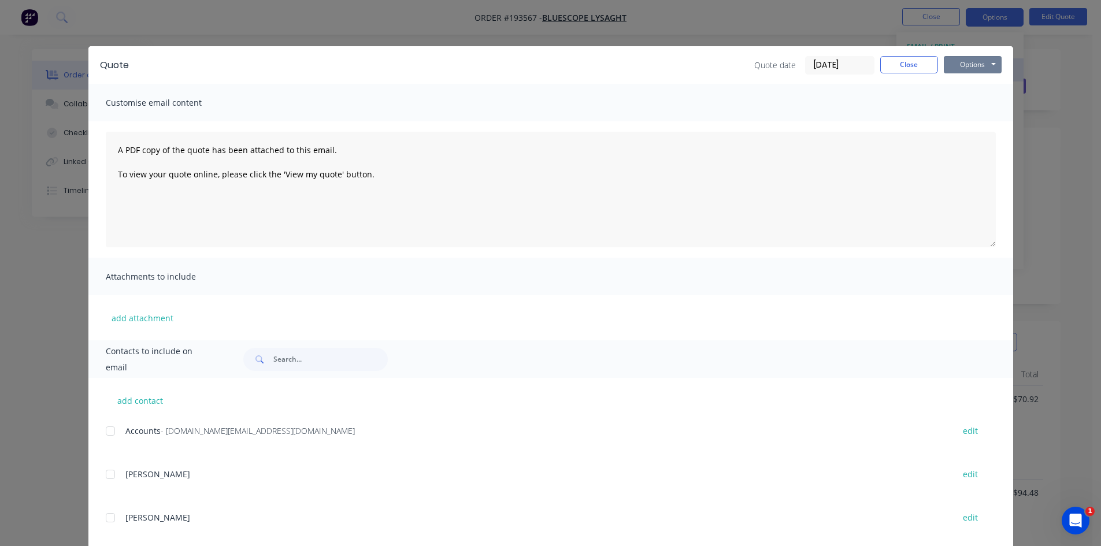
click at [977, 65] on button "Options" at bounding box center [973, 64] width 58 height 17
drag, startPoint x: 944, startPoint y: 78, endPoint x: 948, endPoint y: 87, distance: 9.6
click at [948, 87] on button "Preview" at bounding box center [981, 85] width 74 height 19
drag, startPoint x: 916, startPoint y: 71, endPoint x: 923, endPoint y: 66, distance: 8.7
click at [916, 71] on button "Close" at bounding box center [910, 64] width 58 height 17
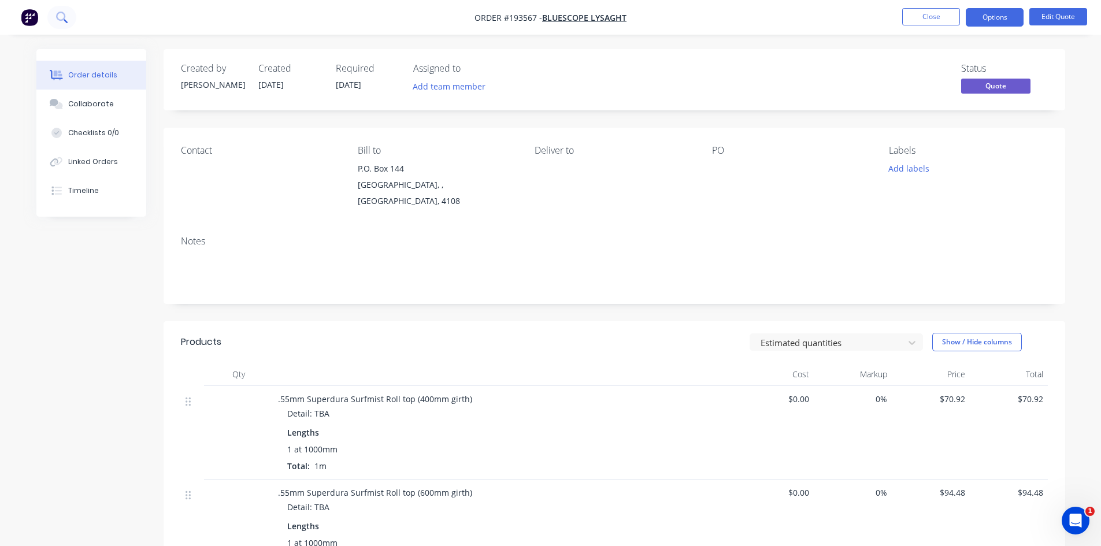
click at [69, 15] on button at bounding box center [61, 17] width 29 height 23
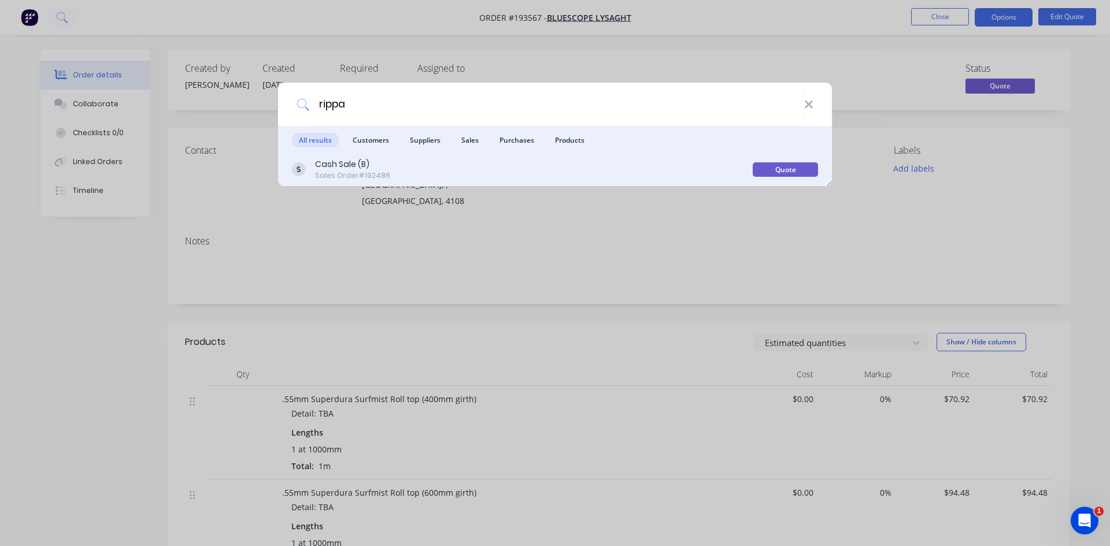
click at [625, 171] on div "Cash Sale (B) Sales Order #192486" at bounding box center [522, 169] width 461 height 23
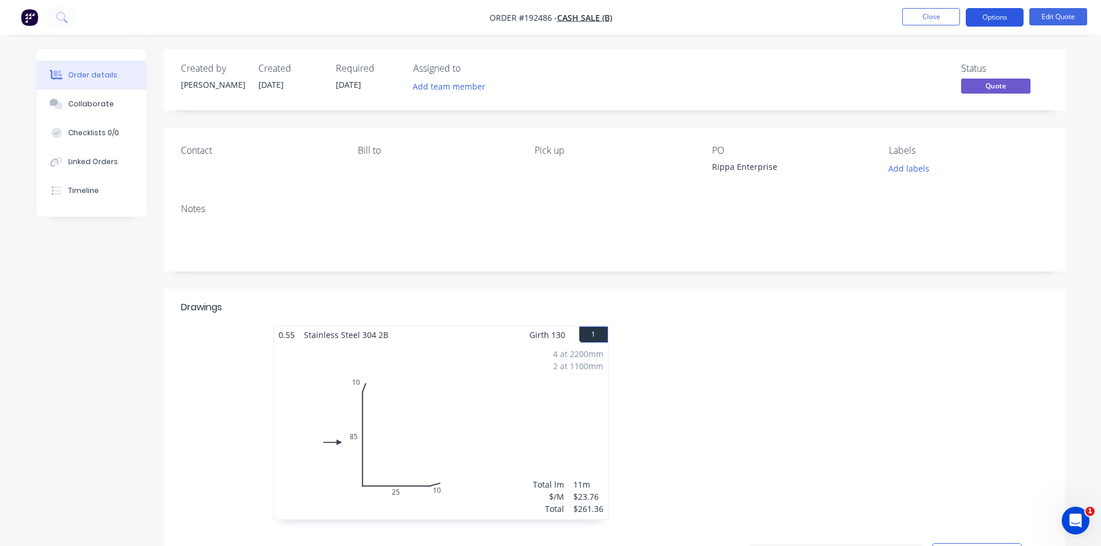
click at [986, 19] on button "Options" at bounding box center [995, 17] width 58 height 19
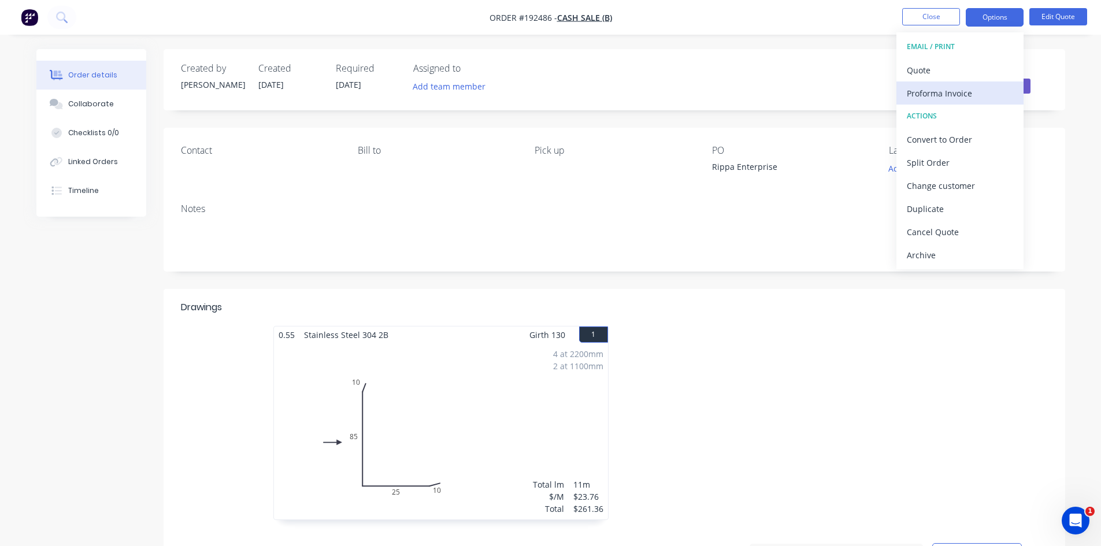
click at [954, 93] on div "Proforma Invoice" at bounding box center [960, 93] width 106 height 17
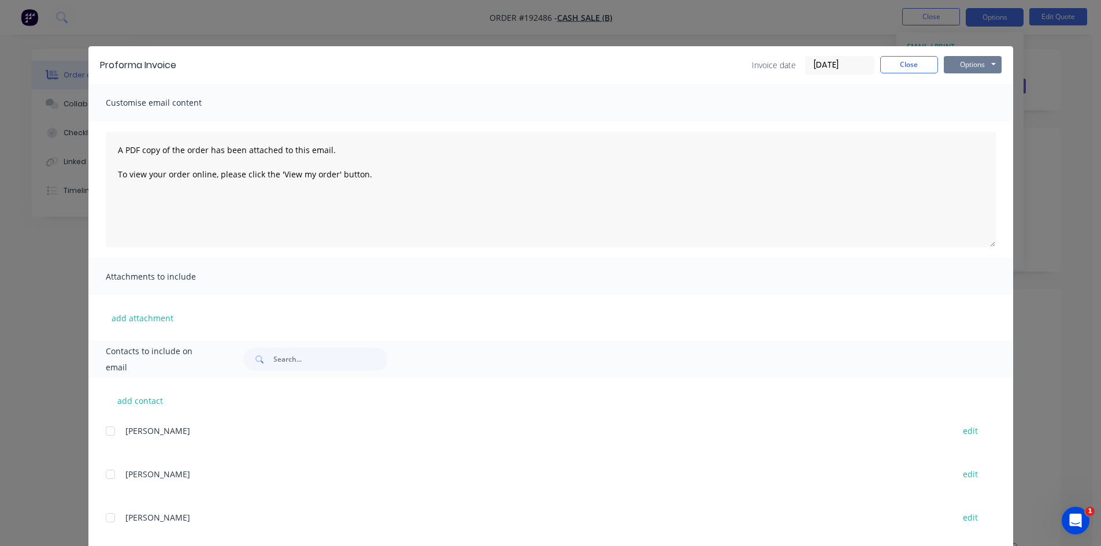
click at [963, 67] on button "Options" at bounding box center [973, 64] width 58 height 17
click at [970, 90] on button "Preview" at bounding box center [981, 85] width 74 height 19
click at [905, 67] on button "Close" at bounding box center [910, 64] width 58 height 17
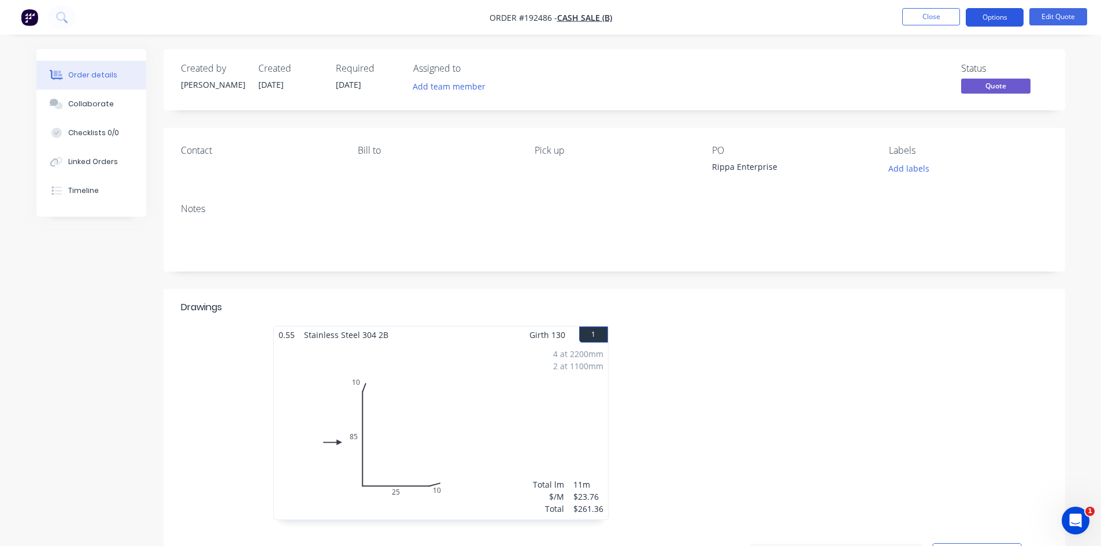
click at [1004, 20] on button "Options" at bounding box center [995, 17] width 58 height 19
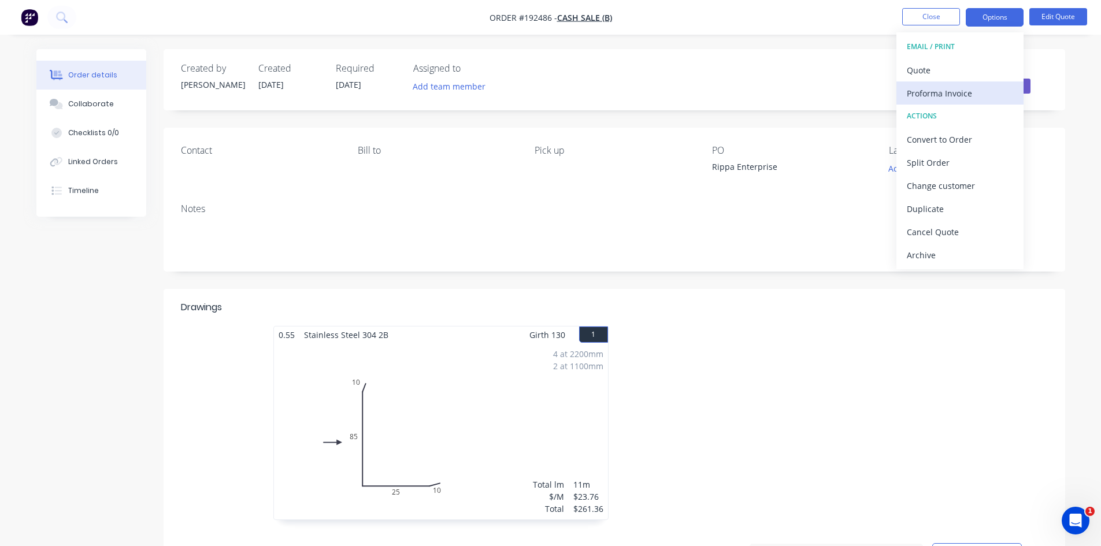
click at [981, 102] on button "Proforma Invoice" at bounding box center [960, 93] width 127 height 23
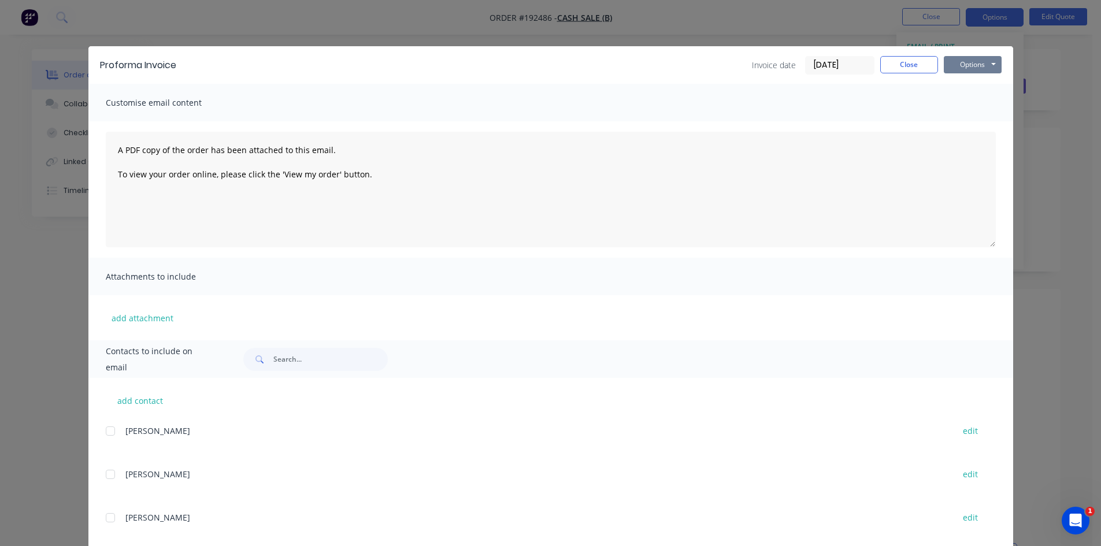
click at [967, 68] on button "Options" at bounding box center [973, 64] width 58 height 17
click at [968, 81] on button "Preview" at bounding box center [981, 85] width 74 height 19
click at [145, 21] on div "Proforma Invoice Invoice date [DATE] Close Options Preview Print Email Customis…" at bounding box center [550, 273] width 1101 height 546
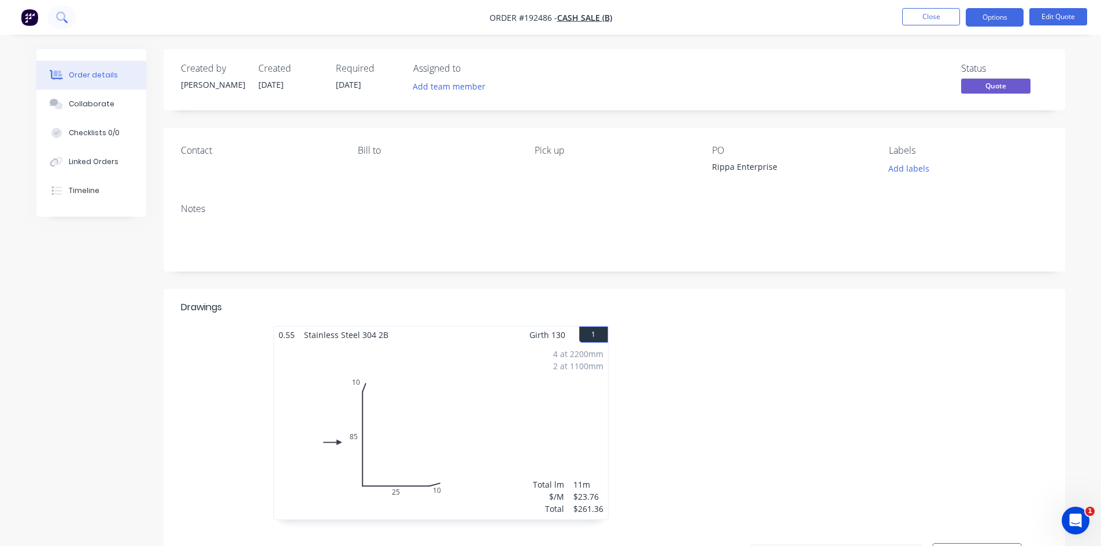
click at [58, 17] on icon at bounding box center [61, 17] width 11 height 11
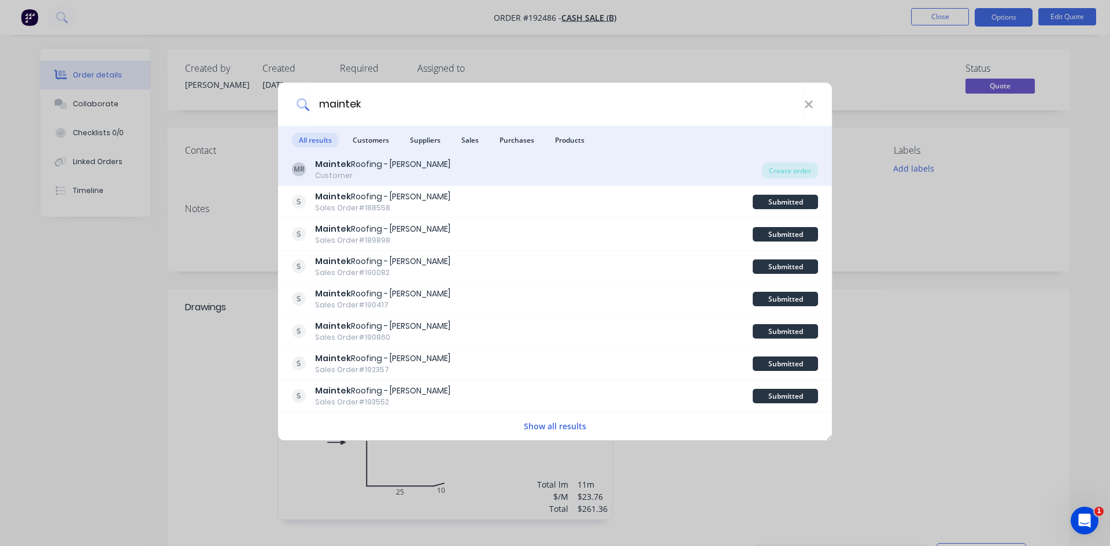
click at [400, 169] on div "Maintek Roofing - [PERSON_NAME]" at bounding box center [382, 164] width 135 height 12
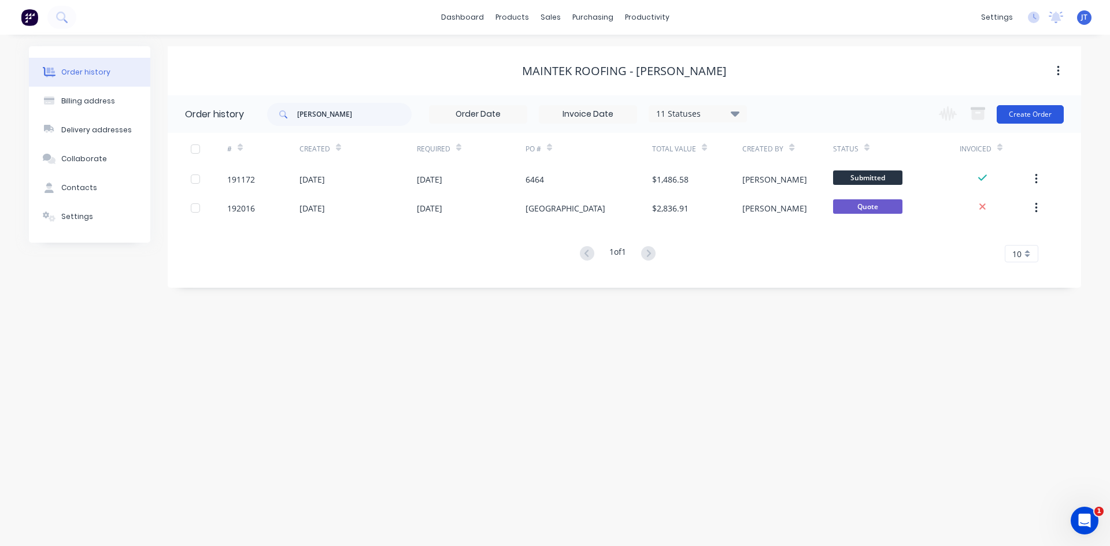
click at [1037, 113] on button "Create Order" at bounding box center [1030, 114] width 67 height 19
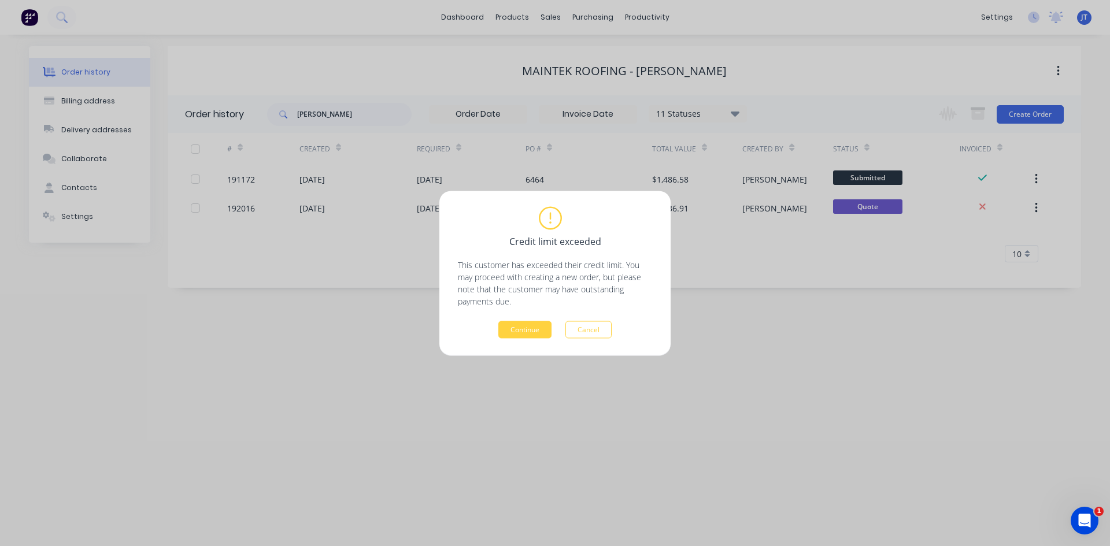
click at [669, 364] on div "Credit limit exceeded This customer has exceeded their credit limit. You may pr…" at bounding box center [555, 273] width 1110 height 546
click at [523, 329] on button "Continue" at bounding box center [524, 329] width 53 height 17
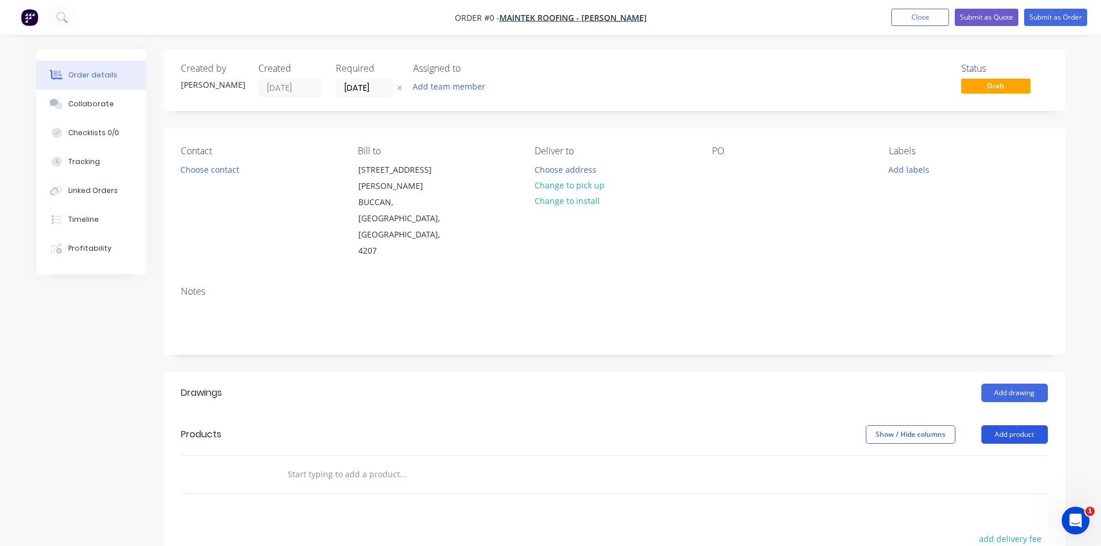
click at [1001, 426] on button "Add product" at bounding box center [1015, 435] width 66 height 19
click at [1027, 426] on button "Add product" at bounding box center [1015, 435] width 66 height 19
click at [1015, 426] on button "Add product" at bounding box center [1015, 435] width 66 height 19
click at [1006, 453] on button "Product catalogue" at bounding box center [993, 464] width 110 height 23
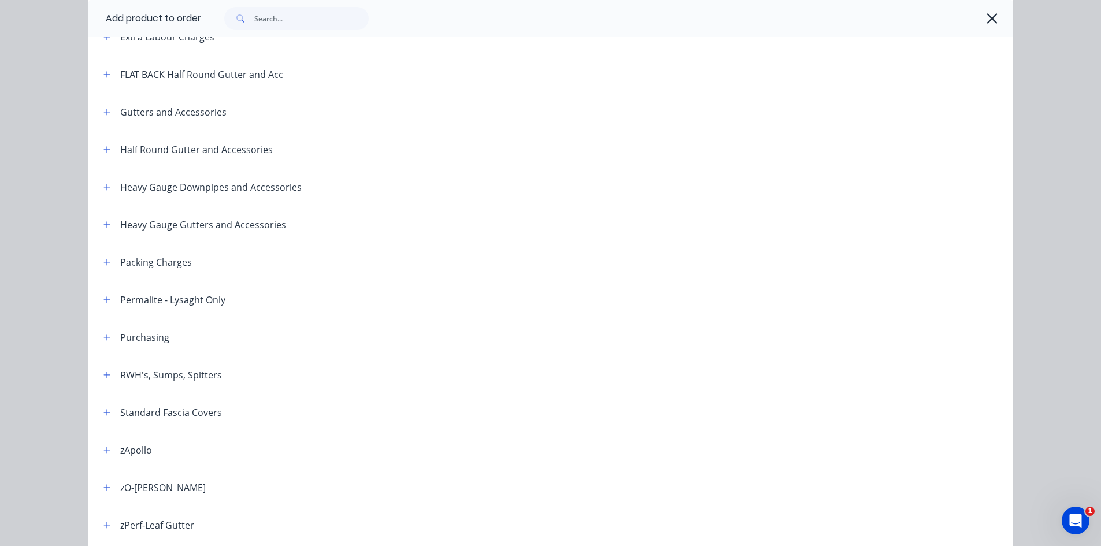
scroll to position [193, 0]
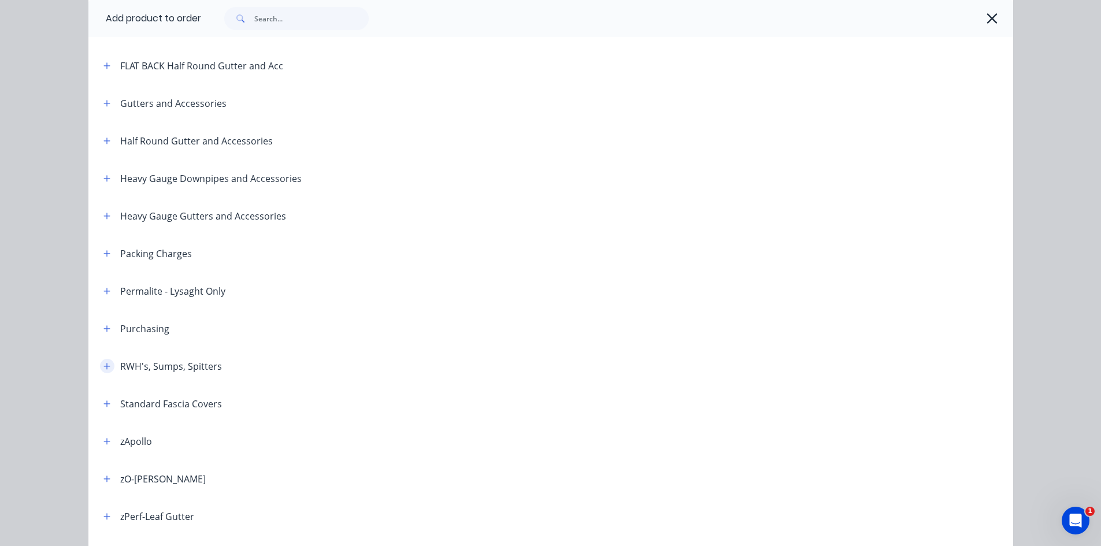
click at [103, 371] on button "button" at bounding box center [107, 366] width 14 height 14
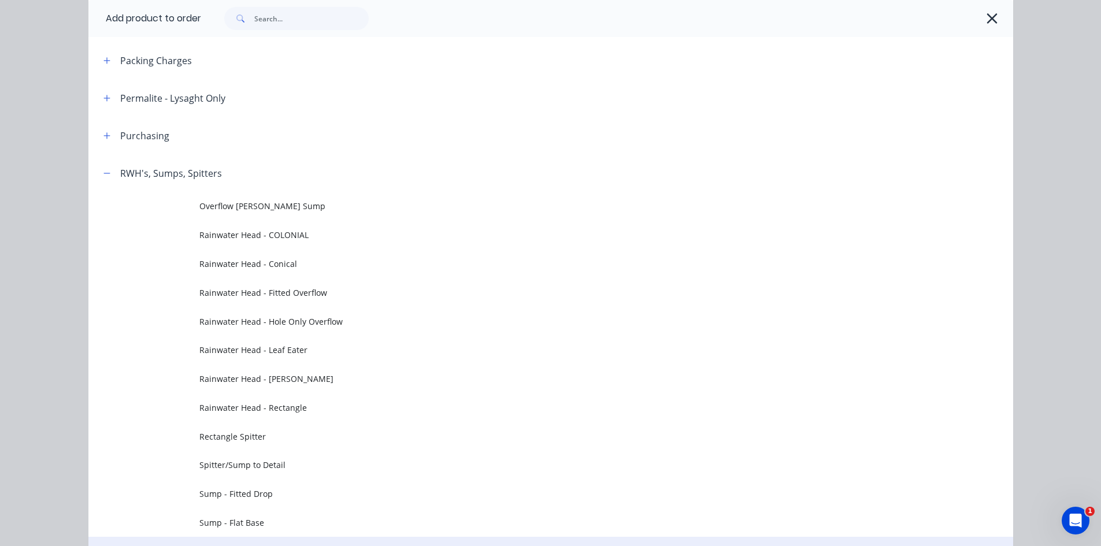
scroll to position [578, 0]
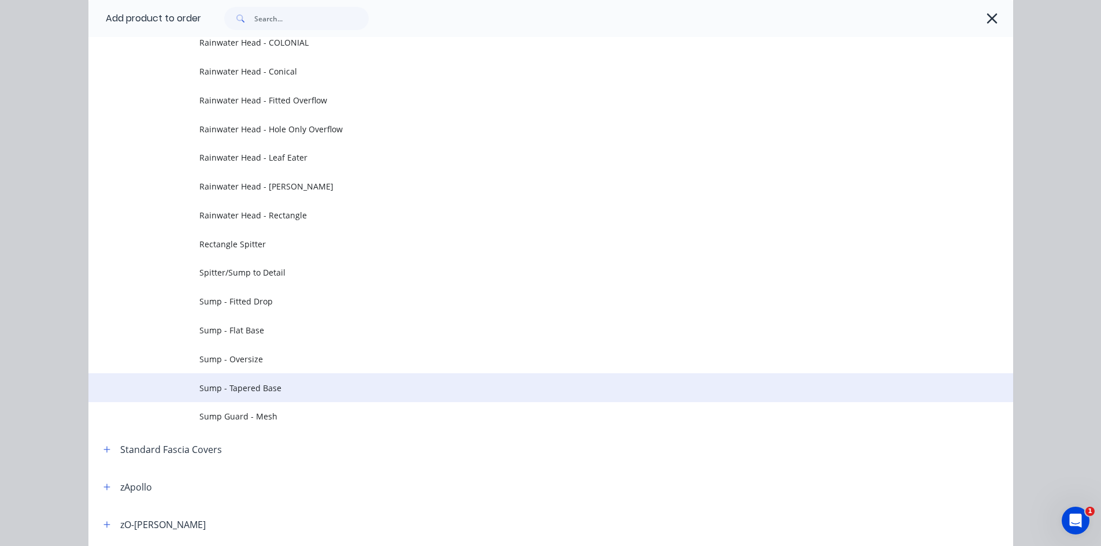
click at [298, 392] on span "Sump - Tapered Base" at bounding box center [524, 388] width 651 height 12
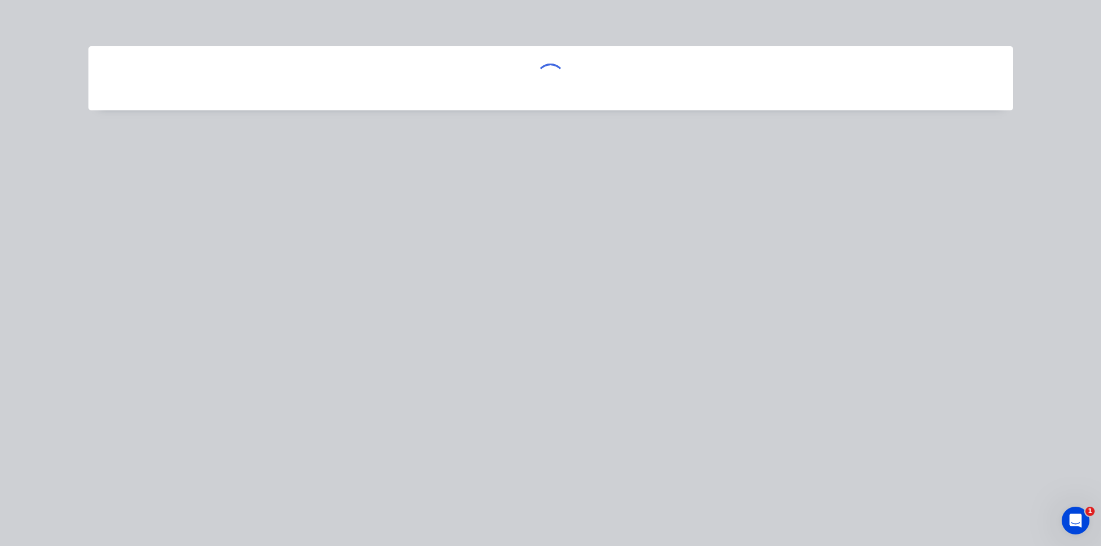
scroll to position [0, 0]
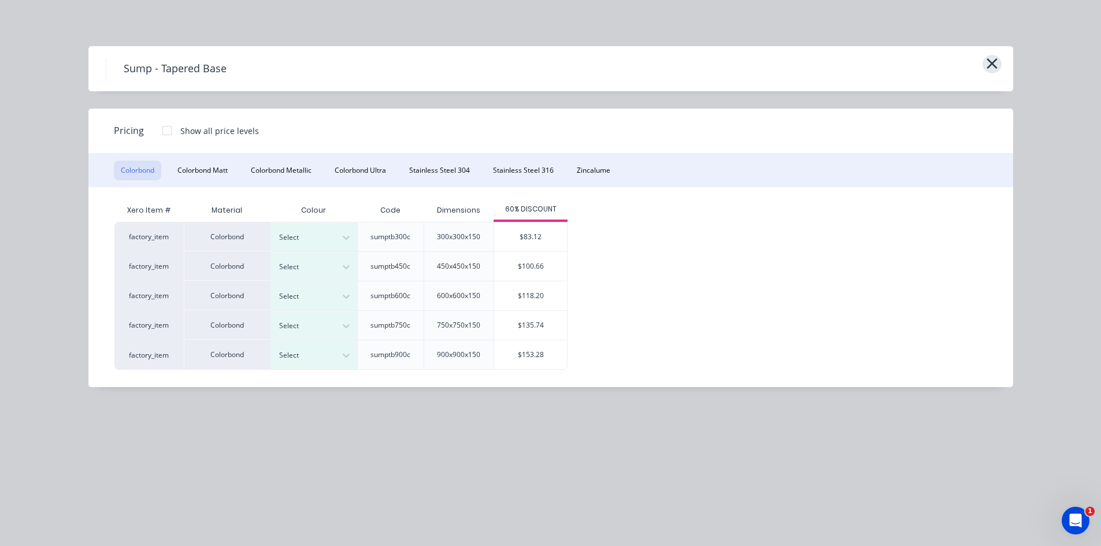
click at [990, 71] on icon "button" at bounding box center [992, 64] width 12 height 16
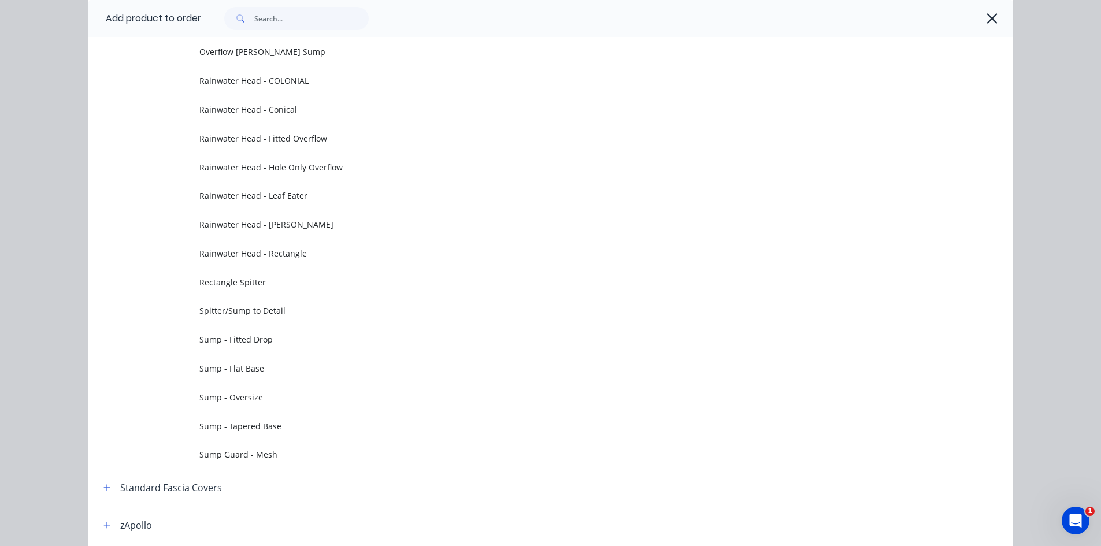
click at [997, 16] on div at bounding box center [607, 18] width 812 height 37
click at [995, 16] on button "button" at bounding box center [992, 18] width 19 height 19
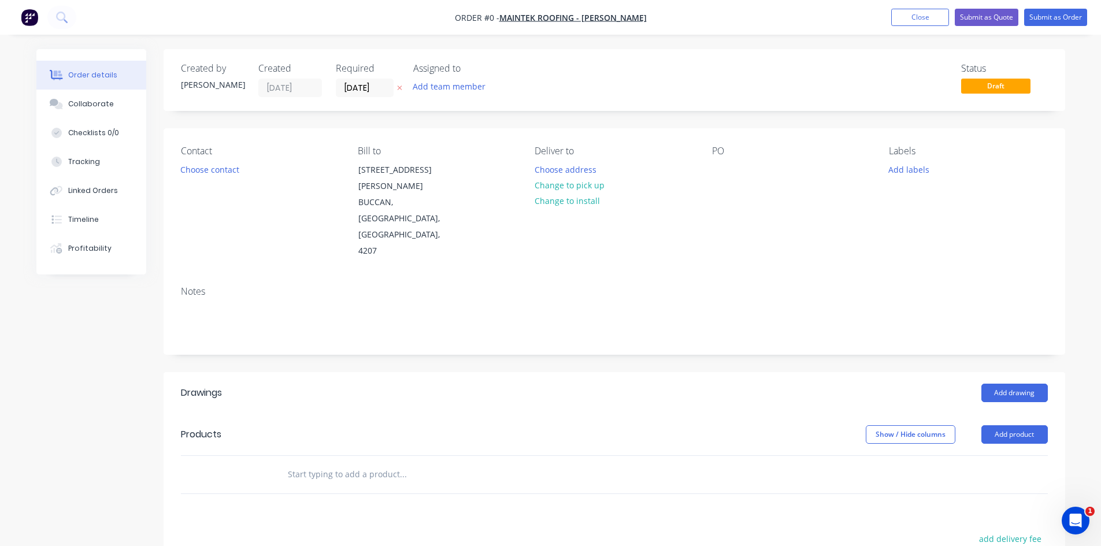
click at [393, 463] on input "text" at bounding box center [402, 474] width 231 height 23
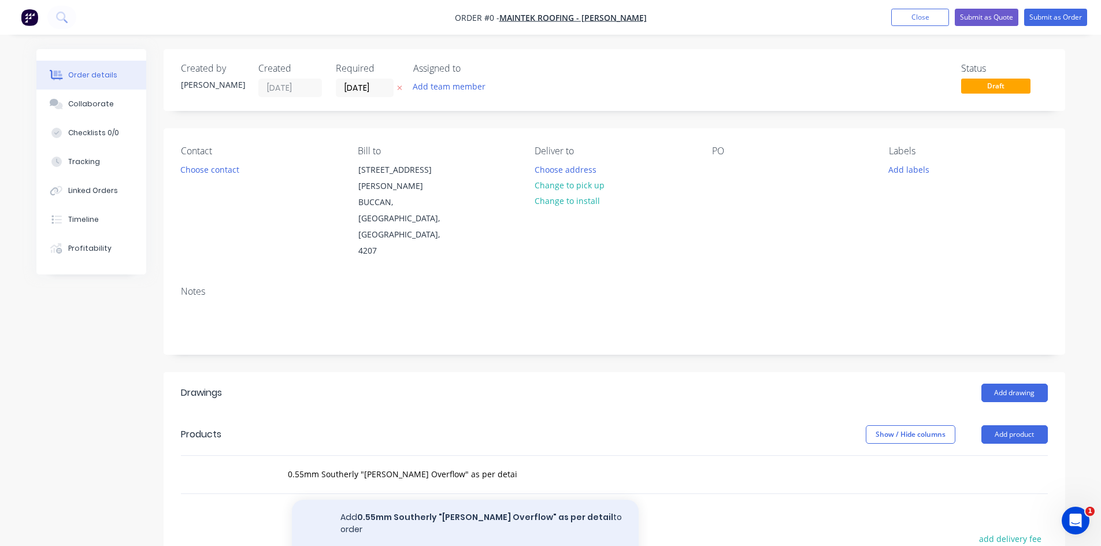
click at [424, 500] on button "Add 0.55mm Southerly "[PERSON_NAME] Overflow" as per detail to order" at bounding box center [465, 523] width 347 height 47
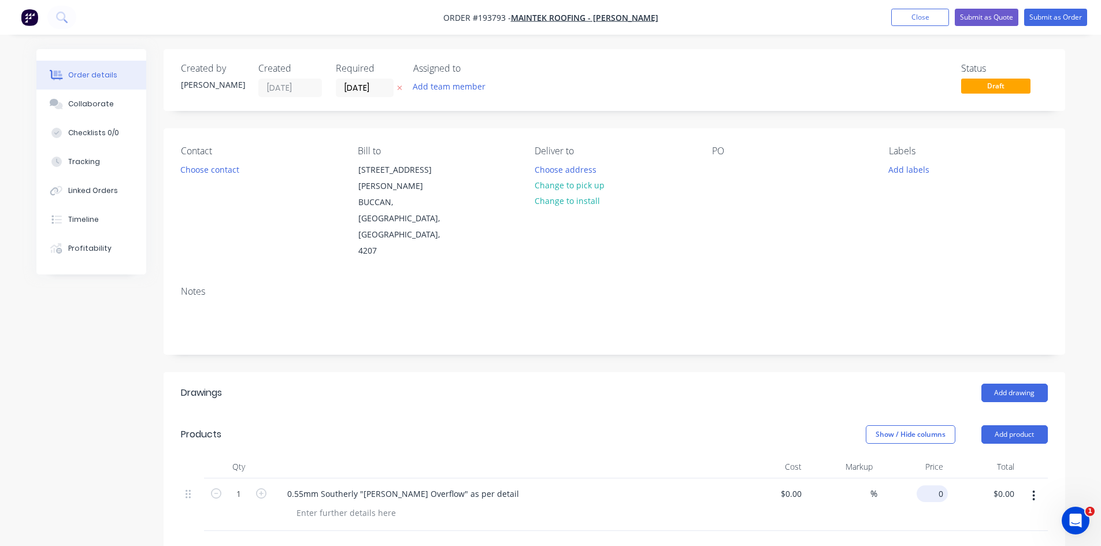
click at [933, 486] on div "0 $0.00" at bounding box center [932, 494] width 31 height 17
click at [933, 486] on input "188.20" at bounding box center [932, 494] width 31 height 17
click at [927, 486] on input "188.20" at bounding box center [932, 494] width 31 height 17
click at [690, 384] on div "Add drawing" at bounding box center [706, 393] width 683 height 19
click at [1001, 19] on button "Submit as Quote" at bounding box center [987, 17] width 64 height 17
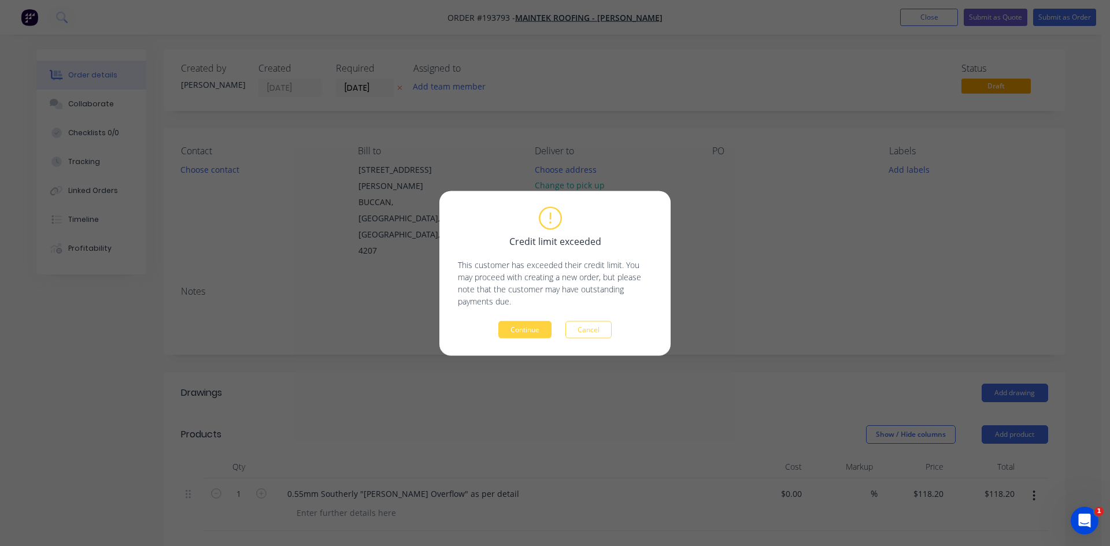
click at [520, 338] on div "Credit limit exceeded This customer has exceeded their credit limit. You may pr…" at bounding box center [554, 273] width 231 height 165
click at [523, 321] on button "Continue" at bounding box center [524, 329] width 53 height 17
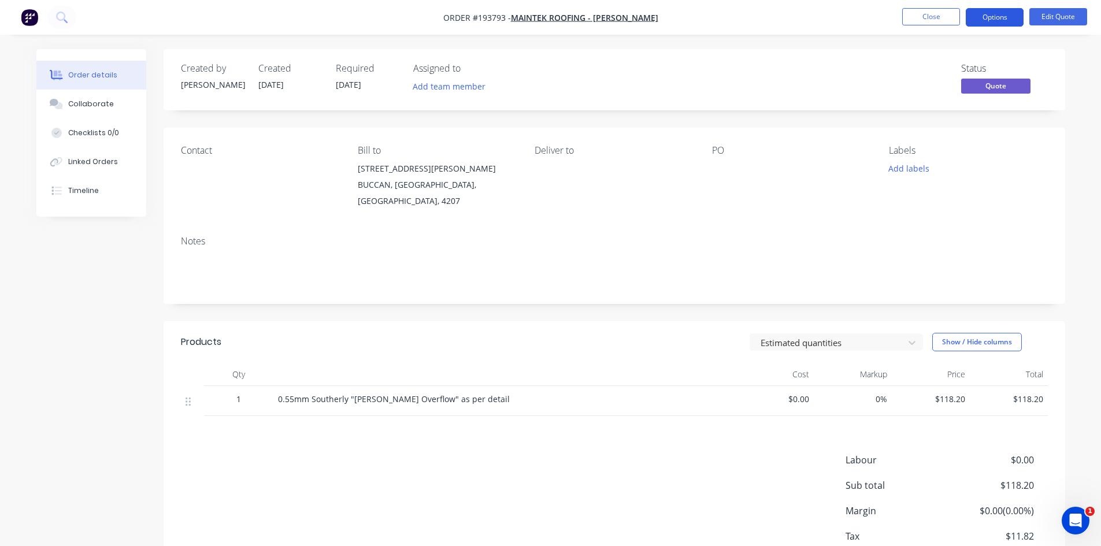
click at [978, 22] on button "Options" at bounding box center [995, 17] width 58 height 19
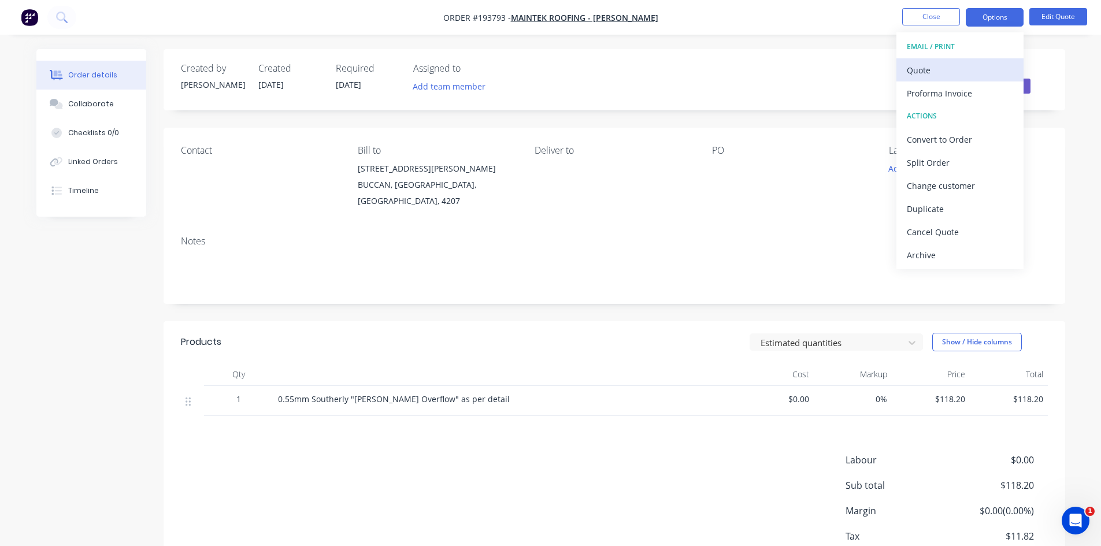
click at [976, 62] on div "Quote" at bounding box center [960, 70] width 106 height 17
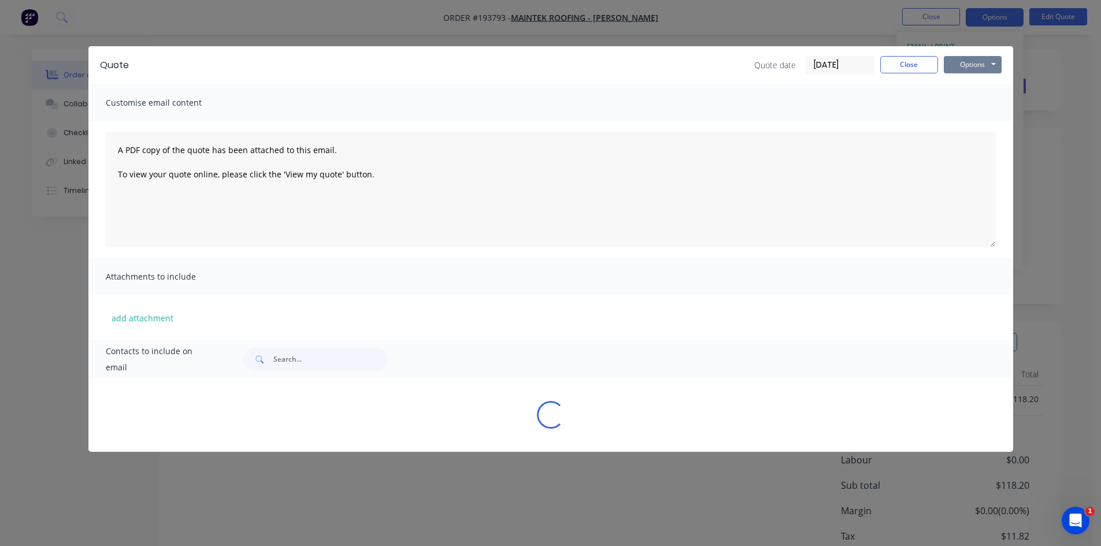
click at [980, 62] on button "Options" at bounding box center [973, 64] width 58 height 17
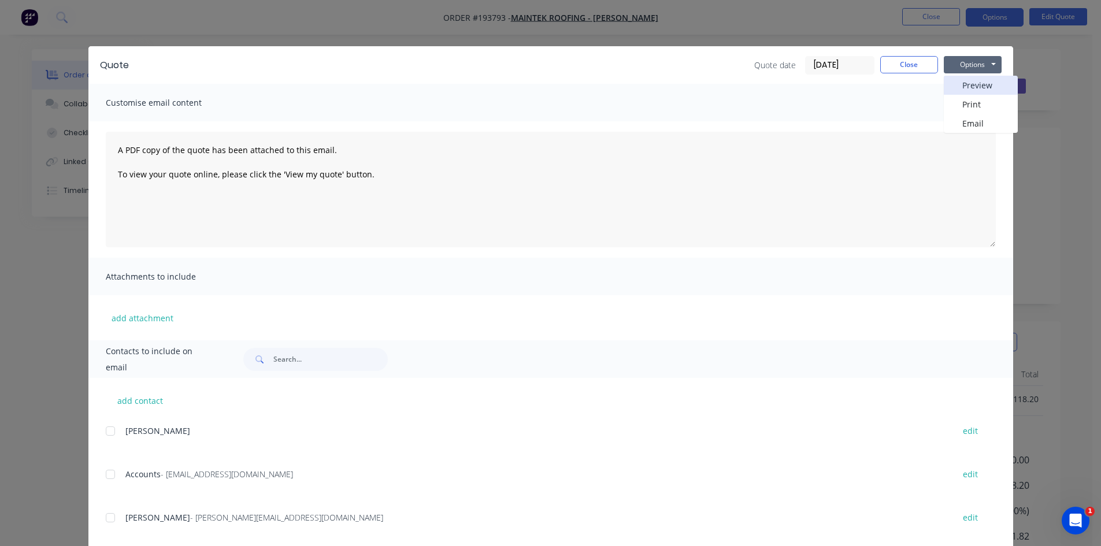
click at [992, 84] on button "Preview" at bounding box center [981, 85] width 74 height 19
drag, startPoint x: 57, startPoint y: 39, endPoint x: 61, endPoint y: 31, distance: 9.3
click at [60, 34] on div "Quote Quote date [DATE] Close Options Preview Print Email Customise email conte…" at bounding box center [550, 273] width 1101 height 546
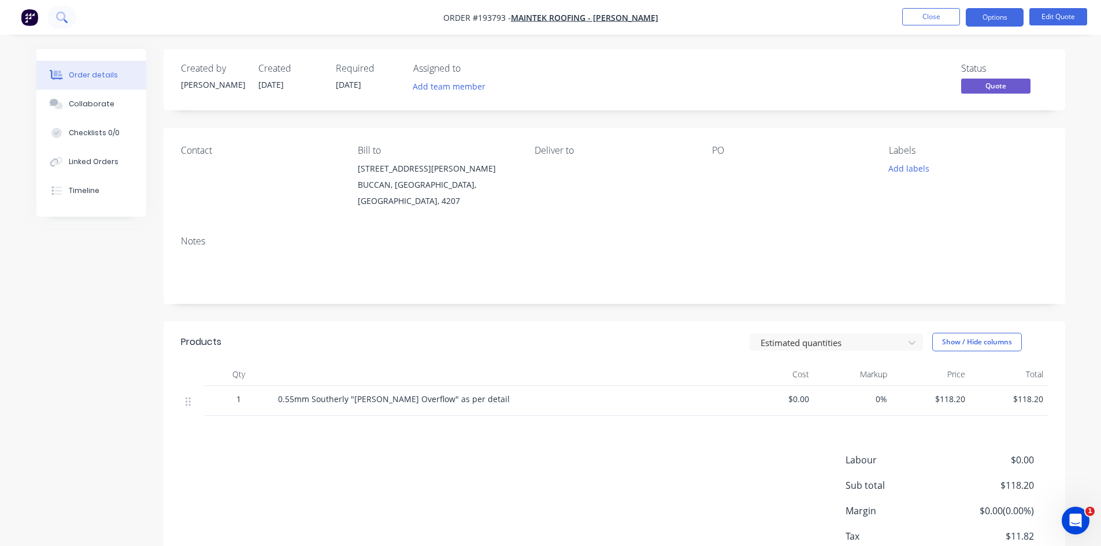
click at [59, 19] on icon at bounding box center [60, 16] width 9 height 9
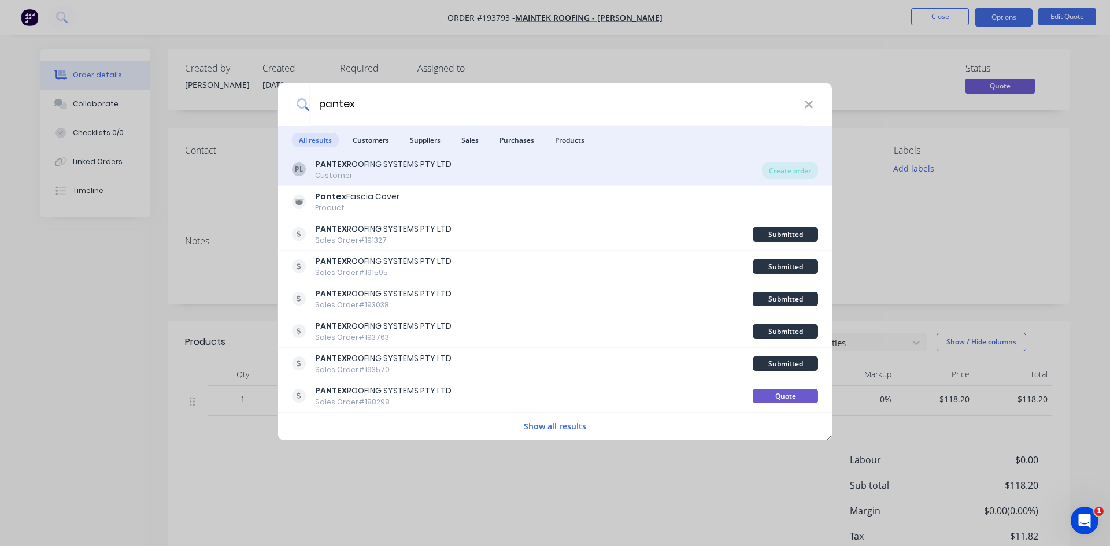
click at [366, 180] on div "Customer" at bounding box center [383, 176] width 136 height 10
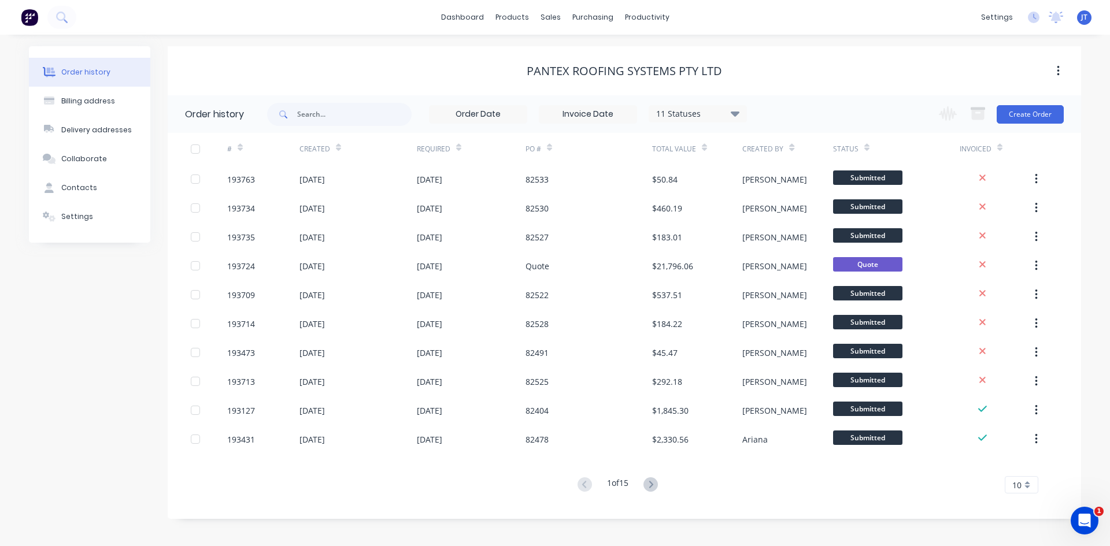
click at [1044, 125] on div "Change order status Submitted Manufactured Ready for pick up Slitting Delivered…" at bounding box center [998, 114] width 132 height 38
click at [1045, 117] on button "Create Order" at bounding box center [1030, 114] width 67 height 19
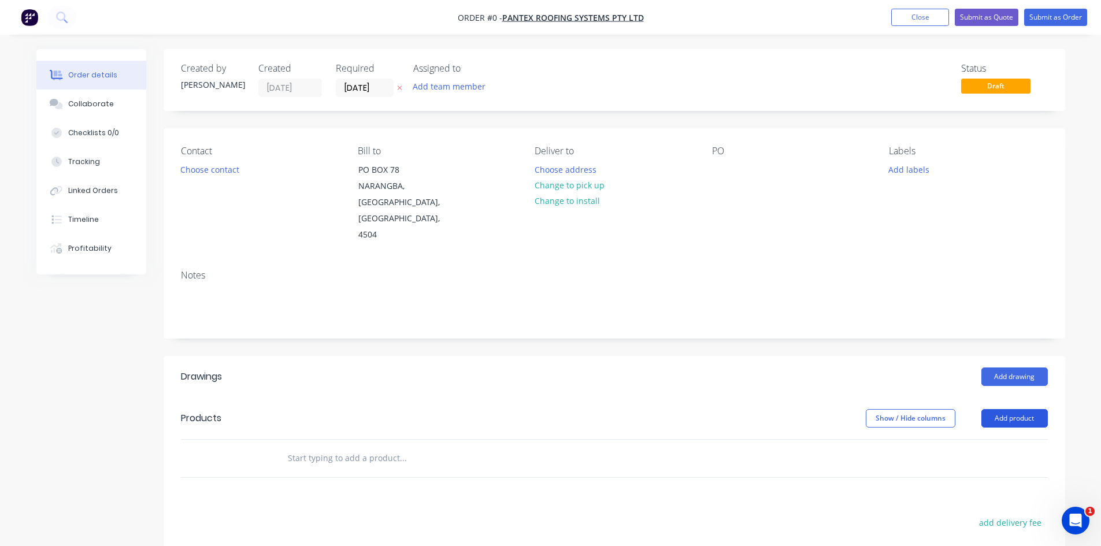
click at [1022, 409] on button "Add product" at bounding box center [1015, 418] width 66 height 19
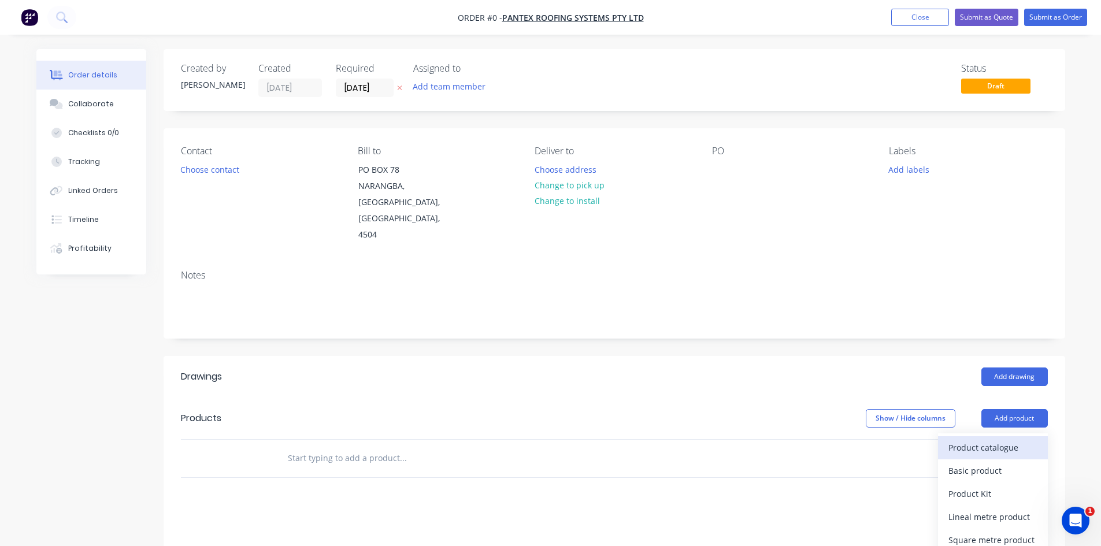
click at [978, 437] on button "Product catalogue" at bounding box center [993, 448] width 110 height 23
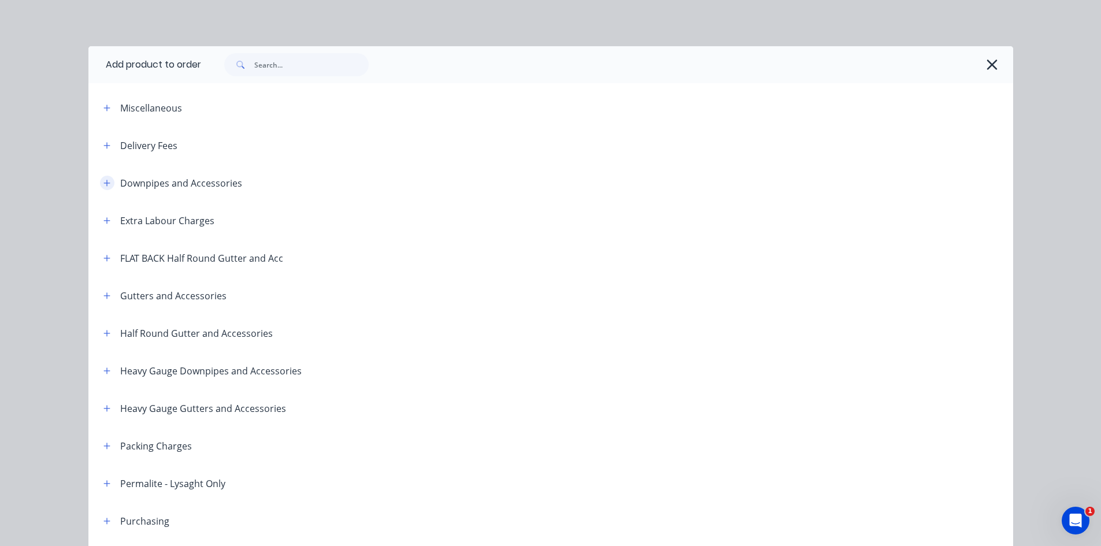
click at [102, 188] on button "button" at bounding box center [107, 183] width 14 height 14
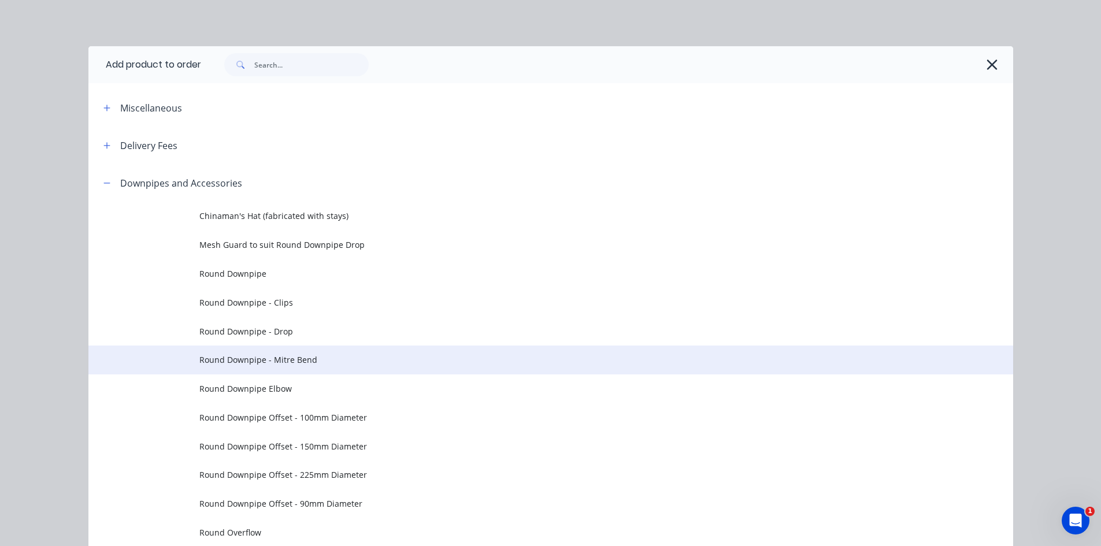
scroll to position [193, 0]
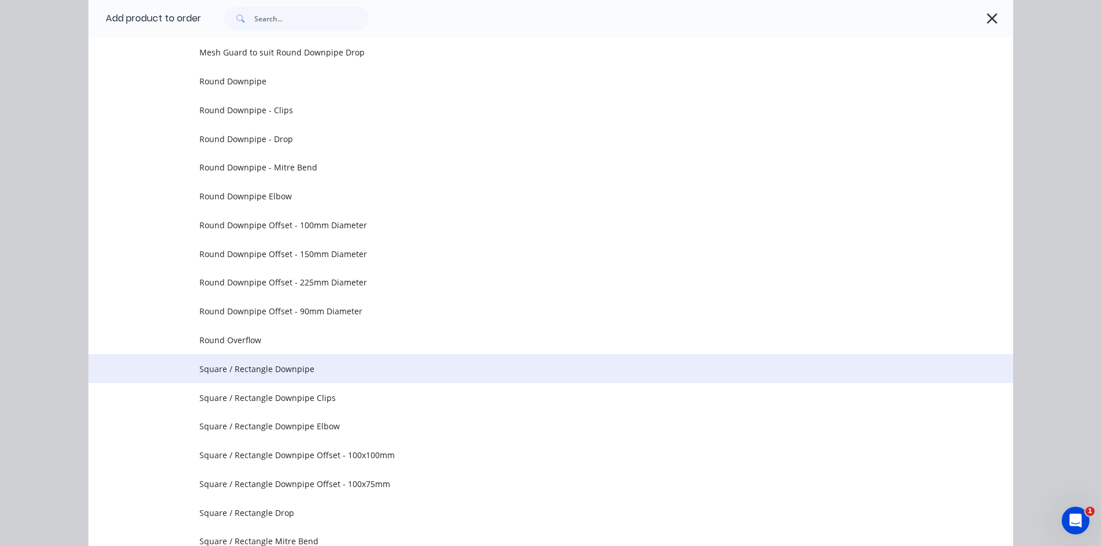
click at [382, 371] on span "Square / Rectangle Downpipe" at bounding box center [524, 369] width 651 height 12
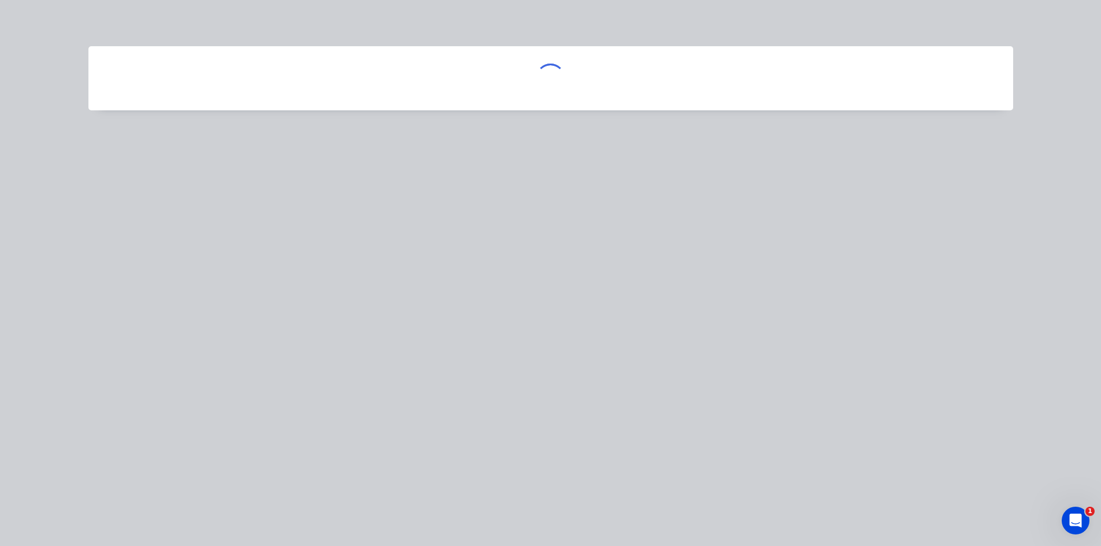
scroll to position [0, 0]
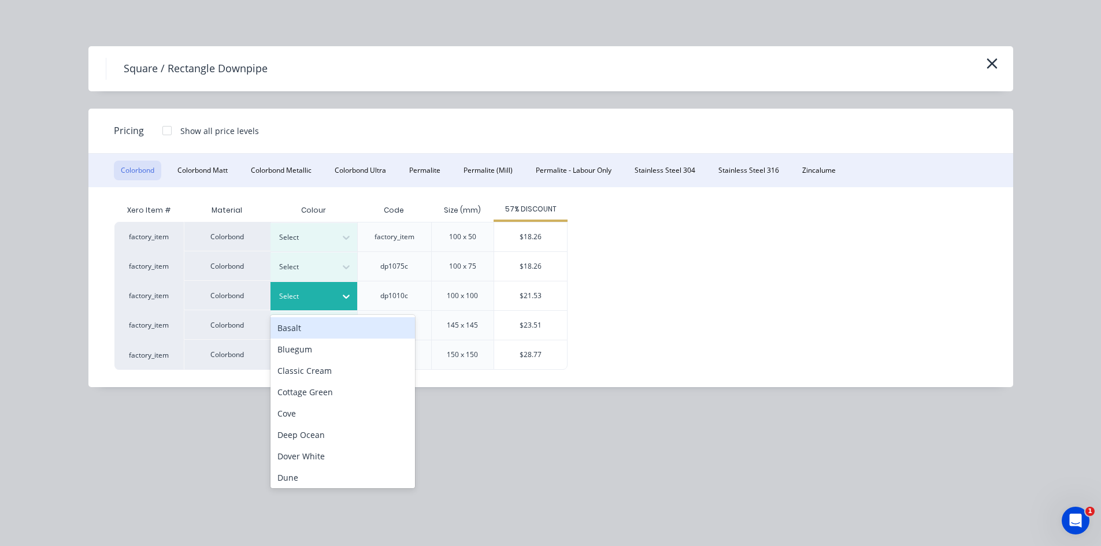
click at [331, 298] on div at bounding box center [305, 296] width 52 height 13
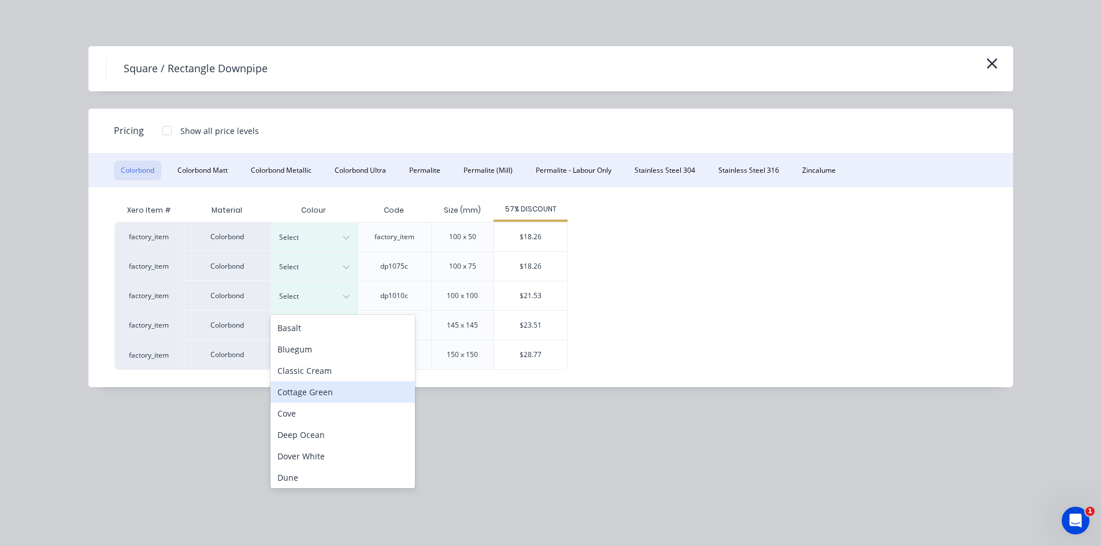
scroll to position [387, 0]
click at [323, 386] on div "T.B.A" at bounding box center [343, 389] width 145 height 21
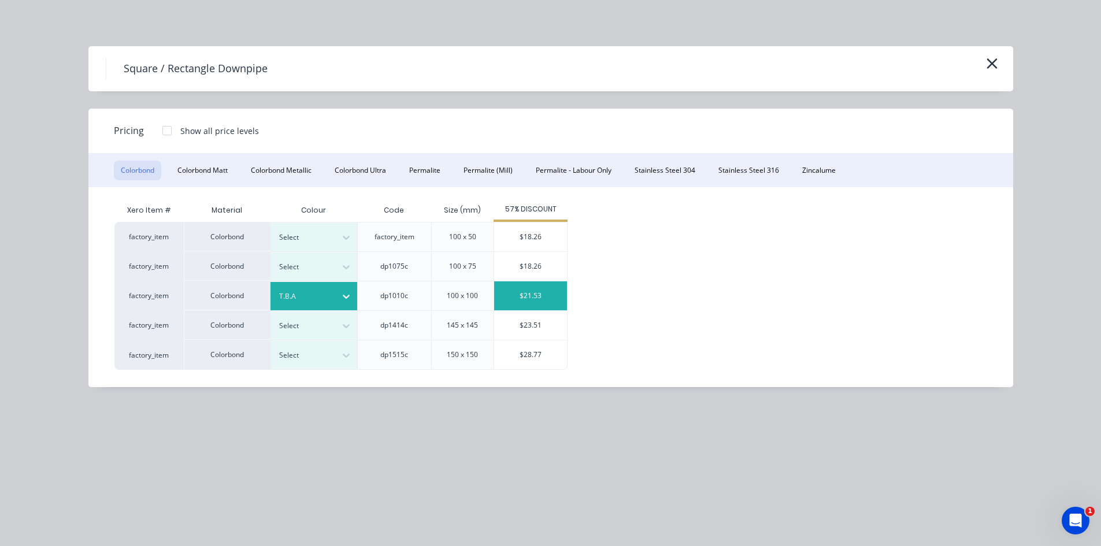
click at [549, 296] on div "$21.53" at bounding box center [530, 296] width 73 height 29
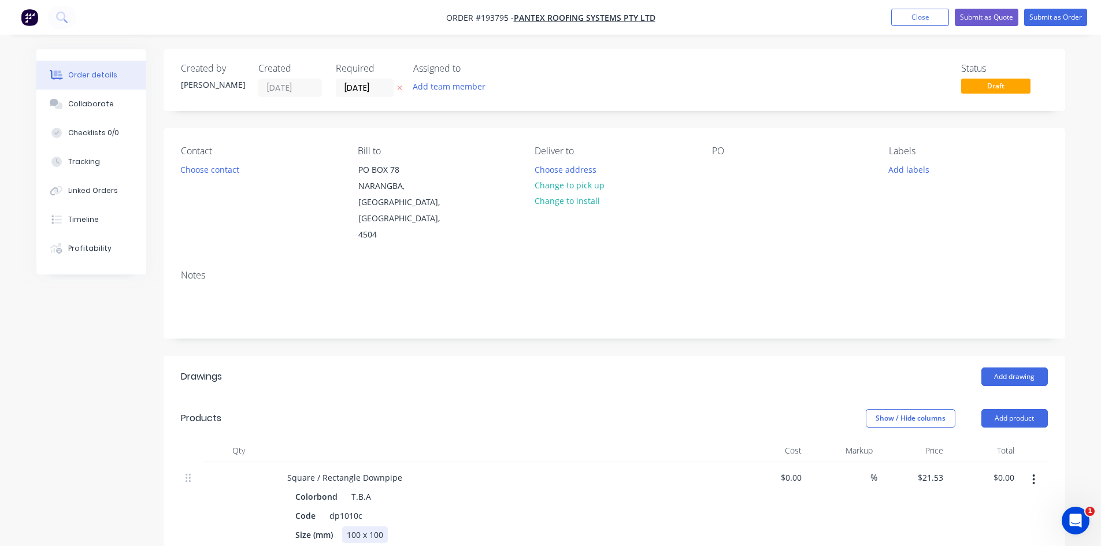
click at [356, 527] on div "100 x 100" at bounding box center [365, 535] width 46 height 17
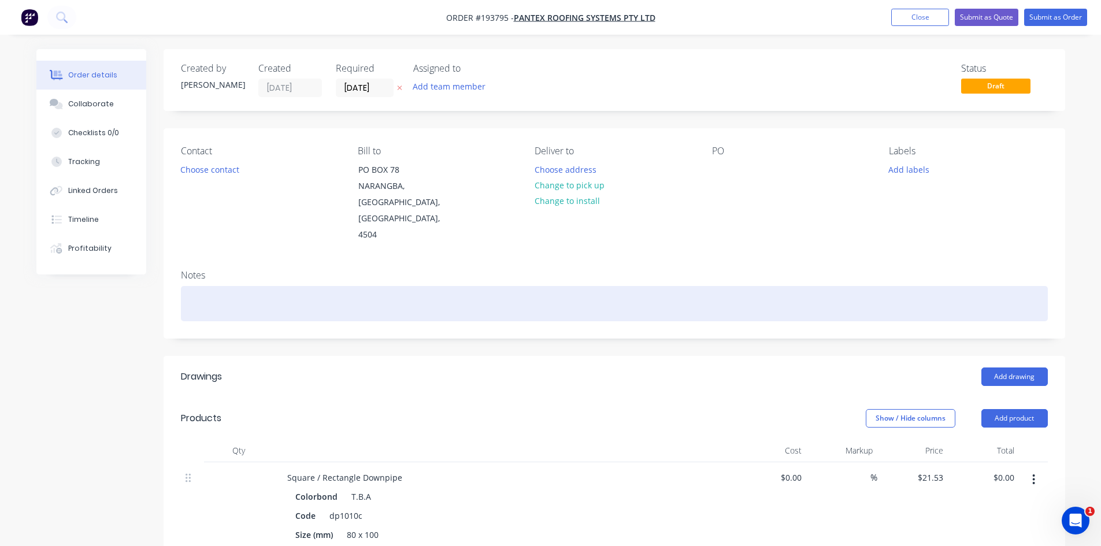
click at [526, 286] on div at bounding box center [614, 303] width 867 height 35
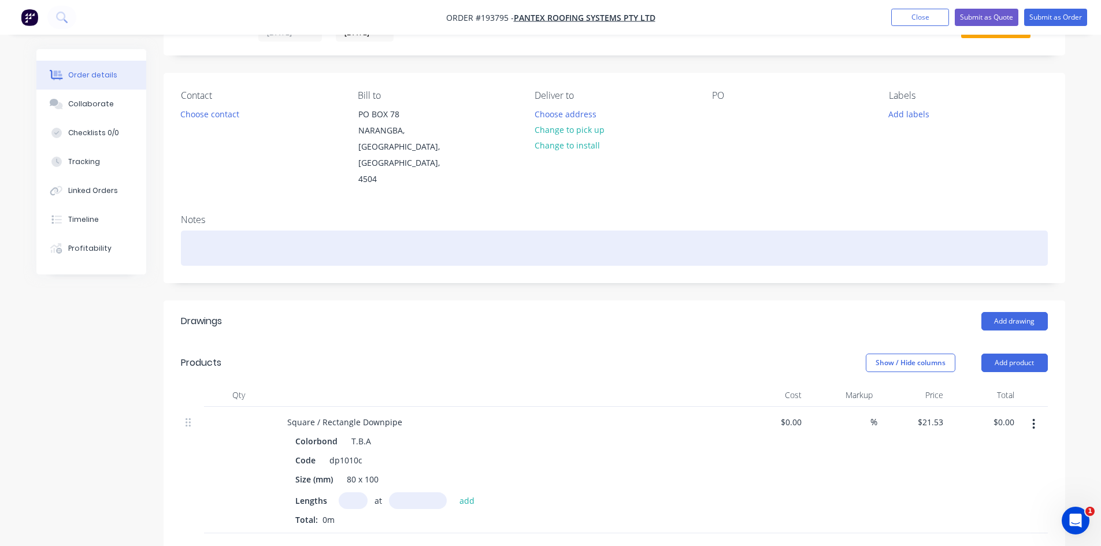
scroll to position [193, 0]
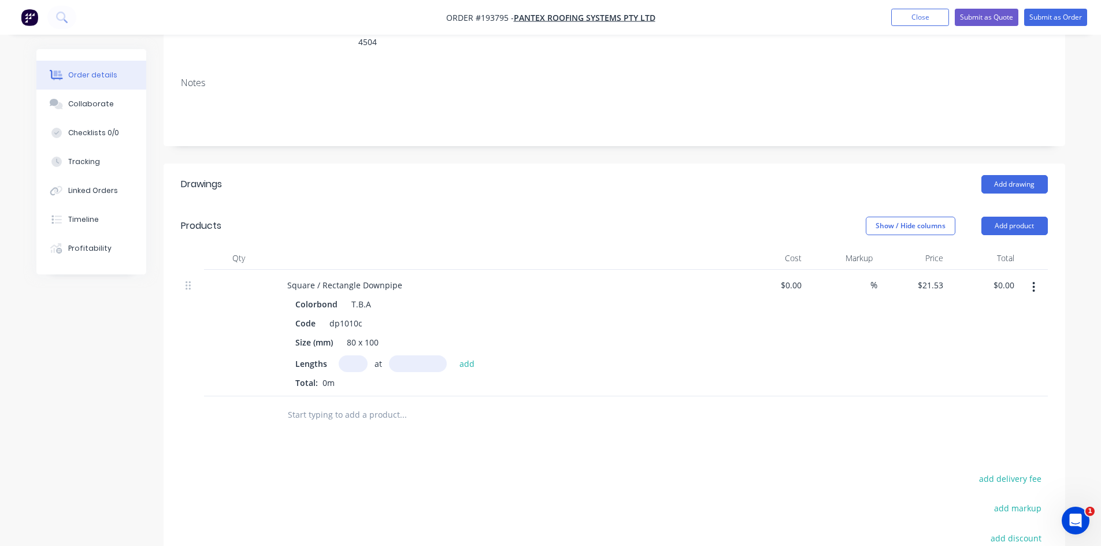
click at [358, 356] on input "text" at bounding box center [353, 364] width 29 height 17
click at [353, 356] on input "2" at bounding box center [353, 364] width 29 height 17
click at [413, 356] on input "310mm" at bounding box center [418, 364] width 58 height 17
click at [454, 356] on button "add" at bounding box center [467, 364] width 27 height 16
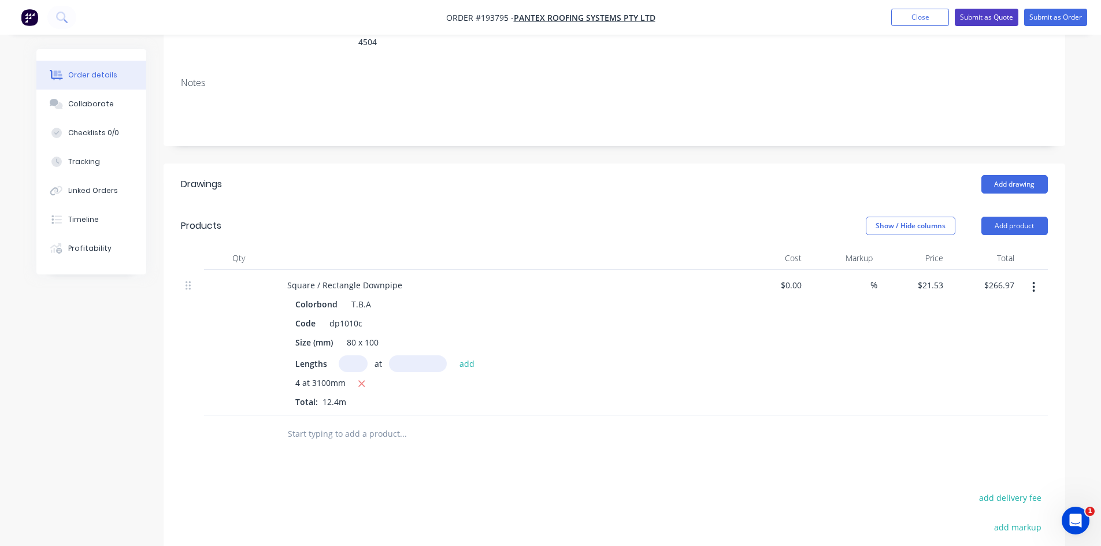
click at [991, 10] on button "Submit as Quote" at bounding box center [987, 17] width 64 height 17
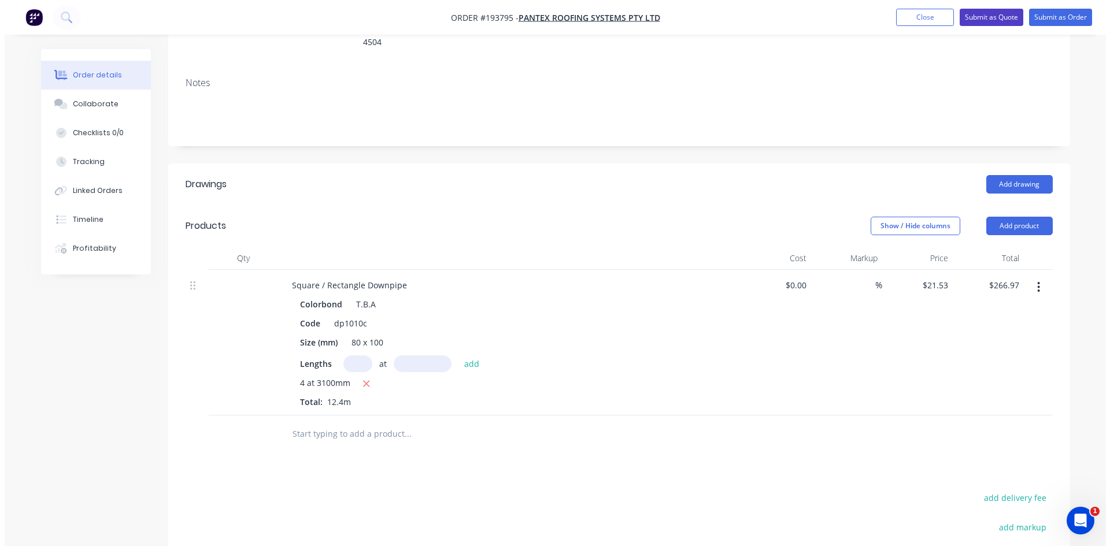
scroll to position [0, 0]
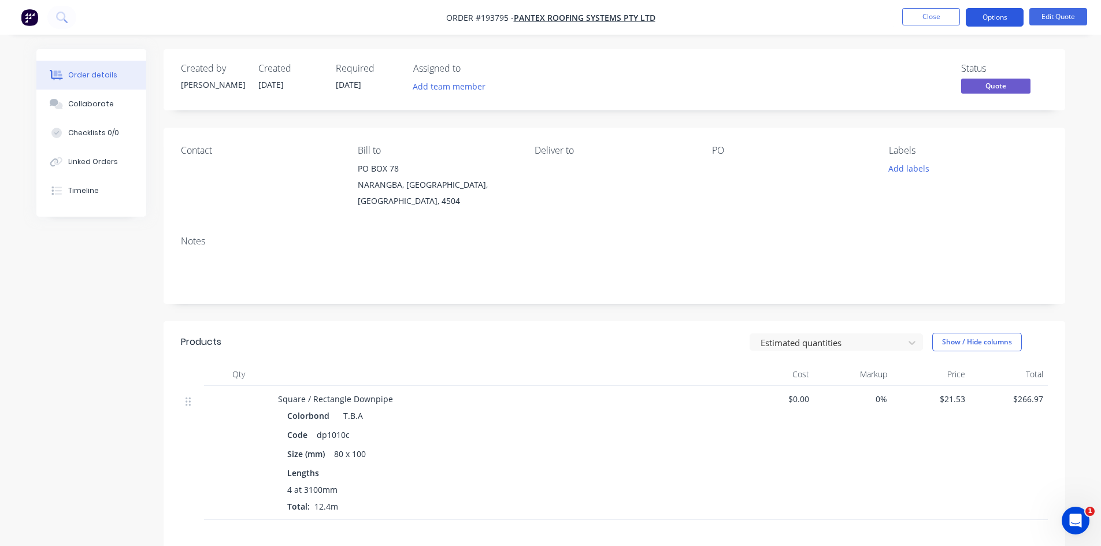
click at [989, 20] on button "Options" at bounding box center [995, 17] width 58 height 19
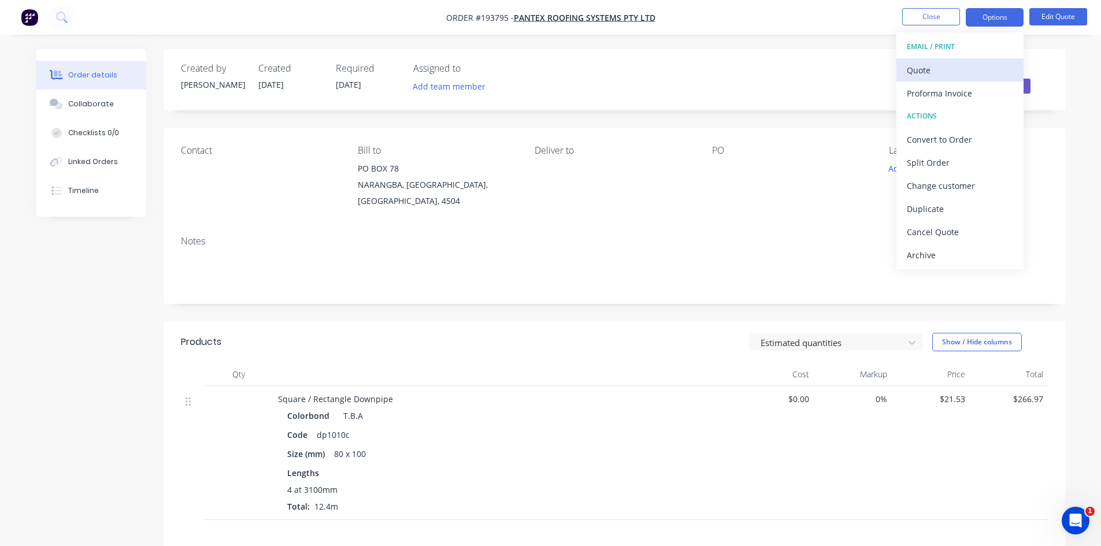
click at [977, 67] on div "Quote" at bounding box center [960, 70] width 106 height 17
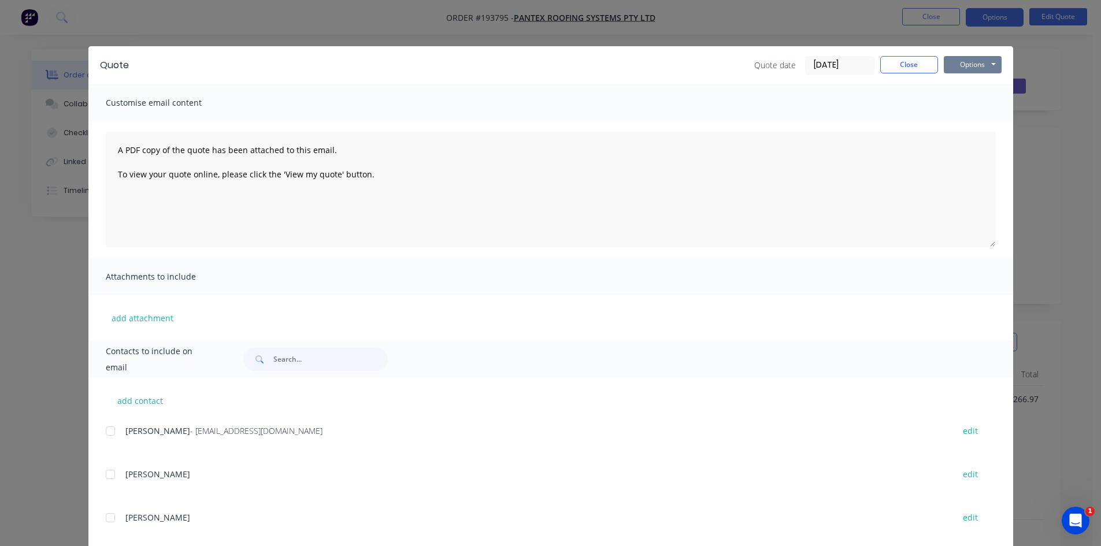
click at [988, 60] on button "Options" at bounding box center [973, 64] width 58 height 17
click at [983, 90] on button "Preview" at bounding box center [981, 85] width 74 height 19
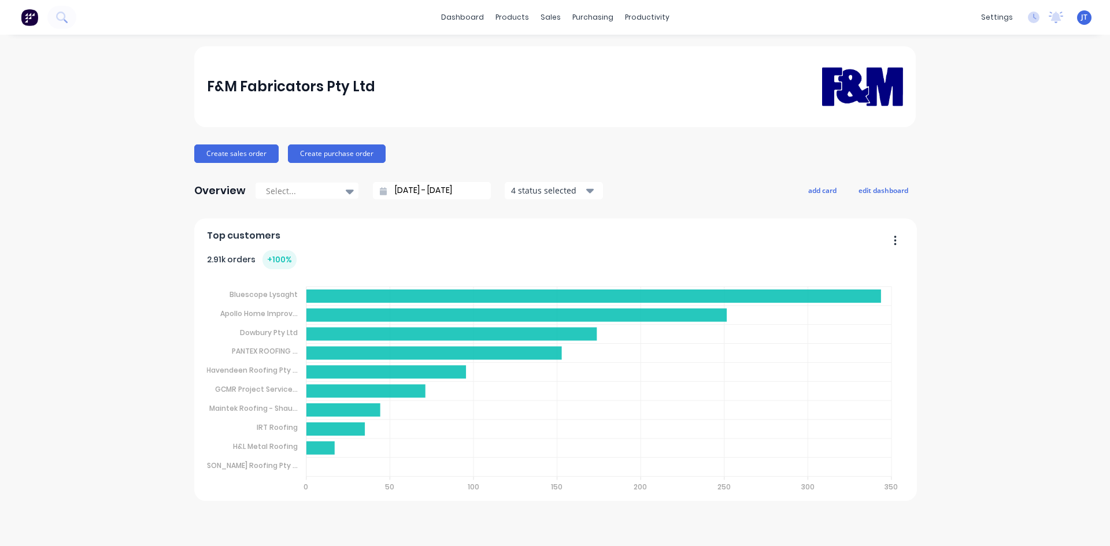
click at [65, 25] on button at bounding box center [61, 17] width 29 height 23
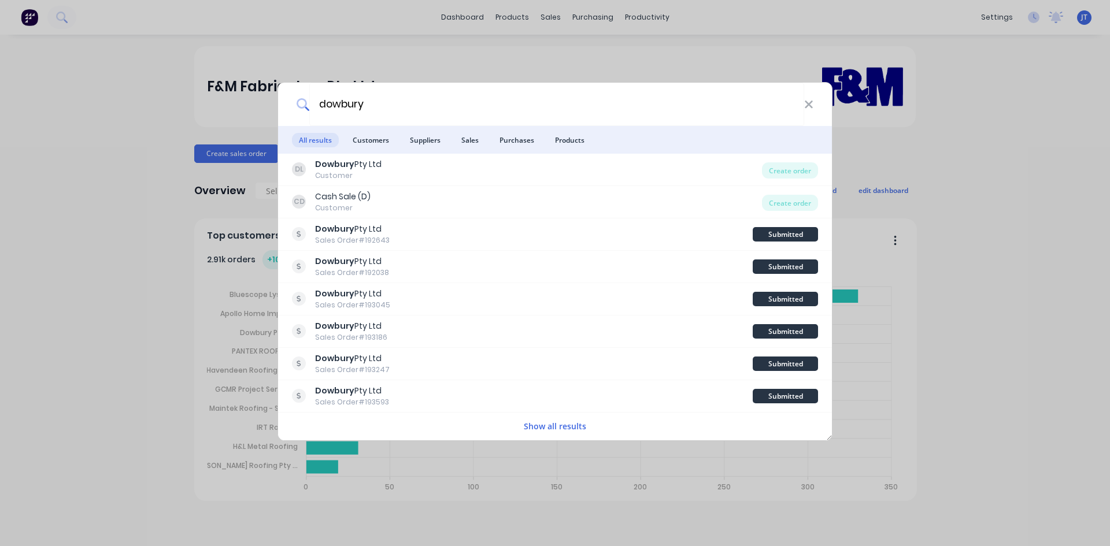
type input "dowbury"
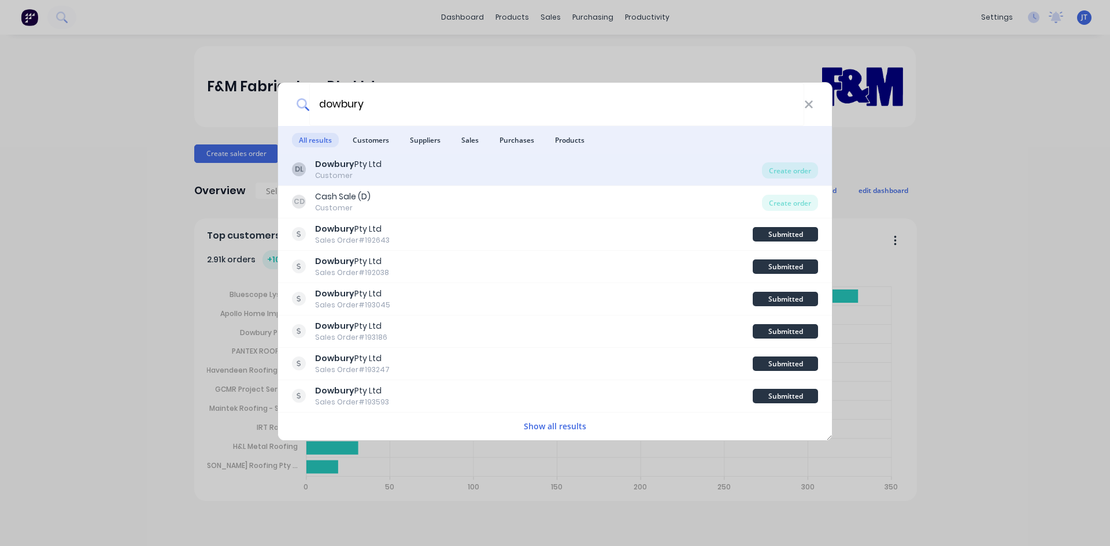
click at [567, 175] on div "DL Dowbury Pty Ltd Customer" at bounding box center [527, 169] width 470 height 23
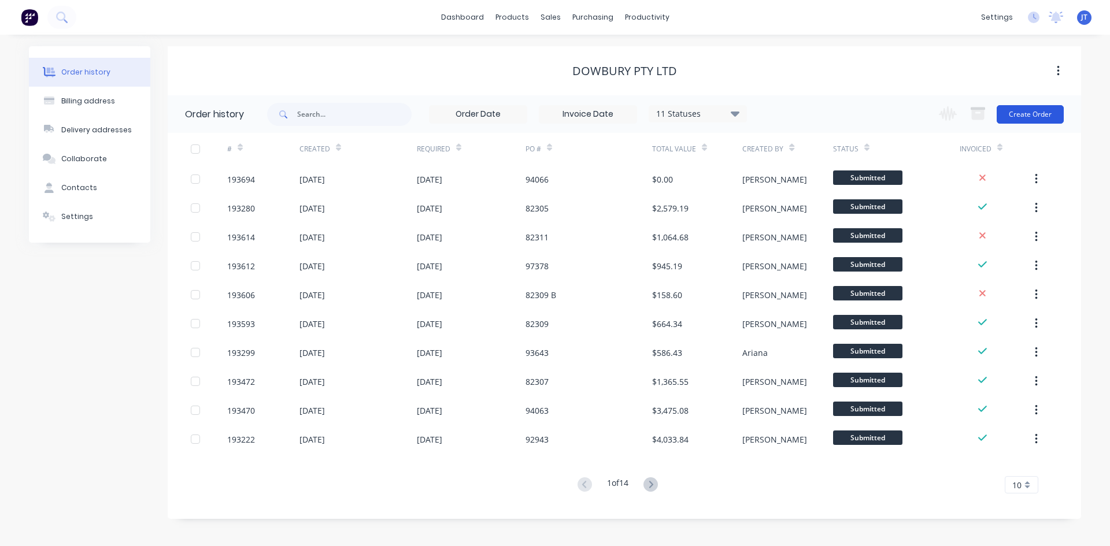
click at [1043, 112] on button "Create Order" at bounding box center [1030, 114] width 67 height 19
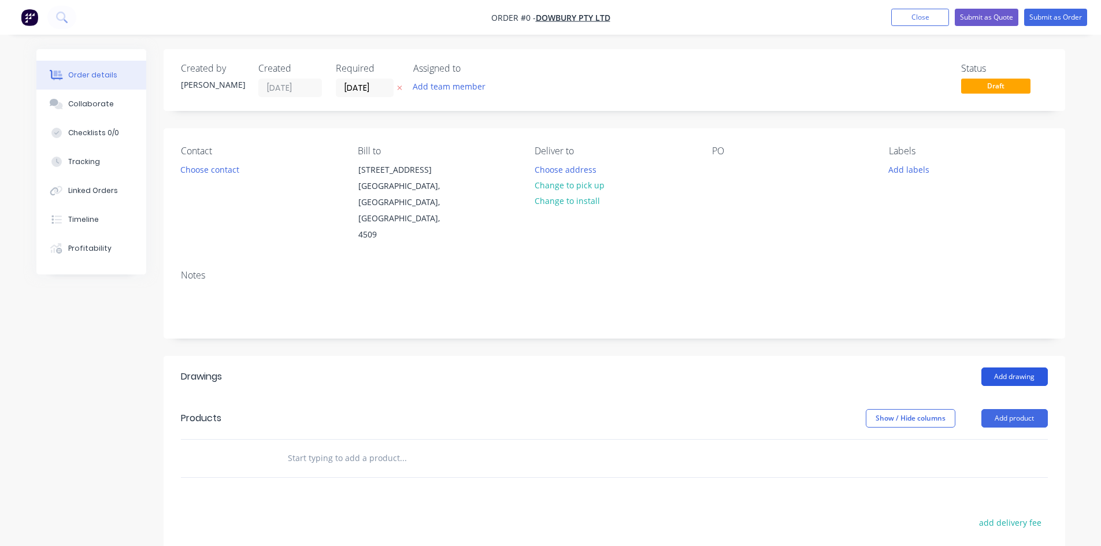
click at [1046, 368] on button "Add drawing" at bounding box center [1015, 377] width 66 height 19
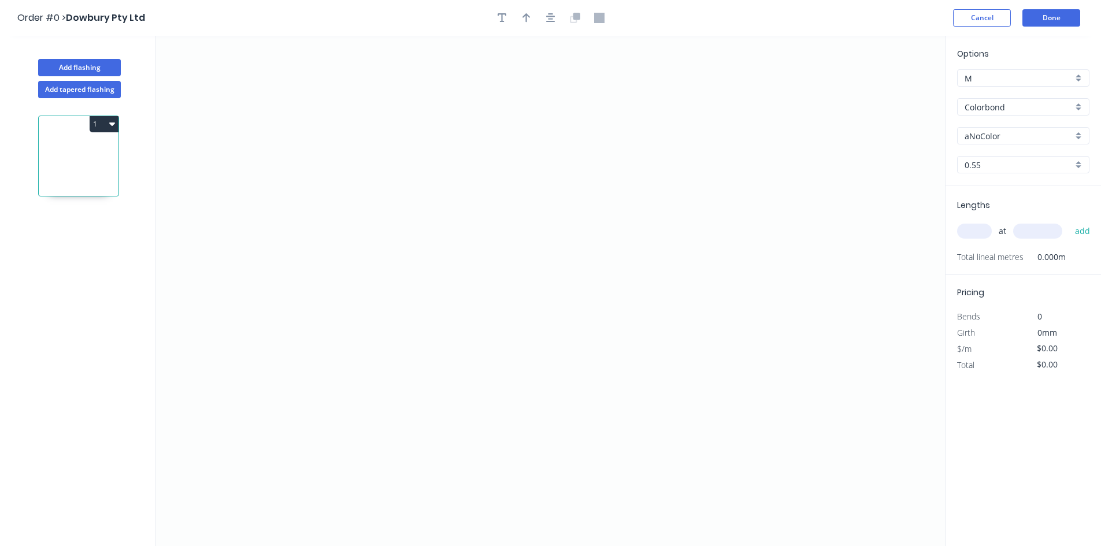
click at [1014, 101] on input "Colorbond" at bounding box center [1019, 107] width 108 height 12
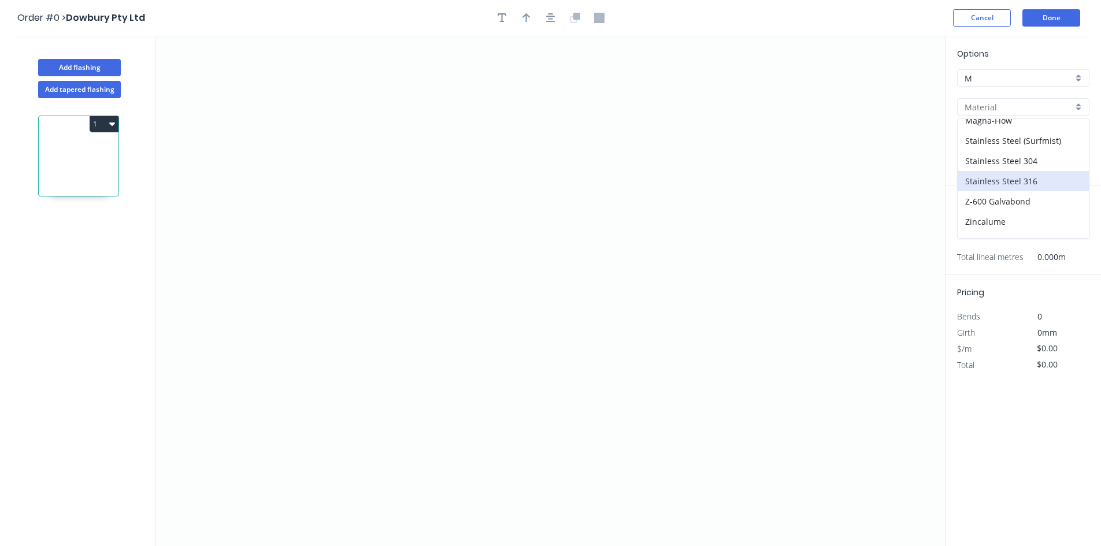
scroll to position [245, 0]
click at [1014, 226] on div "zAluminium" at bounding box center [1023, 228] width 131 height 20
type input "zAluminium"
type input "Mill"
type input "0.8"
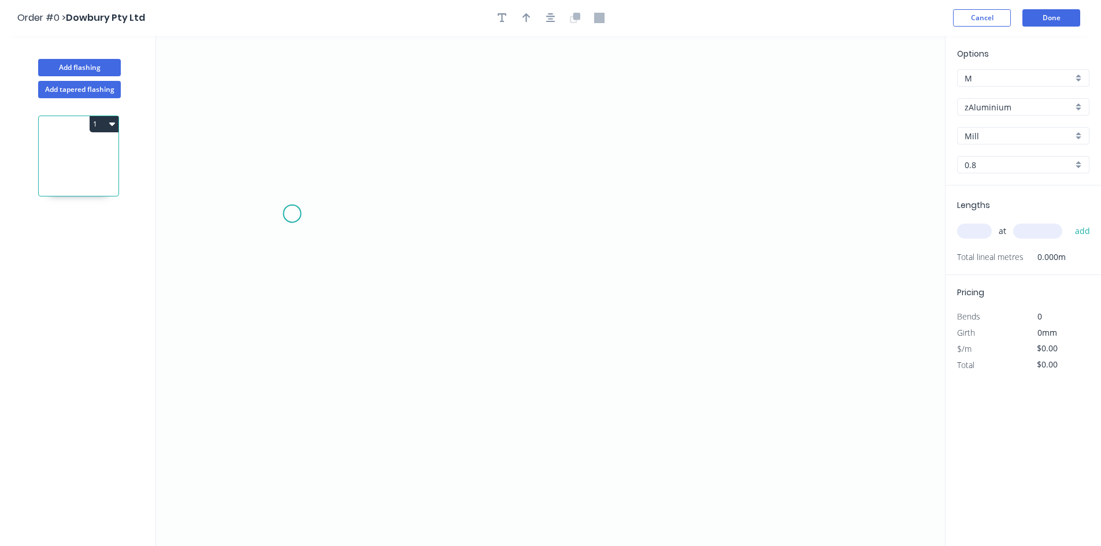
click at [306, 206] on icon "0" at bounding box center [550, 291] width 789 height 511
click at [316, 473] on icon "0" at bounding box center [550, 291] width 789 height 511
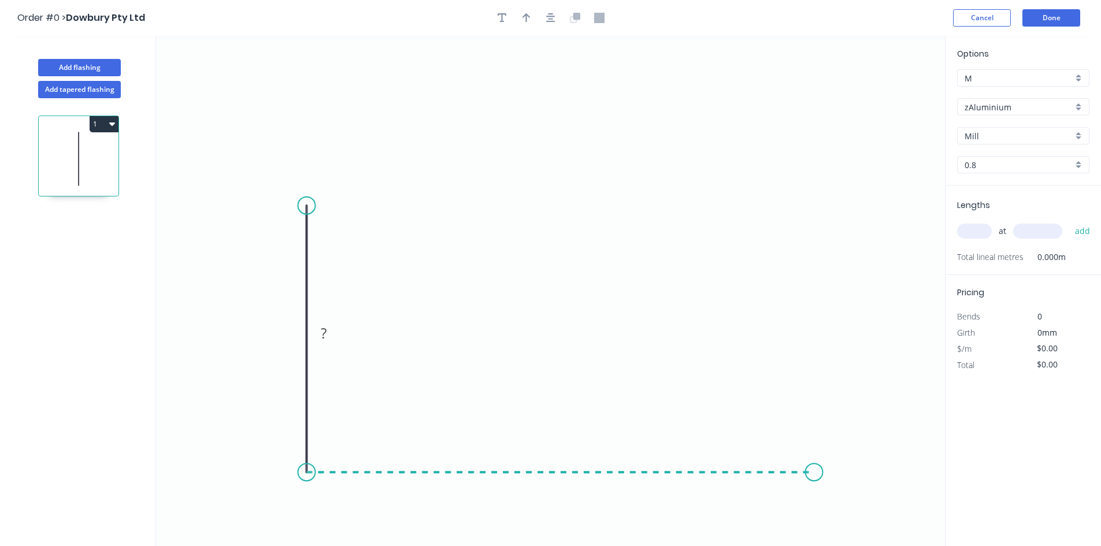
click at [815, 485] on icon "0 ?" at bounding box center [550, 291] width 789 height 511
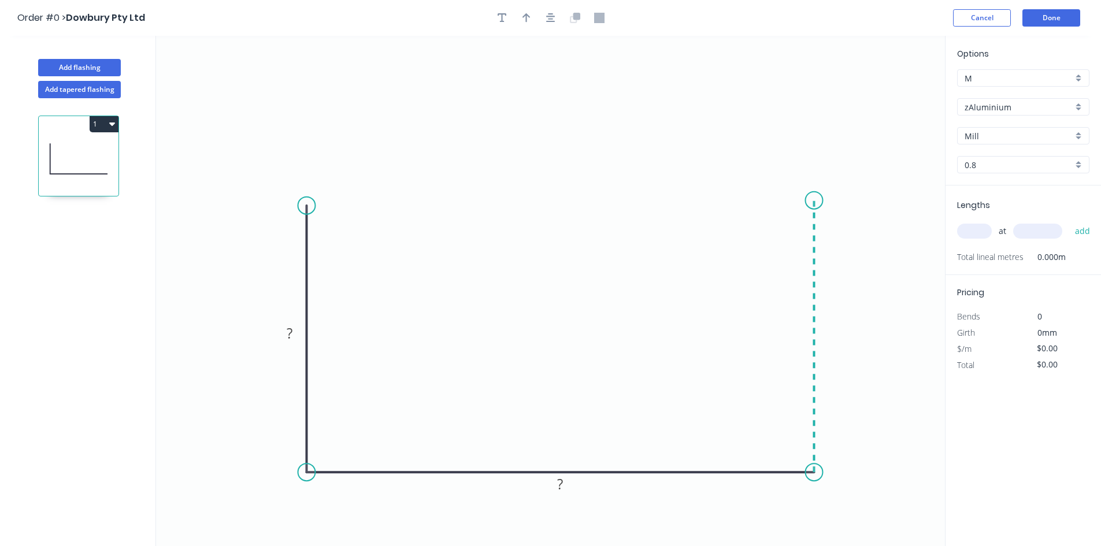
click at [809, 201] on icon "0 ? ?" at bounding box center [550, 291] width 789 height 511
click at [809, 201] on circle at bounding box center [814, 200] width 17 height 17
click at [306, 208] on circle at bounding box center [306, 205] width 17 height 17
click at [313, 206] on circle at bounding box center [306, 205] width 17 height 17
click at [379, 210] on icon "0 ? ? ?" at bounding box center [550, 291] width 789 height 511
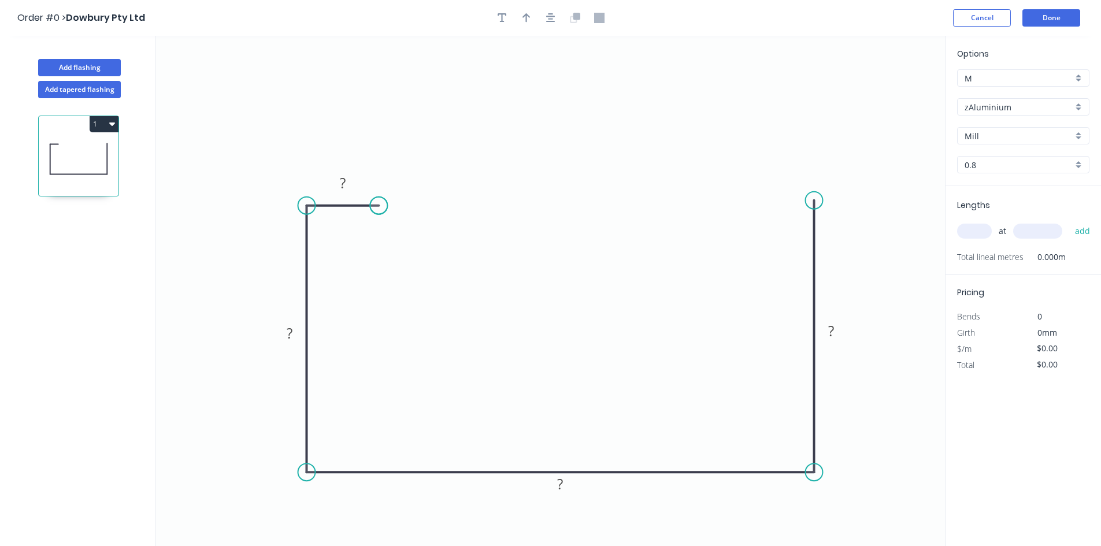
click at [379, 210] on circle at bounding box center [378, 205] width 17 height 17
click at [821, 198] on circle at bounding box center [814, 200] width 17 height 17
click at [735, 198] on icon "0 ? ? ? ?" at bounding box center [550, 291] width 789 height 511
click at [765, 183] on rect at bounding box center [774, 179] width 23 height 16
click at [770, 173] on tspan "200" at bounding box center [775, 177] width 24 height 19
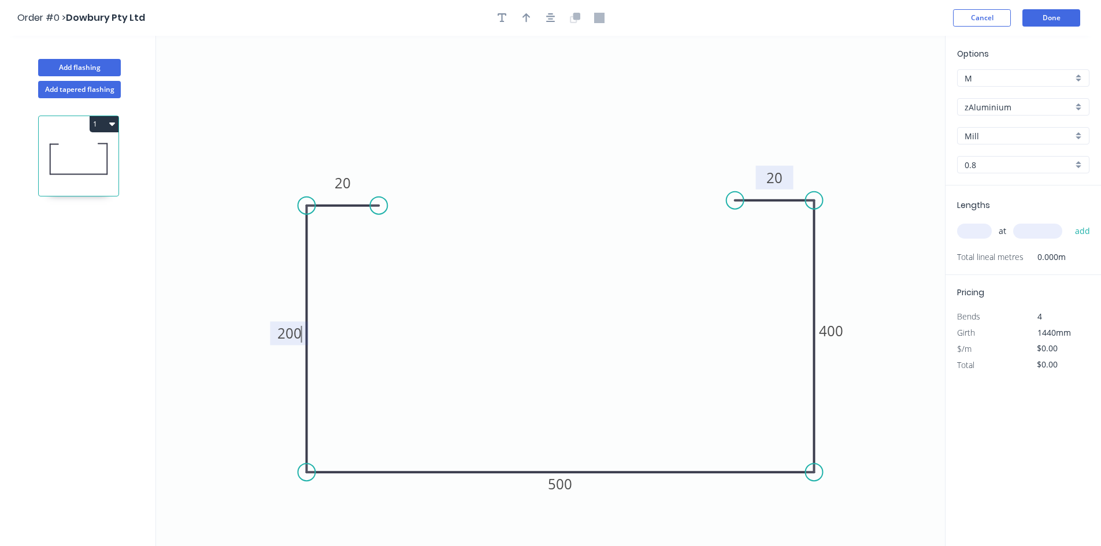
type input "$0.01"
click at [996, 168] on input "0.8" at bounding box center [1019, 165] width 108 height 12
click at [992, 202] on div "1.2" at bounding box center [1023, 207] width 131 height 20
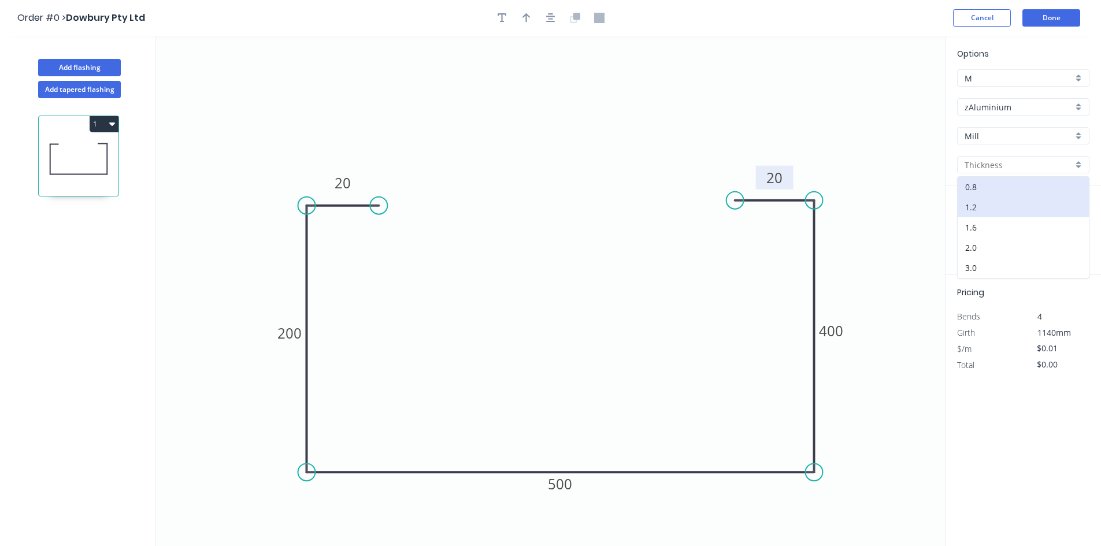
type input "1.2"
click at [102, 127] on button "1" at bounding box center [104, 124] width 29 height 16
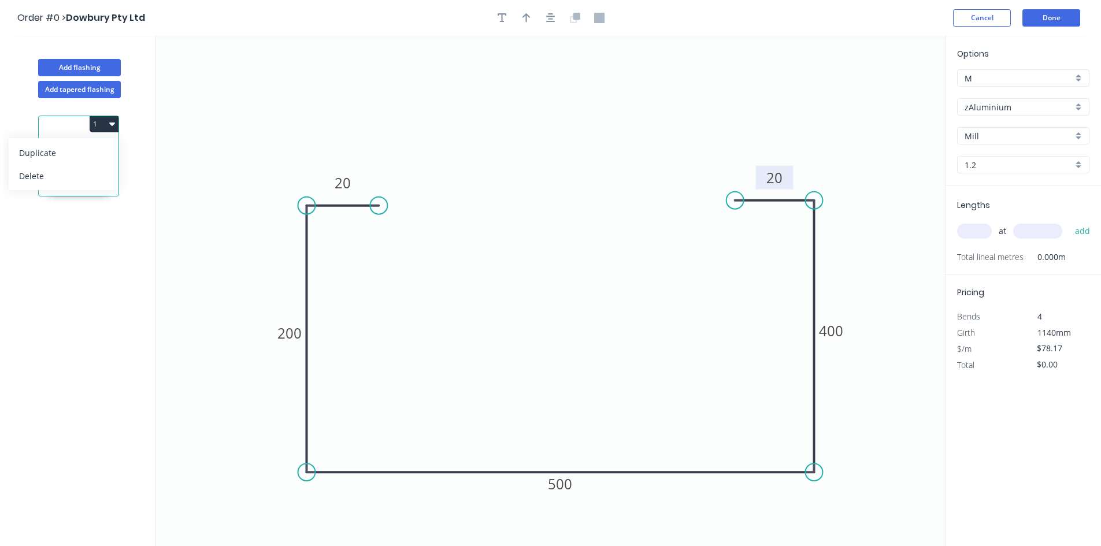
click at [102, 127] on button "1" at bounding box center [104, 124] width 29 height 16
click at [106, 120] on button "1" at bounding box center [104, 124] width 29 height 16
click at [82, 149] on div "Duplicate" at bounding box center [63, 153] width 89 height 17
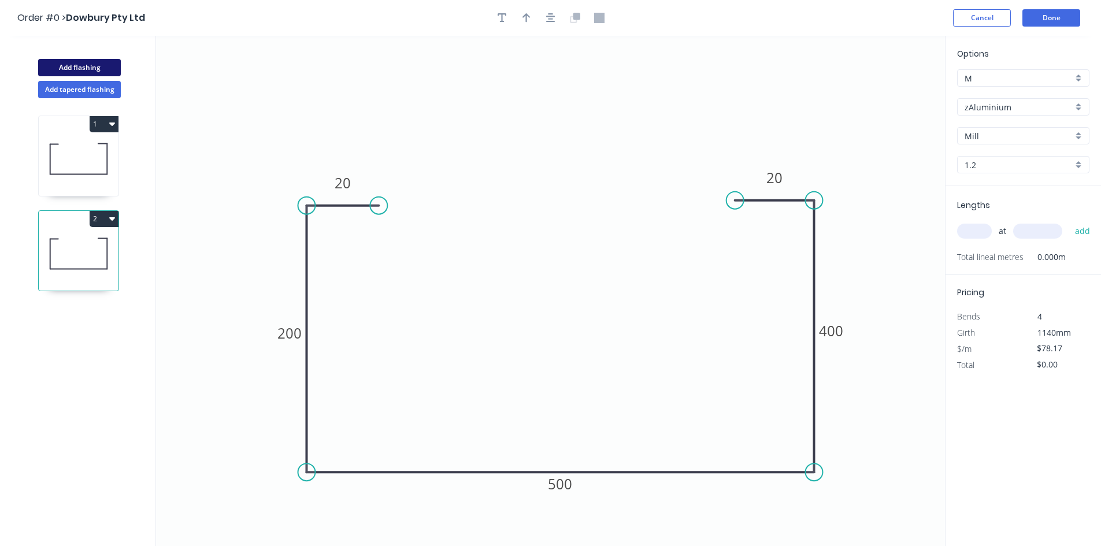
click at [94, 72] on button "Add flashing" at bounding box center [79, 67] width 83 height 17
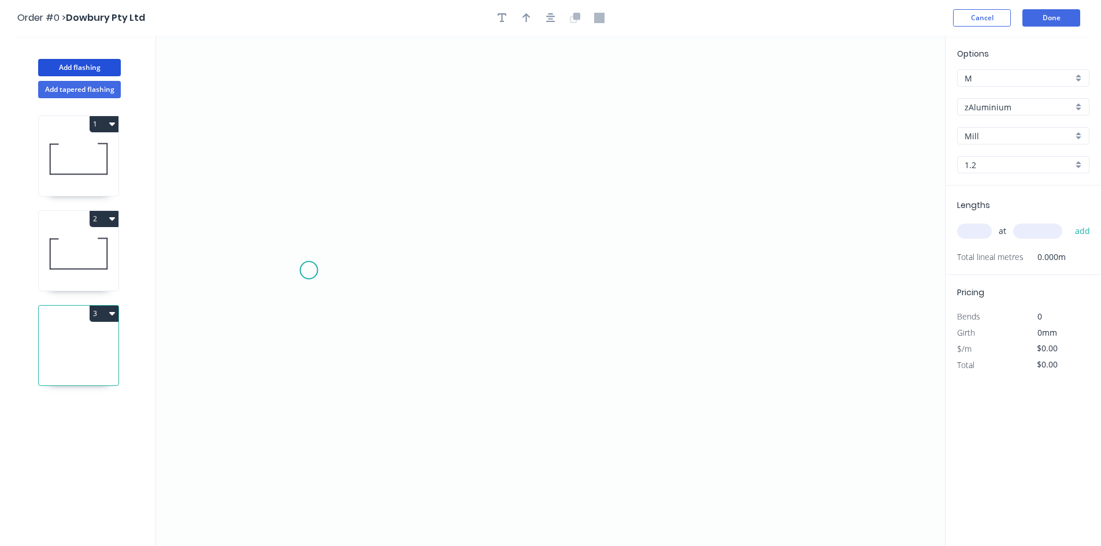
click at [304, 262] on icon "0" at bounding box center [550, 291] width 789 height 511
click at [622, 280] on icon "0" at bounding box center [550, 291] width 789 height 511
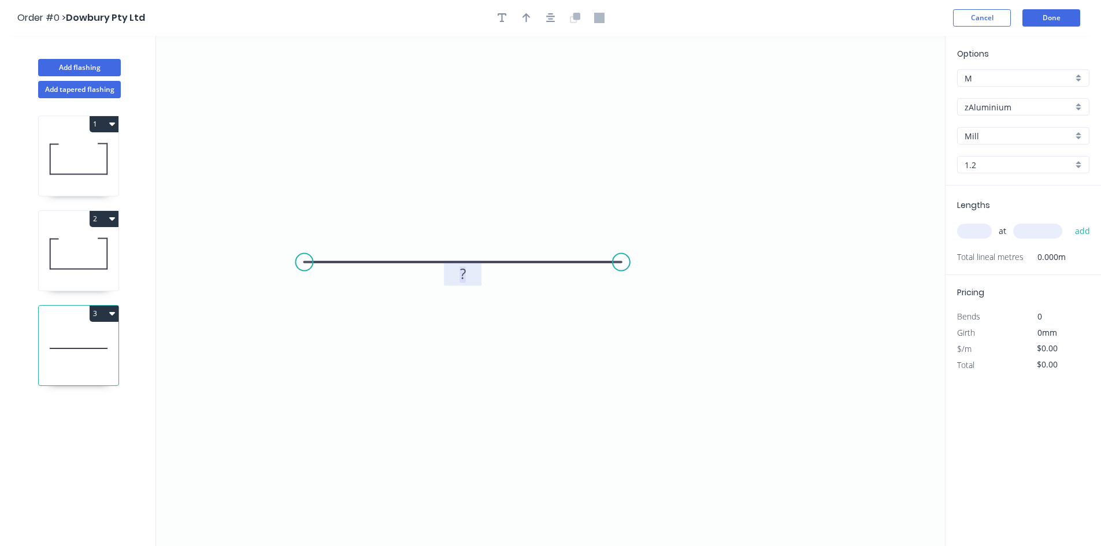
click at [457, 283] on rect at bounding box center [463, 275] width 23 height 16
click at [563, 160] on icon "0 300" at bounding box center [550, 291] width 789 height 511
type input "$26.68"
